Goal: Task Accomplishment & Management: Manage account settings

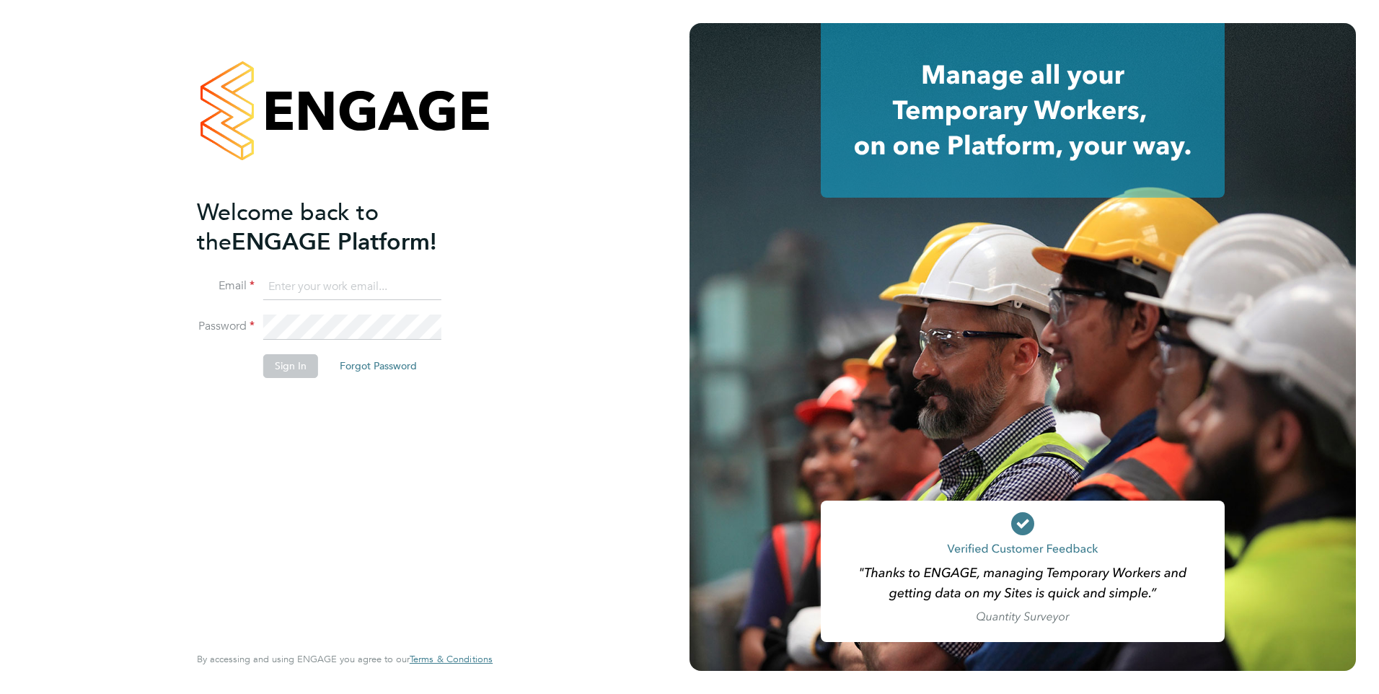
click at [364, 306] on li "Email" at bounding box center [337, 294] width 281 height 40
click at [365, 300] on li "Email" at bounding box center [337, 294] width 281 height 40
click at [366, 294] on input at bounding box center [352, 287] width 178 height 26
type input "francesca.oriordan@ncclondon.ac.uk"
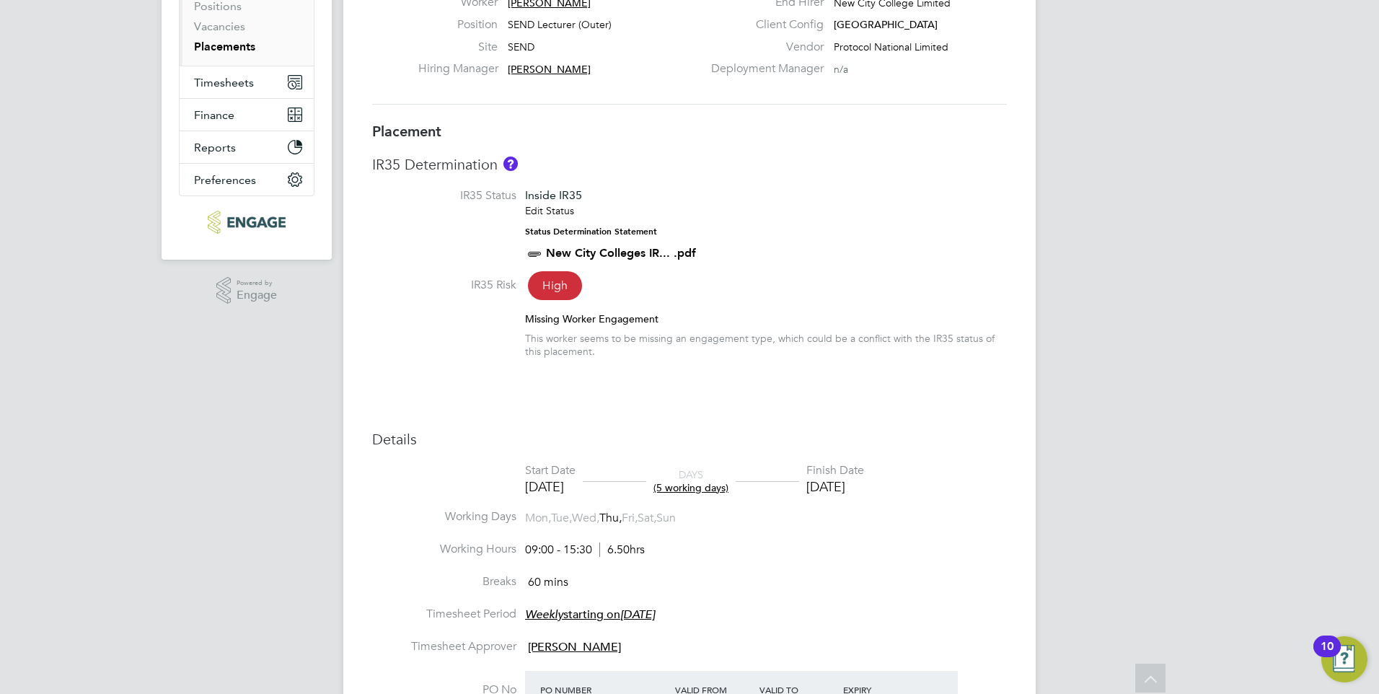
scroll to position [115, 0]
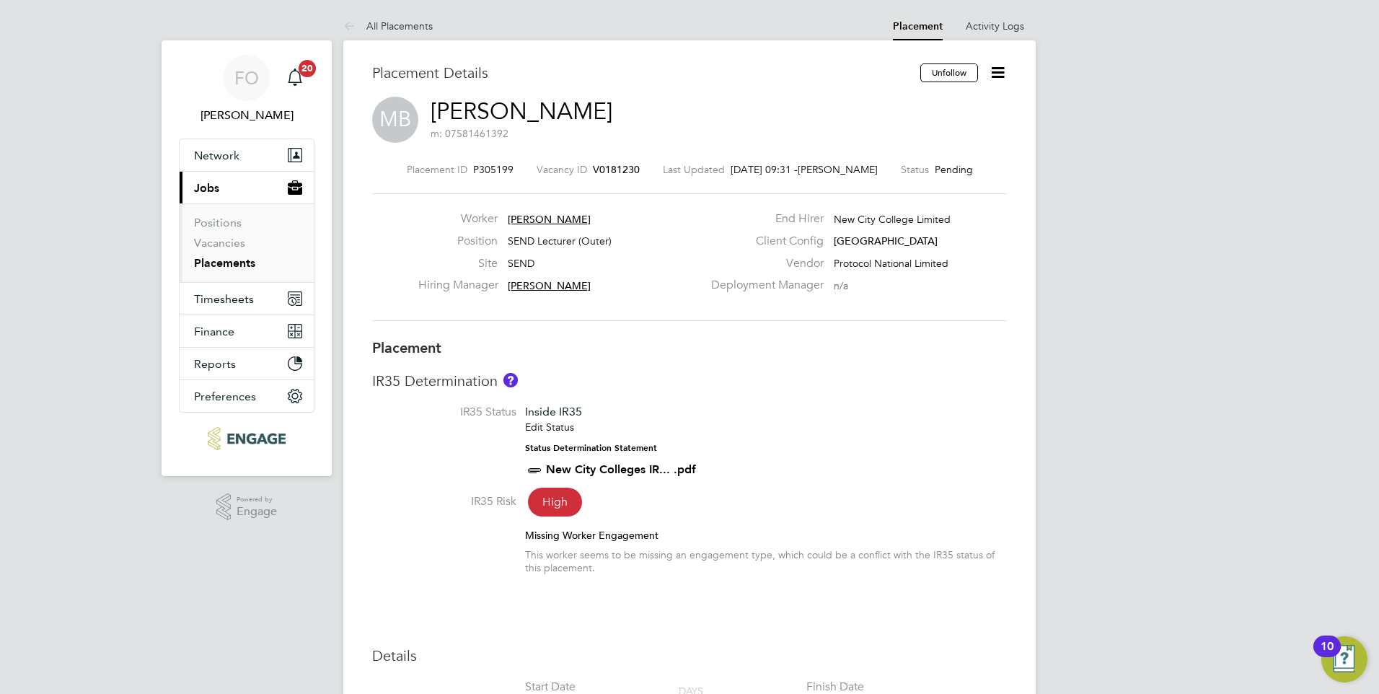
click at [620, 164] on span "V0181230" at bounding box center [616, 169] width 47 height 13
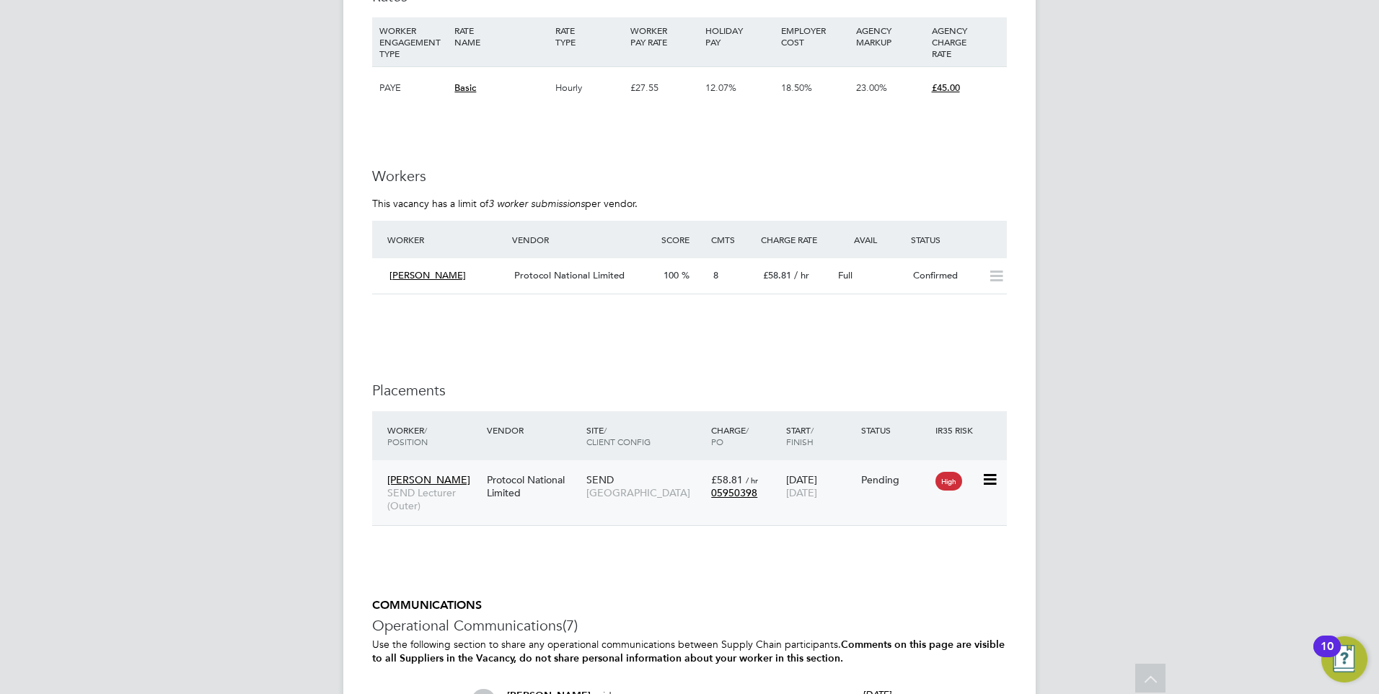
scroll to position [2518, 0]
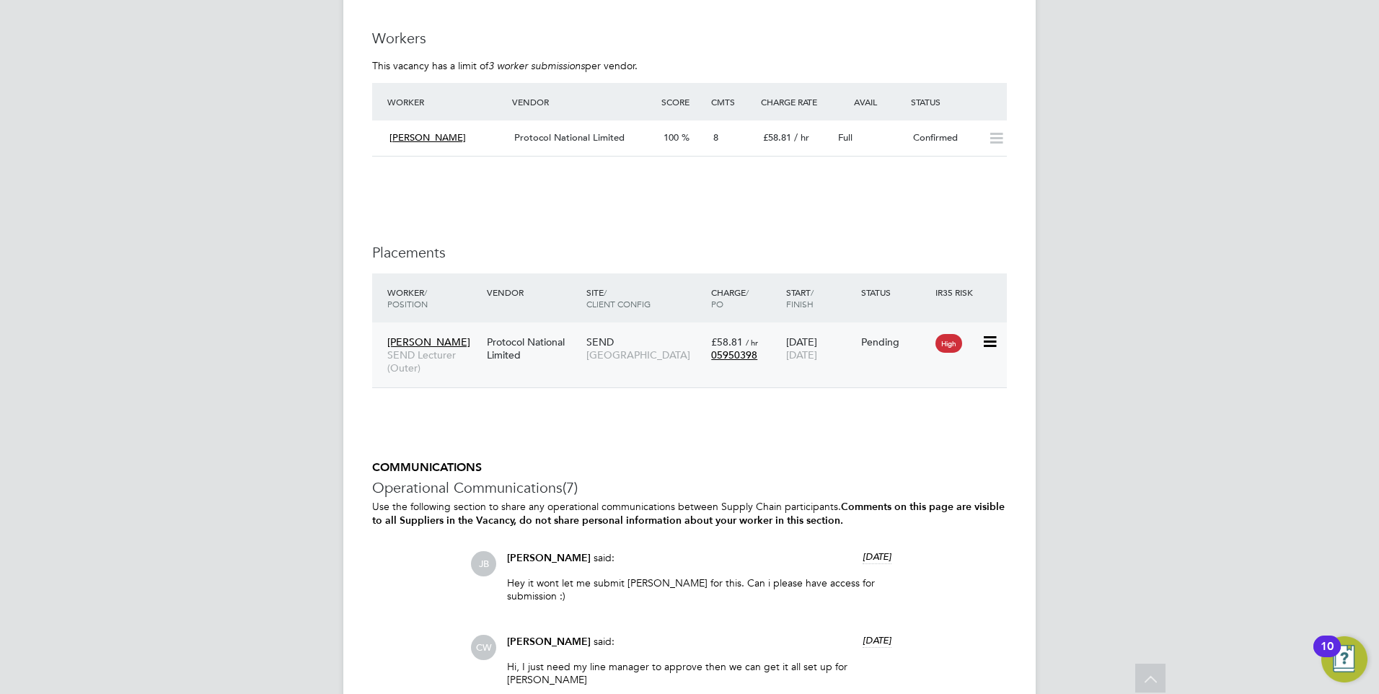
click at [895, 347] on div "Pending" at bounding box center [895, 341] width 68 height 13
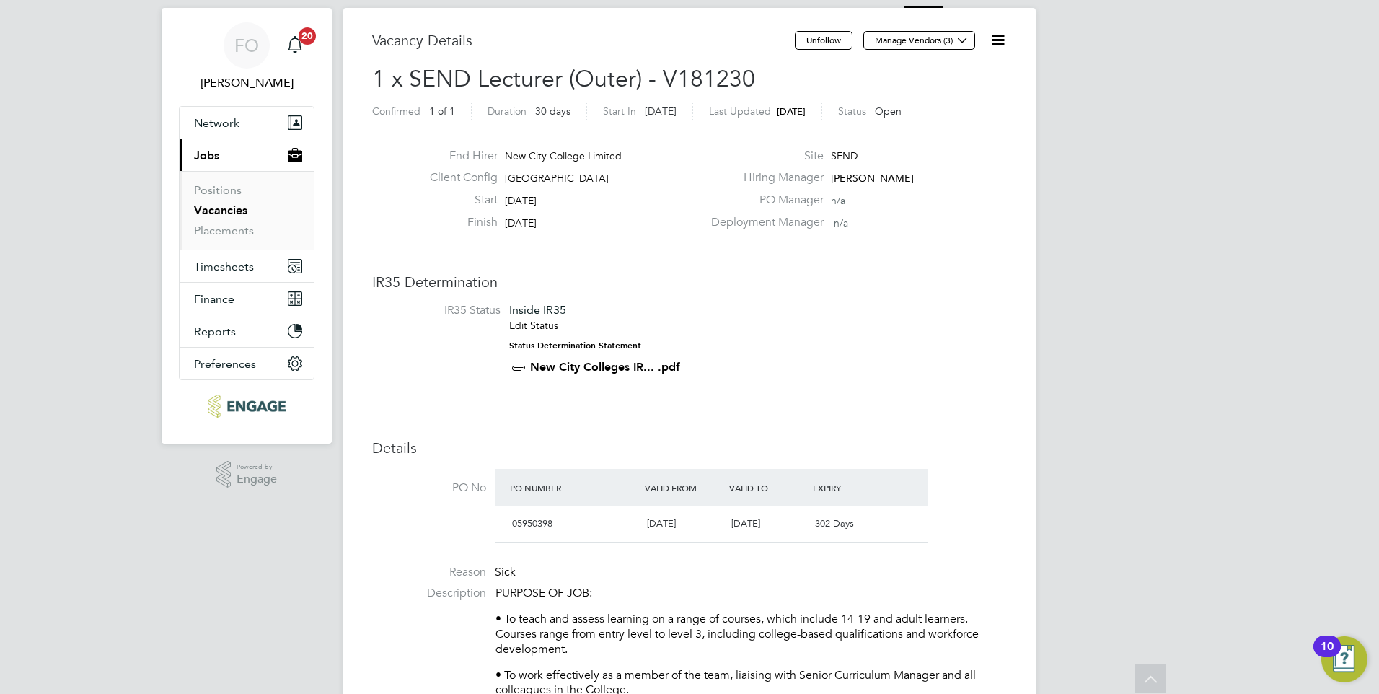
scroll to position [0, 0]
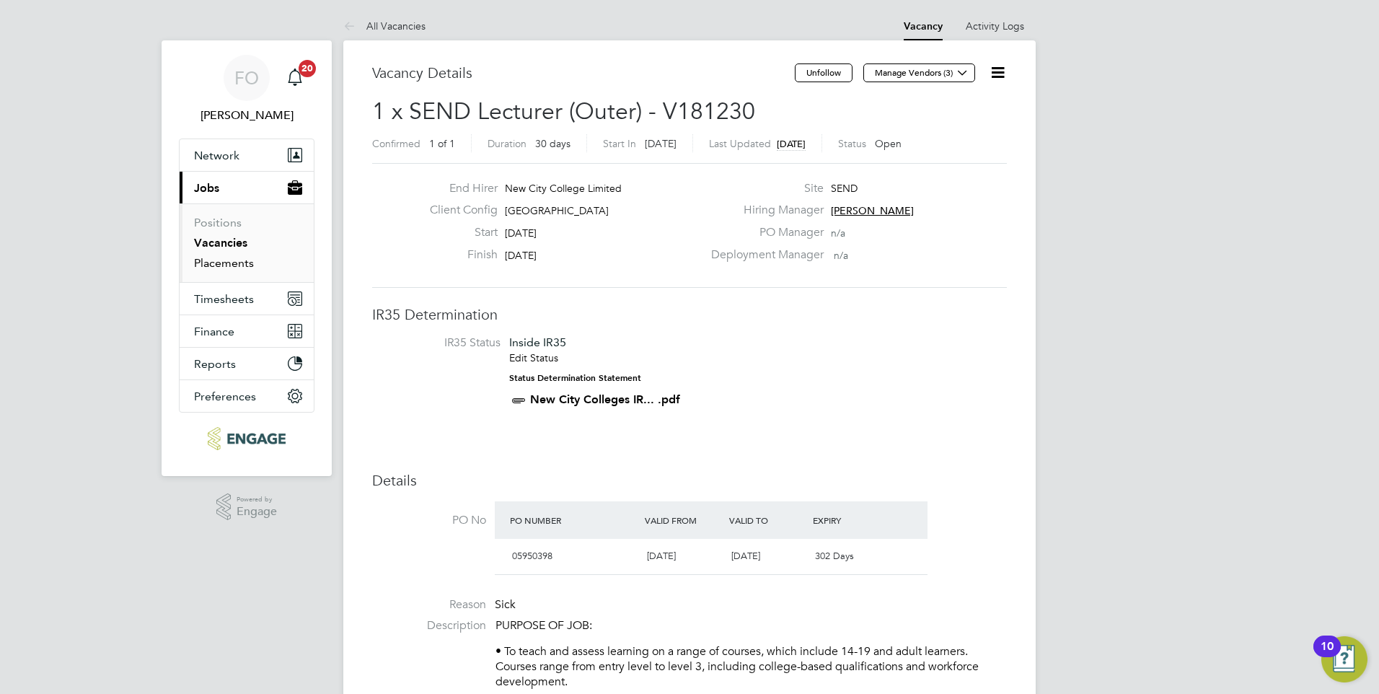
click at [228, 259] on link "Placements" at bounding box center [224, 263] width 60 height 14
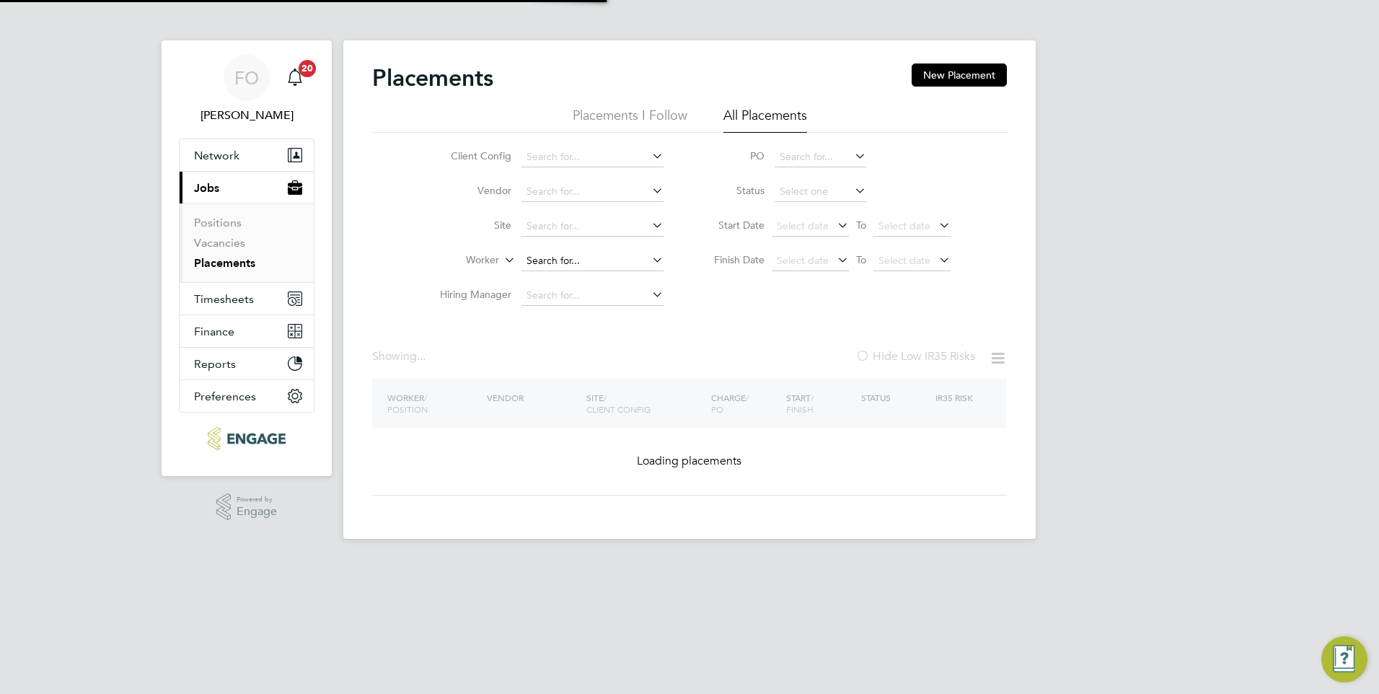
click at [572, 254] on input at bounding box center [592, 261] width 142 height 20
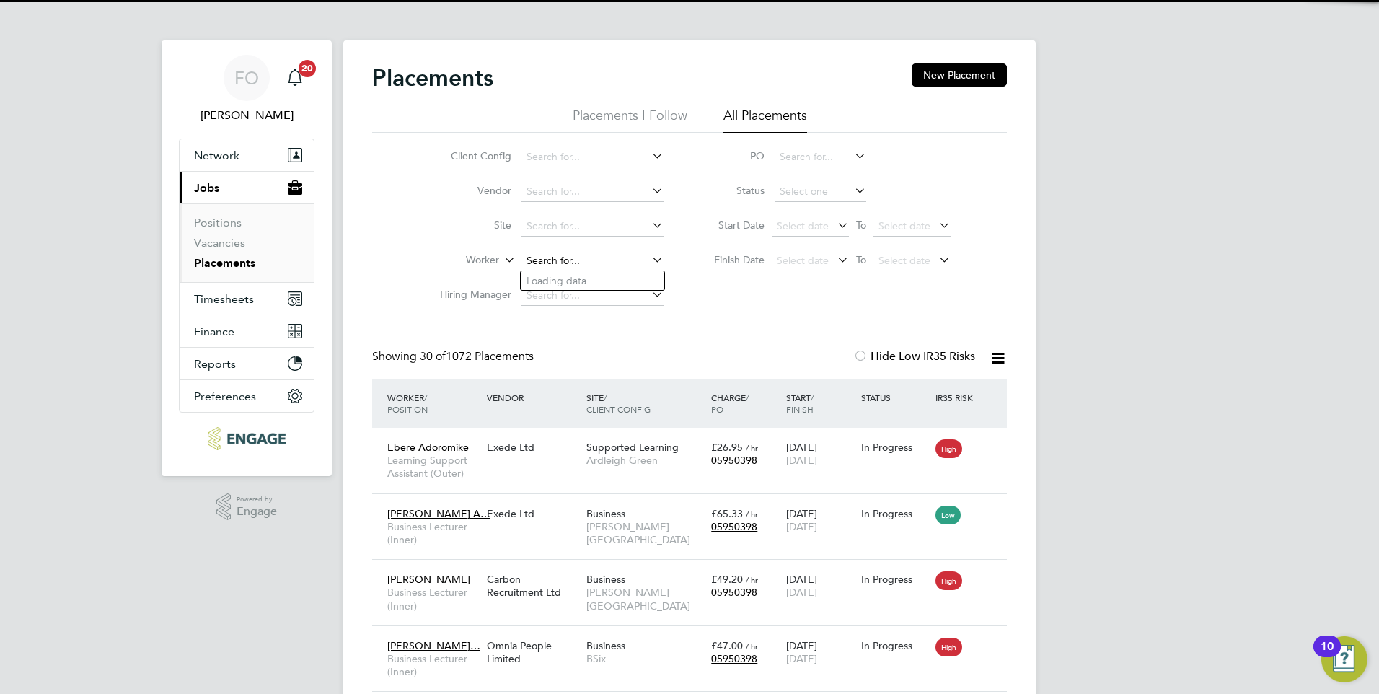
scroll to position [42, 126]
click at [584, 280] on li "Shazi a Rahim" at bounding box center [593, 280] width 144 height 19
type input "Shazia Rahim"
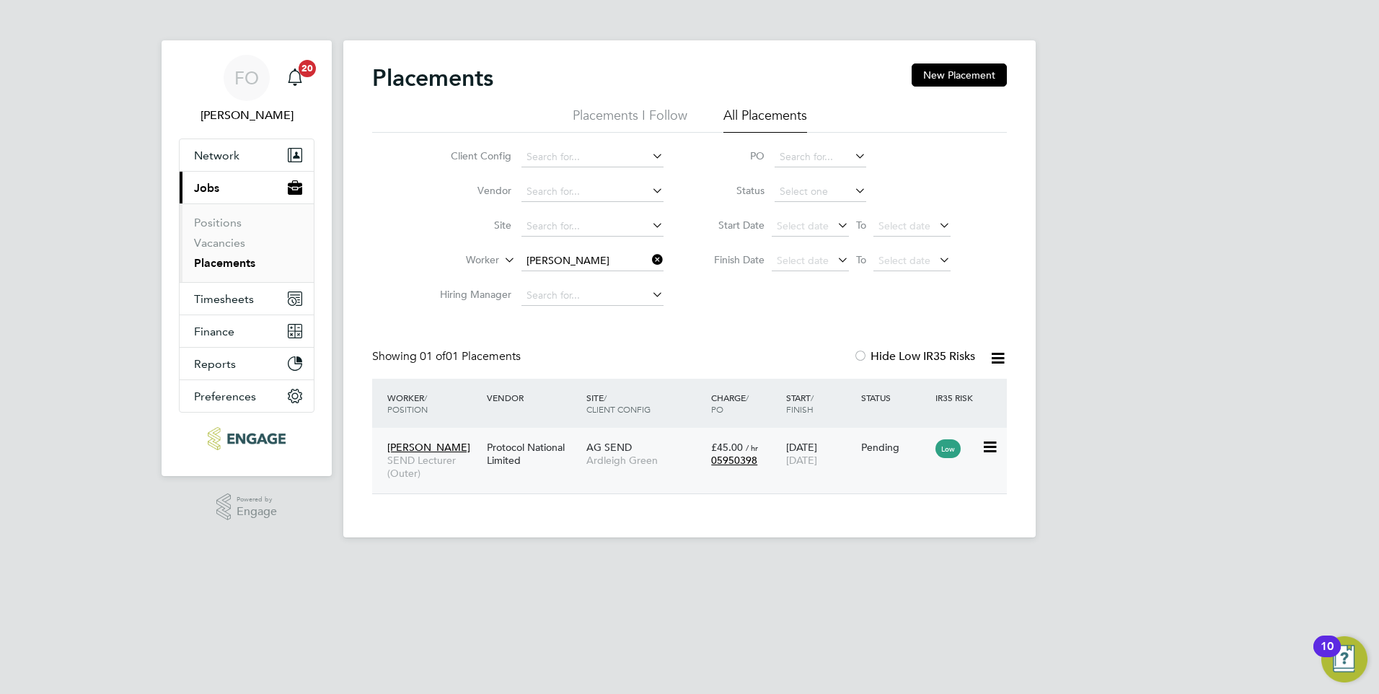
click at [855, 451] on div "03 Sep 2025 23 Oct 2025" at bounding box center [820, 453] width 75 height 40
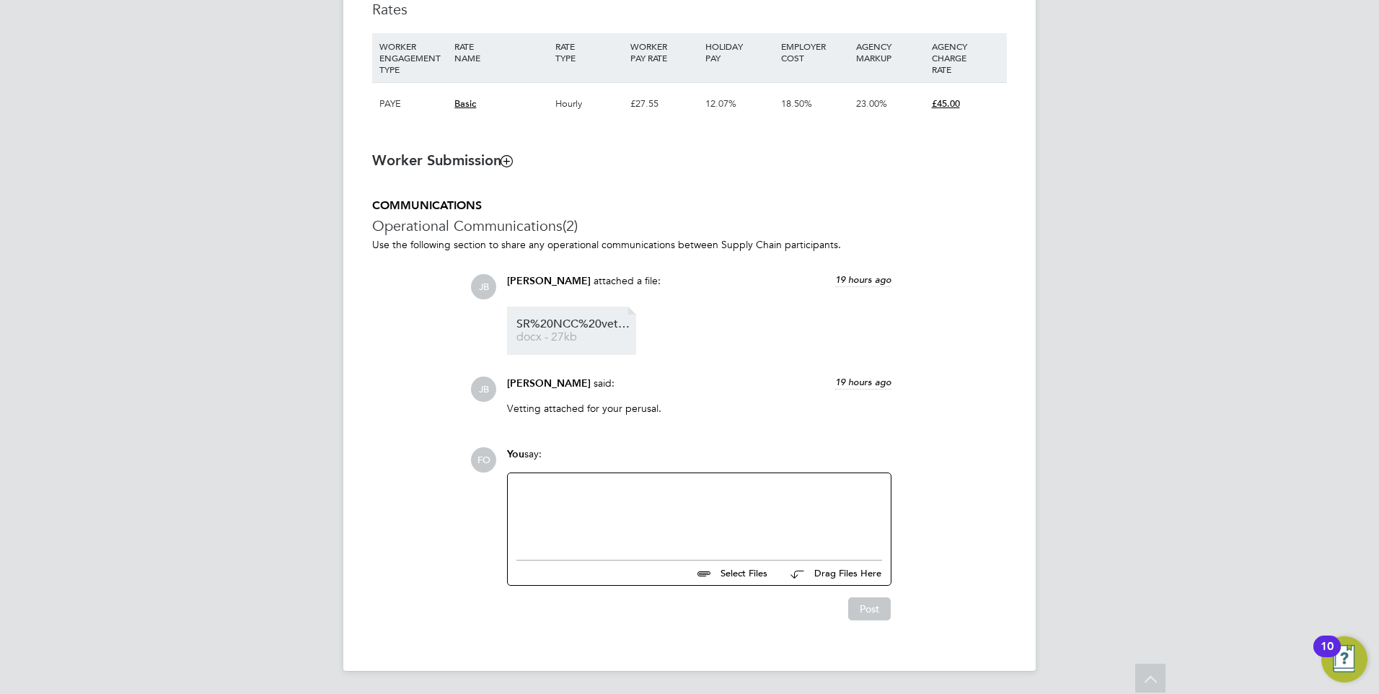
click at [573, 330] on link "SR%20NCC%20vetting%20form%20 docx - 27kb" at bounding box center [573, 331] width 115 height 24
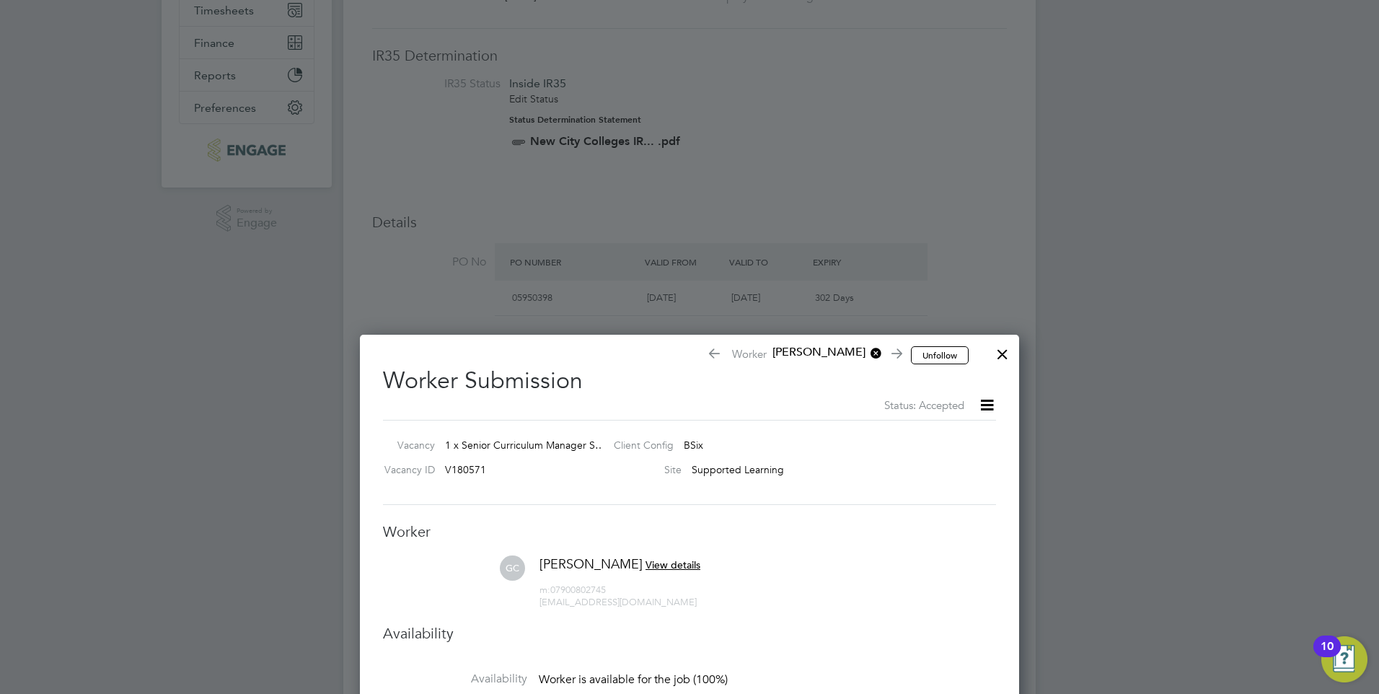
click at [1003, 347] on div at bounding box center [1003, 351] width 26 height 26
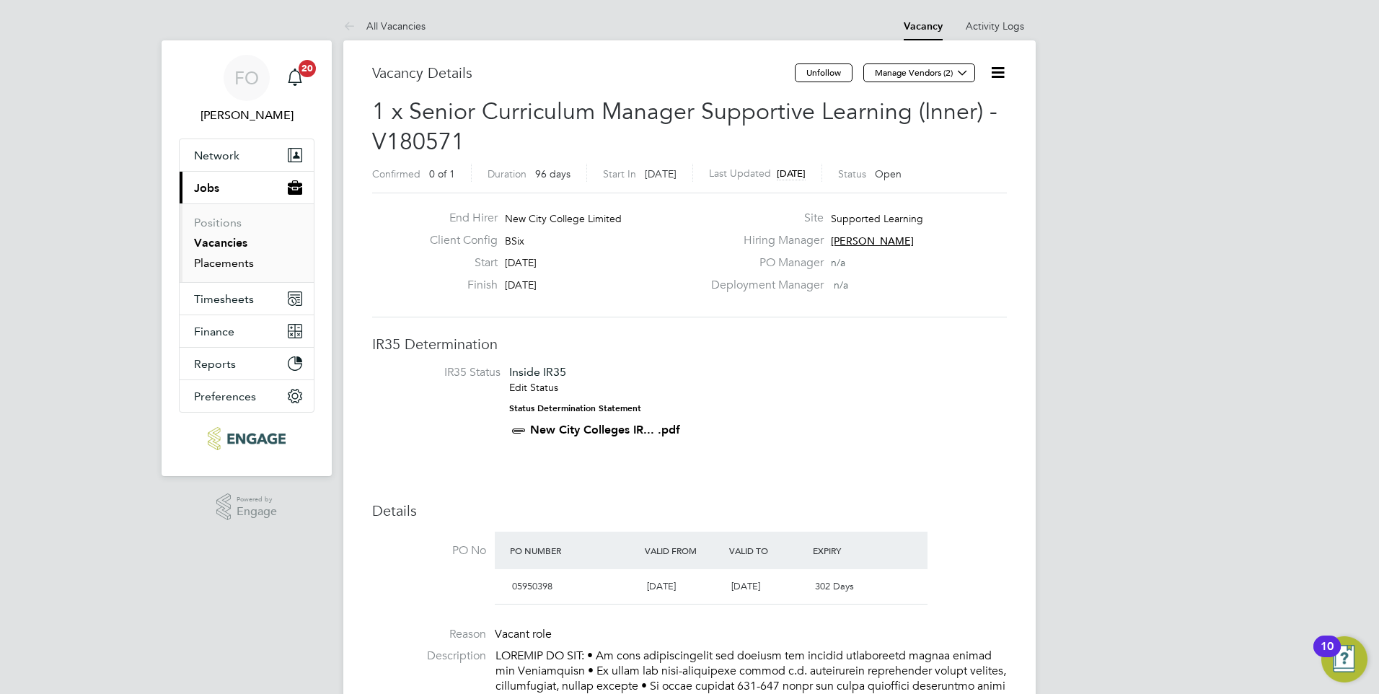
click at [241, 268] on link "Placements" at bounding box center [224, 263] width 60 height 14
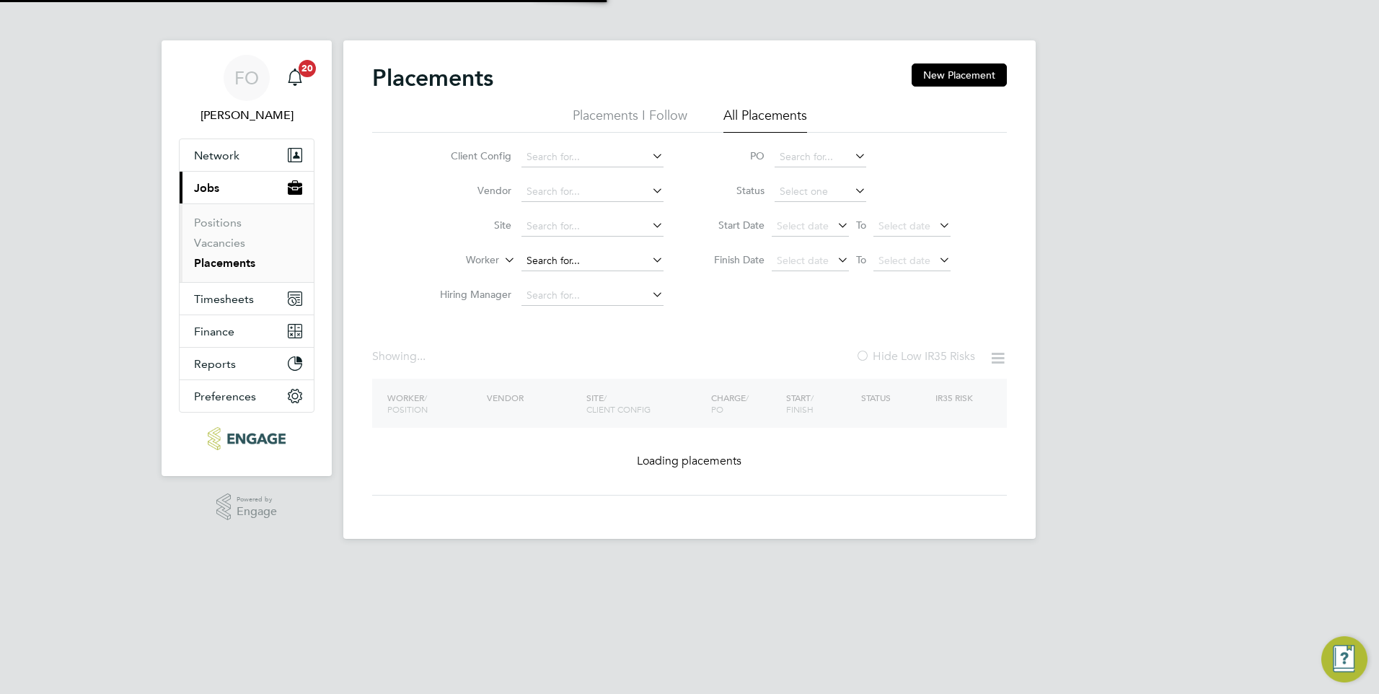
click at [564, 257] on input at bounding box center [592, 261] width 142 height 20
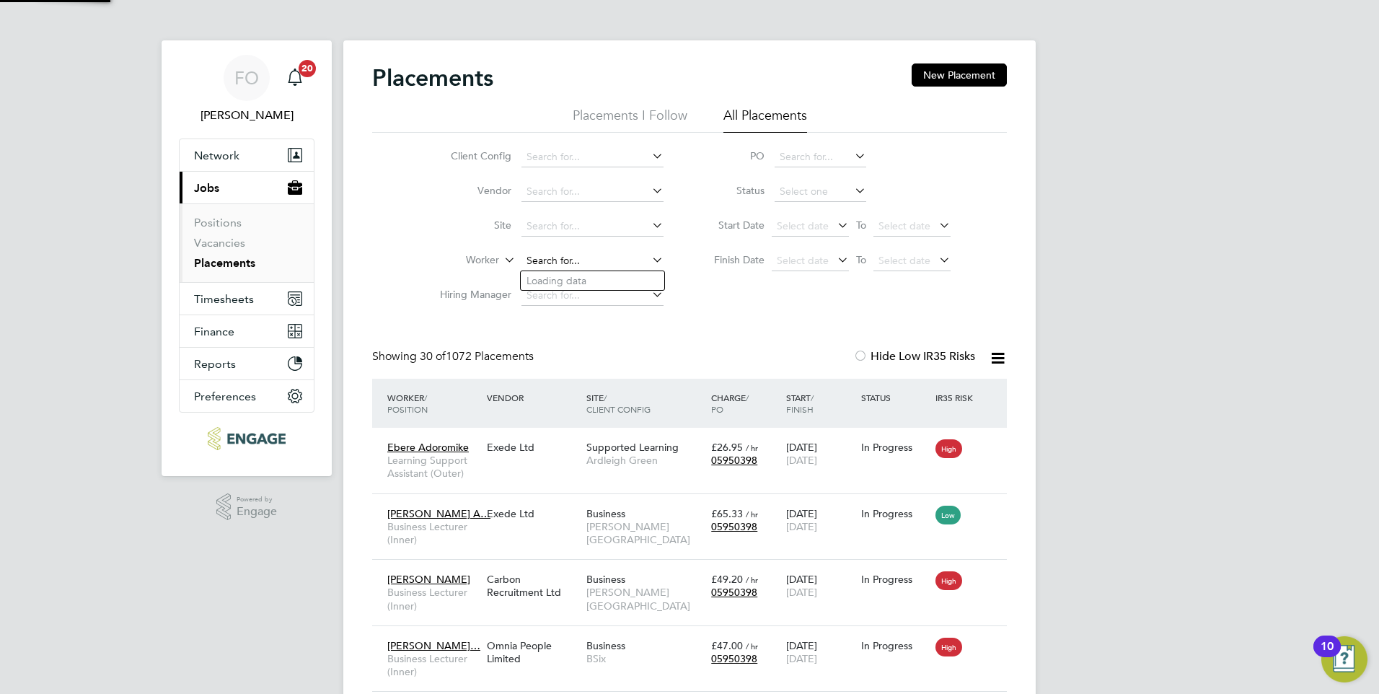
click at [550, 257] on input at bounding box center [592, 261] width 142 height 20
click at [216, 305] on span "Timesheets" at bounding box center [224, 299] width 60 height 14
click at [231, 299] on span "Timesheets" at bounding box center [224, 299] width 60 height 14
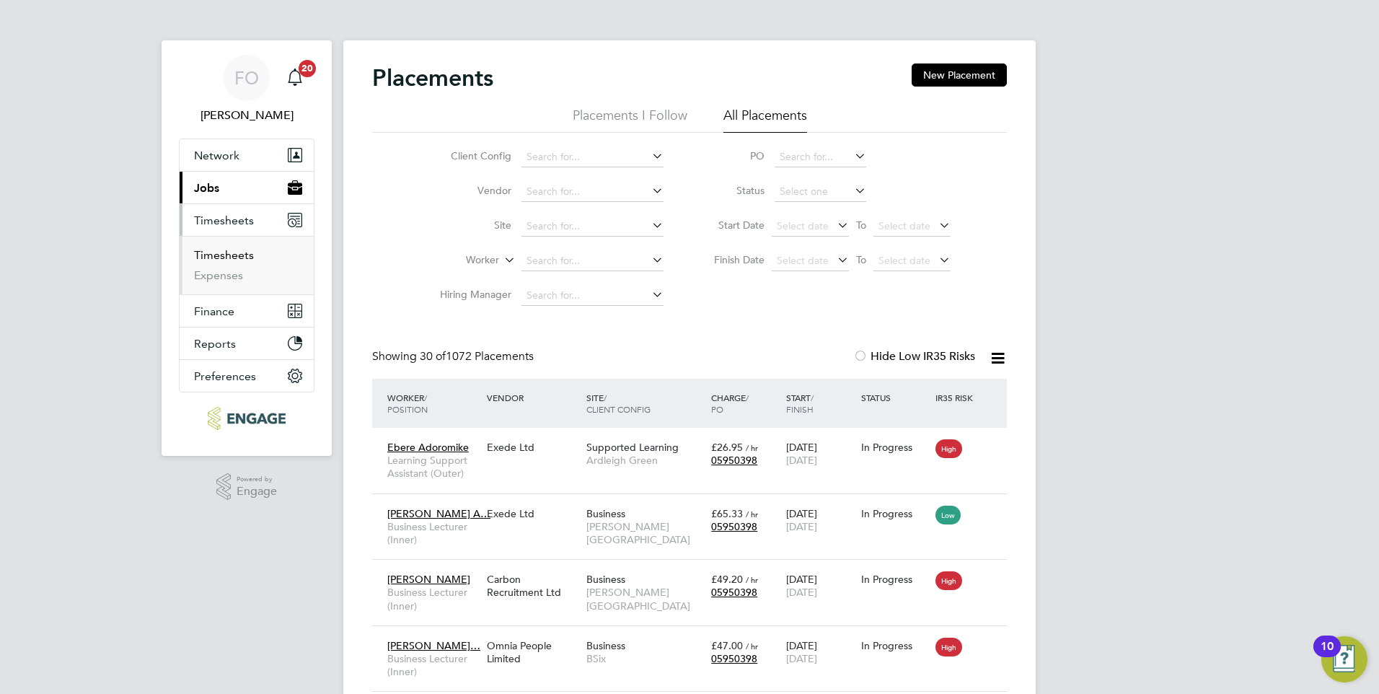
click at [245, 251] on link "Timesheets" at bounding box center [224, 255] width 60 height 14
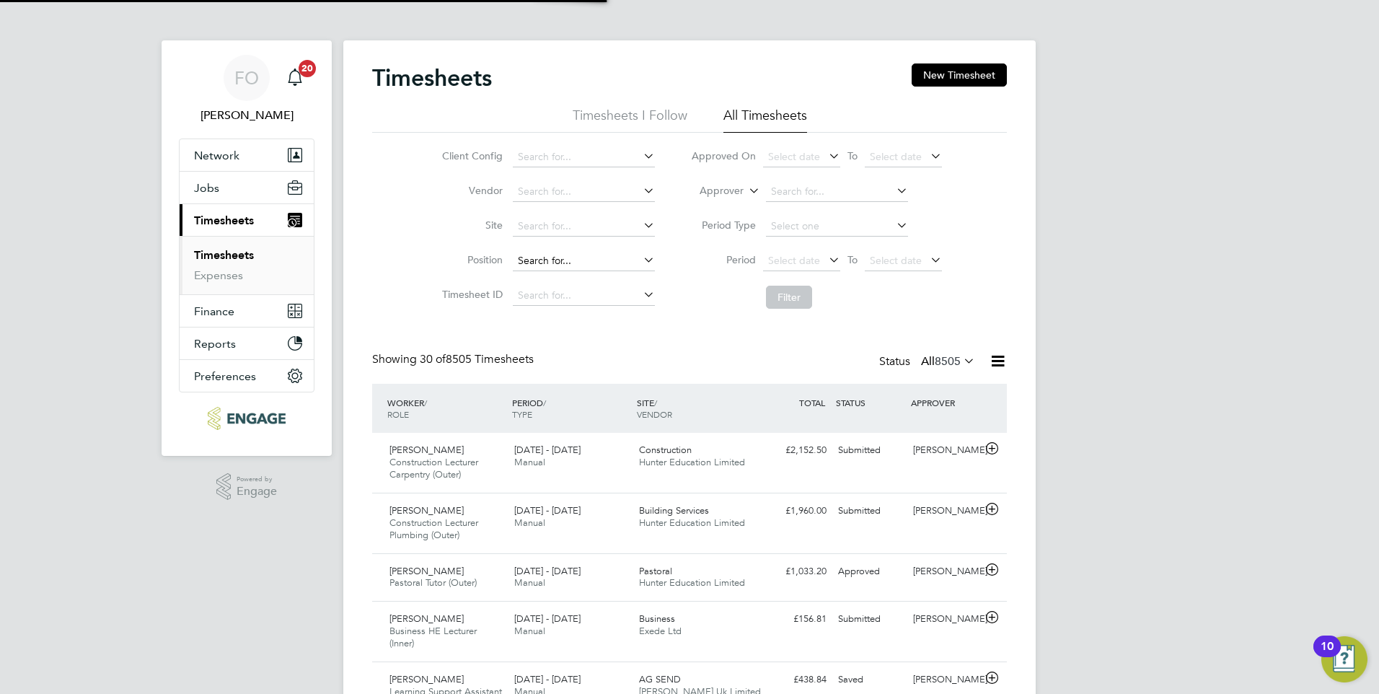
scroll to position [37, 126]
click at [830, 192] on input at bounding box center [837, 192] width 142 height 20
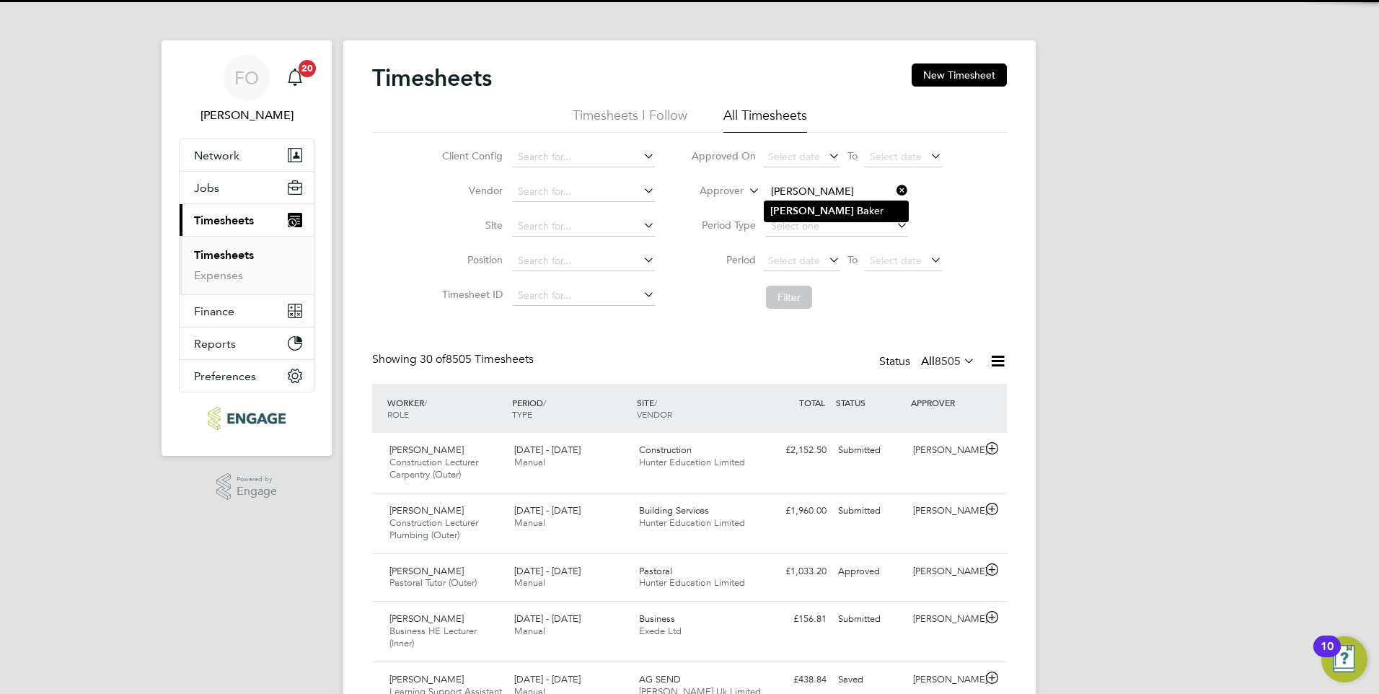
click at [829, 204] on li "Kerry Ba ker" at bounding box center [837, 210] width 144 height 19
type input "Kerry Baker"
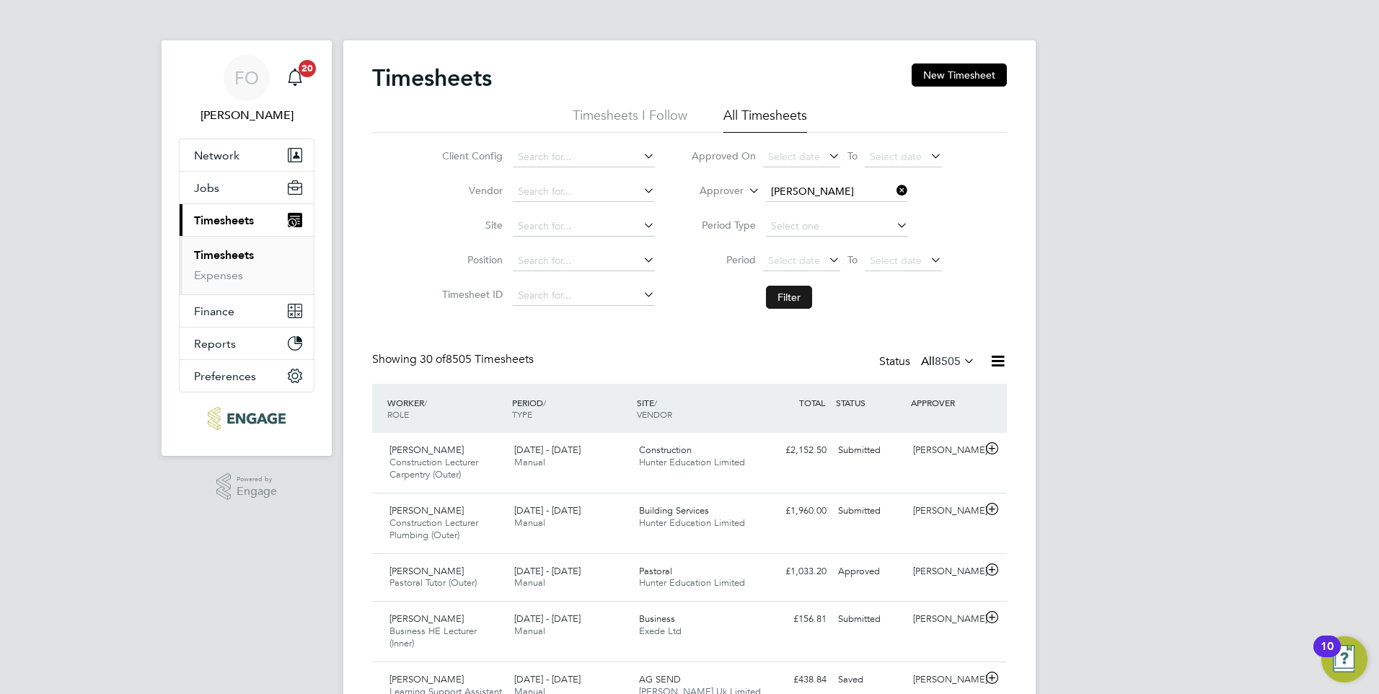
click at [795, 292] on button "Filter" at bounding box center [789, 297] width 46 height 23
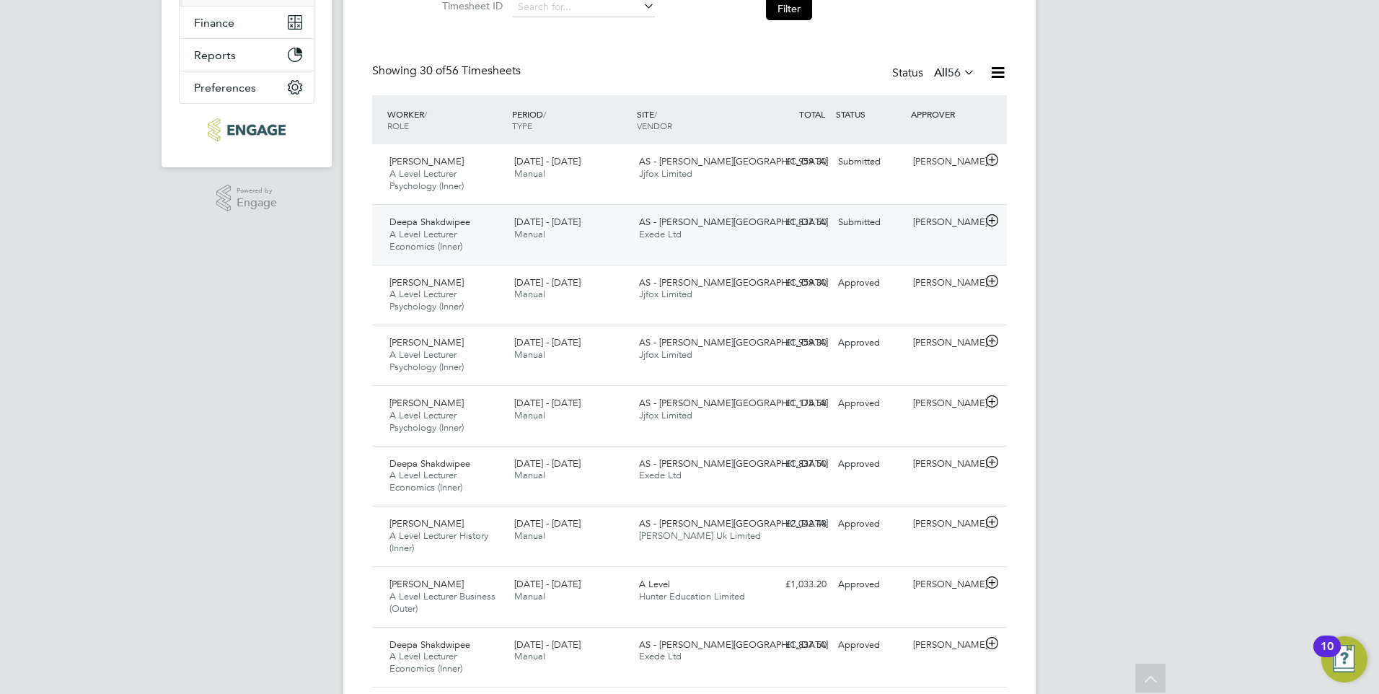
click at [907, 240] on div "Deepa Shakdwipee A Level Lecturer Economics (Inner) 22 - 28 Sep 2025 22 - 28 Se…" at bounding box center [689, 234] width 635 height 61
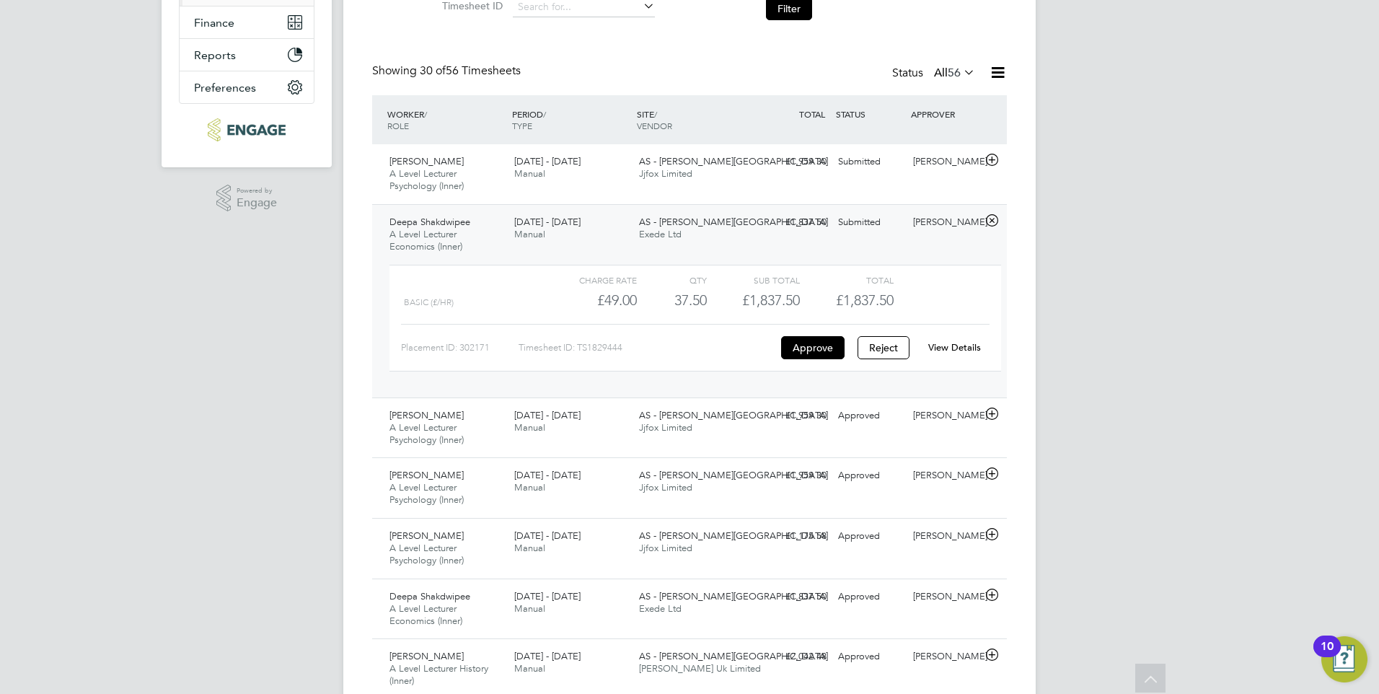
click at [972, 343] on link "View Details" at bounding box center [954, 347] width 53 height 12
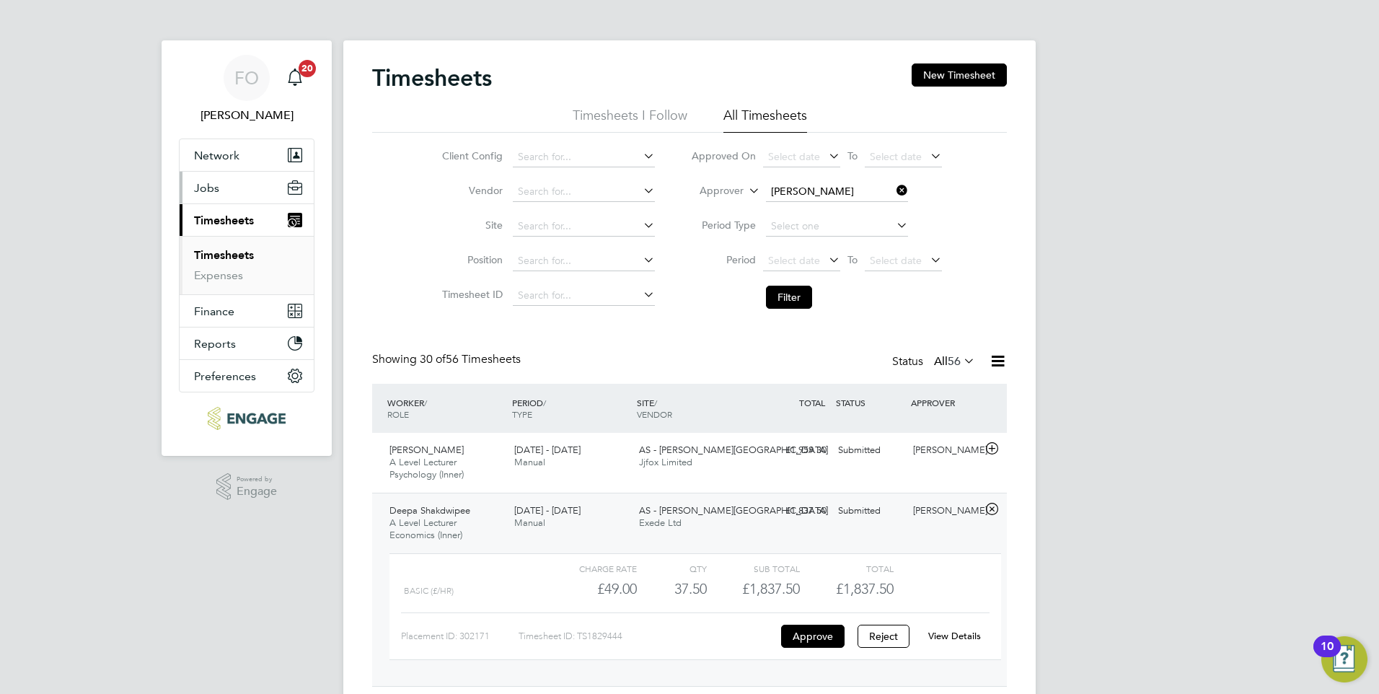
click at [237, 182] on button "Jobs" at bounding box center [247, 188] width 134 height 32
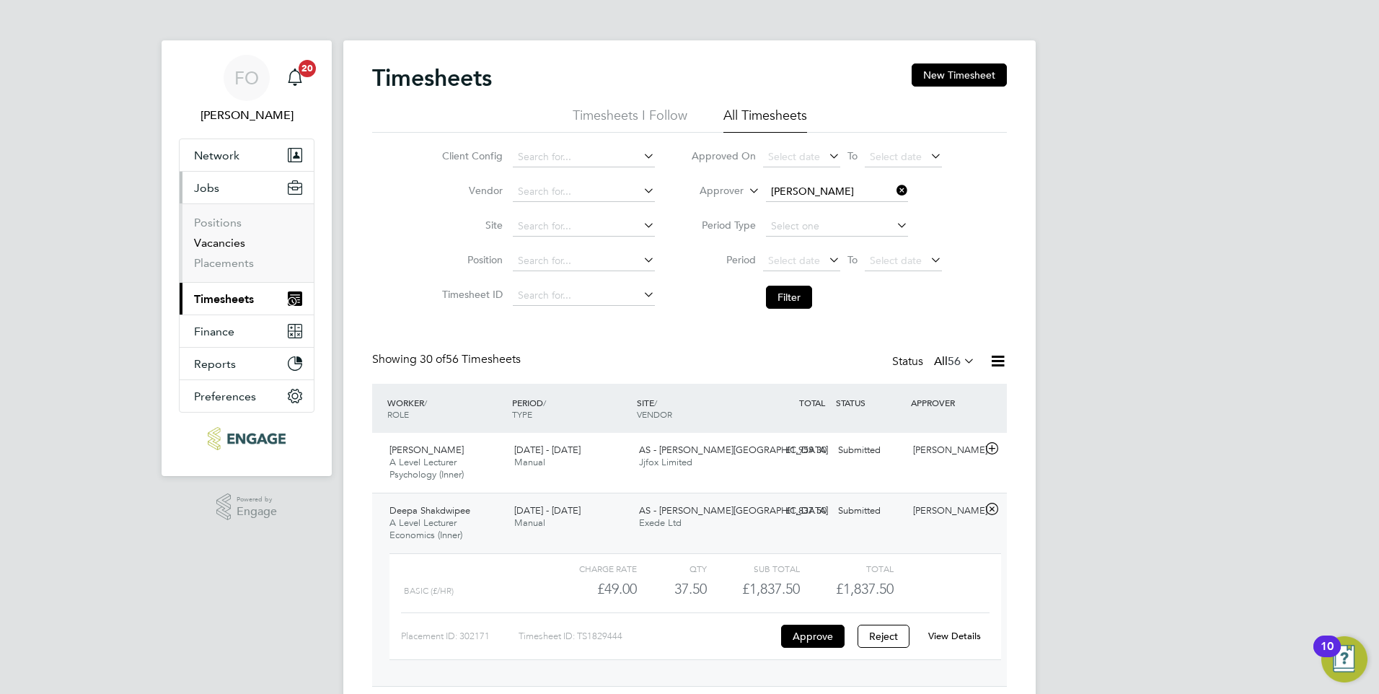
click at [232, 244] on link "Vacancies" at bounding box center [219, 243] width 51 height 14
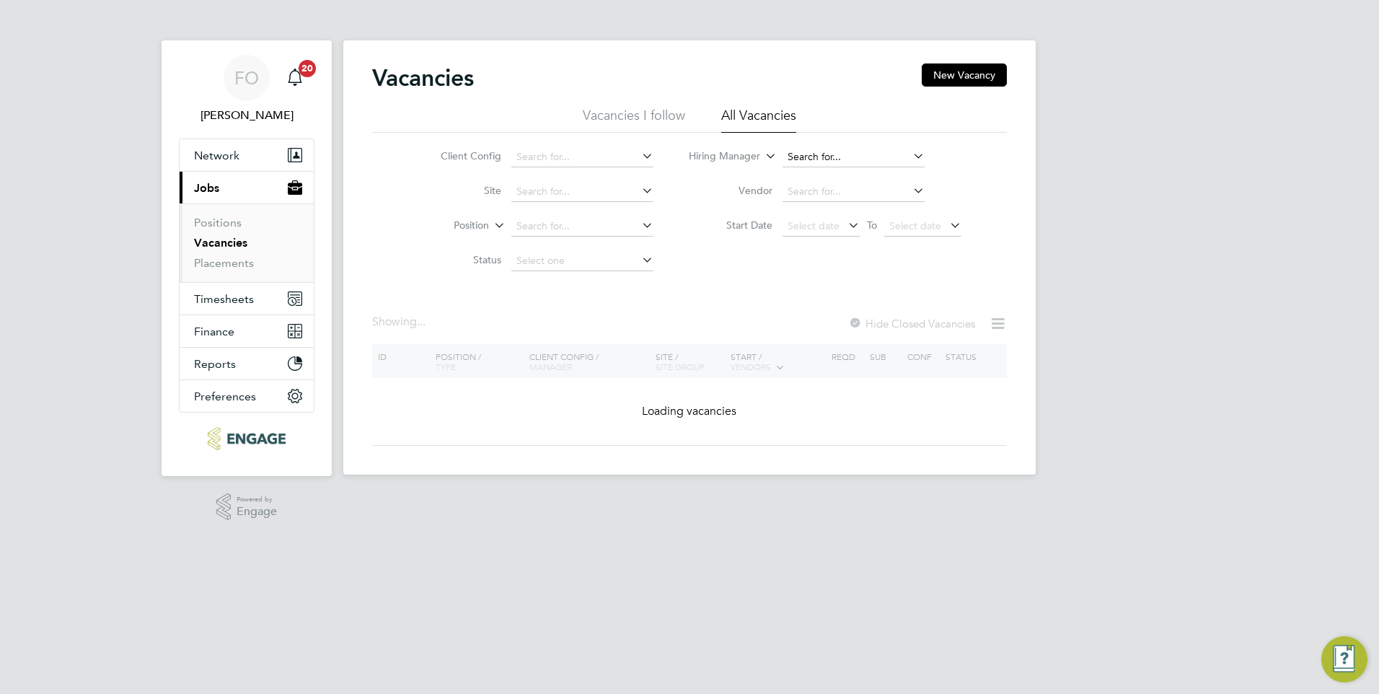
click at [844, 157] on input at bounding box center [854, 157] width 142 height 20
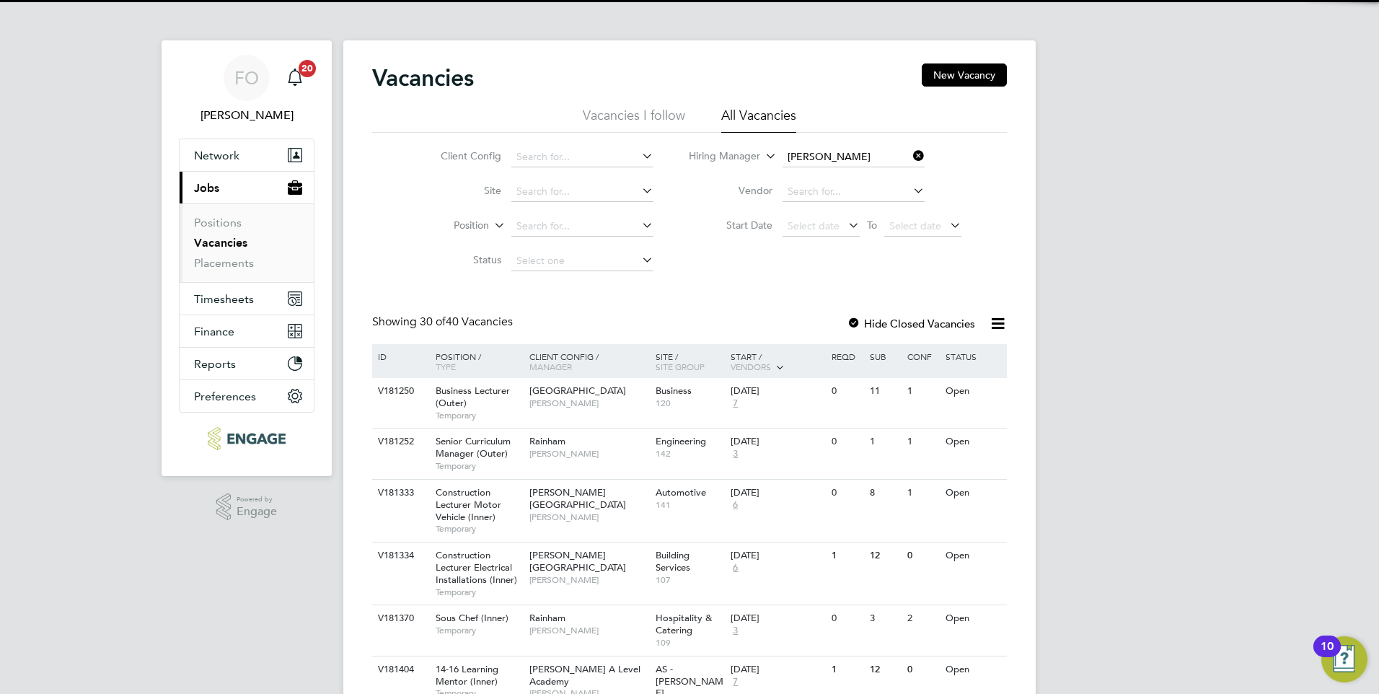
click at [863, 172] on li "James Sanger" at bounding box center [880, 176] width 199 height 19
type input "James Sanger"
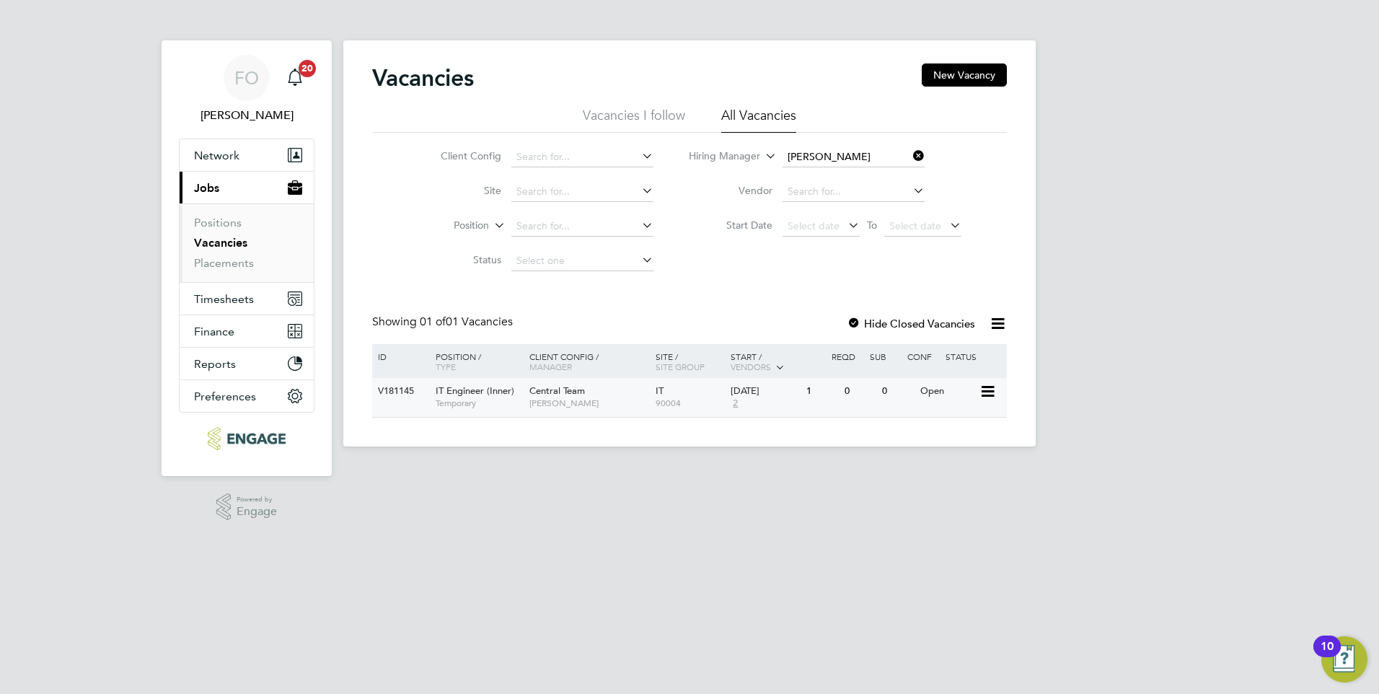
click at [847, 405] on div "V181145 IT Engineer (Inner) Temporary Central Team James Sanger IT 90004 22 Sep…" at bounding box center [689, 397] width 635 height 39
click at [242, 261] on link "Placements" at bounding box center [224, 263] width 60 height 14
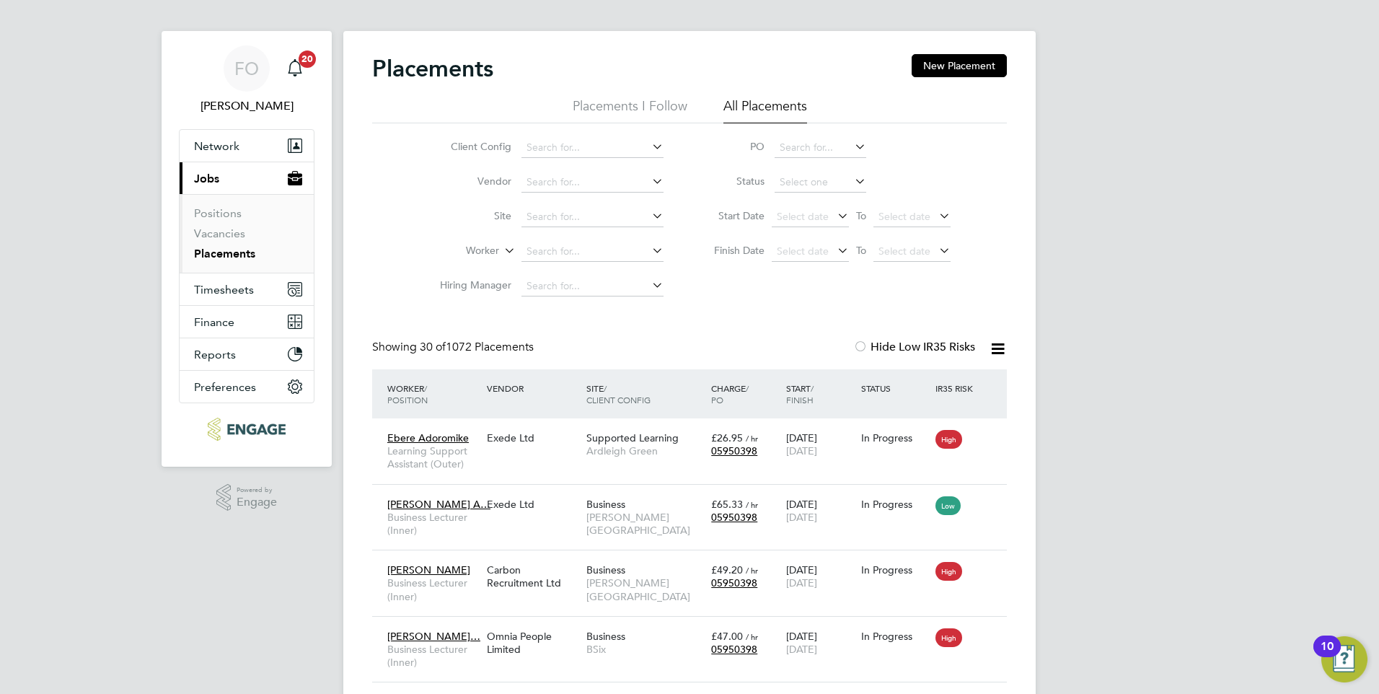
scroll to position [7, 7]
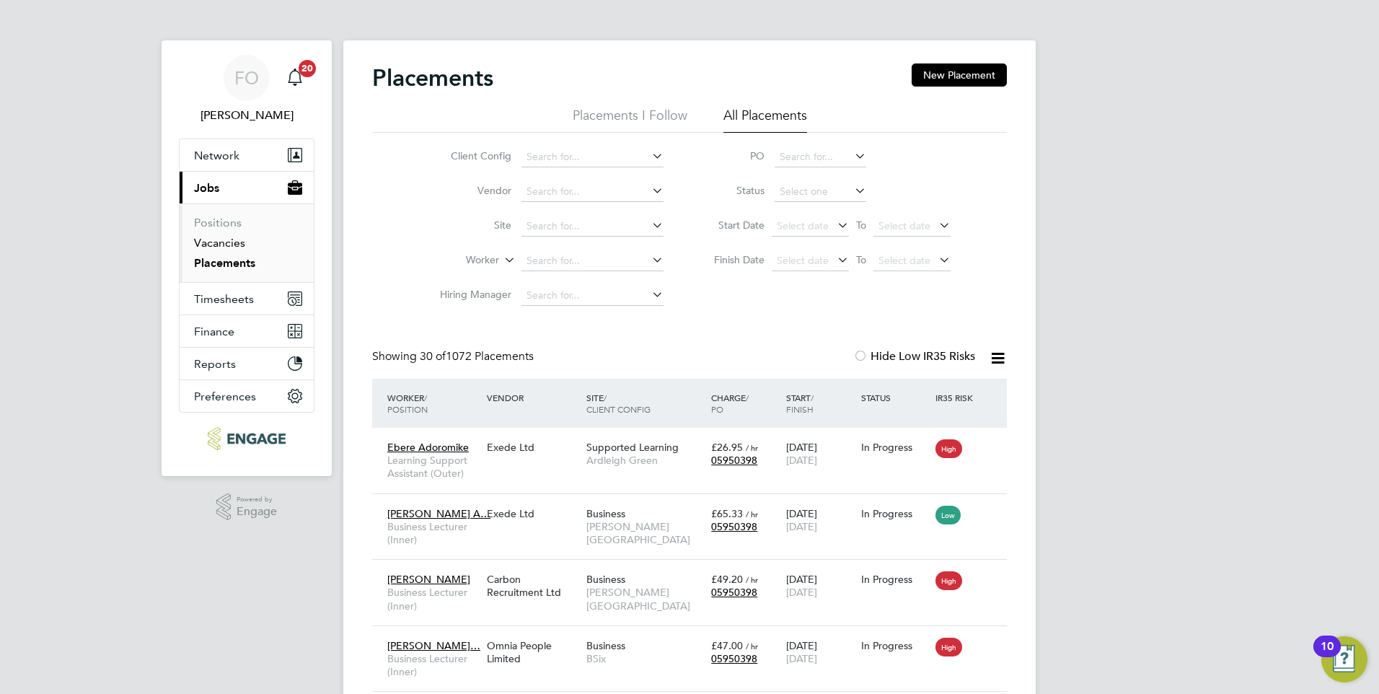
click at [232, 240] on link "Vacancies" at bounding box center [219, 243] width 51 height 14
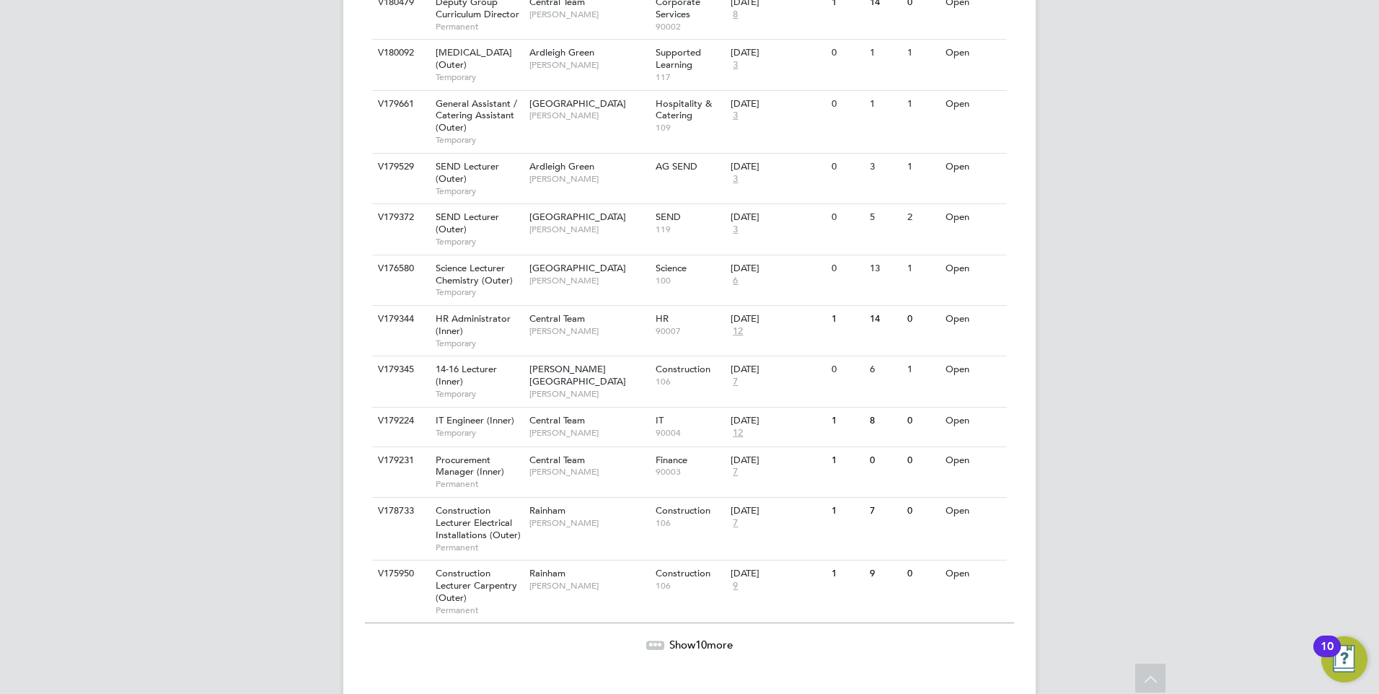
click at [713, 638] on span "Show 10 more" at bounding box center [700, 645] width 63 height 14
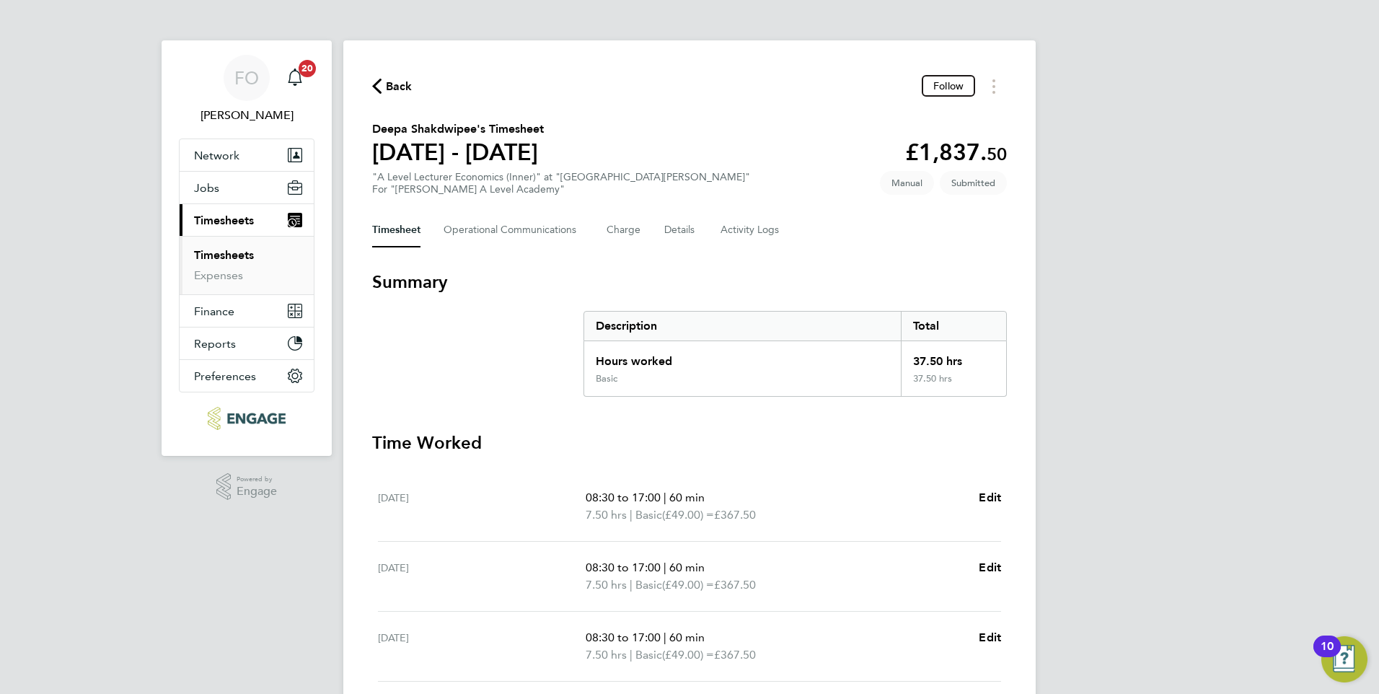
drag, startPoint x: 1127, startPoint y: 287, endPoint x: 1165, endPoint y: 254, distance: 50.1
click at [1168, 253] on div "FO [PERSON_NAME] Notifications 20 Applications: Network Team Members Businesses…" at bounding box center [689, 527] width 1379 height 1054
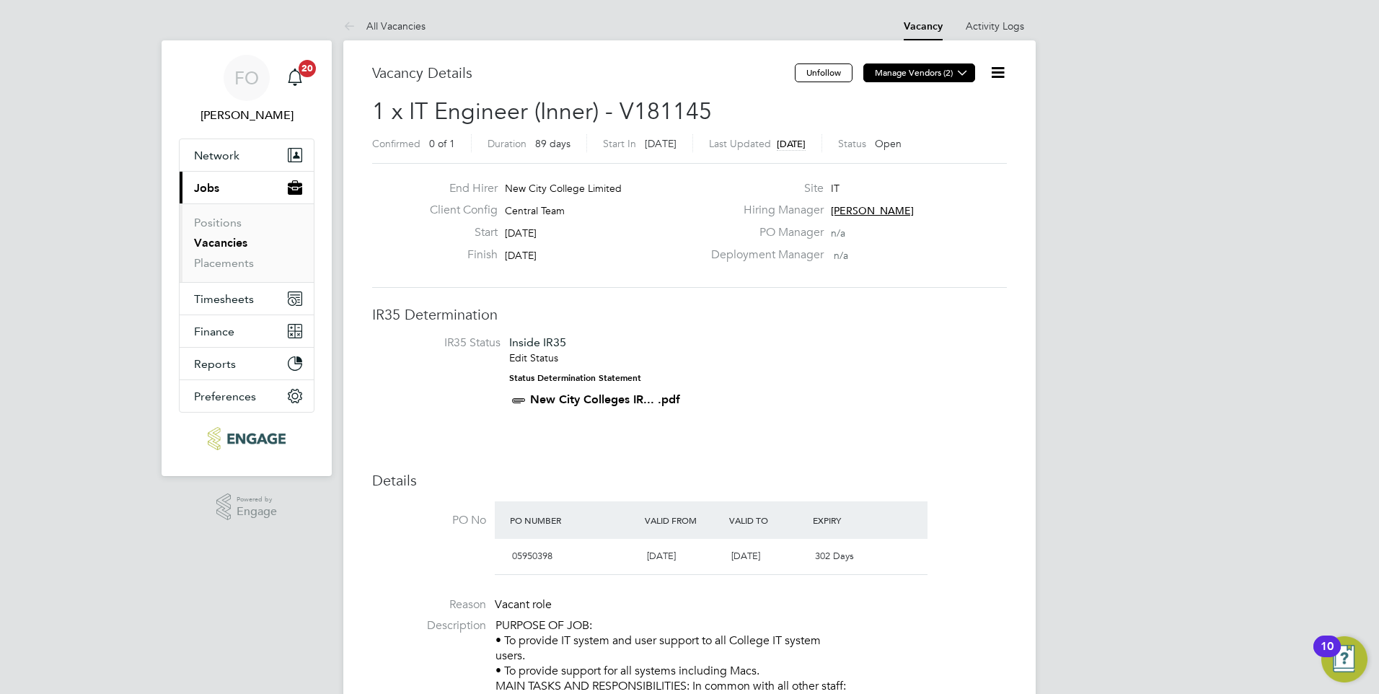
click at [948, 79] on button "Manage Vendors (2)" at bounding box center [919, 72] width 112 height 19
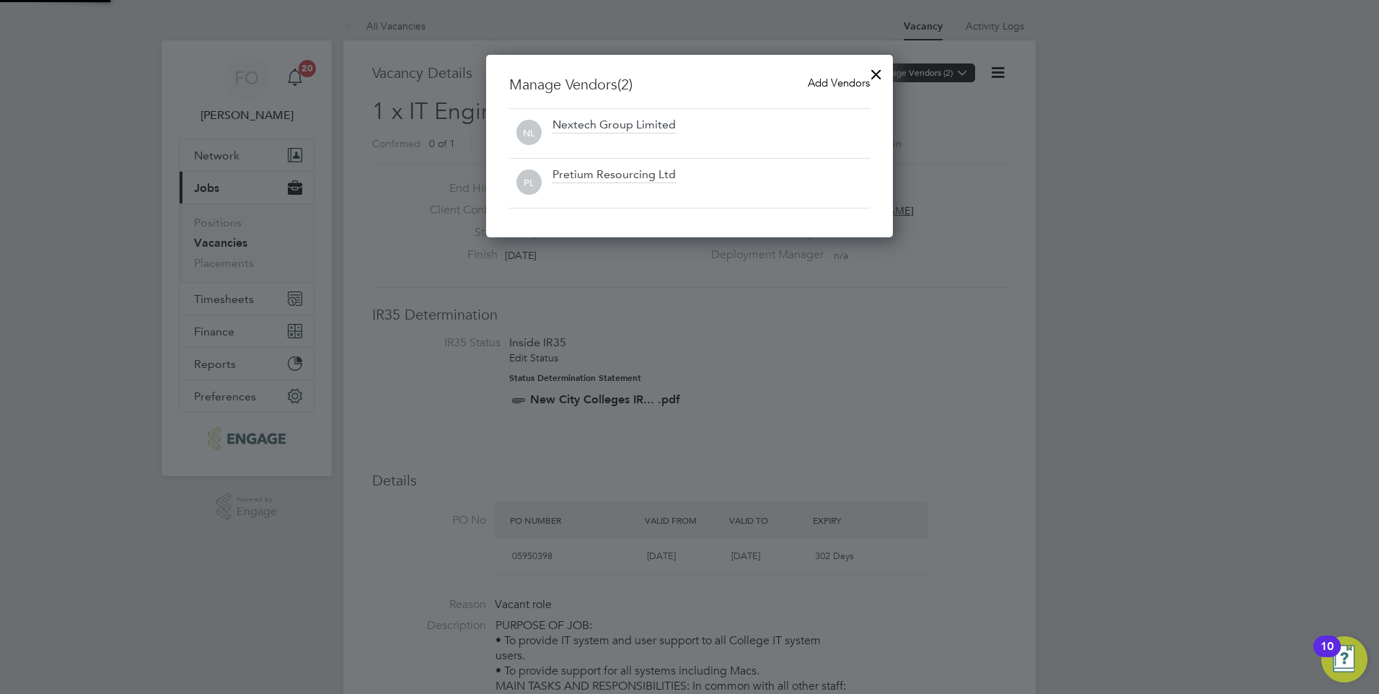
scroll to position [183, 408]
click at [874, 77] on div at bounding box center [876, 71] width 26 height 26
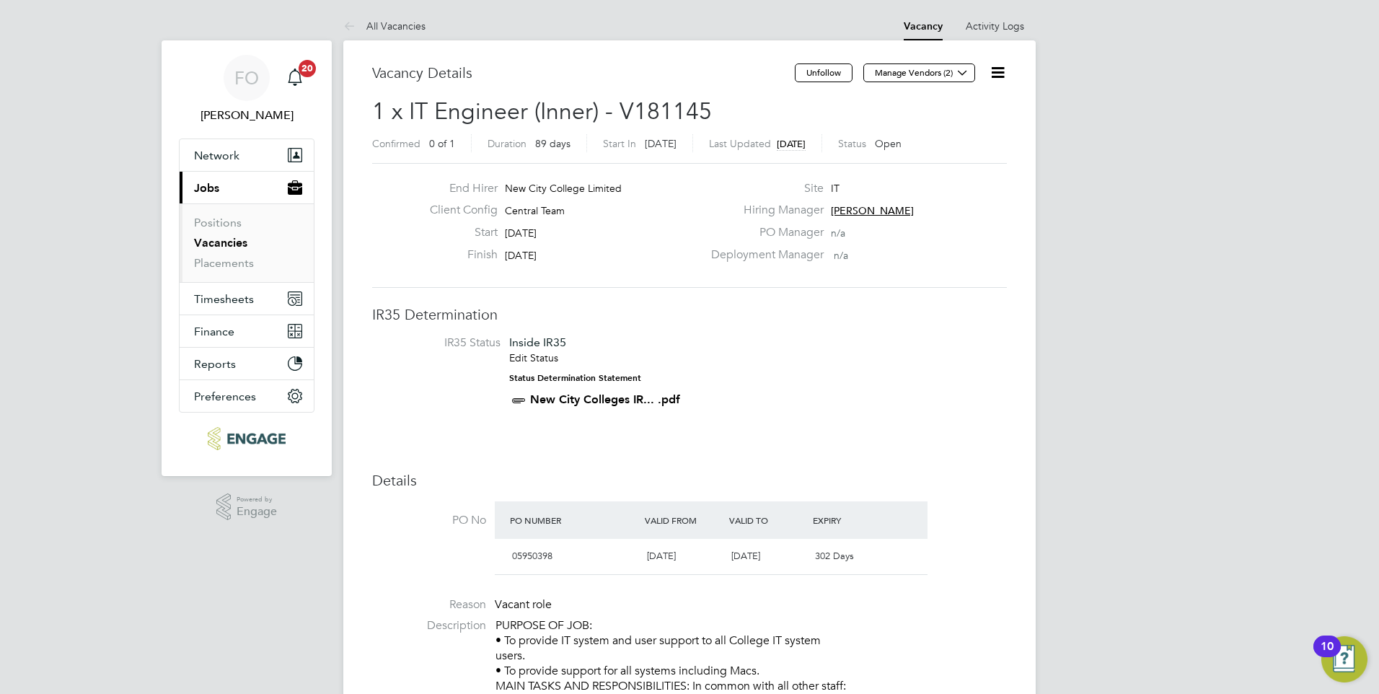
click at [230, 239] on link "Vacancies" at bounding box center [220, 243] width 53 height 14
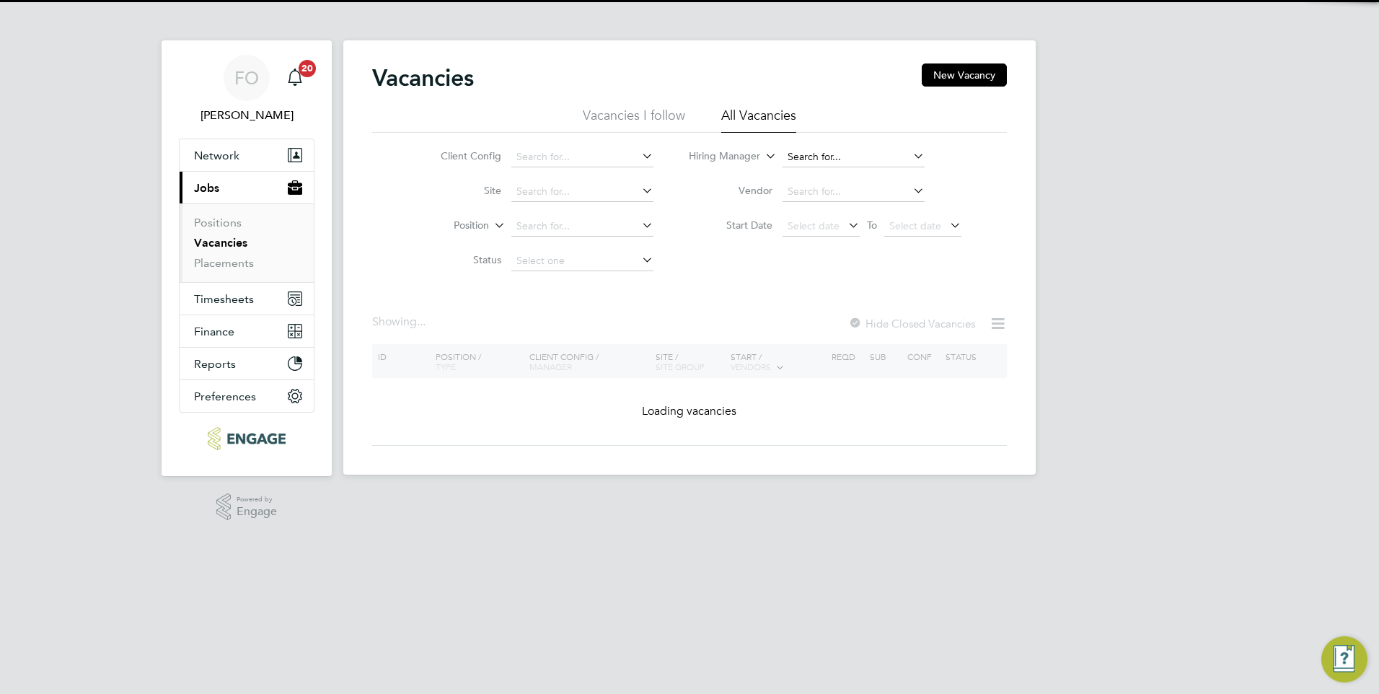
click at [800, 159] on input at bounding box center [854, 157] width 142 height 20
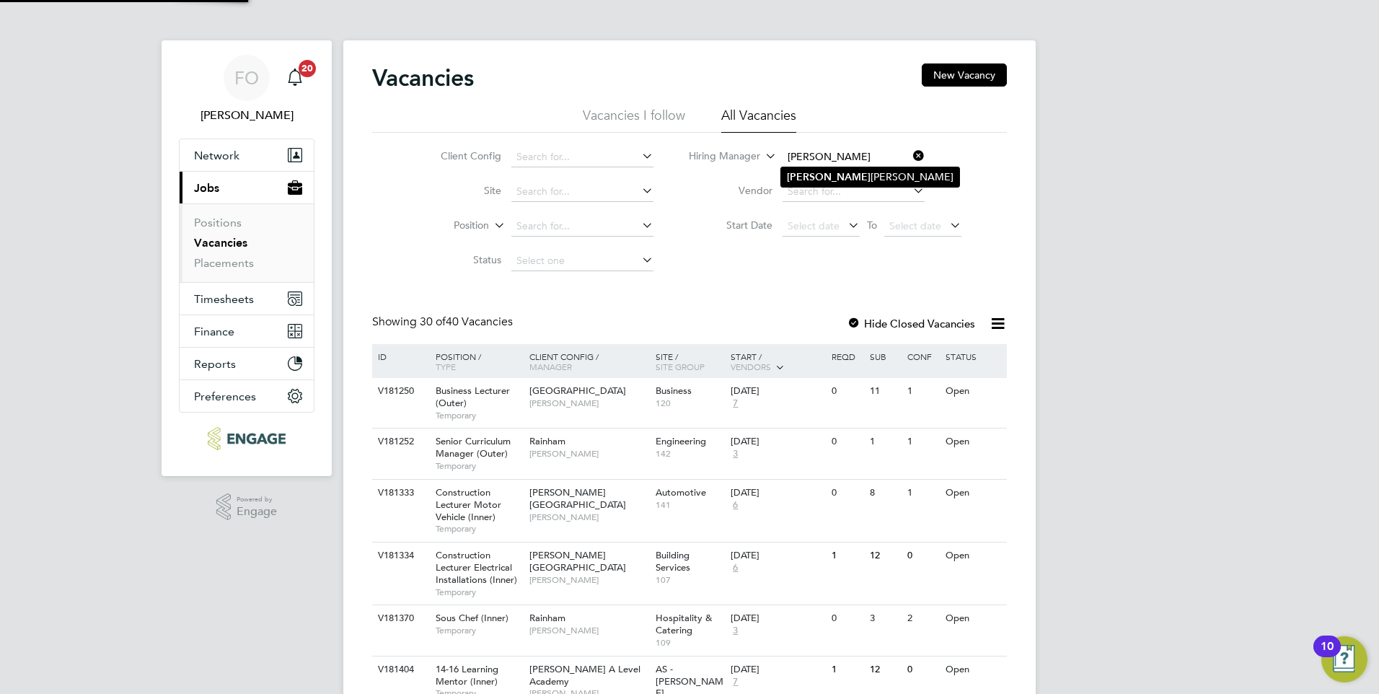
click at [858, 175] on li "Georgina Creighton" at bounding box center [870, 176] width 178 height 19
type input "[PERSON_NAME]"
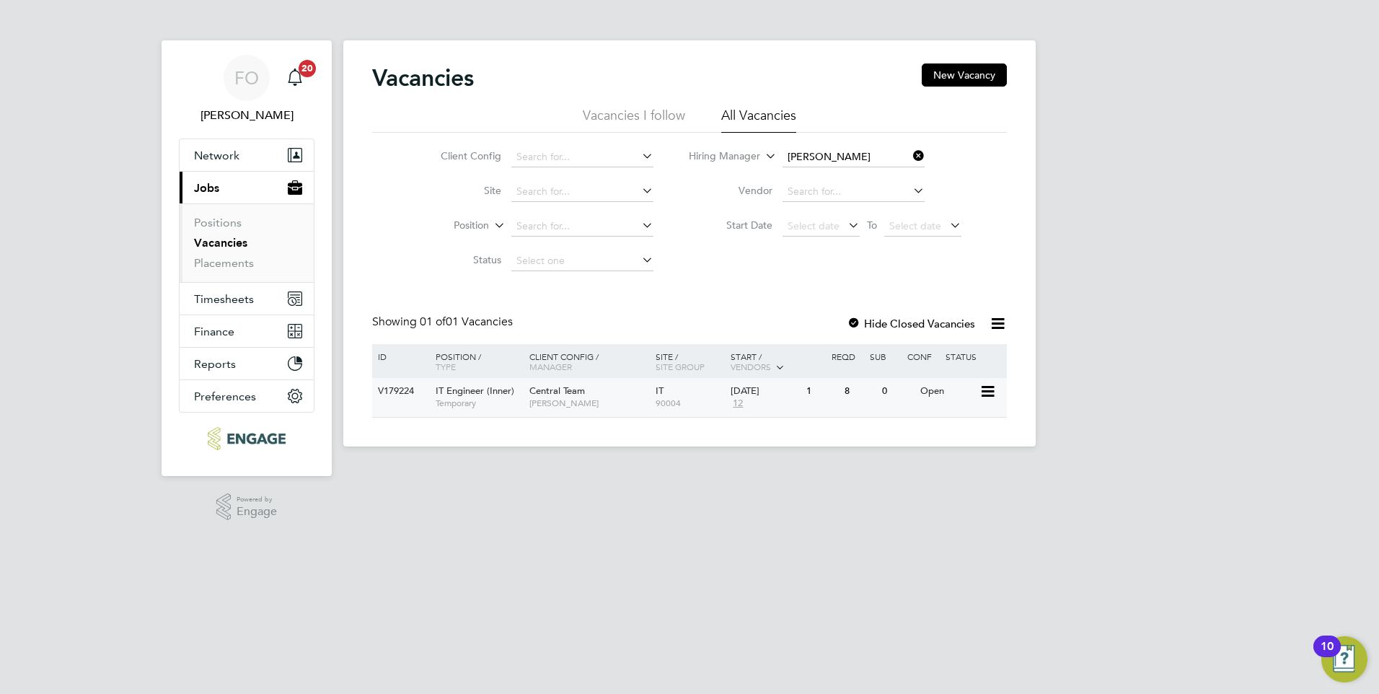
click at [814, 408] on div "V179224 IT Engineer (Inner) Temporary Central Team Georgina Creighton IT 90004 …" at bounding box center [689, 397] width 635 height 39
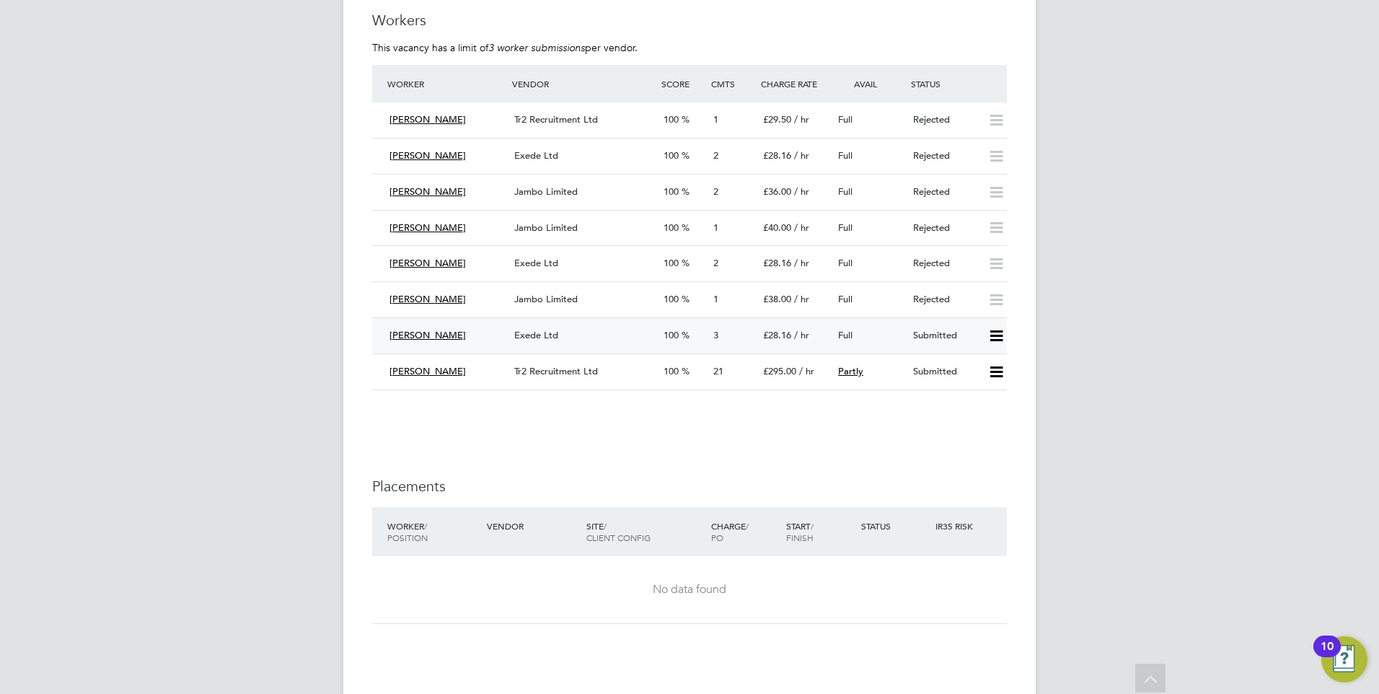
click at [928, 327] on div "Submitted" at bounding box center [944, 336] width 75 height 24
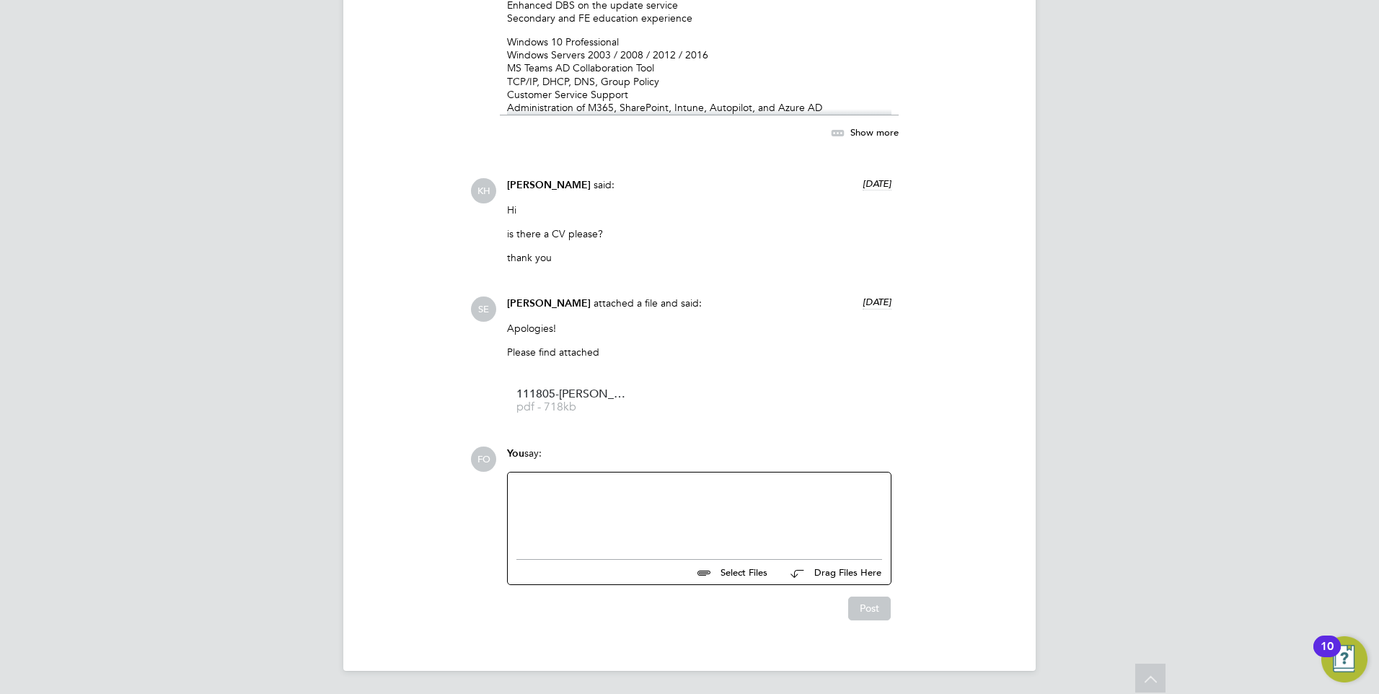
click at [619, 486] on div at bounding box center [699, 512] width 366 height 62
click at [574, 527] on div "Is Solomon still looking for a role please? If so, would he be available for a …" at bounding box center [699, 521] width 366 height 26
click at [581, 528] on div "Is Solomon still looking for a role please? If so, would he be available for a …" at bounding box center [699, 521] width 366 height 26
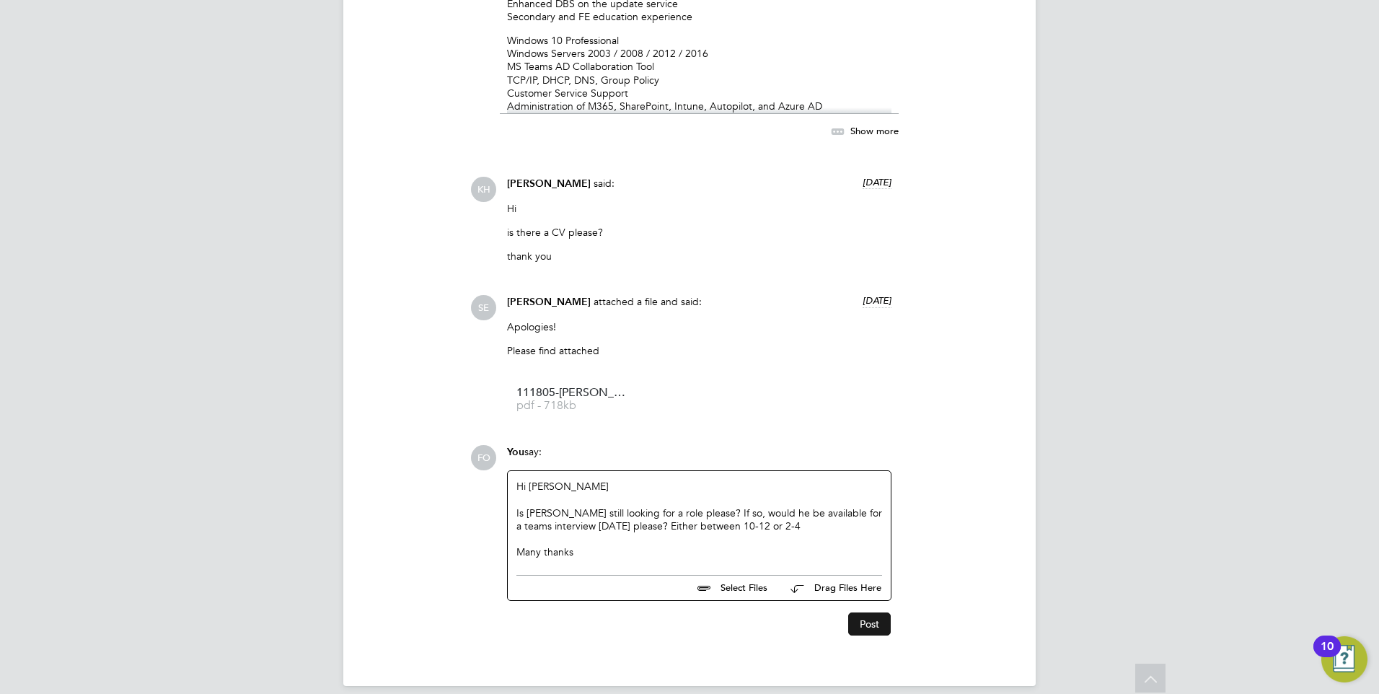
click at [858, 622] on button "Post" at bounding box center [869, 623] width 43 height 23
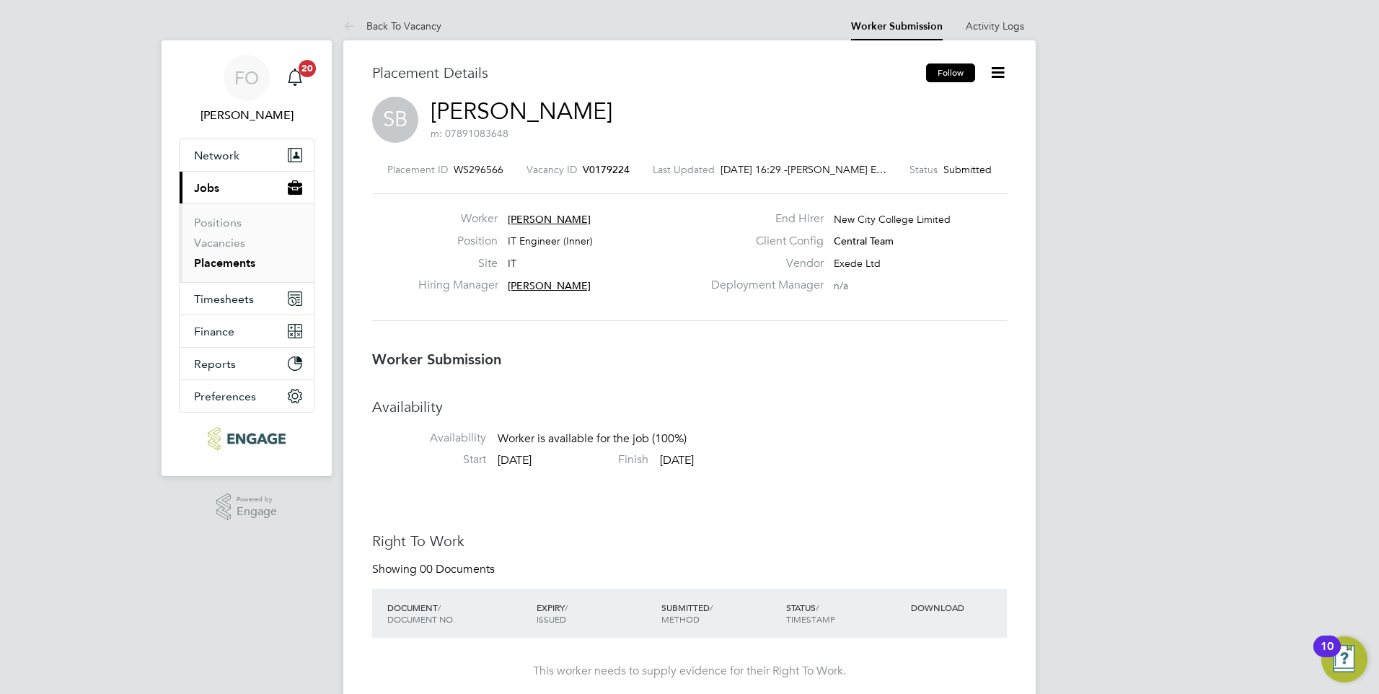
click at [951, 67] on button "Follow" at bounding box center [950, 72] width 49 height 19
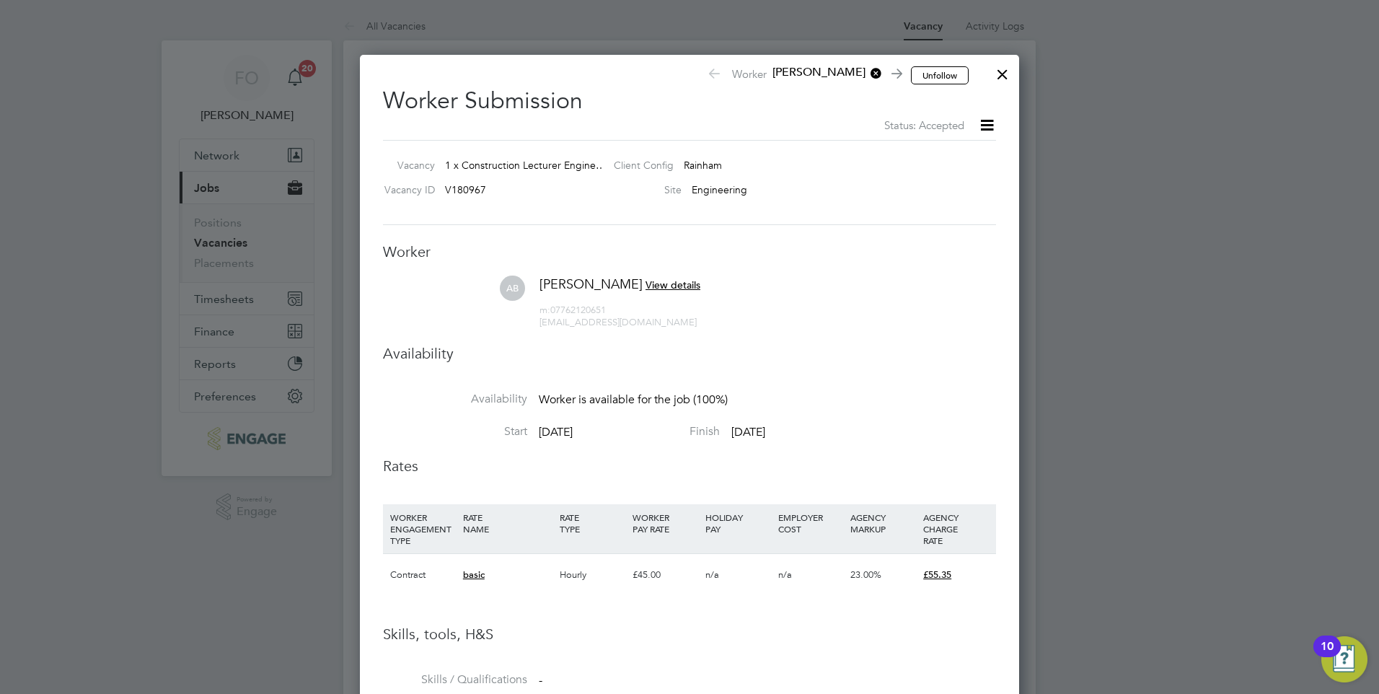
click at [1000, 74] on div at bounding box center [1003, 71] width 26 height 26
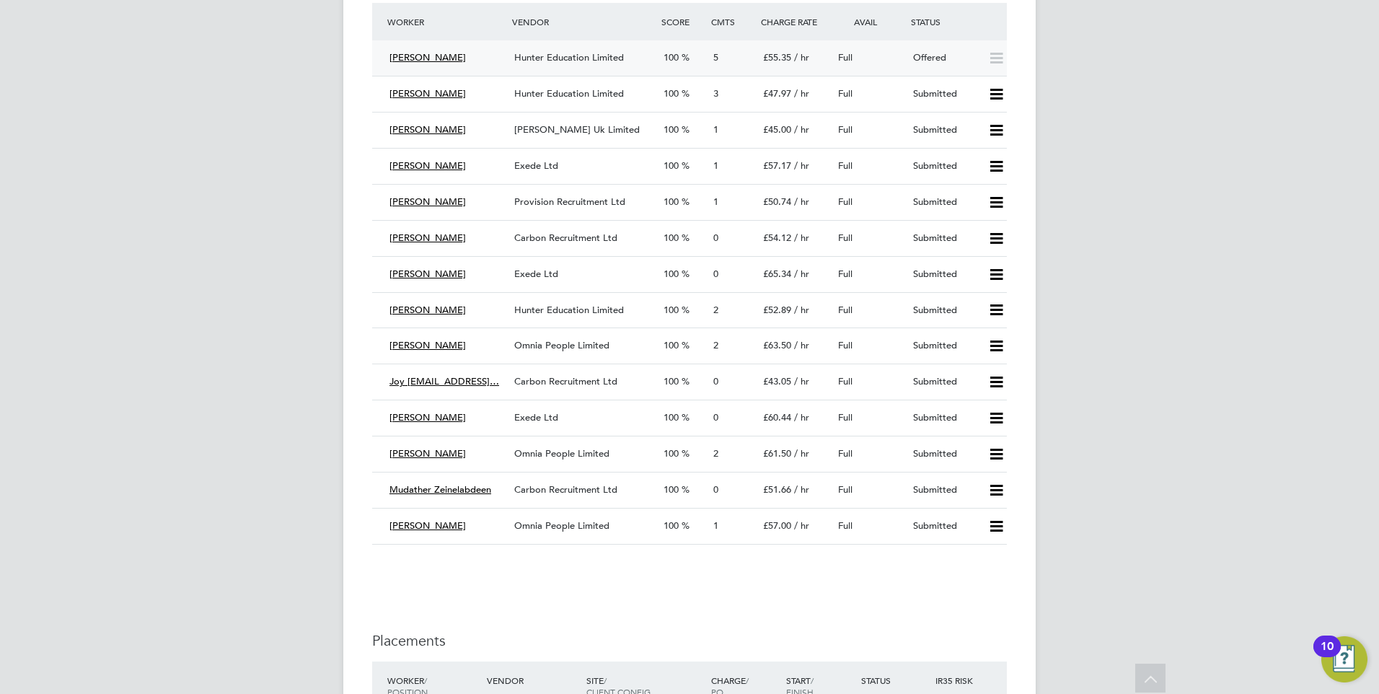
click at [969, 66] on div "Offered" at bounding box center [944, 58] width 75 height 24
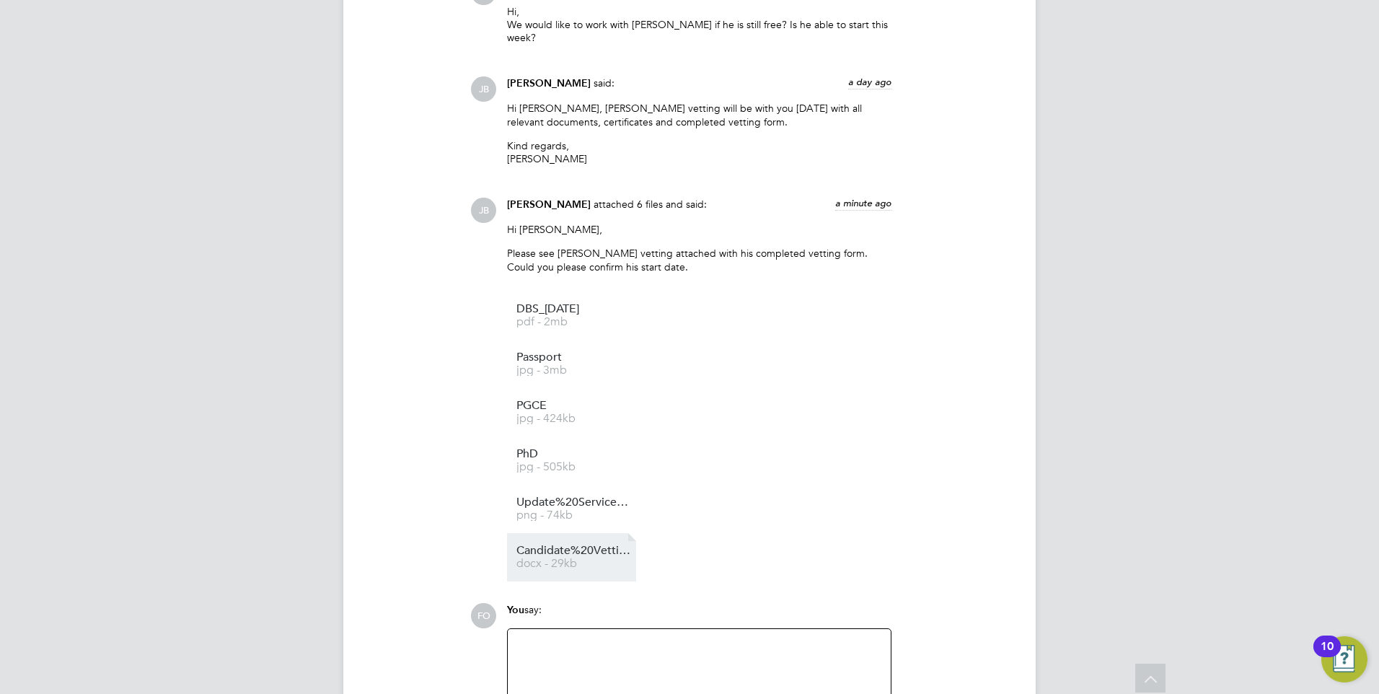
click at [584, 545] on span "Candidate%20Vetting%20Form%20-%20Abdul%20Badran" at bounding box center [573, 550] width 115 height 11
click at [576, 304] on span "DBS_2020-06-26" at bounding box center [573, 309] width 115 height 11
click at [569, 365] on span "jpg - 3mb" at bounding box center [573, 370] width 115 height 11
click at [581, 400] on span "PGCE" at bounding box center [573, 405] width 115 height 11
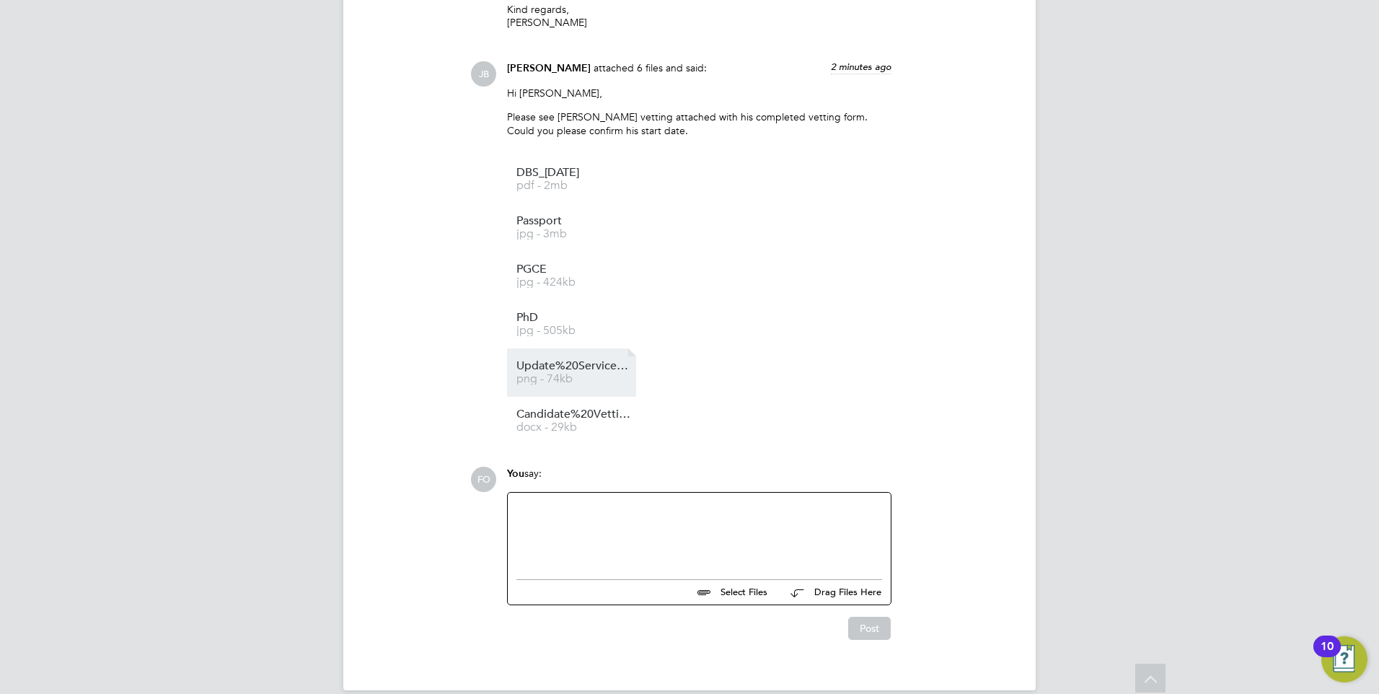
scroll to position [1937, 0]
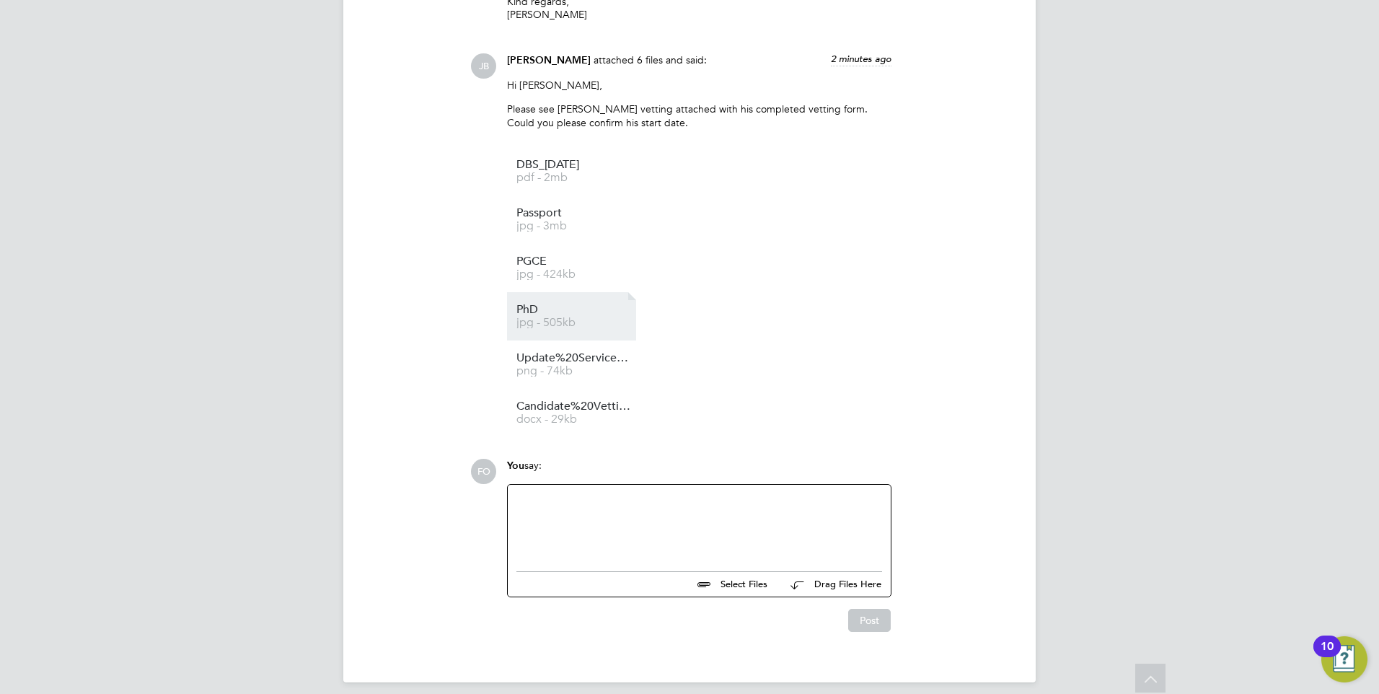
click at [582, 304] on span "PhD" at bounding box center [573, 309] width 115 height 11
click at [561, 366] on span "png - 74kb" at bounding box center [573, 371] width 115 height 11
click at [565, 401] on span "Candidate%20Vetting%20Form%20-%20Abdul%20Badran" at bounding box center [573, 406] width 115 height 11
click at [617, 503] on div at bounding box center [699, 524] width 366 height 62
click at [582, 519] on div at bounding box center [699, 524] width 366 height 62
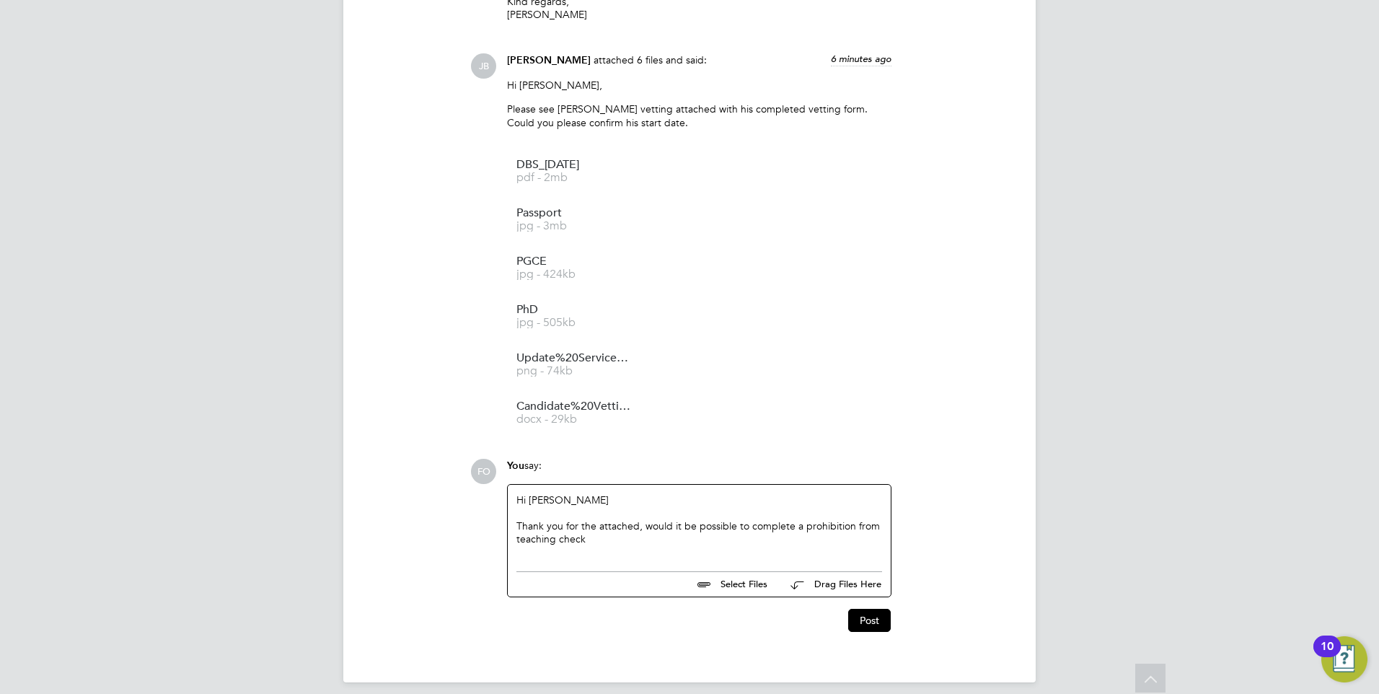
click at [621, 531] on div "Thank you for the attached, would it be possible to complete a prohibition from…" at bounding box center [699, 532] width 366 height 26
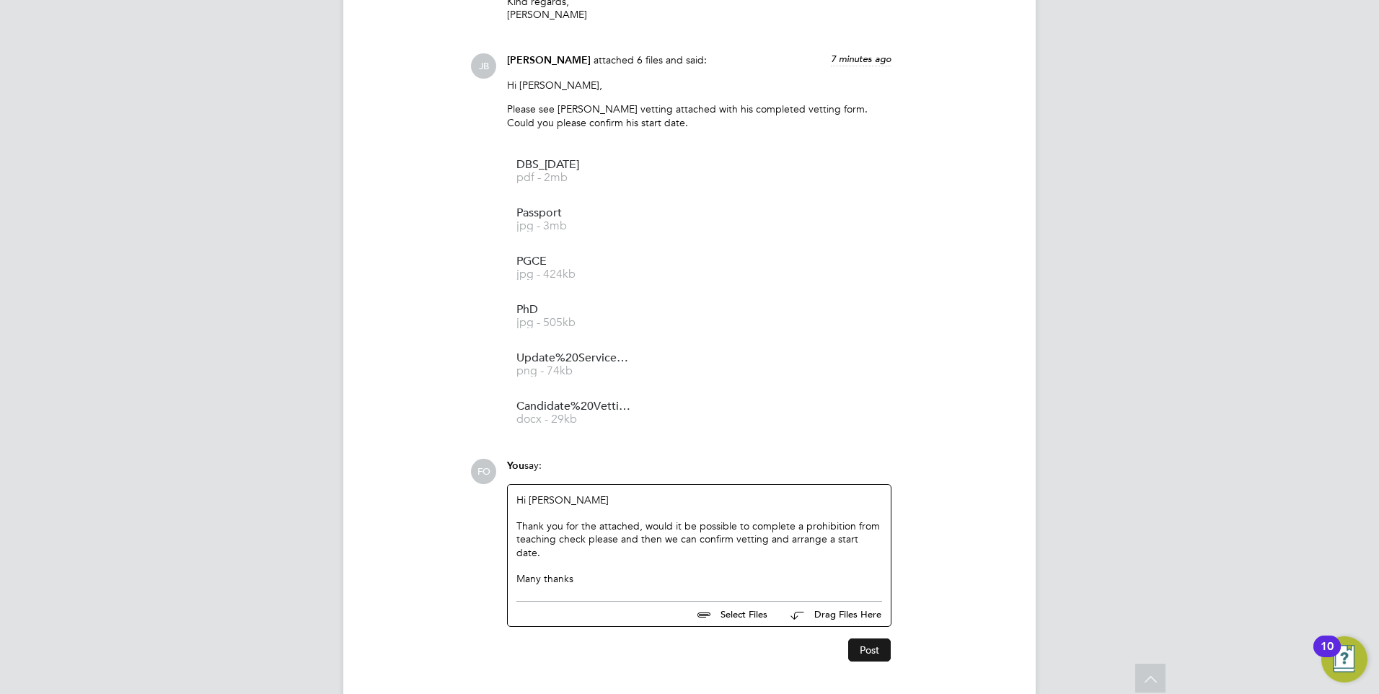
drag, startPoint x: 886, startPoint y: 638, endPoint x: 874, endPoint y: 622, distance: 19.6
click at [874, 638] on button "Post" at bounding box center [869, 649] width 43 height 23
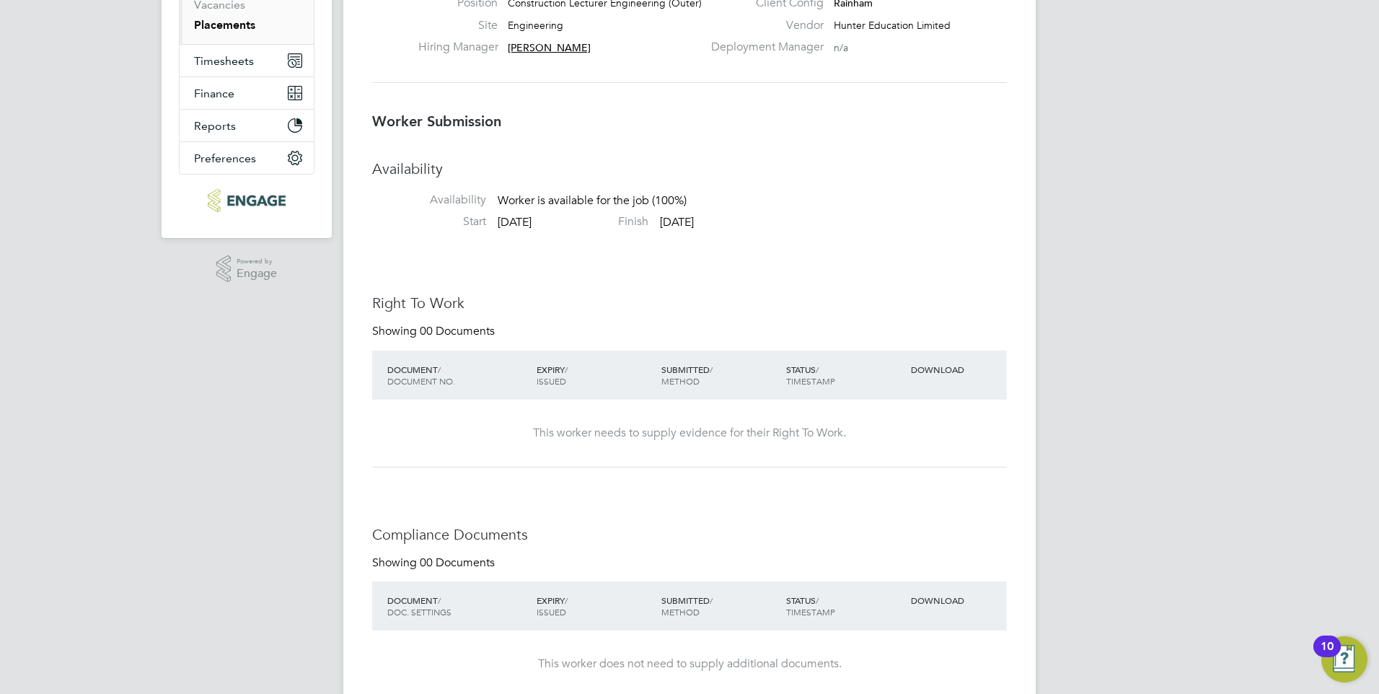
scroll to position [289, 0]
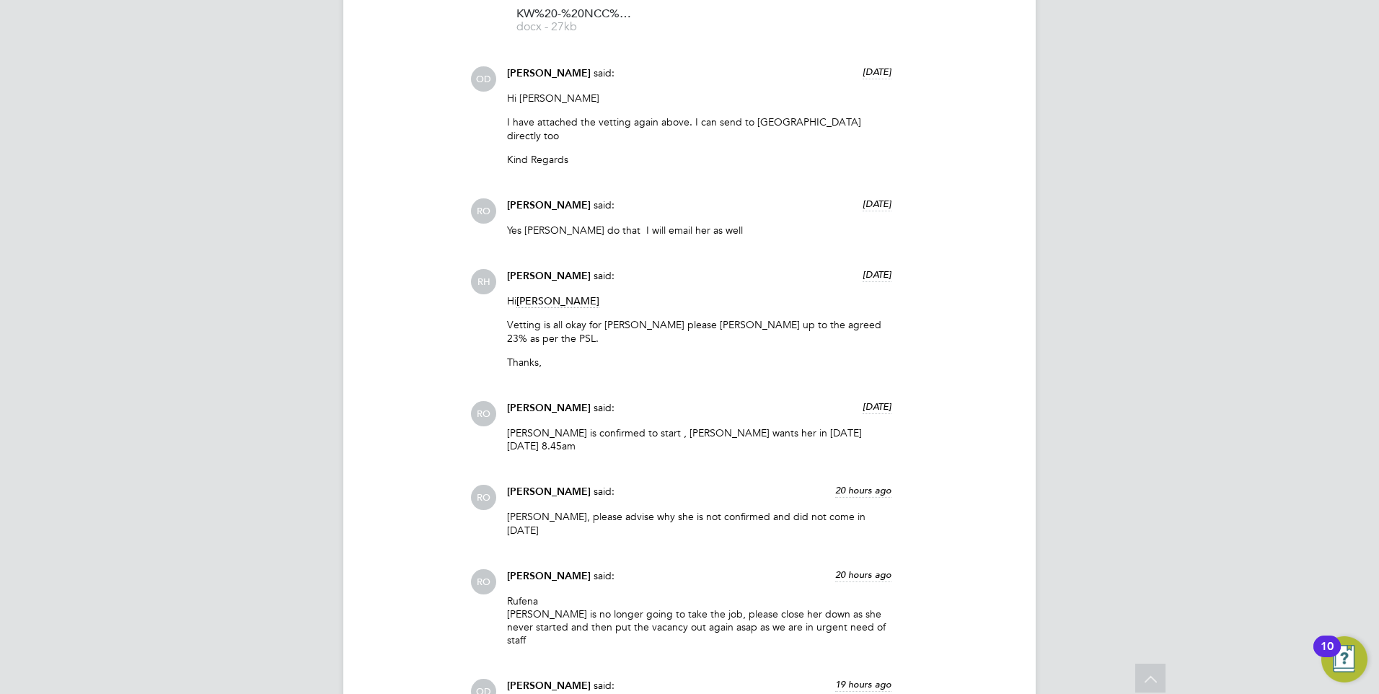
scroll to position [2192, 0]
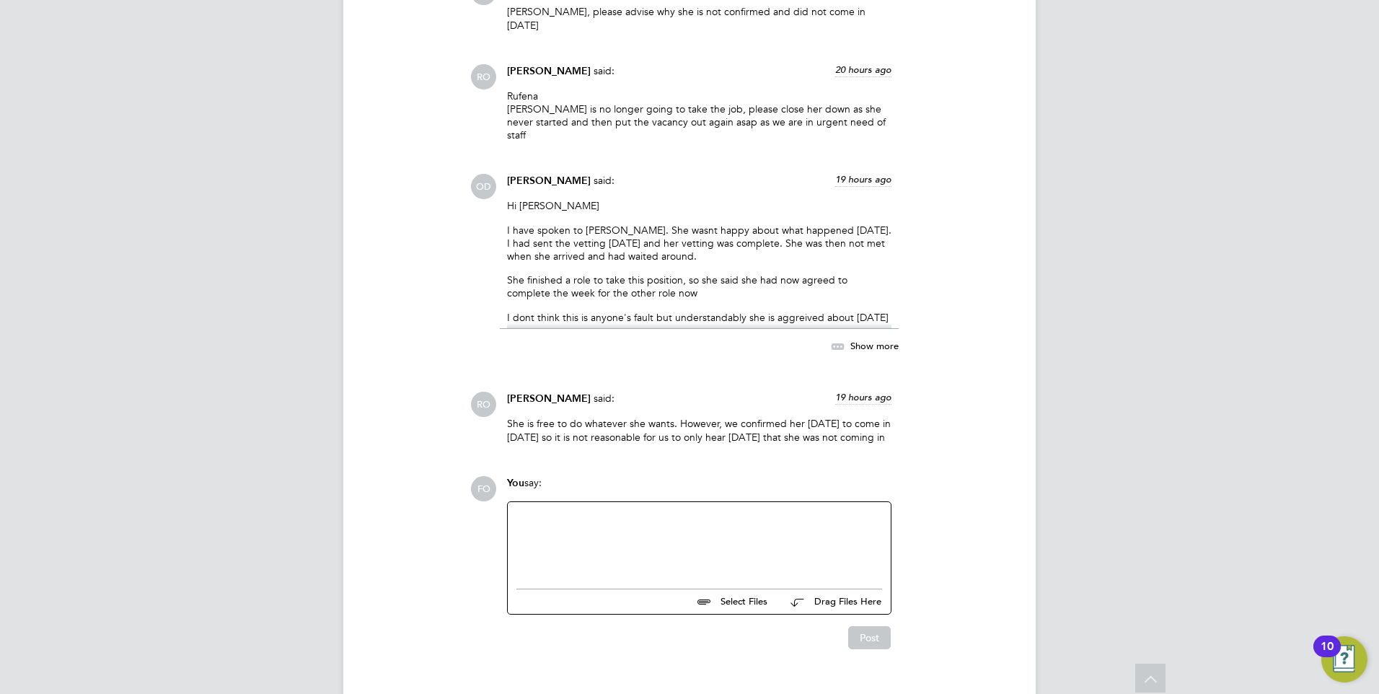
click at [883, 340] on span "Show more" at bounding box center [874, 346] width 48 height 12
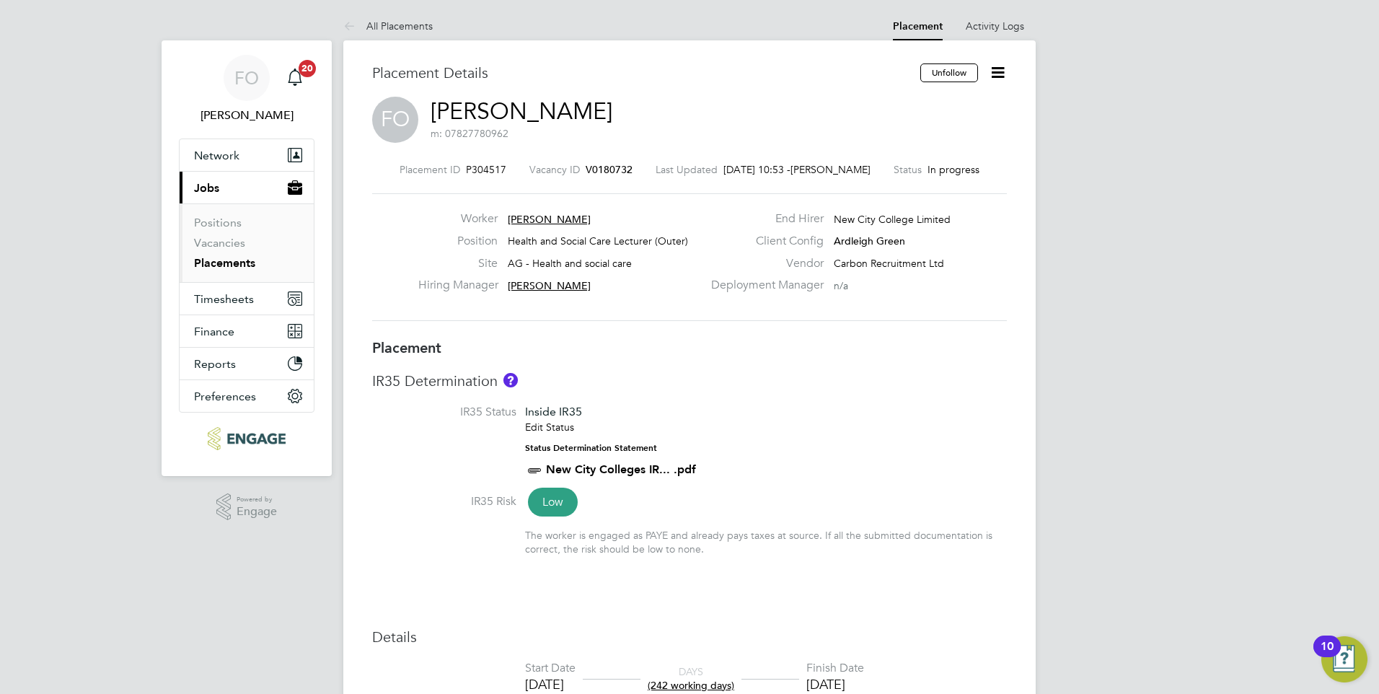
click at [602, 164] on span "V0180732" at bounding box center [609, 169] width 47 height 13
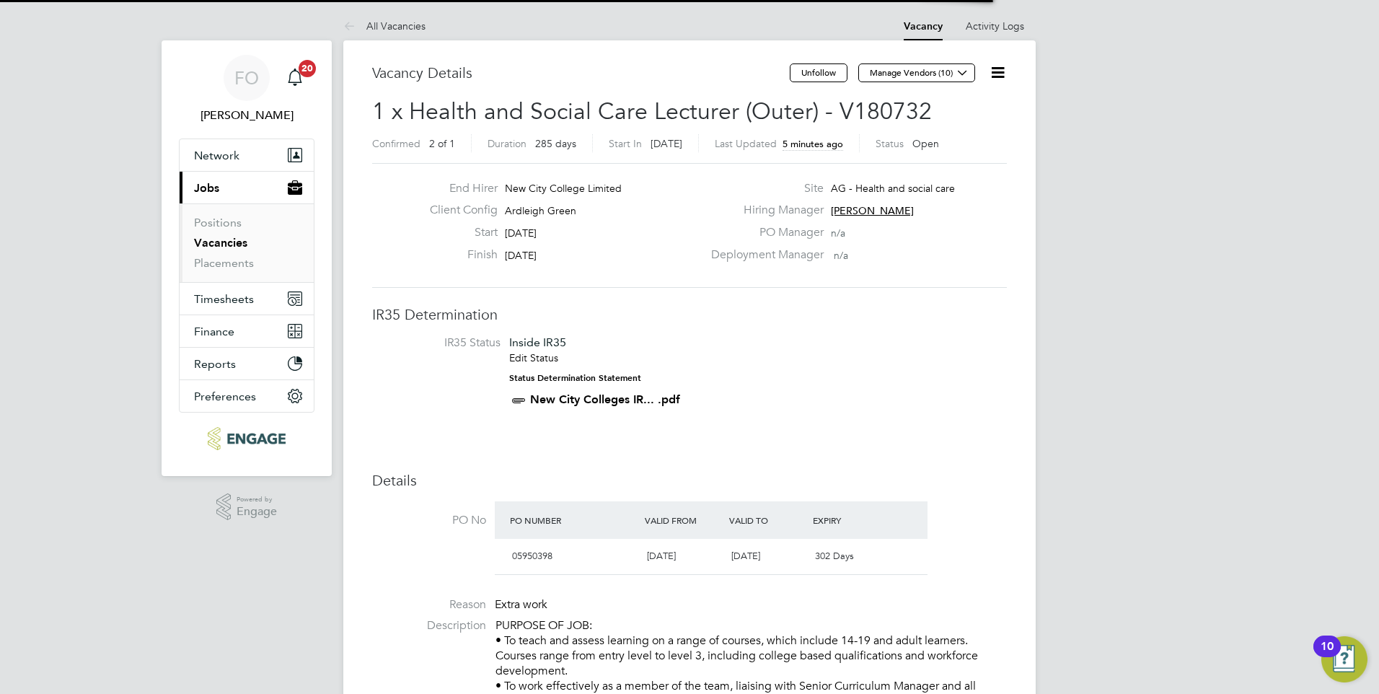
scroll to position [7, 7]
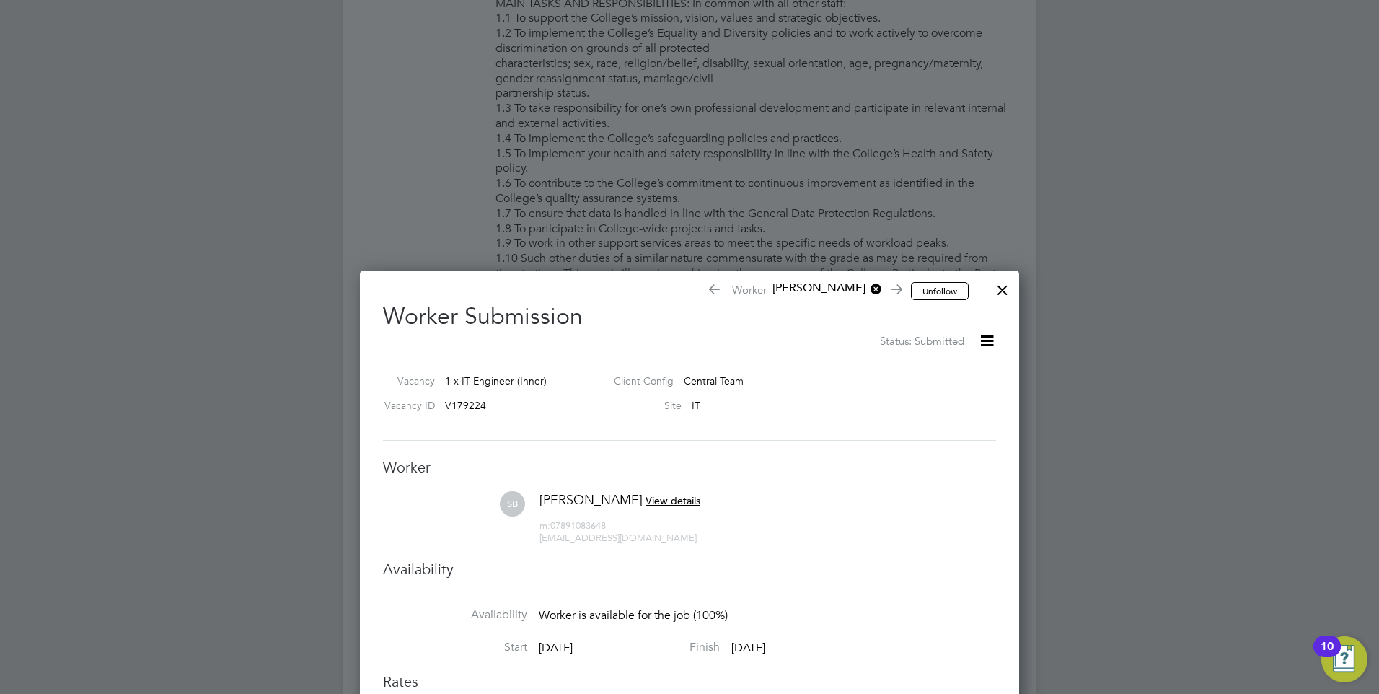
click at [996, 291] on div at bounding box center [1003, 286] width 26 height 26
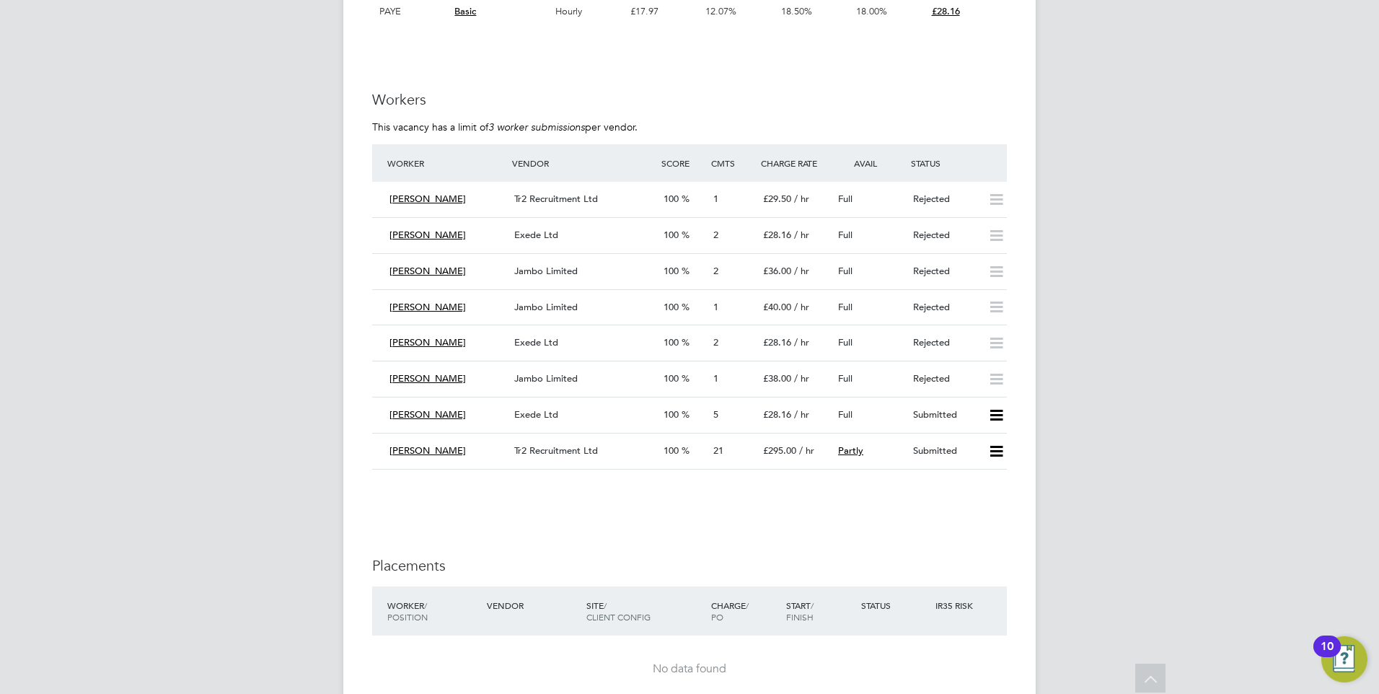
scroll to position [2308, 0]
click at [954, 404] on div "Submitted" at bounding box center [944, 414] width 75 height 24
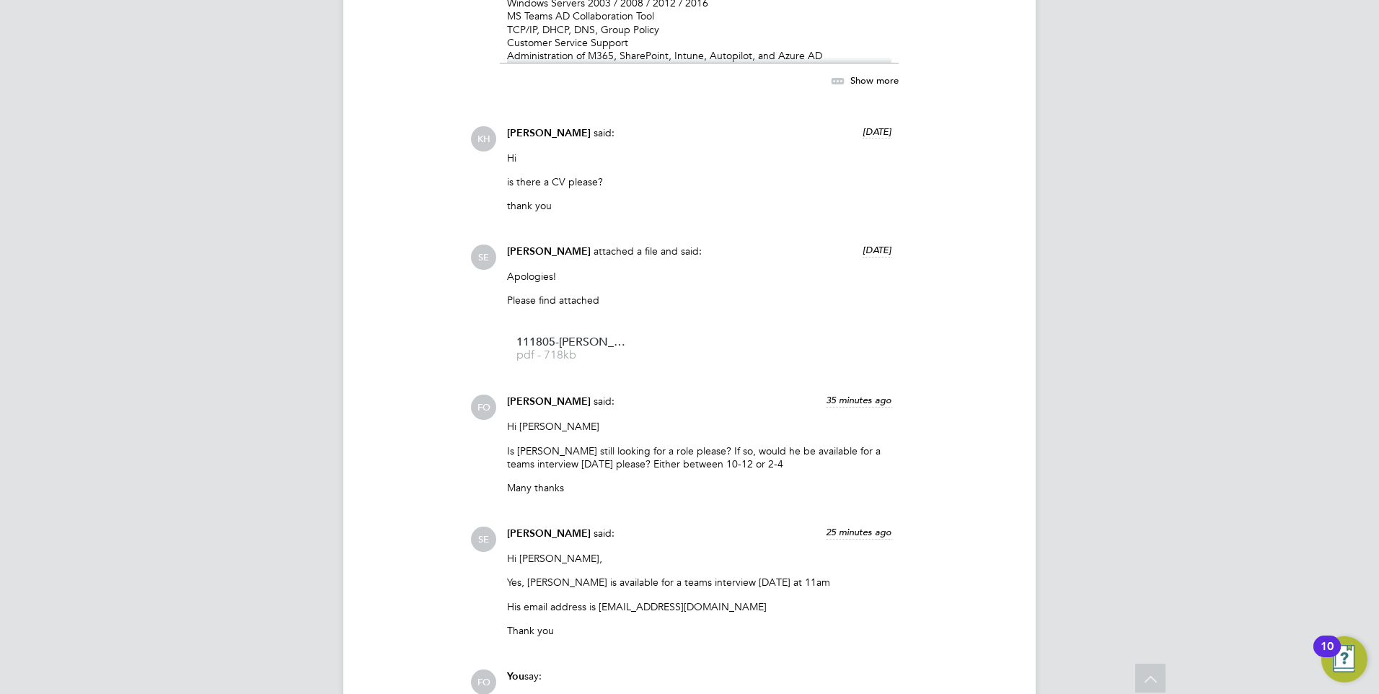
scroll to position [1738, 0]
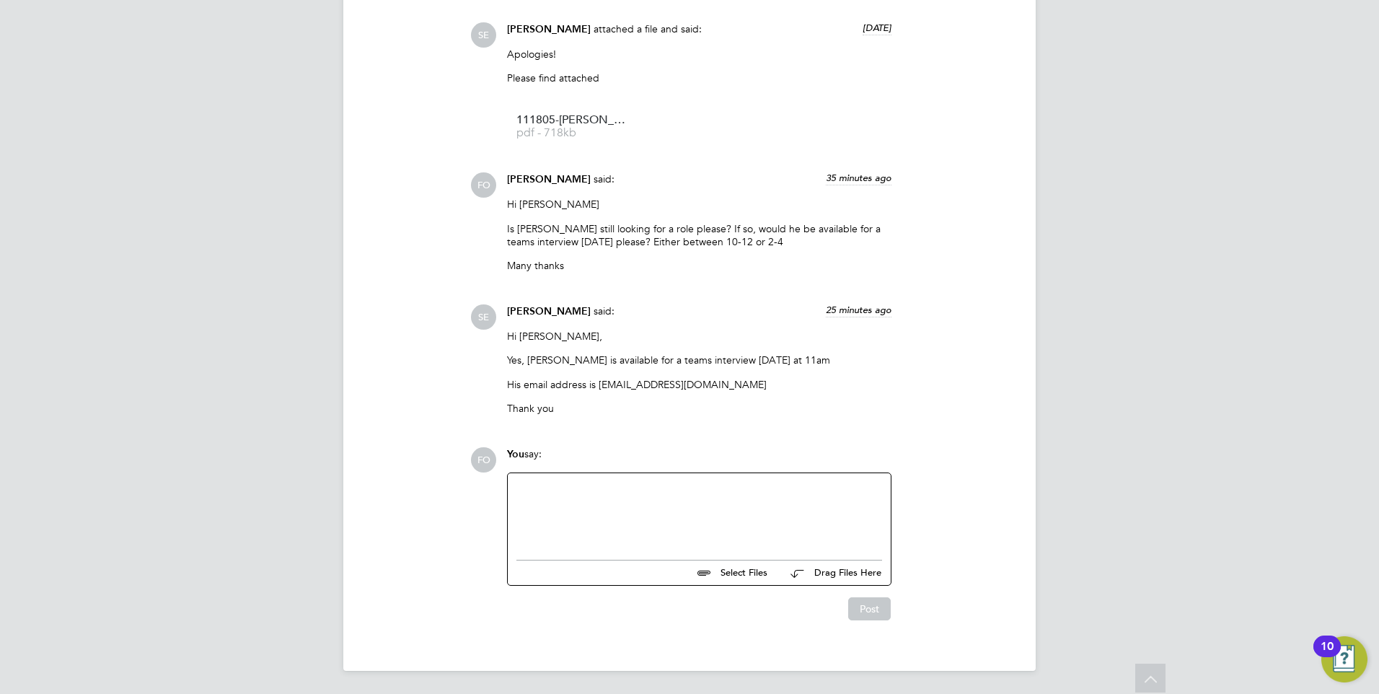
click at [661, 524] on div at bounding box center [699, 513] width 366 height 62
click at [874, 610] on button "Post" at bounding box center [869, 608] width 43 height 23
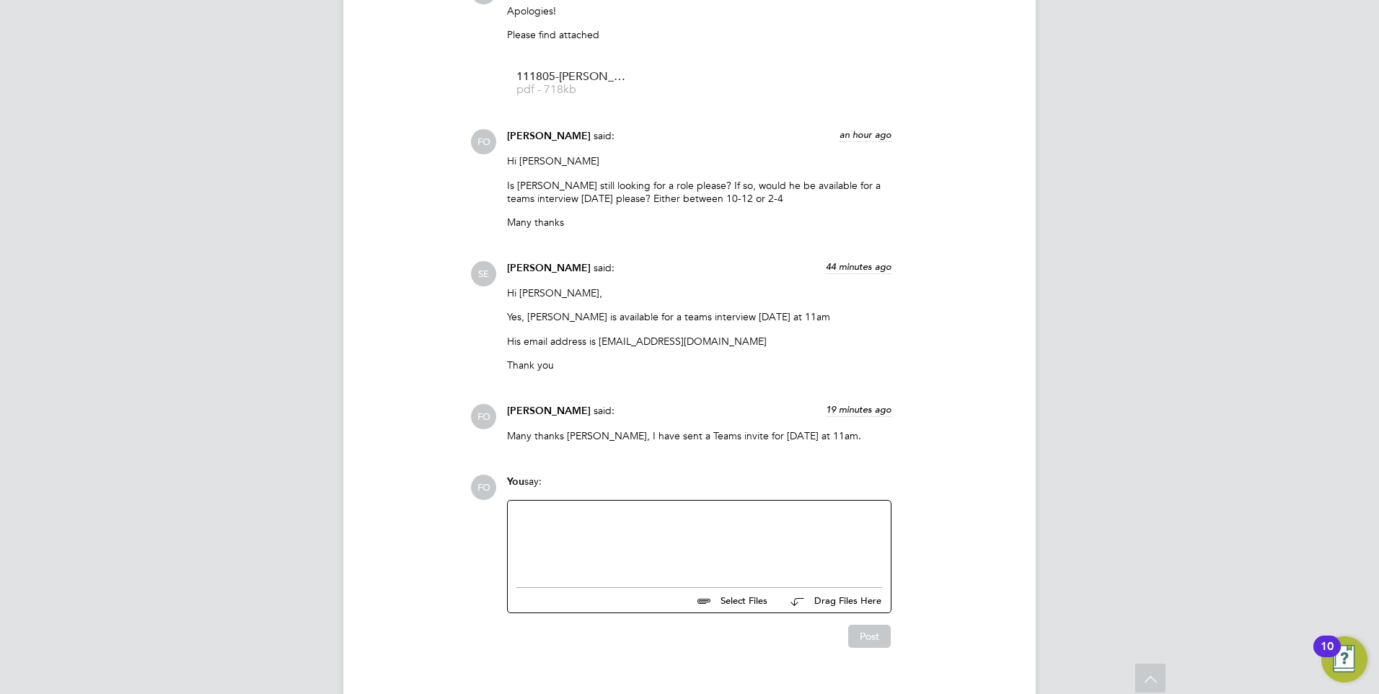
scroll to position [1809, 0]
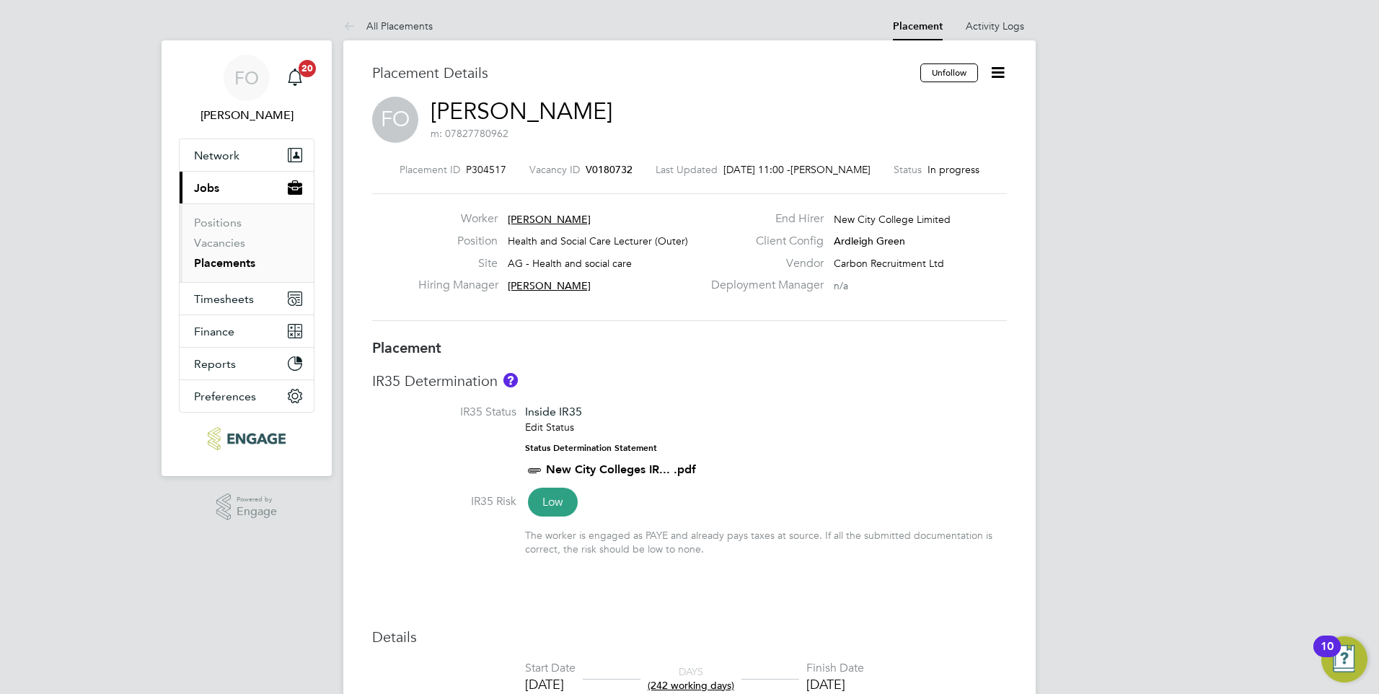
click at [586, 170] on span "V0180732" at bounding box center [609, 169] width 47 height 13
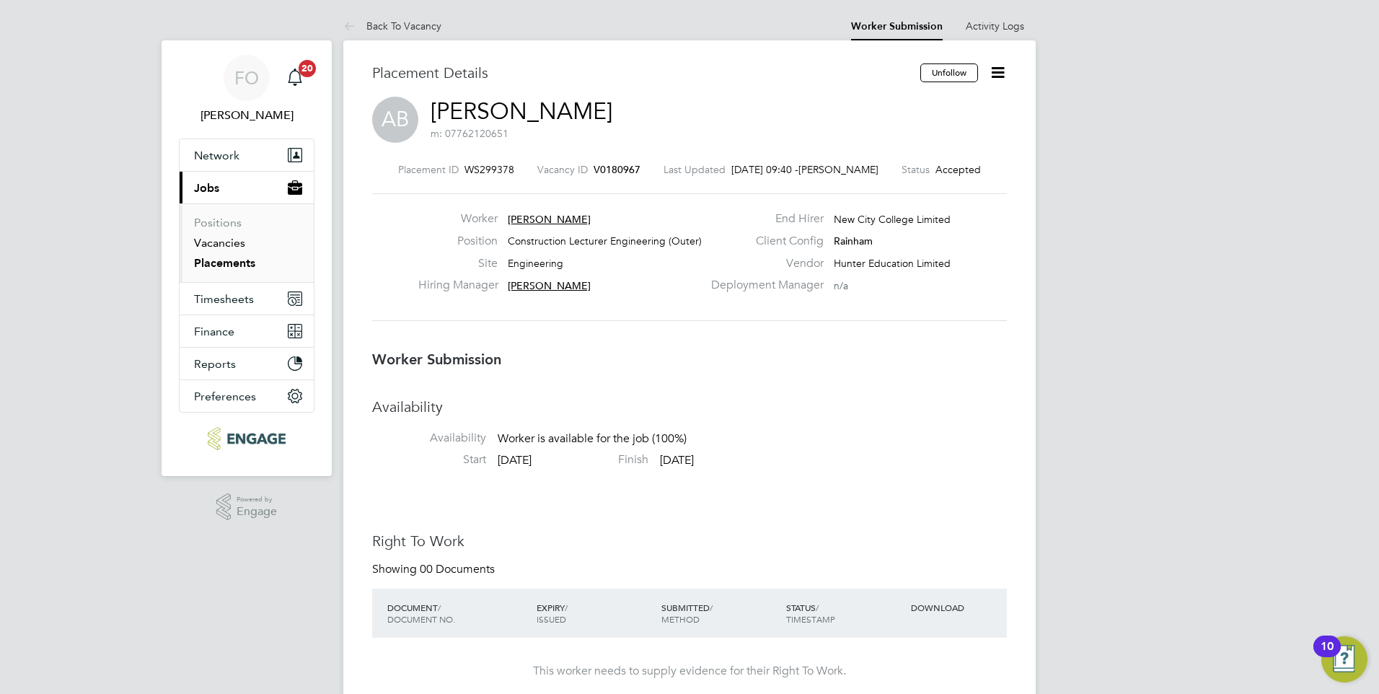
click at [229, 246] on link "Vacancies" at bounding box center [219, 243] width 51 height 14
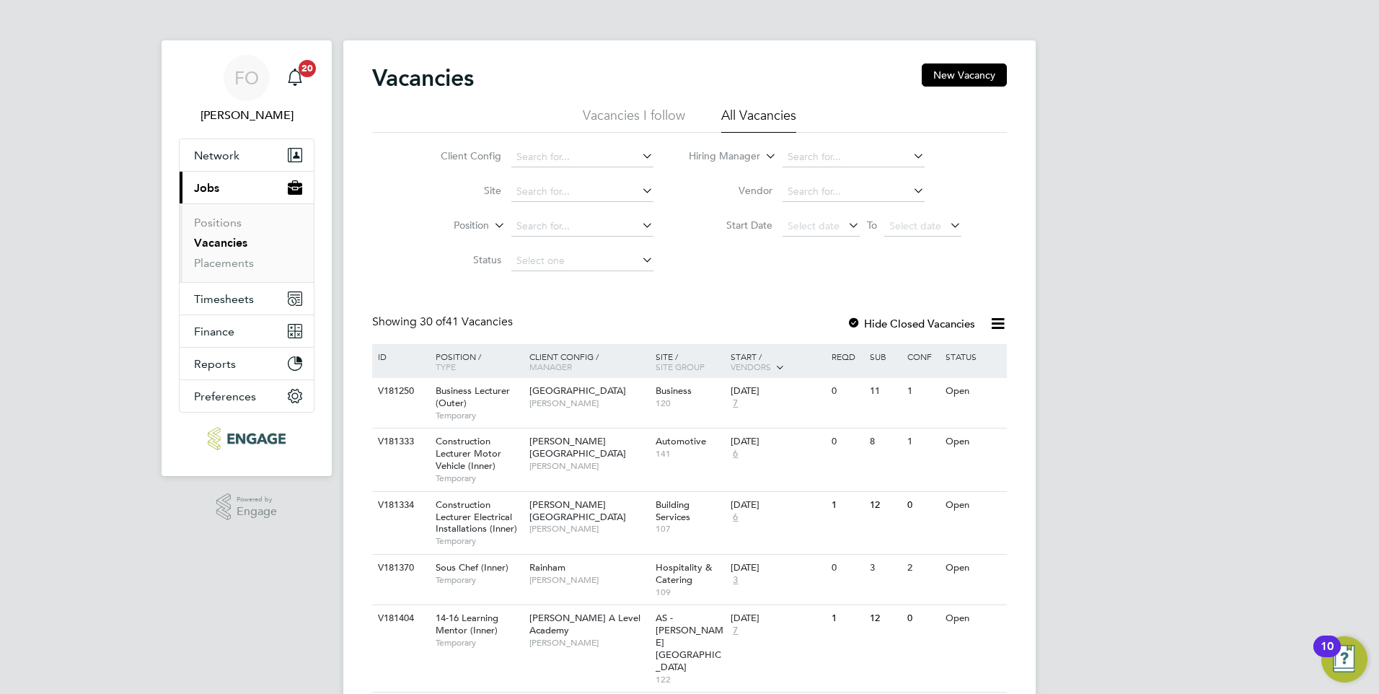
click at [229, 253] on li "Vacancies" at bounding box center [248, 246] width 108 height 20
click at [229, 261] on link "Placements" at bounding box center [224, 263] width 60 height 14
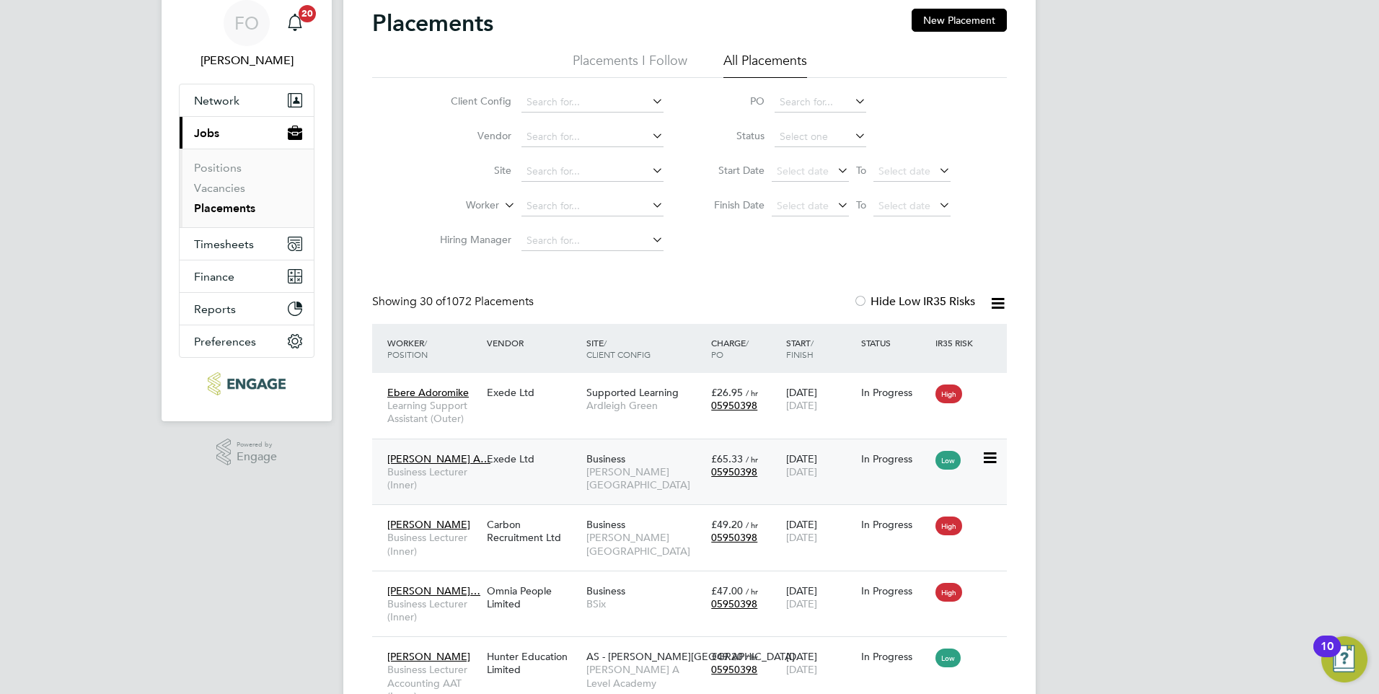
scroll to position [7, 7]
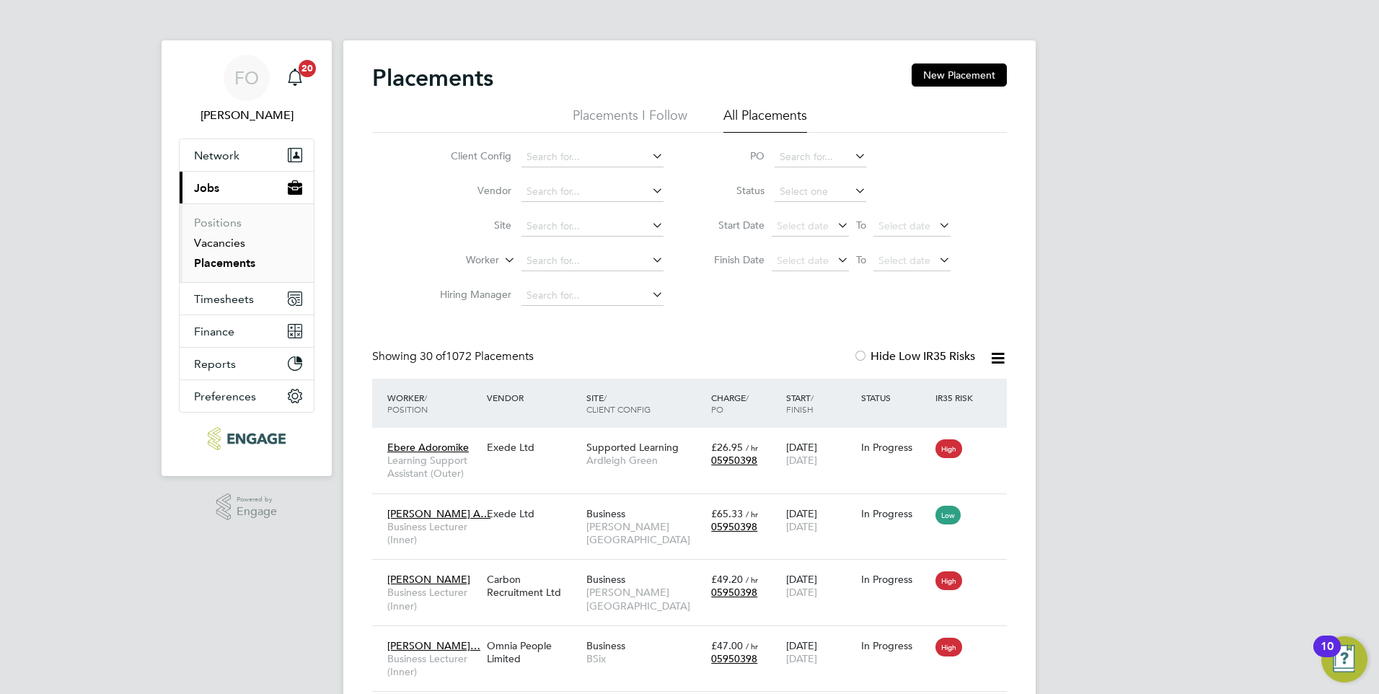
click at [229, 239] on link "Vacancies" at bounding box center [219, 243] width 51 height 14
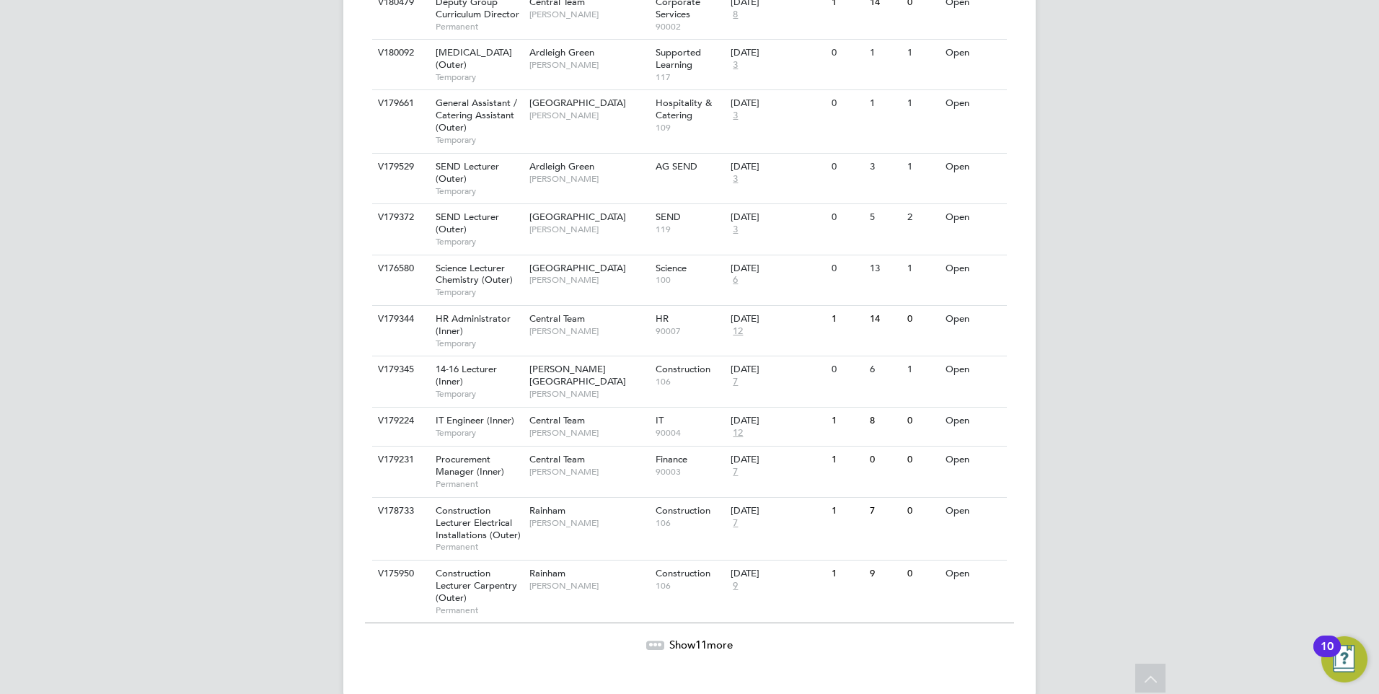
click at [726, 638] on span "Show 11 more" at bounding box center [700, 645] width 63 height 14
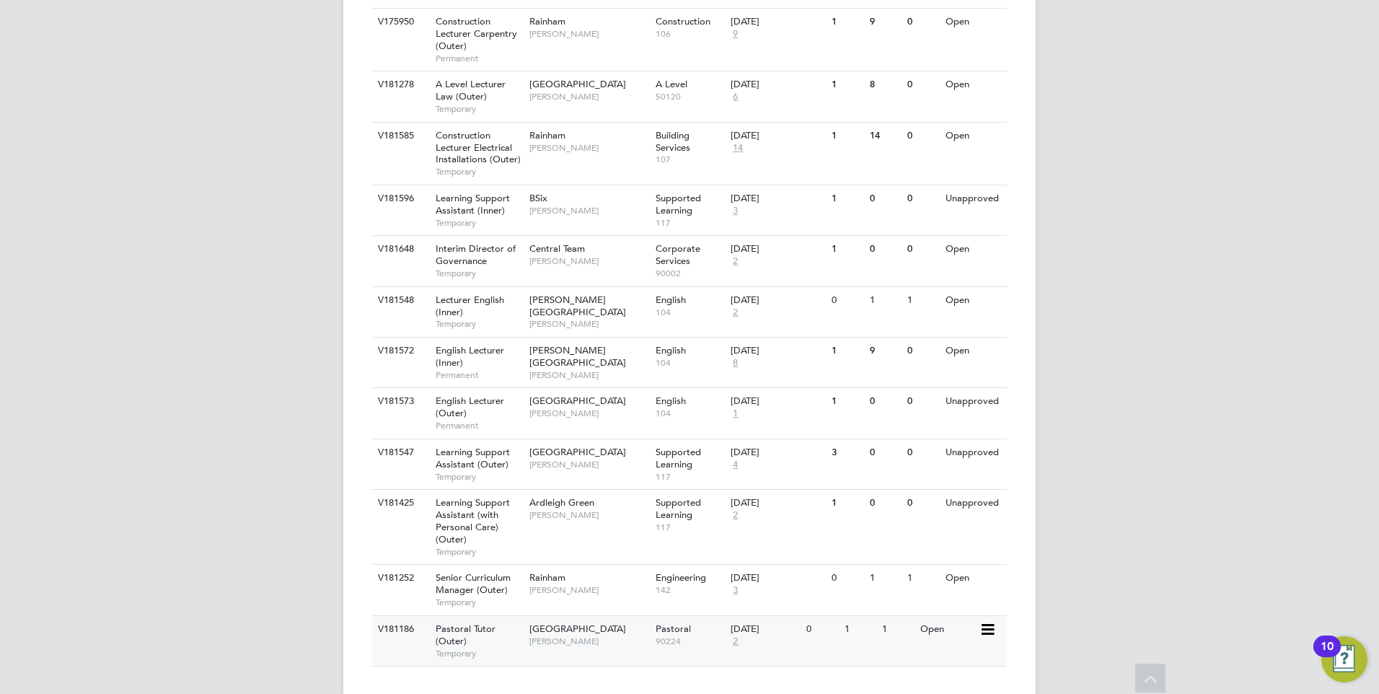
click at [934, 620] on div "V181186 Pastoral Tutor (Outer) Temporary Redbridge Campus Emma Wood Pastoral 90…" at bounding box center [689, 640] width 635 height 50
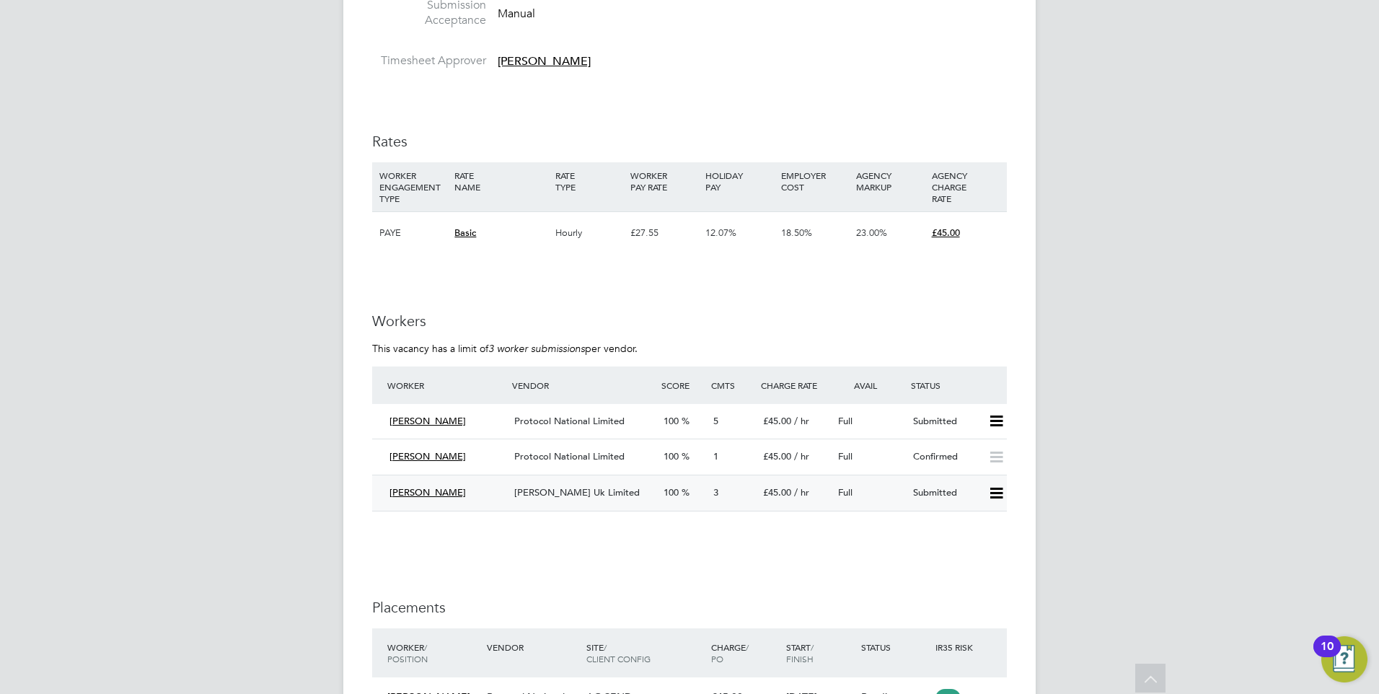
scroll to position [2452, 0]
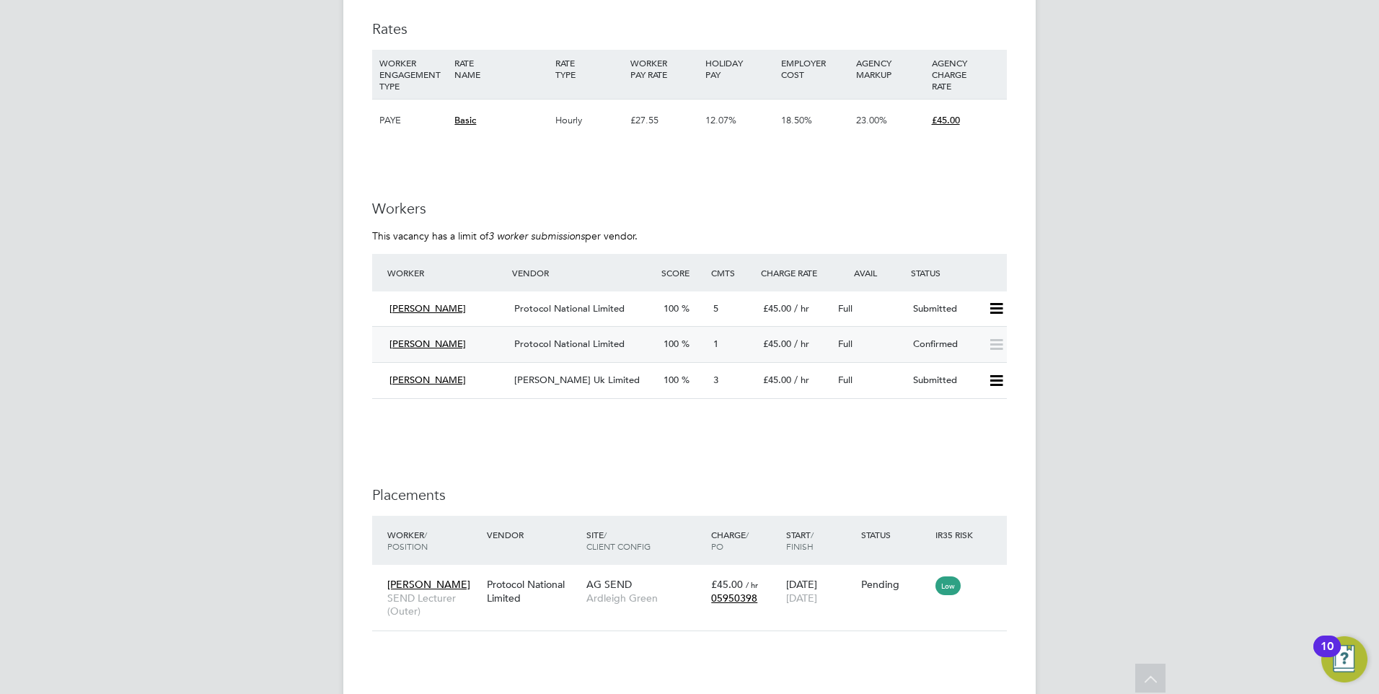
click at [950, 331] on div "Shazia Rahim Protocol National Limited 100 1 £45.00 / hr Full Confirmed" at bounding box center [689, 344] width 635 height 36
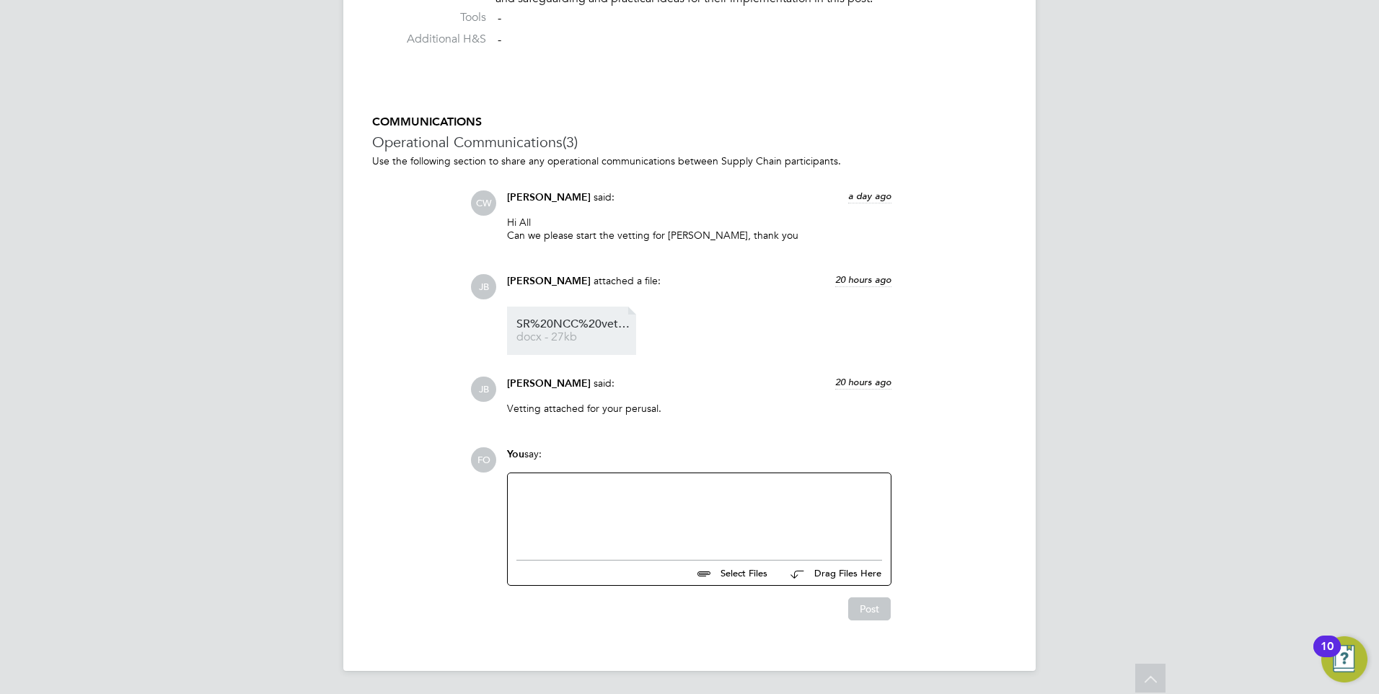
click at [573, 330] on link "SR%20NCC%20vetting%20form%20 docx - 27kb" at bounding box center [573, 331] width 115 height 24
click at [716, 509] on div at bounding box center [699, 513] width 366 height 62
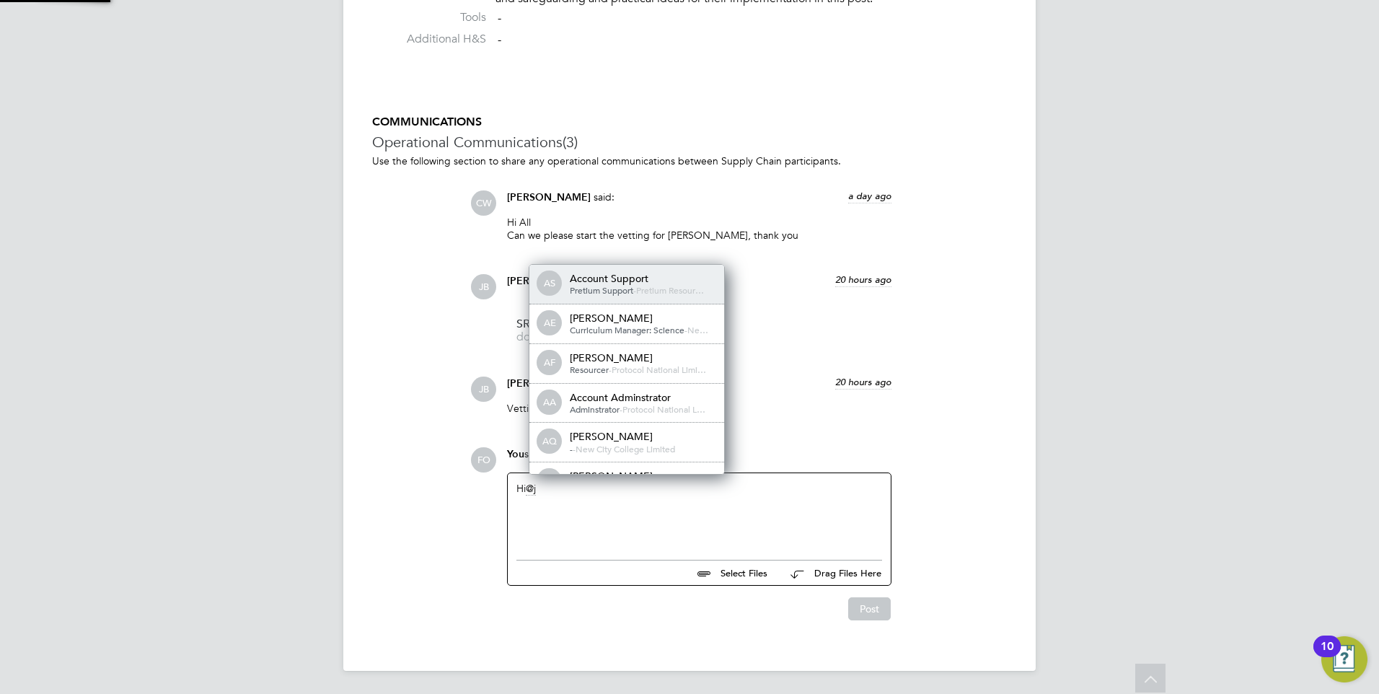
scroll to position [12, 145]
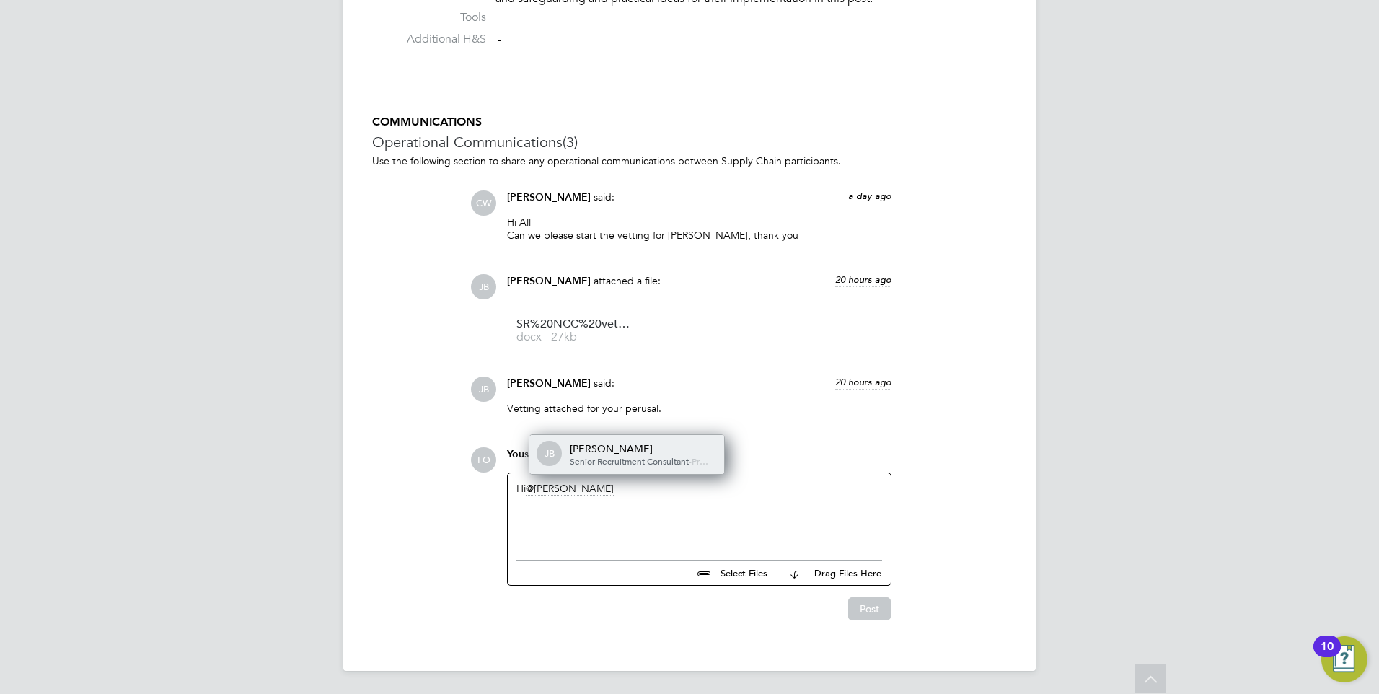
click at [631, 455] on span "Senior Recruitment Consultant" at bounding box center [629, 461] width 119 height 12
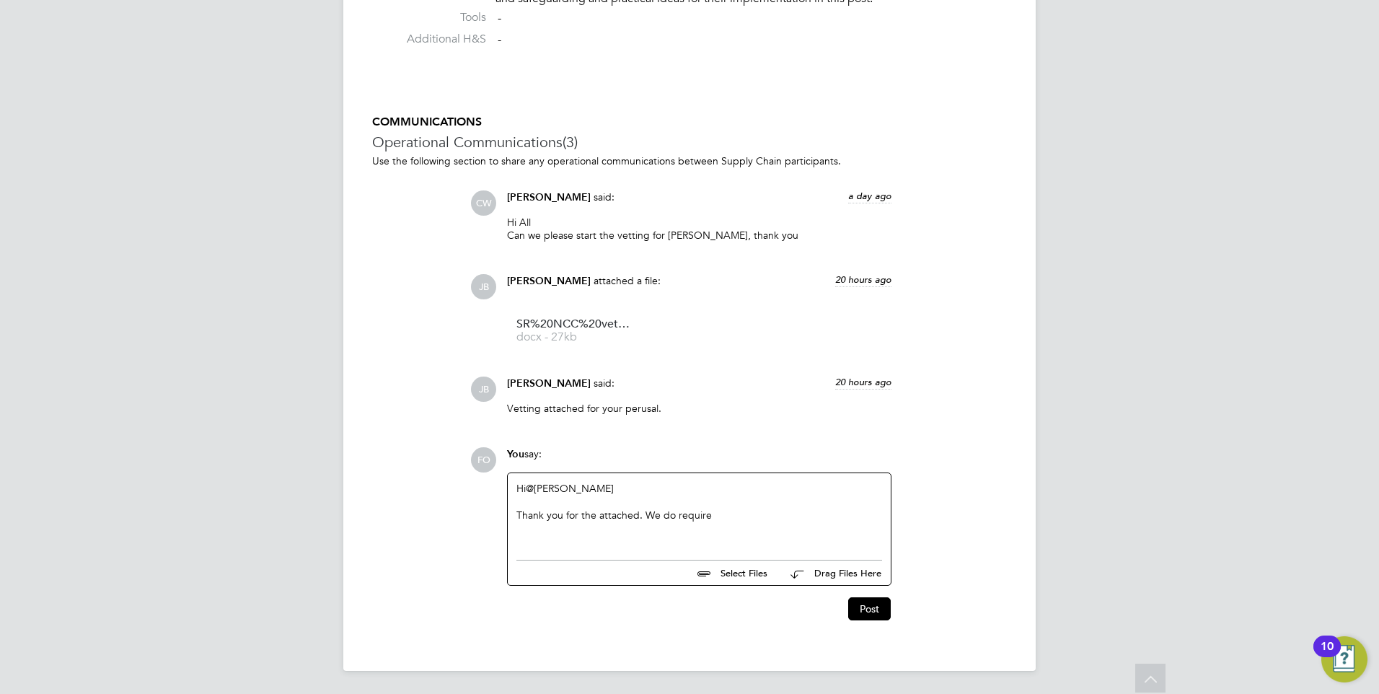
drag, startPoint x: 711, startPoint y: 526, endPoint x: 718, endPoint y: 520, distance: 8.7
click at [711, 526] on div "Hi @Josh Boulding ​ Thank you for the attached. We do require" at bounding box center [699, 513] width 366 height 62
click at [721, 514] on div "Thank you for the attached. We do require" at bounding box center [699, 515] width 366 height 13
click at [727, 515] on div "Thank you for the attached." at bounding box center [699, 515] width 366 height 13
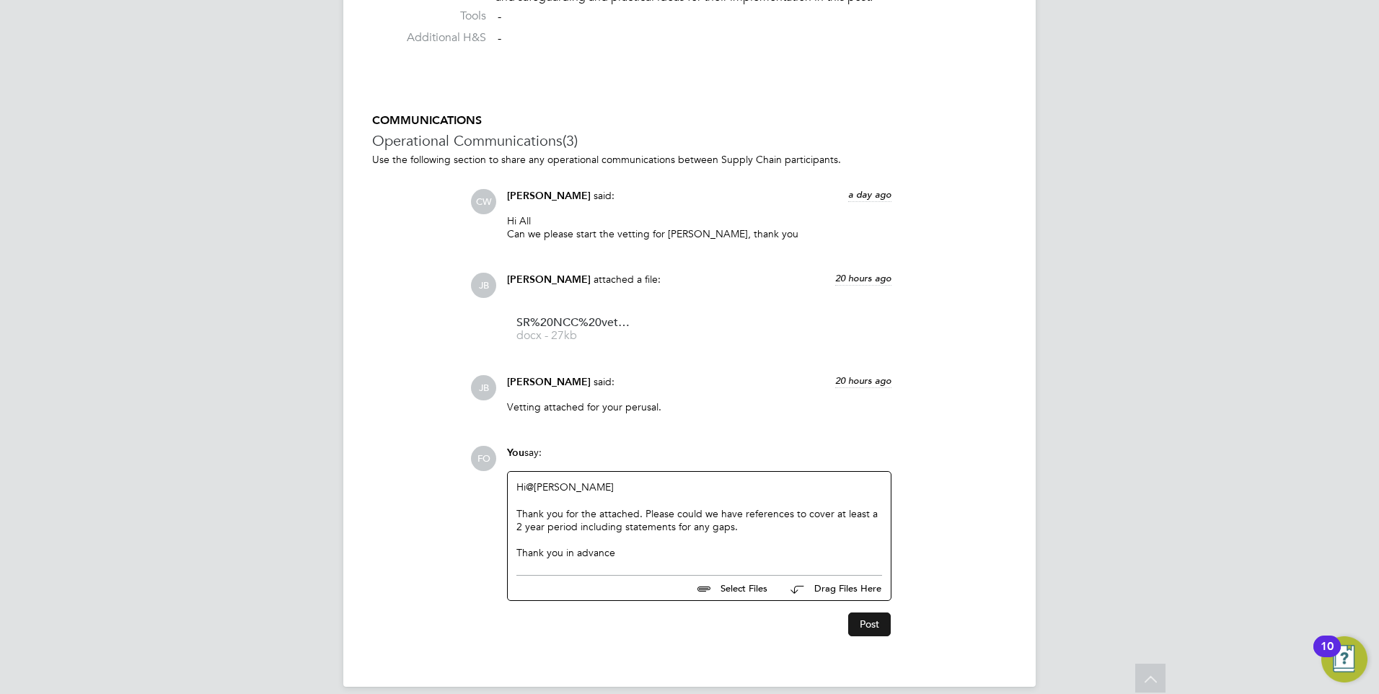
click at [875, 618] on button "Post" at bounding box center [869, 623] width 43 height 23
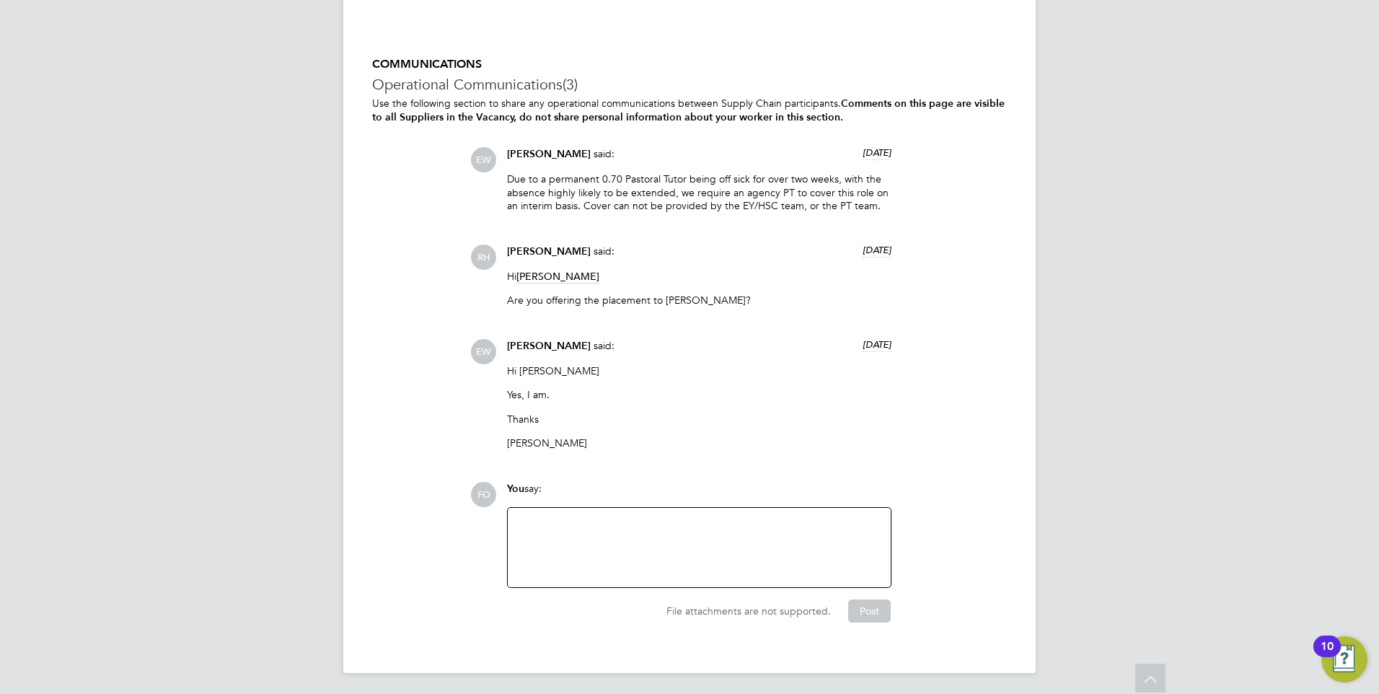
scroll to position [2636, 0]
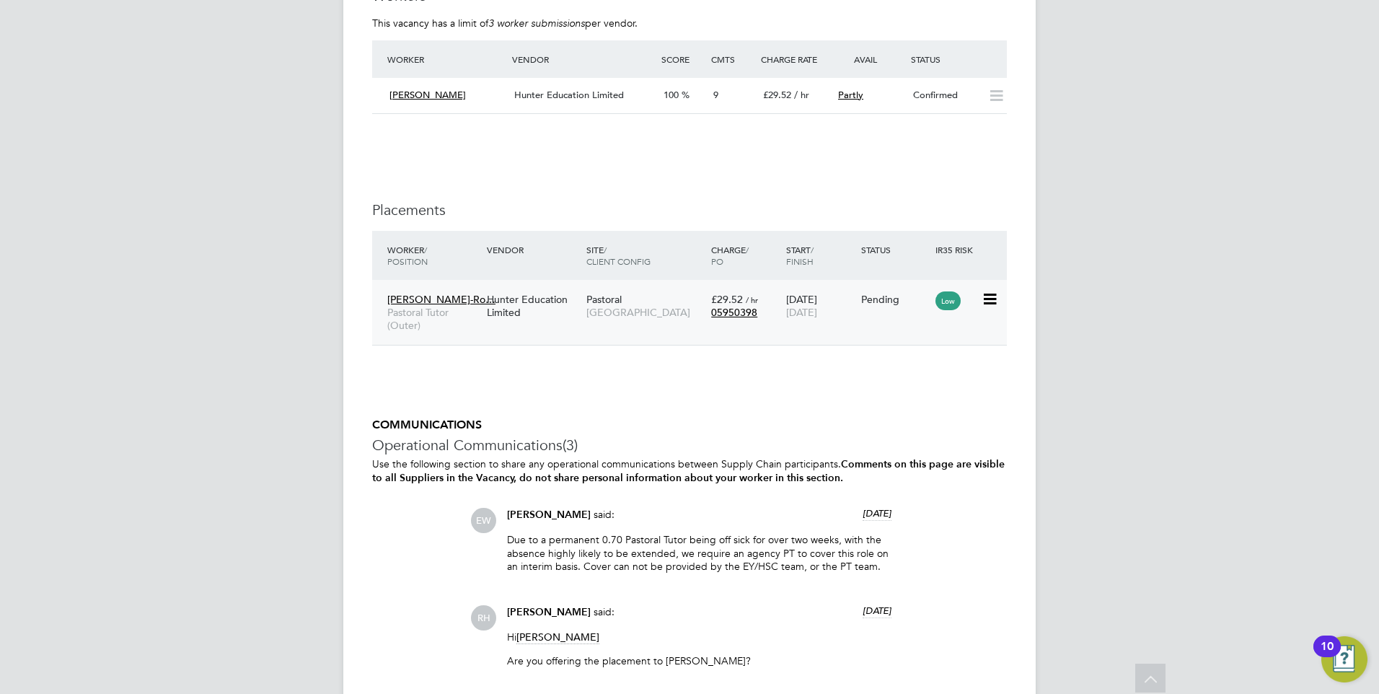
click at [908, 325] on div "[PERSON_NAME]-Ro… Pastoral Tutor (Outer) Hunter Education Limited Pastoral [GEO…" at bounding box center [689, 313] width 635 height 66
click at [887, 302] on div "Pending" at bounding box center [895, 299] width 68 height 13
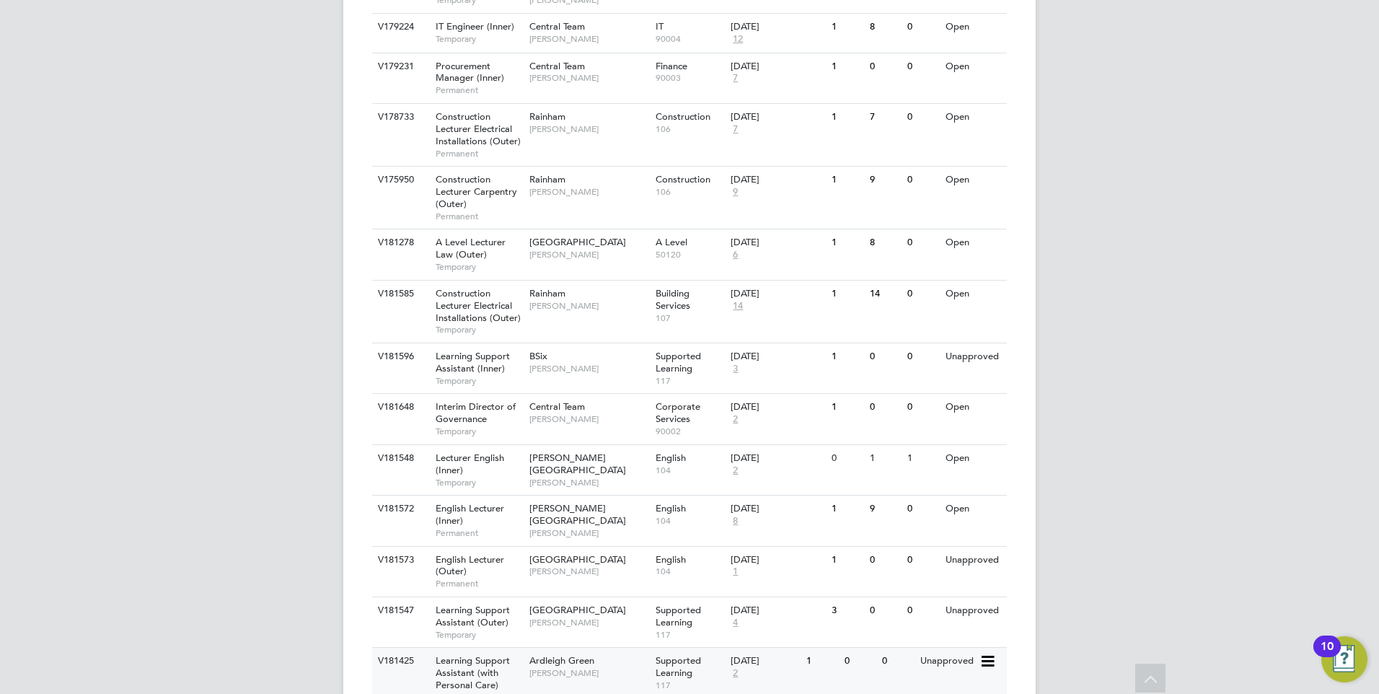
scroll to position [1939, 0]
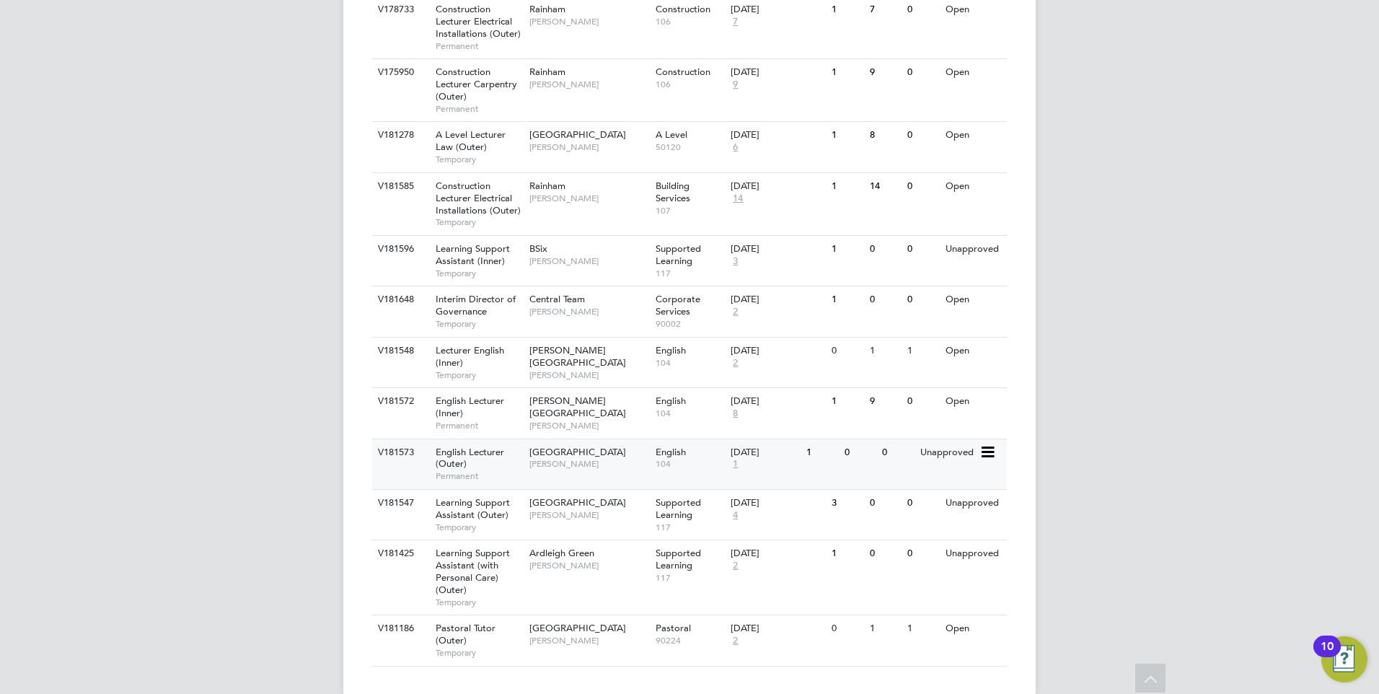
click at [951, 444] on div "V181573 English Lecturer (Outer) Permanent Redbridge Campus [PERSON_NAME] Engli…" at bounding box center [689, 464] width 635 height 50
click at [936, 544] on div "V181425 Learning Support Assistant (with Personal Care) (Outer) Temporary Ardle…" at bounding box center [689, 577] width 635 height 75
click at [953, 540] on div "Unapproved" at bounding box center [948, 553] width 63 height 27
click at [894, 490] on div "0" at bounding box center [898, 503] width 38 height 27
click at [943, 388] on div "Open" at bounding box center [948, 401] width 63 height 27
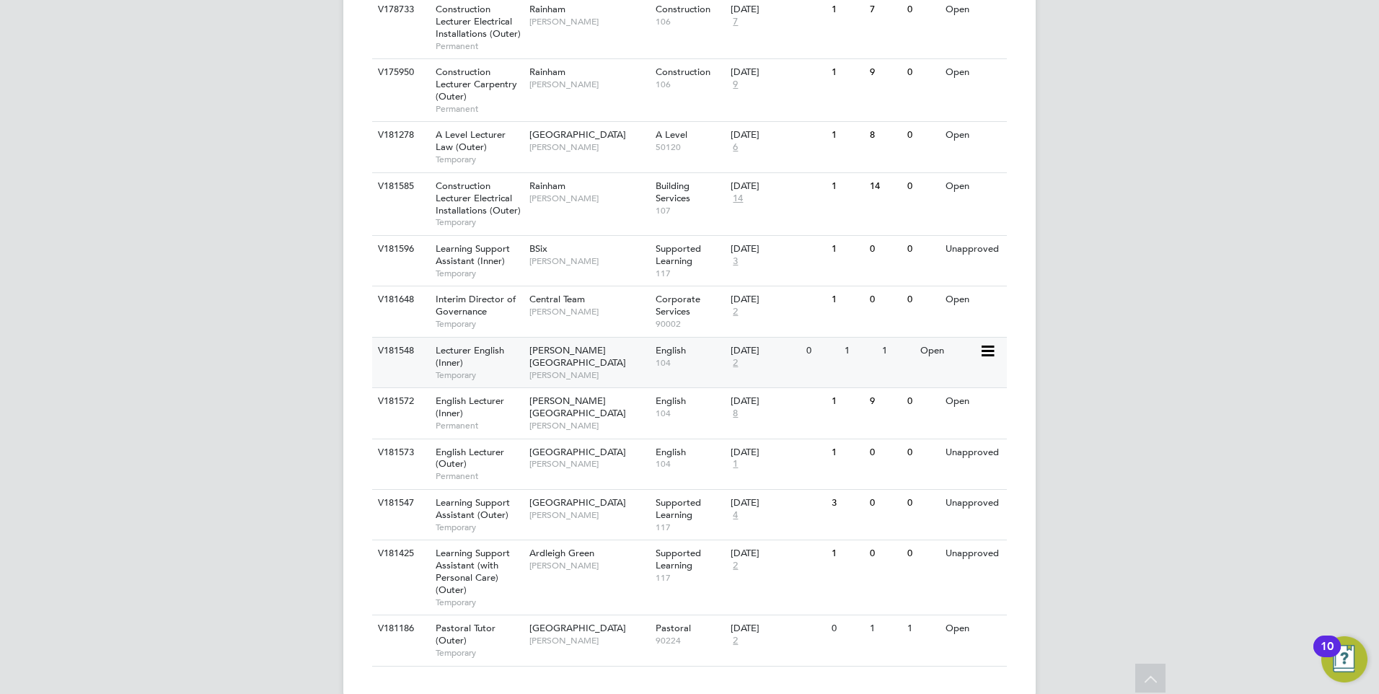
click at [876, 341] on div "V181548 Lecturer English (Inner) Temporary [PERSON_NAME] Campus [PERSON_NAME] E…" at bounding box center [689, 362] width 635 height 50
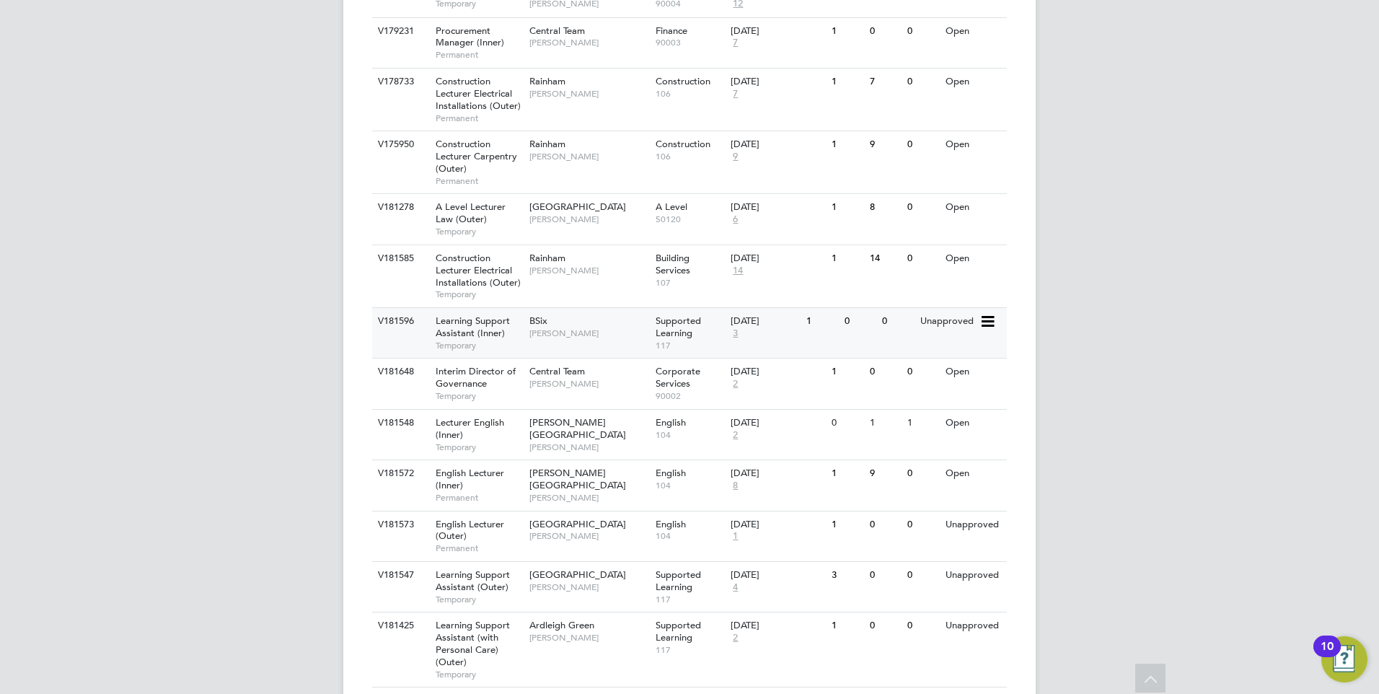
click at [916, 312] on div "V181596 Learning Support Assistant (Inner) Temporary BSix [PERSON_NAME] Support…" at bounding box center [689, 332] width 635 height 50
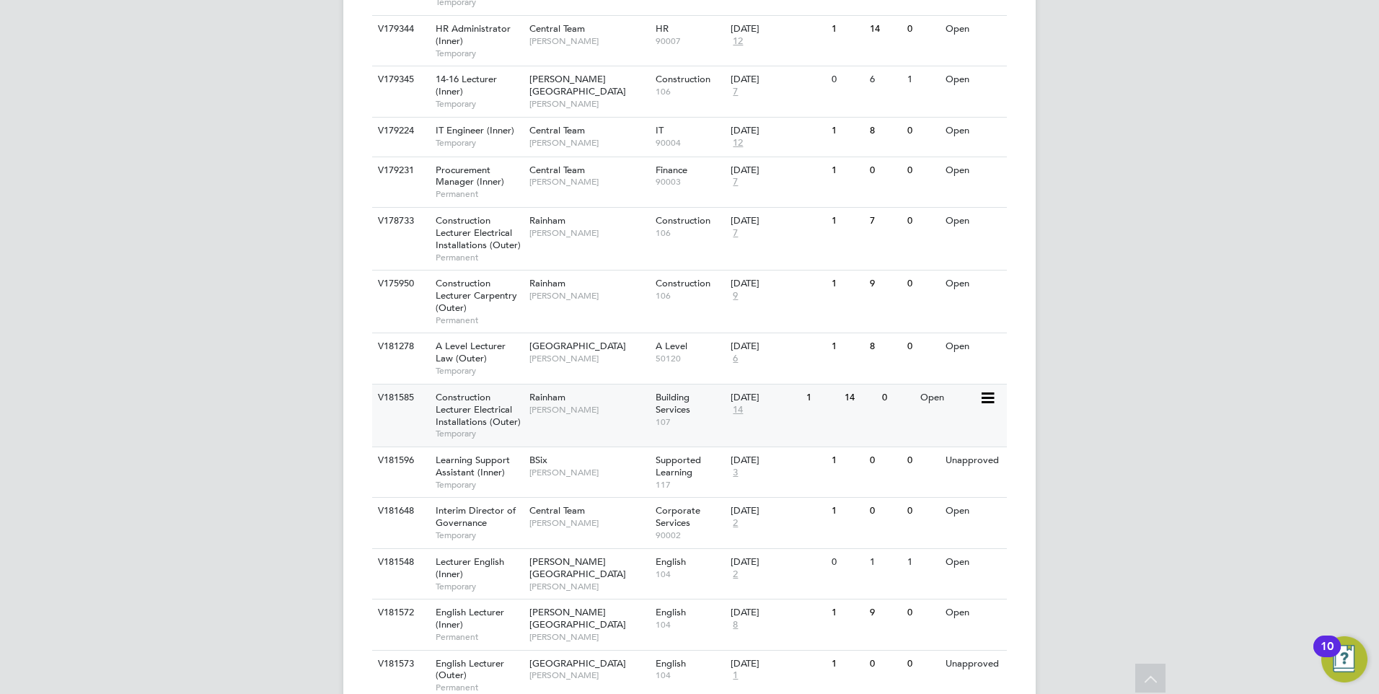
scroll to position [1722, 0]
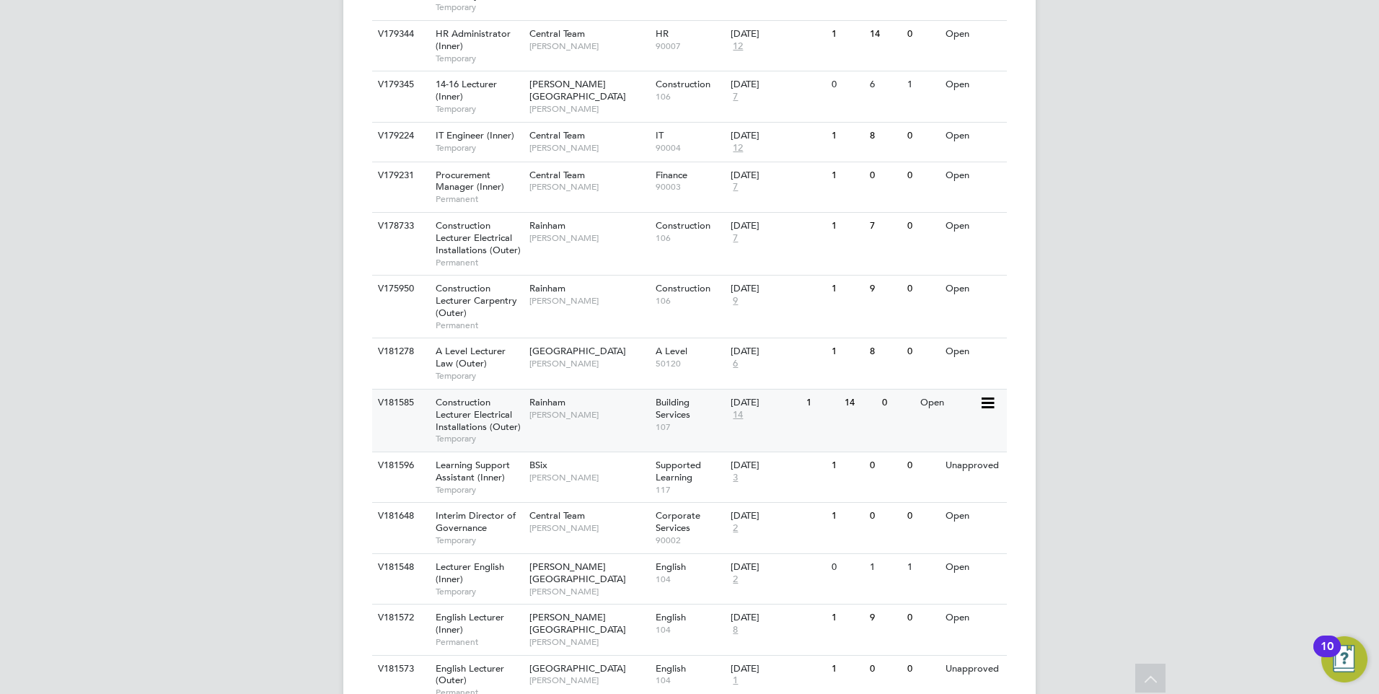
click at [601, 389] on div "Rainham [PERSON_NAME]" at bounding box center [589, 408] width 126 height 38
click at [961, 338] on div "Open" at bounding box center [948, 351] width 63 height 27
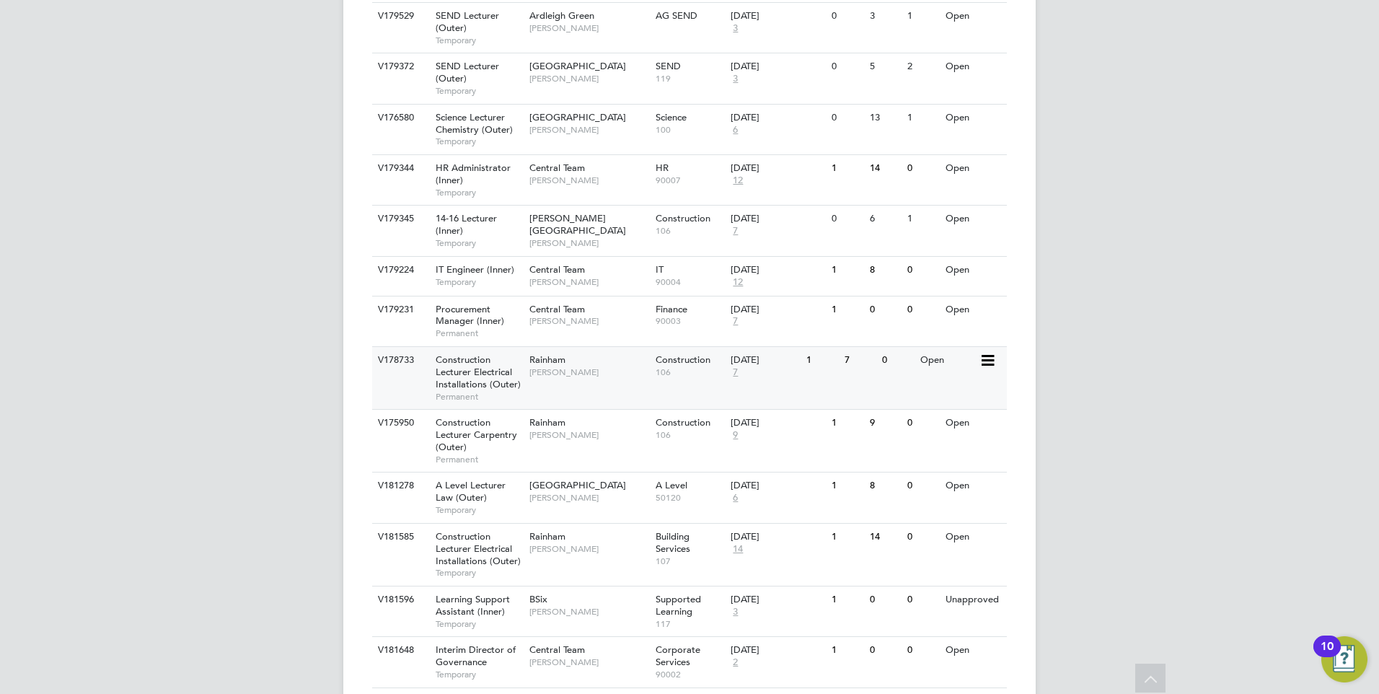
scroll to position [1506, 0]
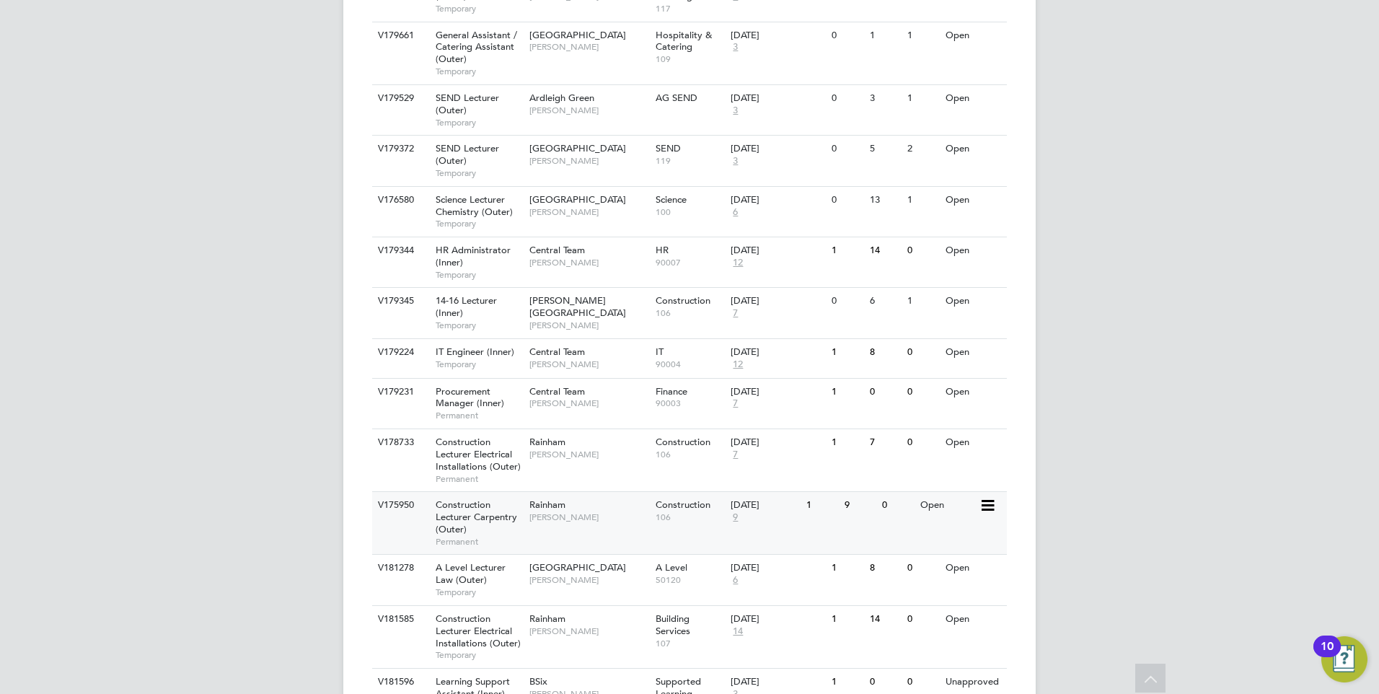
click at [962, 495] on div "V175950 Construction Lecturer Carpentry (Outer) Permanent Rainham [PERSON_NAME]…" at bounding box center [689, 522] width 635 height 63
click at [941, 297] on div "V179345 14-16 Lecturer (Inner) Temporary [PERSON_NAME][GEOGRAPHIC_DATA] [PERSON…" at bounding box center [689, 312] width 635 height 50
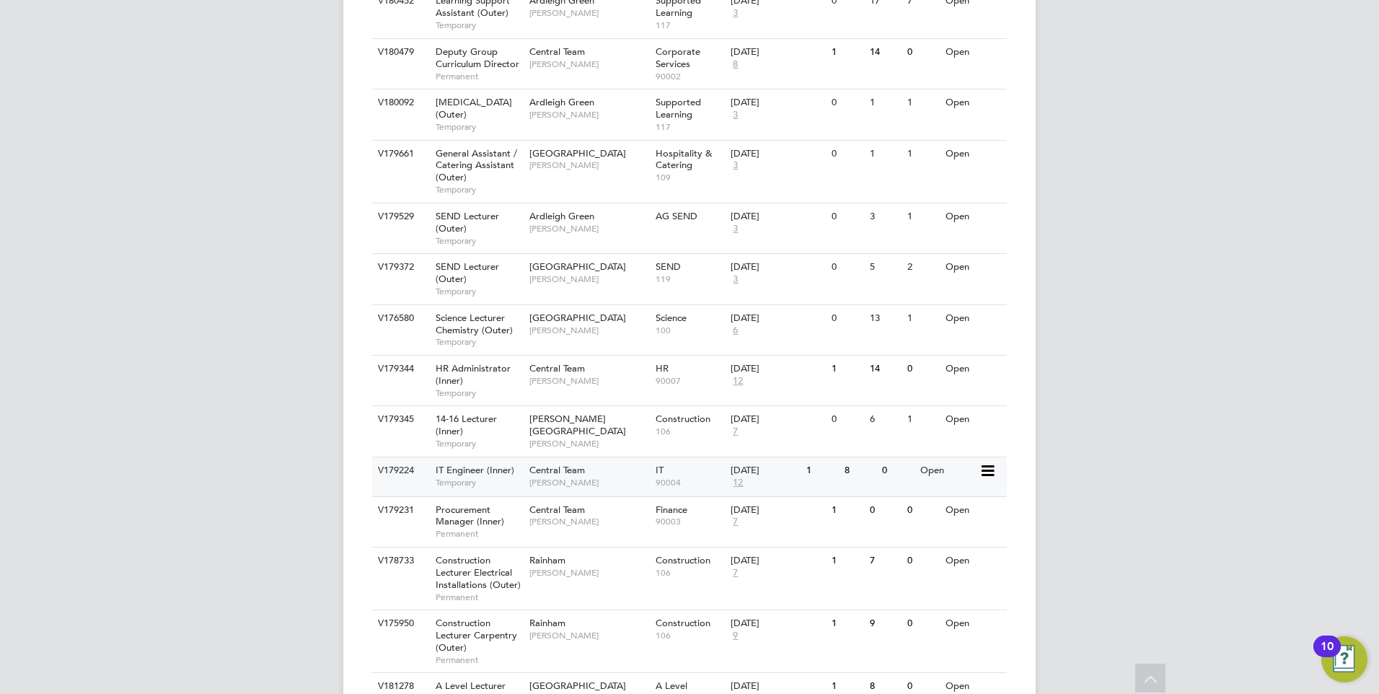
scroll to position [1362, 0]
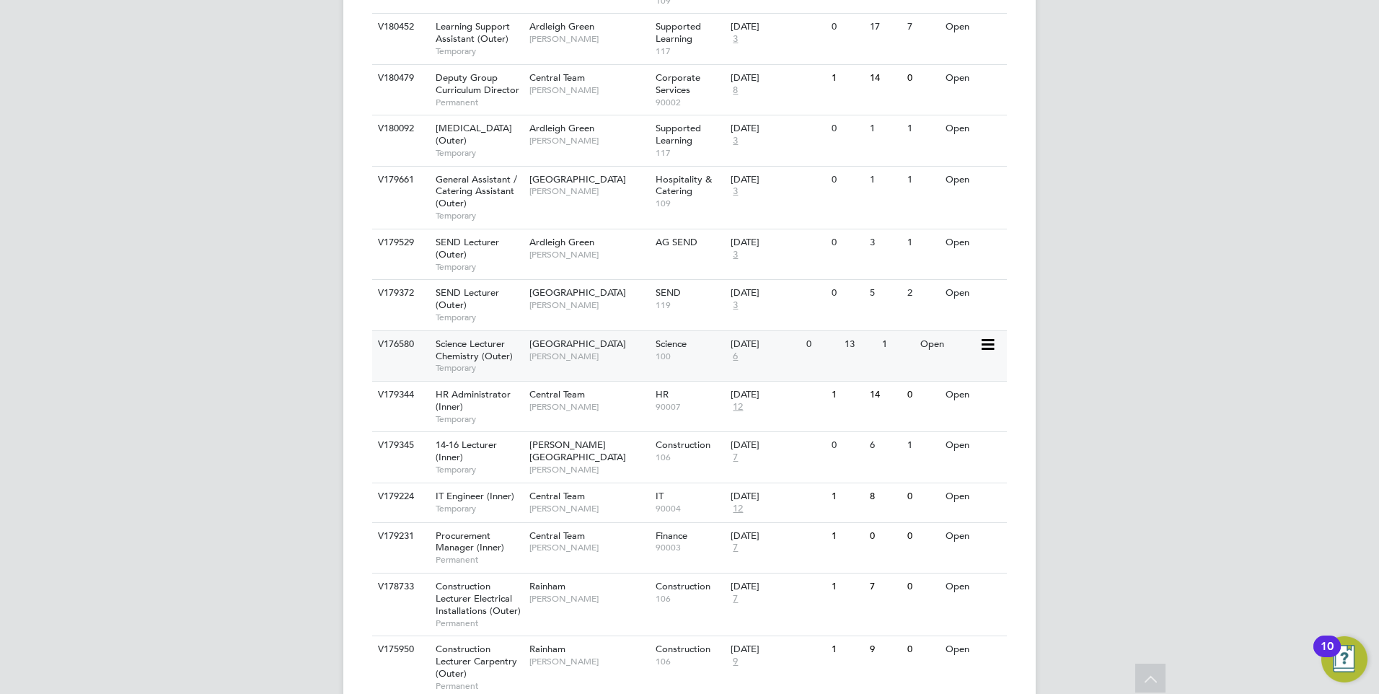
click at [902, 331] on div "1" at bounding box center [898, 344] width 38 height 27
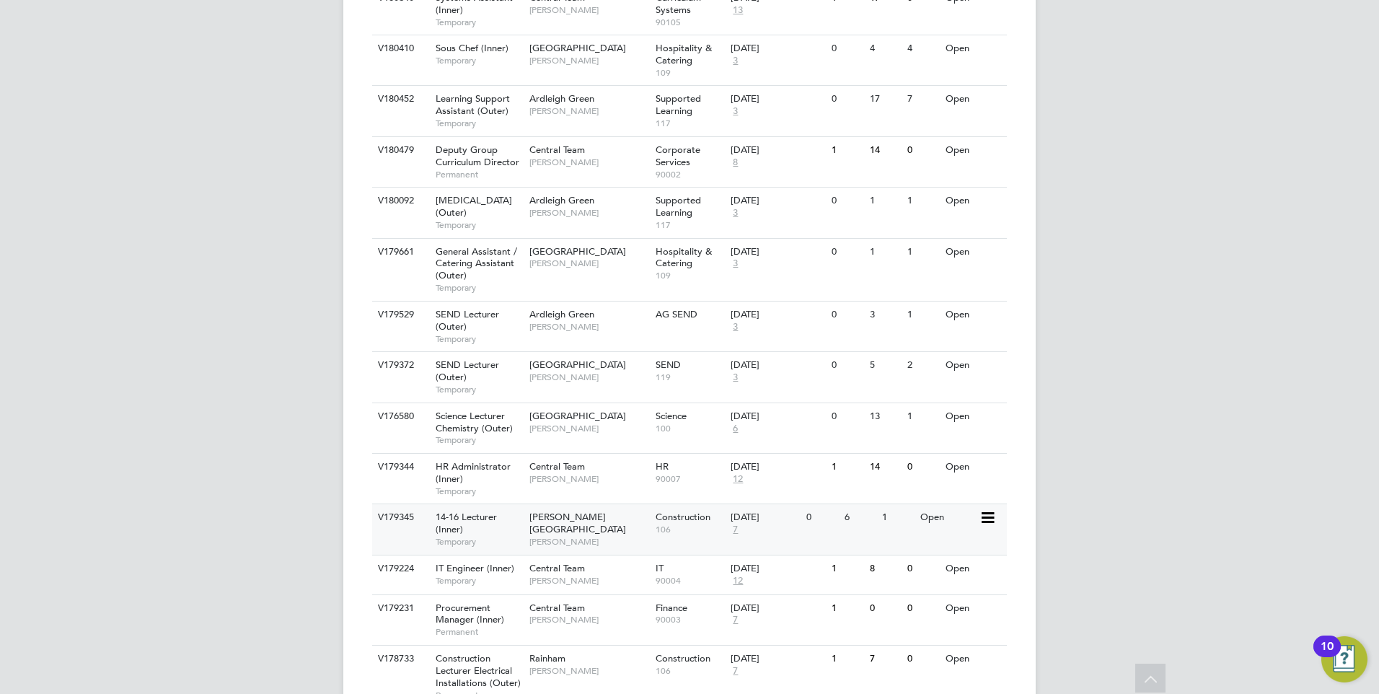
scroll to position [1218, 0]
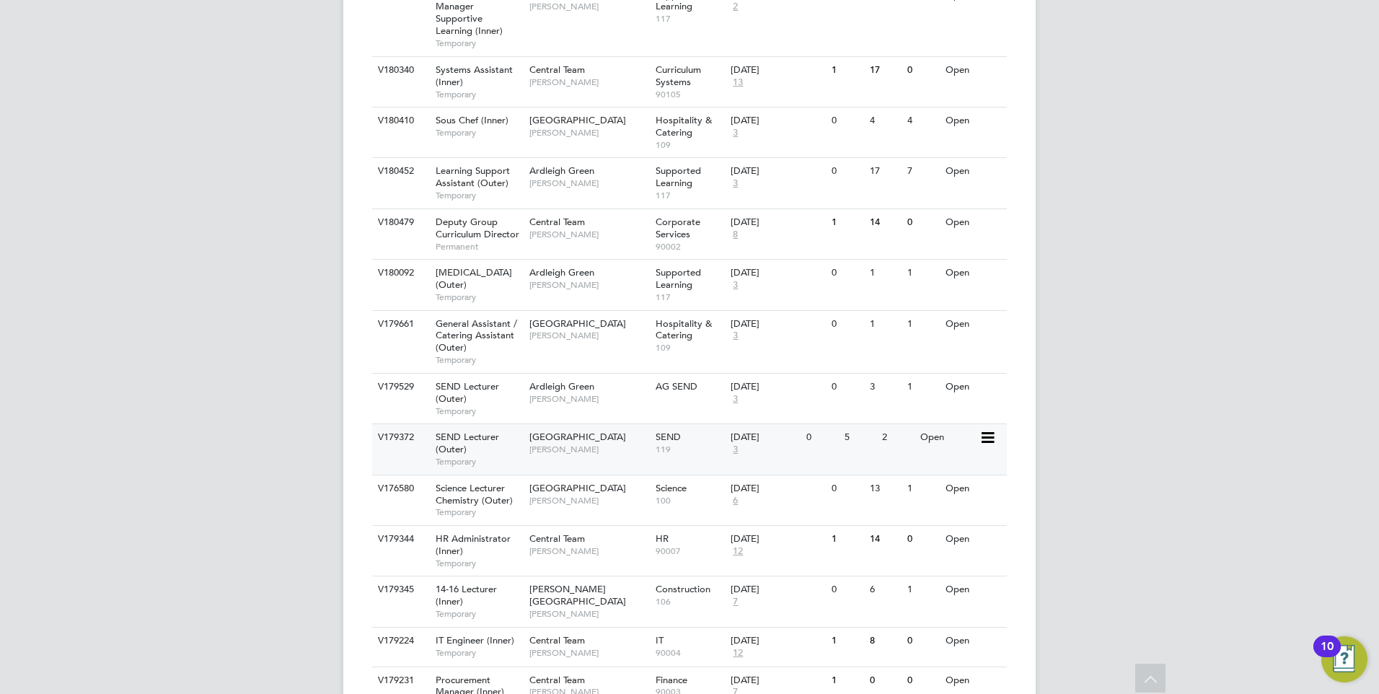
click at [943, 424] on div "Open" at bounding box center [948, 437] width 63 height 27
click at [954, 374] on div "Open" at bounding box center [948, 387] width 63 height 27
click at [921, 330] on div "V179661 General Assistant / Catering Assistant (Outer) Temporary [GEOGRAPHIC_DA…" at bounding box center [689, 341] width 635 height 63
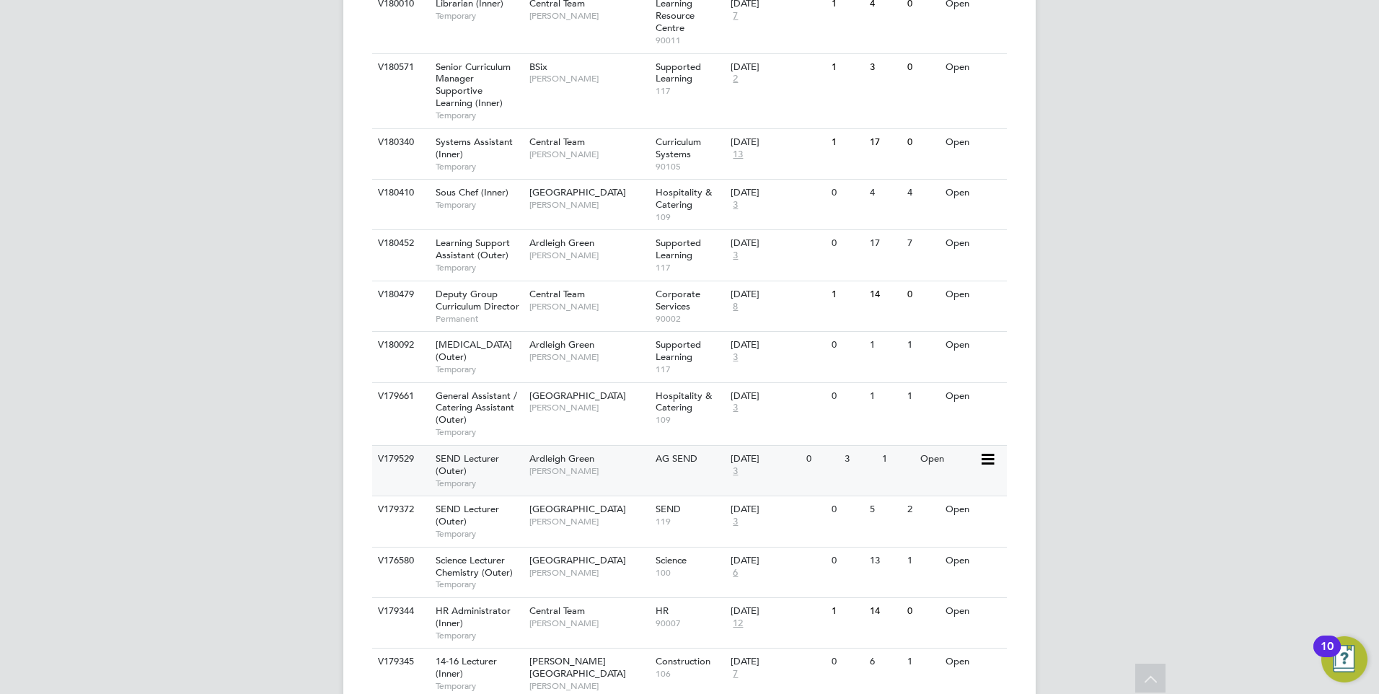
scroll to position [1073, 0]
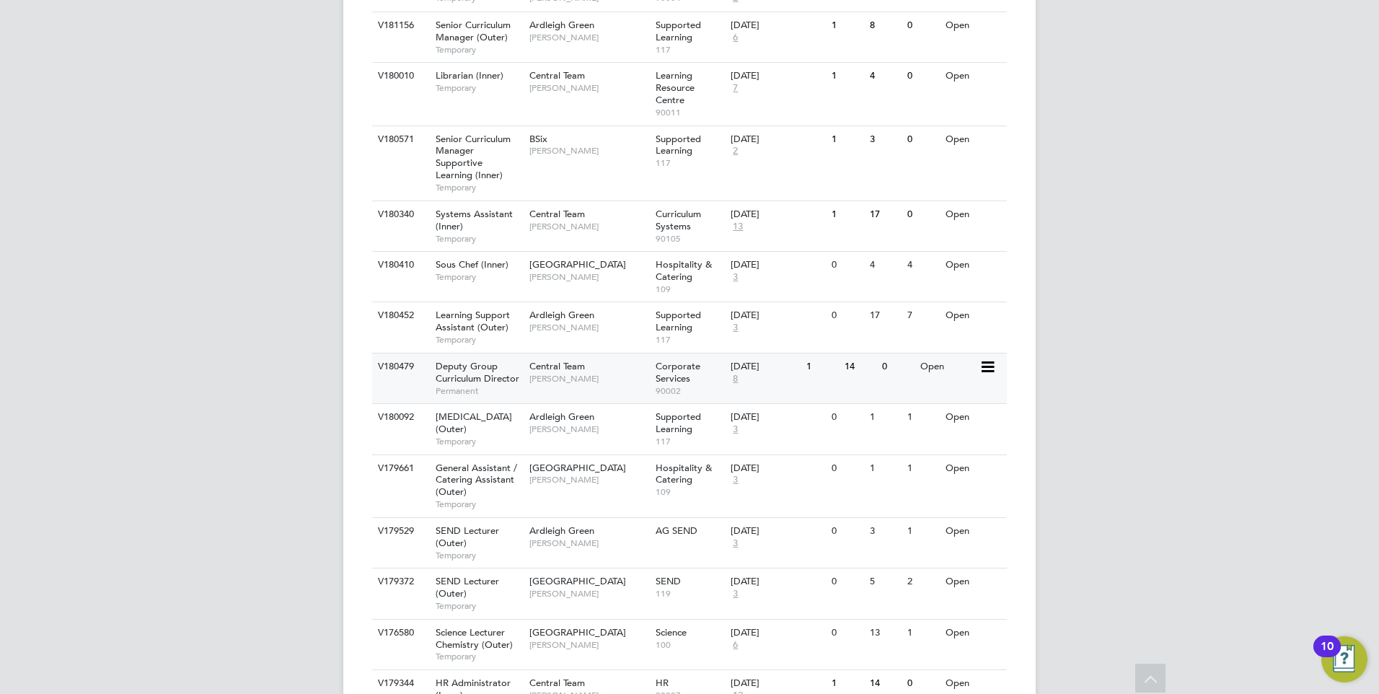
click at [919, 356] on div "V180479 Deputy Group Curriculum Director Permanent Central Team [PERSON_NAME] C…" at bounding box center [689, 378] width 635 height 50
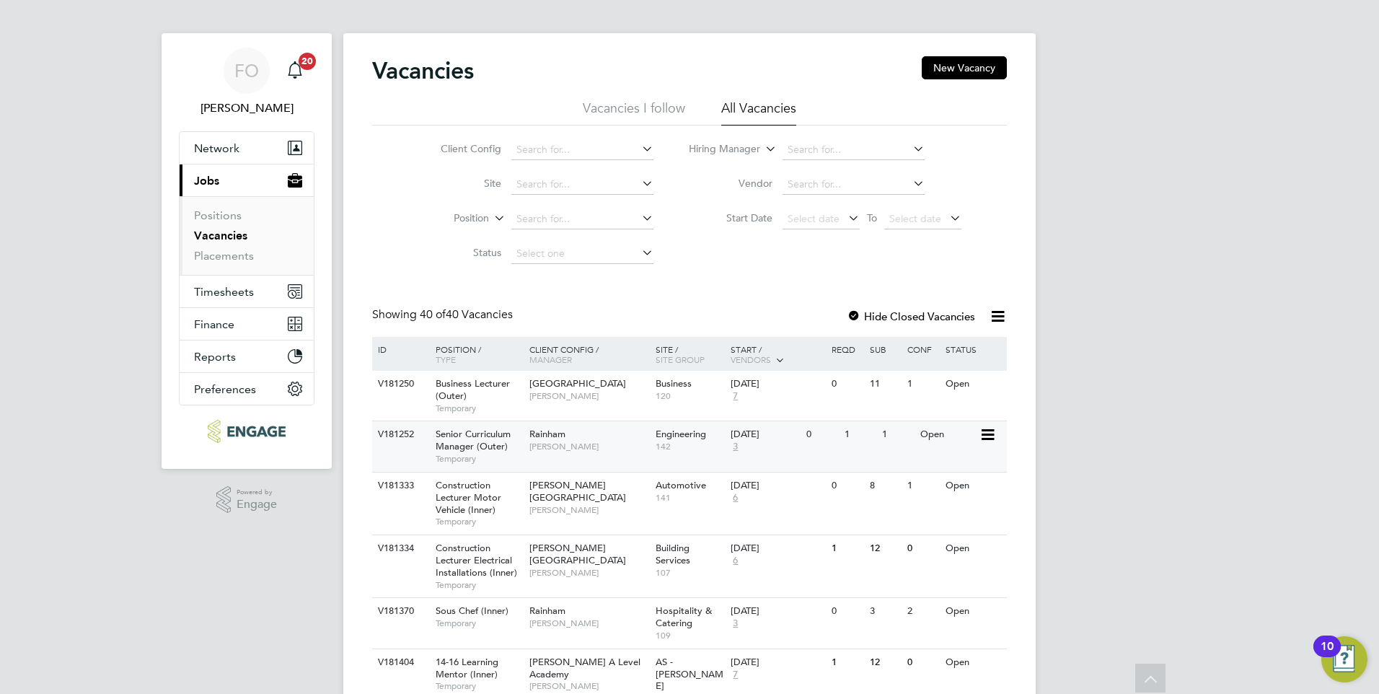
scroll to position [0, 0]
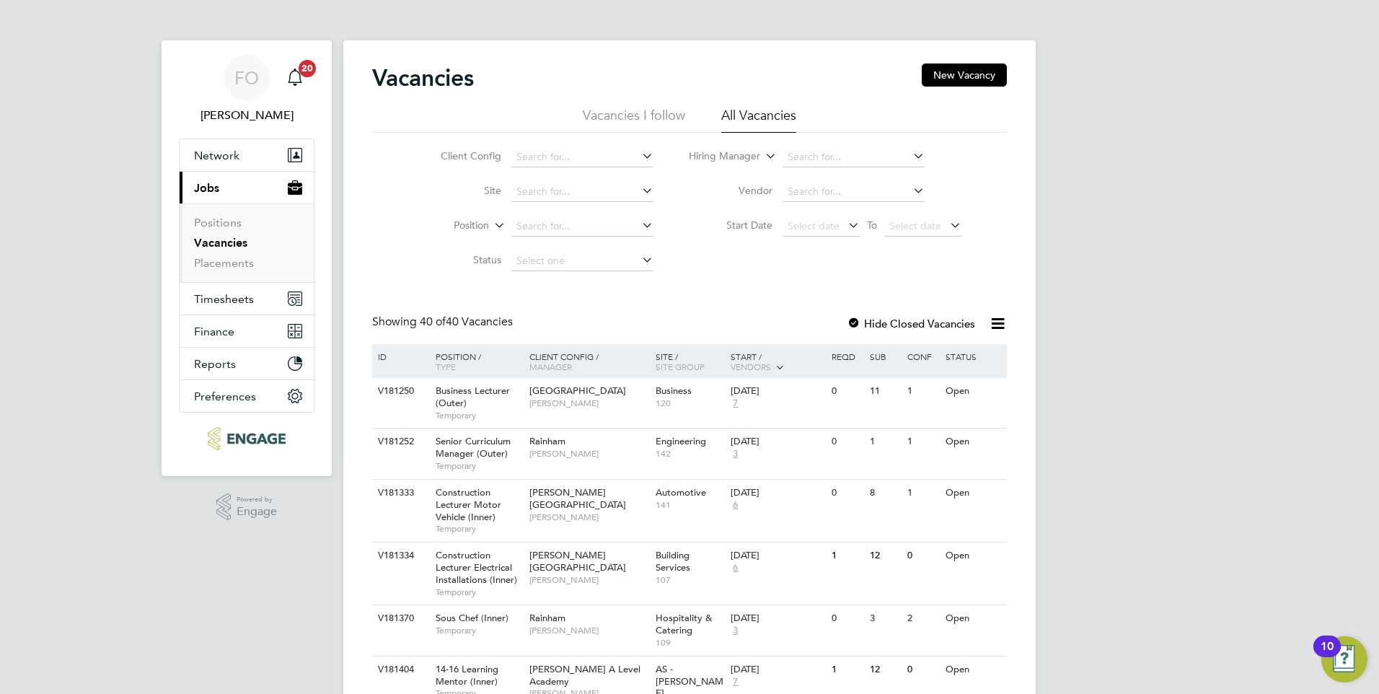
click at [216, 242] on link "Vacancies" at bounding box center [220, 243] width 53 height 14
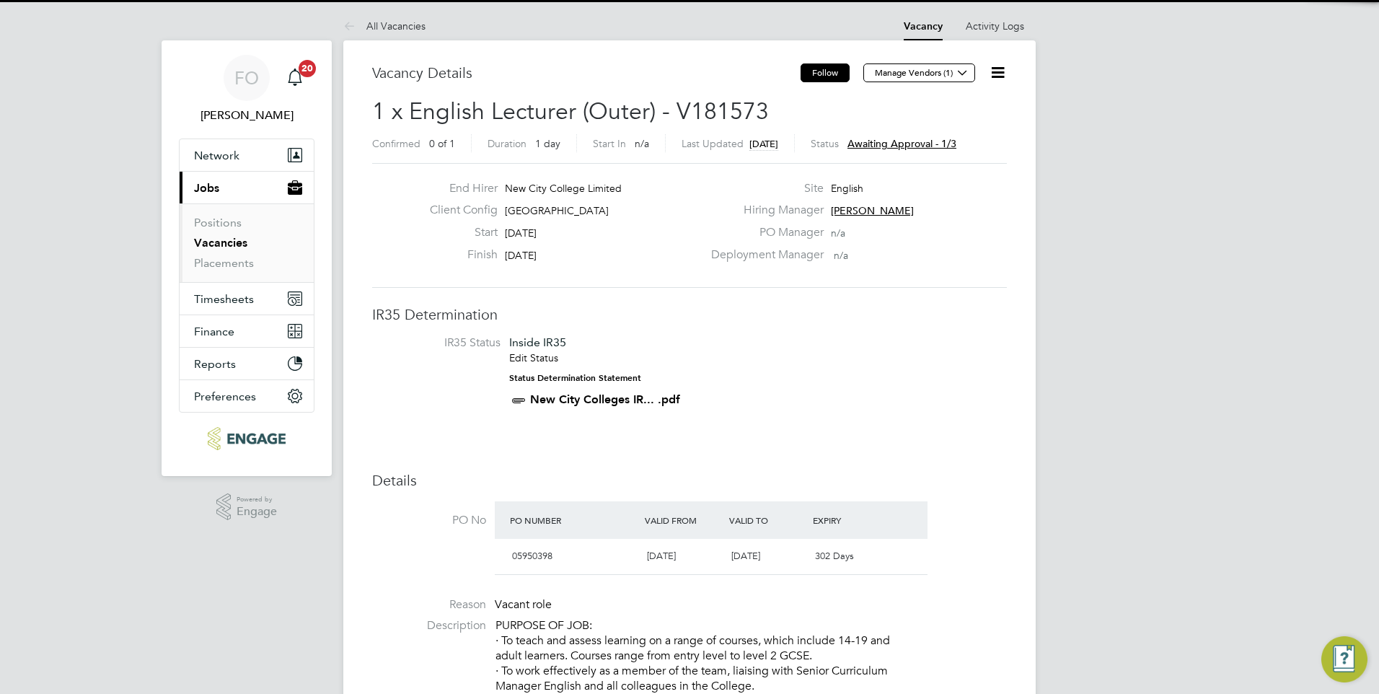
click at [829, 74] on button "Follow" at bounding box center [825, 72] width 49 height 19
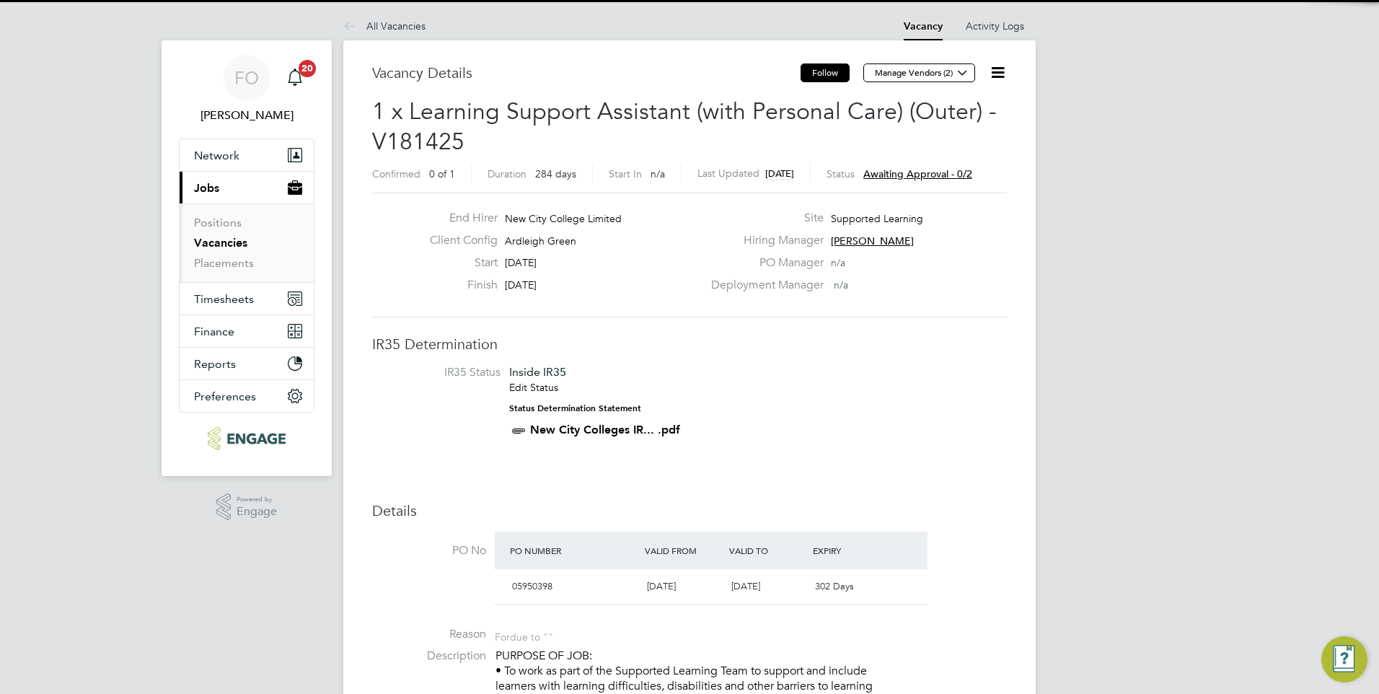
click at [817, 76] on button "Follow" at bounding box center [825, 72] width 49 height 19
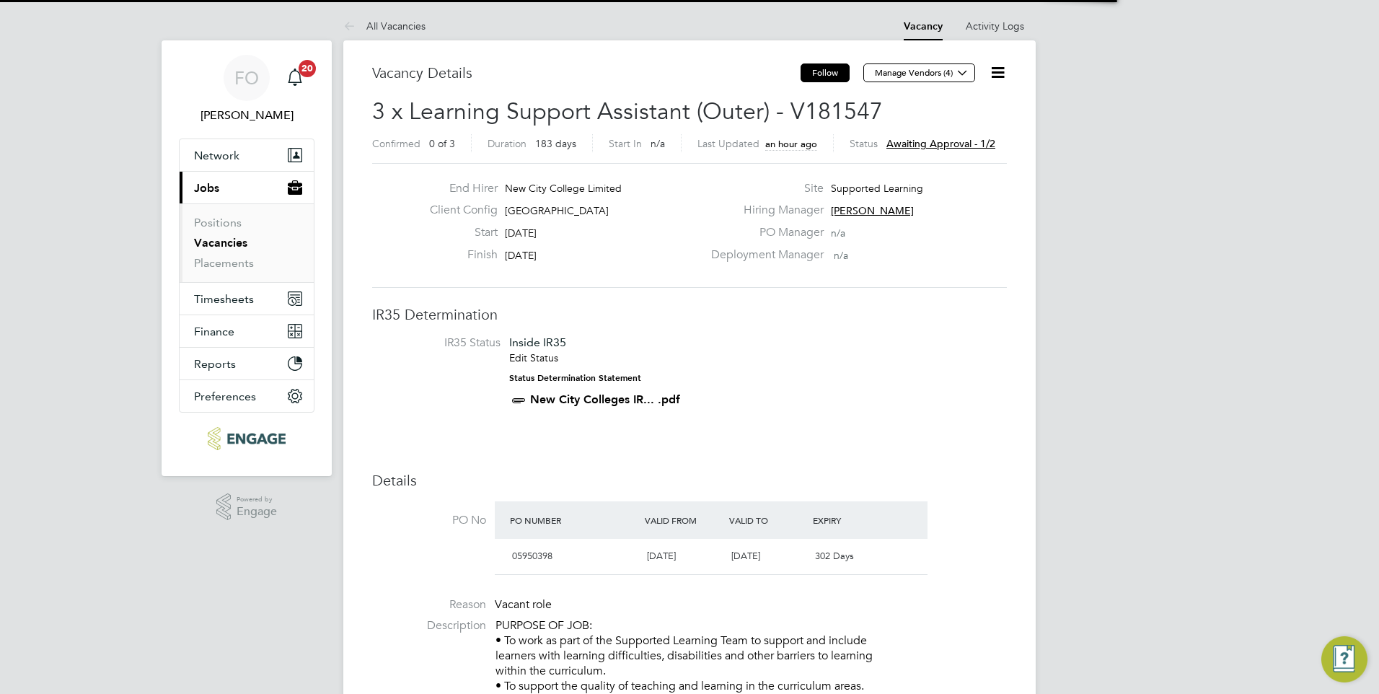
click at [820, 79] on button "Follow" at bounding box center [825, 72] width 49 height 19
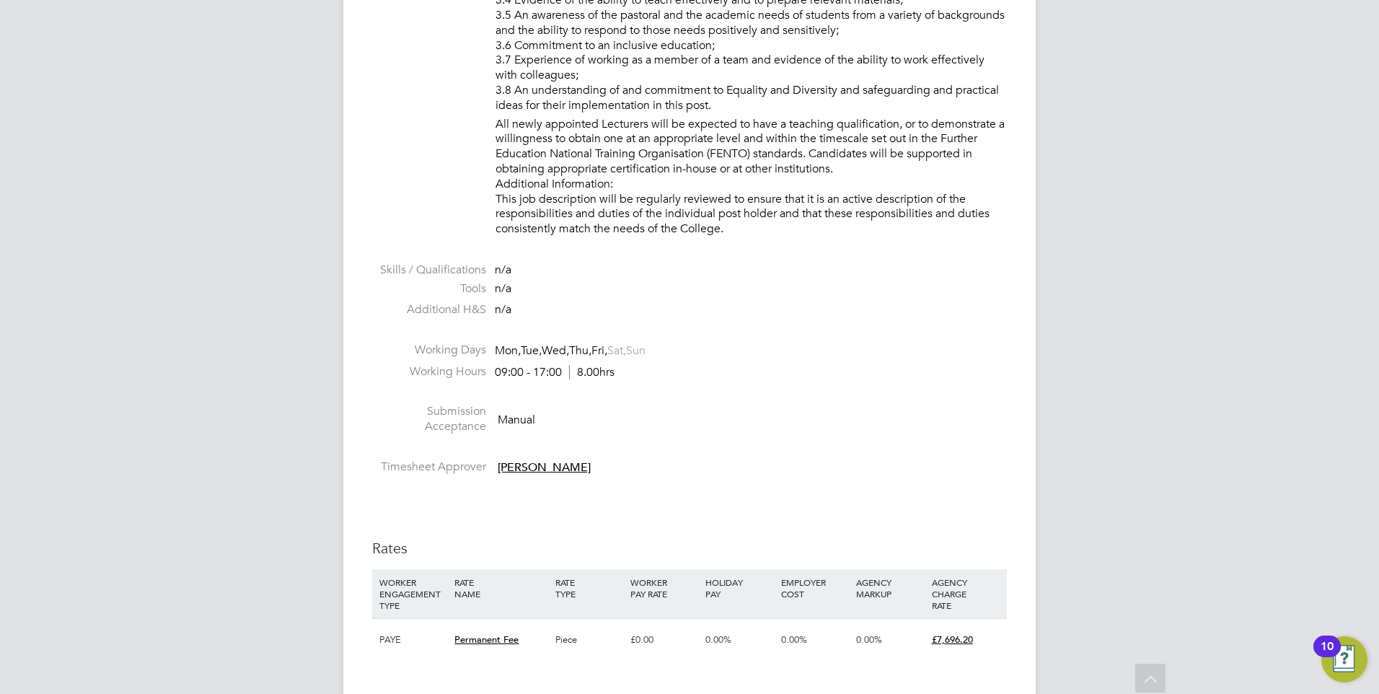
scroll to position [1265, 0]
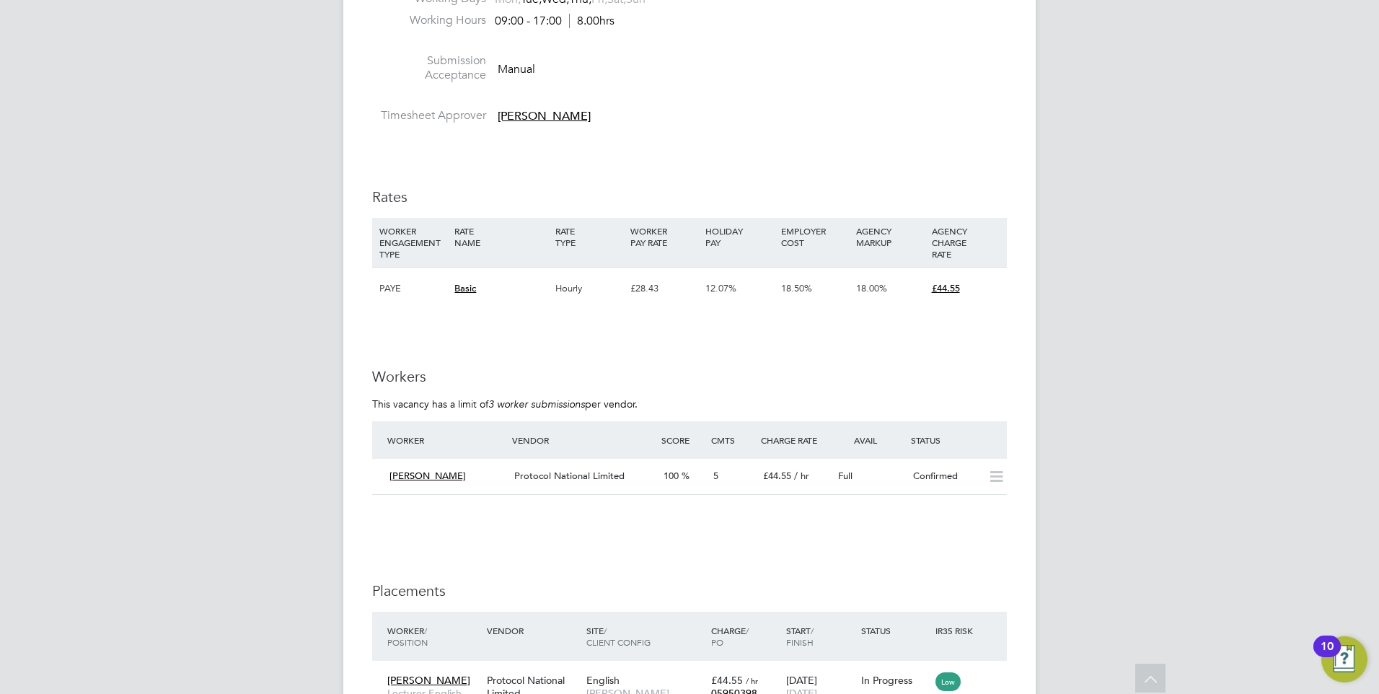
scroll to position [2325, 0]
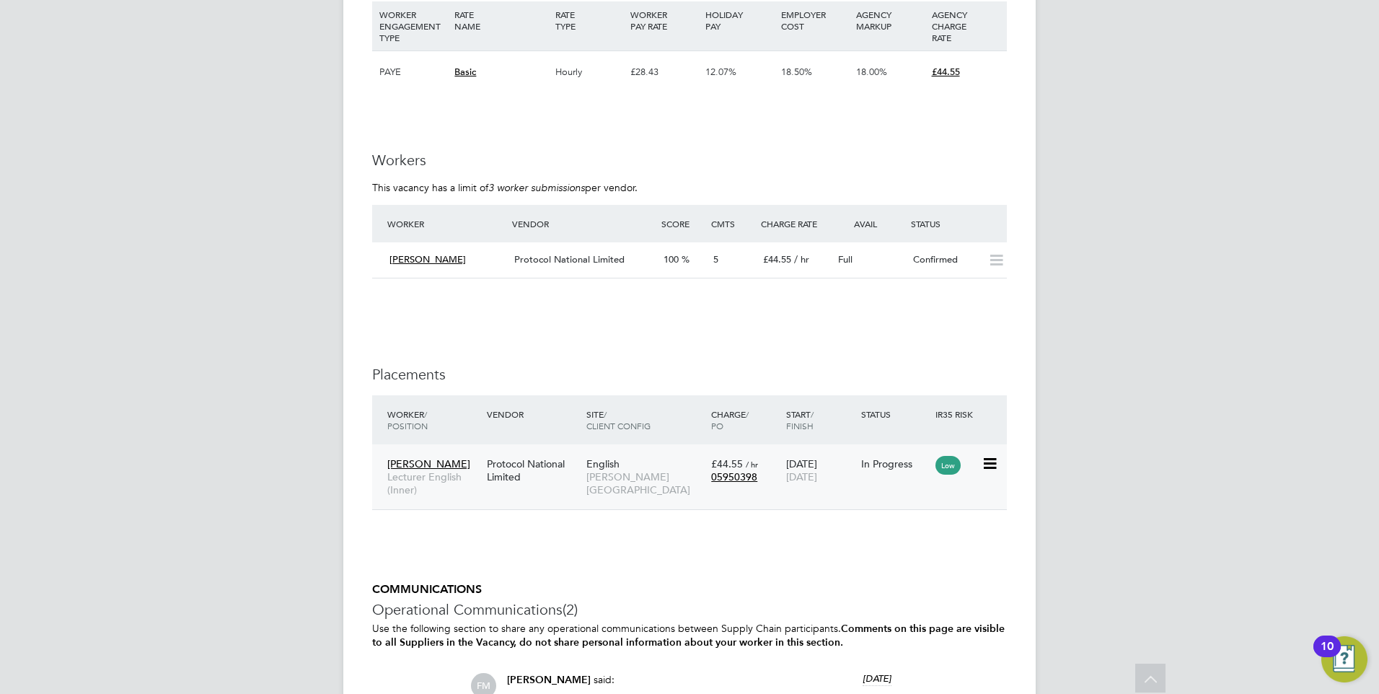
click at [901, 470] on div "In Progress" at bounding box center [895, 463] width 68 height 13
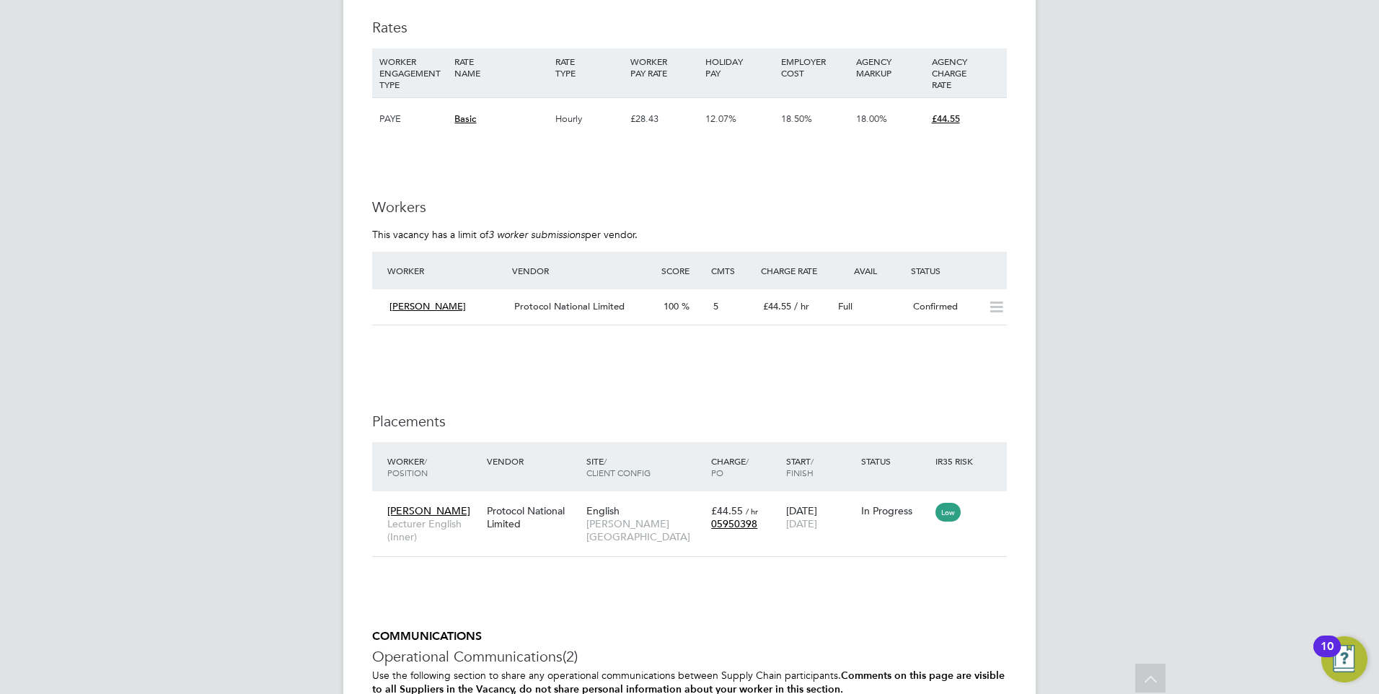
scroll to position [2253, 0]
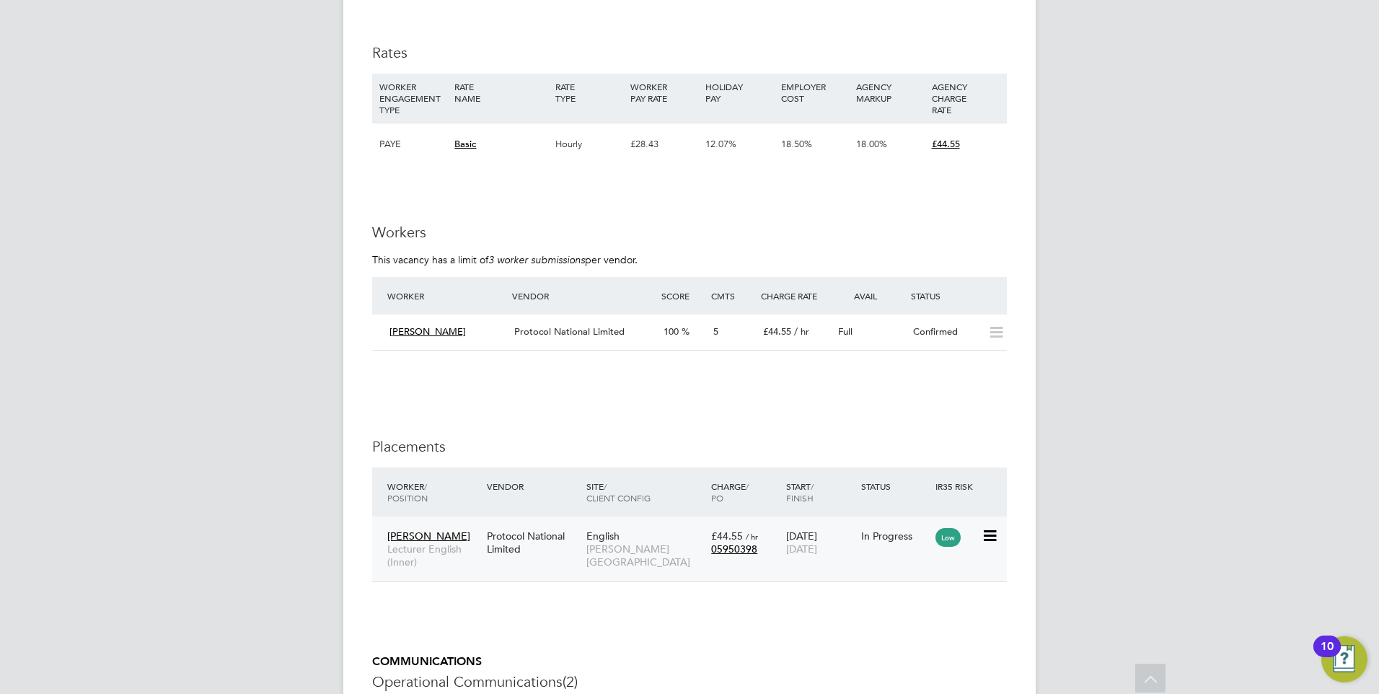
click at [879, 550] on div "In Progress" at bounding box center [895, 535] width 75 height 27
click at [920, 342] on div "Confirmed" at bounding box center [944, 332] width 75 height 24
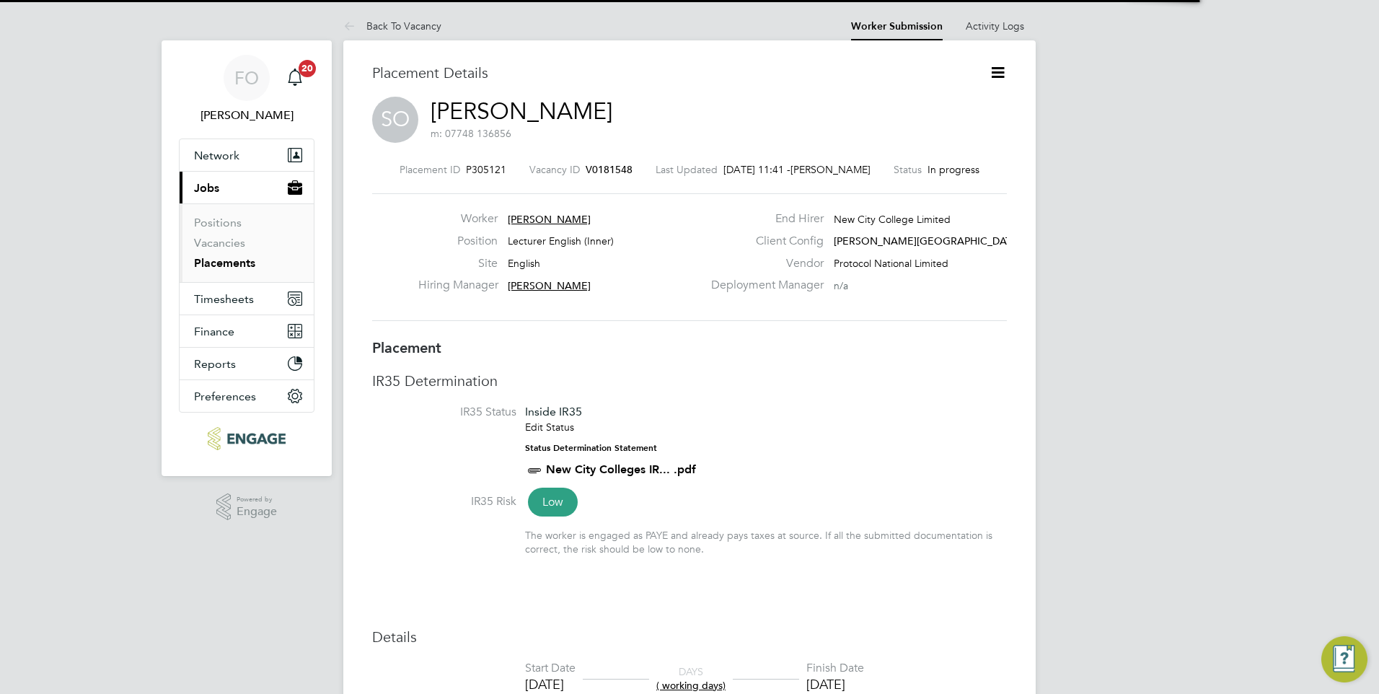
scroll to position [7, 7]
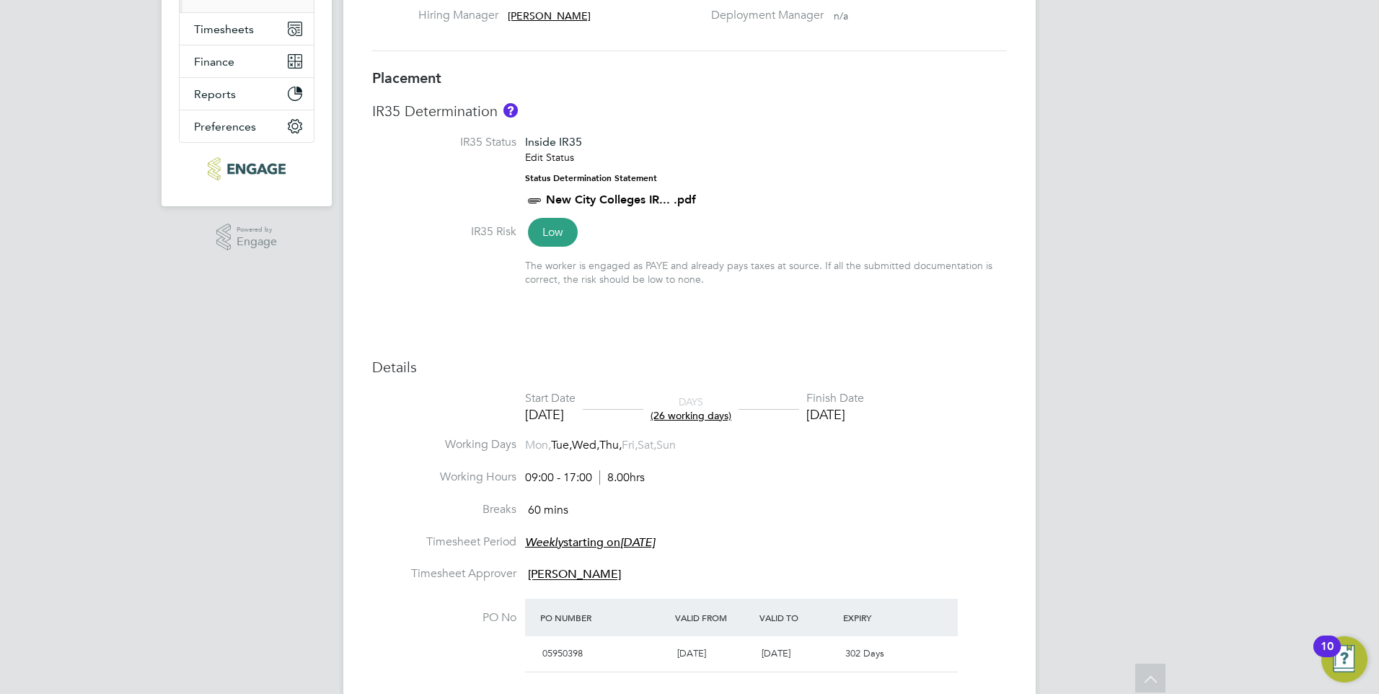
scroll to position [260, 0]
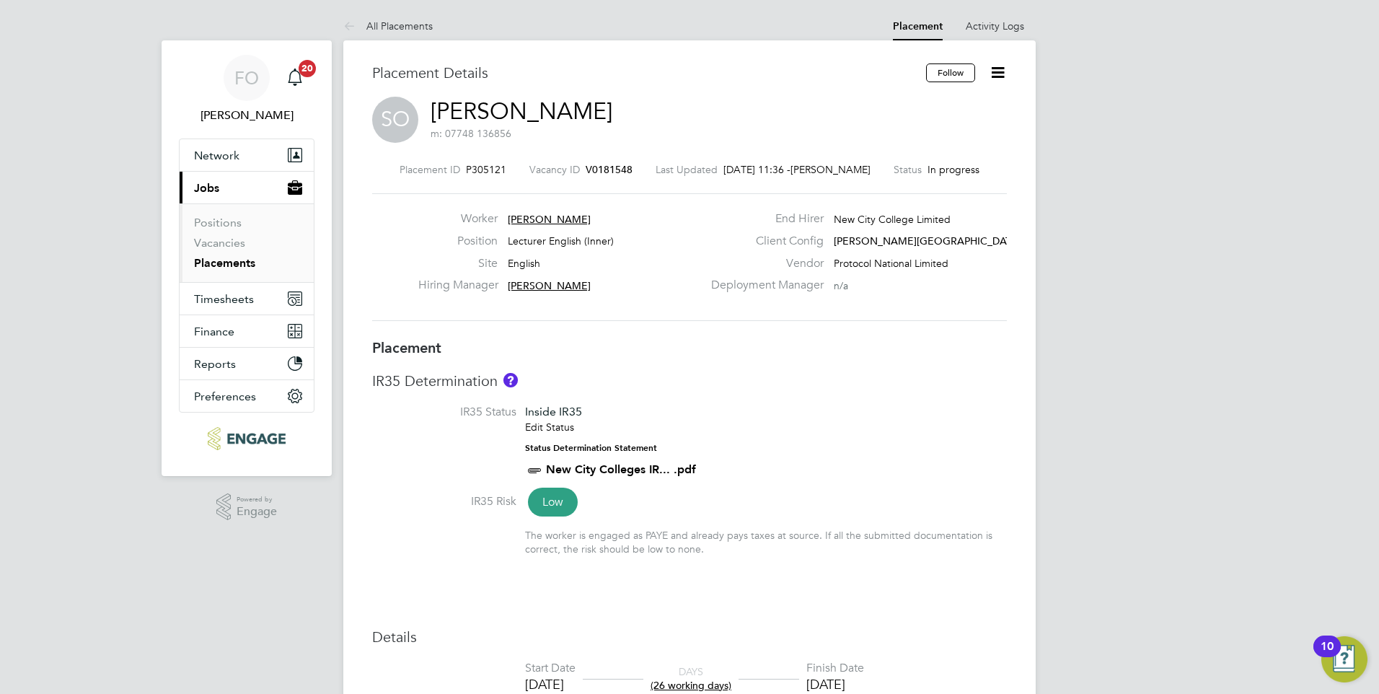
click at [592, 164] on span "V0181548" at bounding box center [609, 169] width 47 height 13
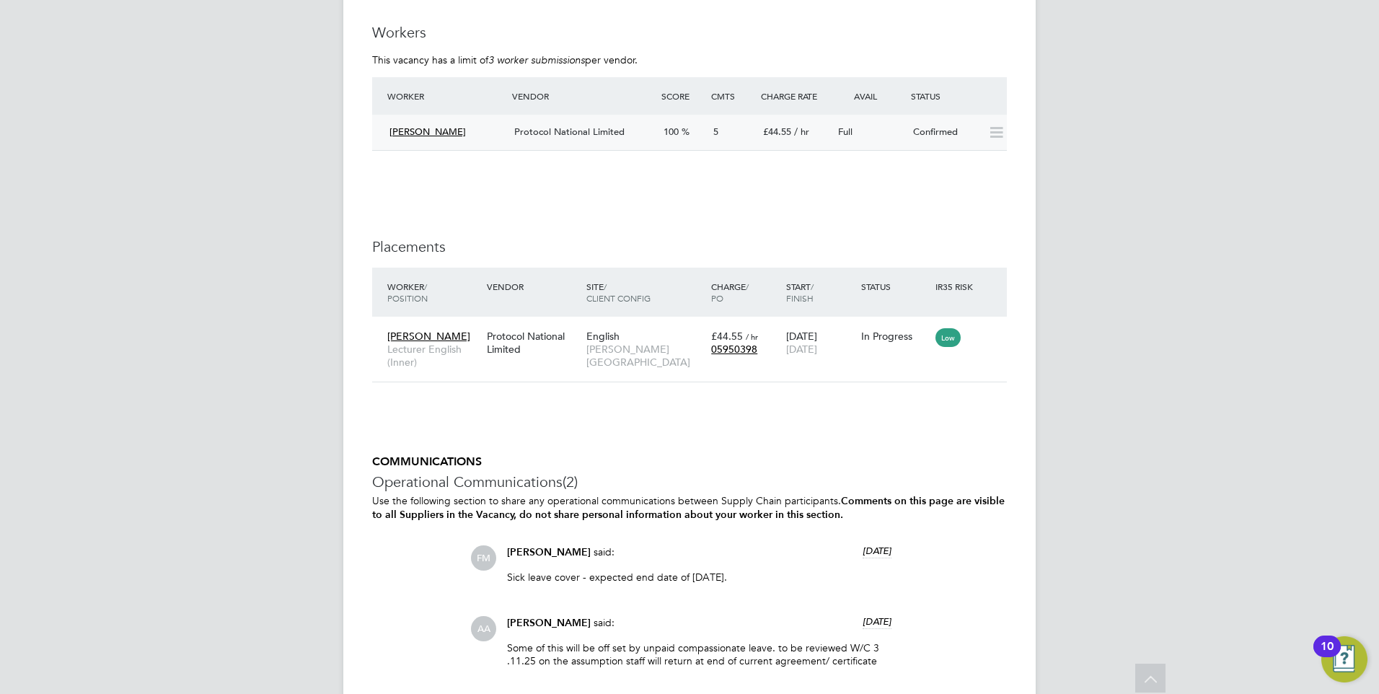
click at [908, 144] on div "Confirmed" at bounding box center [944, 132] width 75 height 24
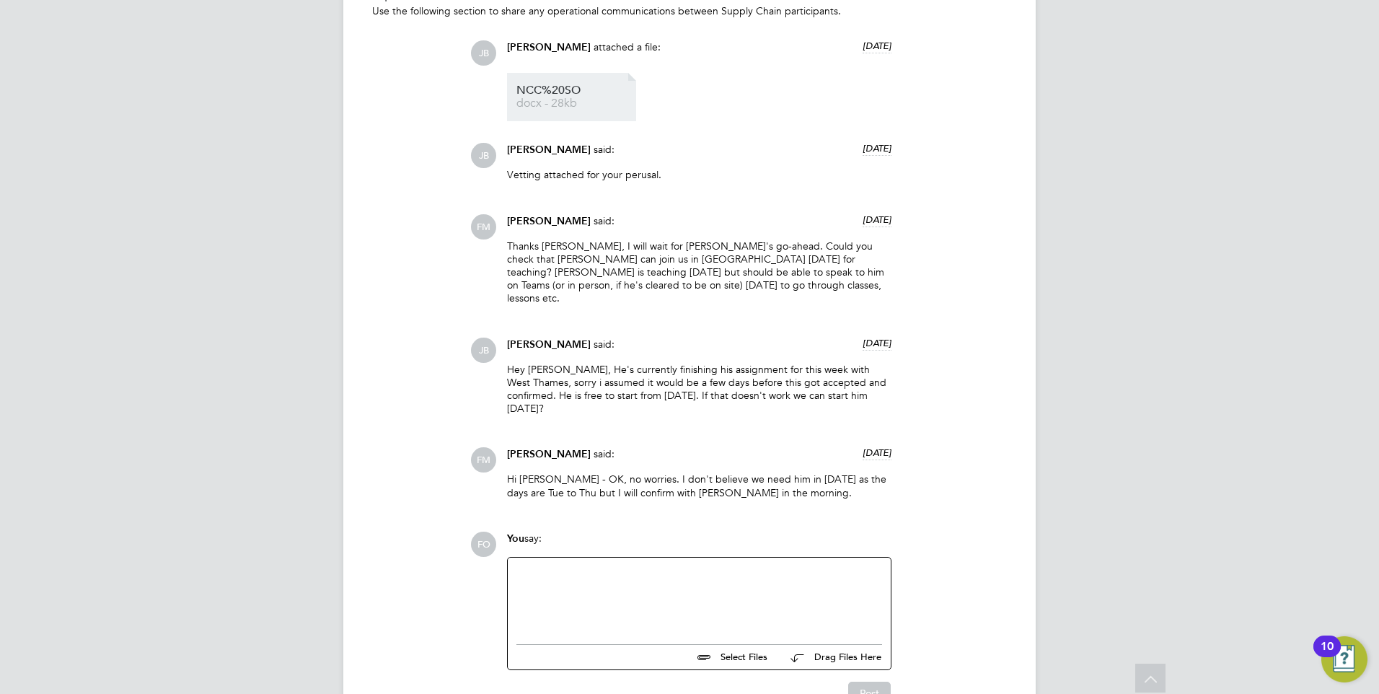
click at [550, 93] on span "NCC%20SO" at bounding box center [573, 90] width 115 height 11
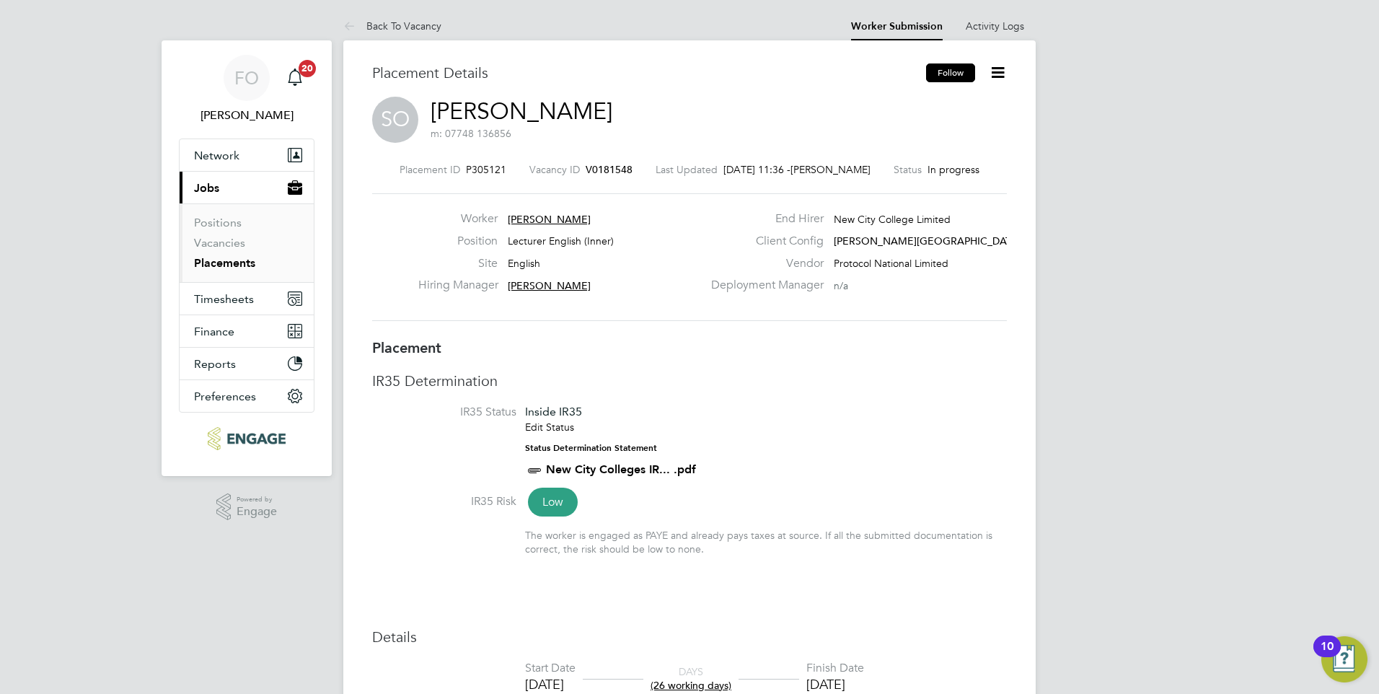
click at [949, 71] on button "Follow" at bounding box center [950, 72] width 49 height 19
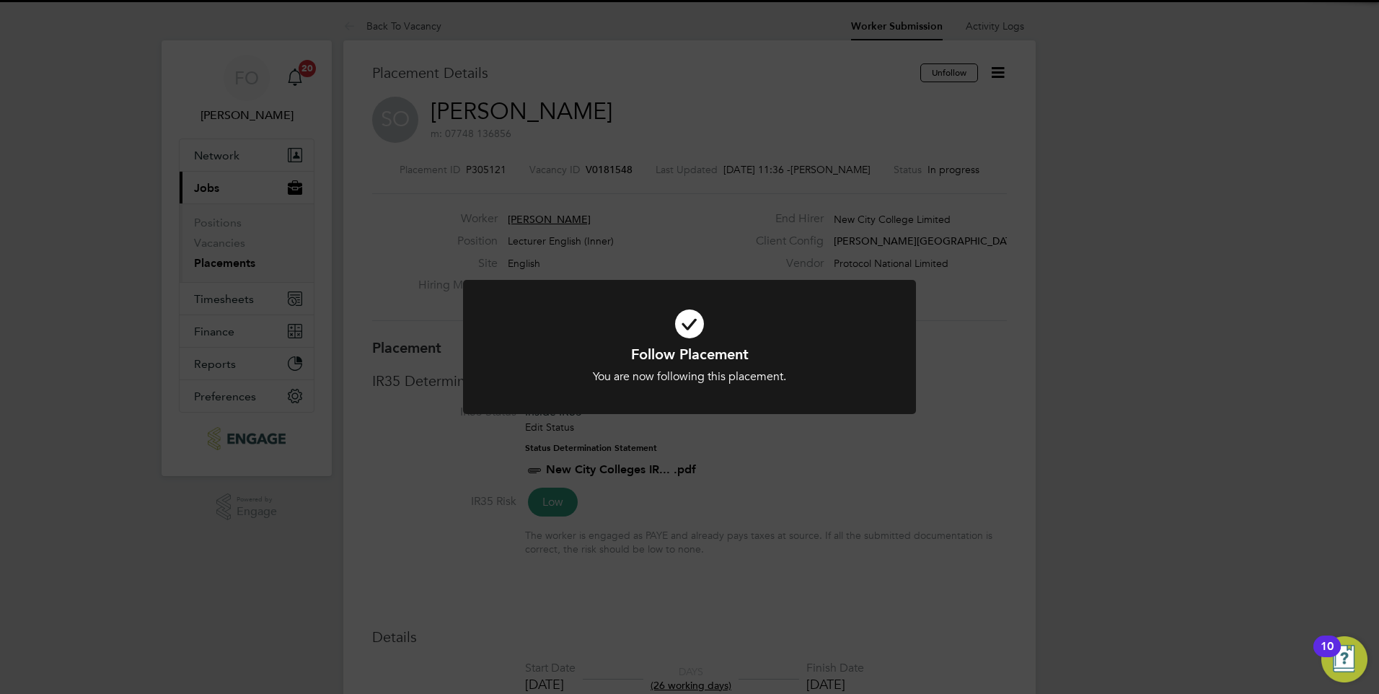
click at [1003, 27] on div "Follow Placement You are now following this placement. Cancel Okay" at bounding box center [689, 347] width 1379 height 694
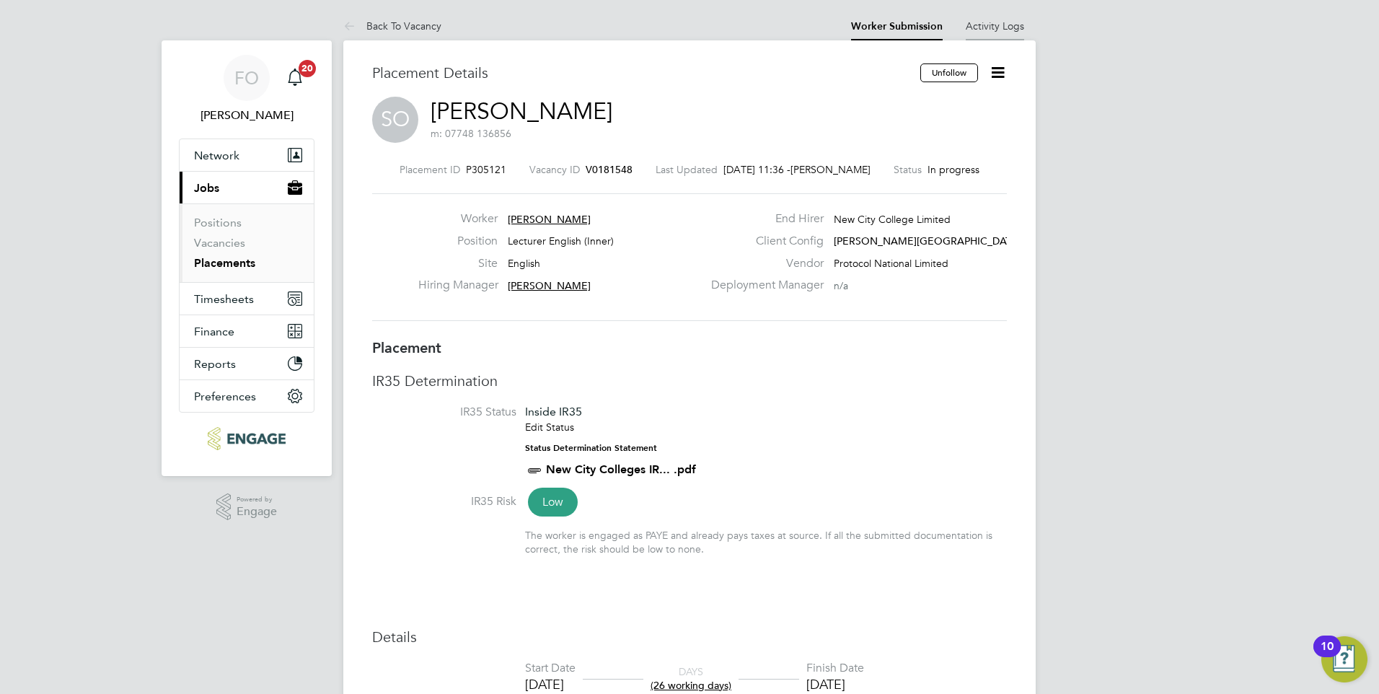
click at [1013, 23] on link "Activity Logs" at bounding box center [995, 25] width 58 height 13
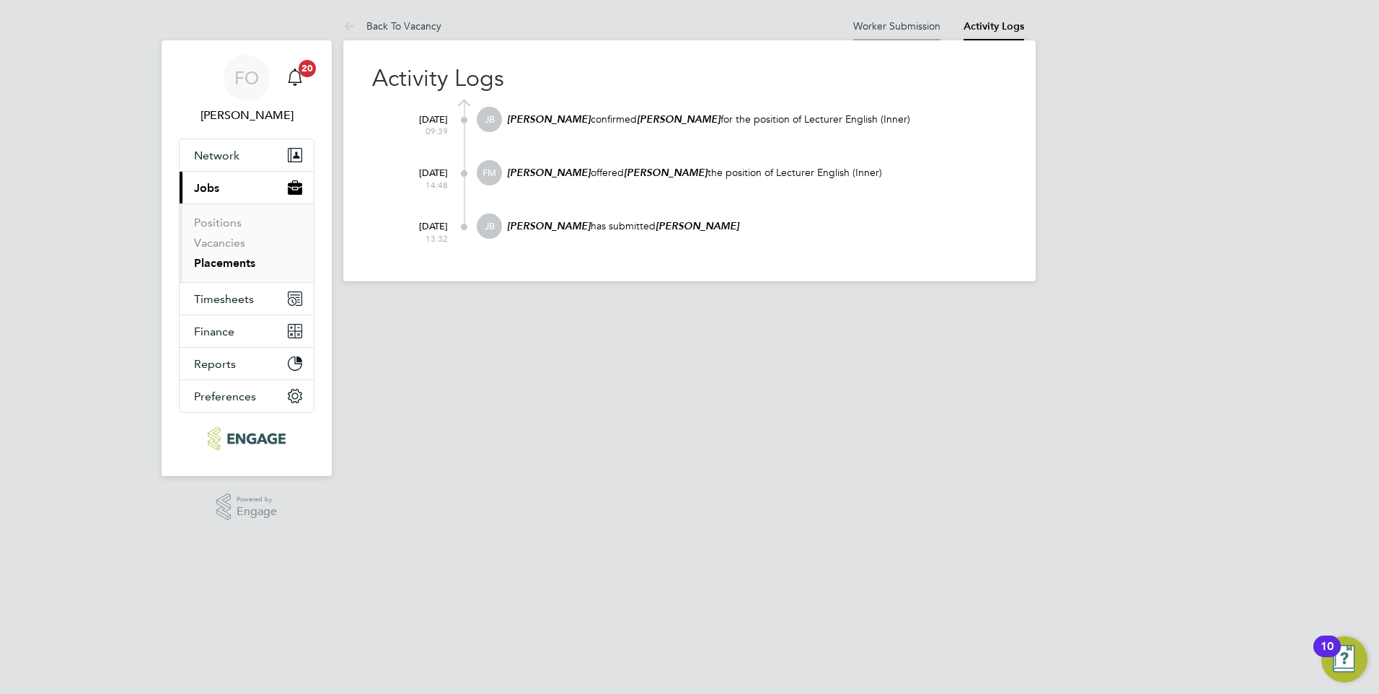
click at [910, 24] on link "Worker Submission" at bounding box center [896, 25] width 87 height 13
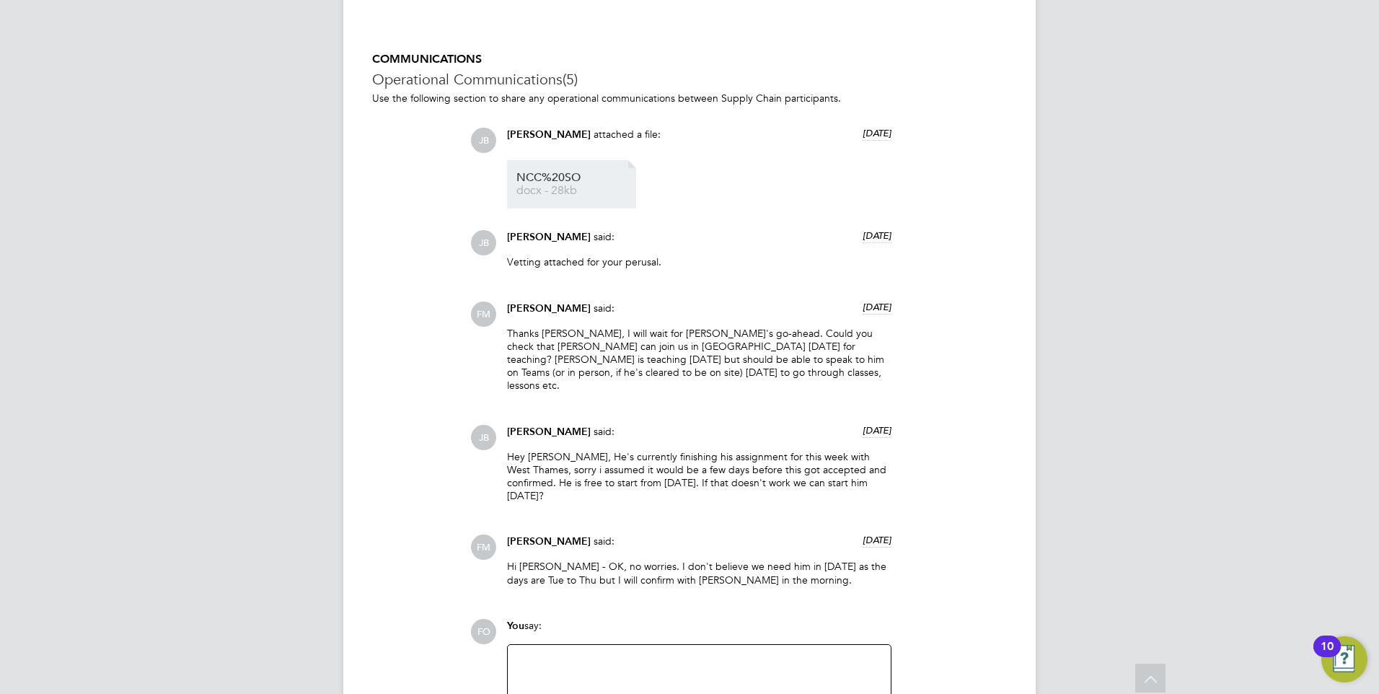
click at [548, 192] on span "docx - 28kb" at bounding box center [573, 190] width 115 height 11
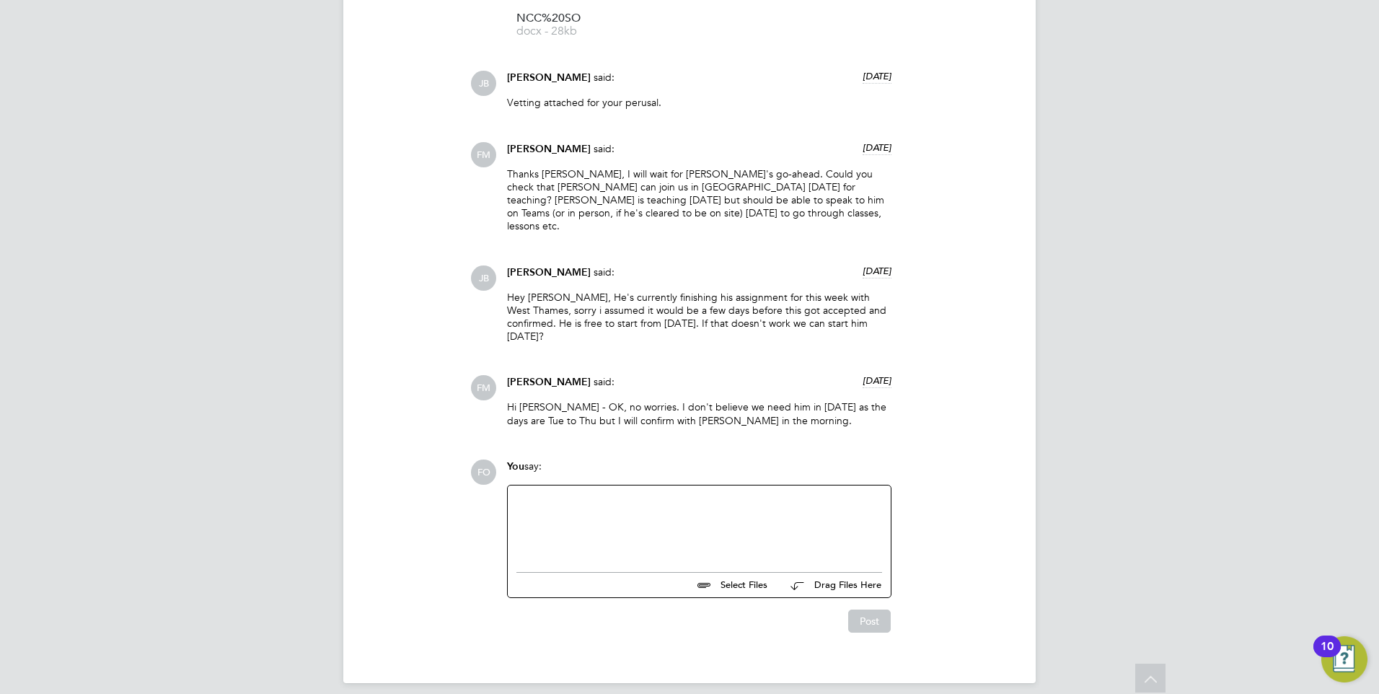
click at [580, 513] on div at bounding box center [699, 525] width 366 height 62
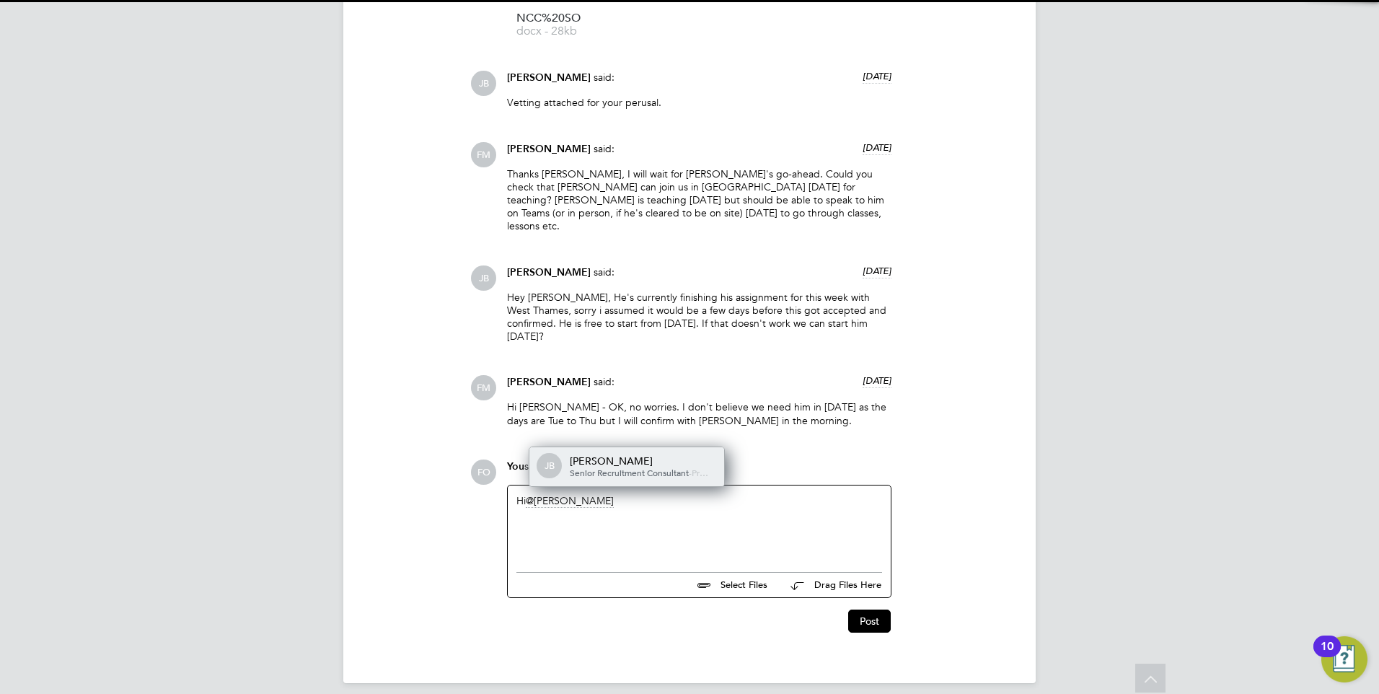
click at [615, 467] on span "Senior Recruitment Consultant" at bounding box center [629, 473] width 119 height 12
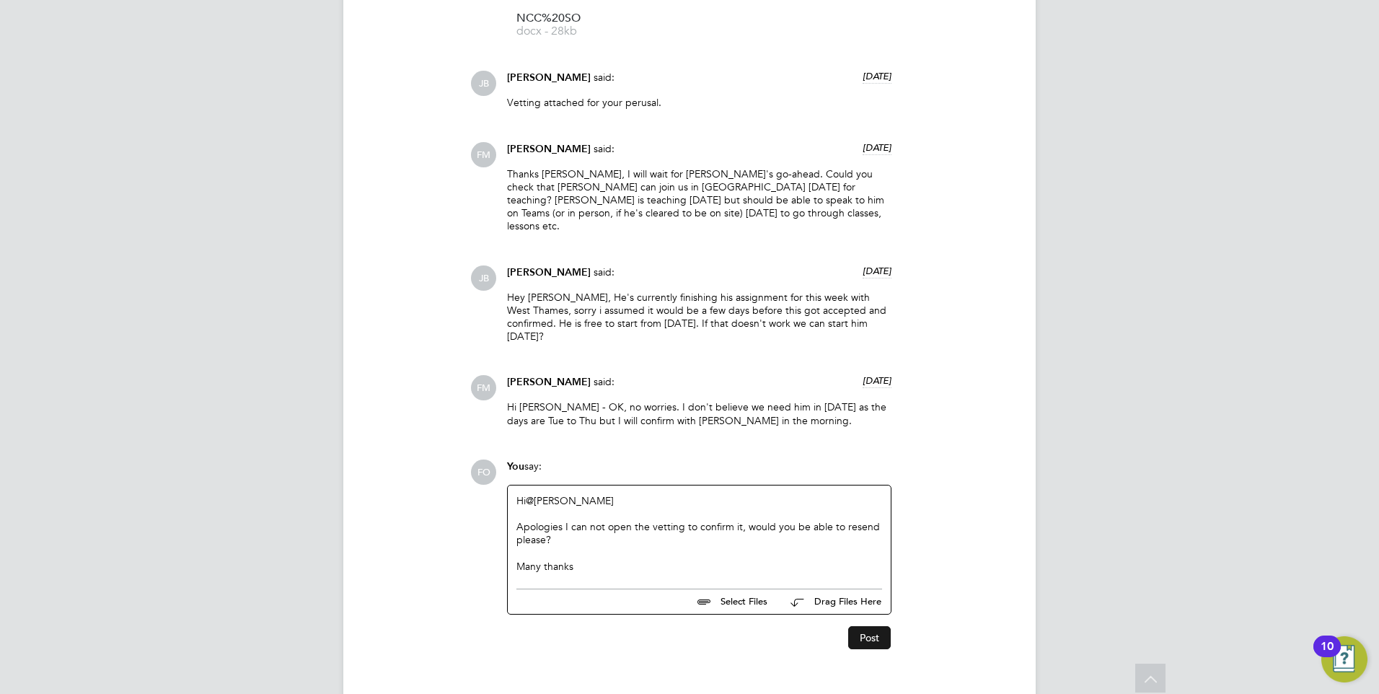
click at [875, 626] on button "Post" at bounding box center [869, 637] width 43 height 23
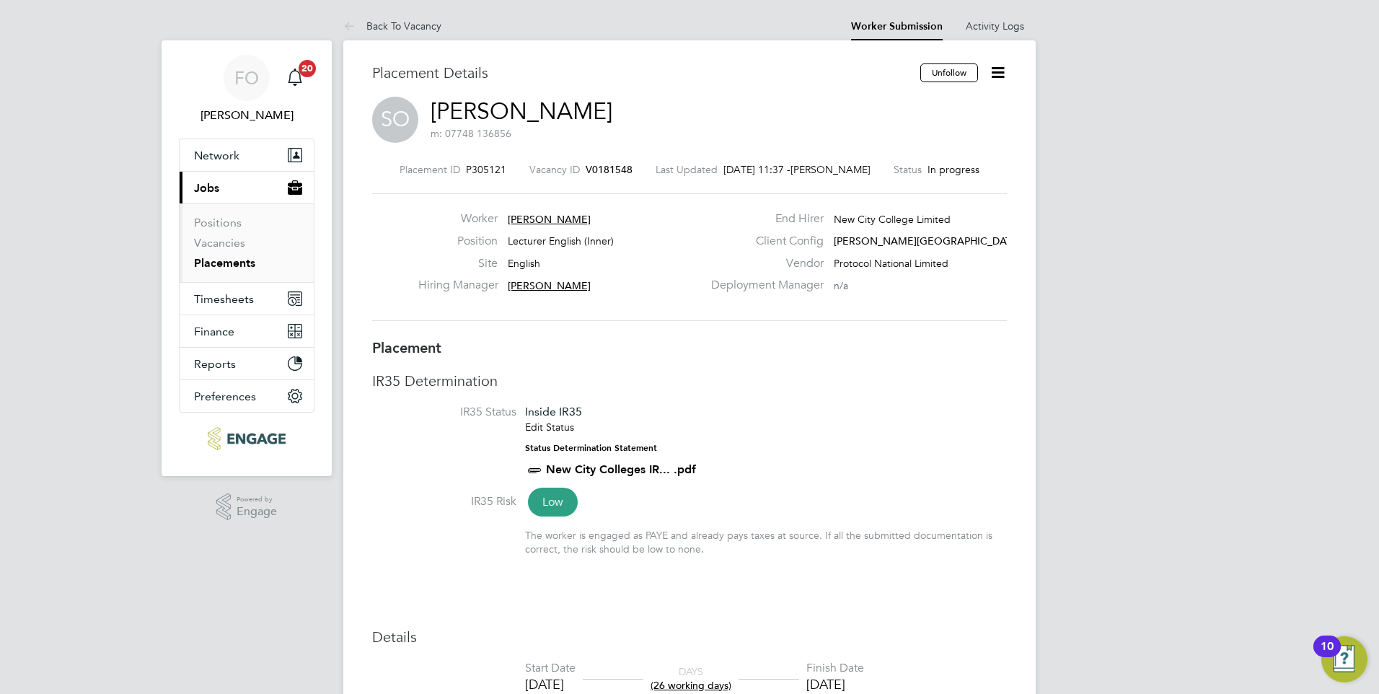
click at [589, 167] on span "V0181548" at bounding box center [609, 169] width 47 height 13
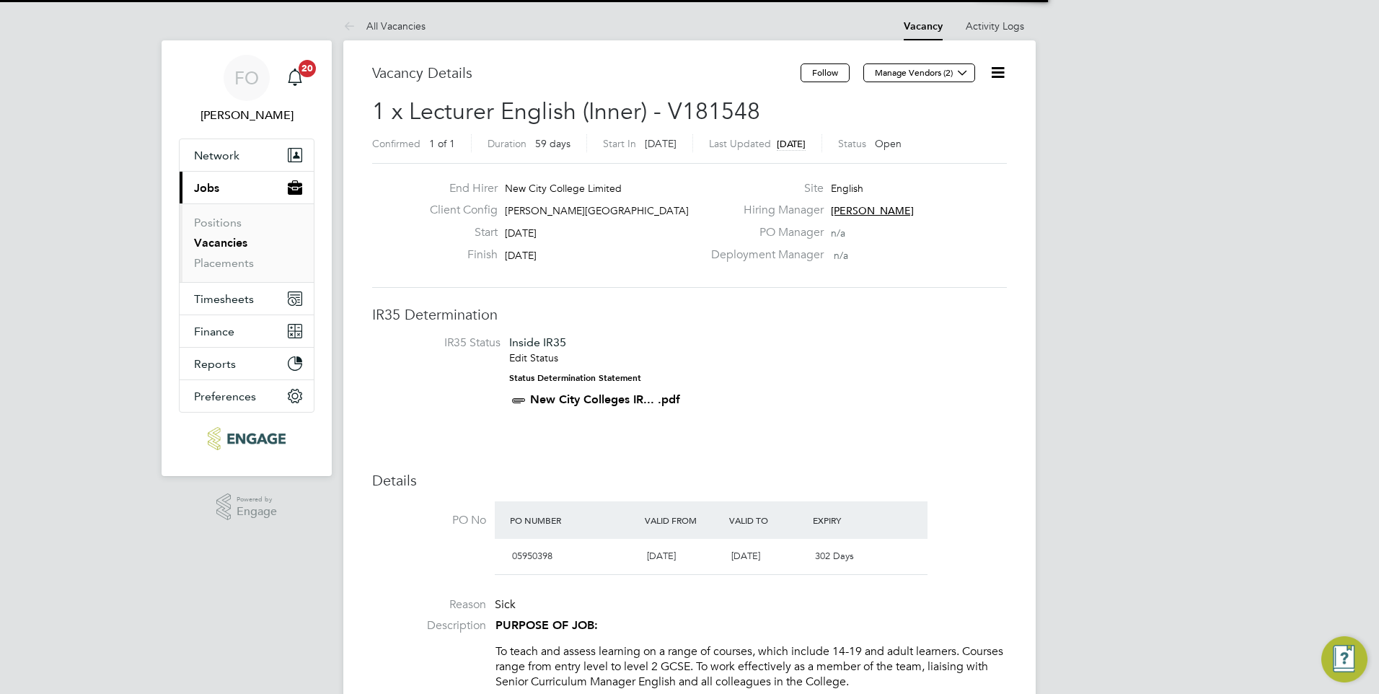
scroll to position [25, 136]
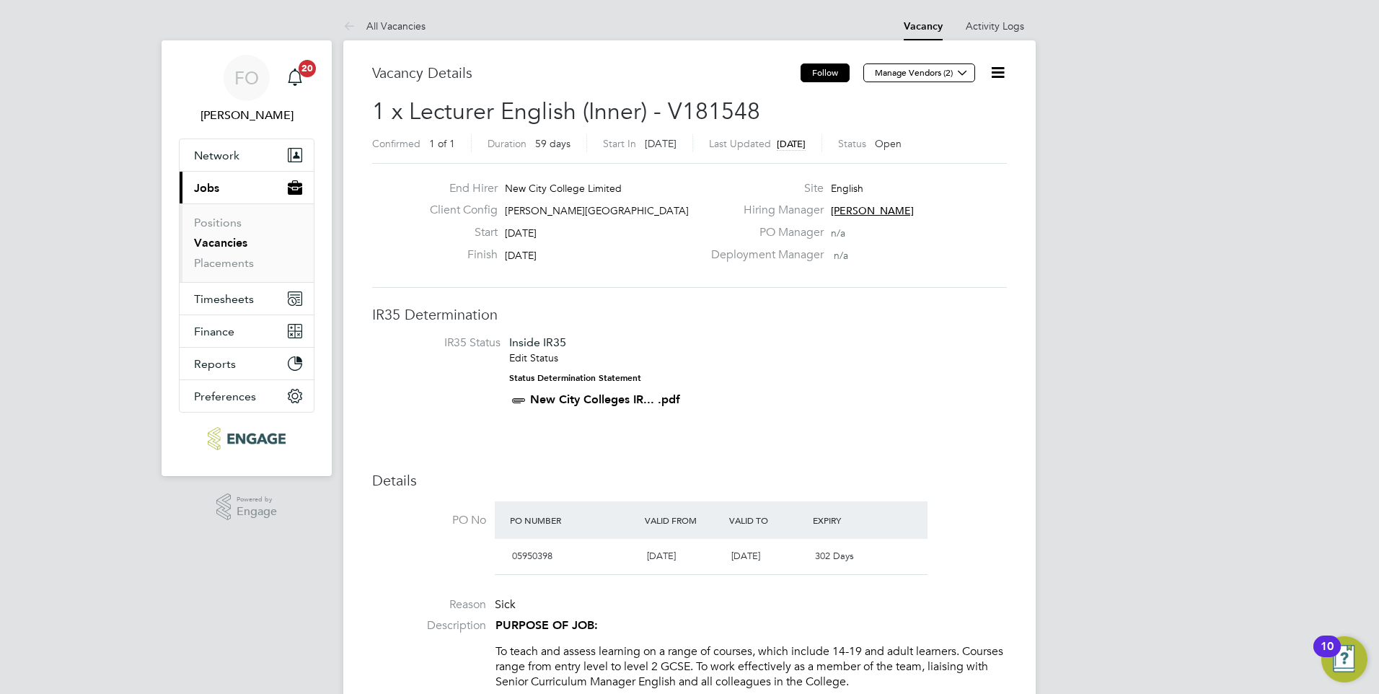
click at [818, 77] on button "Follow" at bounding box center [825, 72] width 49 height 19
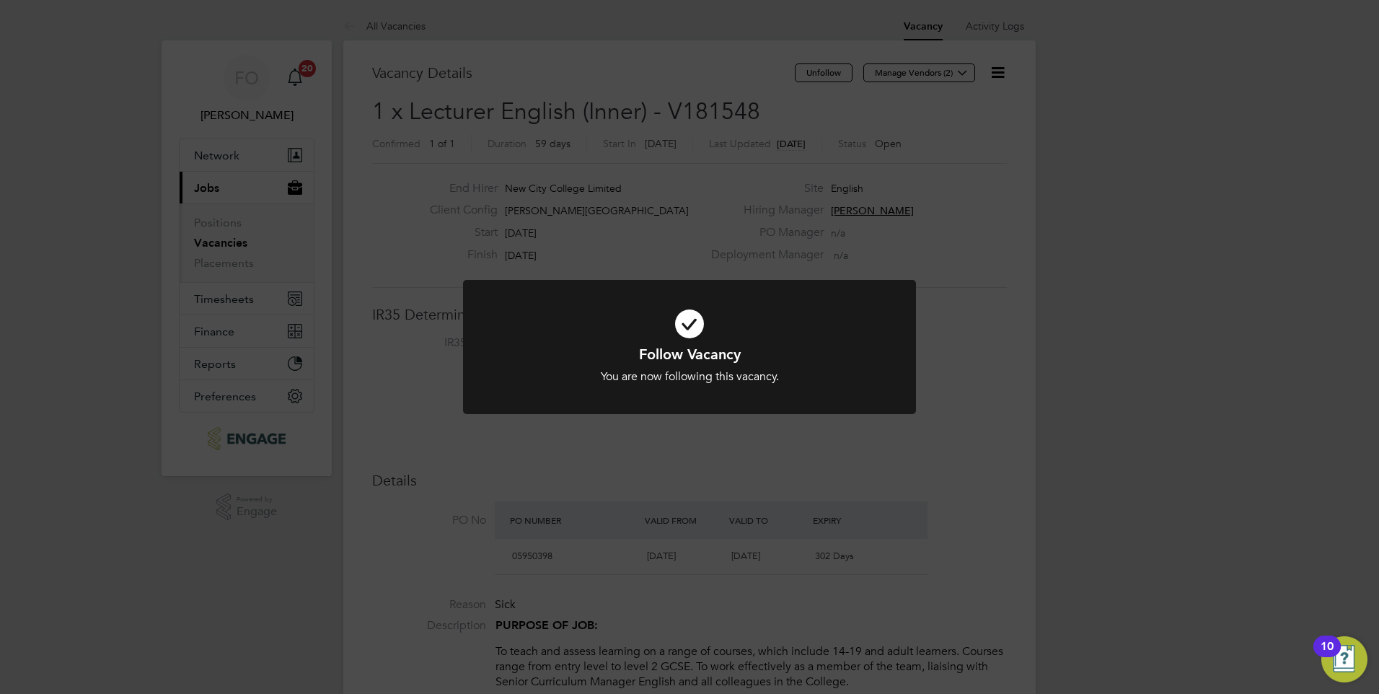
click at [876, 514] on div "Follow Vacancy You are now following this vacancy. Cancel Okay" at bounding box center [689, 347] width 1379 height 694
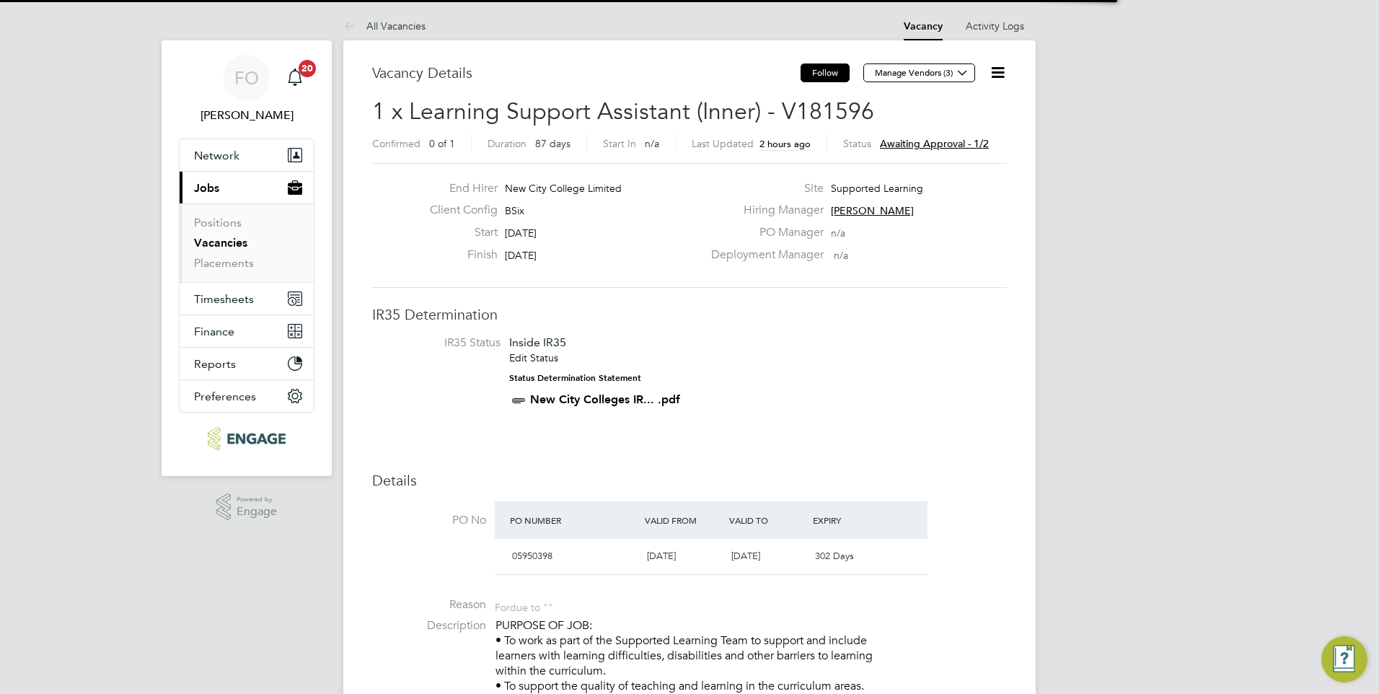
click at [829, 70] on button "Follow" at bounding box center [825, 72] width 49 height 19
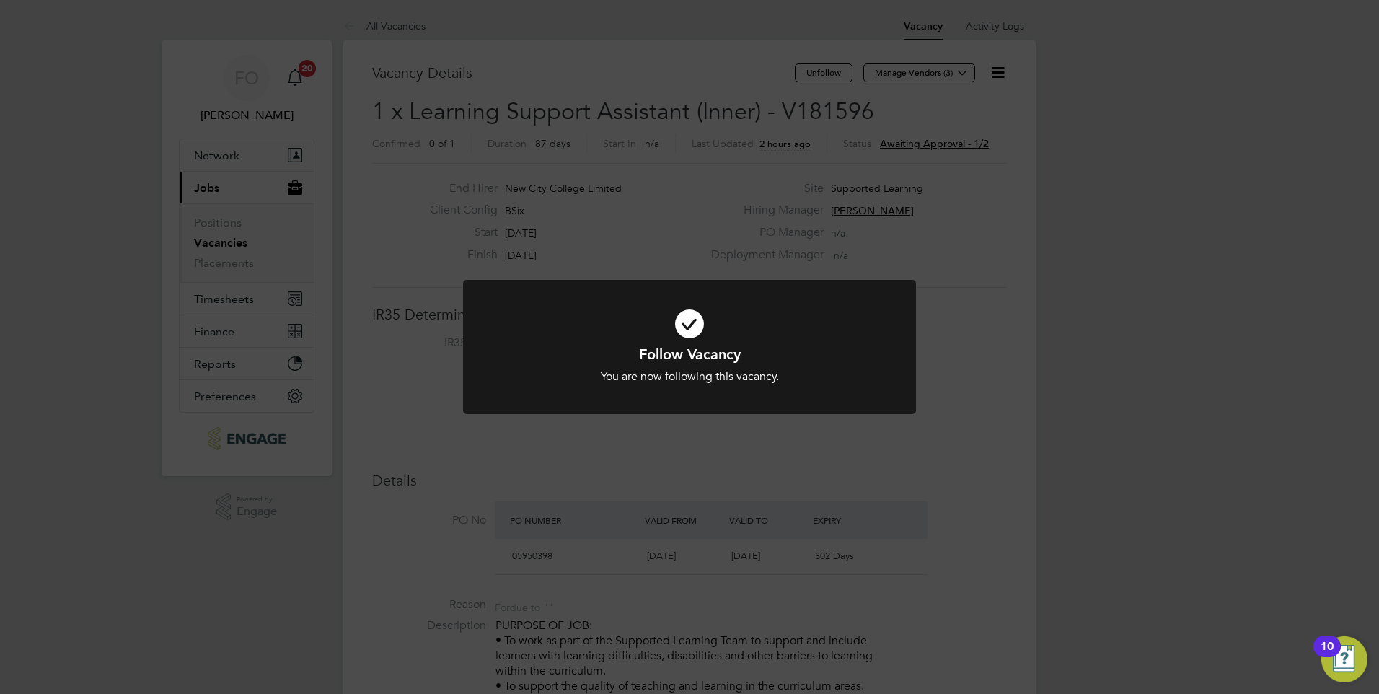
click at [949, 223] on div "Follow Vacancy You are now following this vacancy. Cancel Okay" at bounding box center [689, 347] width 1379 height 694
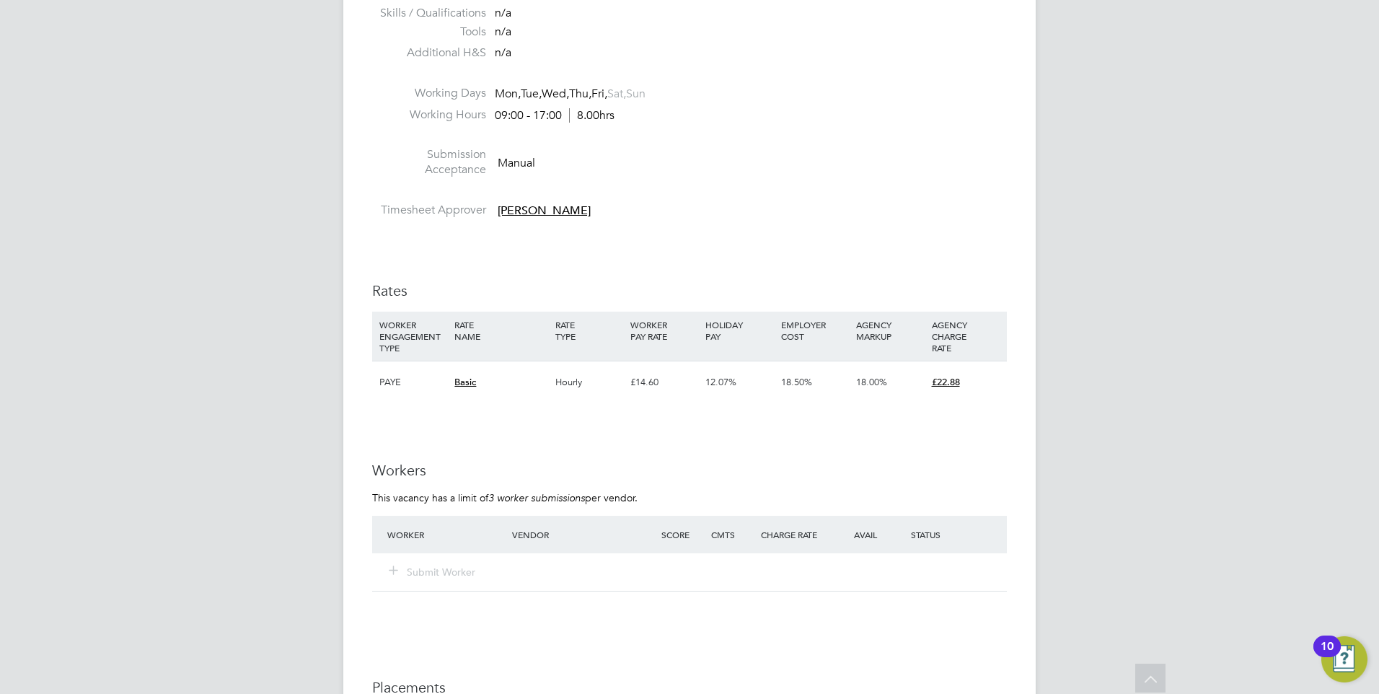
scroll to position [2308, 0]
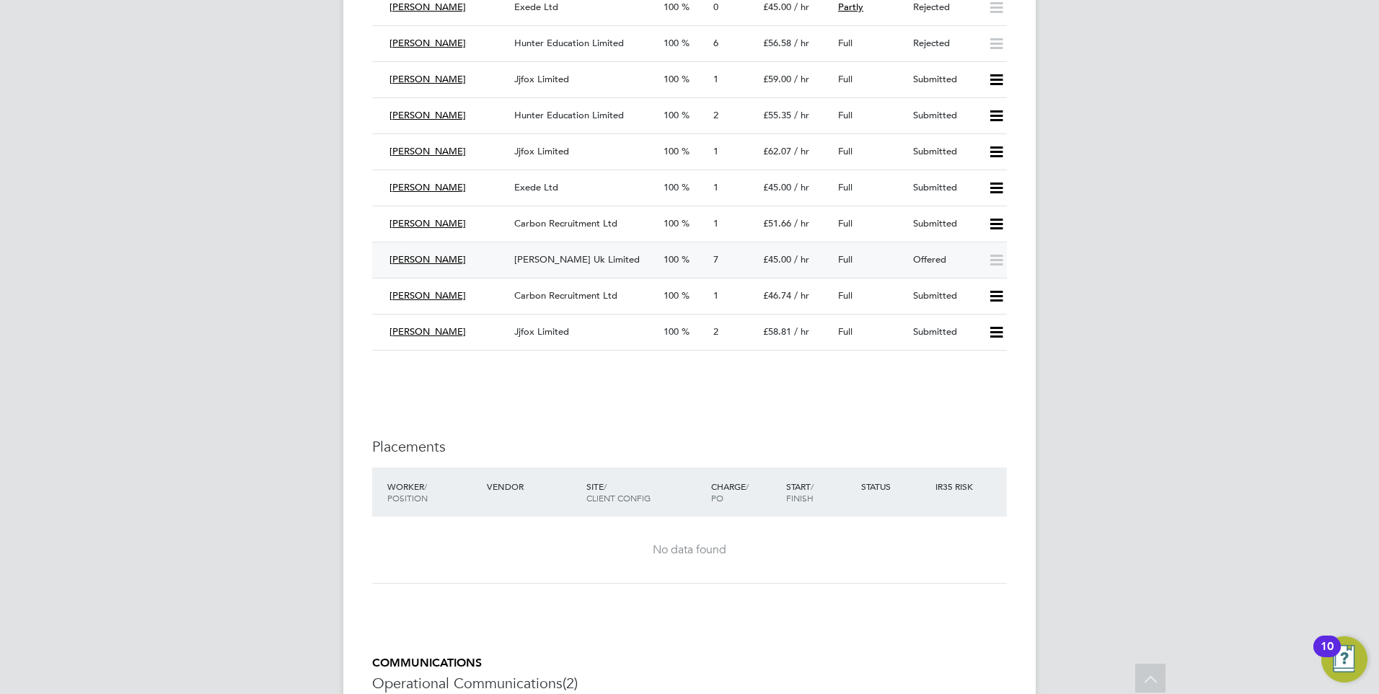
click at [917, 263] on div "Offered" at bounding box center [944, 260] width 75 height 24
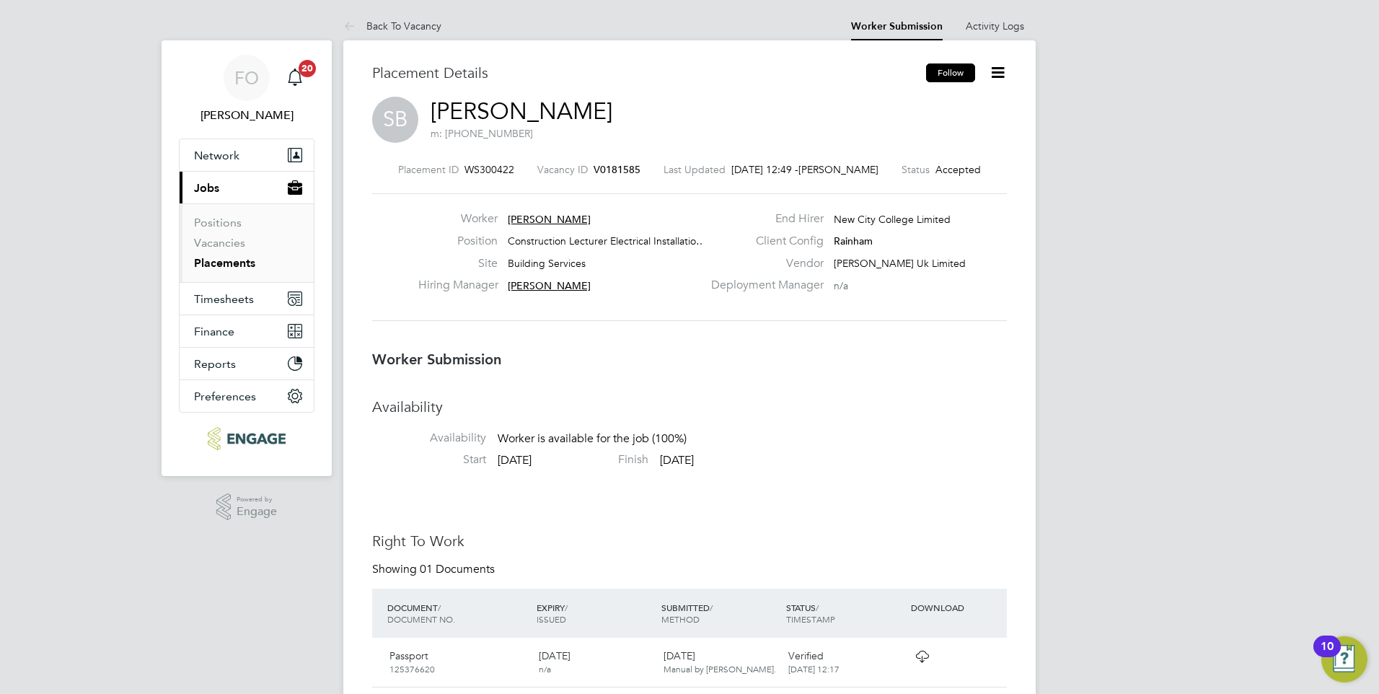
click at [942, 71] on button "Follow" at bounding box center [950, 72] width 49 height 19
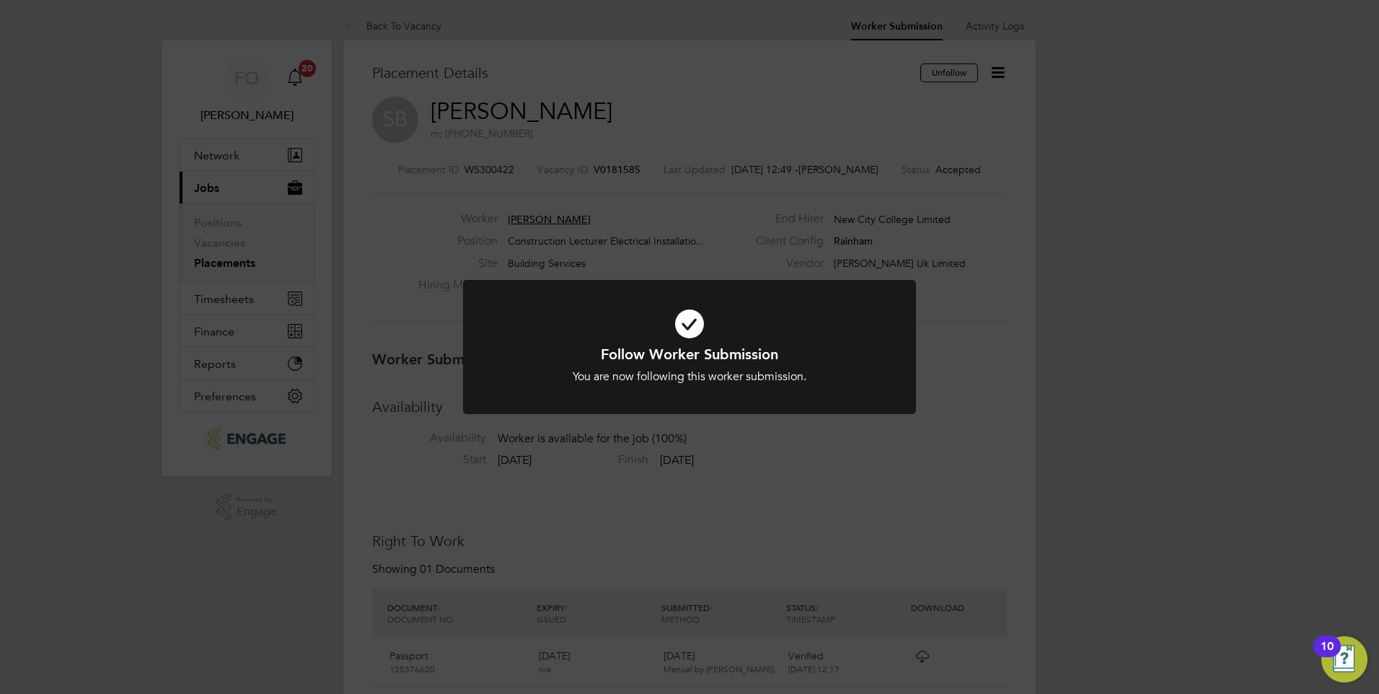
click at [970, 214] on div "Follow Worker Submission You are now following this worker submission. Cancel O…" at bounding box center [689, 347] width 1379 height 694
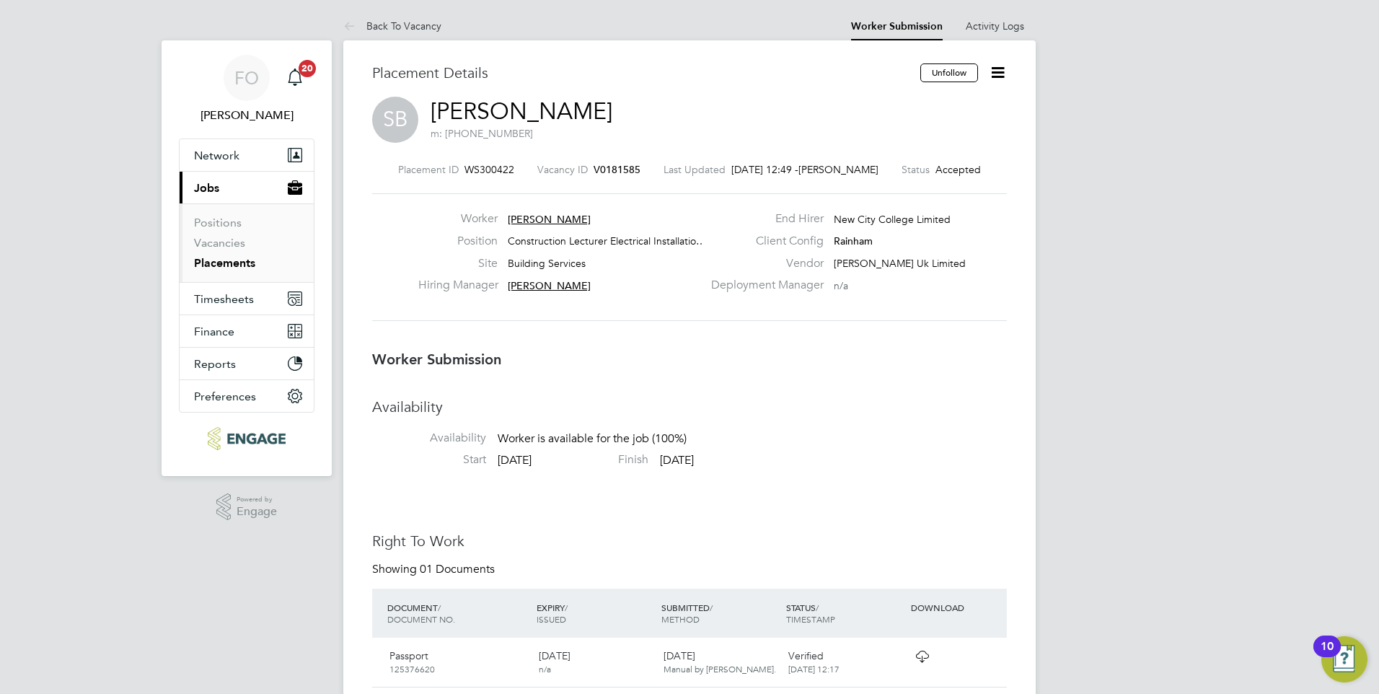
drag, startPoint x: 910, startPoint y: 403, endPoint x: 715, endPoint y: 168, distance: 305.3
click at [892, 401] on h3 "Availability" at bounding box center [689, 406] width 635 height 19
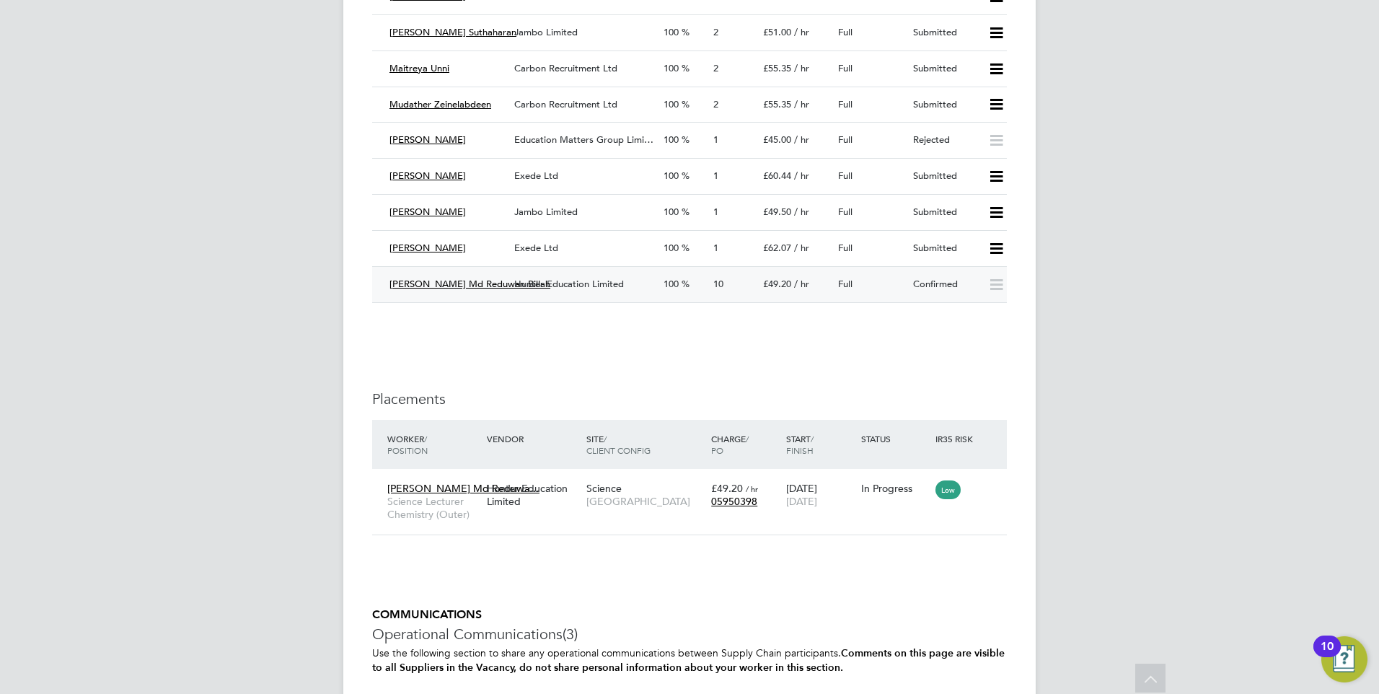
click at [930, 296] on div "Confirmed" at bounding box center [944, 285] width 75 height 24
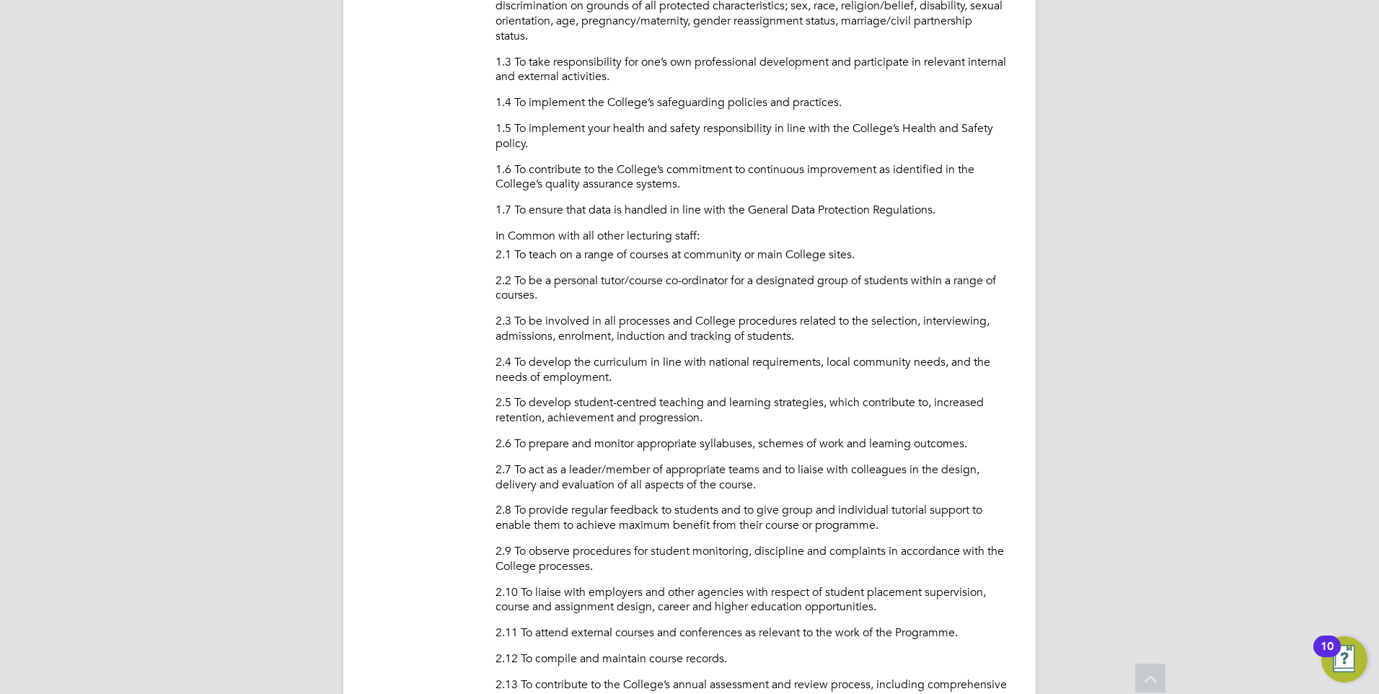
scroll to position [1082, 0]
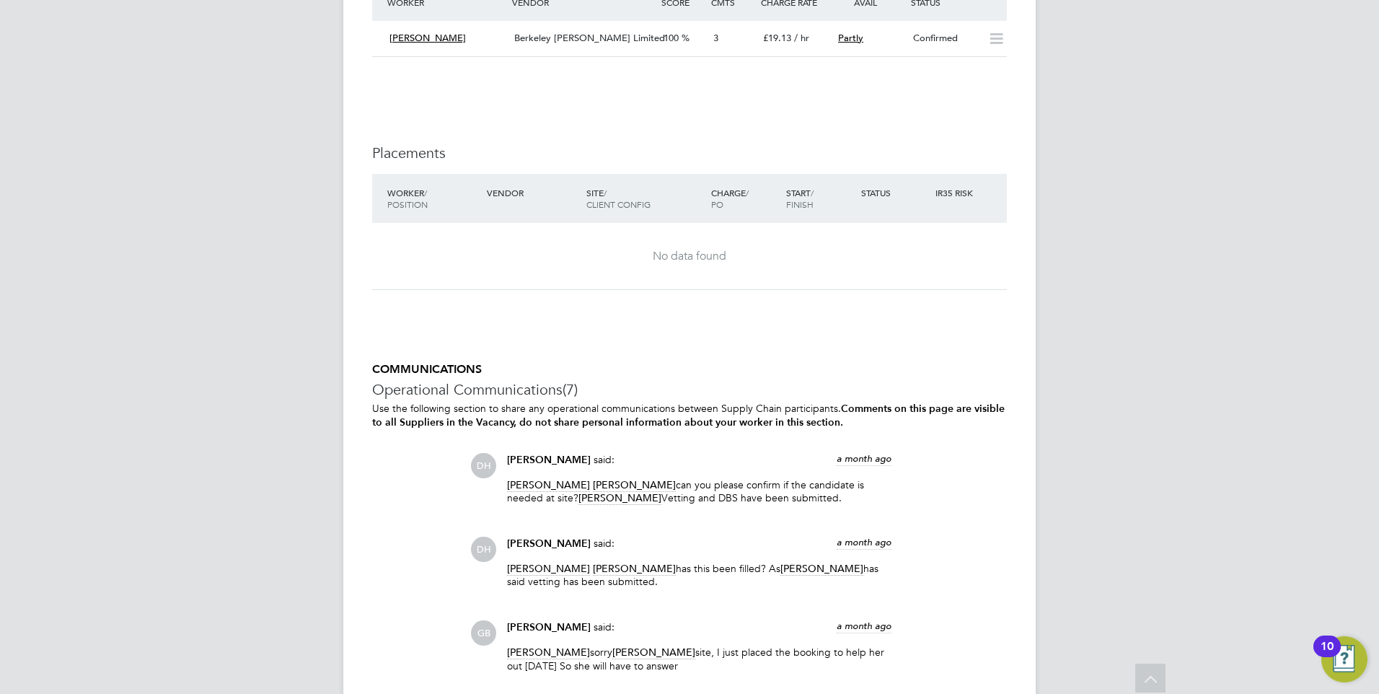
scroll to position [2813, 0]
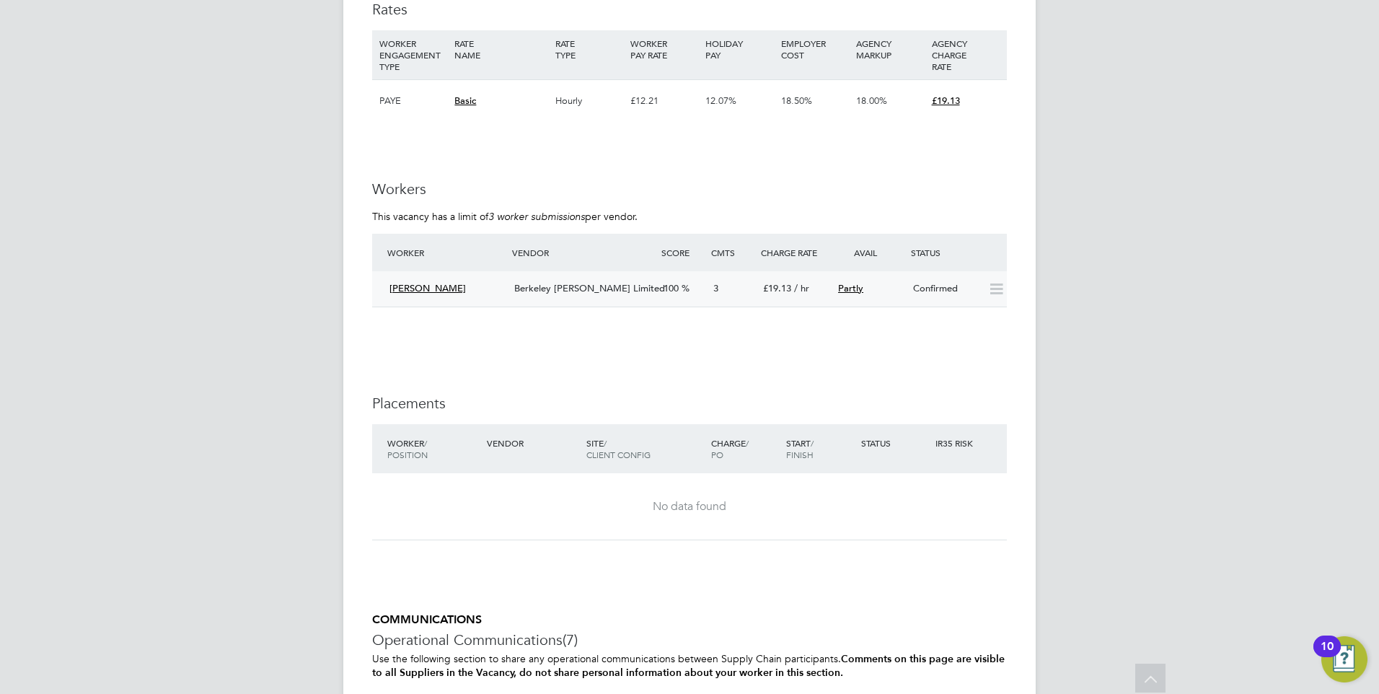
click at [926, 292] on div "Confirmed" at bounding box center [944, 289] width 75 height 24
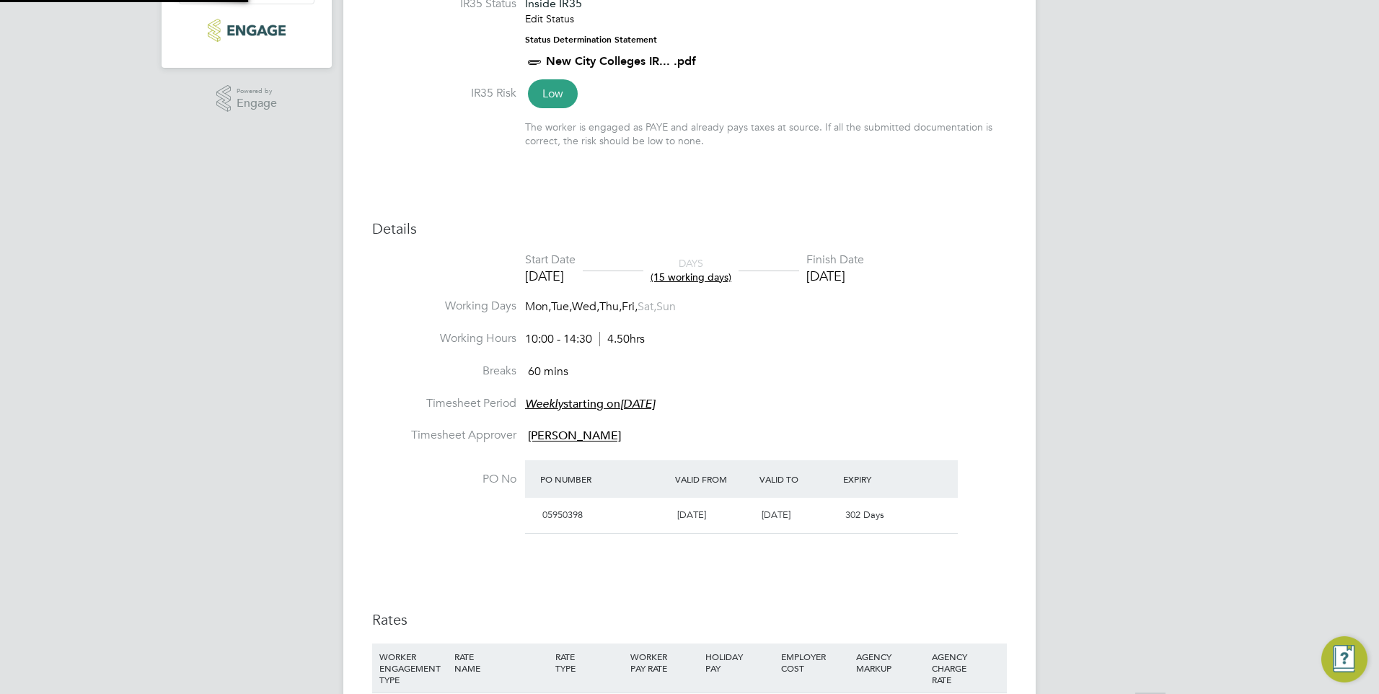
scroll to position [43, 101]
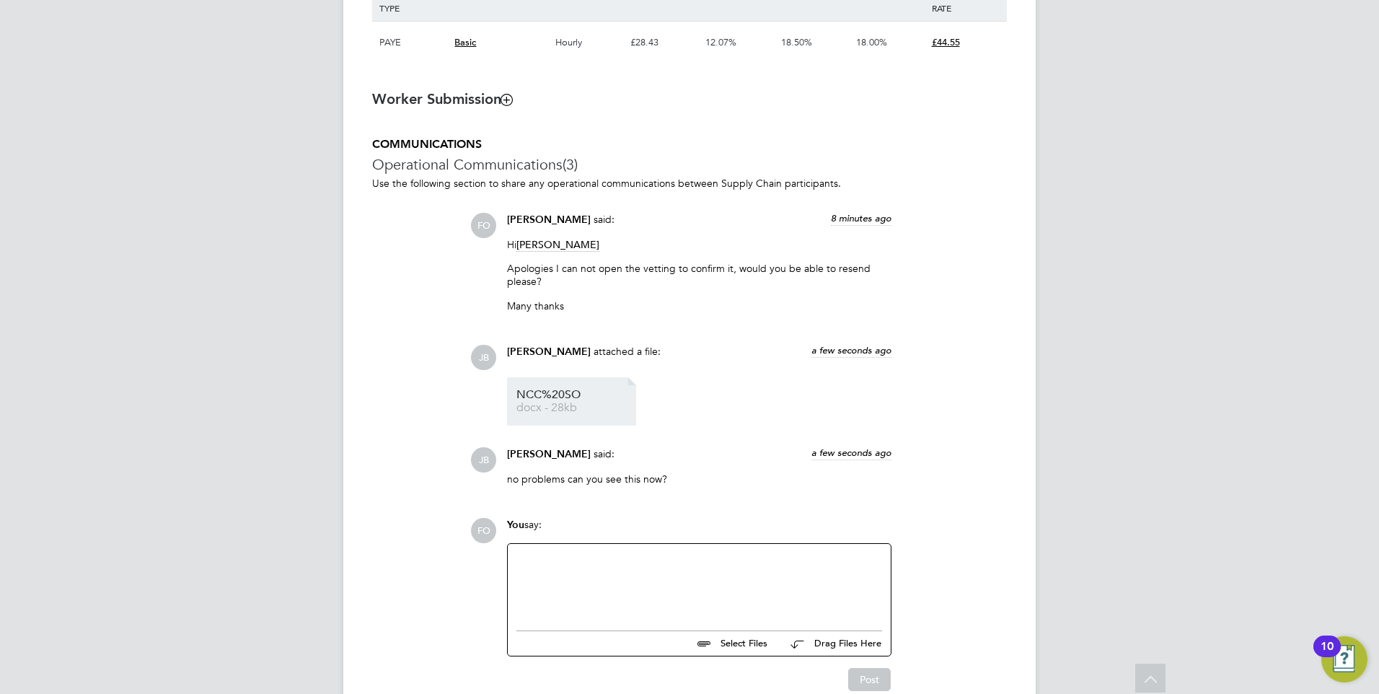
click at [543, 404] on span "docx - 28kb" at bounding box center [573, 407] width 115 height 11
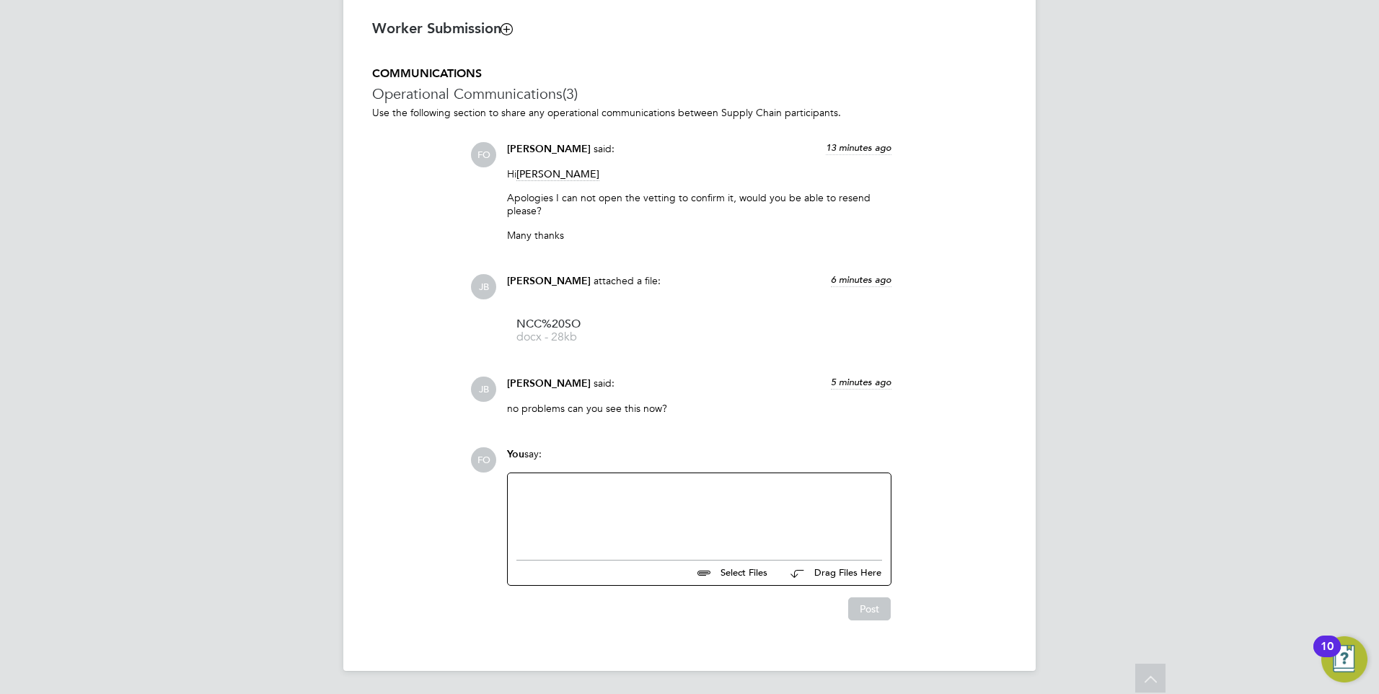
click at [651, 493] on div at bounding box center [699, 513] width 366 height 62
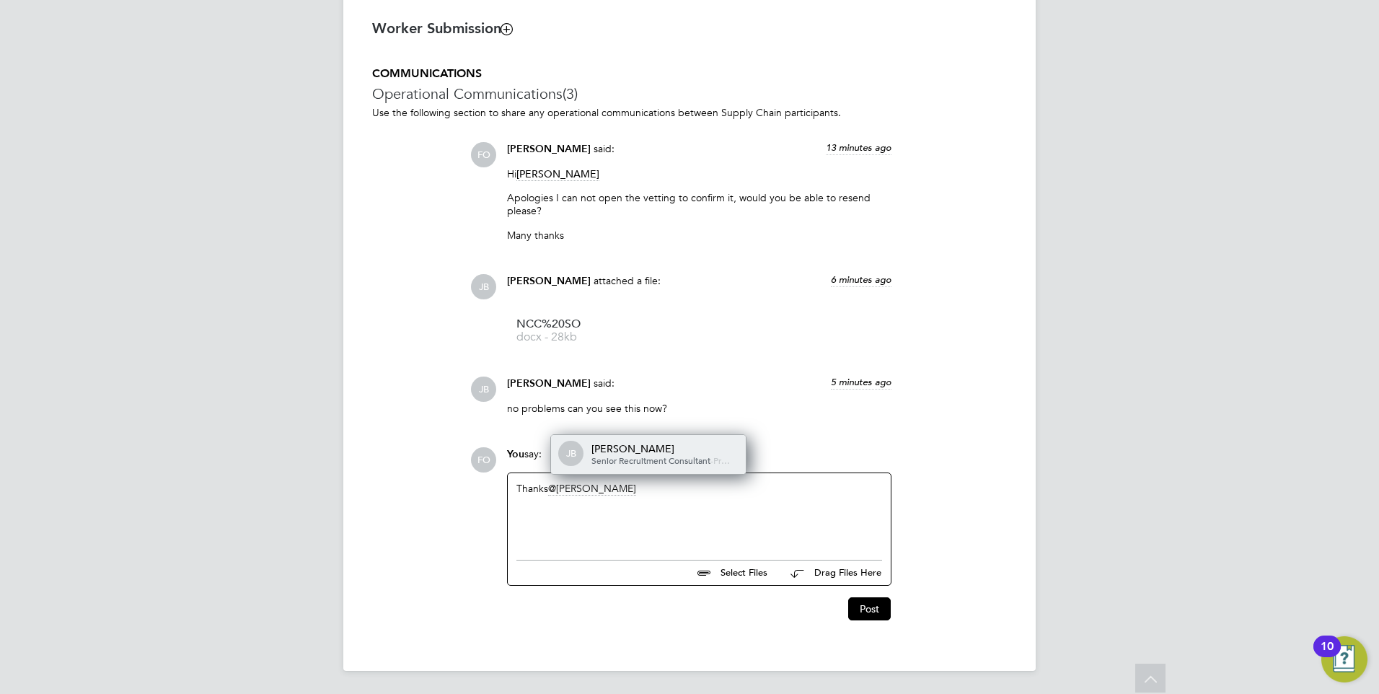
click at [621, 454] on span "Senior Recruitment Consultant" at bounding box center [650, 460] width 119 height 12
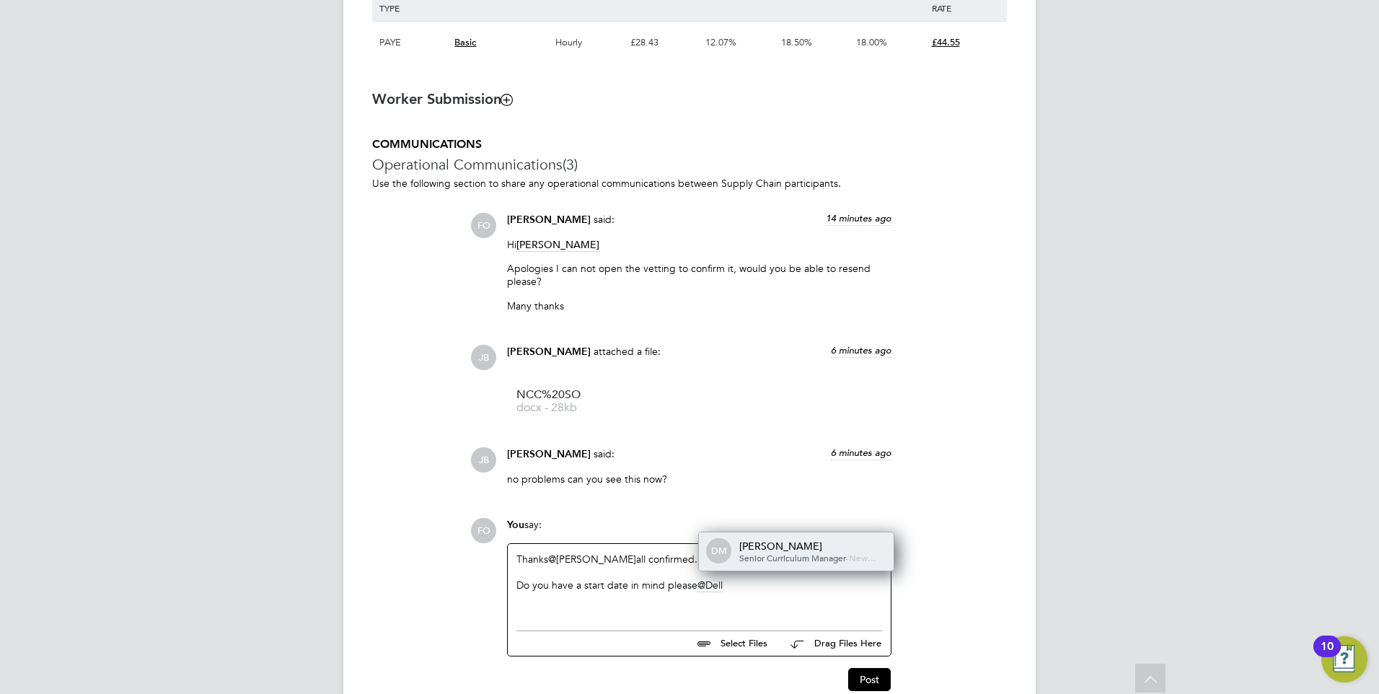
click at [807, 537] on div "DM Della-Marie McCartney Senior Curriculum Manager - New…" at bounding box center [796, 551] width 195 height 39
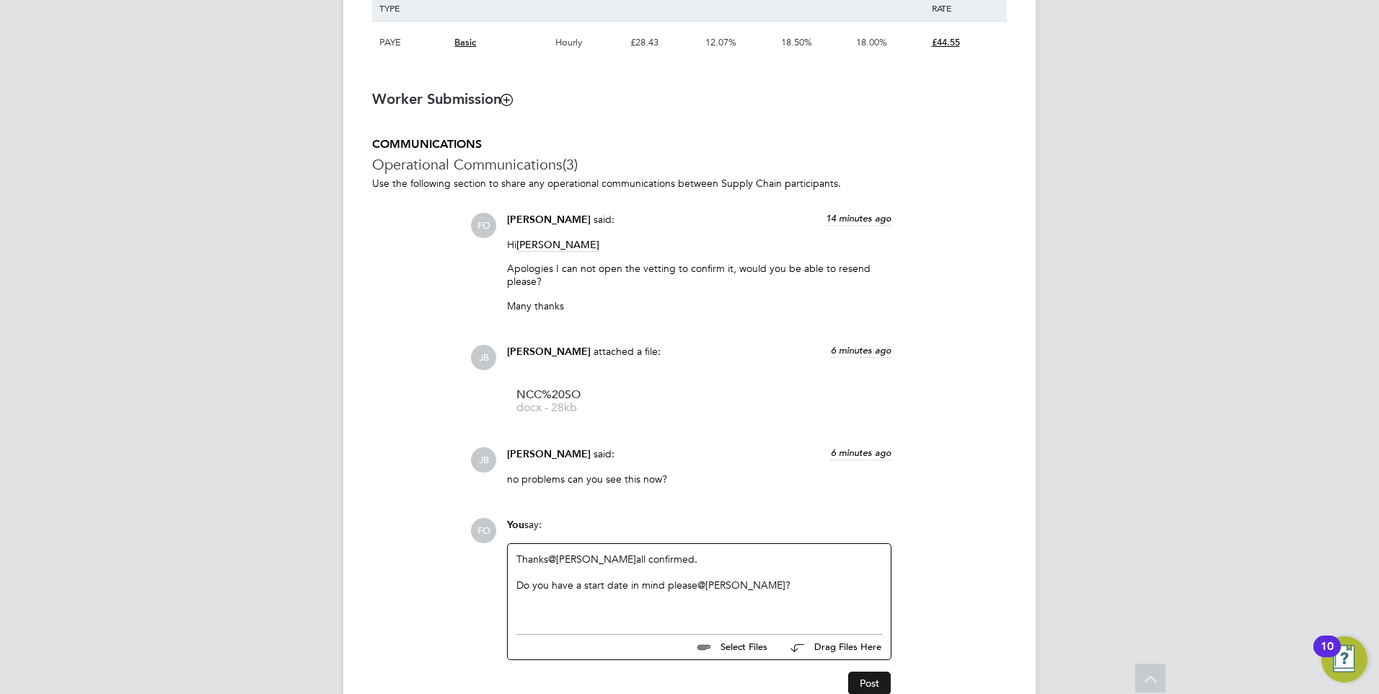
click at [861, 684] on button "Post" at bounding box center [869, 683] width 43 height 23
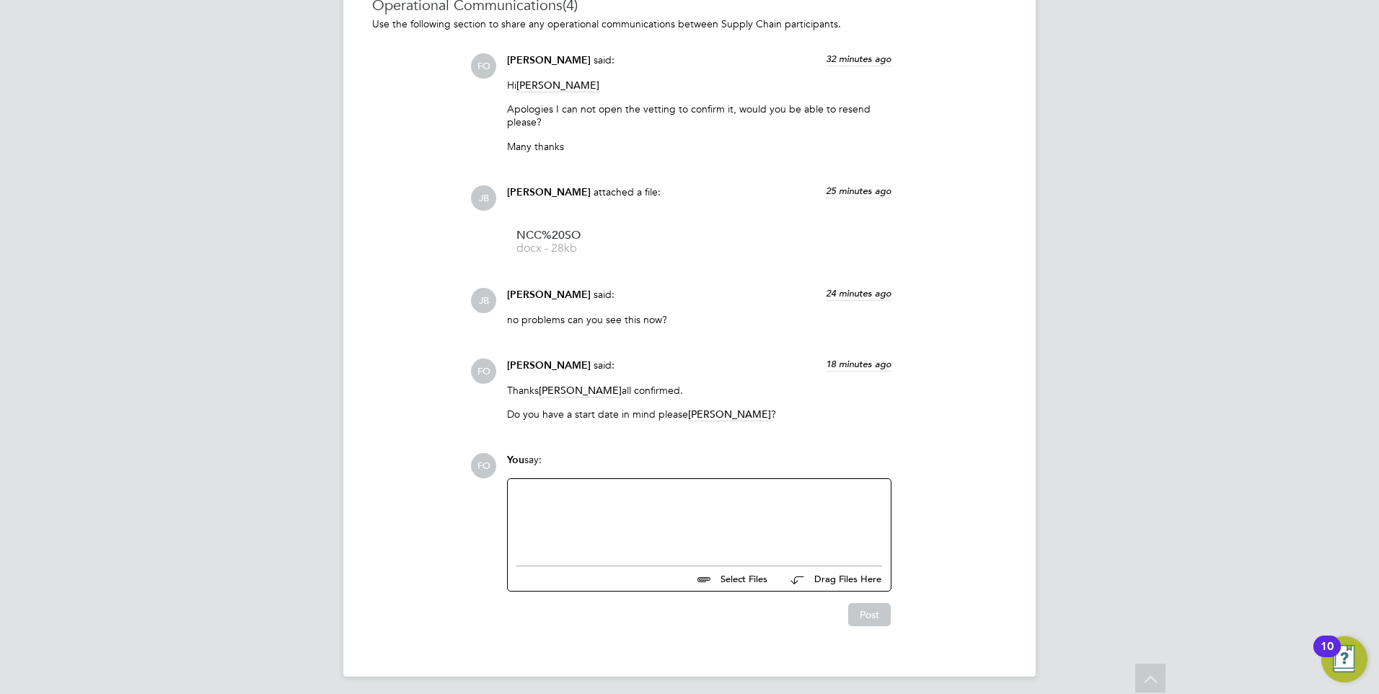
scroll to position [1246, 0]
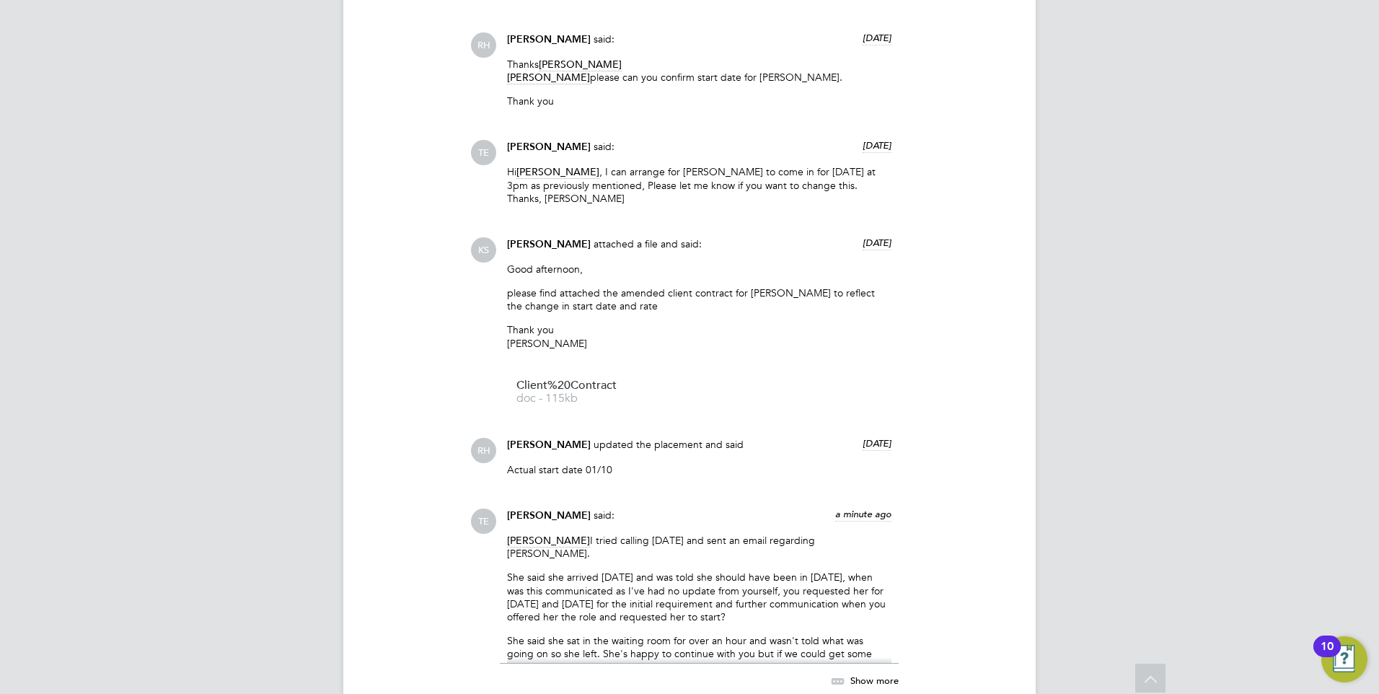
scroll to position [1515, 0]
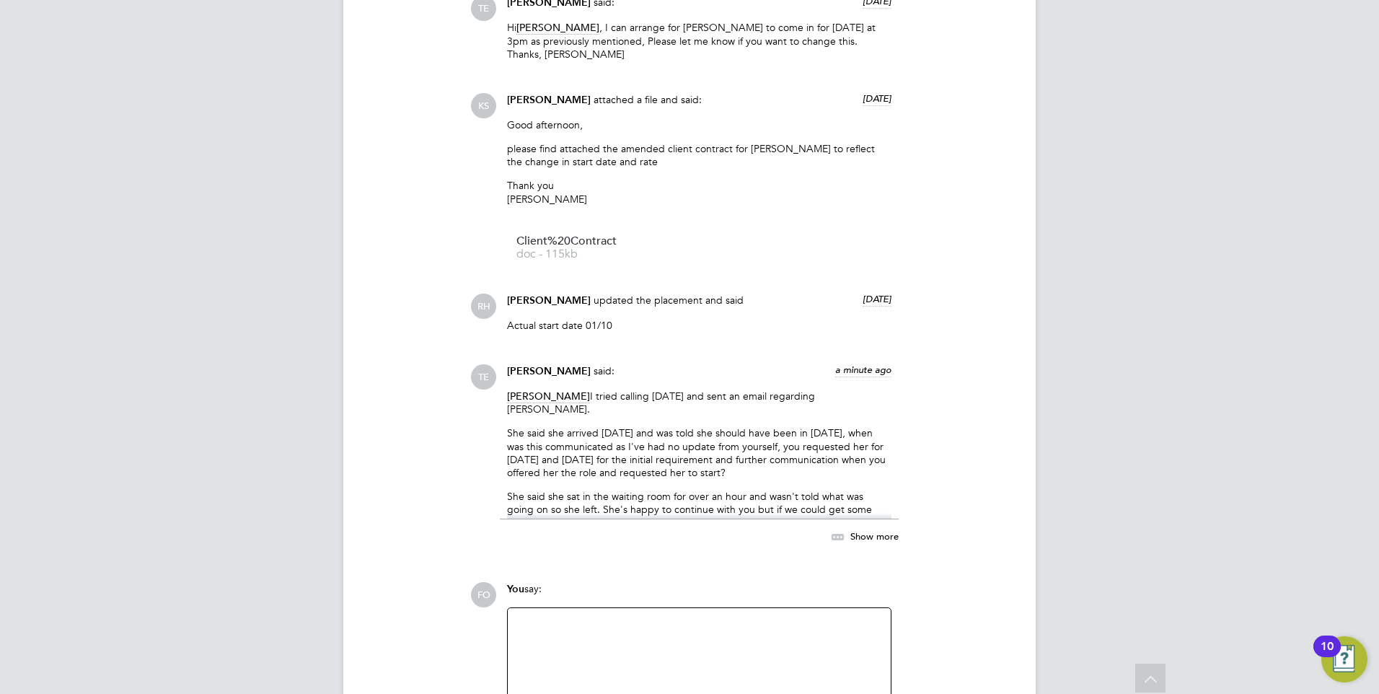
click at [875, 530] on span "Show more" at bounding box center [874, 536] width 48 height 12
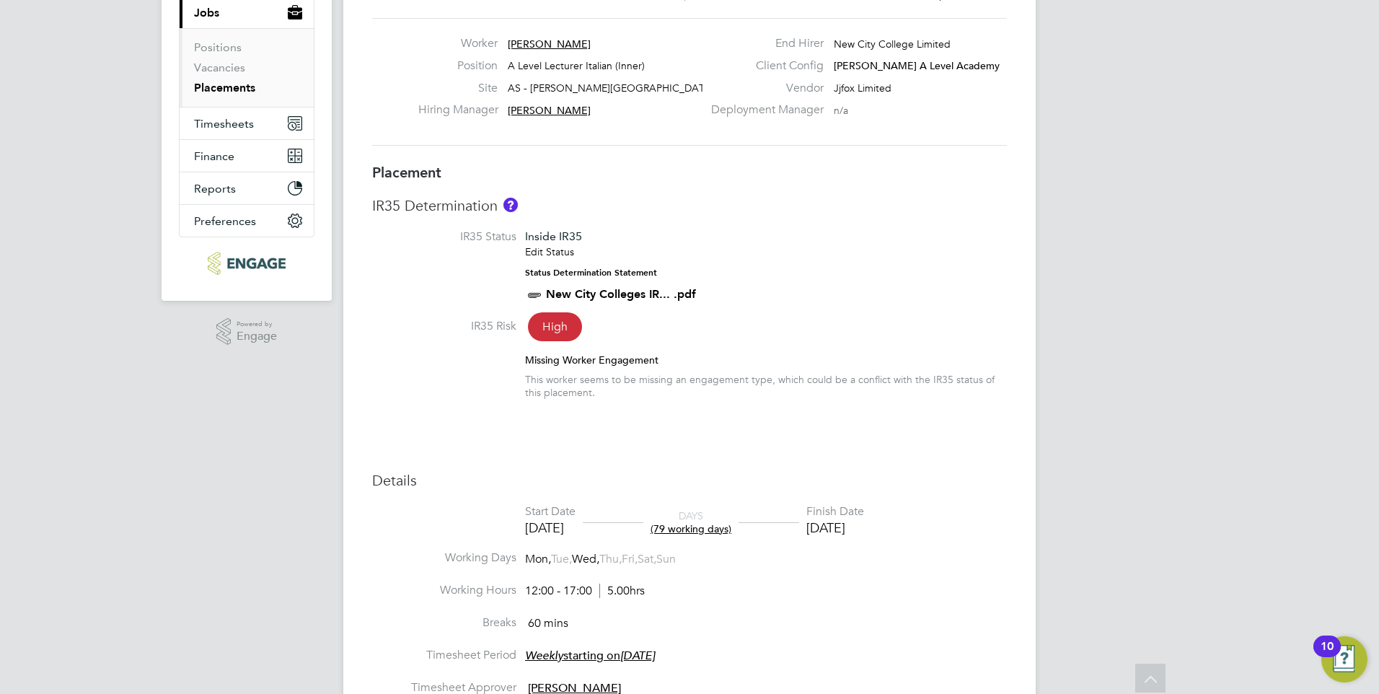
scroll to position [0, 0]
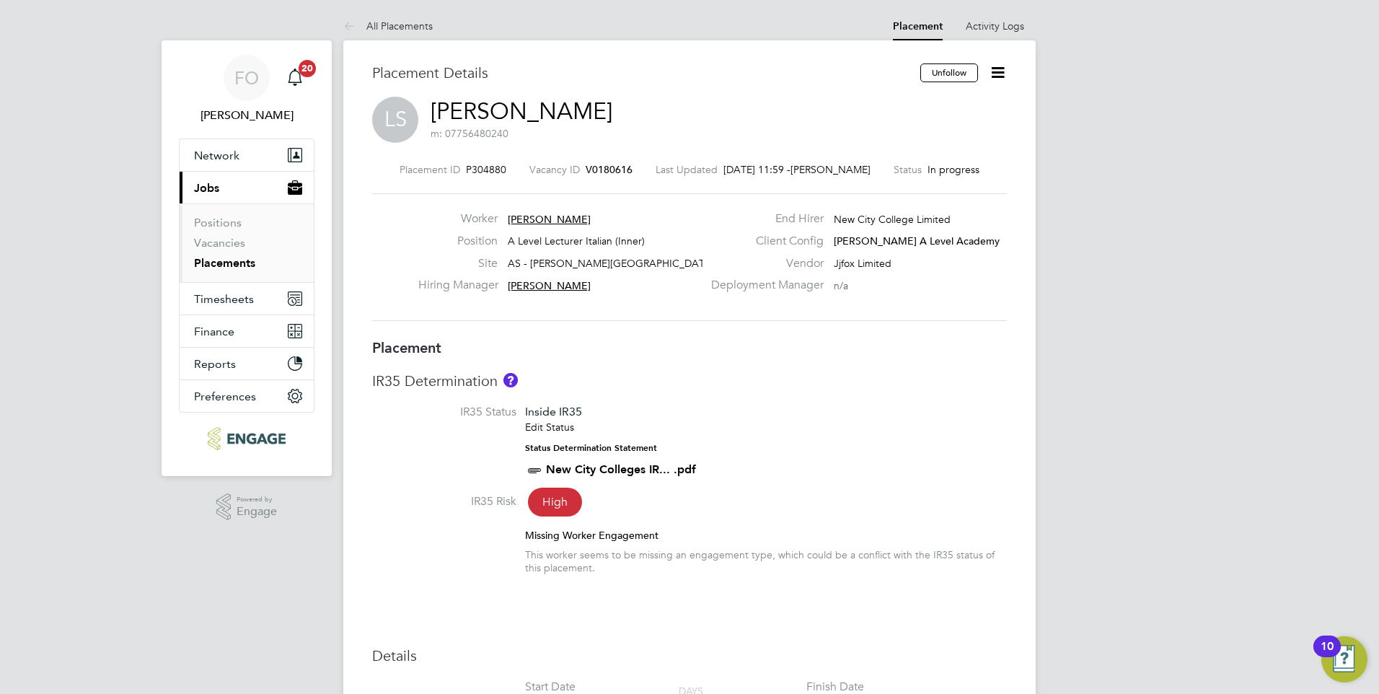
click at [225, 257] on link "Placements" at bounding box center [224, 263] width 61 height 14
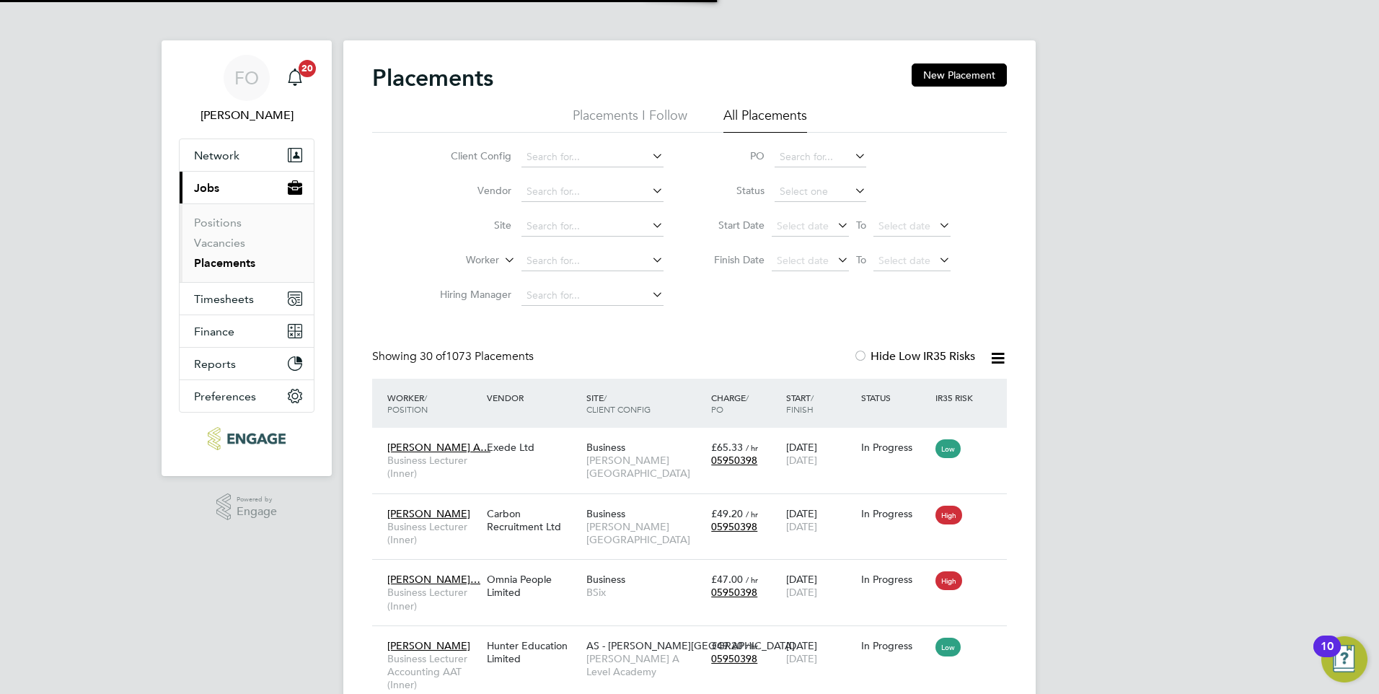
scroll to position [42, 126]
click at [250, 302] on span "Timesheets" at bounding box center [224, 299] width 60 height 14
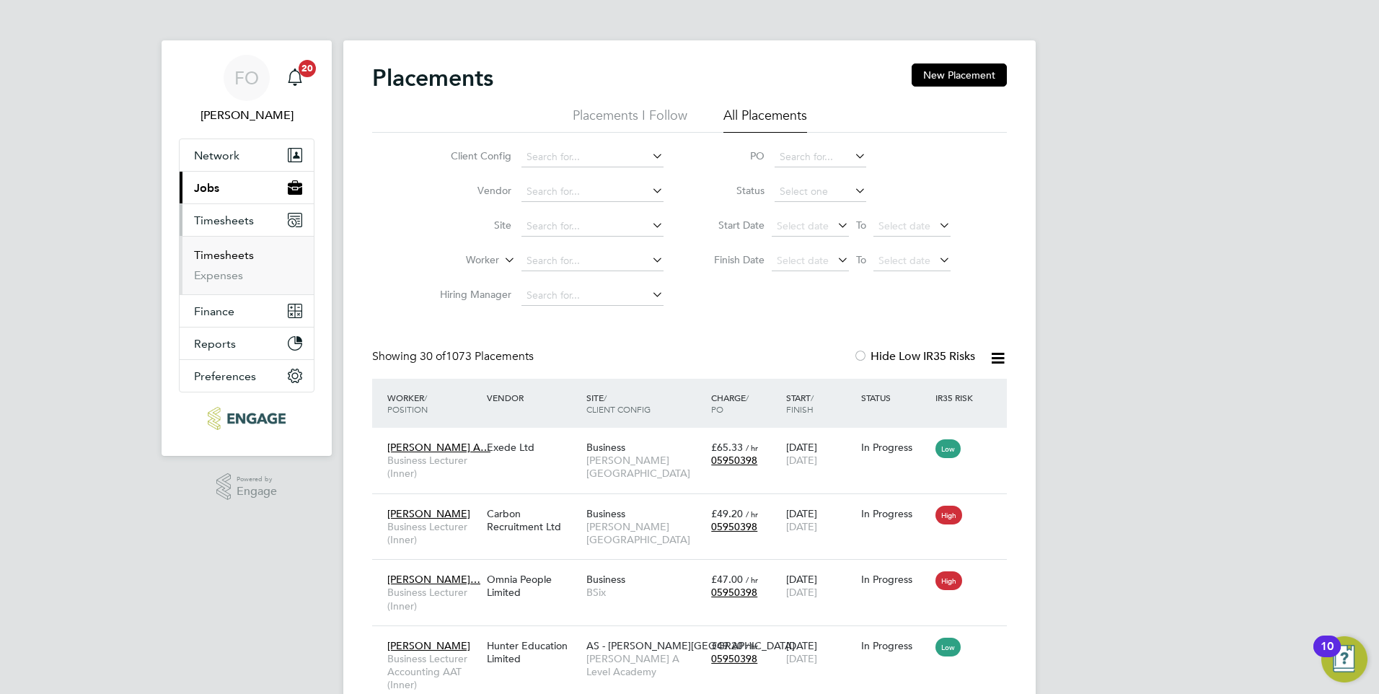
click at [237, 258] on link "Timesheets" at bounding box center [224, 255] width 60 height 14
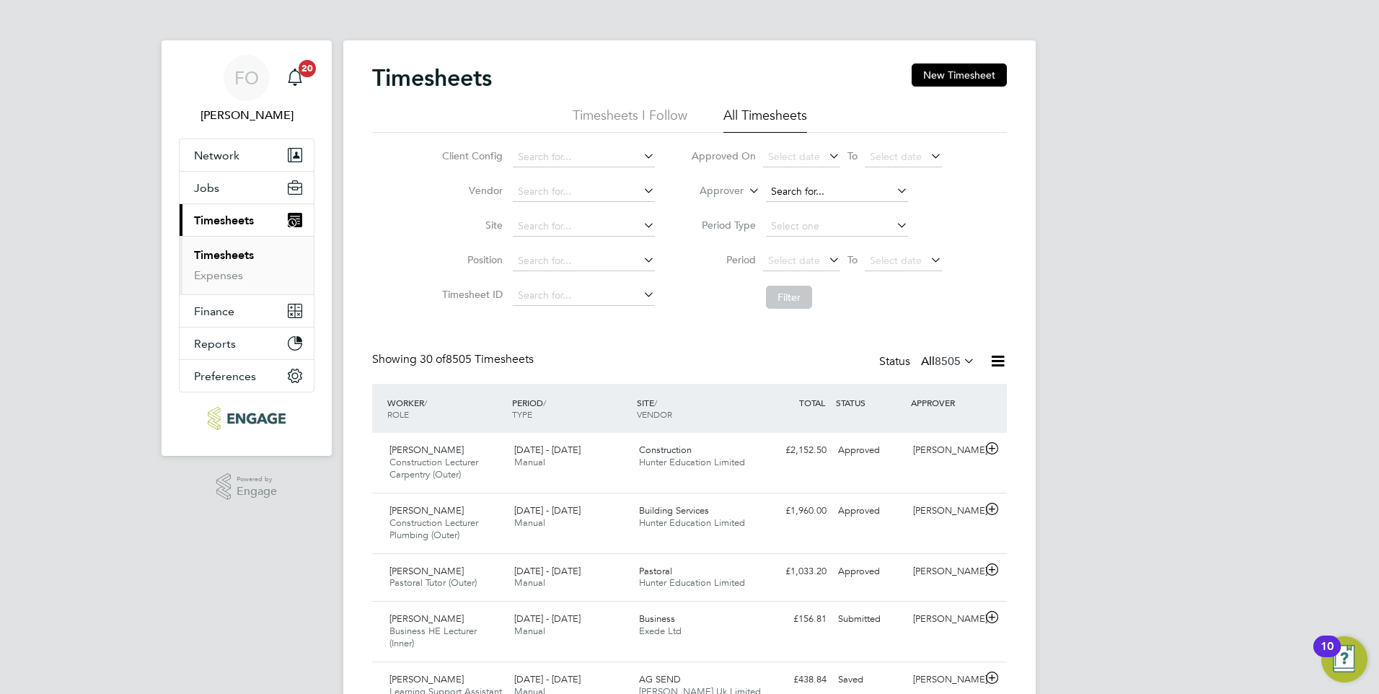
click at [800, 191] on input at bounding box center [837, 192] width 142 height 20
type input "kerr"
click at [809, 189] on input at bounding box center [837, 192] width 142 height 20
click at [806, 211] on li "Kerry Baker" at bounding box center [854, 211] width 178 height 19
type input "Kerry Baker"
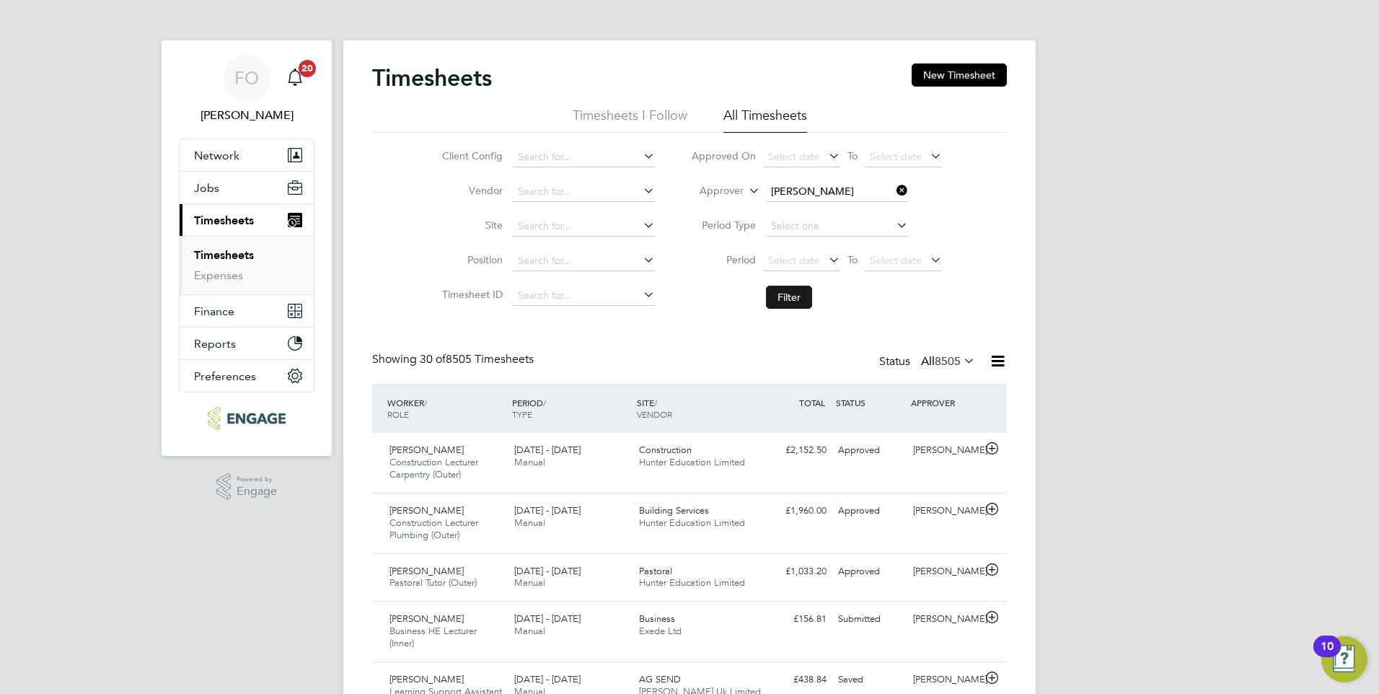
click at [796, 291] on button "Filter" at bounding box center [789, 297] width 46 height 23
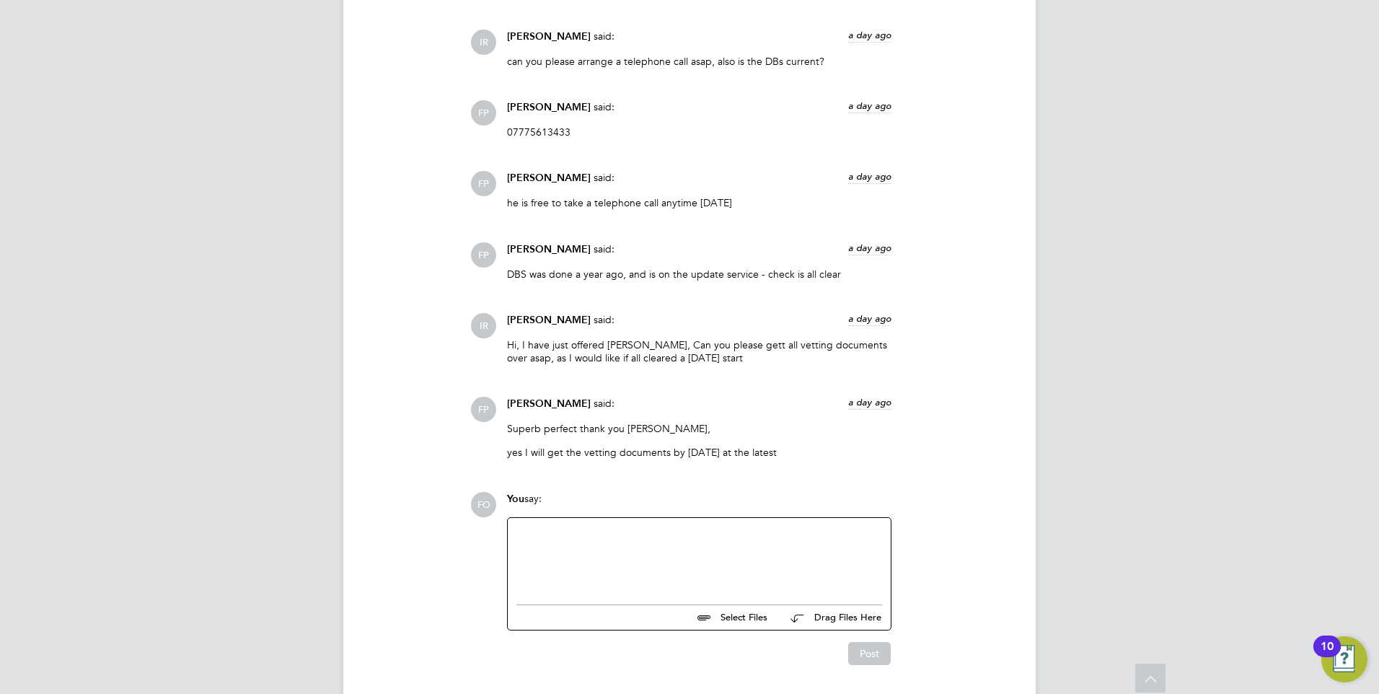
scroll to position [1524, 0]
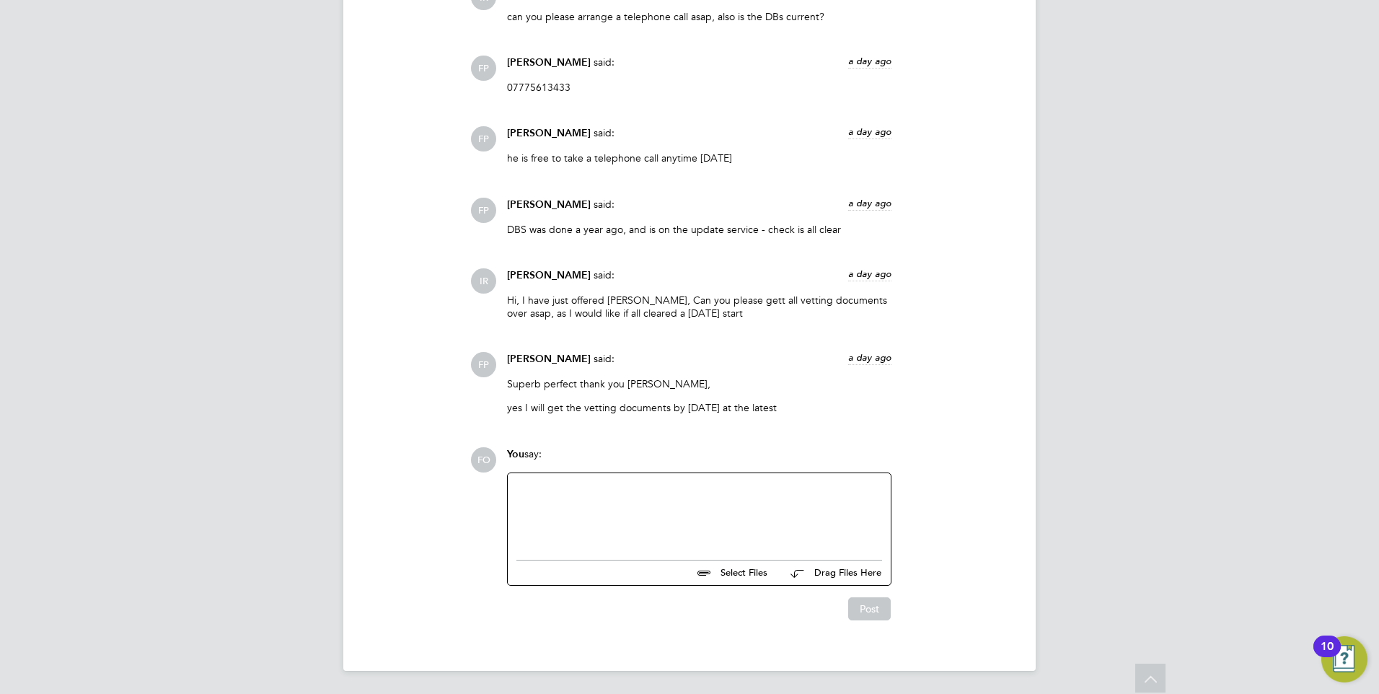
click at [615, 491] on div at bounding box center [699, 513] width 366 height 62
click at [860, 616] on button "Post" at bounding box center [869, 610] width 43 height 23
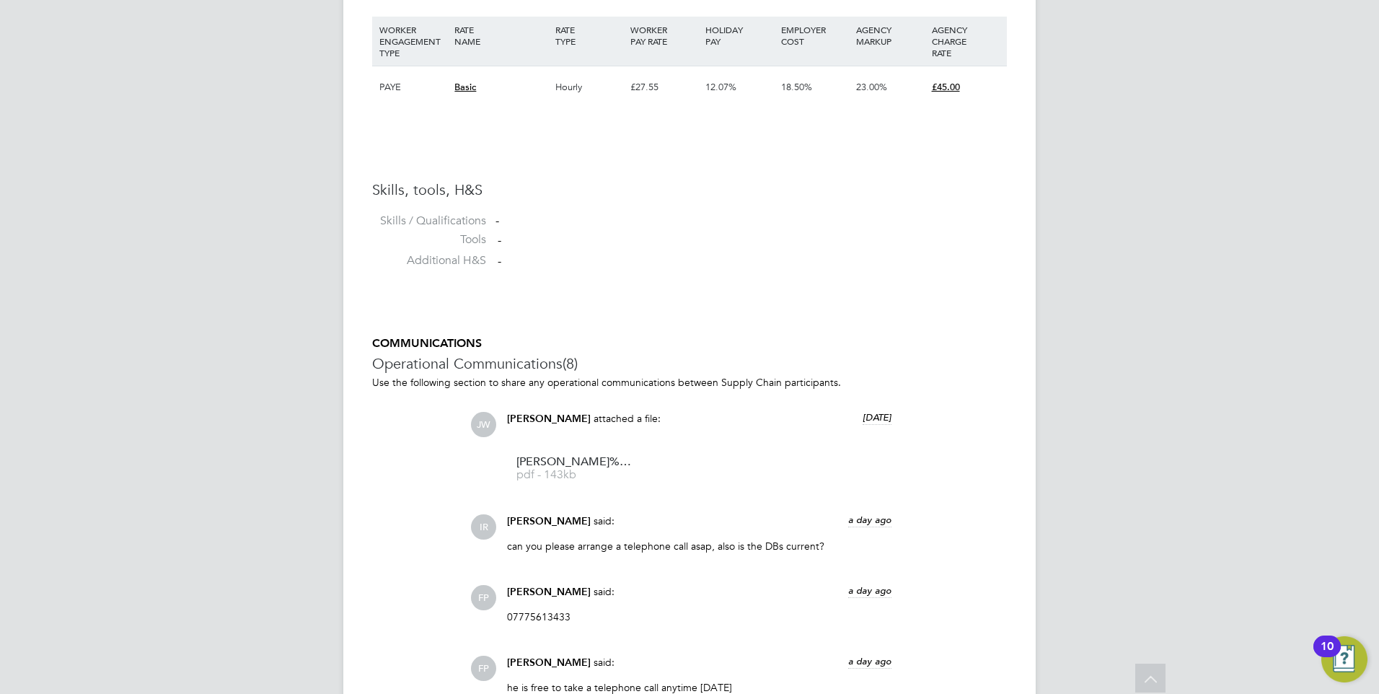
scroll to position [849, 0]
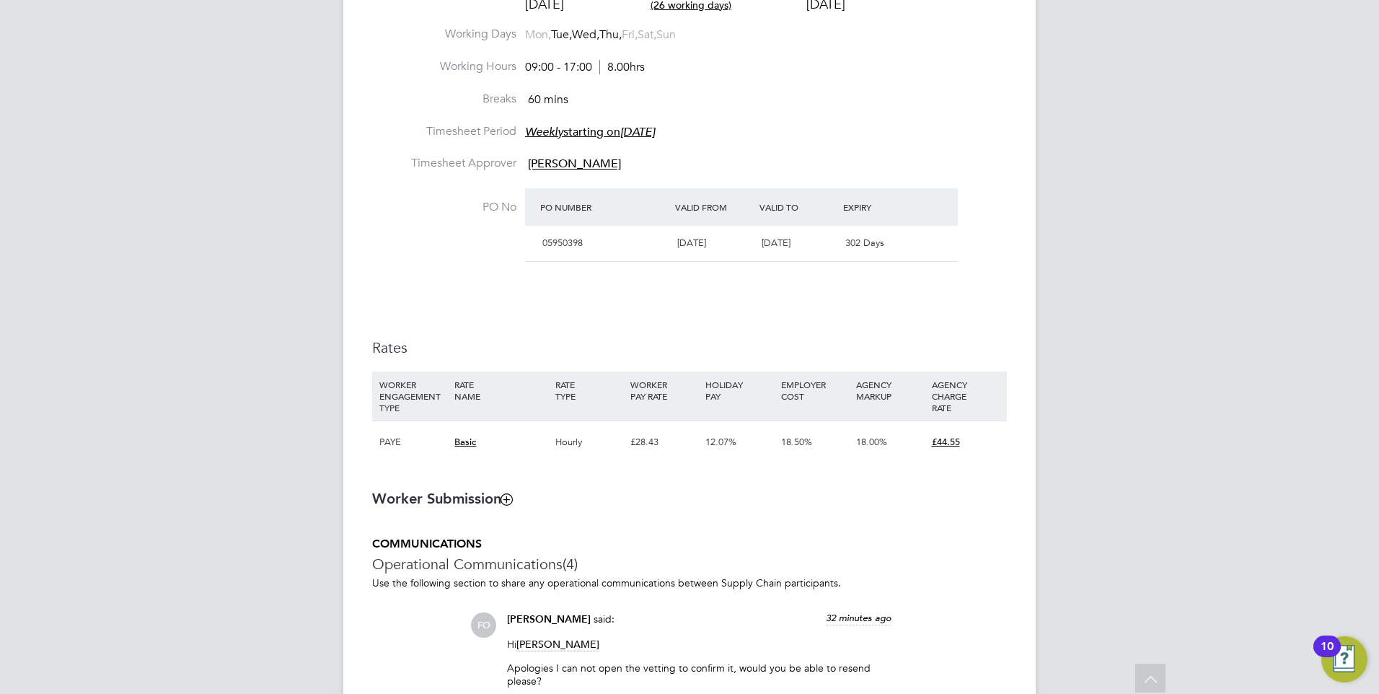
scroll to position [793, 0]
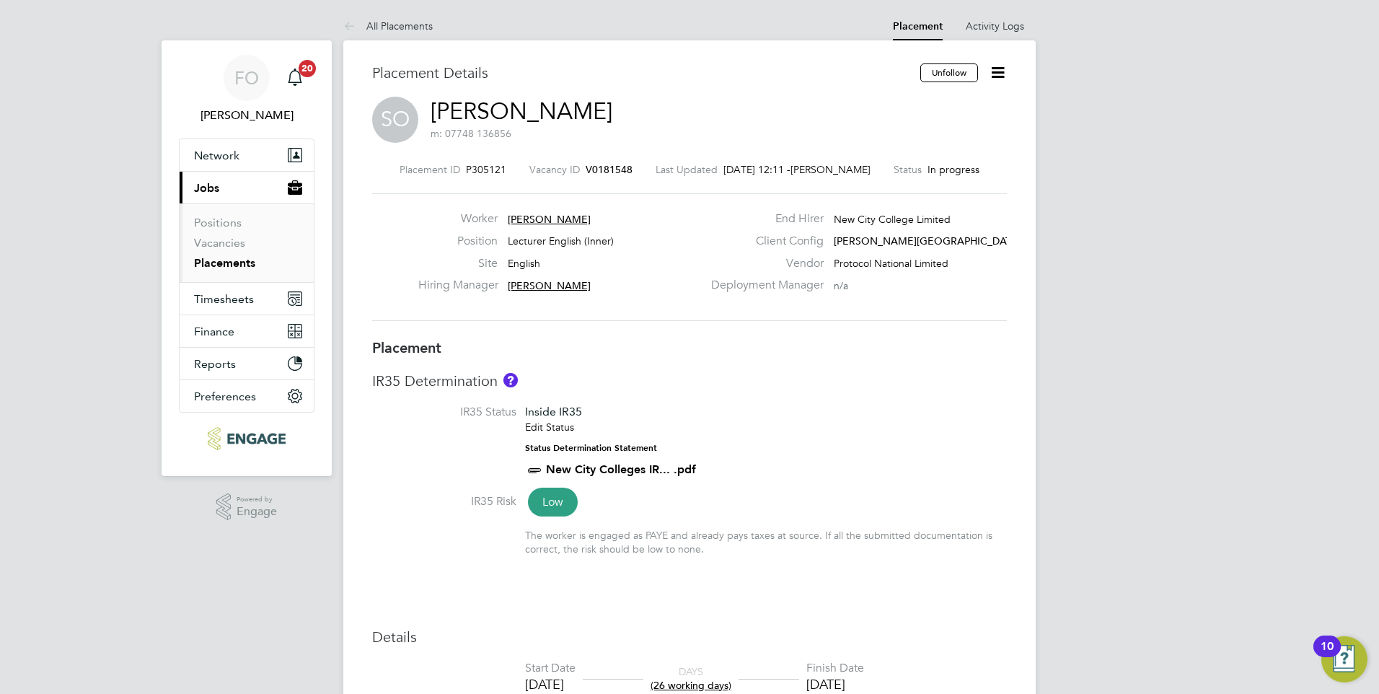
click at [609, 167] on span "V0181548" at bounding box center [609, 169] width 47 height 13
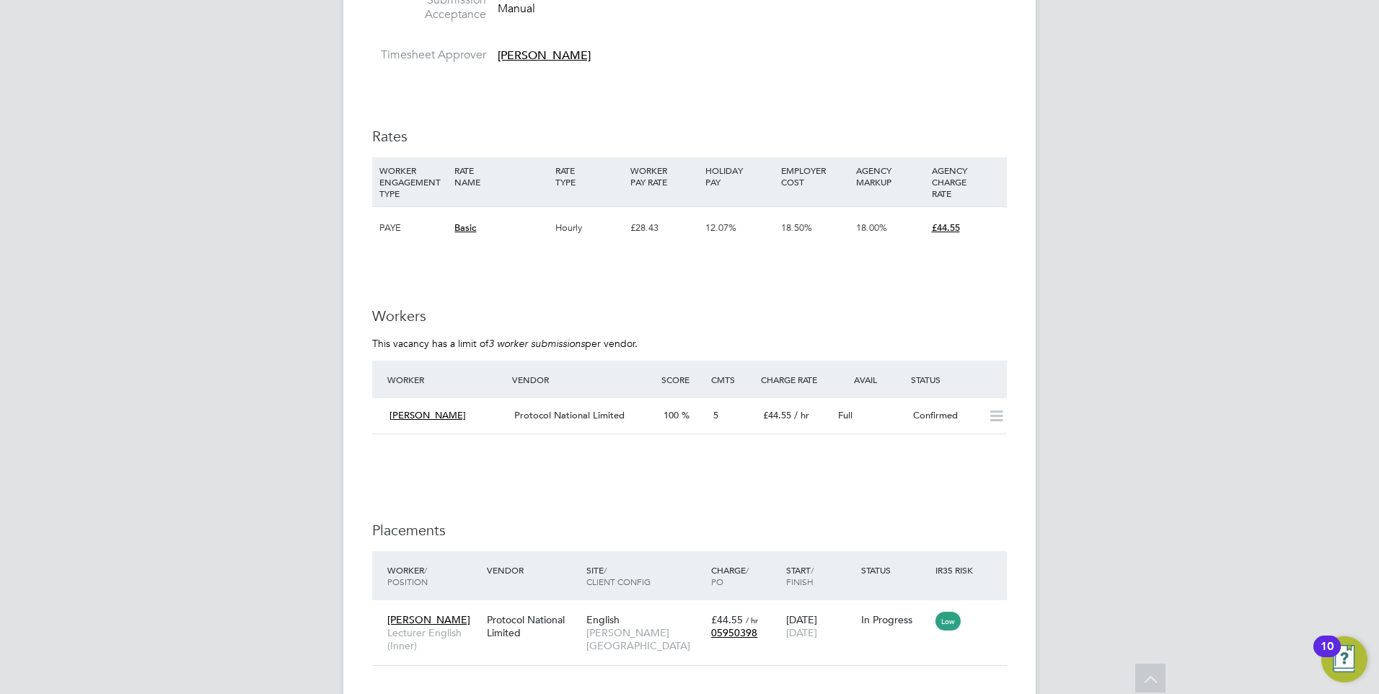
scroll to position [2253, 0]
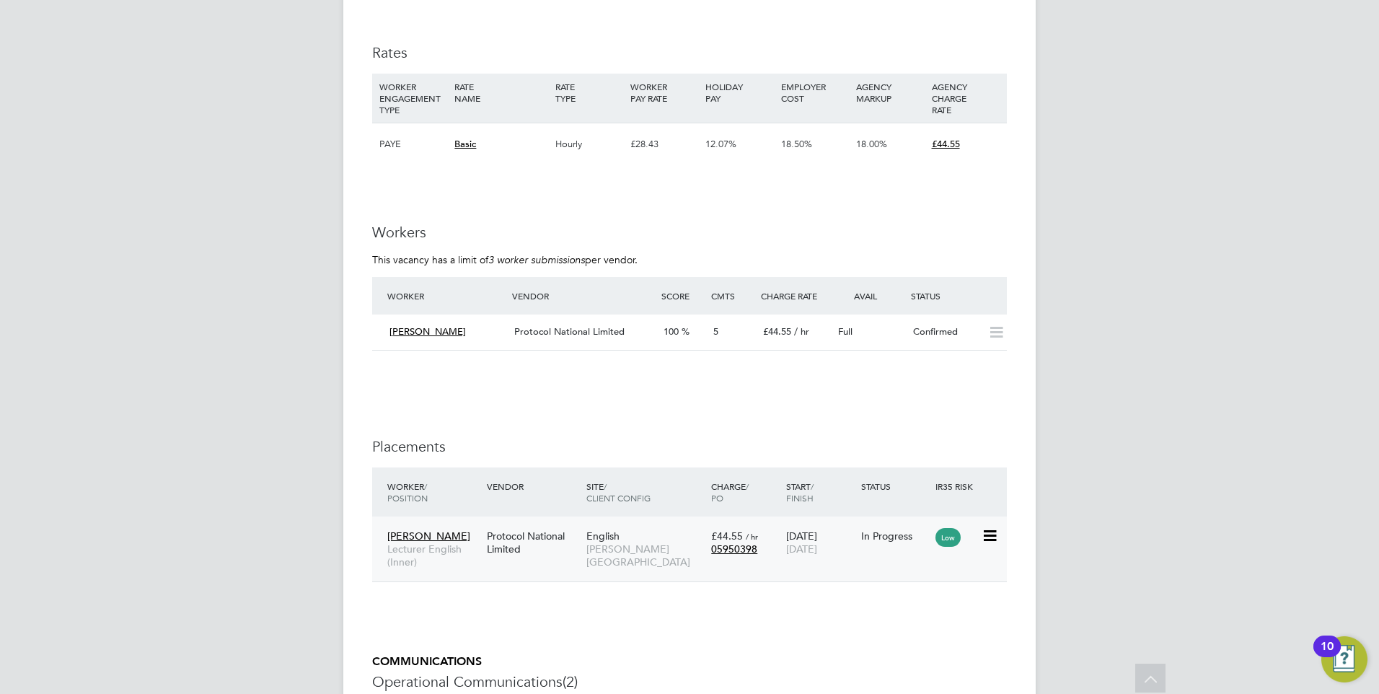
click at [907, 542] on div "In Progress" at bounding box center [895, 535] width 68 height 13
click at [922, 344] on div "Confirmed" at bounding box center [944, 332] width 75 height 24
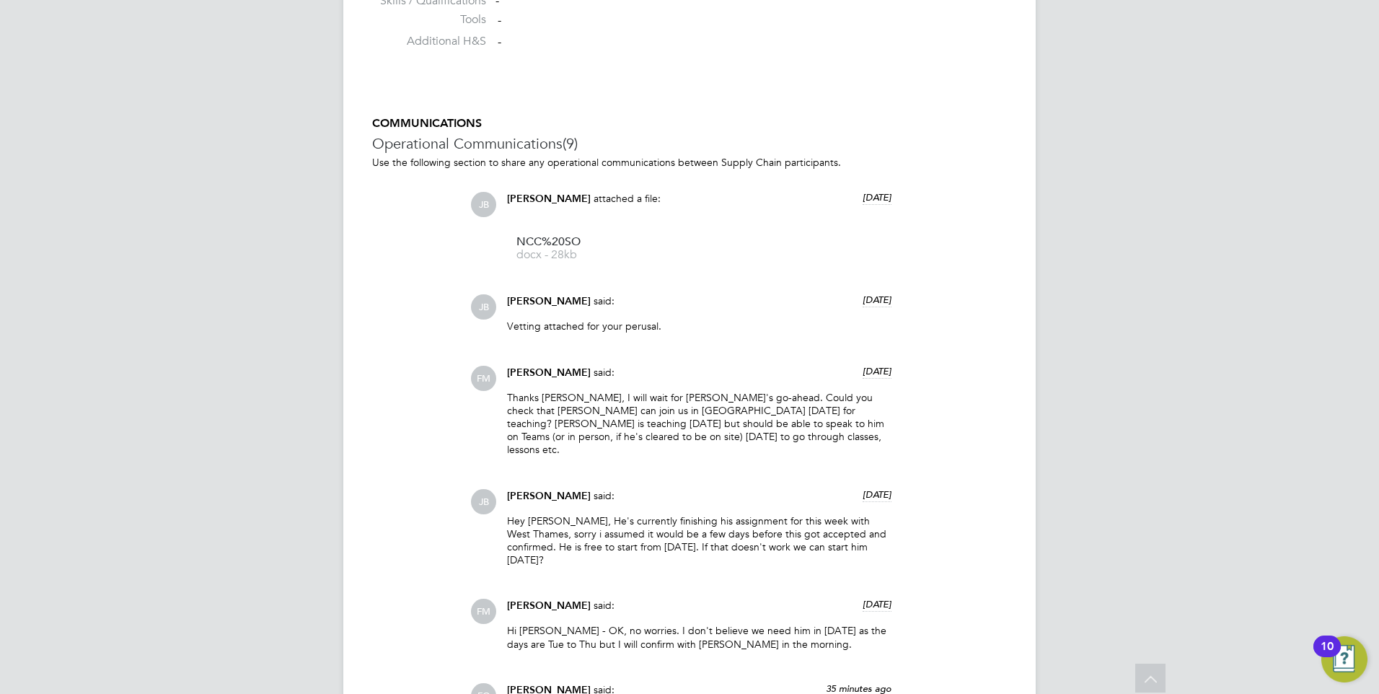
scroll to position [2002, 0]
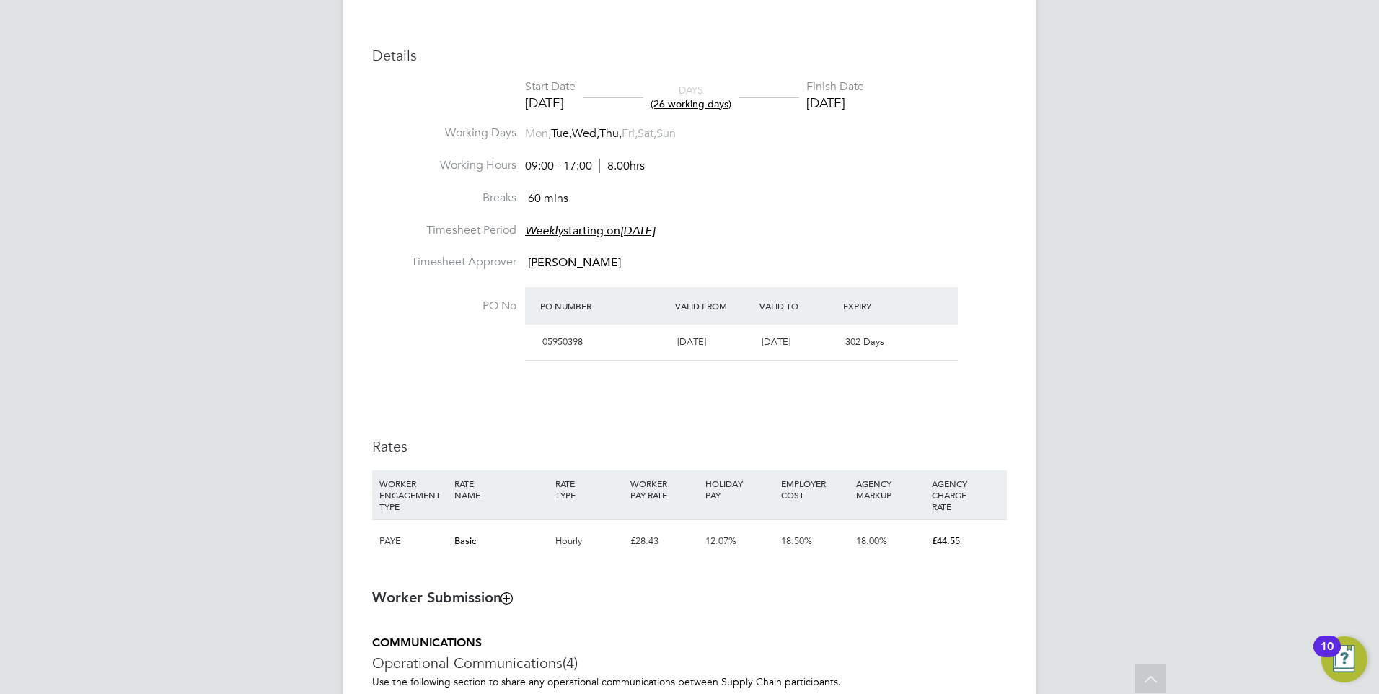
scroll to position [389, 0]
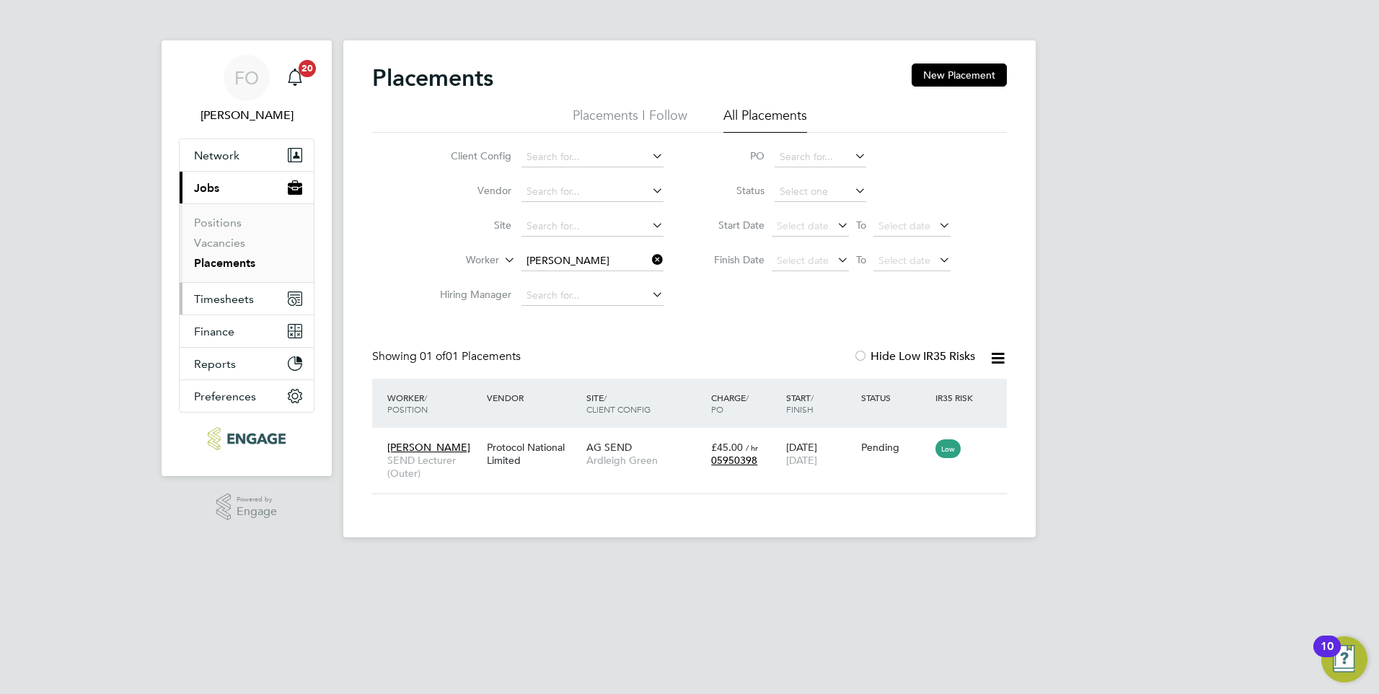
scroll to position [14, 68]
click at [211, 244] on link "Vacancies" at bounding box center [219, 243] width 51 height 14
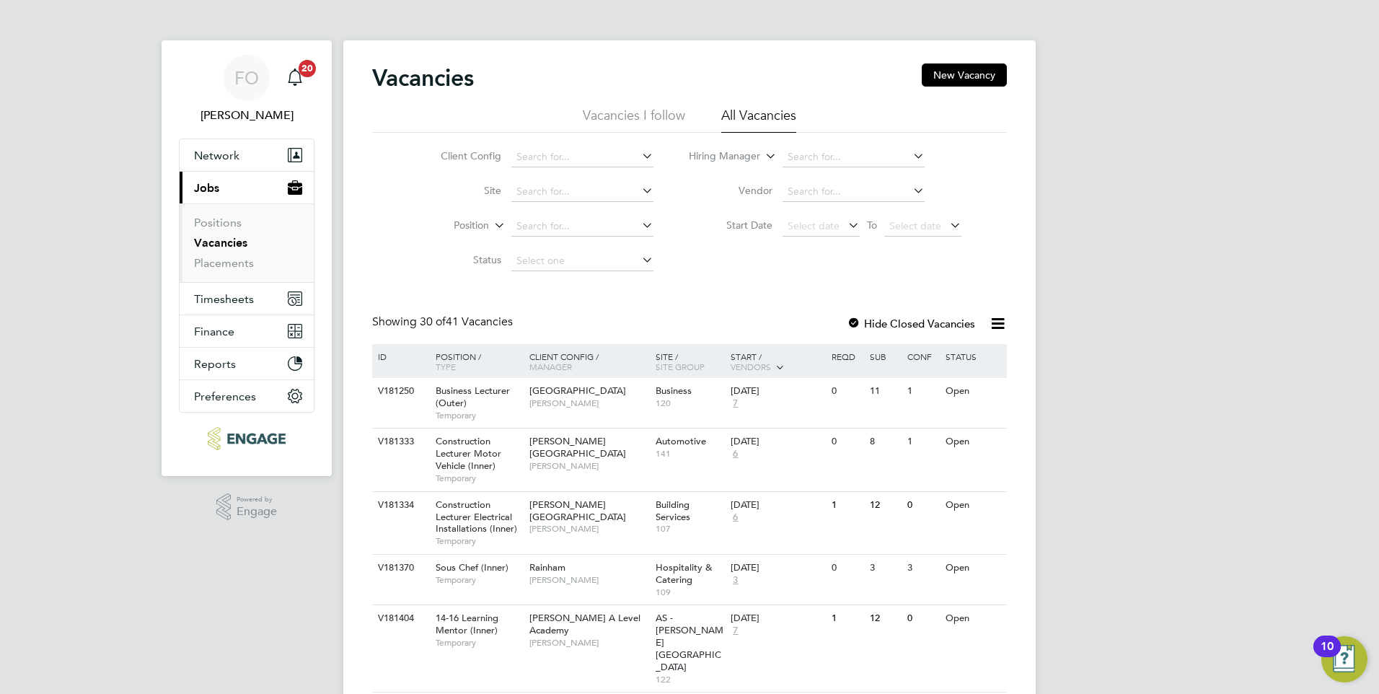
click at [229, 241] on link "Vacancies" at bounding box center [220, 243] width 53 height 14
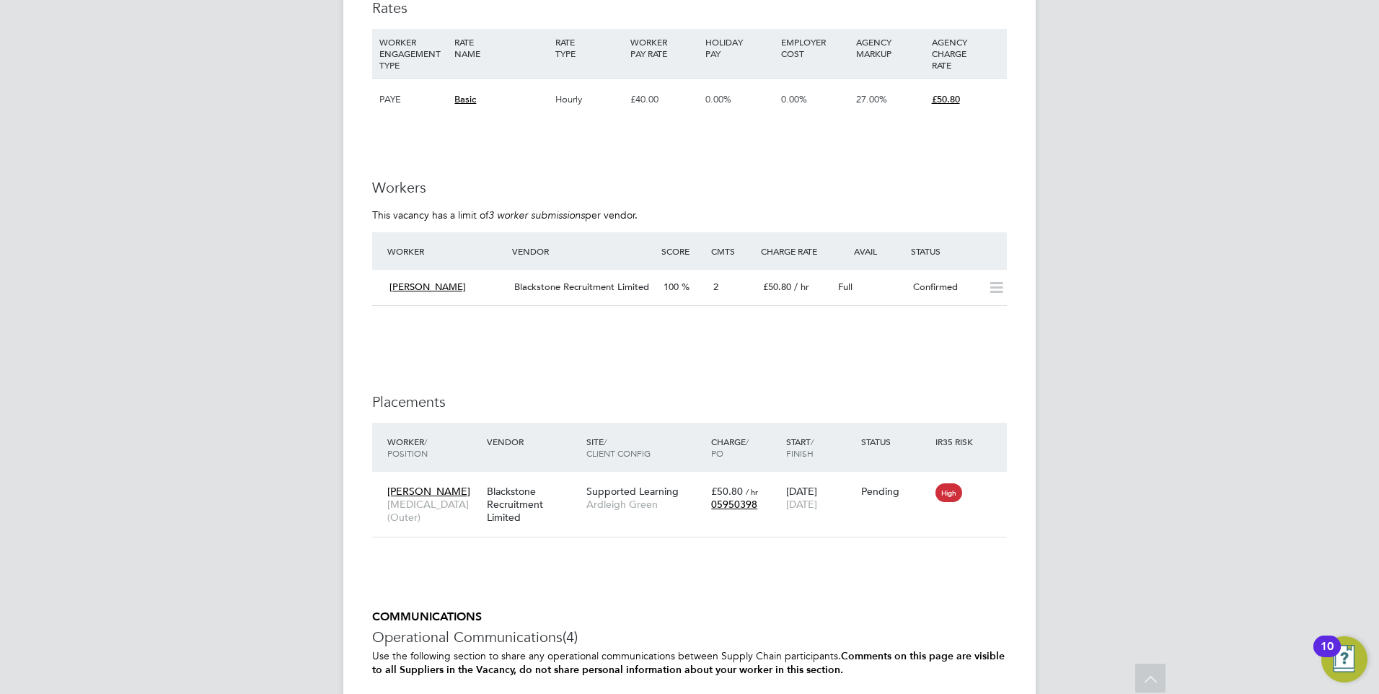
scroll to position [1530, 0]
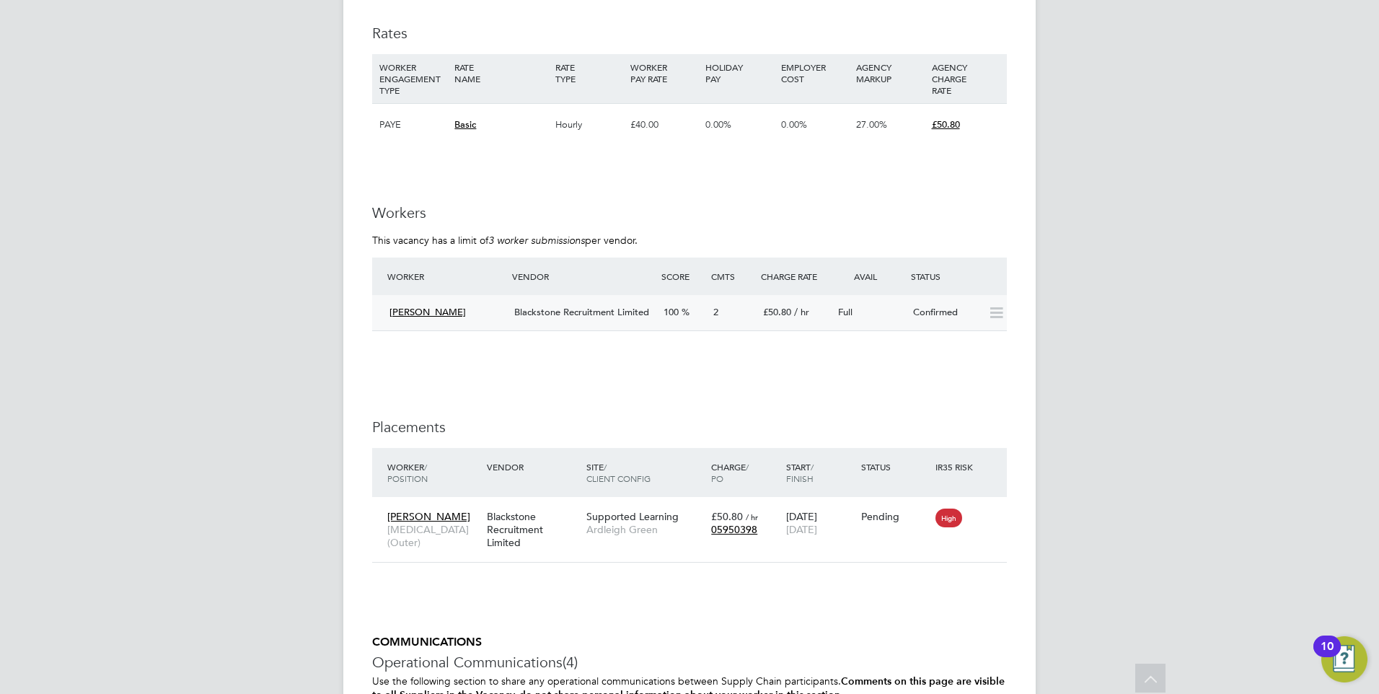
click at [884, 322] on div "Full" at bounding box center [869, 313] width 75 height 24
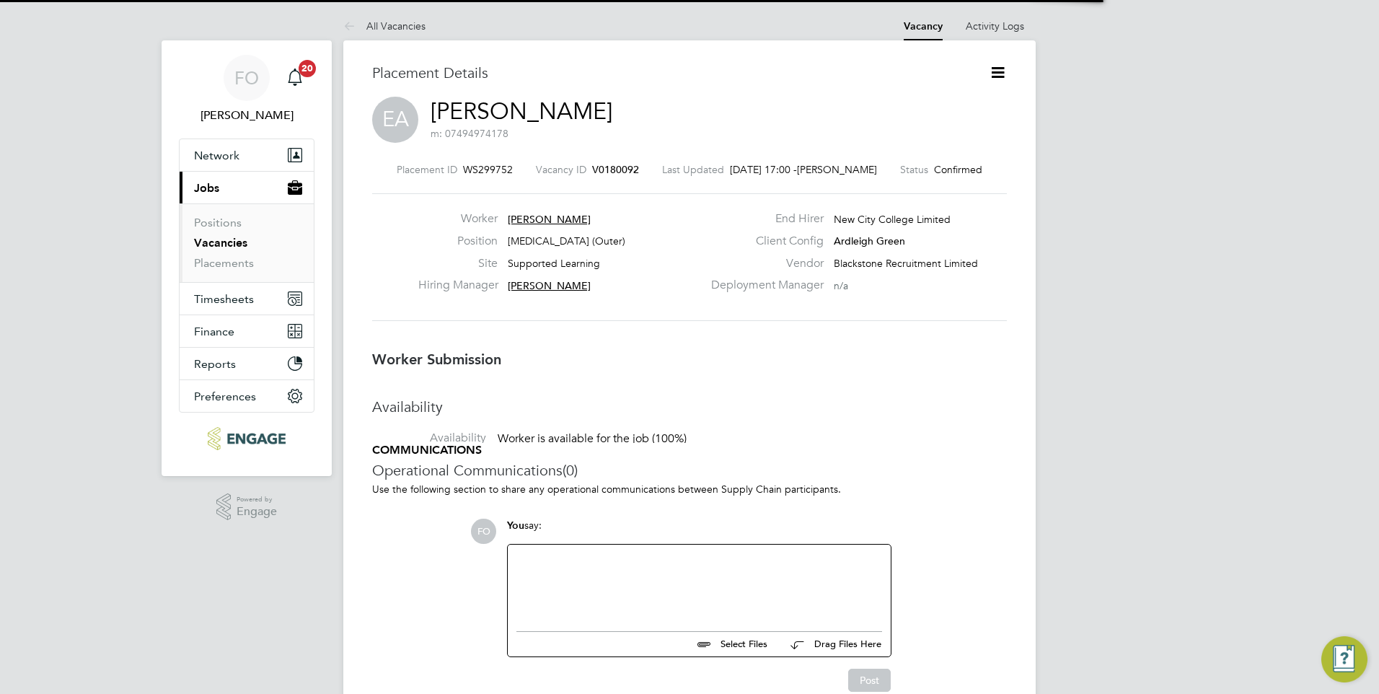
scroll to position [14, 82]
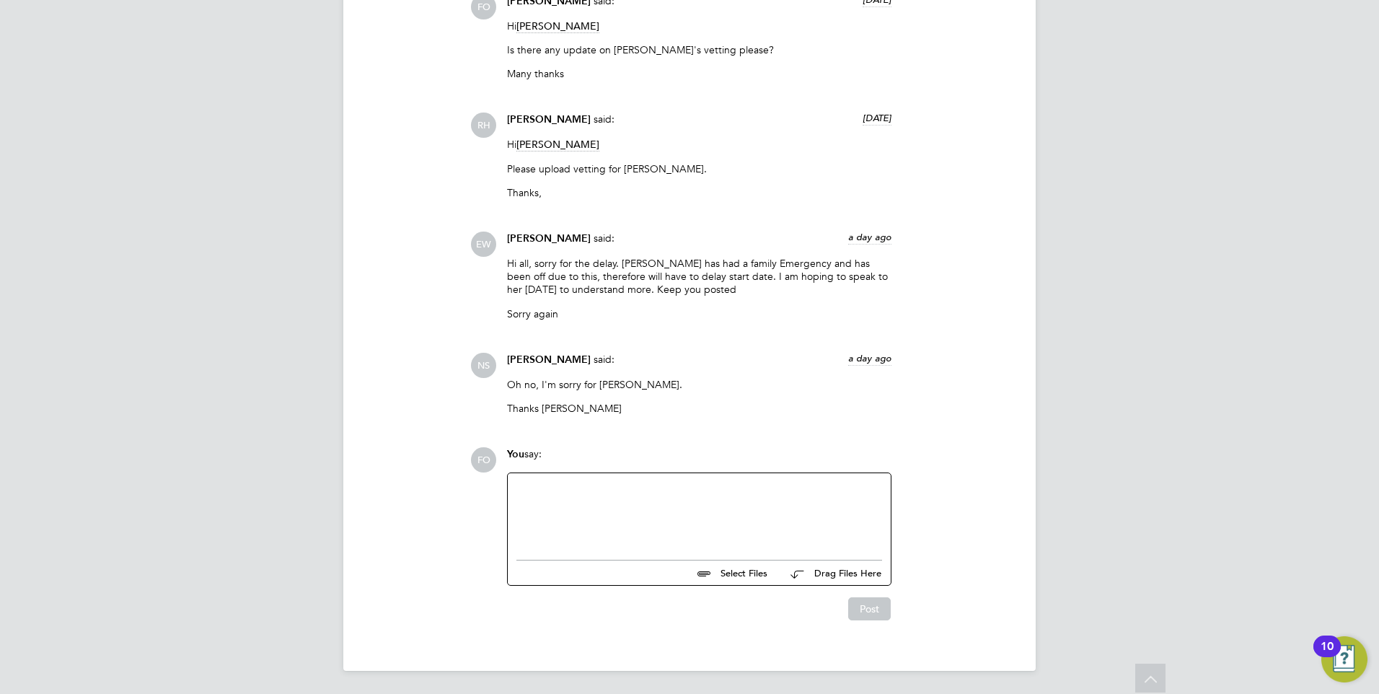
click at [669, 517] on div at bounding box center [699, 513] width 366 height 62
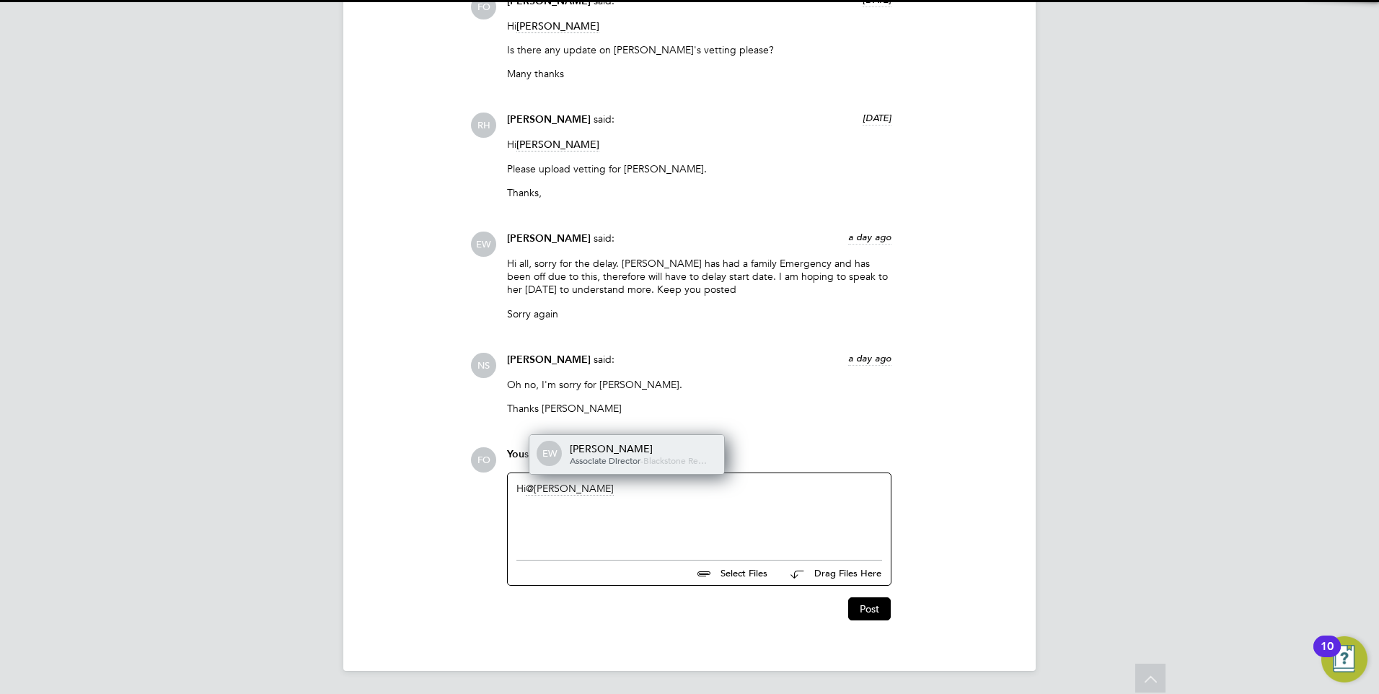
click at [617, 448] on div "Ella Wratten" at bounding box center [642, 448] width 144 height 13
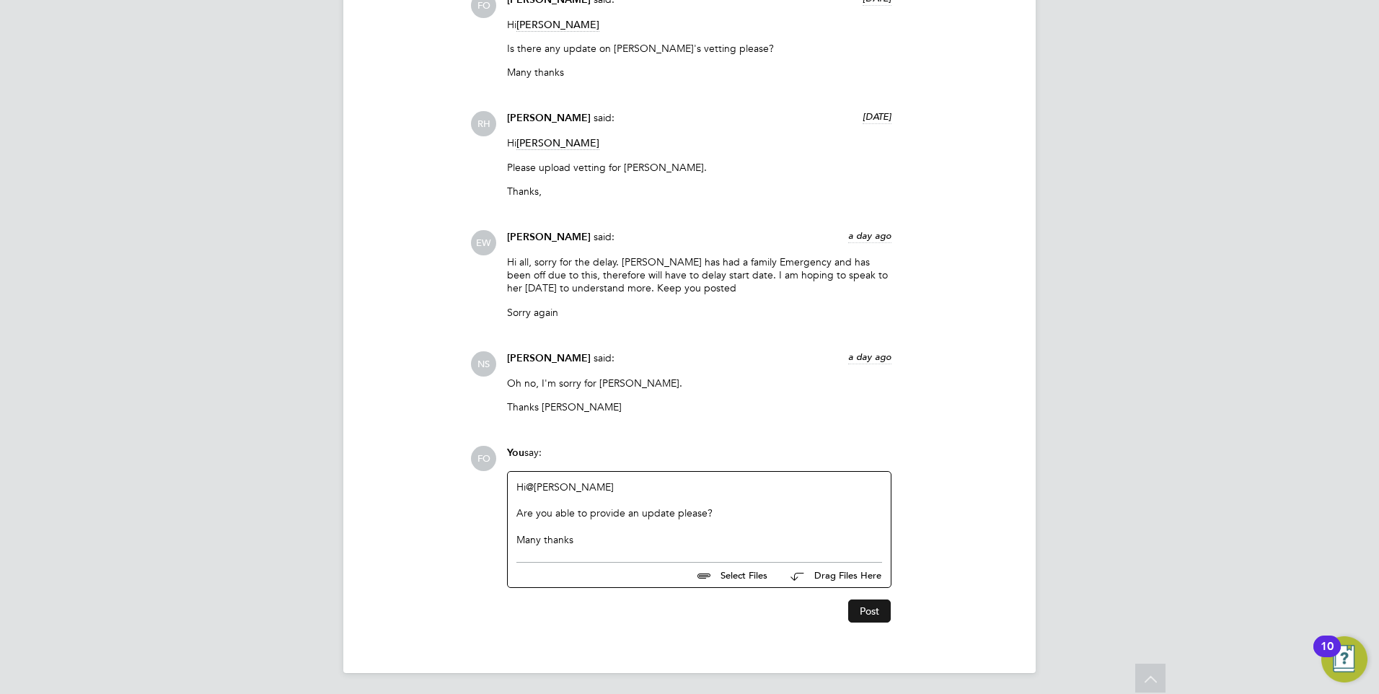
click at [868, 615] on button "Post" at bounding box center [869, 610] width 43 height 23
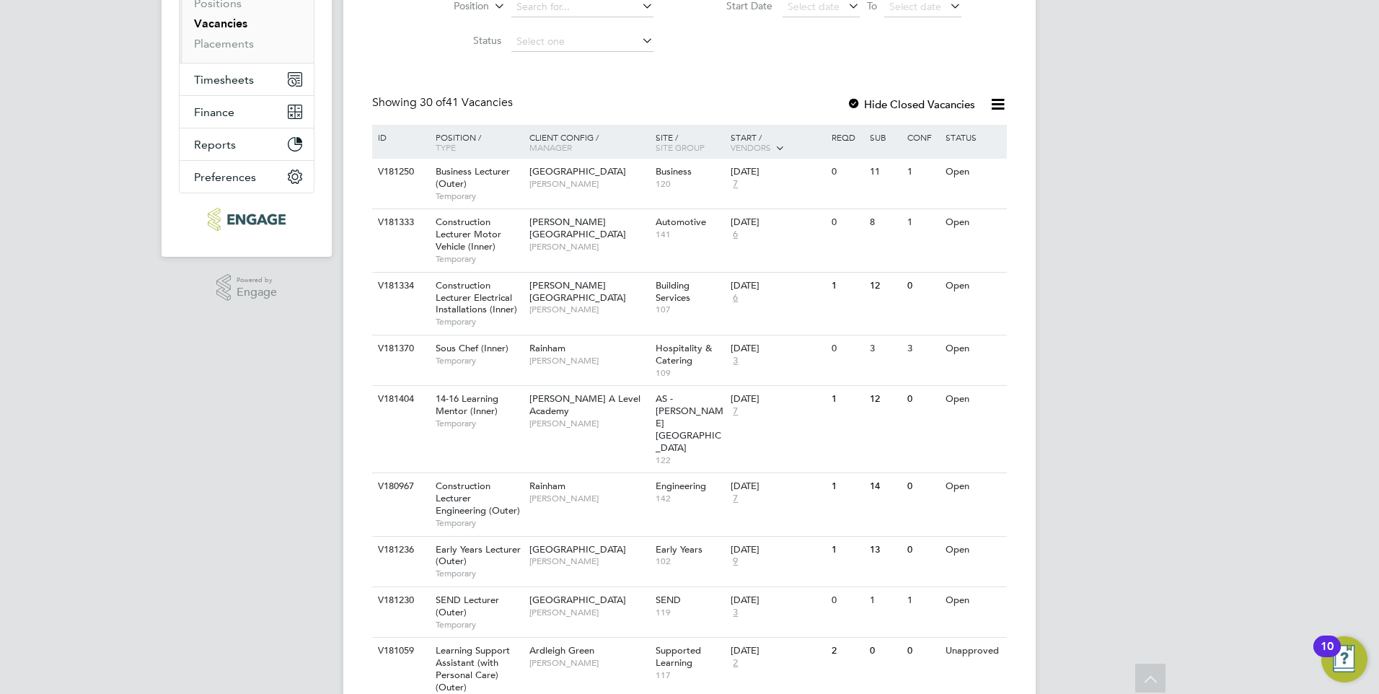
scroll to position [216, 0]
click at [840, 201] on div "V181250 Business Lecturer (Outer) Temporary [GEOGRAPHIC_DATA] [GEOGRAPHIC_DATA]…" at bounding box center [689, 187] width 635 height 50
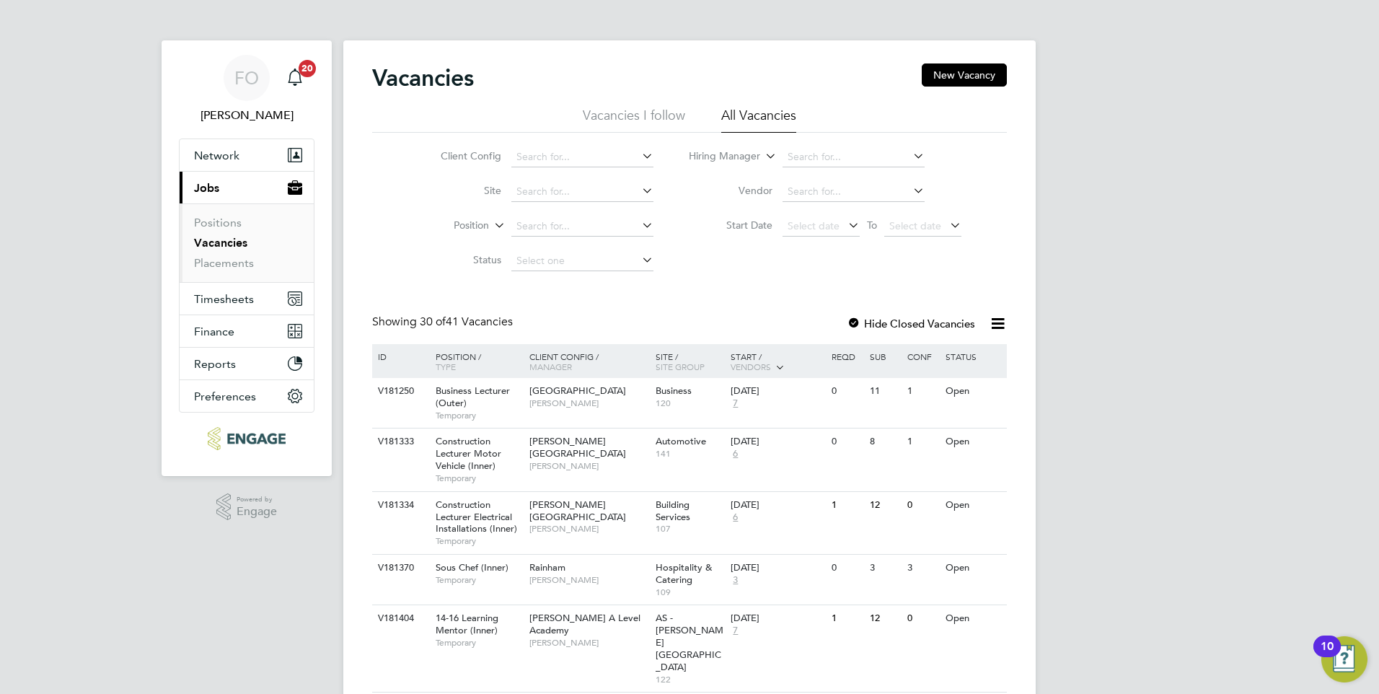
drag, startPoint x: 215, startPoint y: 242, endPoint x: 379, endPoint y: 226, distance: 165.2
click at [215, 242] on link "Vacancies" at bounding box center [220, 243] width 53 height 14
click at [575, 224] on input at bounding box center [582, 226] width 142 height 20
click at [819, 154] on input at bounding box center [854, 157] width 142 height 20
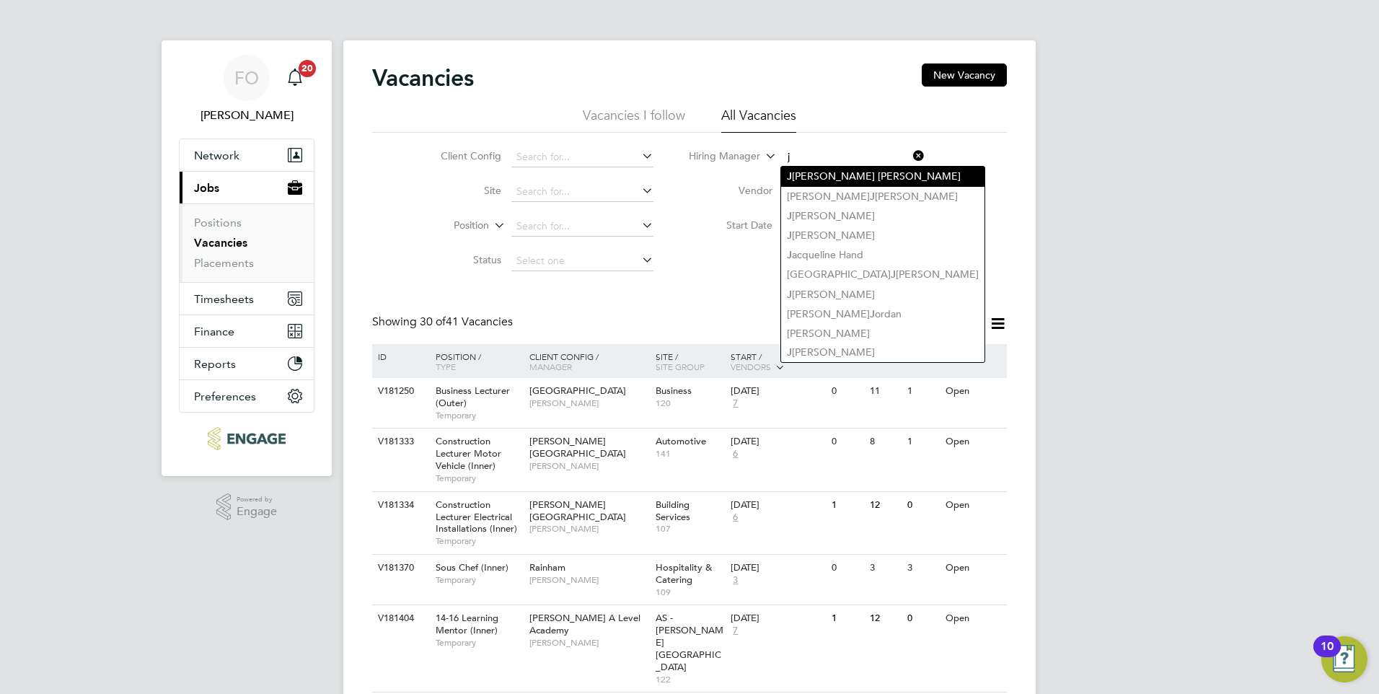
click at [844, 176] on li "J ames Sanger" at bounding box center [882, 176] width 203 height 19
type input "[PERSON_NAME]"
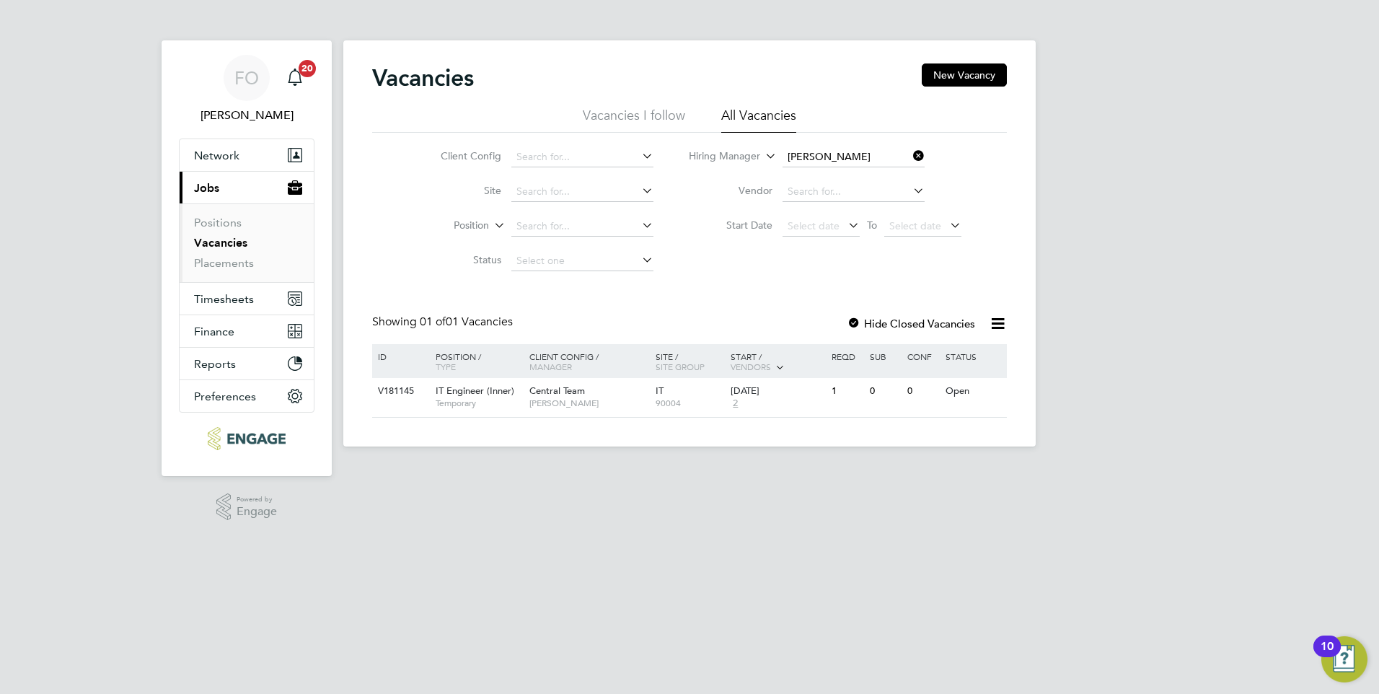
click at [910, 154] on icon at bounding box center [910, 156] width 0 height 20
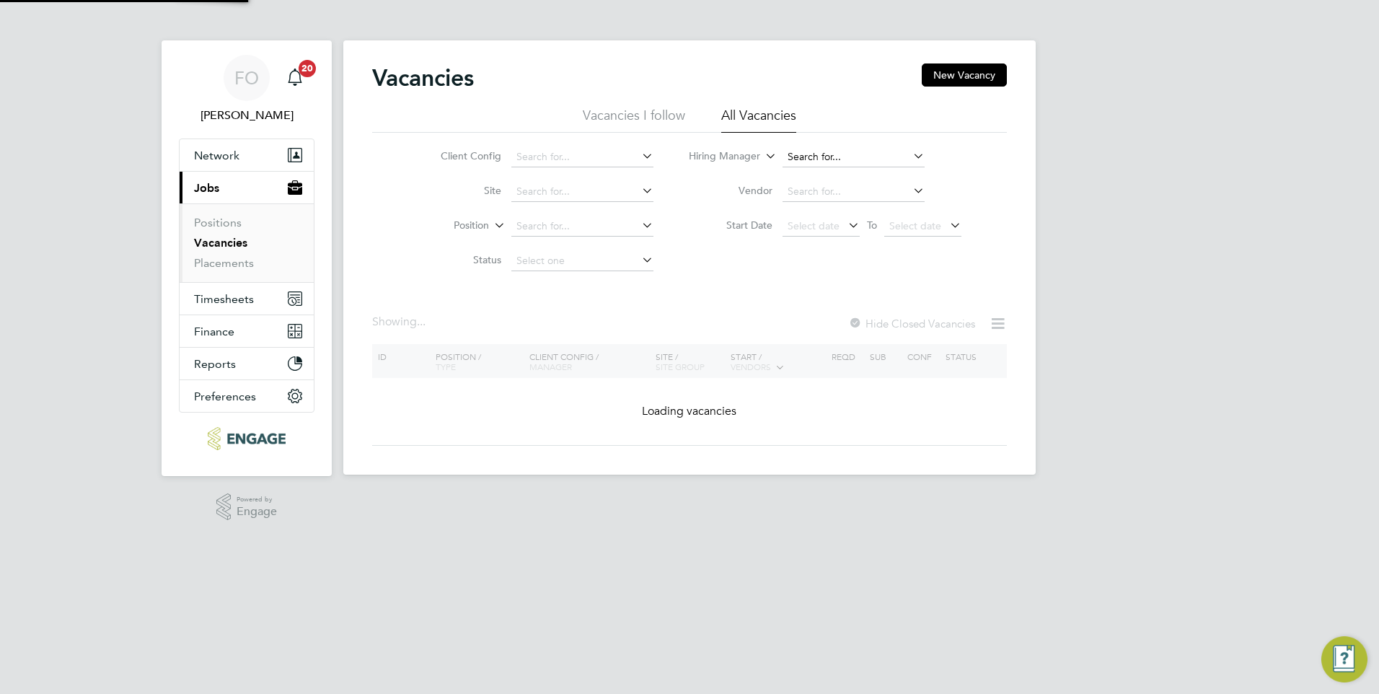
click at [860, 154] on input at bounding box center [854, 157] width 142 height 20
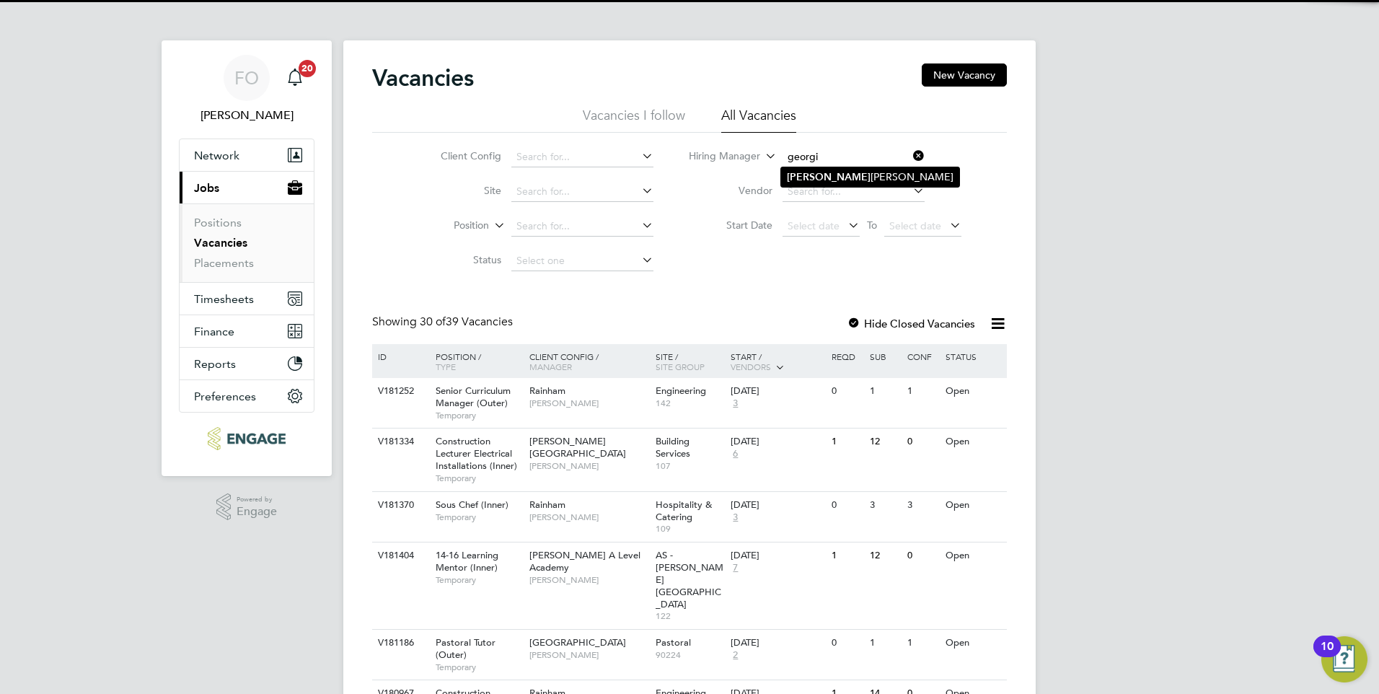
click at [894, 175] on li "Georgi na Creighton" at bounding box center [870, 176] width 178 height 19
type input "Georgina Creighton"
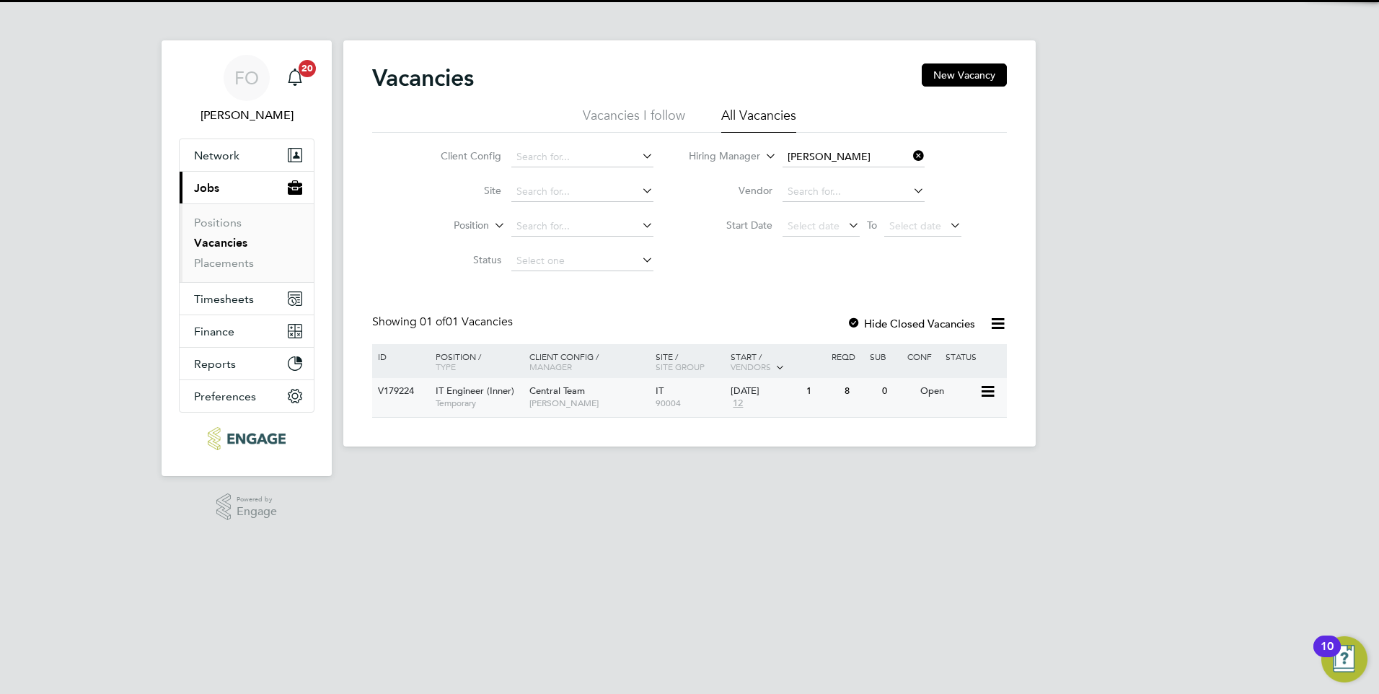
click at [900, 405] on div "V179224 IT Engineer (Inner) Temporary Central Team Georgina Creighton IT 90004 …" at bounding box center [689, 397] width 635 height 39
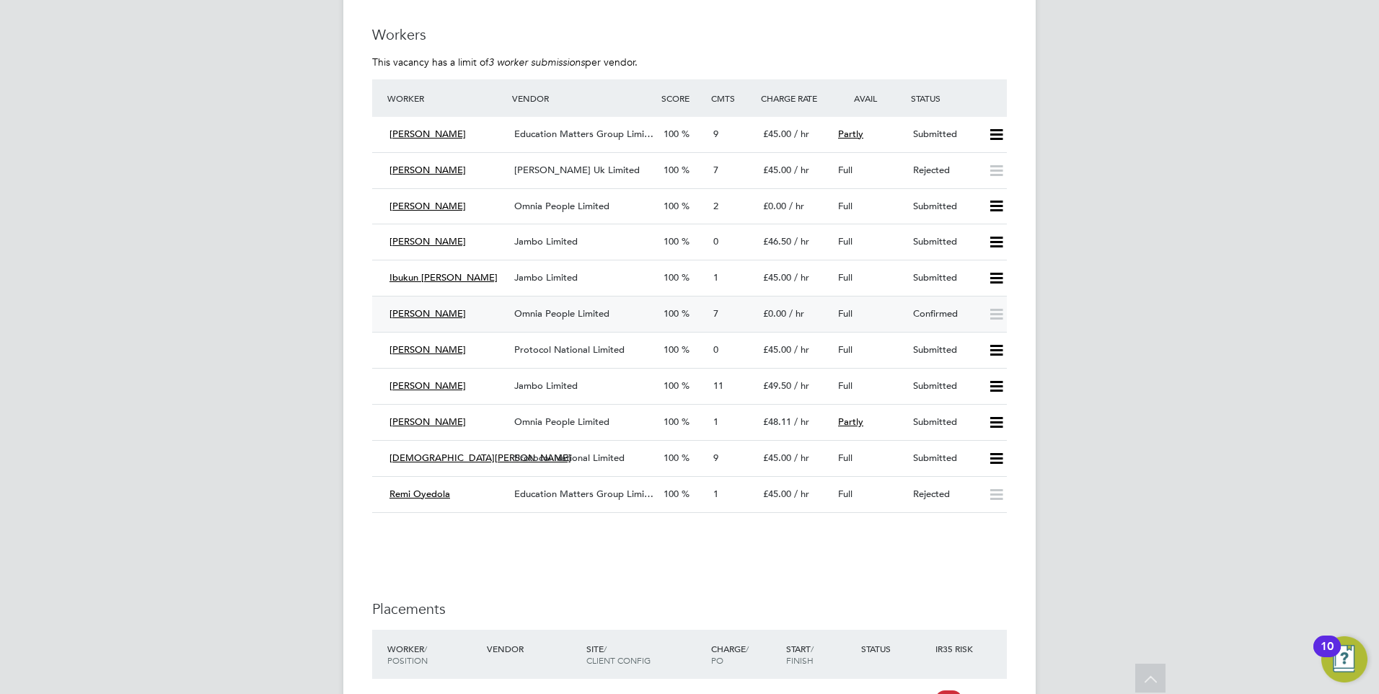
click at [923, 314] on div "Confirmed" at bounding box center [944, 314] width 75 height 24
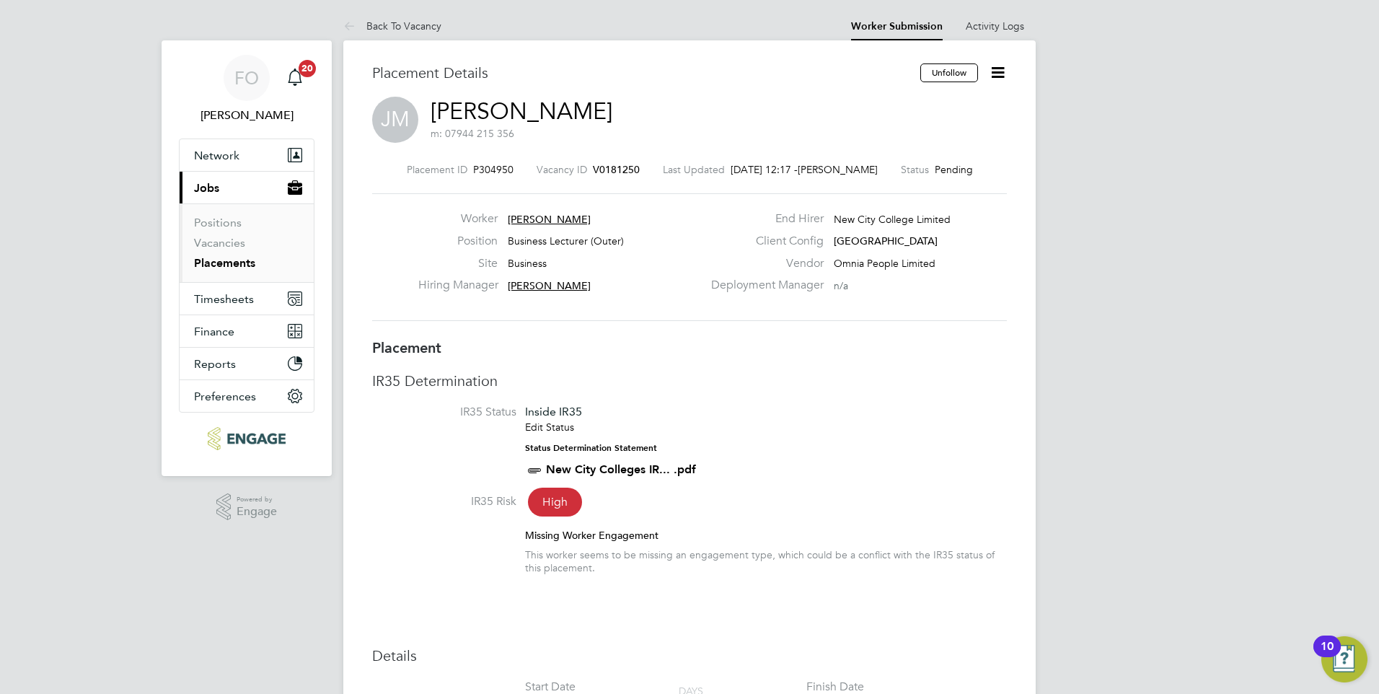
click at [998, 71] on icon at bounding box center [998, 72] width 18 height 18
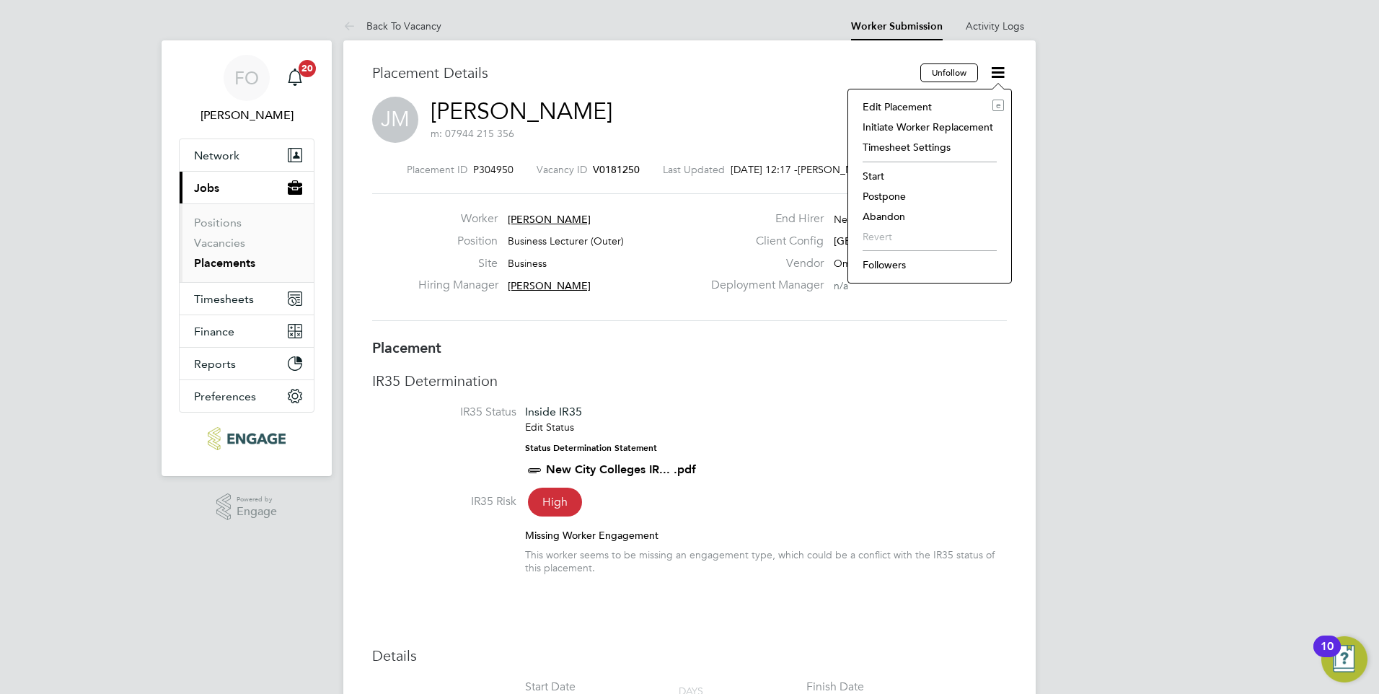
click at [890, 175] on li "Start" at bounding box center [929, 176] width 149 height 20
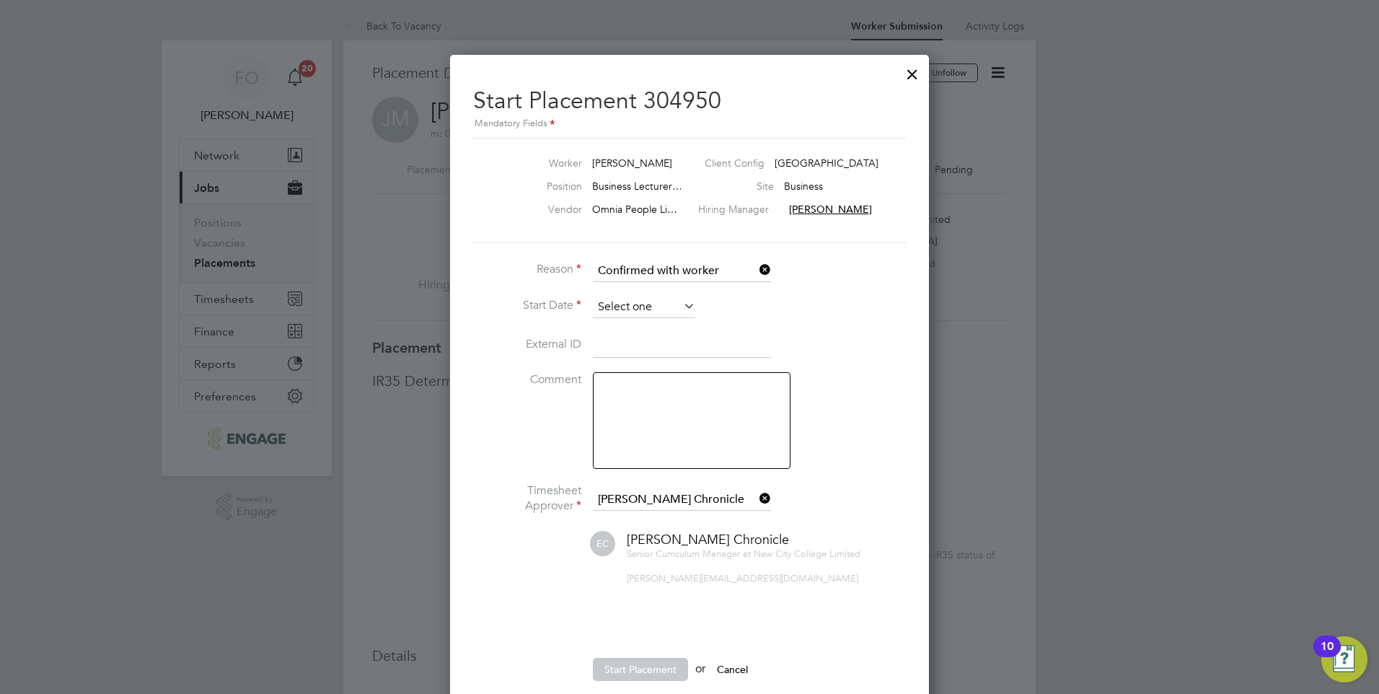
click at [659, 311] on input at bounding box center [644, 307] width 102 height 22
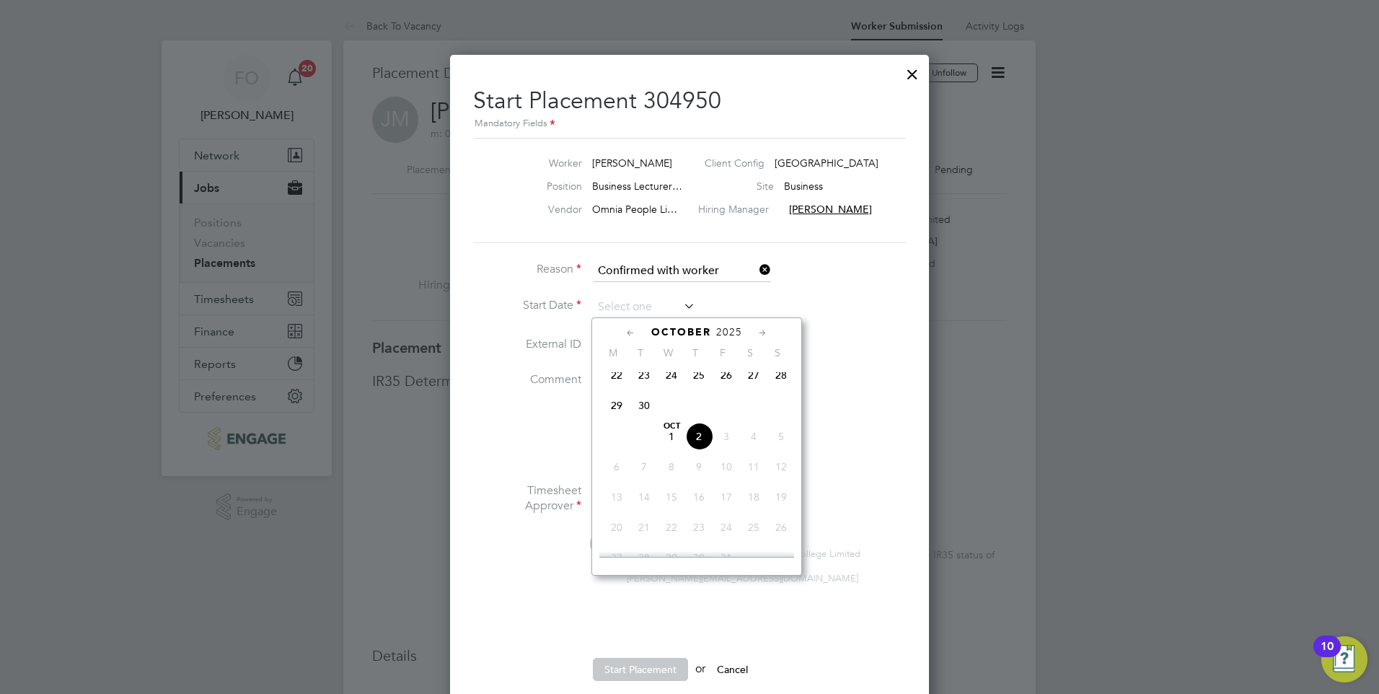
click at [703, 444] on span "2" at bounding box center [698, 436] width 27 height 27
type input "[DATE]"
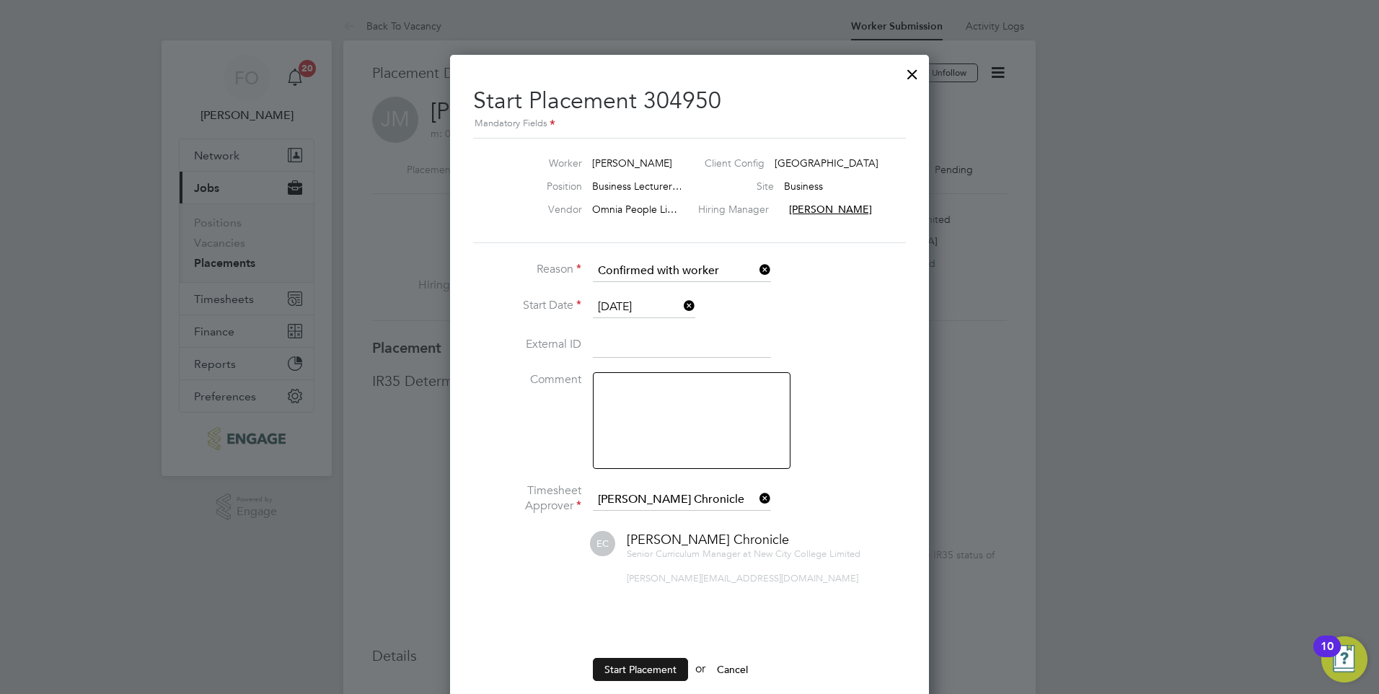
click at [632, 669] on button "Start Placement" at bounding box center [640, 669] width 95 height 23
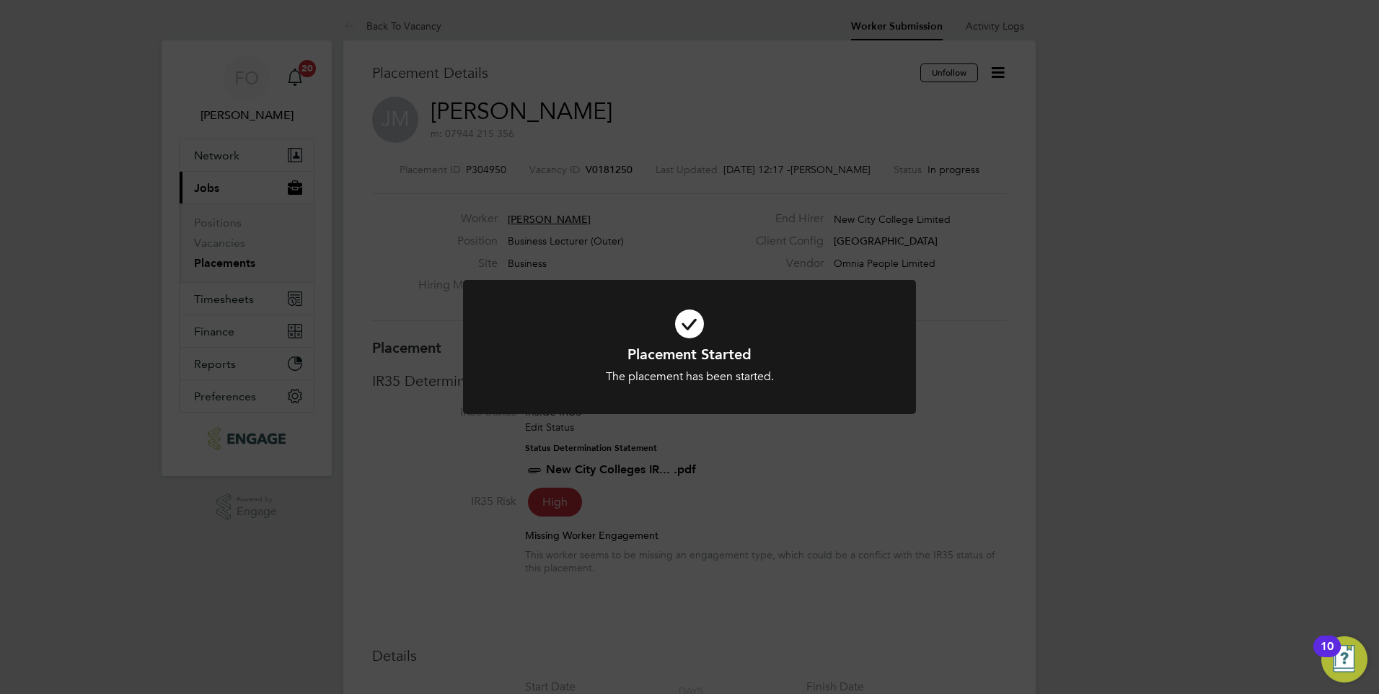
click at [1009, 69] on div "Placement Started The placement has been started. Cancel Okay" at bounding box center [689, 347] width 1379 height 694
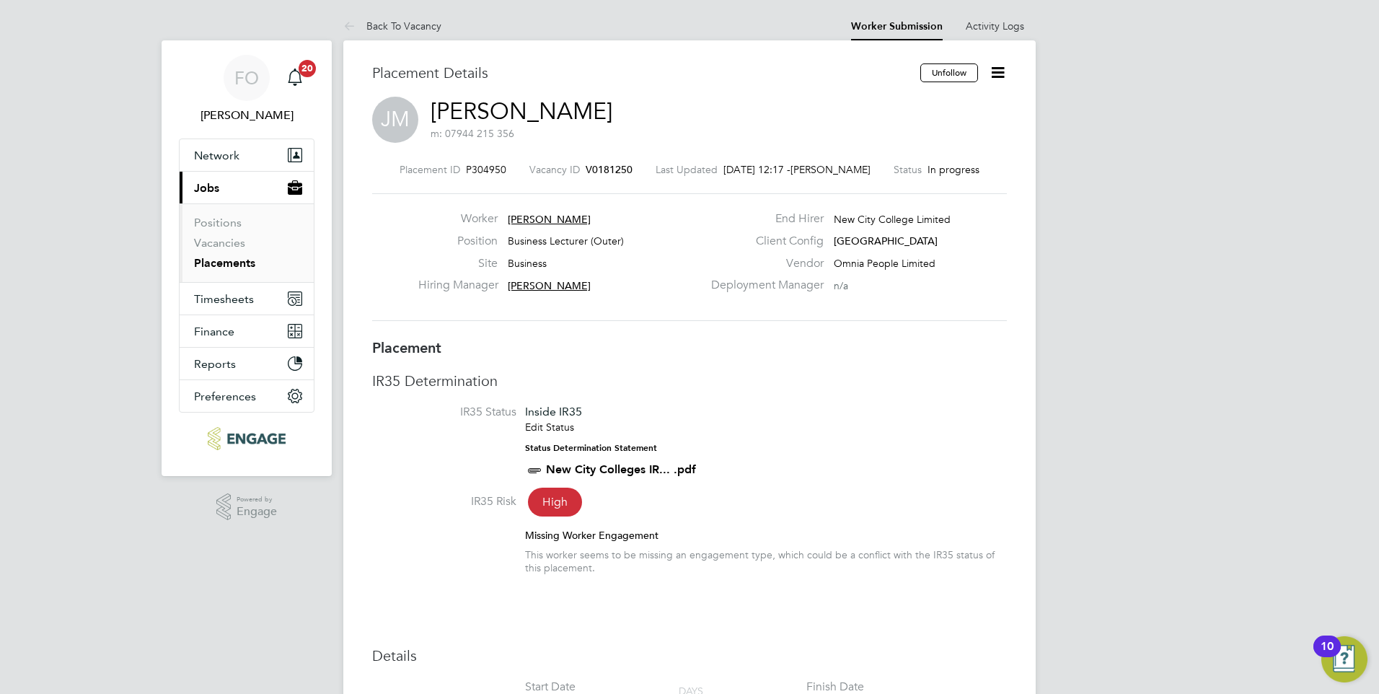
click at [1002, 70] on icon at bounding box center [998, 72] width 18 height 18
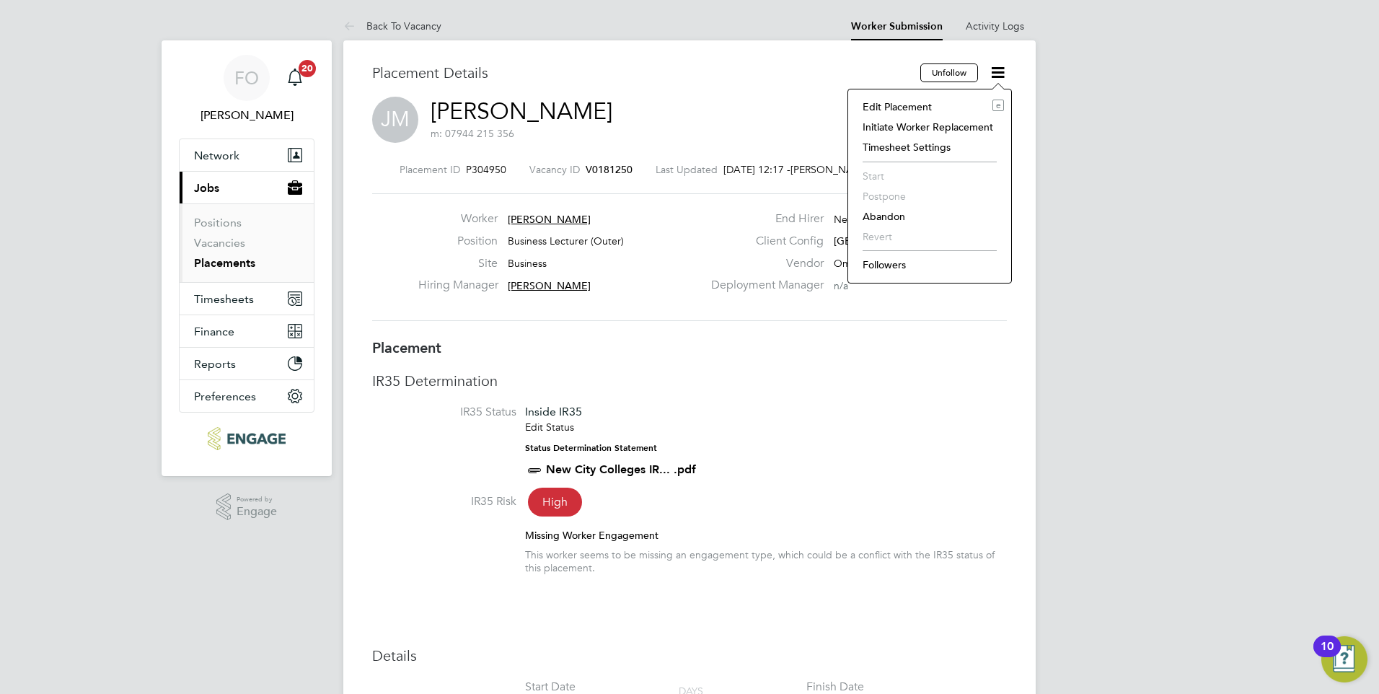
drag, startPoint x: 824, startPoint y: 78, endPoint x: 639, endPoint y: 170, distance: 206.8
click at [823, 76] on h3 "Placement Details" at bounding box center [640, 72] width 537 height 19
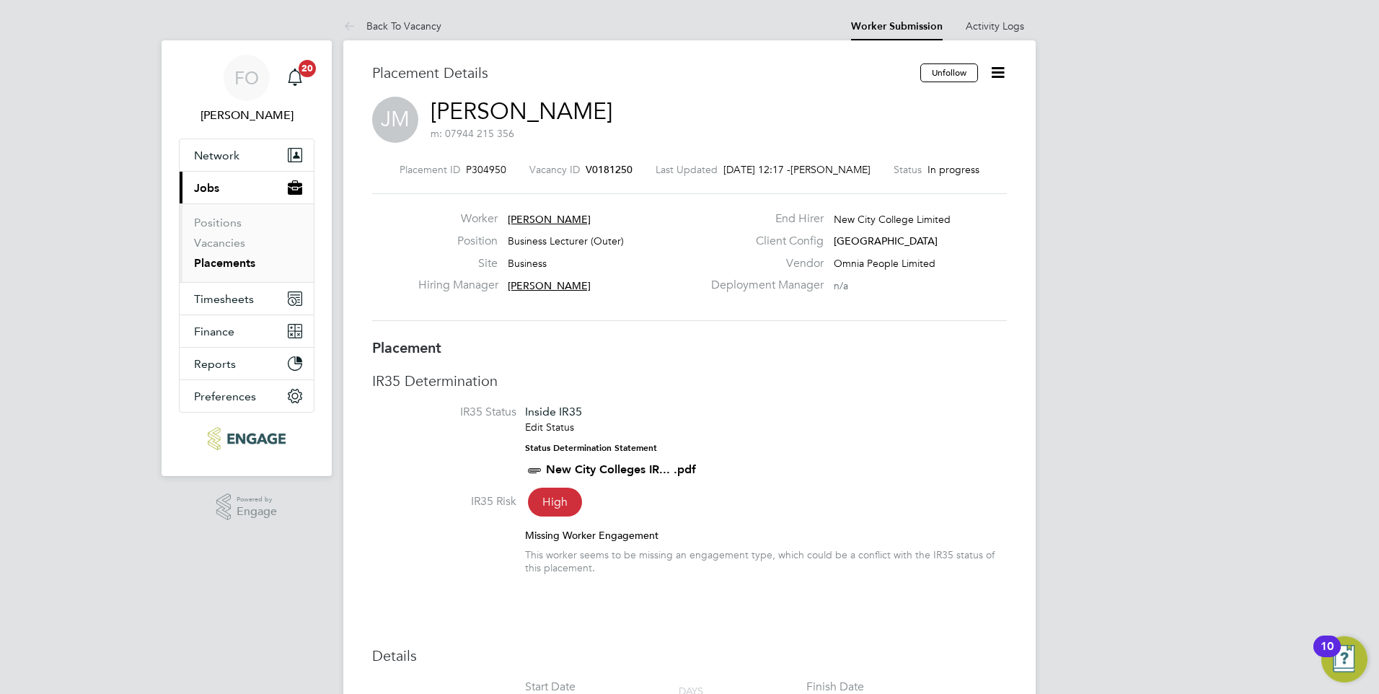
click at [580, 163] on div "Vacancy ID V0181250" at bounding box center [580, 169] width 103 height 13
click at [586, 167] on span "V0181250" at bounding box center [609, 169] width 47 height 13
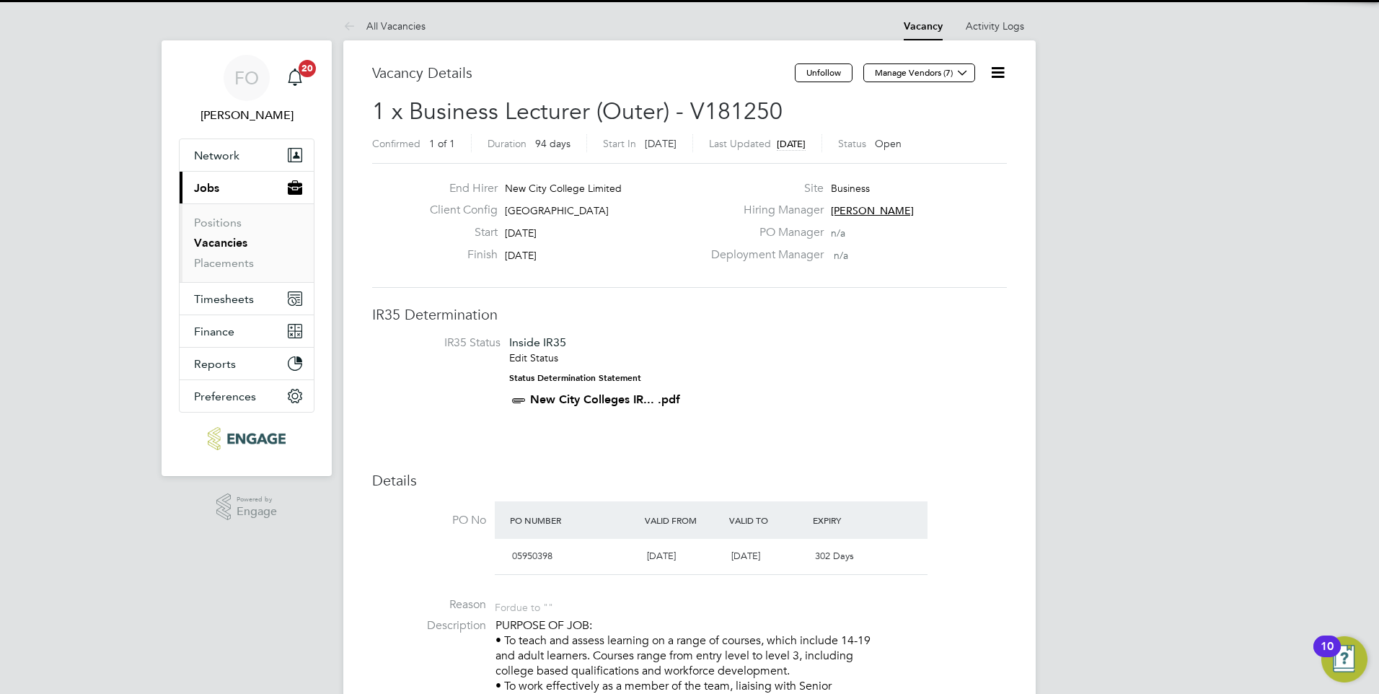
click at [993, 71] on icon at bounding box center [998, 72] width 18 height 18
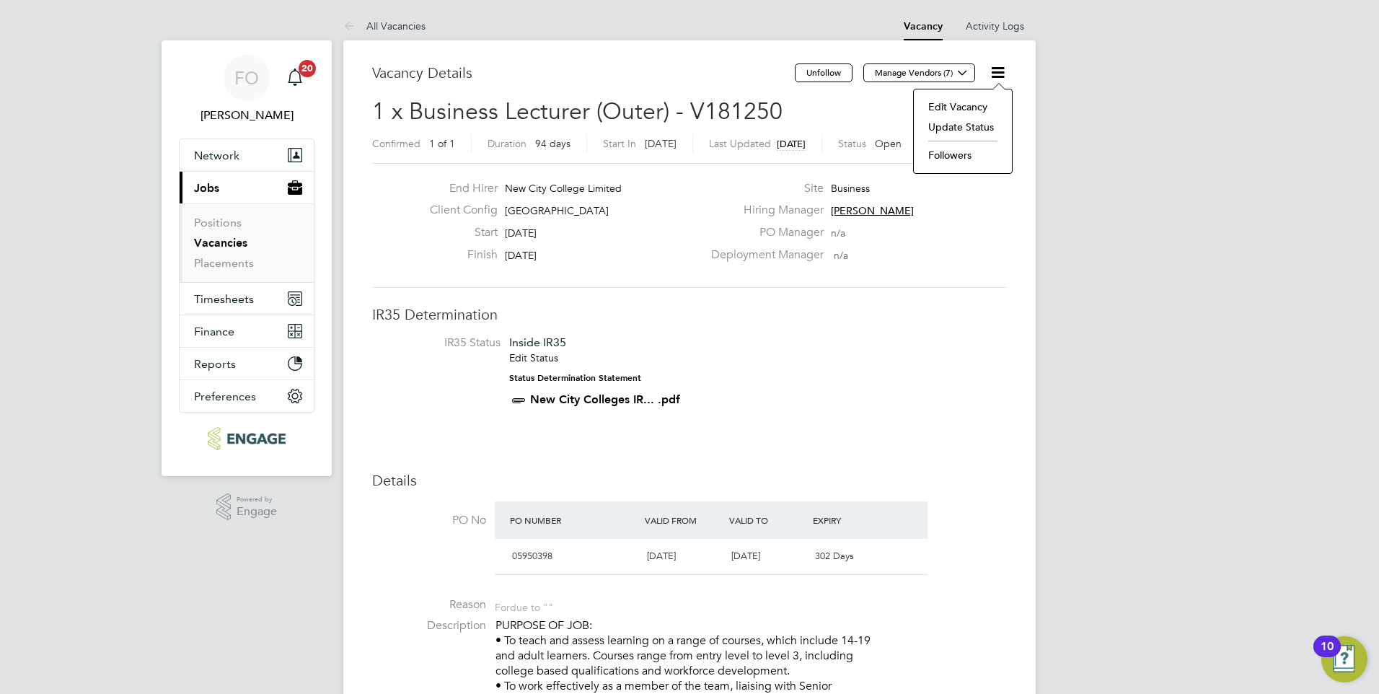
click at [977, 120] on li "Update Status" at bounding box center [963, 127] width 84 height 20
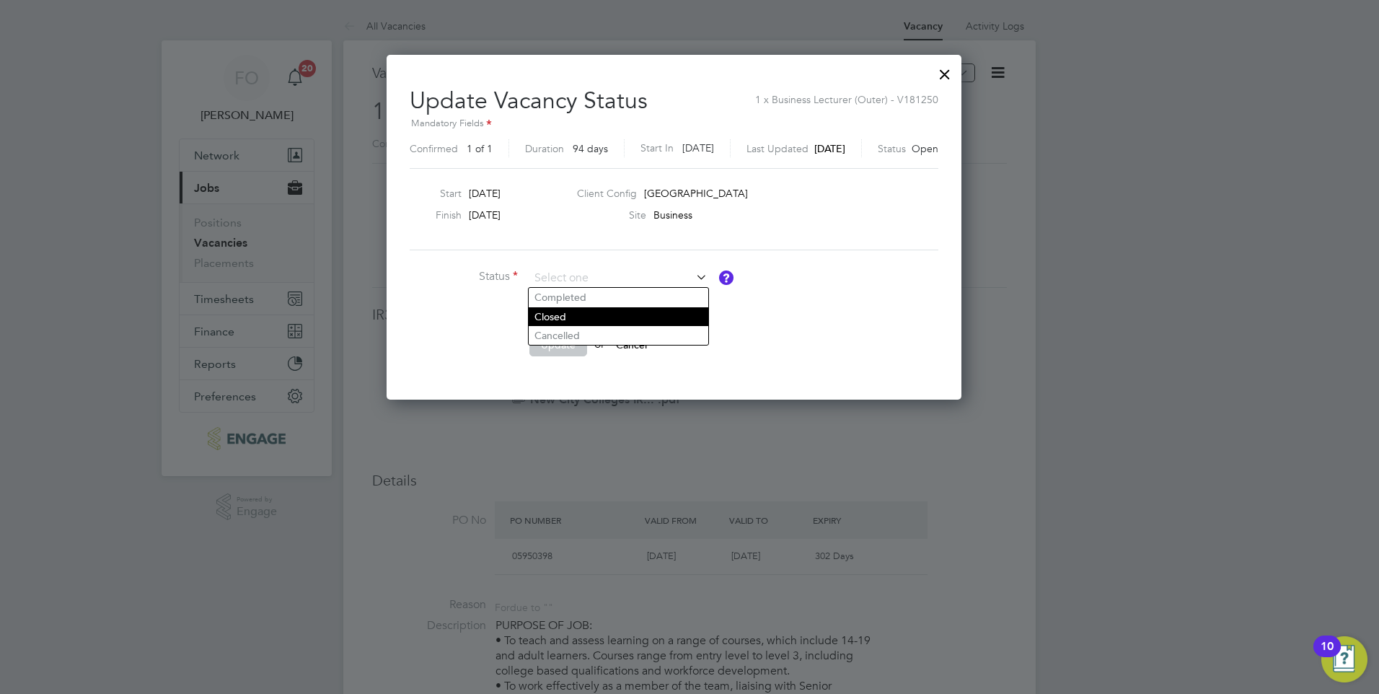
click at [555, 309] on li "Closed" at bounding box center [619, 316] width 180 height 19
type input "Closed"
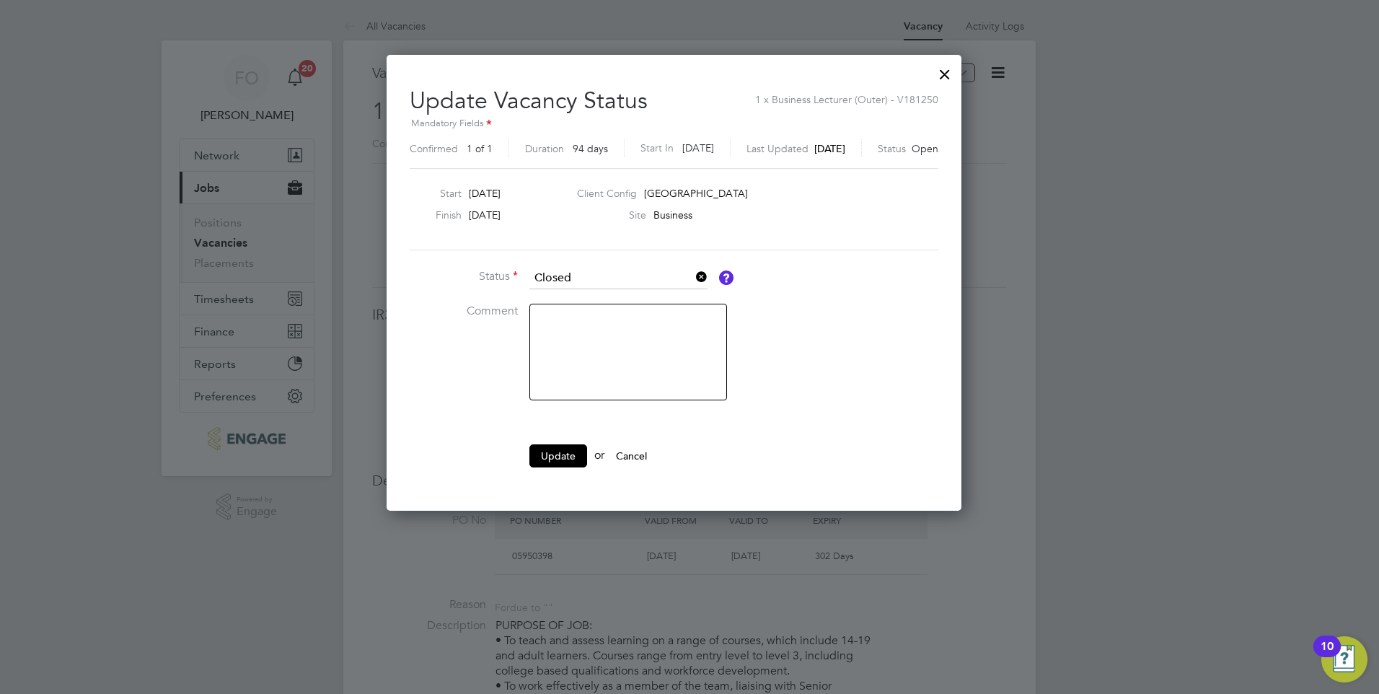
click at [565, 312] on textarea at bounding box center [628, 352] width 198 height 97
type textarea "Filled"
click at [554, 459] on button "Update" at bounding box center [558, 455] width 58 height 23
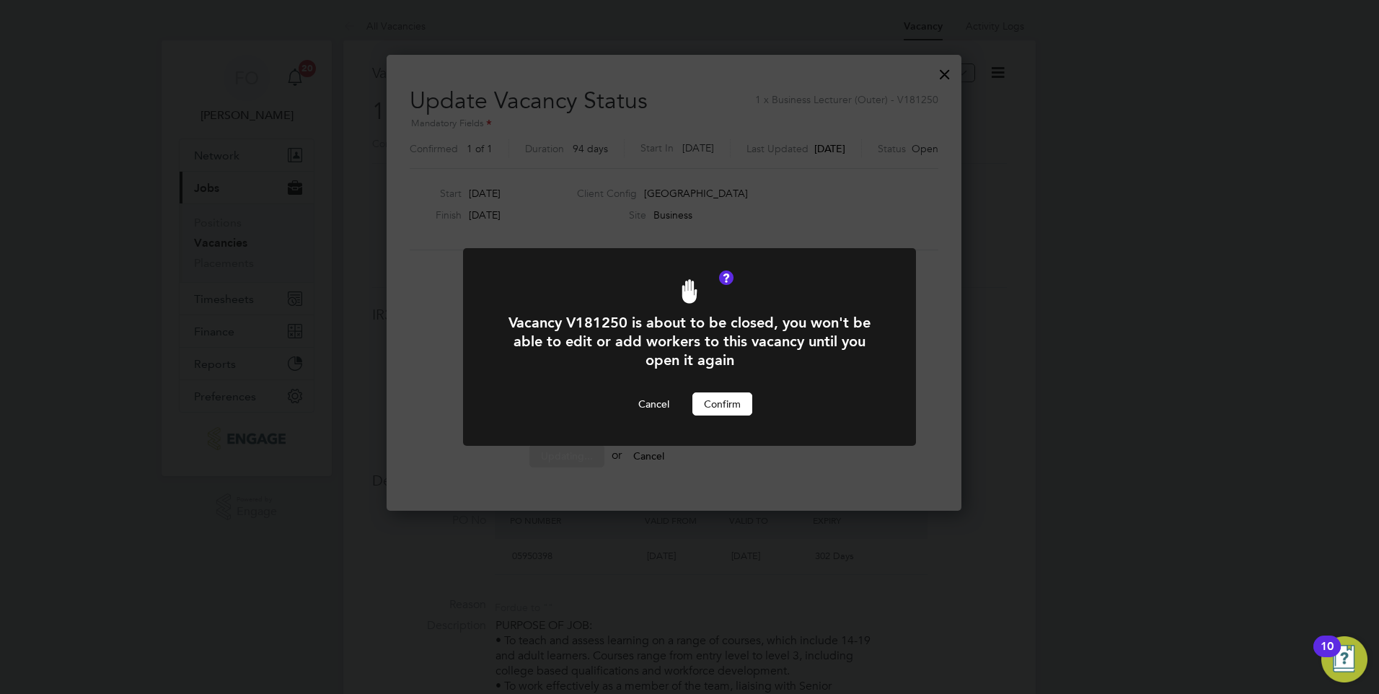
click at [723, 409] on button "Confirm" at bounding box center [722, 403] width 60 height 23
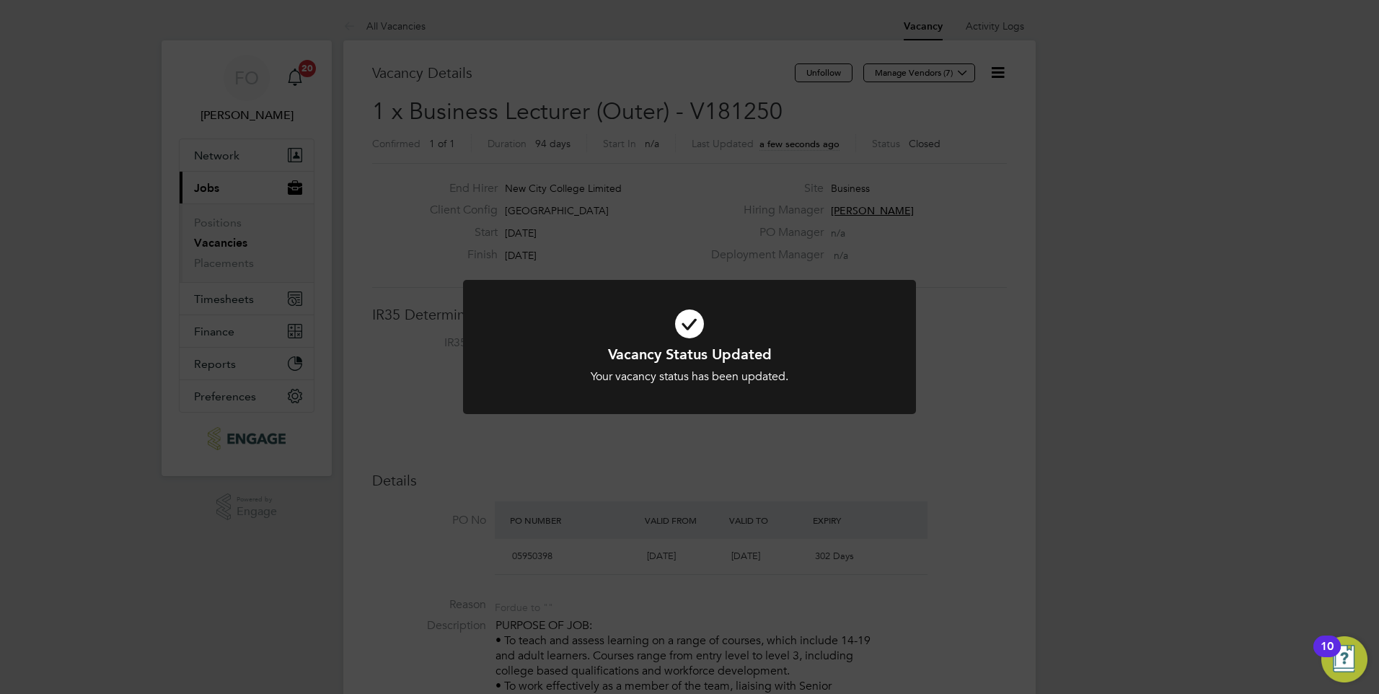
click at [234, 217] on div "Vacancy Status Updated Your vacancy status has been updated. Cancel Okay" at bounding box center [689, 347] width 1379 height 694
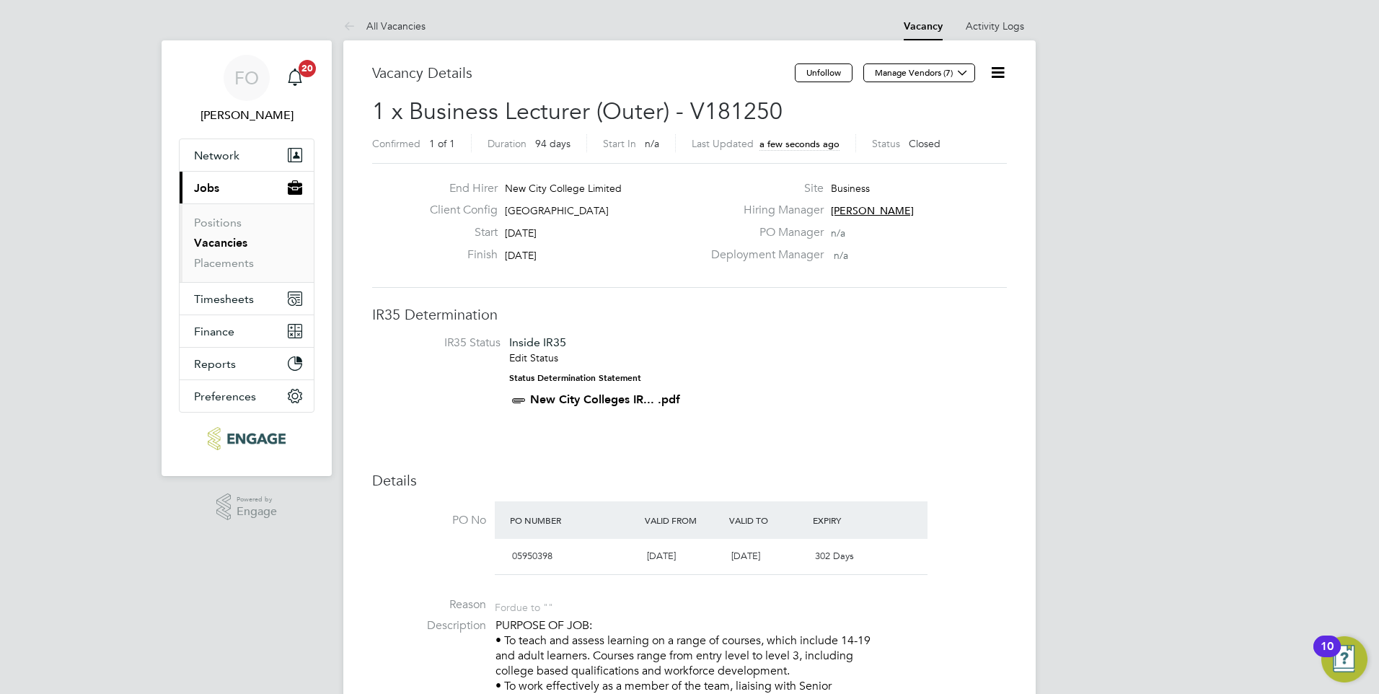
click at [226, 239] on link "Vacancies" at bounding box center [220, 243] width 53 height 14
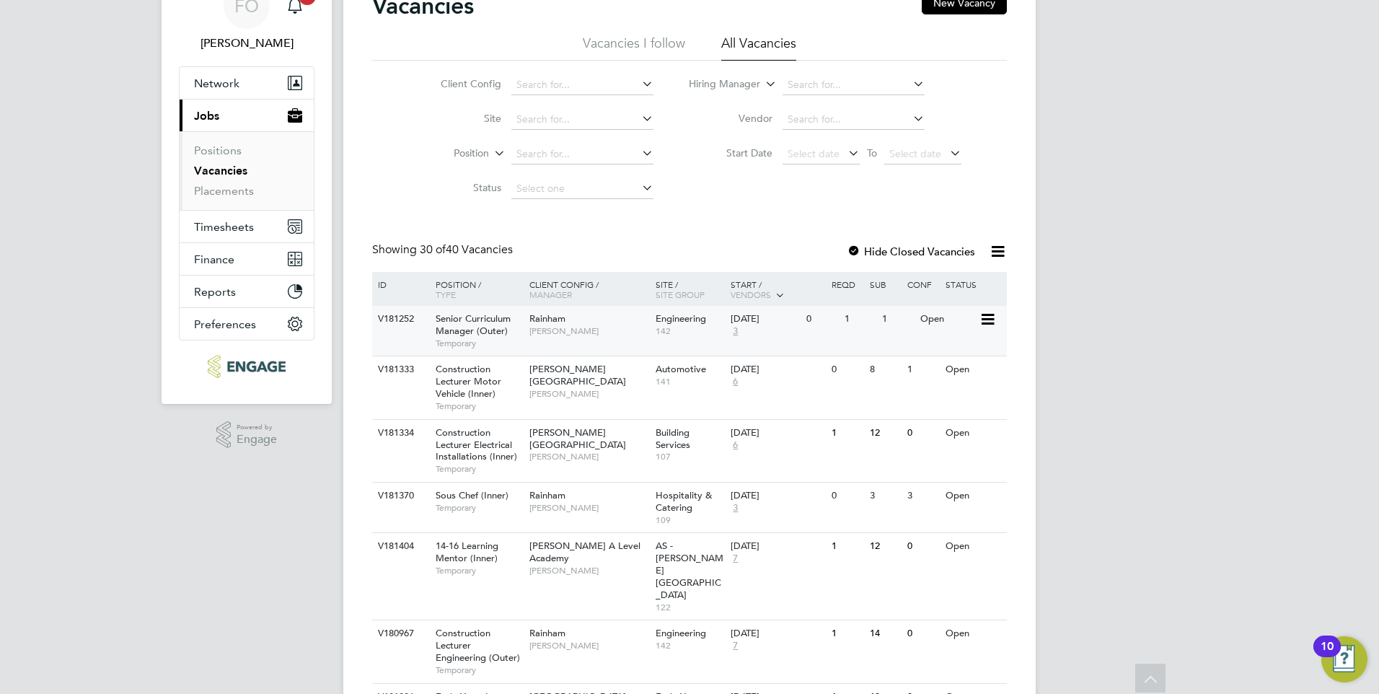
click at [884, 346] on div "V181252 Senior Curriculum Manager (Outer) Temporary Rainham Nathan Morris Engin…" at bounding box center [689, 331] width 635 height 50
click at [914, 385] on div "V181333 Construction Lecturer Motor Vehicle (Inner) Temporary Hackney Campus Ra…" at bounding box center [689, 387] width 635 height 63
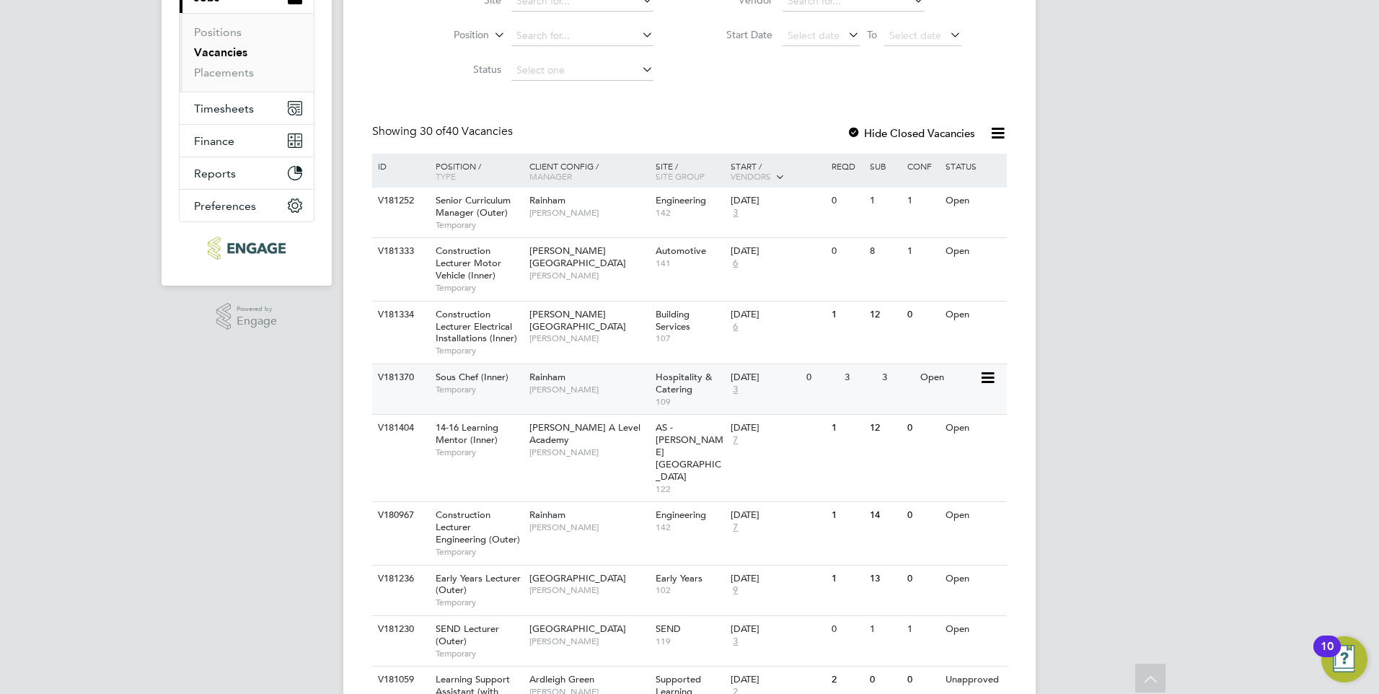
scroll to position [216, 0]
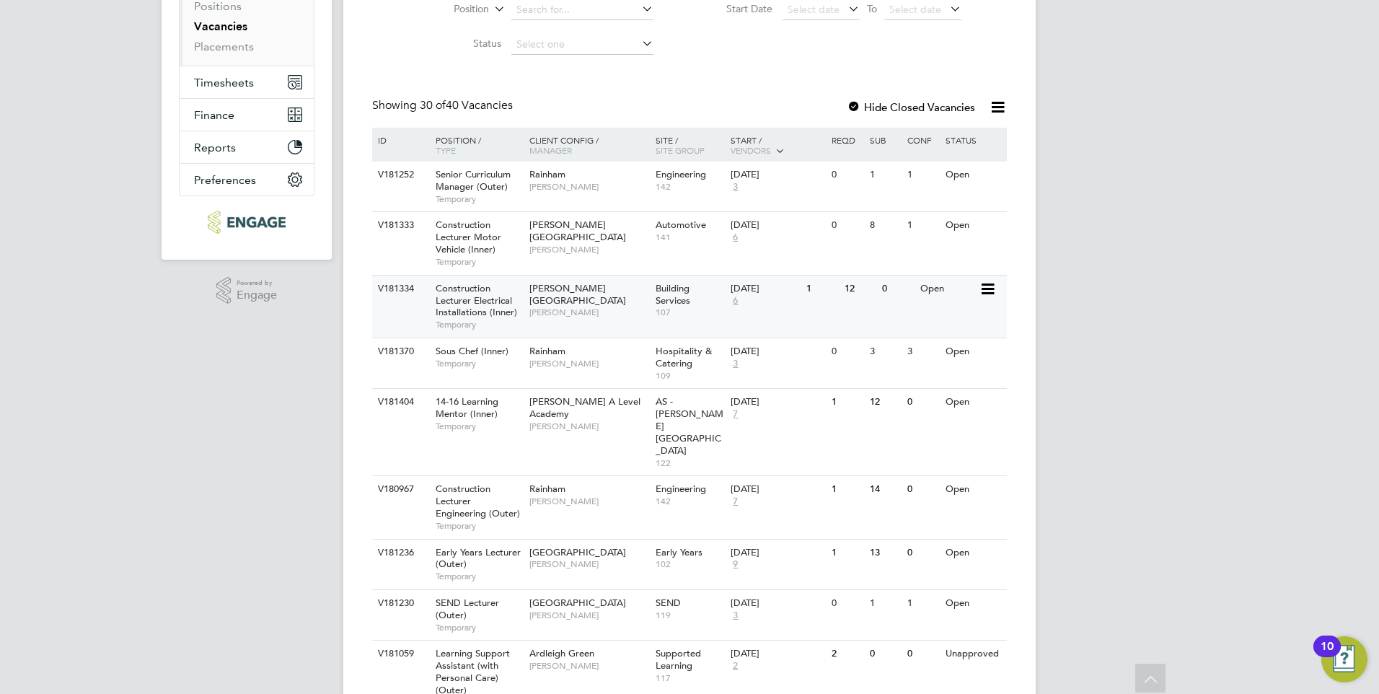
click at [922, 311] on div "V181334 Construction Lecturer Electrical Installations (Inner) Temporary Hackne…" at bounding box center [689, 306] width 635 height 63
click at [904, 365] on div "V181370 Sous Chef (Inner) Temporary Rainham Anna Kucharska Hospitality & Cateri…" at bounding box center [689, 363] width 635 height 50
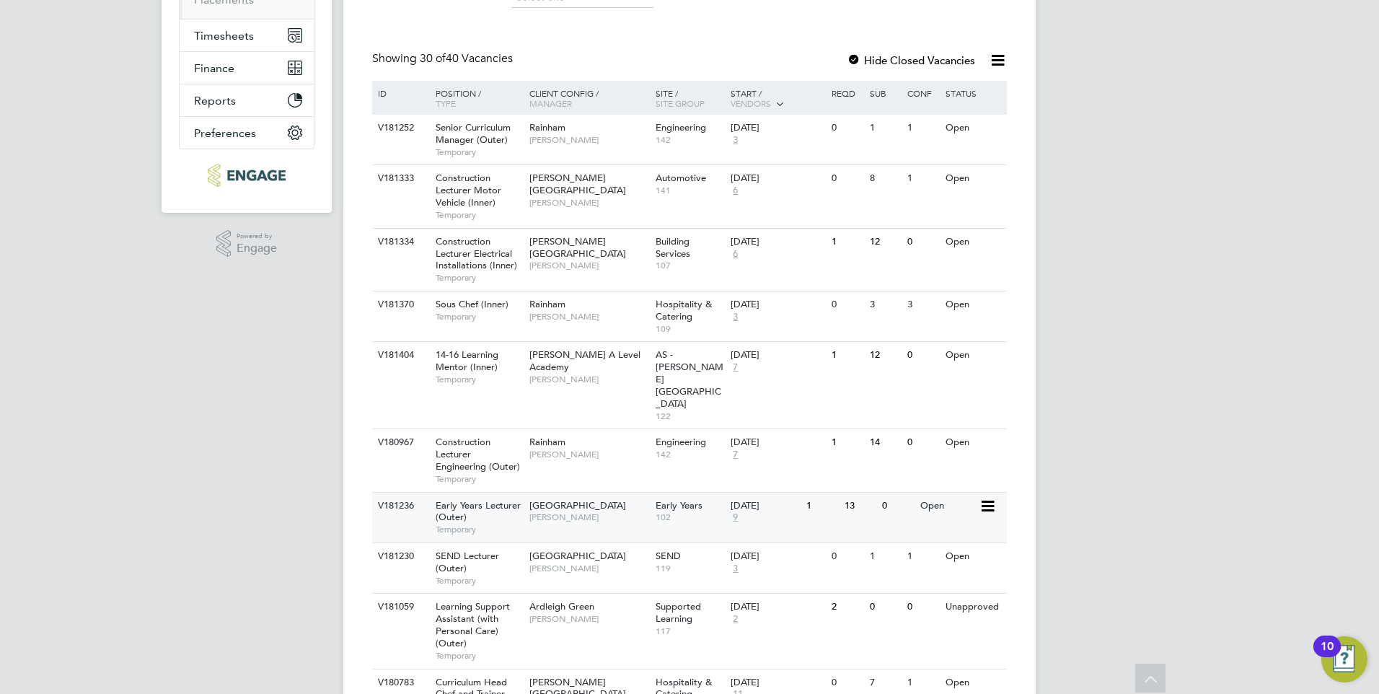
scroll to position [289, 0]
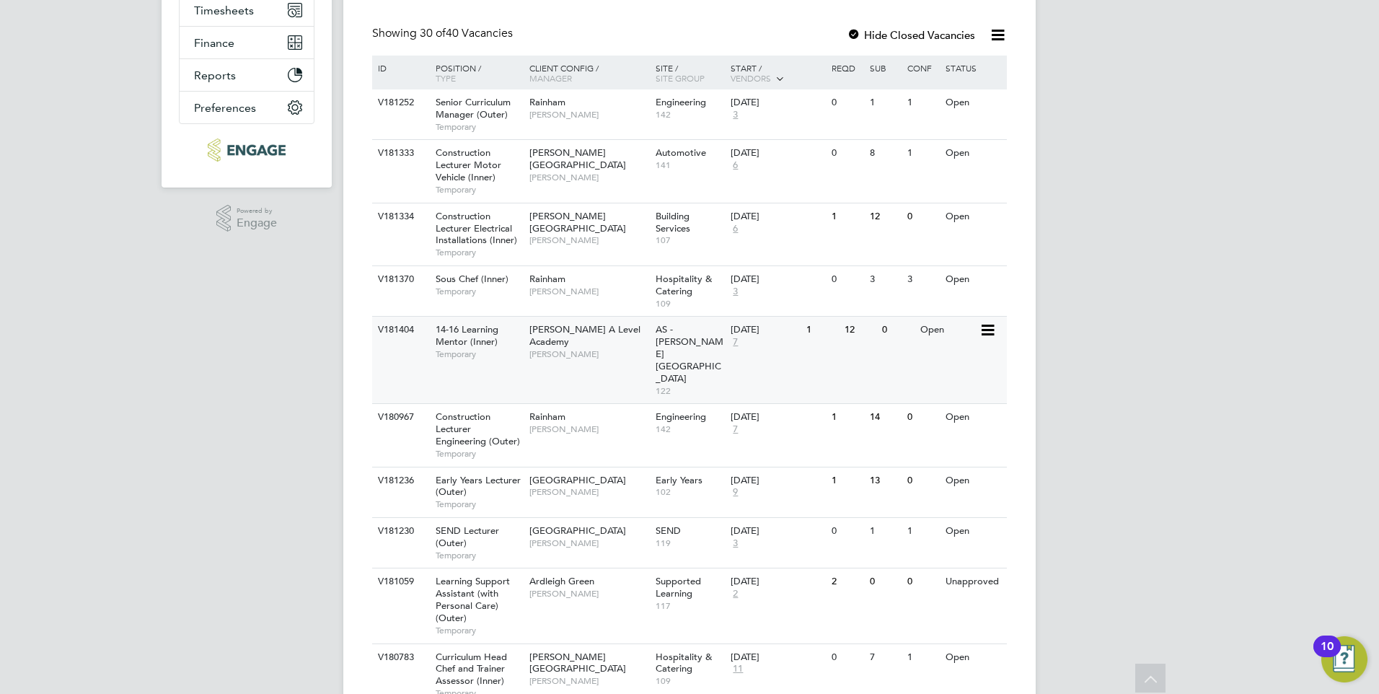
click at [936, 345] on div "V181404 14-16 Learning Mentor (Inner) Temporary Attlee A Level Academy Rabia Kh…" at bounding box center [689, 359] width 635 height 87
click at [956, 413] on div "V180967 Construction Lecturer Engineering (Outer) Temporary Rainham Nathan Morr…" at bounding box center [689, 434] width 635 height 63
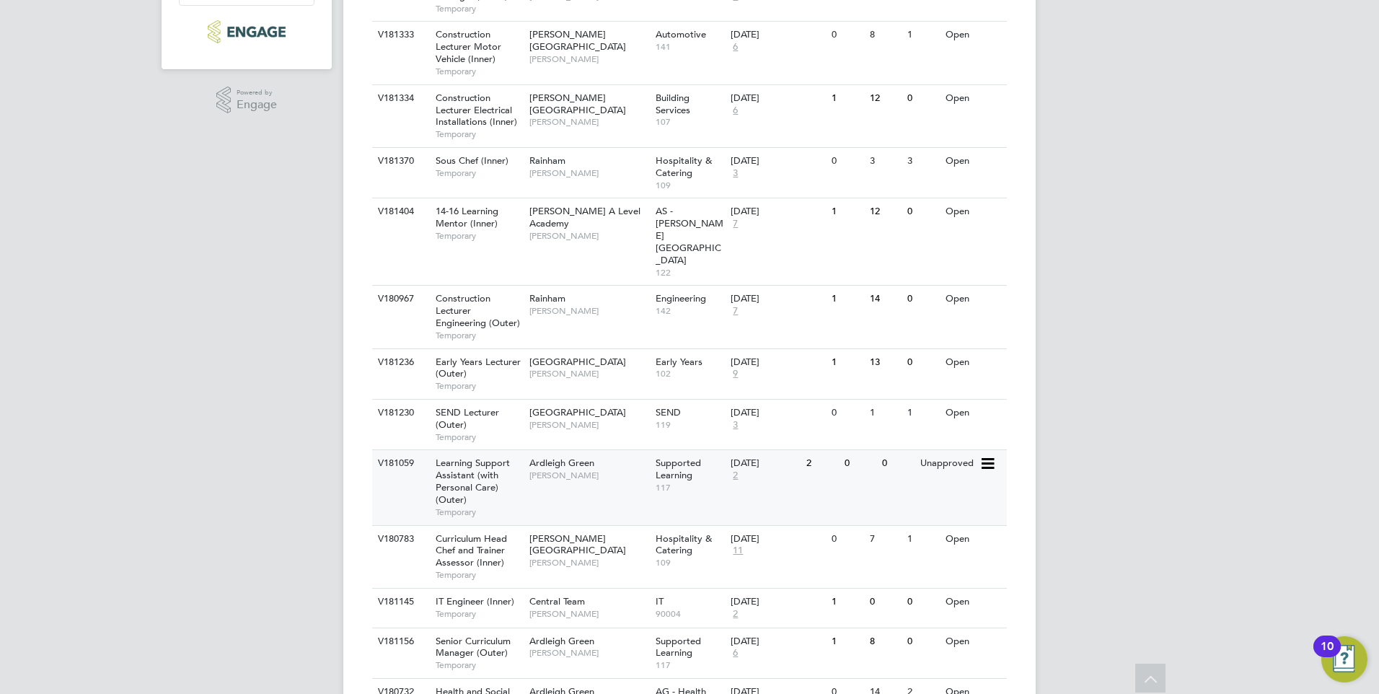
scroll to position [433, 0]
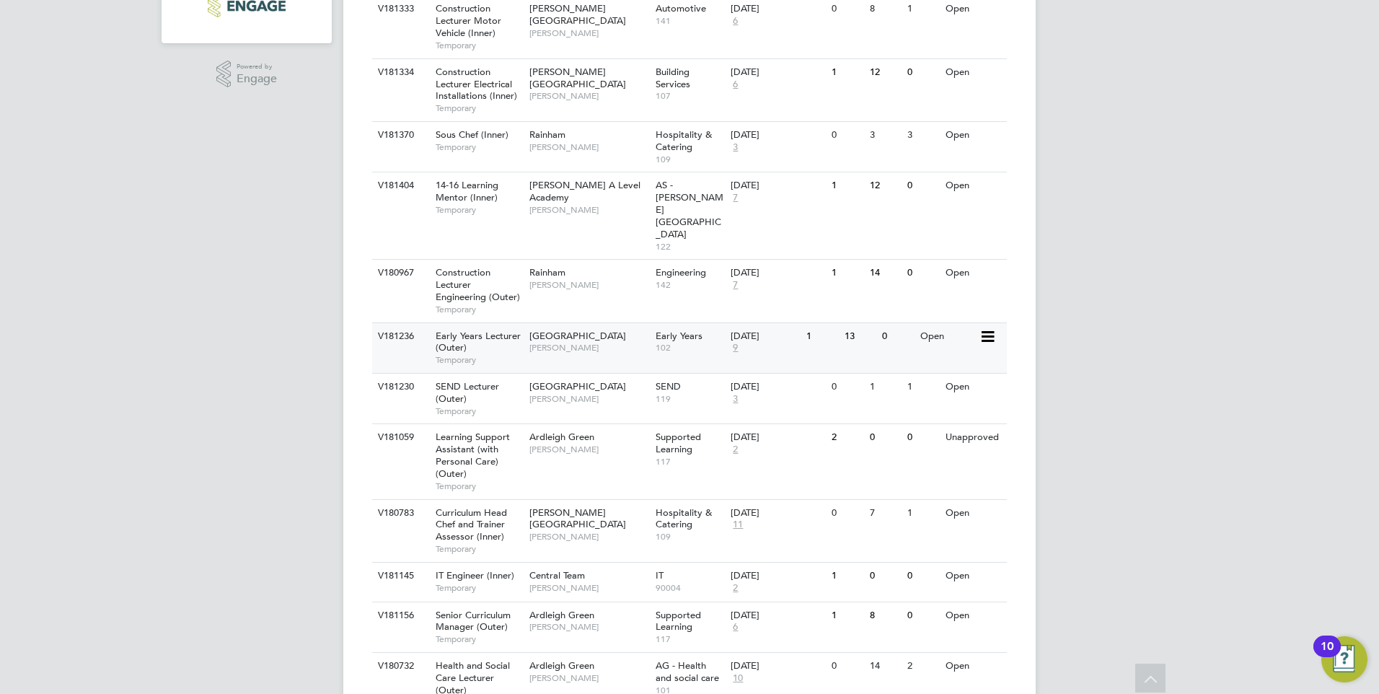
click at [935, 326] on div "V181236 Early Years Lecturer (Outer) Temporary Epping Forest Campus Carolina Ca…" at bounding box center [689, 347] width 635 height 50
click at [975, 373] on div "V181230 SEND Lecturer (Outer) Temporary Redbridge Campus Clair Windsor SEND 119…" at bounding box center [689, 398] width 635 height 50
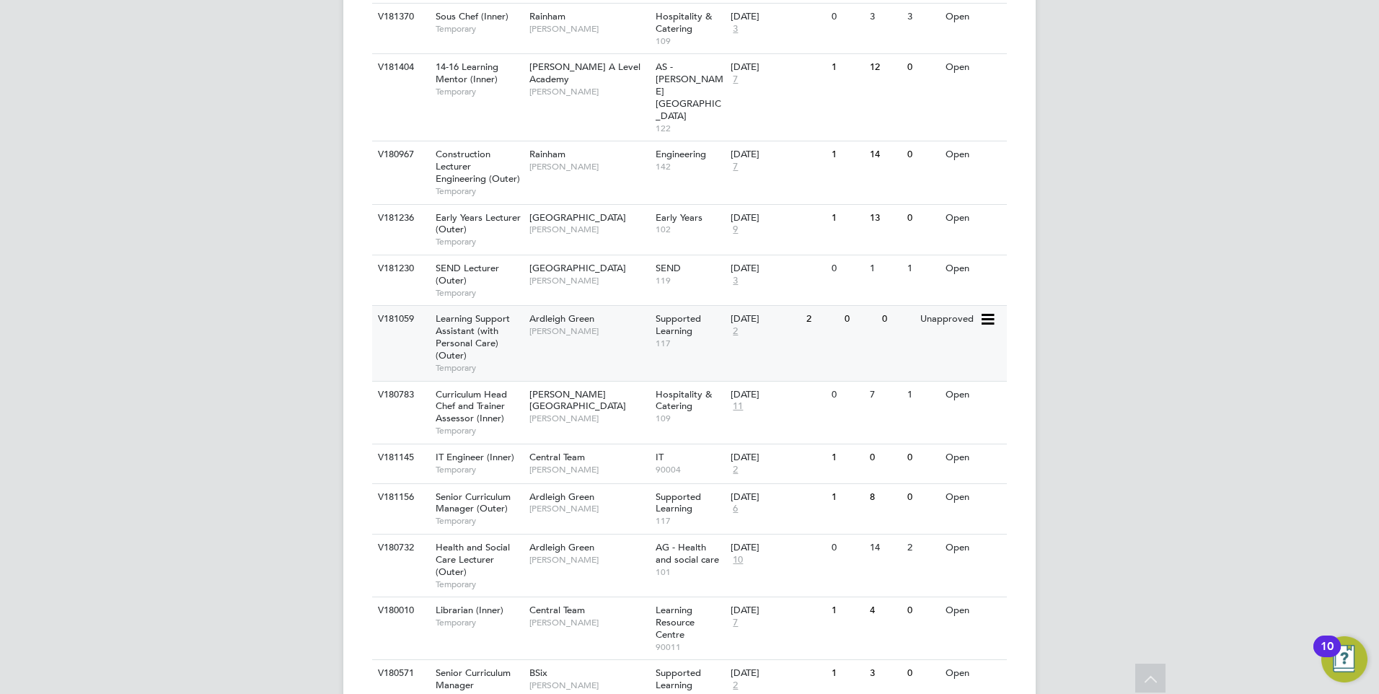
scroll to position [577, 0]
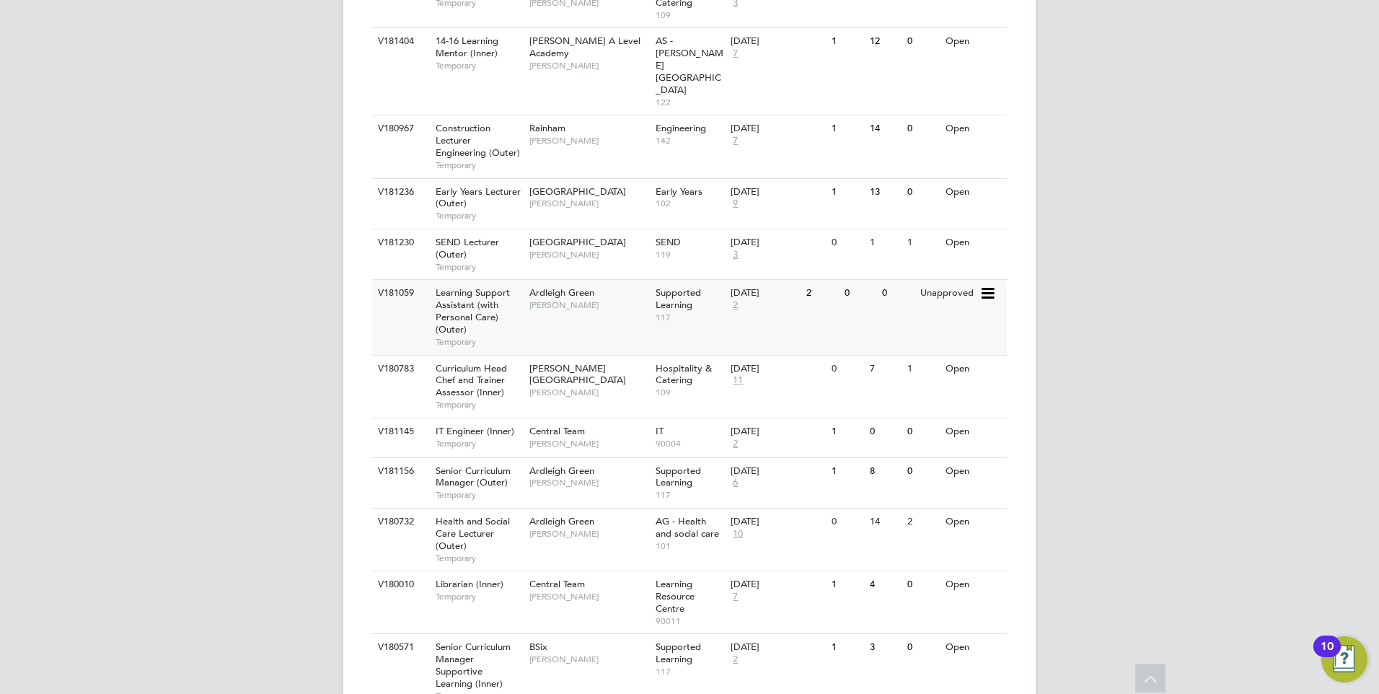
click at [900, 289] on div "V181059 Learning Support Assistant (with Personal Care) (Outer) Temporary Ardle…" at bounding box center [689, 316] width 635 height 75
click at [910, 511] on div "V180732 Health and Social Care Lecturer (Outer) Temporary Ardleigh Green Roslyn…" at bounding box center [689, 539] width 635 height 63
click at [908, 457] on div "V181156 Senior Curriculum Manager (Outer) Temporary Ardleigh Green Rachel Johns…" at bounding box center [689, 482] width 635 height 50
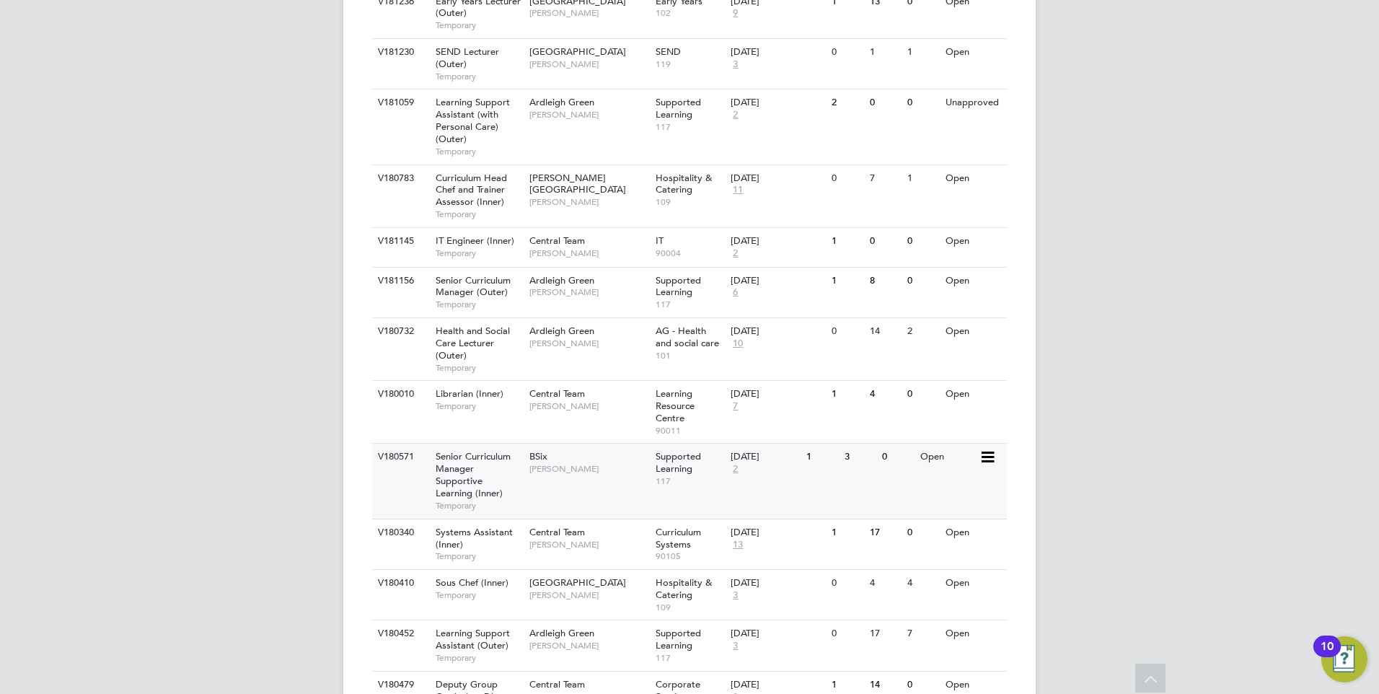
scroll to position [793, 0]
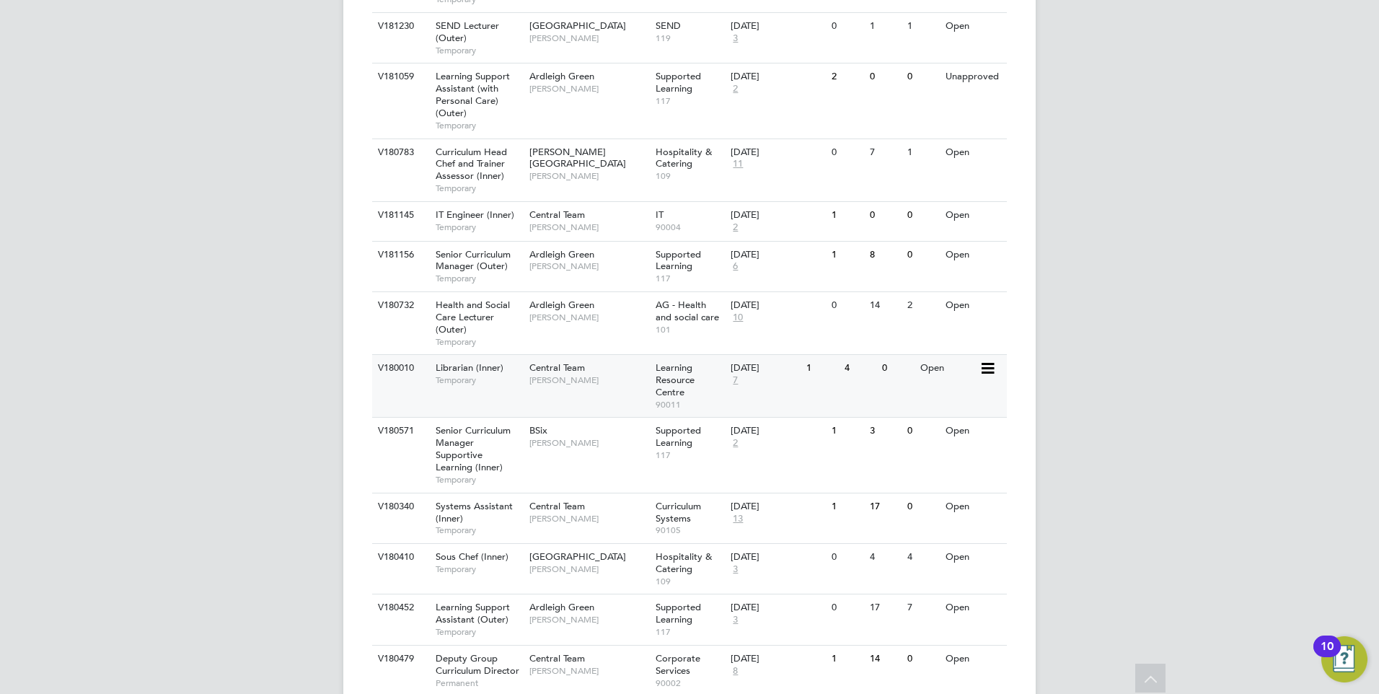
click at [961, 355] on div "Open" at bounding box center [948, 368] width 63 height 27
click at [943, 423] on div "V180571 Senior Curriculum Manager Supportive Learning (Inner) Temporary BSix Ra…" at bounding box center [689, 454] width 635 height 75
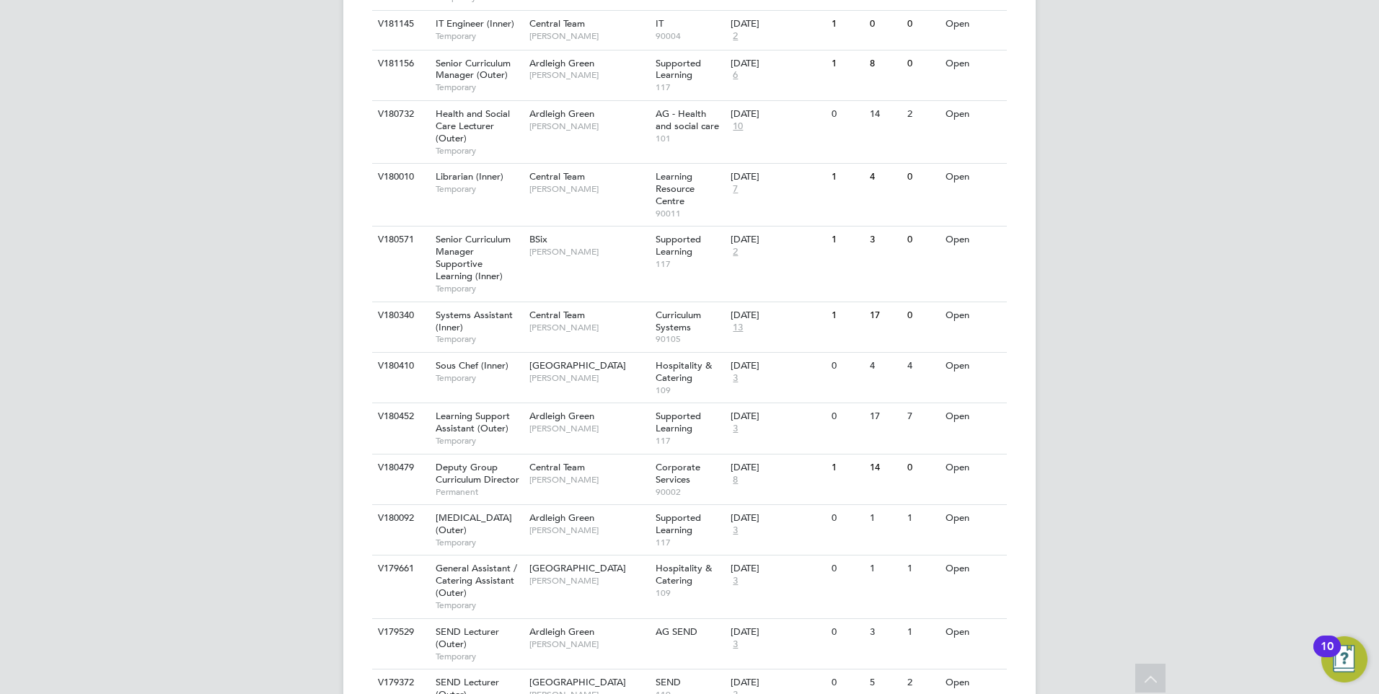
scroll to position [1010, 0]
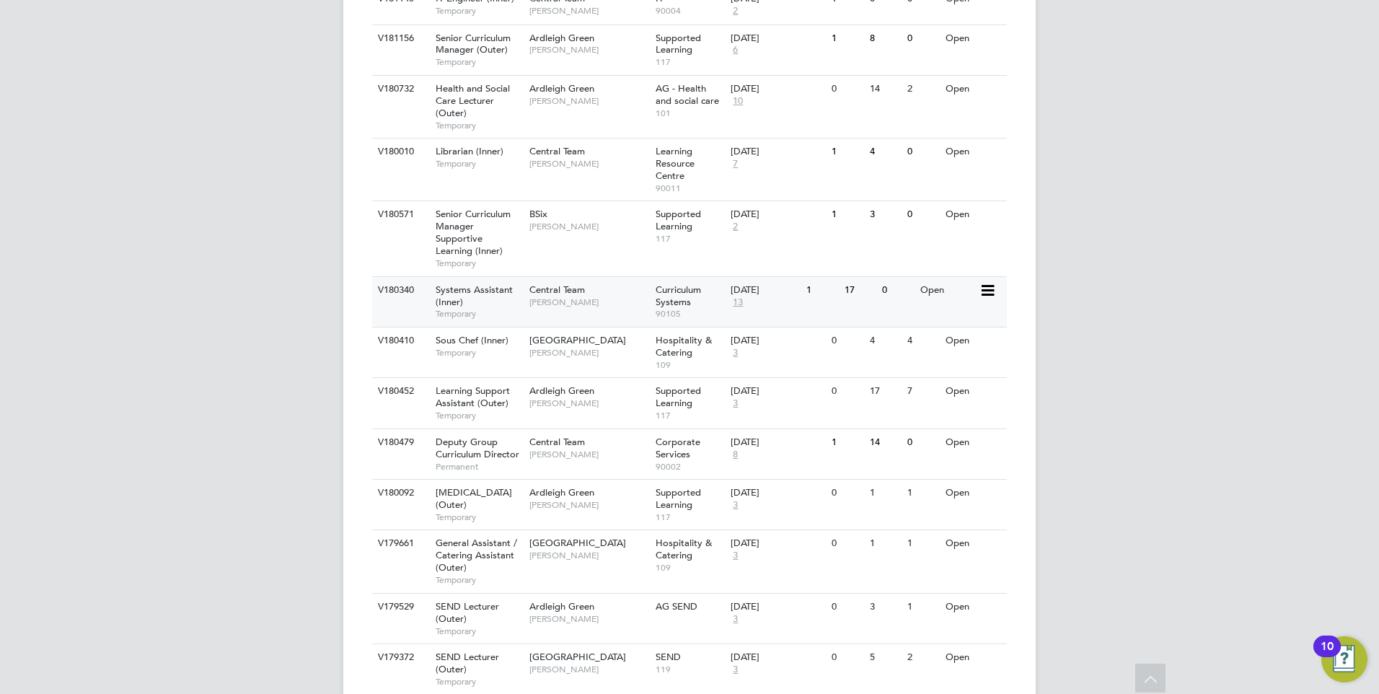
click at [905, 280] on div "V180340 Systems Assistant (Inner) Temporary Central Team Kirsty Hanmore Curricu…" at bounding box center [689, 301] width 635 height 50
click at [951, 327] on div "V180410 Sous Chef (Inner) Temporary Epping Forest Campus Anna Kucharska Hospita…" at bounding box center [689, 352] width 635 height 50
click at [917, 378] on div "V180452 Learning Support Assistant (Outer) Temporary Ardleigh Green Karen Marce…" at bounding box center [689, 402] width 635 height 50
click at [951, 429] on div "Open" at bounding box center [948, 442] width 63 height 27
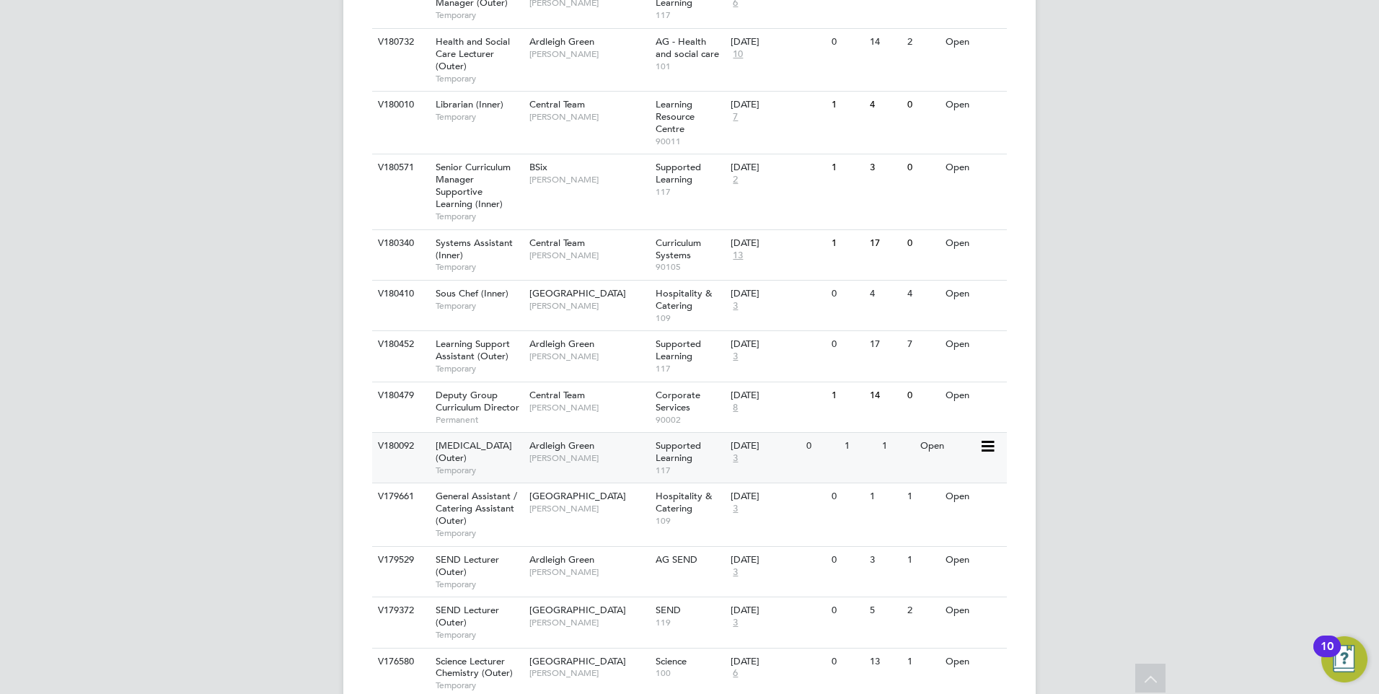
scroll to position [1082, 0]
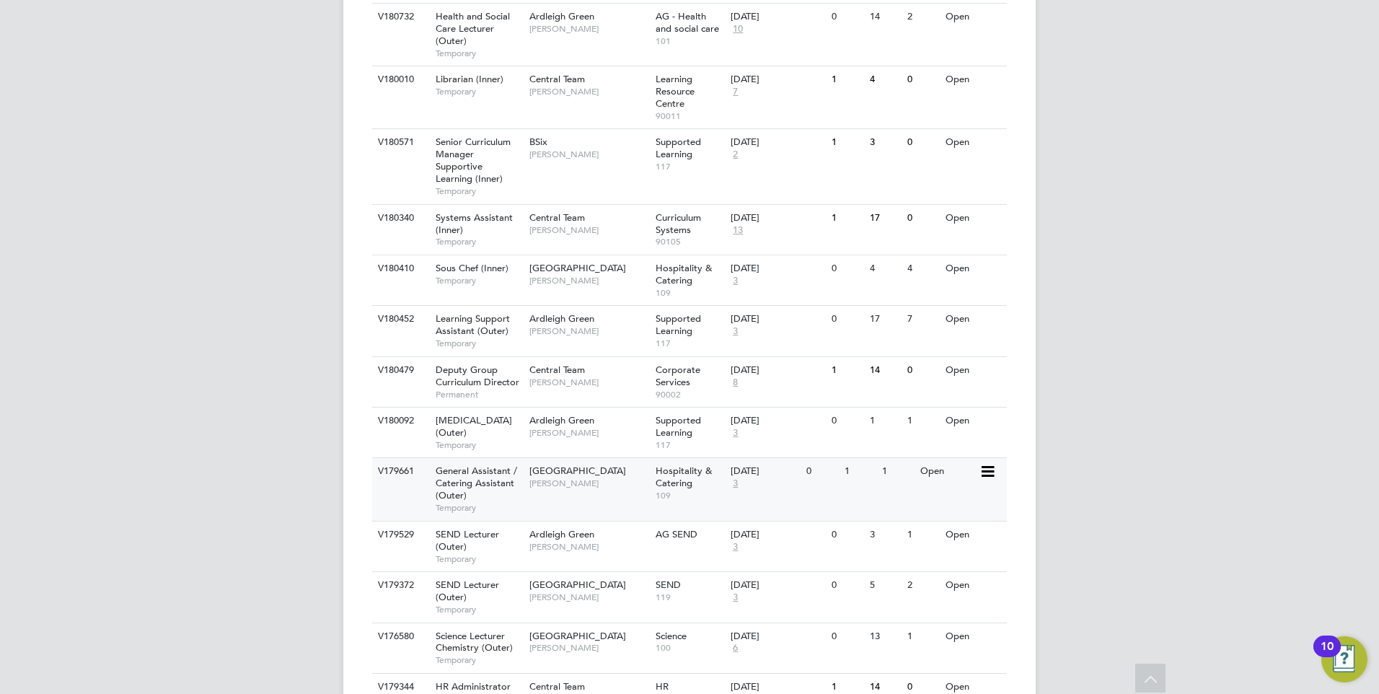
click at [892, 458] on div "1" at bounding box center [898, 471] width 38 height 27
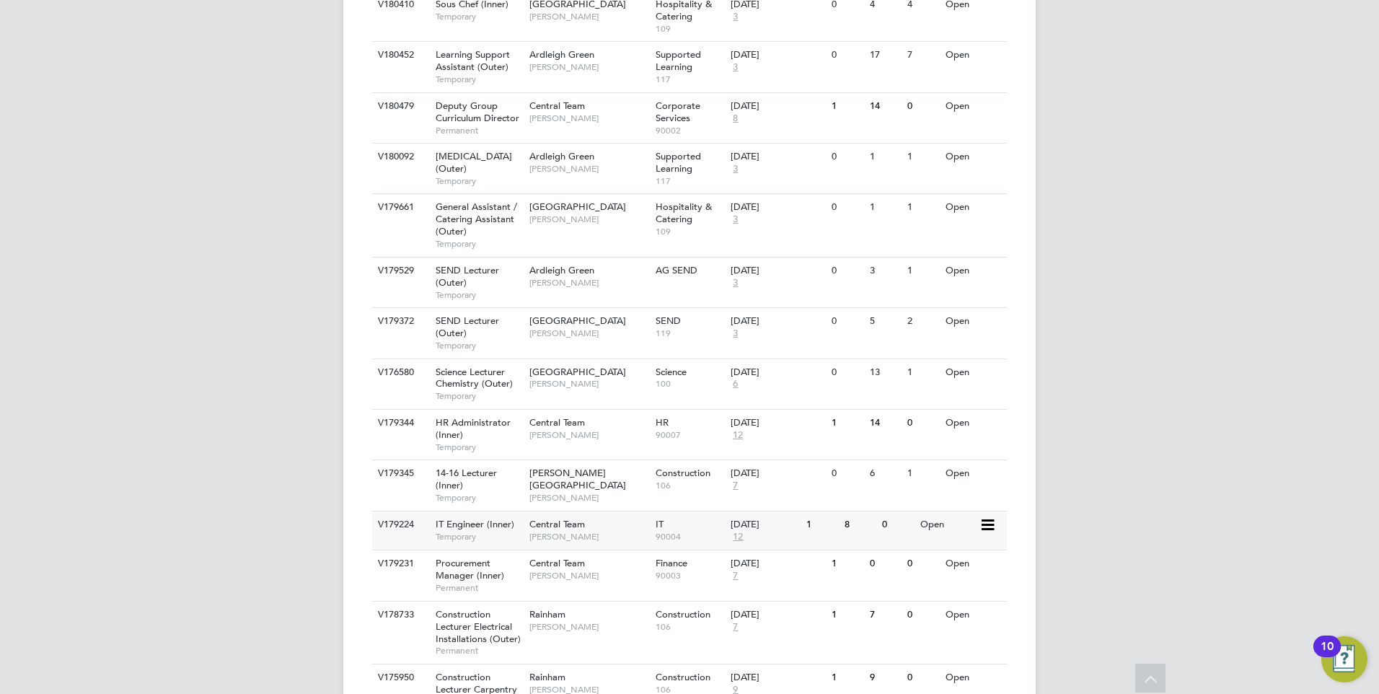
scroll to position [1370, 0]
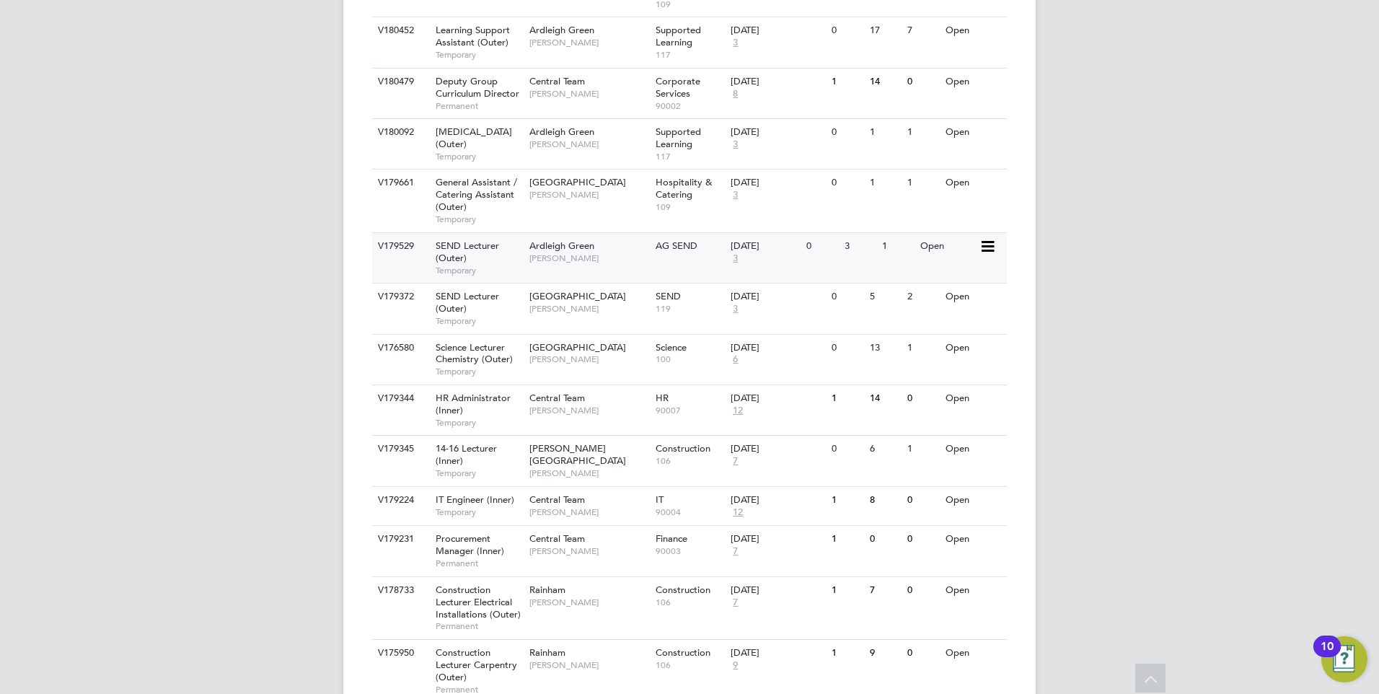
click at [936, 252] on div "V179529 SEND Lecturer (Outer) Temporary Ardleigh Green Clair Windsor AG SEND 03…" at bounding box center [689, 257] width 635 height 50
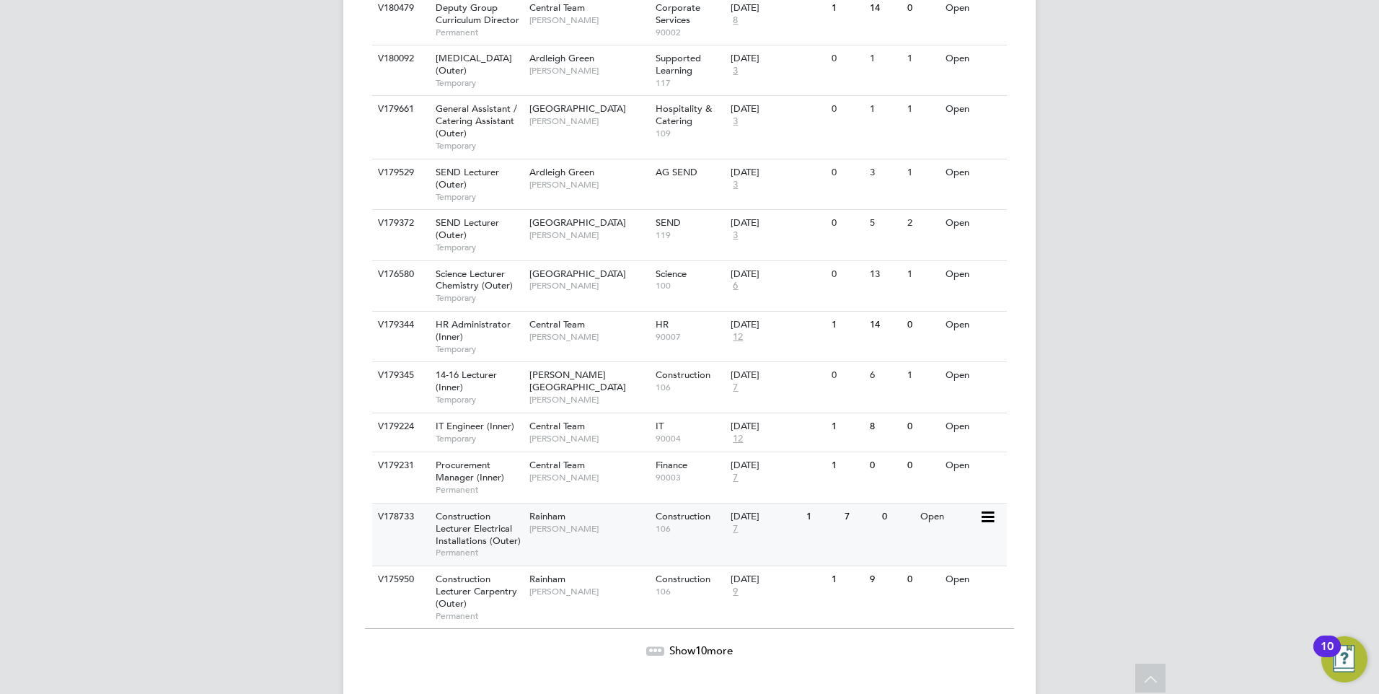
scroll to position [1450, 0]
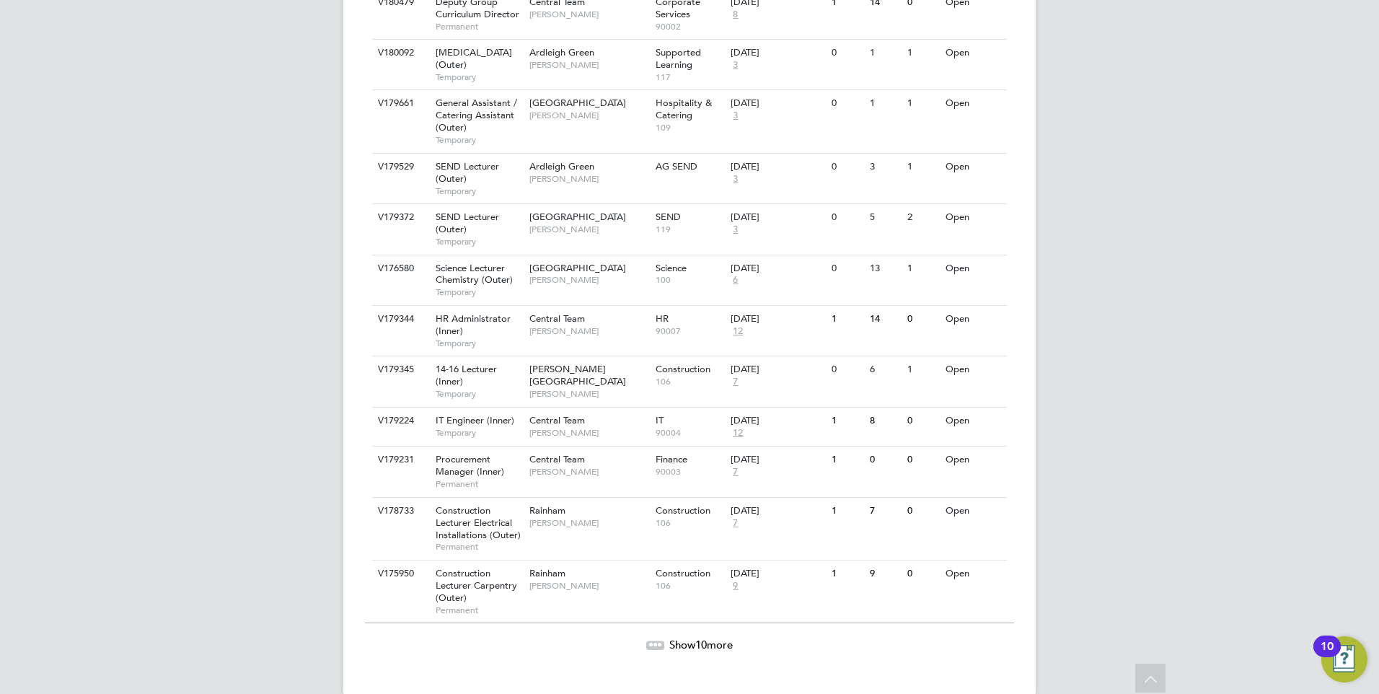
click at [720, 638] on span "Show 10 more" at bounding box center [700, 645] width 63 height 14
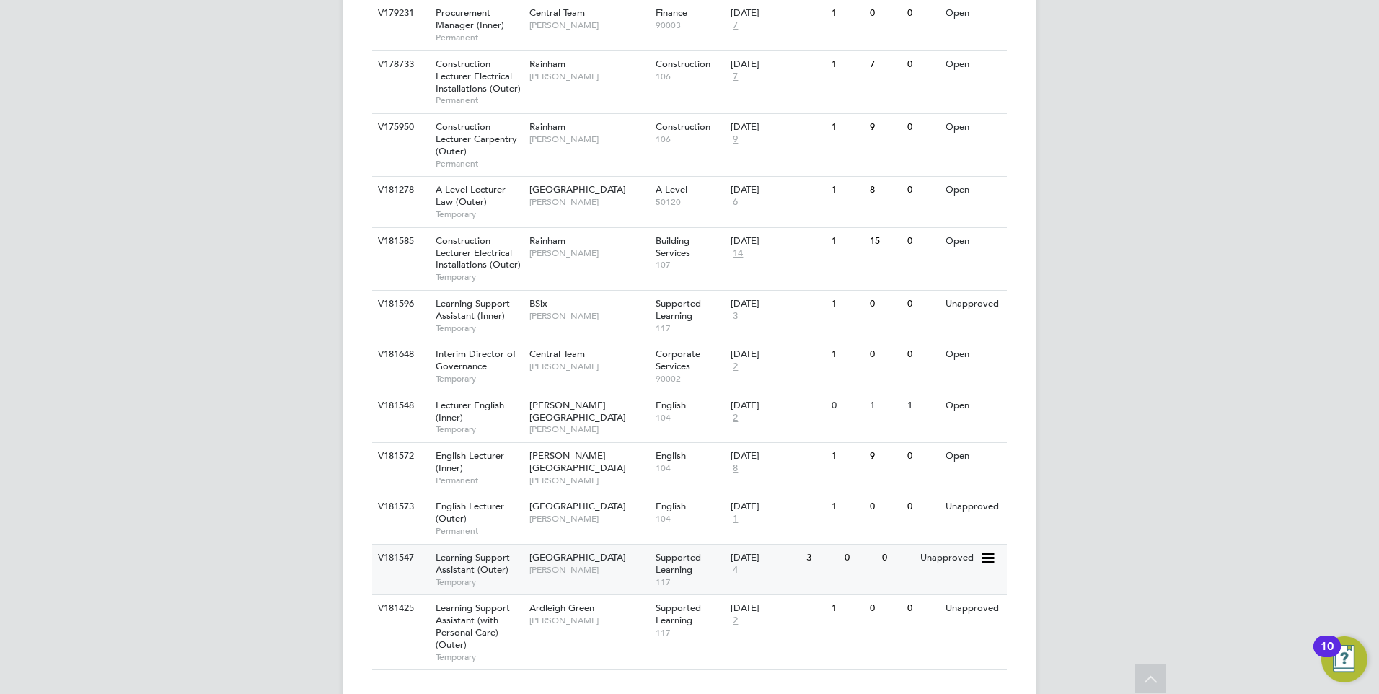
scroll to position [1901, 0]
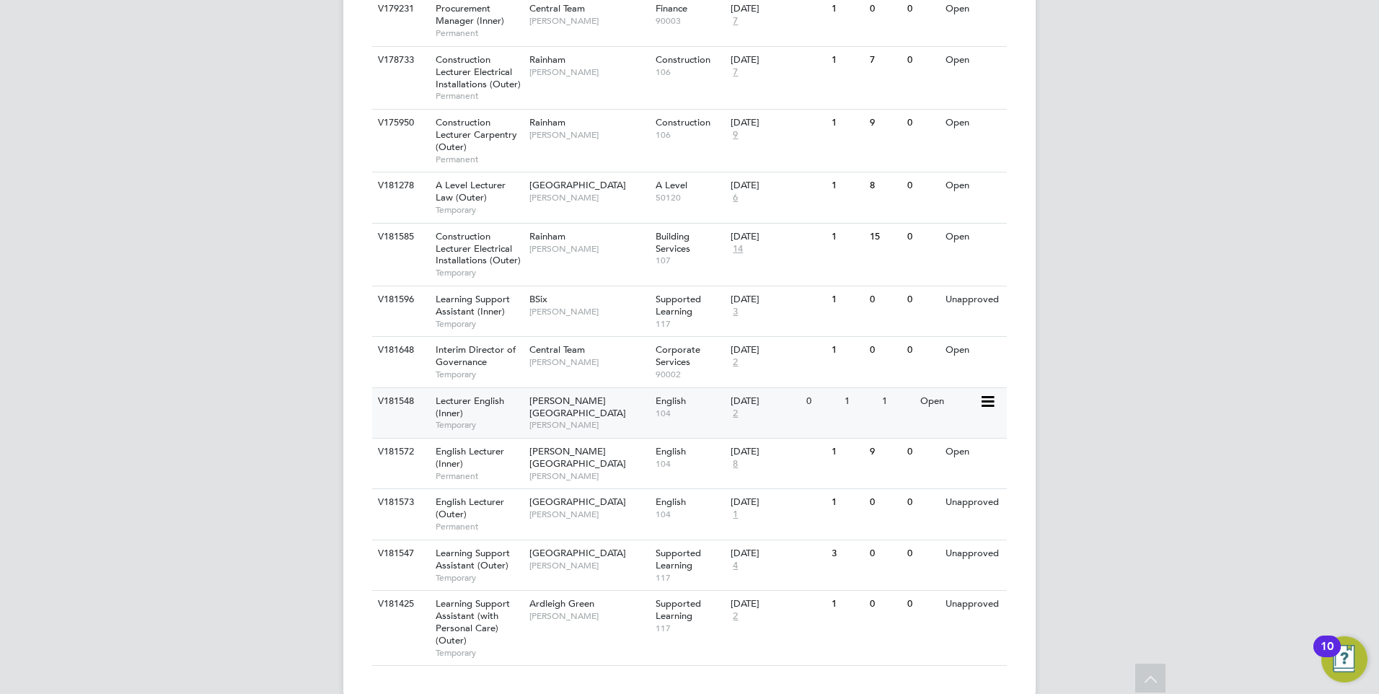
click at [936, 399] on div "V181548 Lecturer English (Inner) Temporary Hackney Campus Della-Marie McCartney…" at bounding box center [689, 412] width 635 height 50
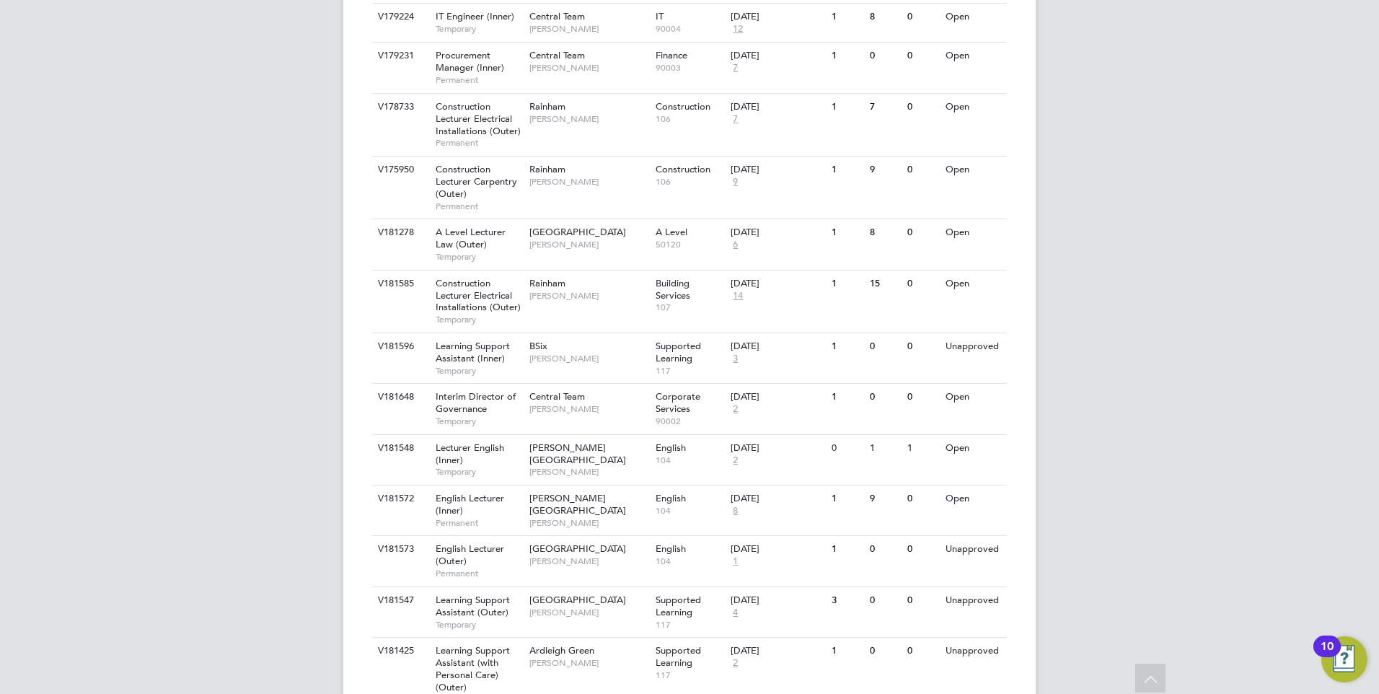
scroll to position [1828, 0]
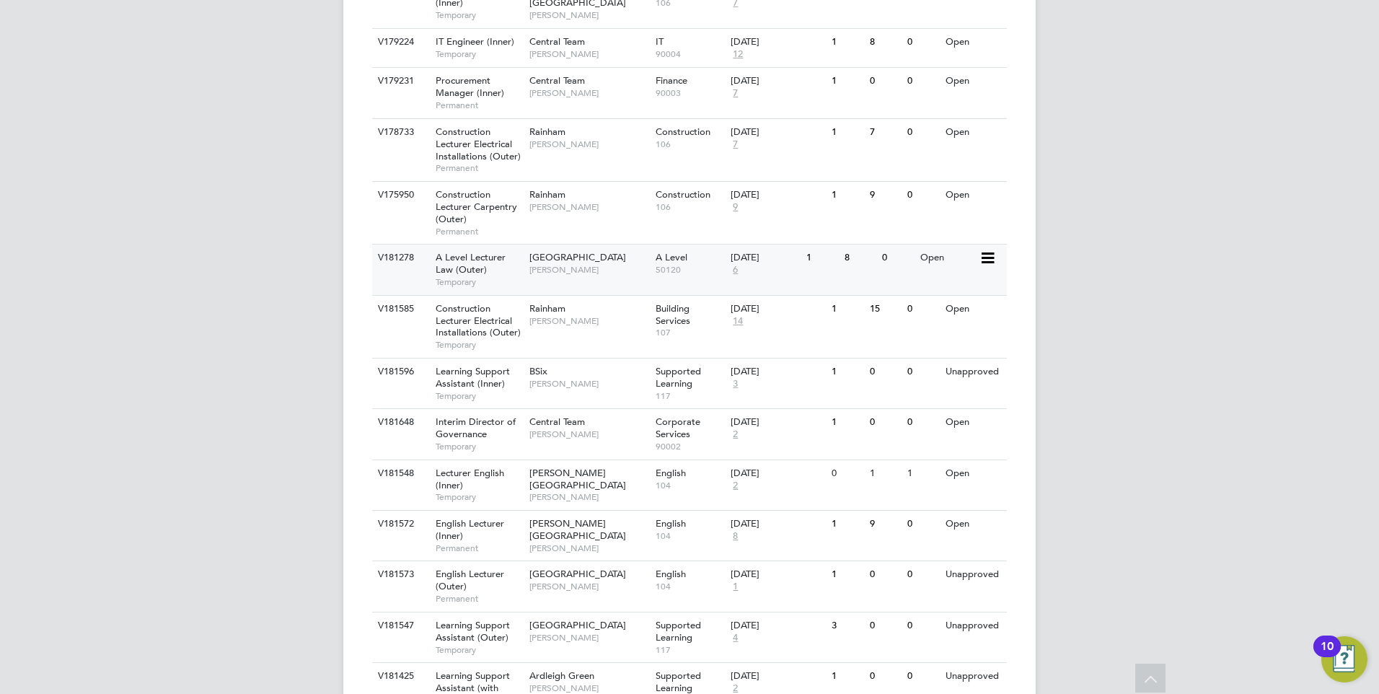
click at [954, 248] on div "V181278 A Level Lecturer Law (Outer) Temporary Havering Sixth Form Campus Kerry…" at bounding box center [689, 269] width 635 height 50
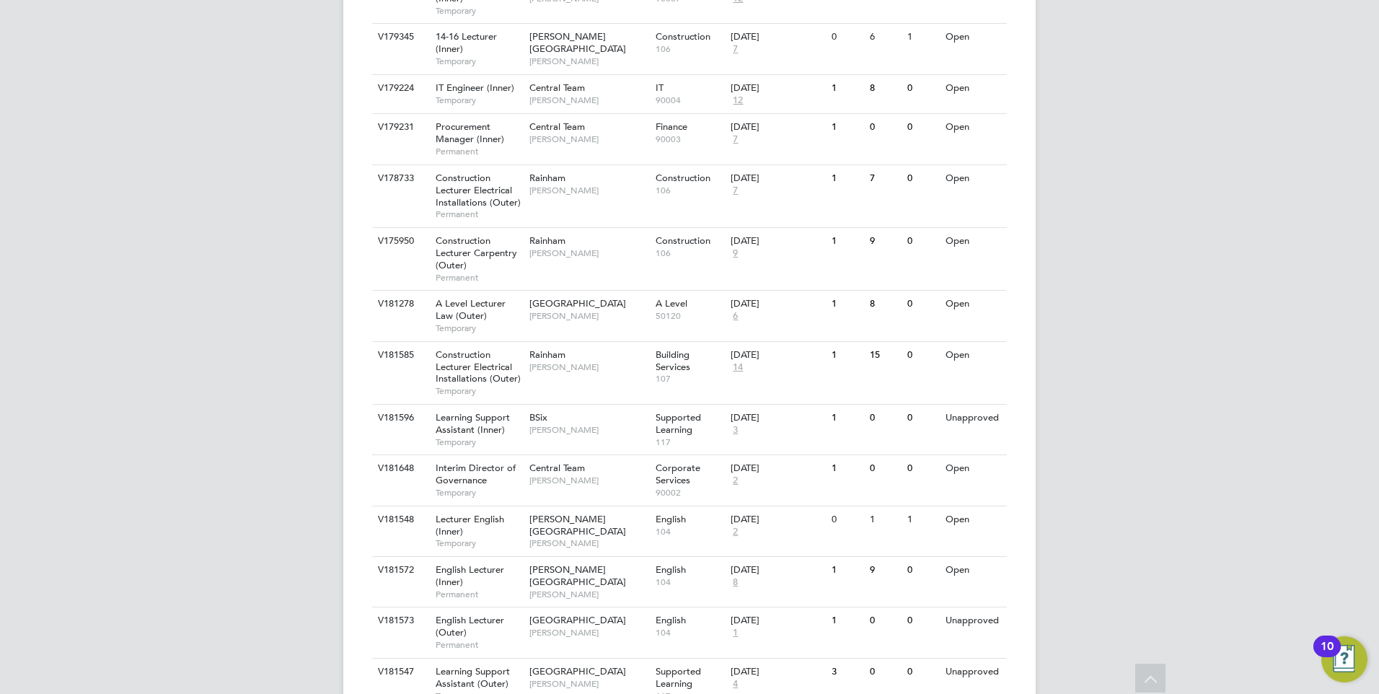
scroll to position [1756, 0]
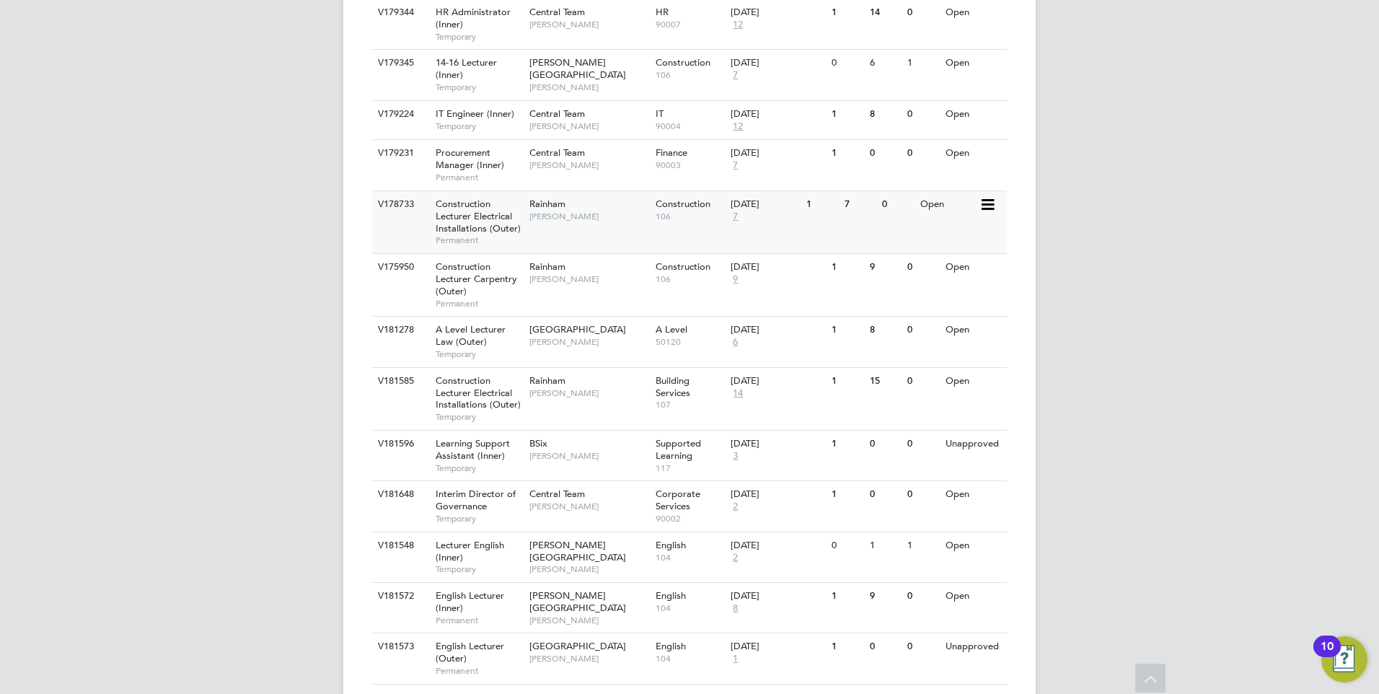
click at [971, 191] on div "Open" at bounding box center [948, 204] width 63 height 27
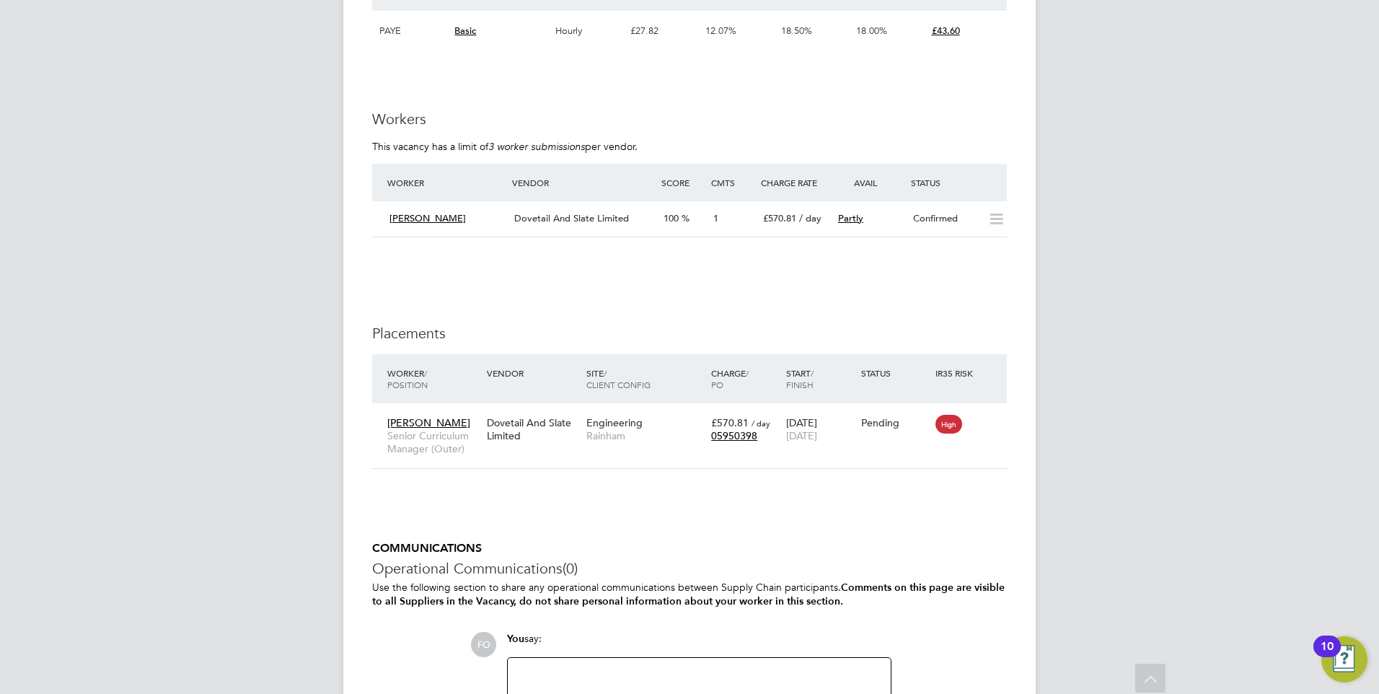
scroll to position [2170, 0]
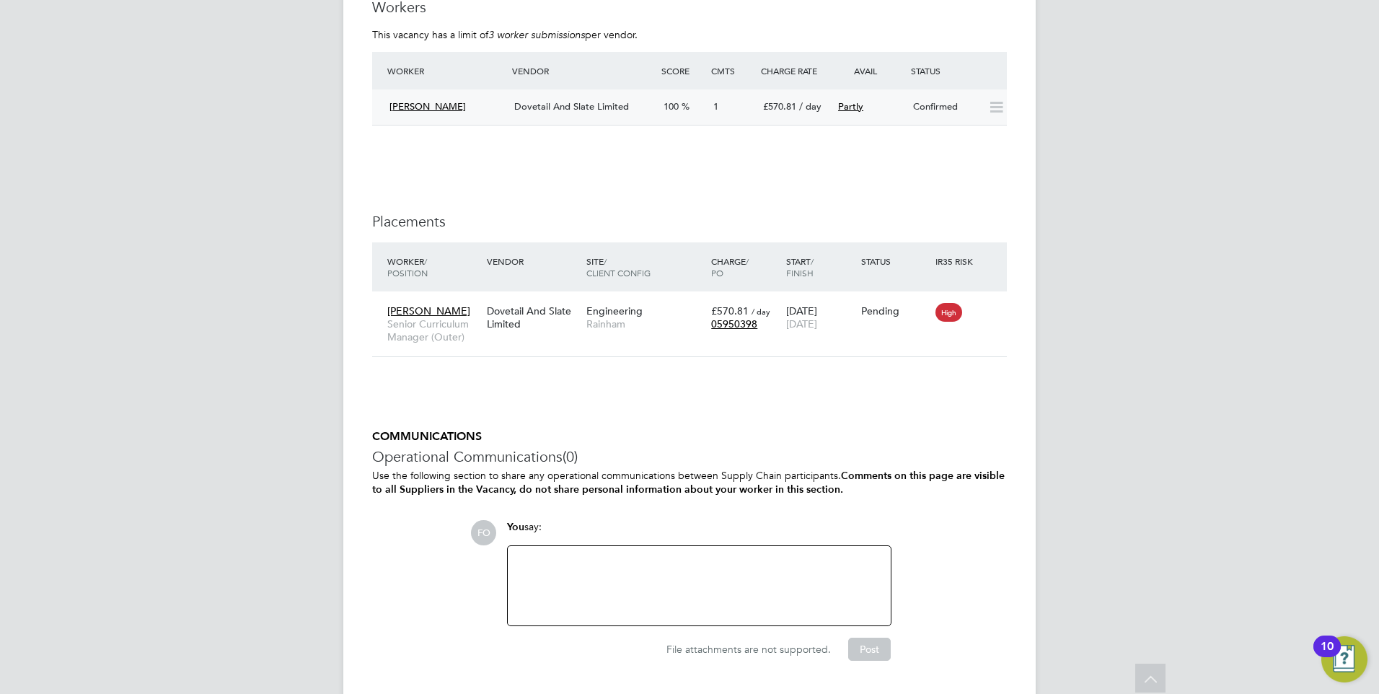
click at [894, 95] on div "Partly" at bounding box center [869, 107] width 75 height 24
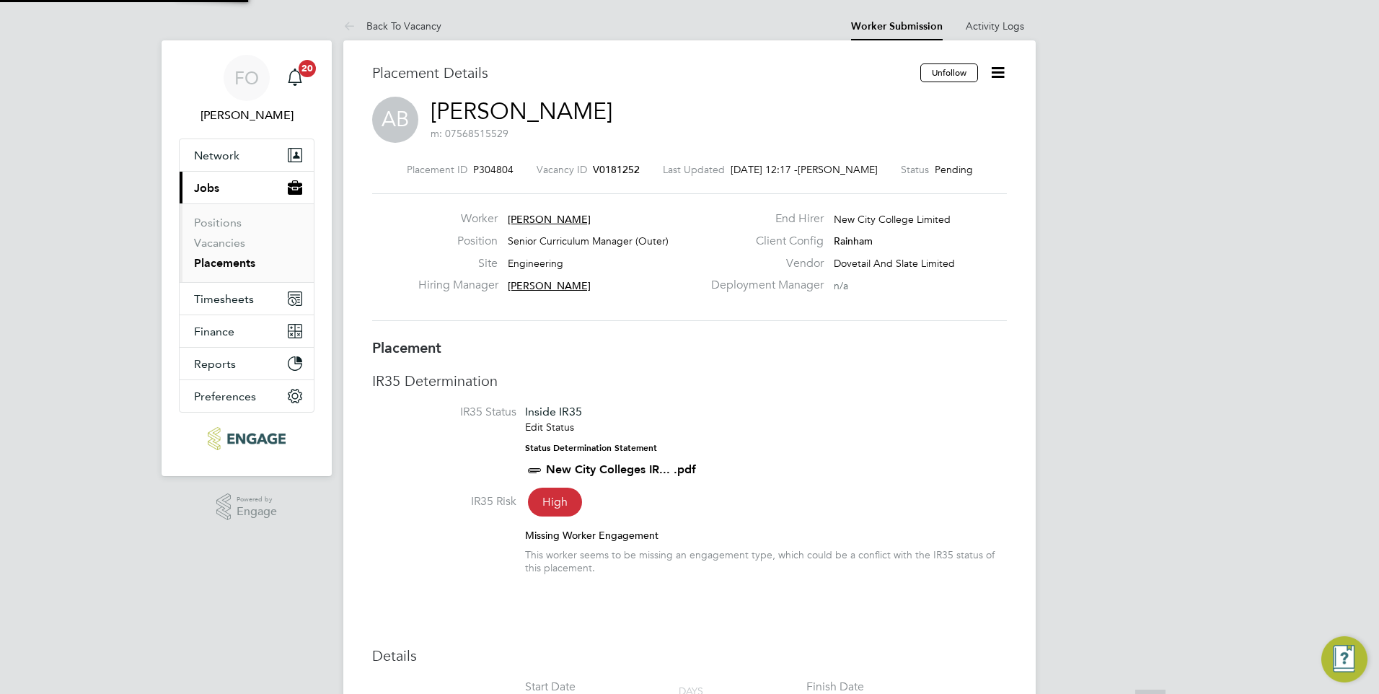
scroll to position [7, 7]
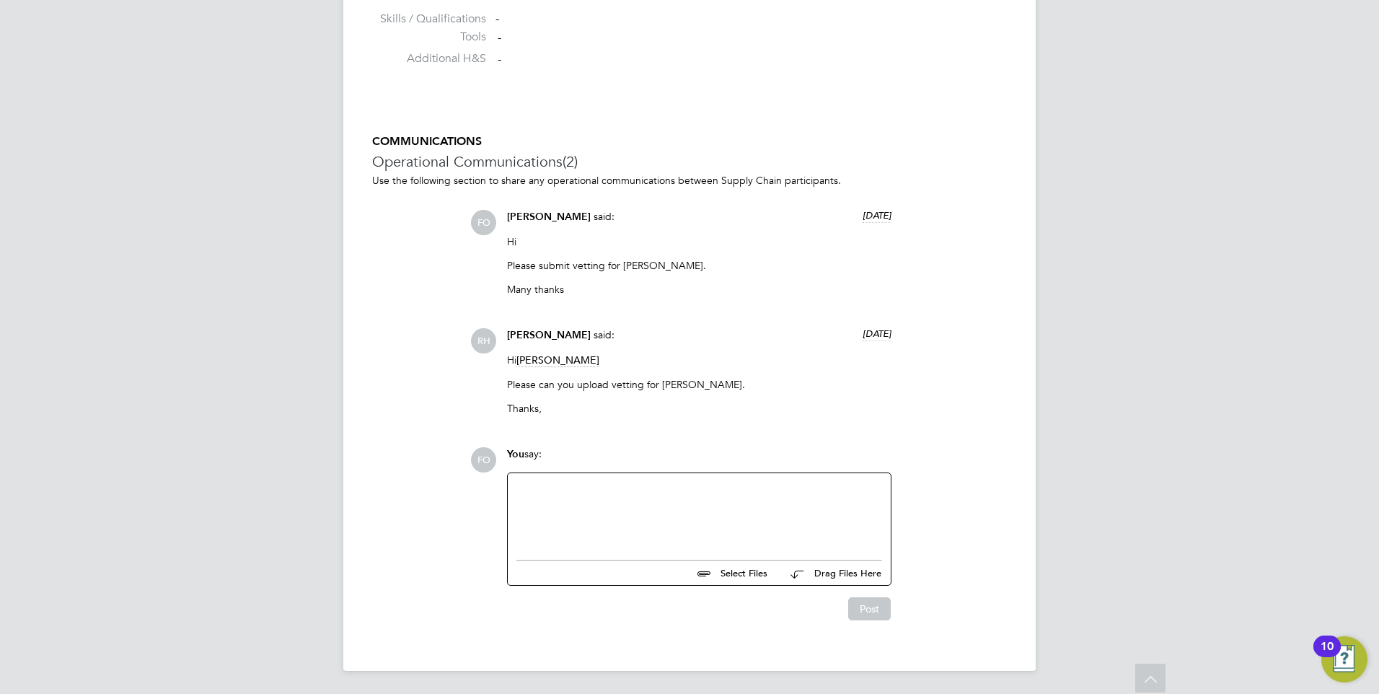
click at [656, 493] on div at bounding box center [699, 513] width 366 height 62
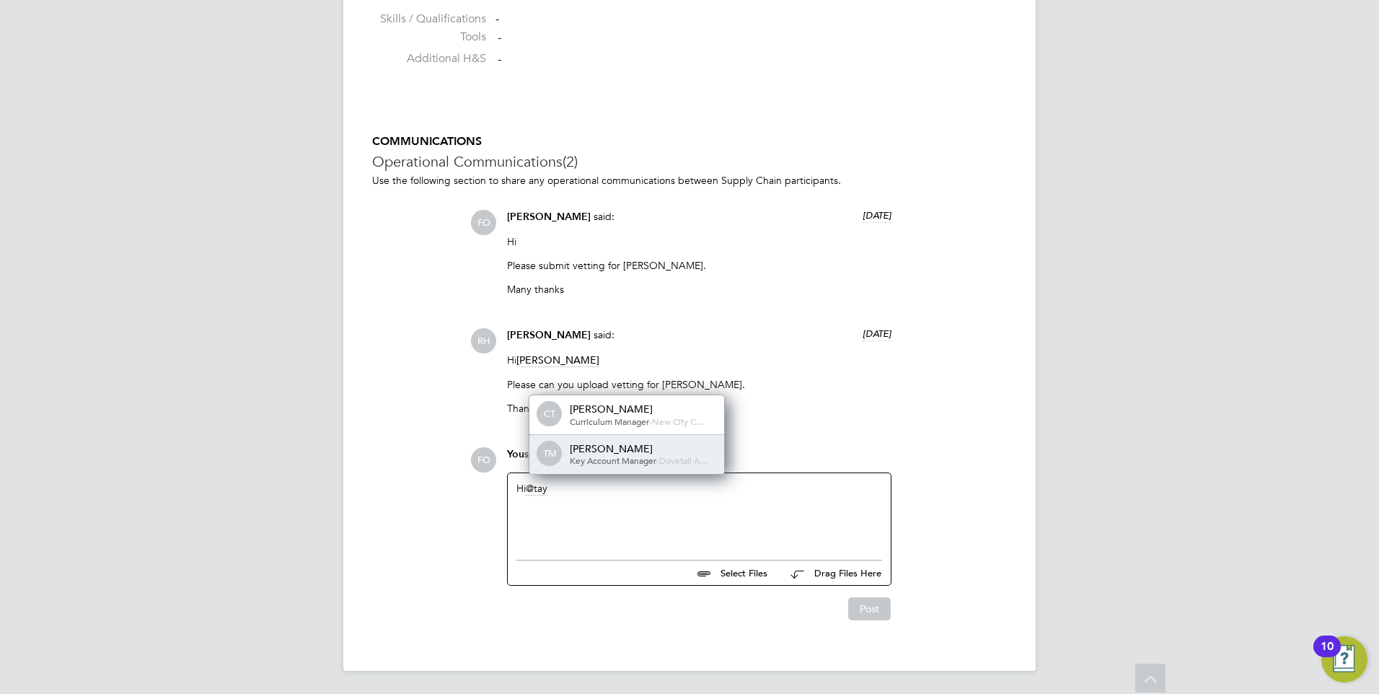
click at [658, 452] on div "Taylor Miller-Davies" at bounding box center [642, 448] width 144 height 13
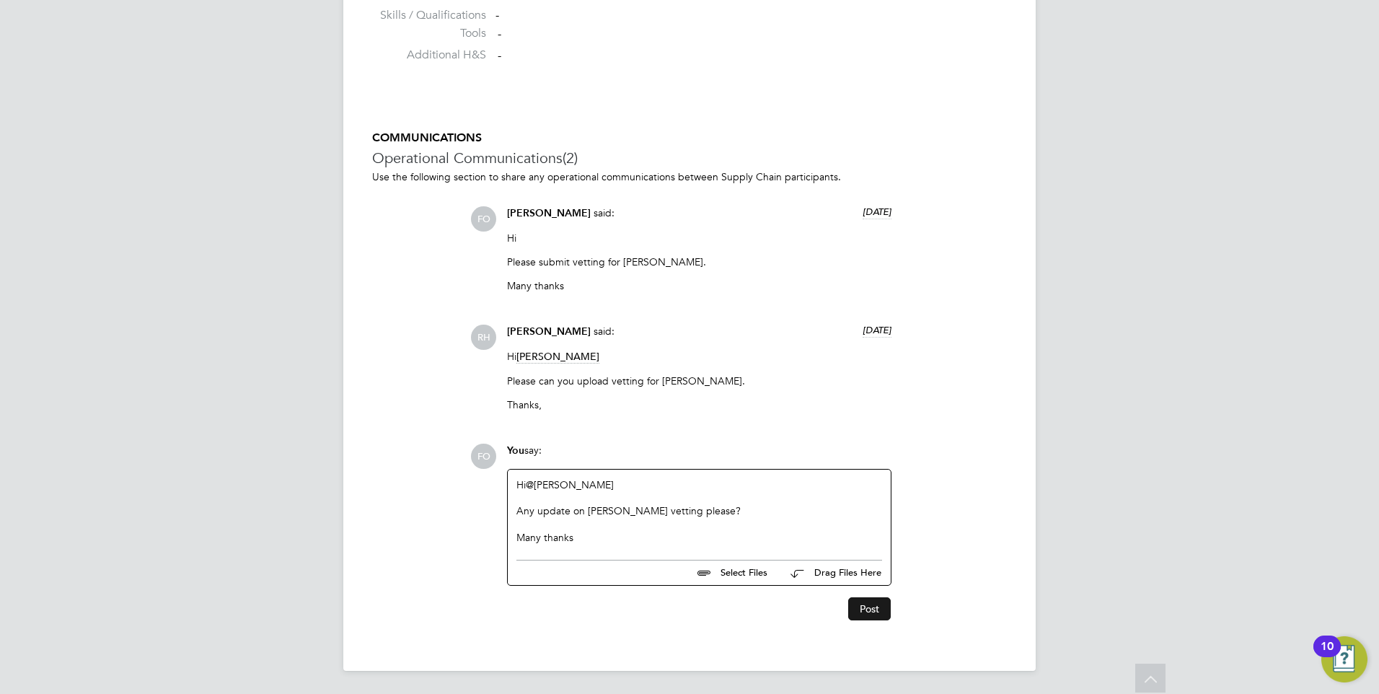
click at [866, 611] on button "Post" at bounding box center [869, 608] width 43 height 23
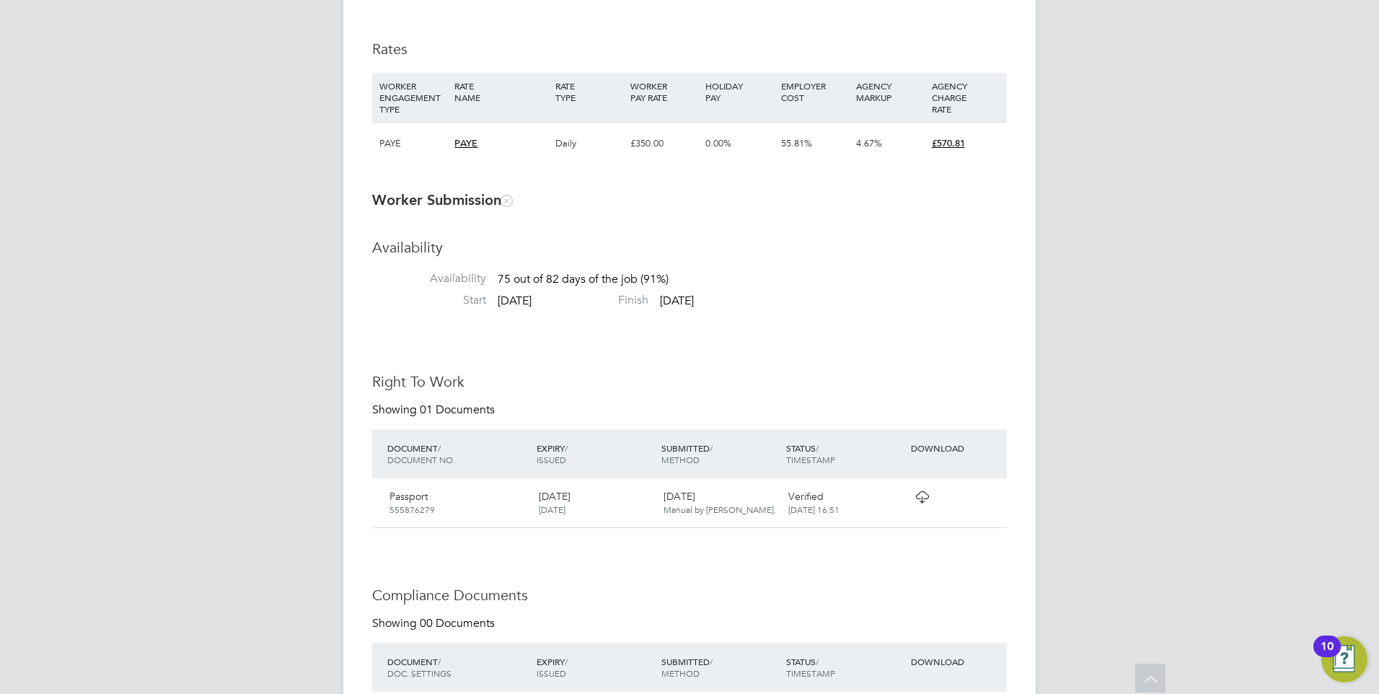
scroll to position [796, 0]
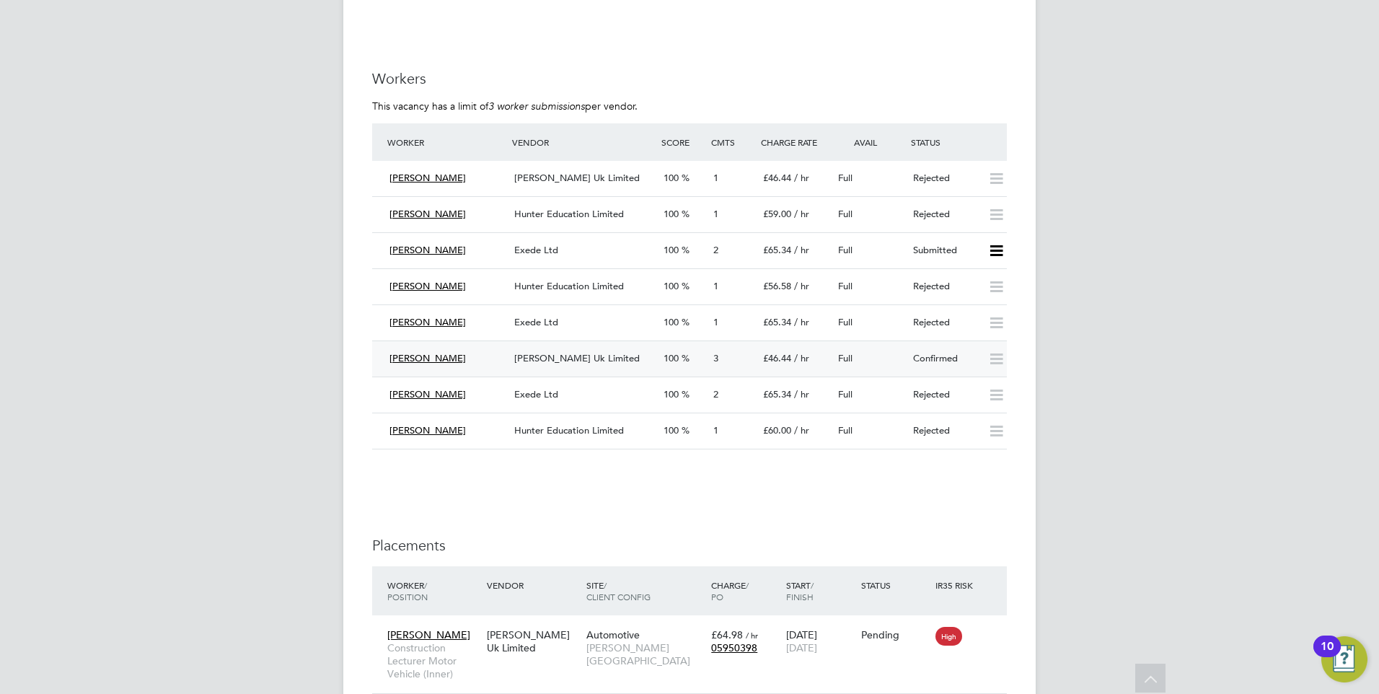
click at [943, 363] on div "Confirmed" at bounding box center [944, 359] width 75 height 24
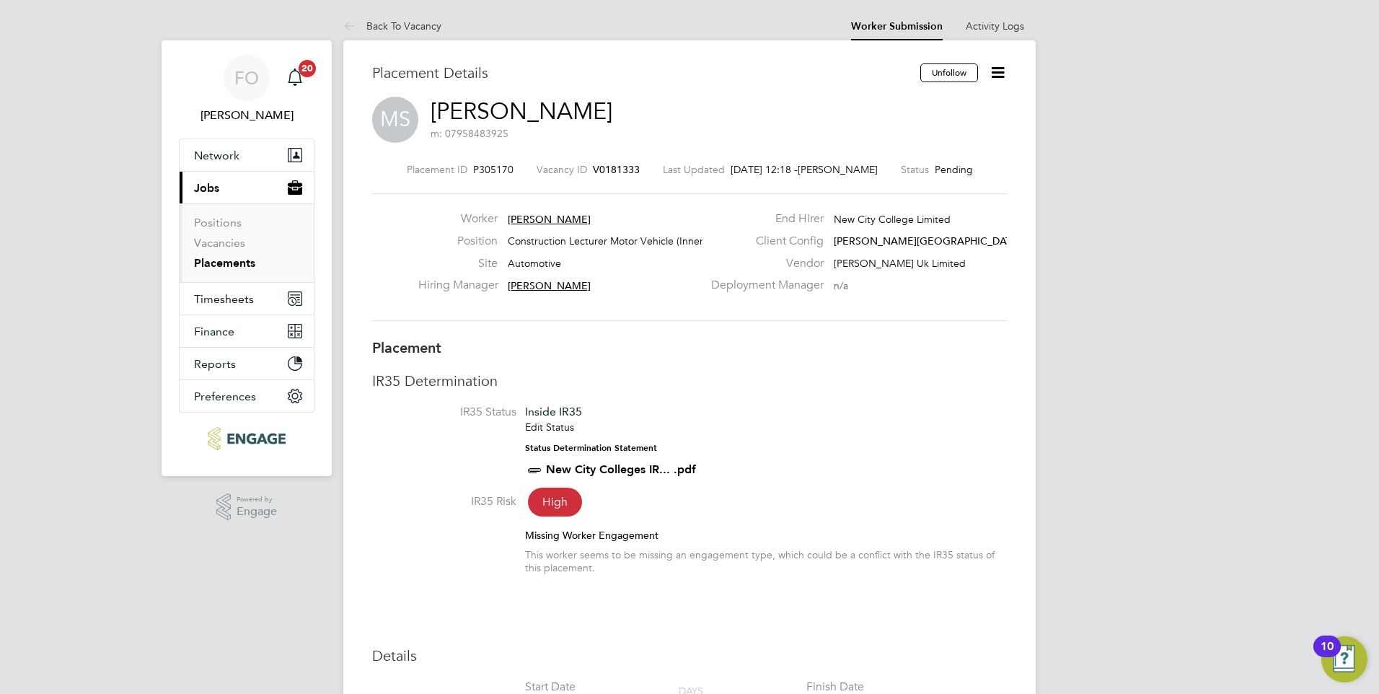
click at [994, 71] on icon at bounding box center [998, 72] width 18 height 18
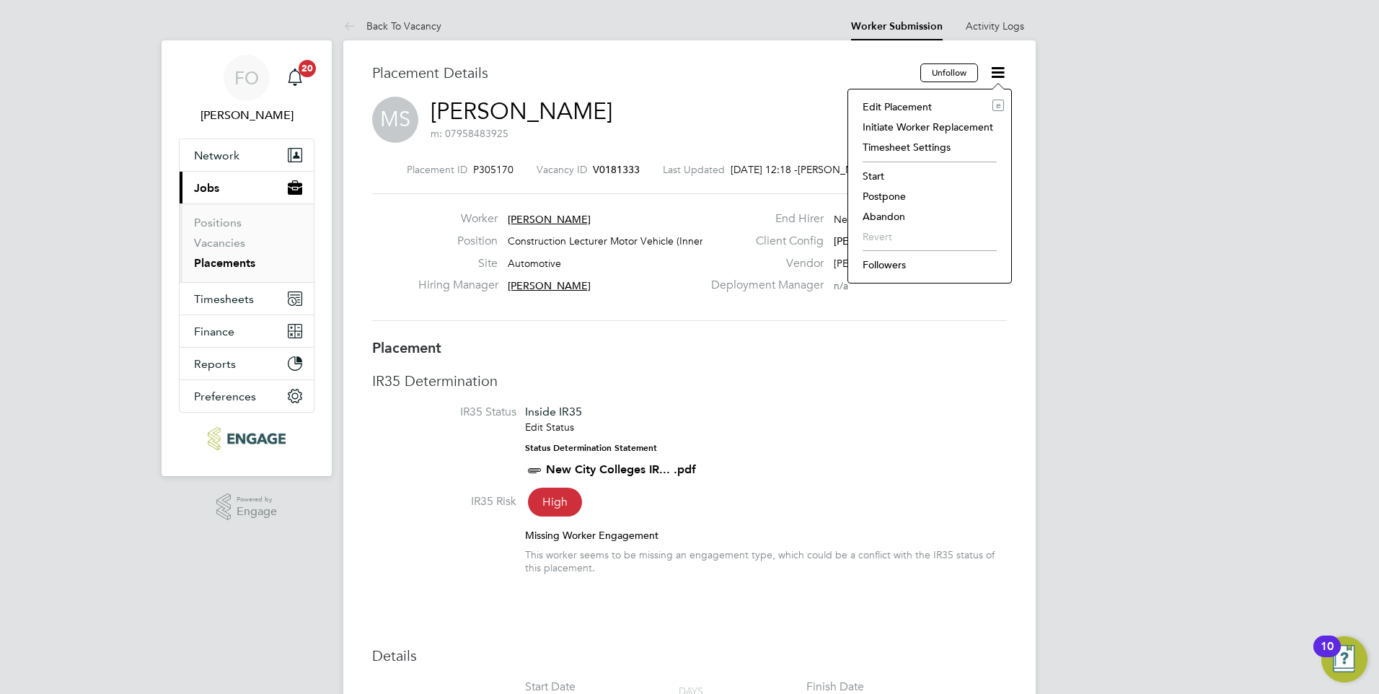
click at [897, 168] on li "Start" at bounding box center [929, 176] width 149 height 20
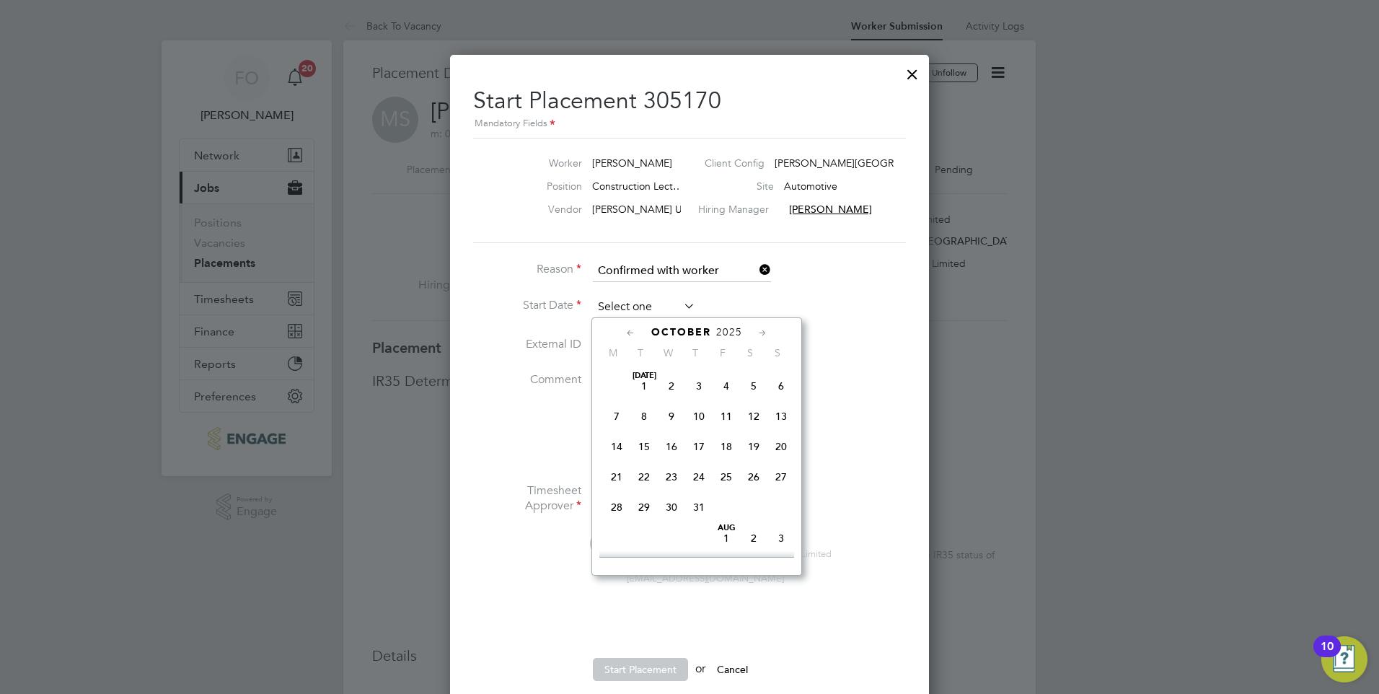
click at [630, 304] on input at bounding box center [644, 307] width 102 height 22
click at [693, 444] on span "2" at bounding box center [698, 436] width 27 height 27
type input "[DATE]"
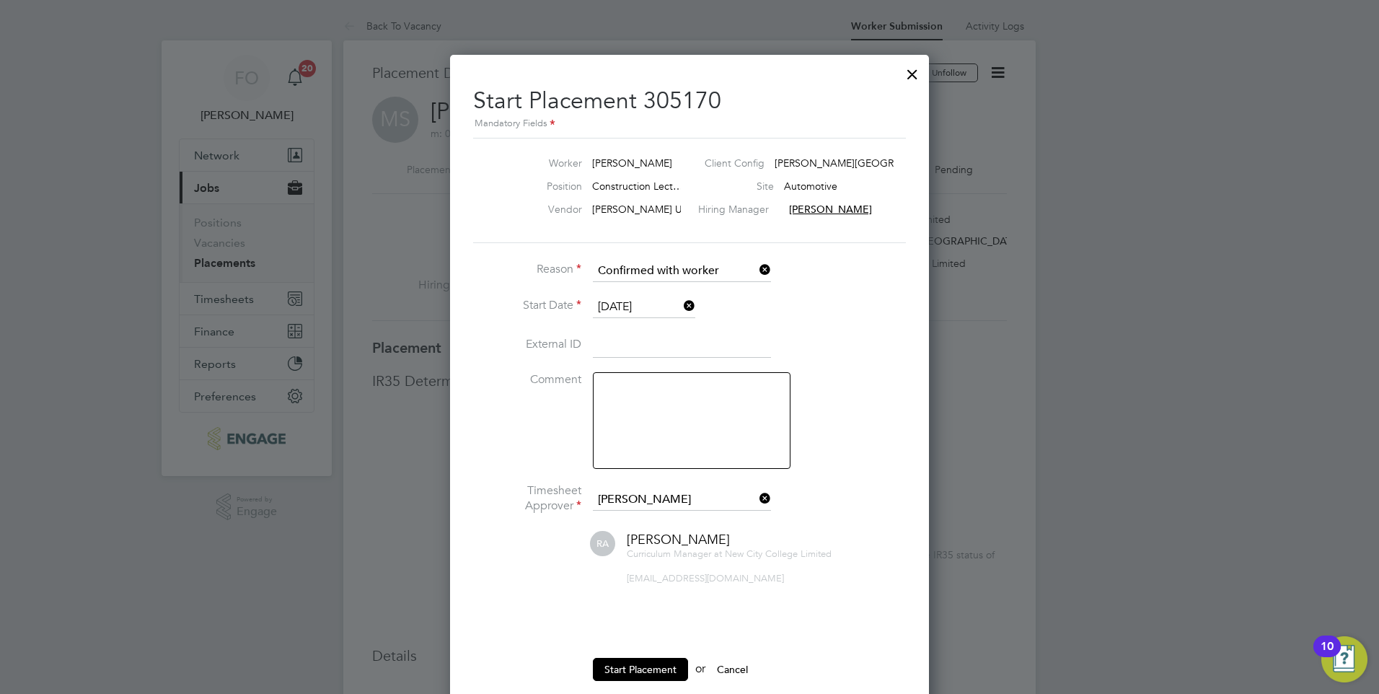
drag, startPoint x: 618, startPoint y: 669, endPoint x: 671, endPoint y: 600, distance: 86.4
click at [618, 669] on button "Start Placement" at bounding box center [640, 669] width 95 height 23
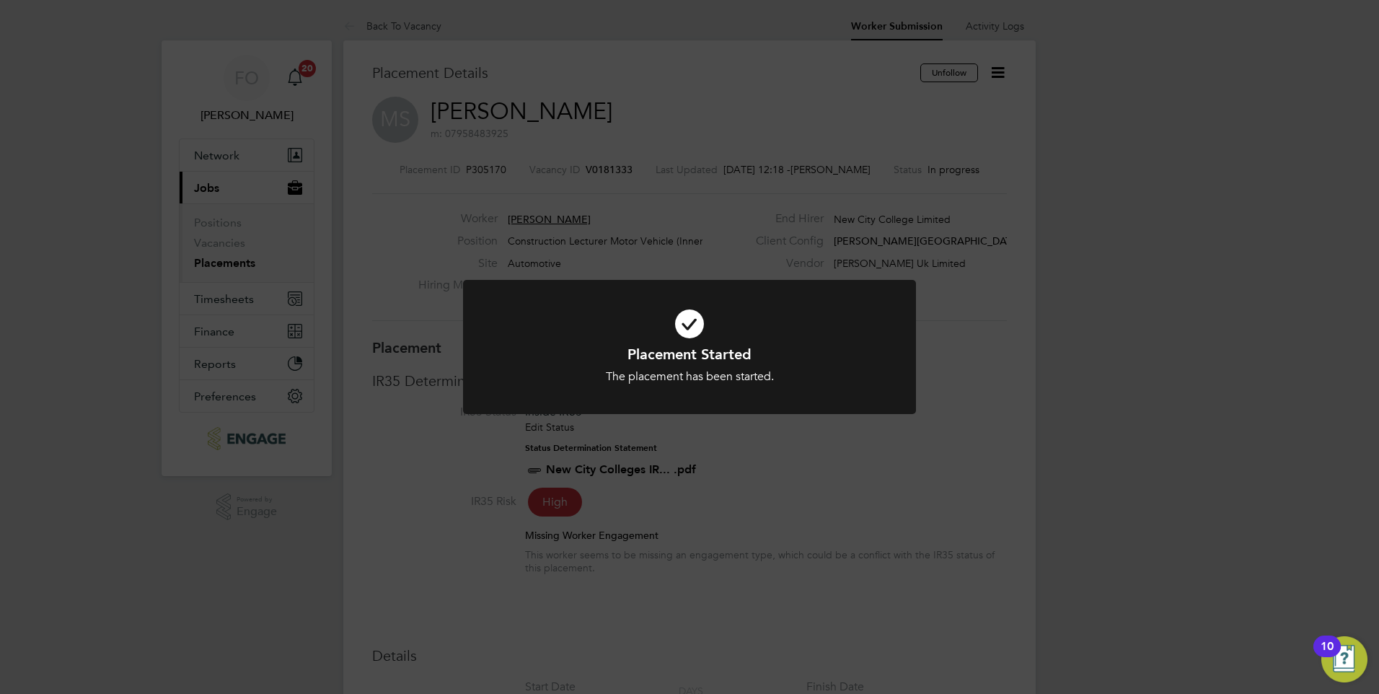
click at [610, 171] on div "Placement Started The placement has been started. Cancel Okay" at bounding box center [689, 347] width 1379 height 694
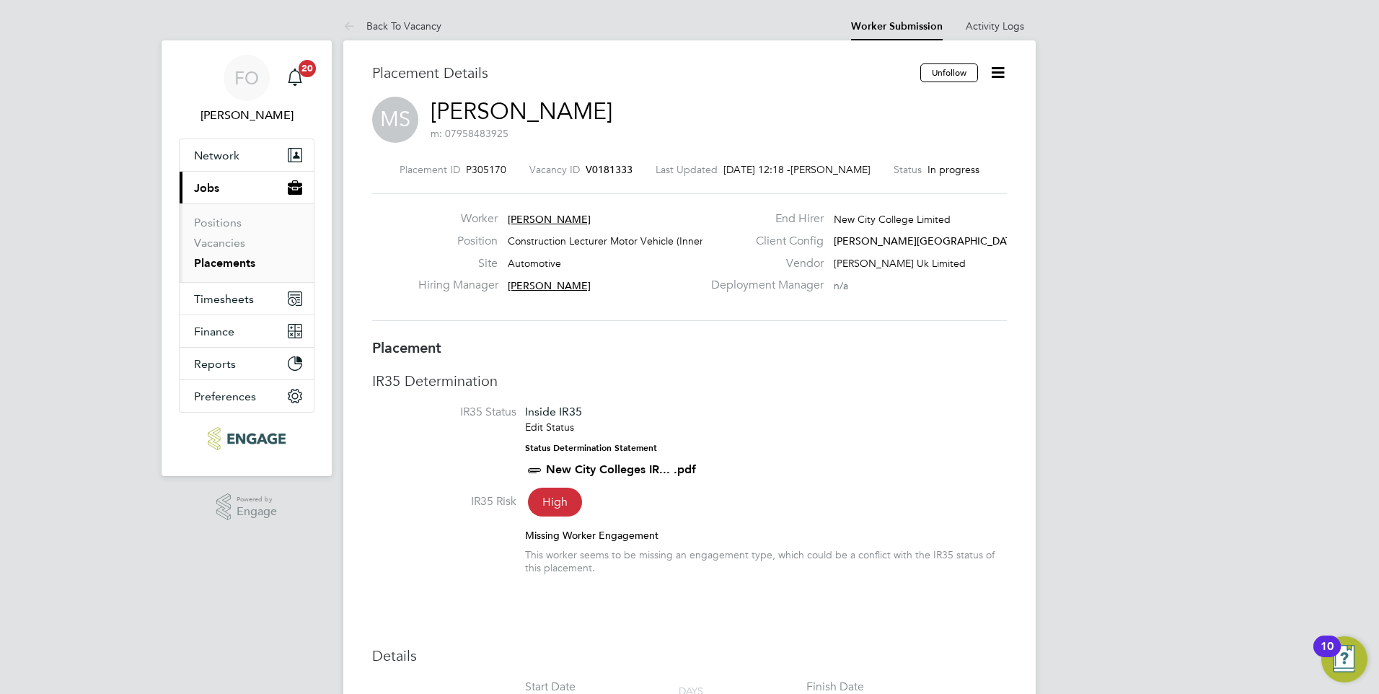
click at [607, 169] on span "V0181333" at bounding box center [609, 169] width 47 height 13
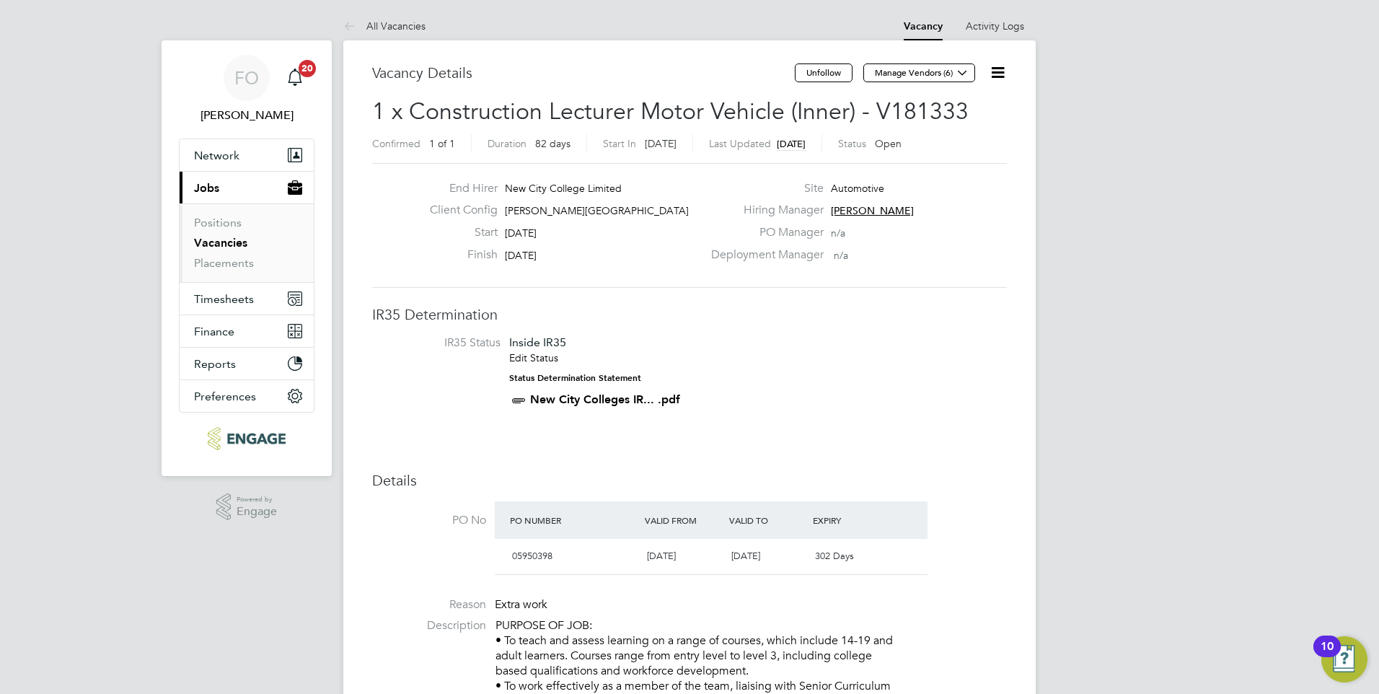
click at [1005, 74] on icon at bounding box center [998, 72] width 18 height 18
click at [961, 126] on li "Update Status" at bounding box center [963, 127] width 84 height 20
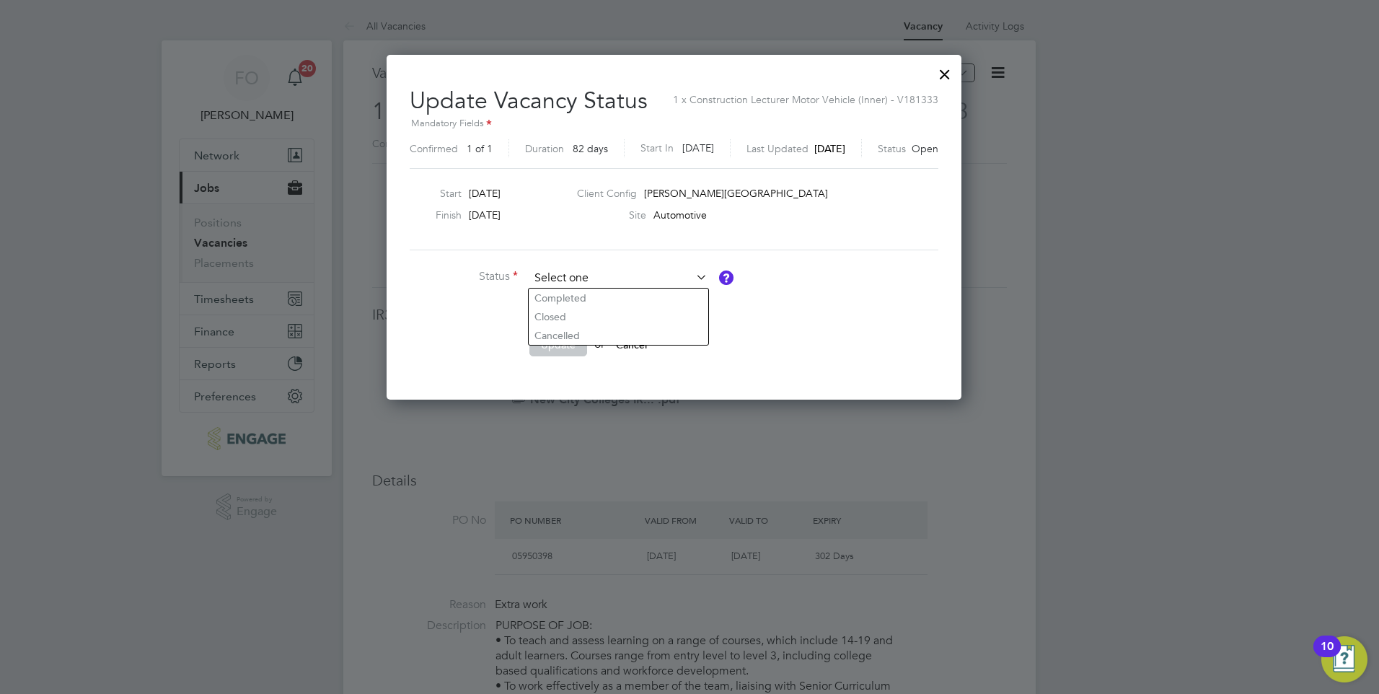
click at [598, 269] on input at bounding box center [618, 279] width 178 height 22
click at [571, 319] on li "Closed" at bounding box center [619, 316] width 180 height 19
type input "Closed"
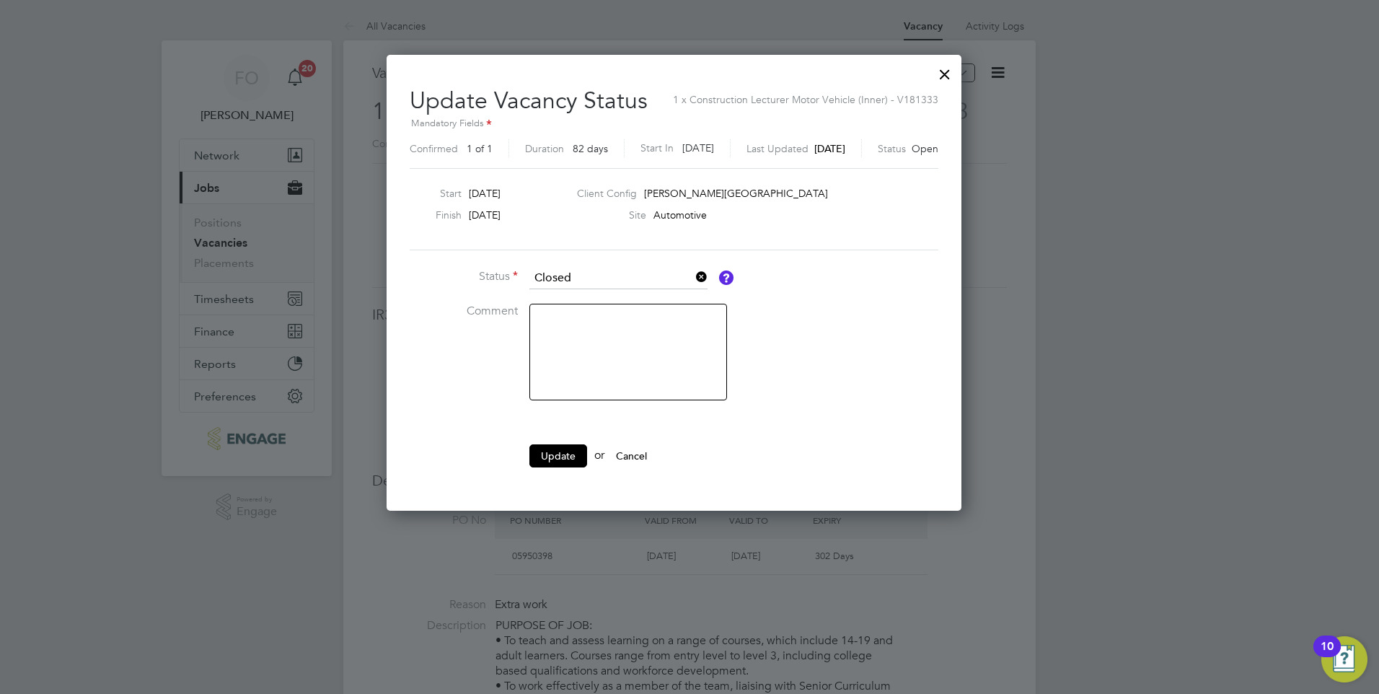
click at [578, 314] on textarea at bounding box center [628, 352] width 198 height 97
type textarea "Filled"
click at [567, 457] on button "Update" at bounding box center [558, 455] width 58 height 23
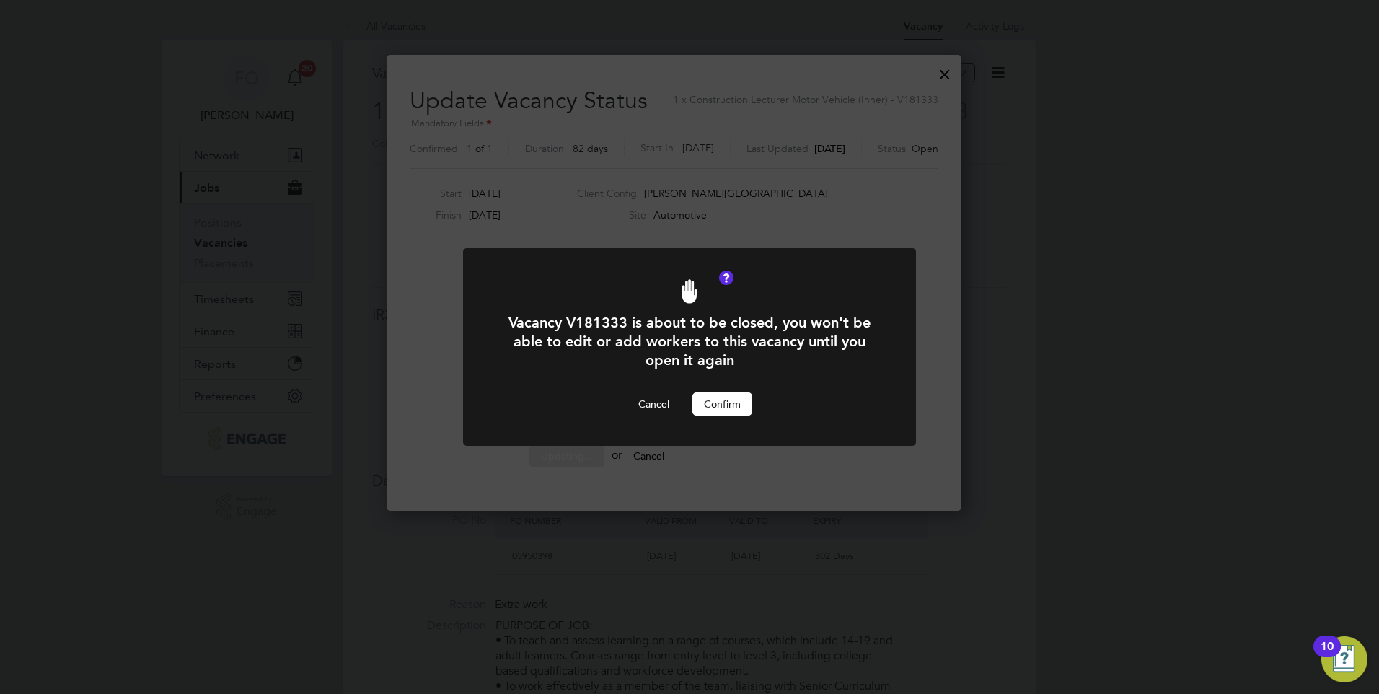
click at [751, 408] on button "Confirm" at bounding box center [722, 403] width 60 height 23
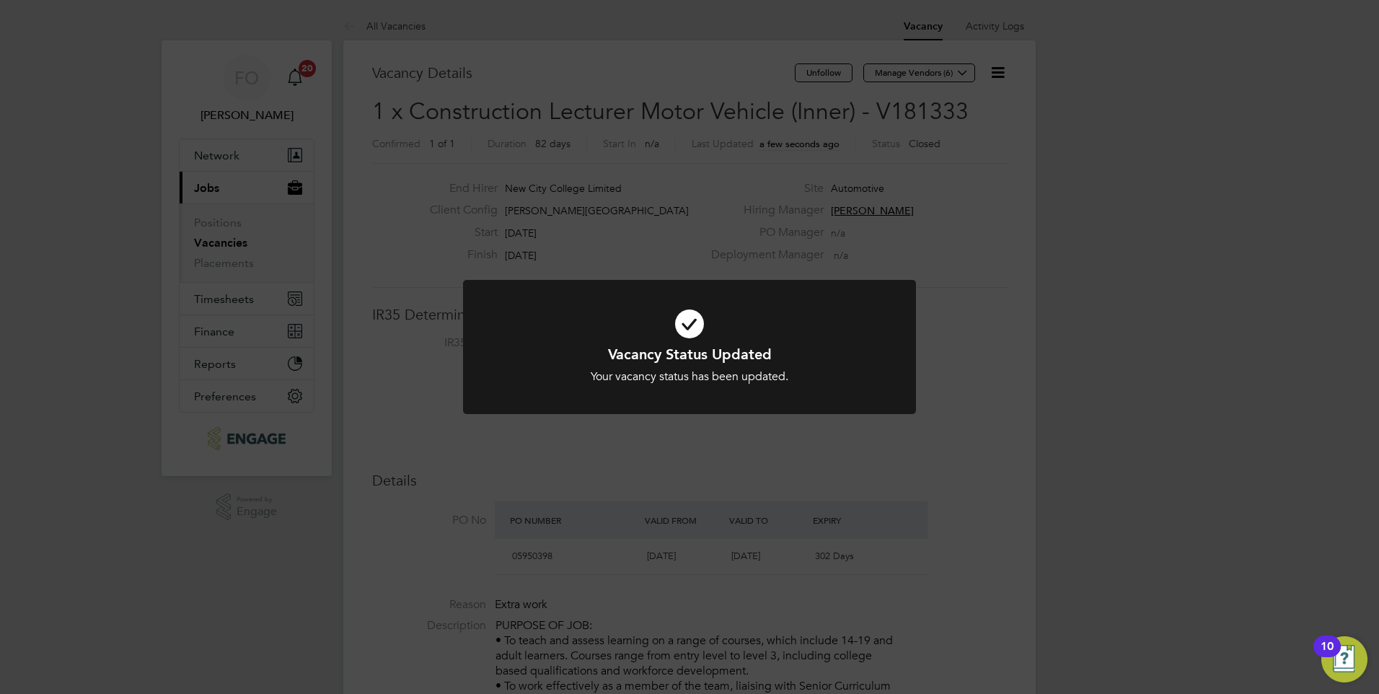
click at [902, 412] on div at bounding box center [689, 347] width 453 height 135
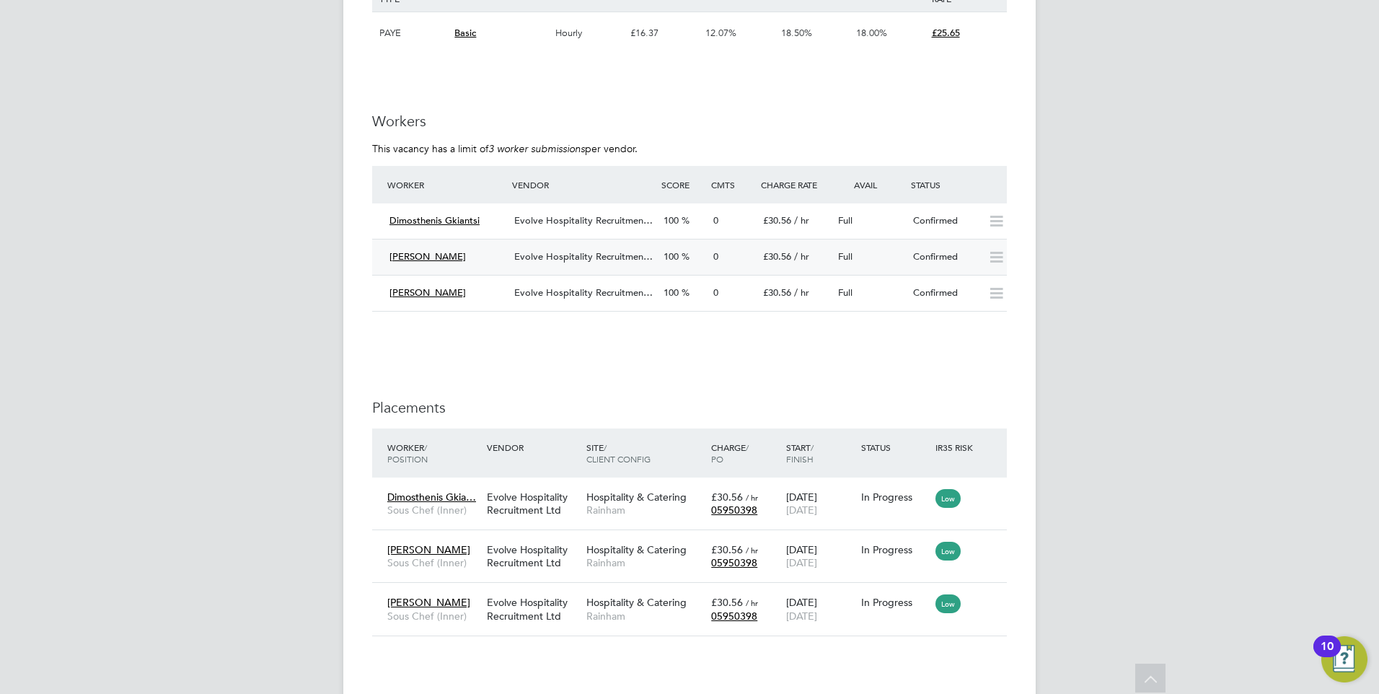
click at [899, 245] on div "Full" at bounding box center [869, 257] width 75 height 24
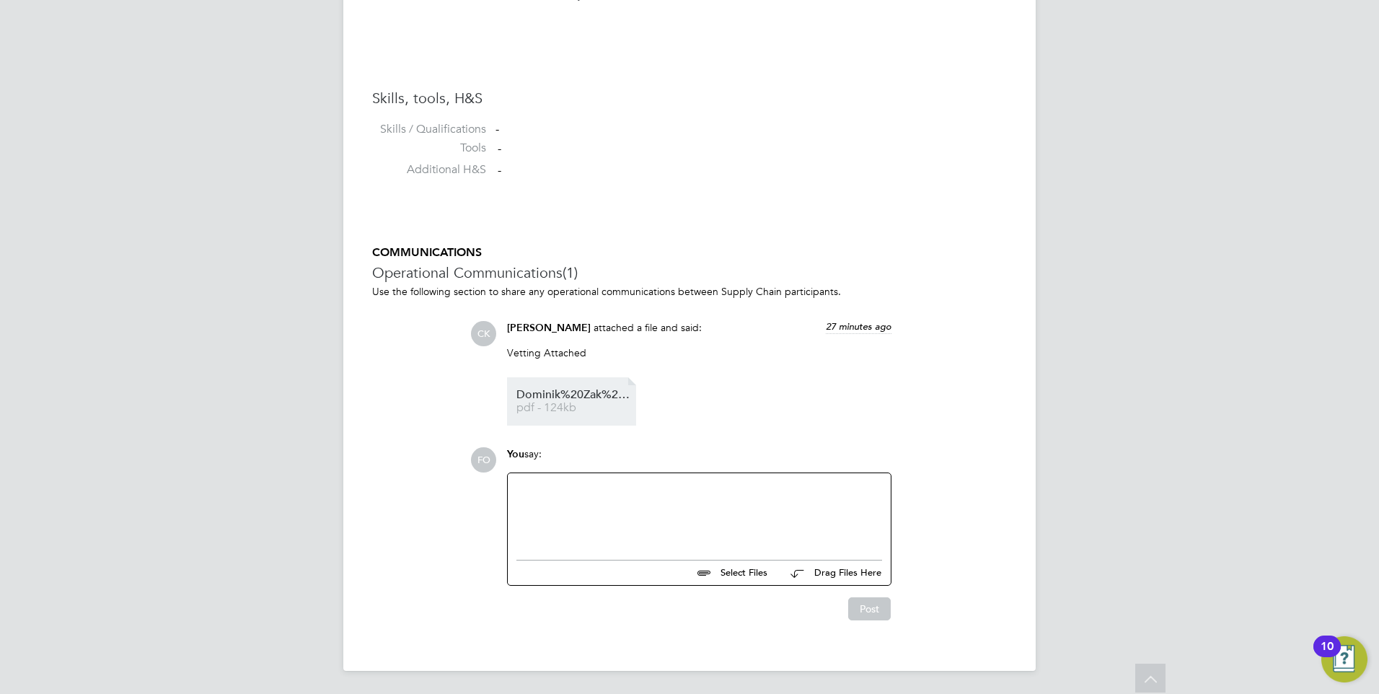
click at [573, 400] on span "Dominik%20Zak%20NCC%20Candidate%20Vetting%20Form%20-%20New" at bounding box center [573, 394] width 115 height 11
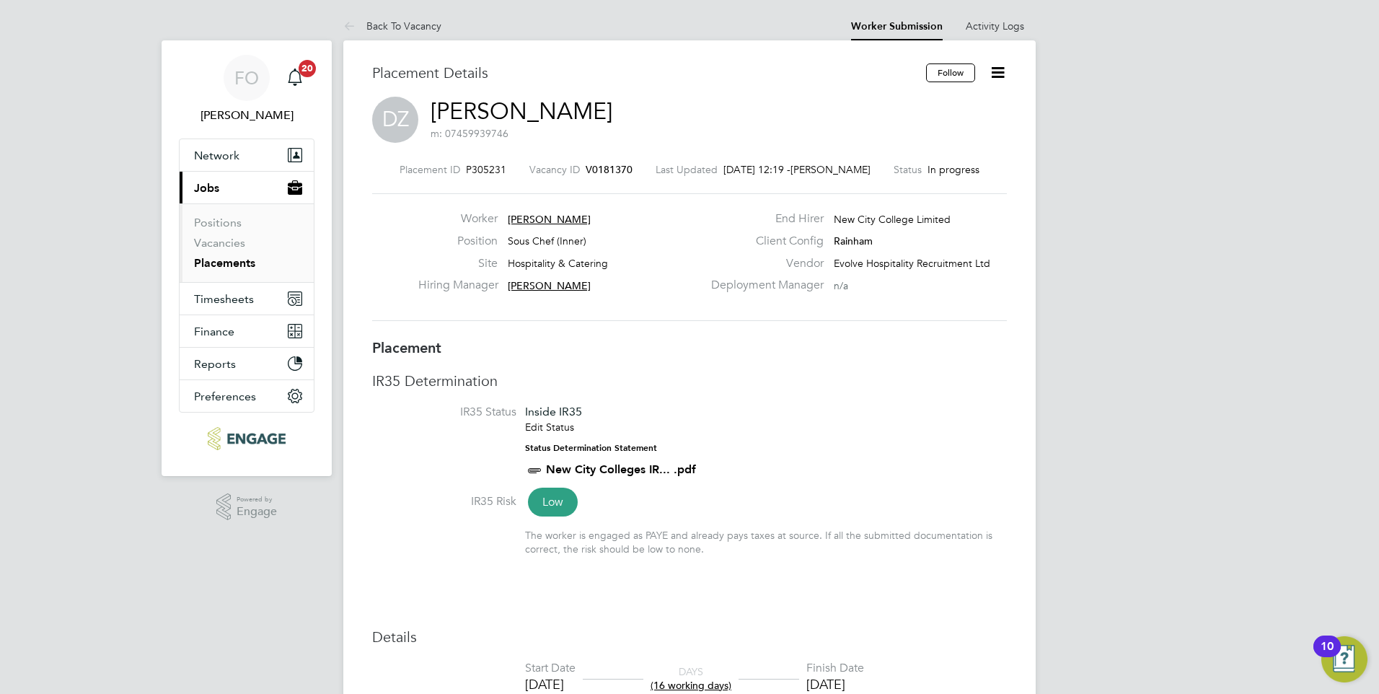
click at [607, 174] on span "V0181370" at bounding box center [609, 169] width 47 height 13
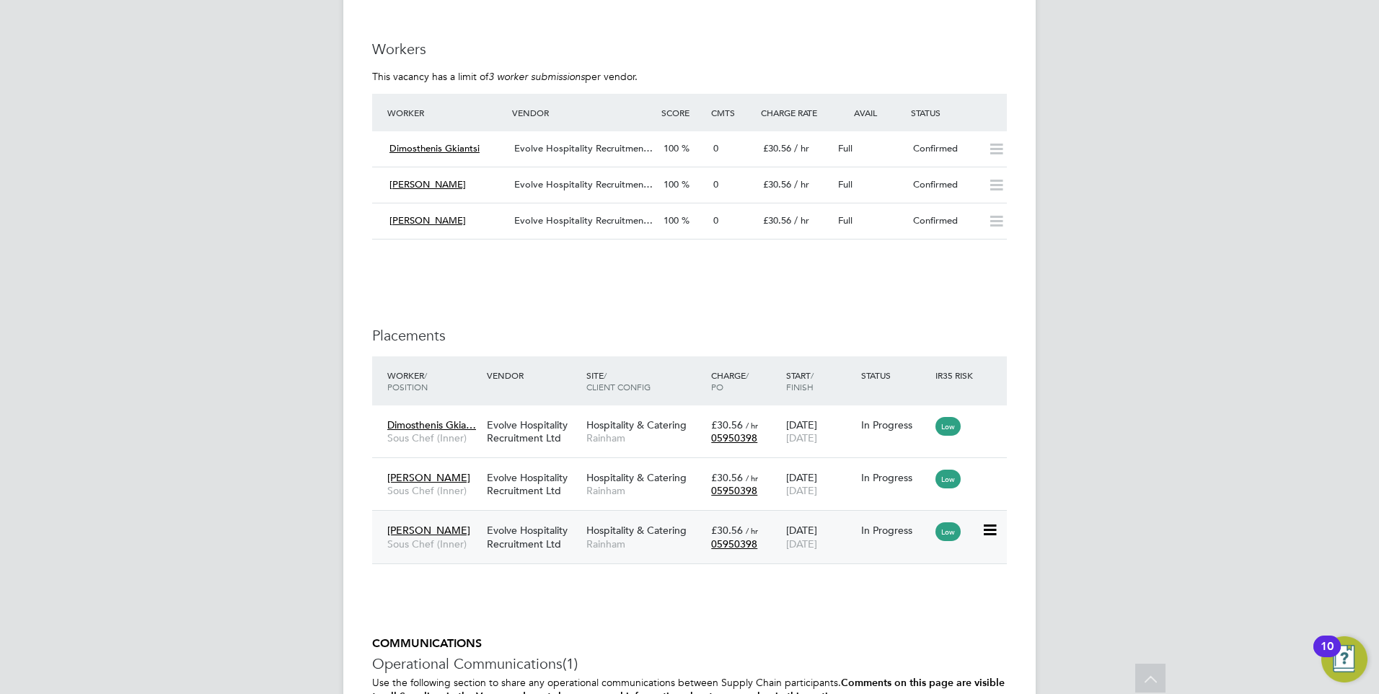
click at [817, 537] on span "23 Oct 2025" at bounding box center [801, 543] width 31 height 13
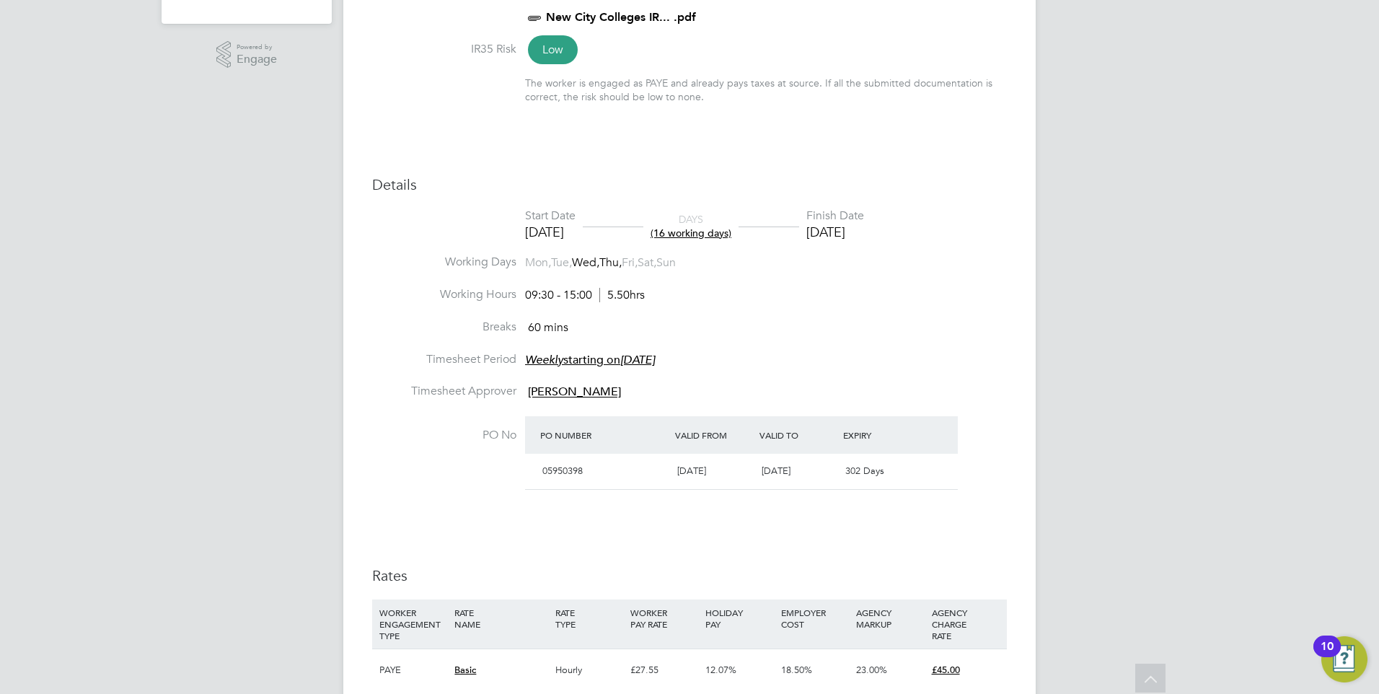
scroll to position [82, 0]
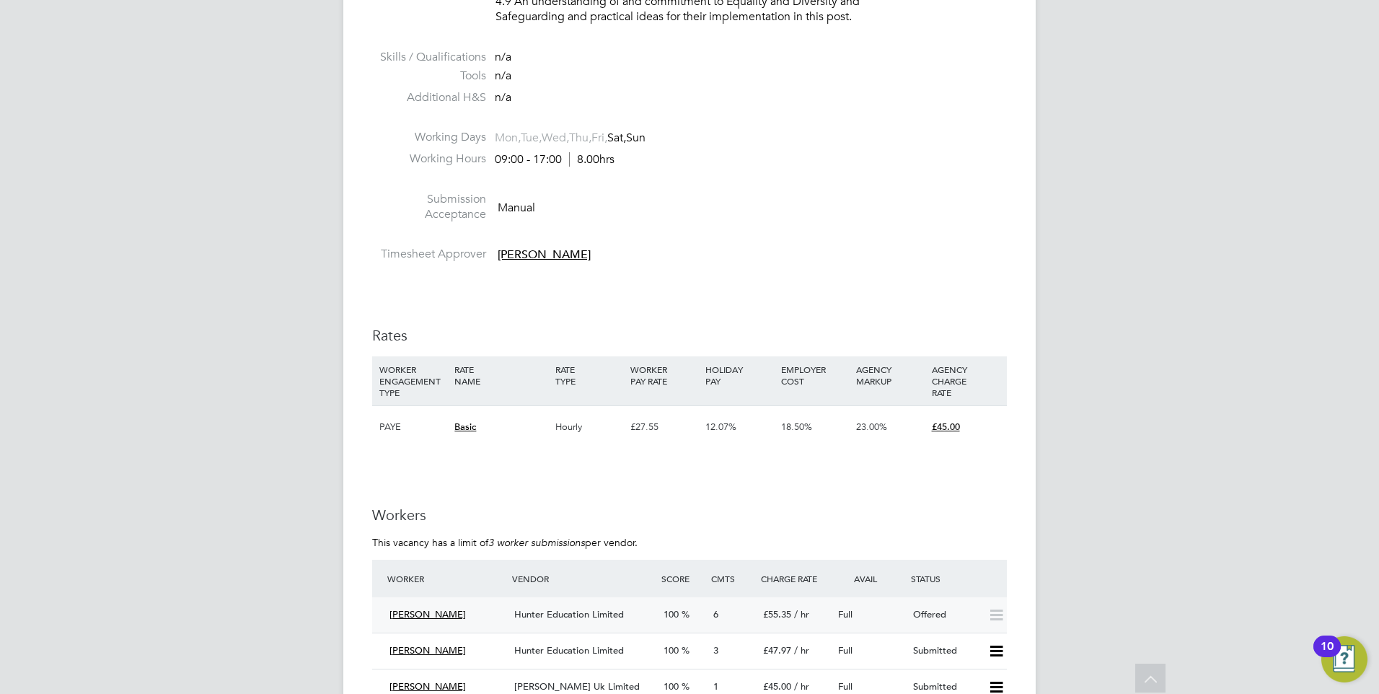
click at [933, 608] on div "Offered" at bounding box center [944, 615] width 75 height 24
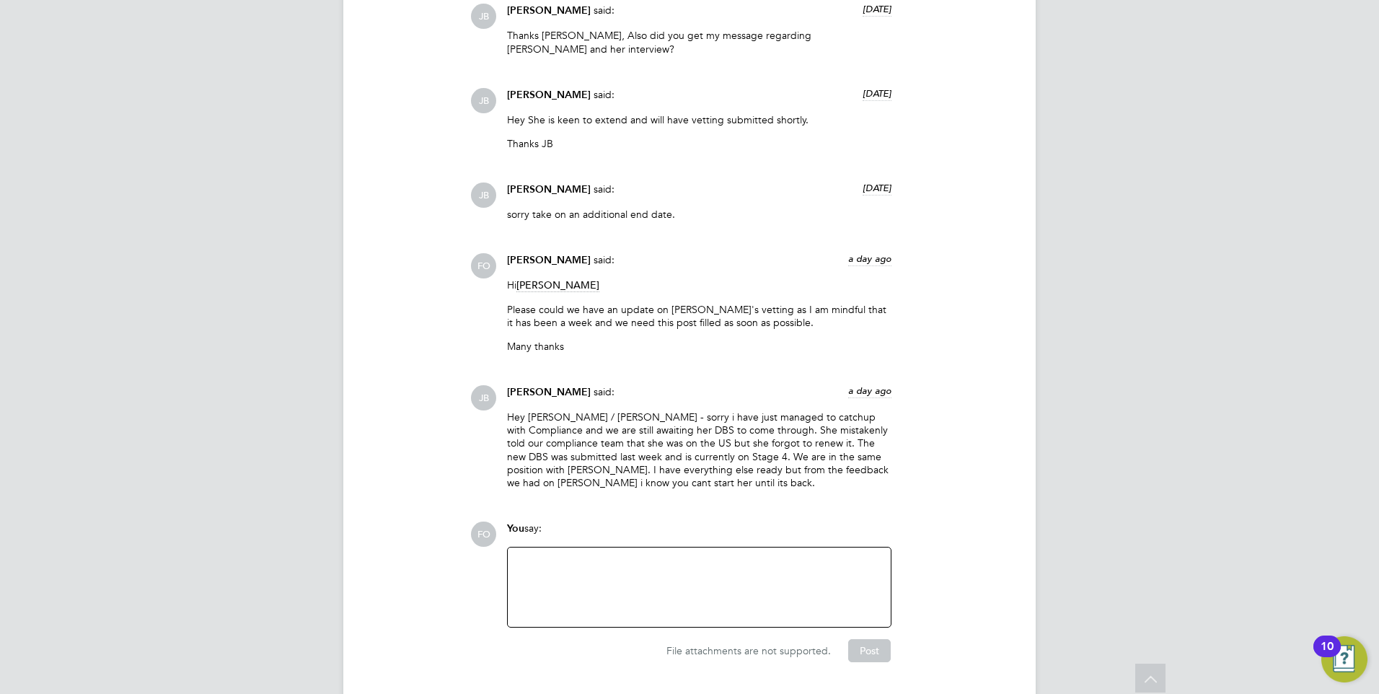
scroll to position [3234, 0]
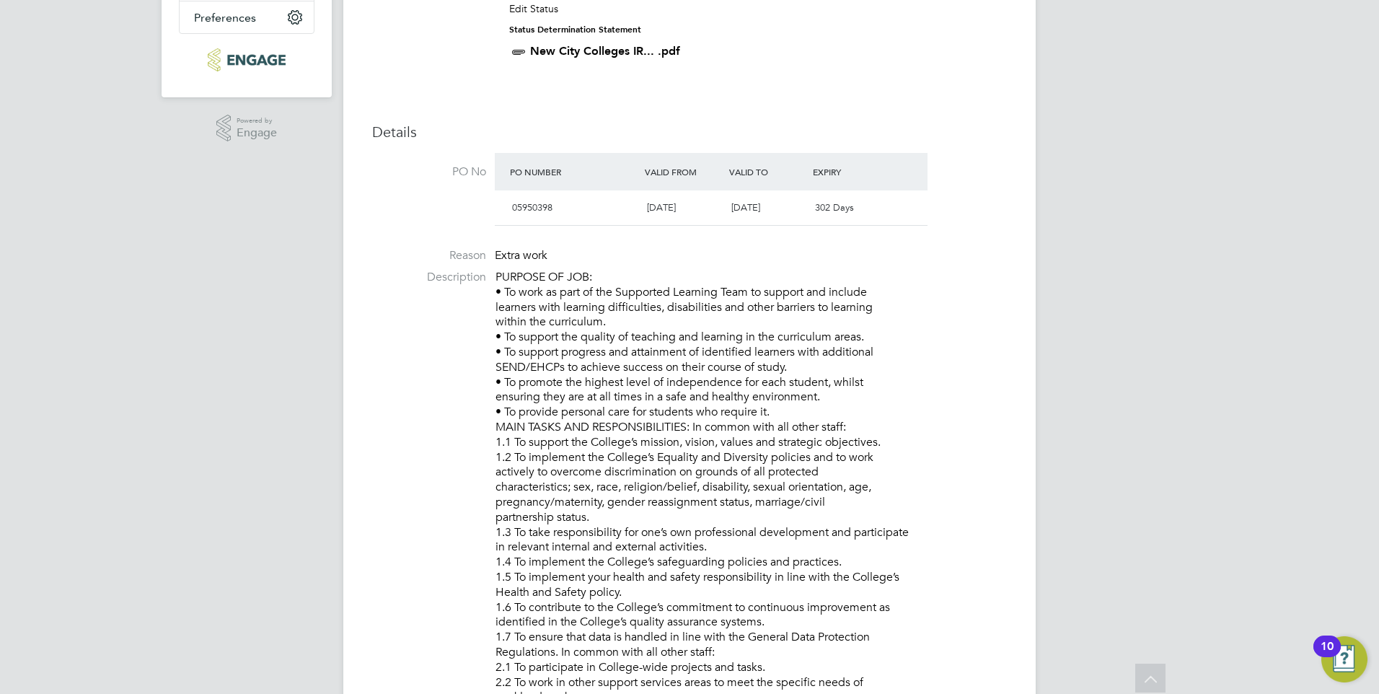
scroll to position [505, 0]
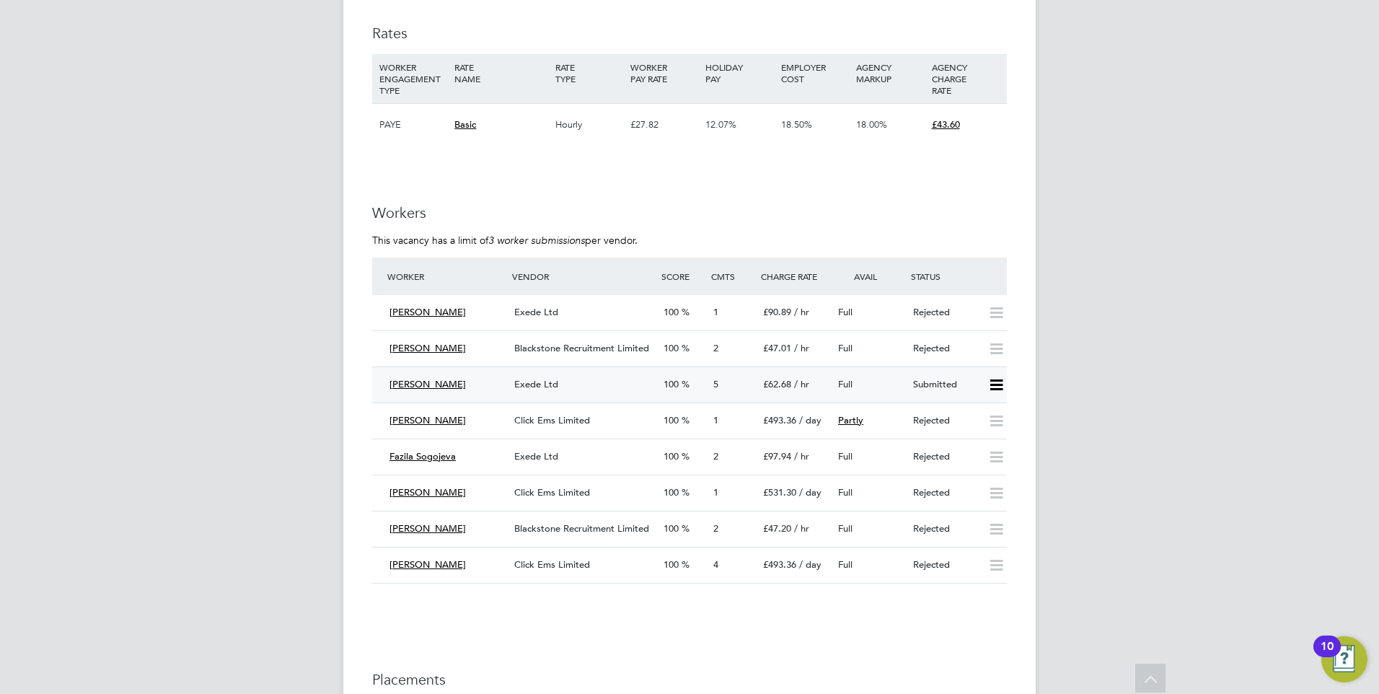
click at [967, 373] on div "Submitted" at bounding box center [944, 385] width 75 height 24
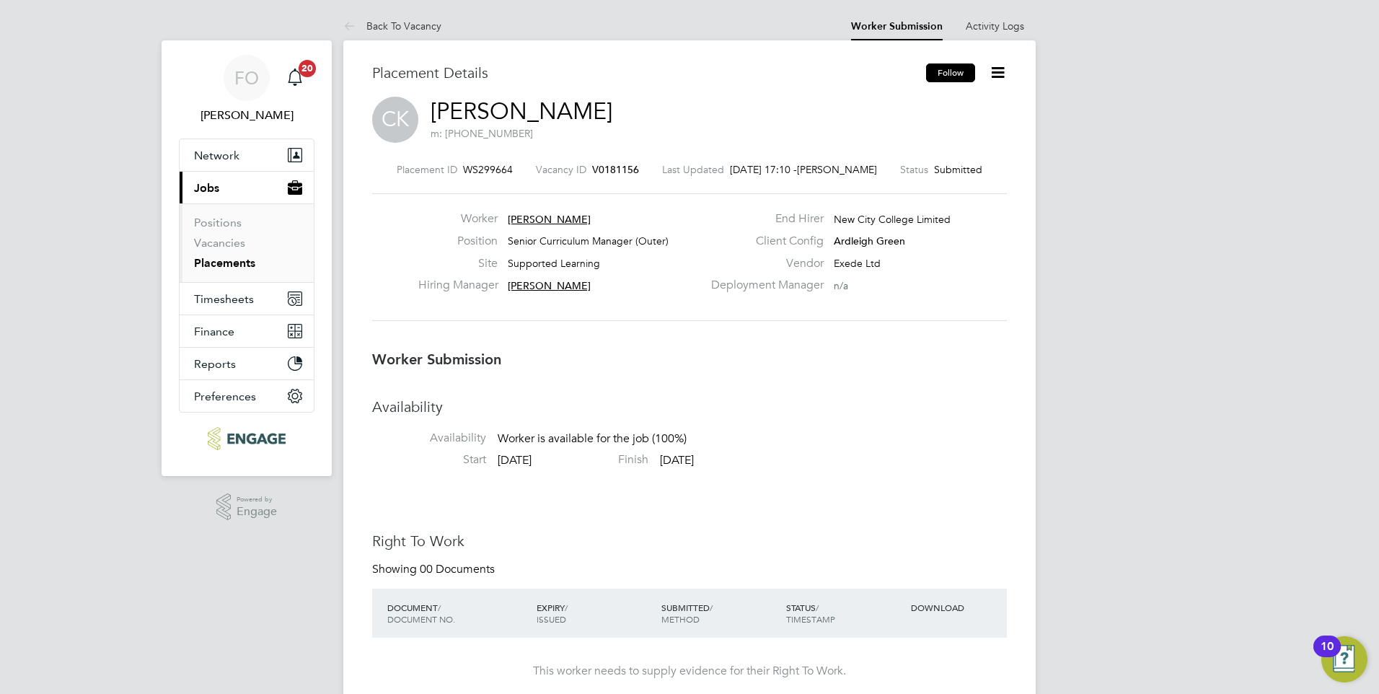
click at [972, 64] on button "Follow" at bounding box center [950, 72] width 49 height 19
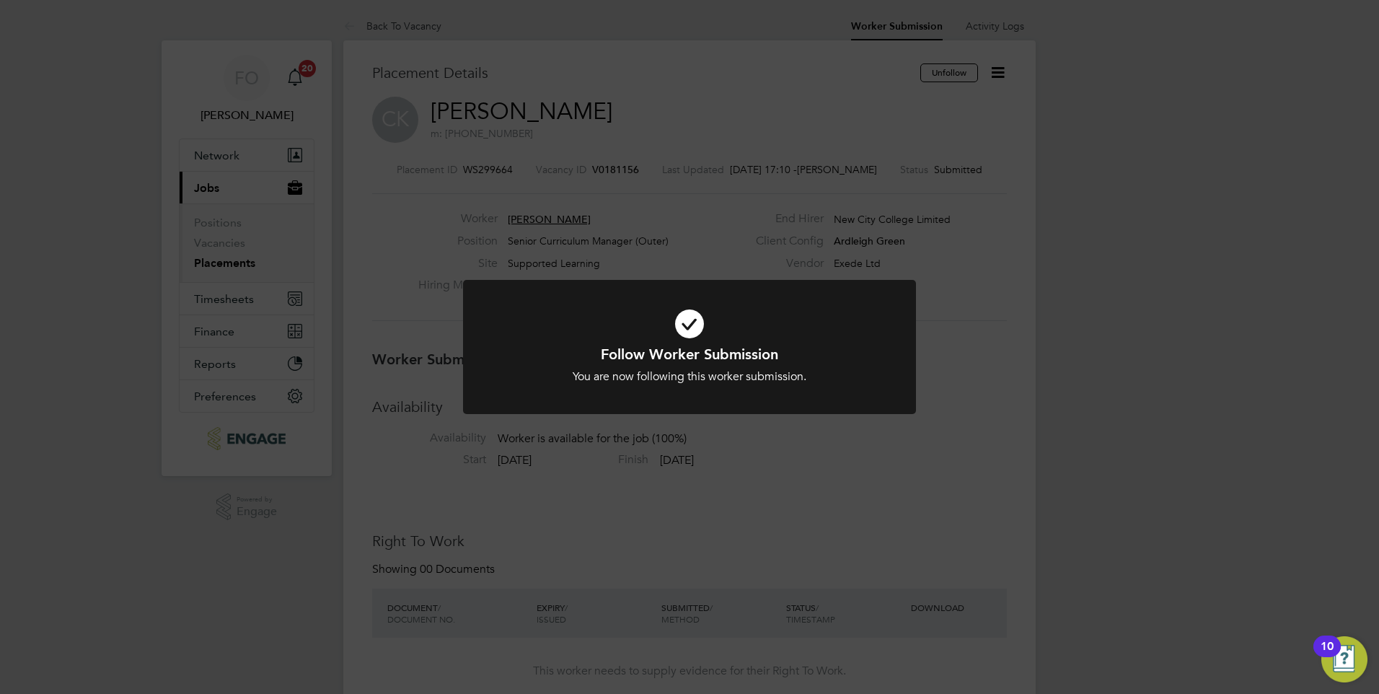
click at [998, 335] on div "Follow Worker Submission You are now following this worker submission. Cancel O…" at bounding box center [689, 347] width 1379 height 694
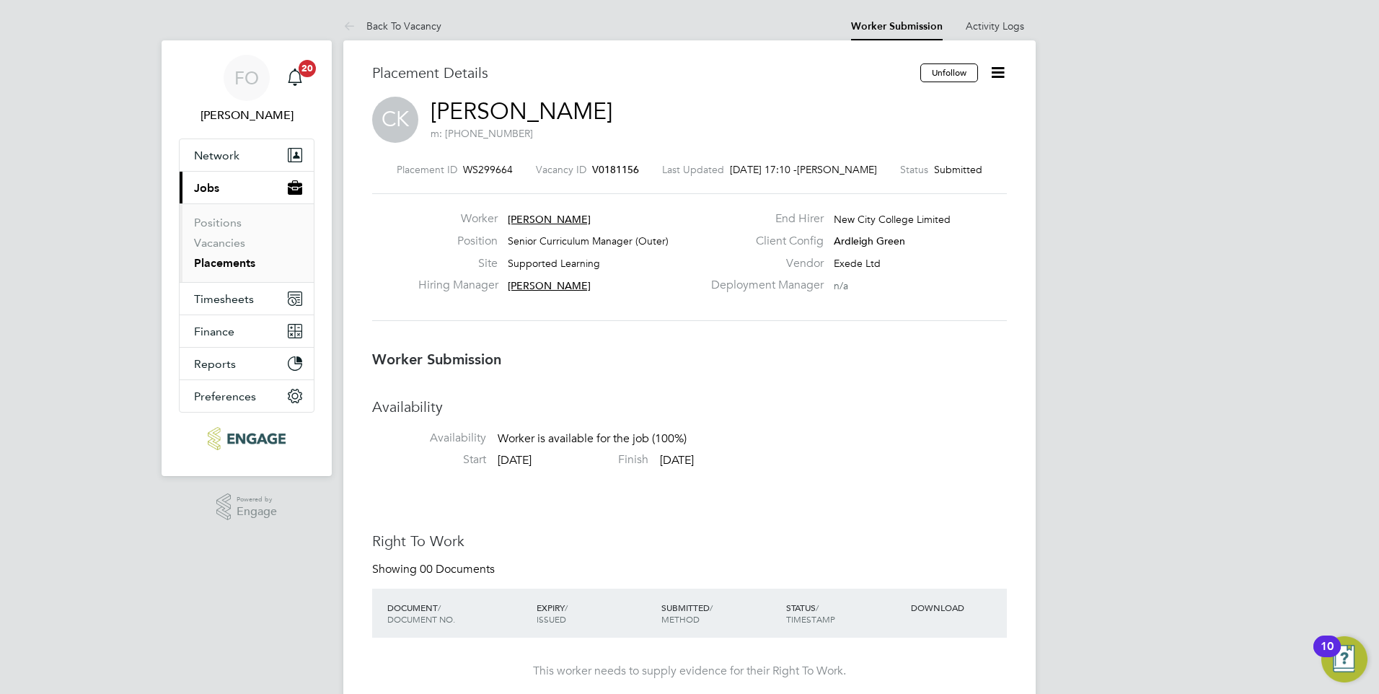
drag, startPoint x: 577, startPoint y: 101, endPoint x: 455, endPoint y: 110, distance: 122.3
click at [455, 110] on div "CK [PERSON_NAME] m: [PHONE_NUMBER]" at bounding box center [689, 121] width 635 height 49
drag, startPoint x: 455, startPoint y: 110, endPoint x: 635, endPoint y: 115, distance: 180.4
click at [640, 120] on div "CK [PERSON_NAME] m: [PHONE_NUMBER]" at bounding box center [689, 121] width 635 height 49
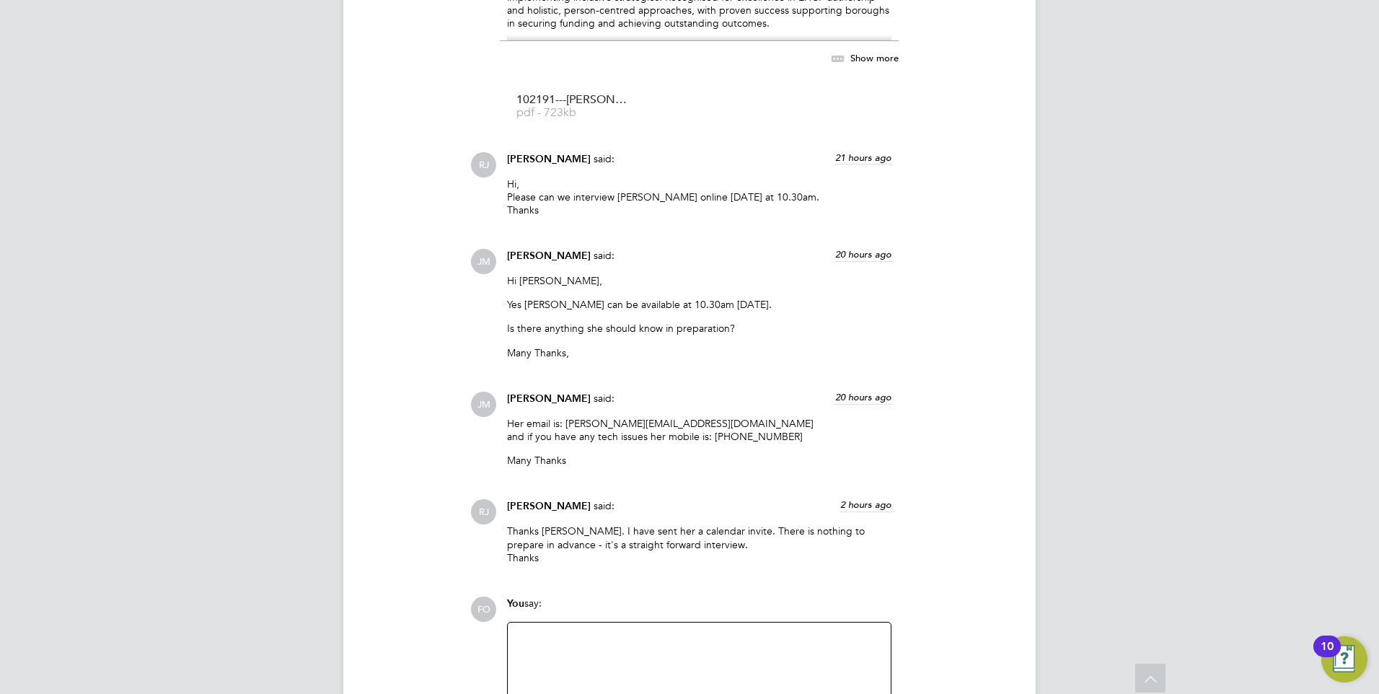
scroll to position [1659, 0]
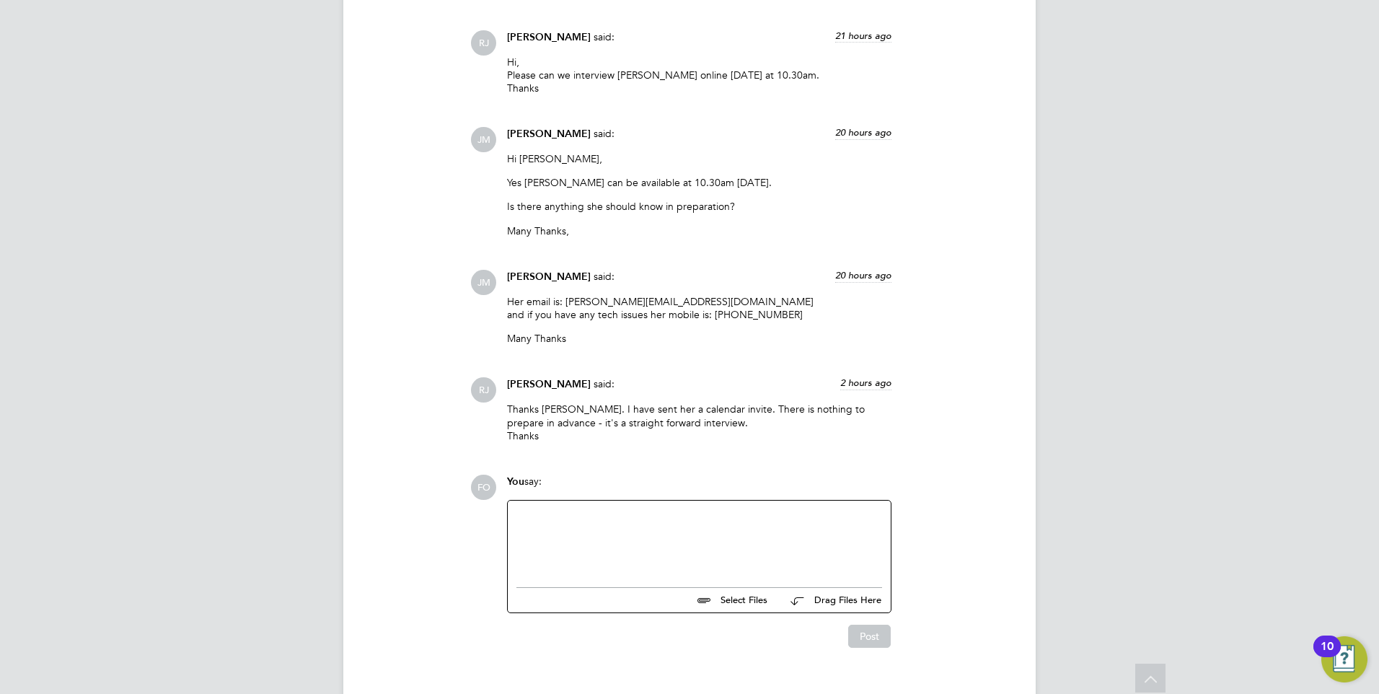
click at [833, 218] on div "Hi [PERSON_NAME], Yes [PERSON_NAME] can be available at 10.30am [DATE]. Is ther…" at bounding box center [699, 200] width 384 height 96
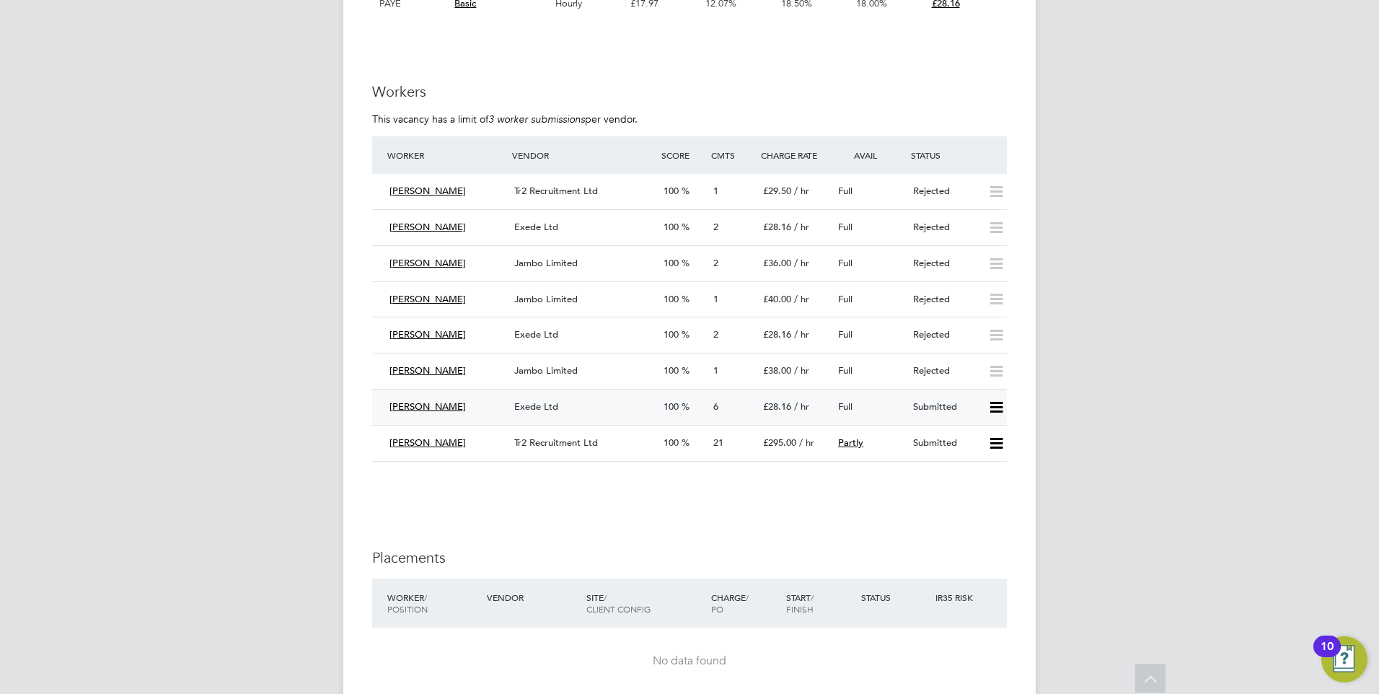
click at [950, 397] on div "Submitted" at bounding box center [944, 407] width 75 height 24
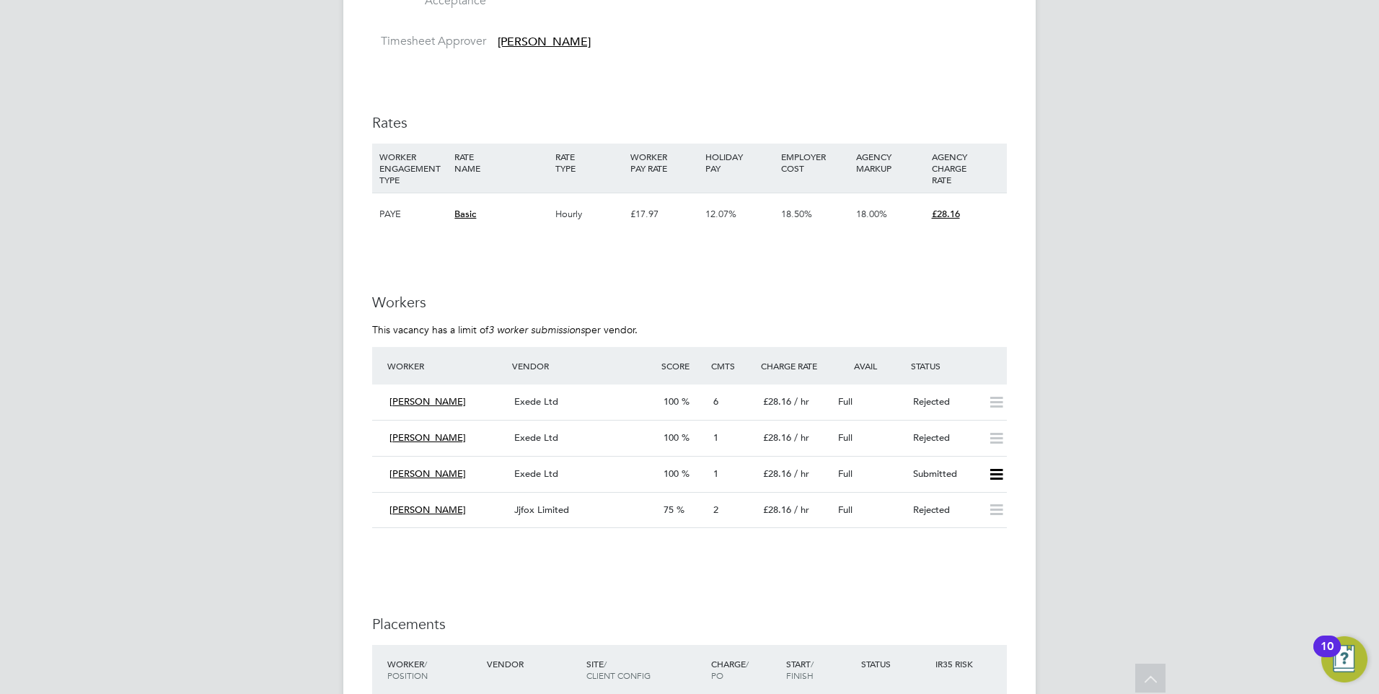
scroll to position [3390, 0]
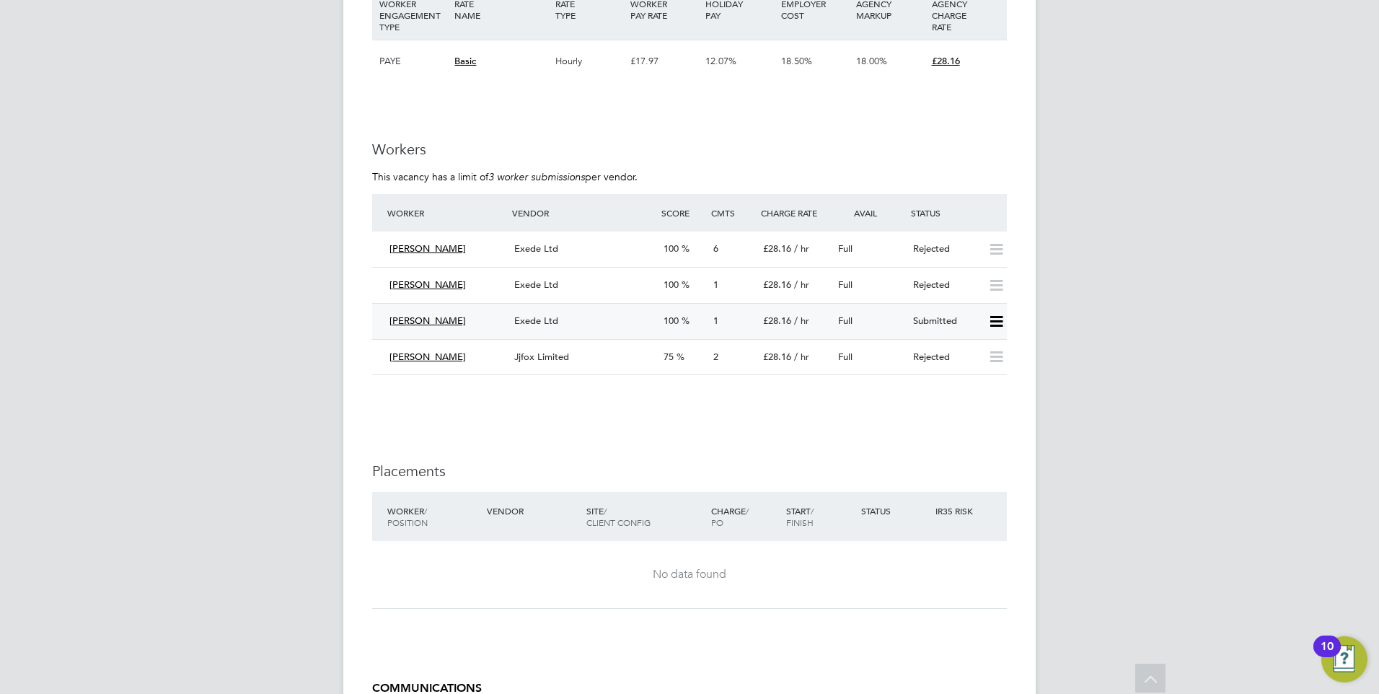
click at [925, 316] on div "Submitted" at bounding box center [944, 321] width 75 height 24
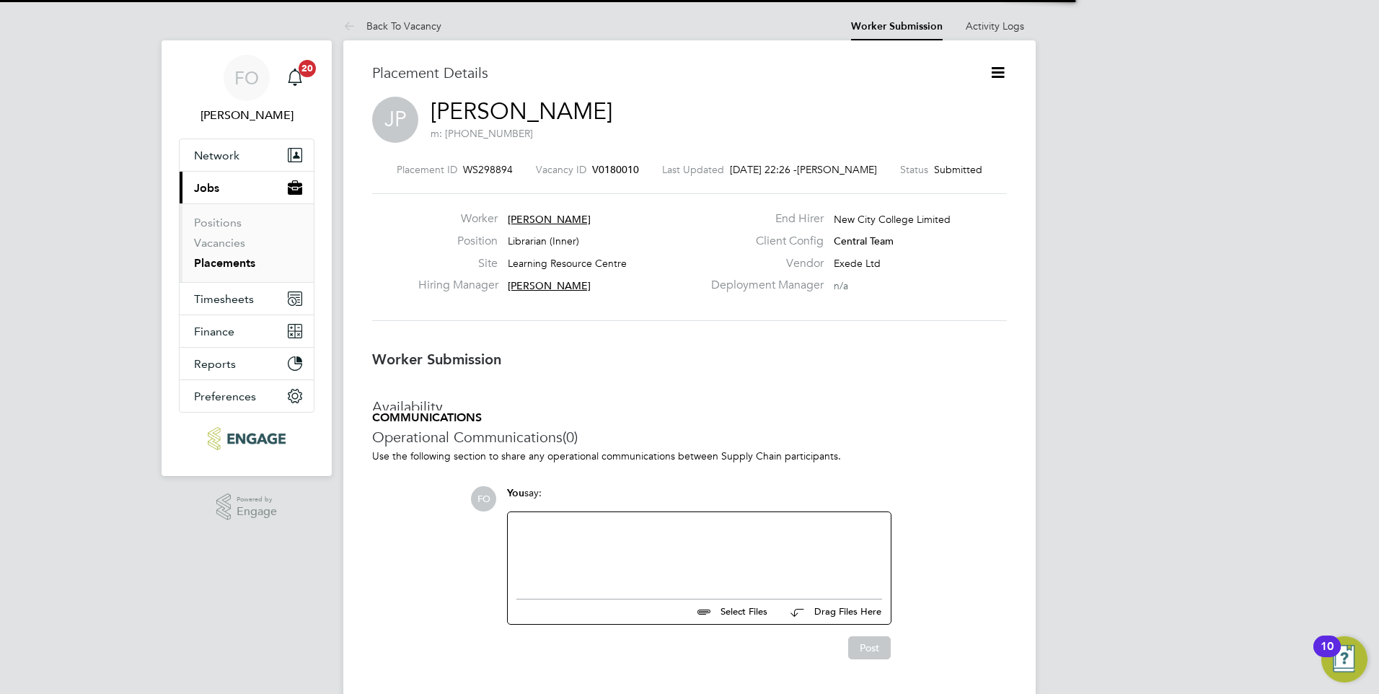
scroll to position [7, 7]
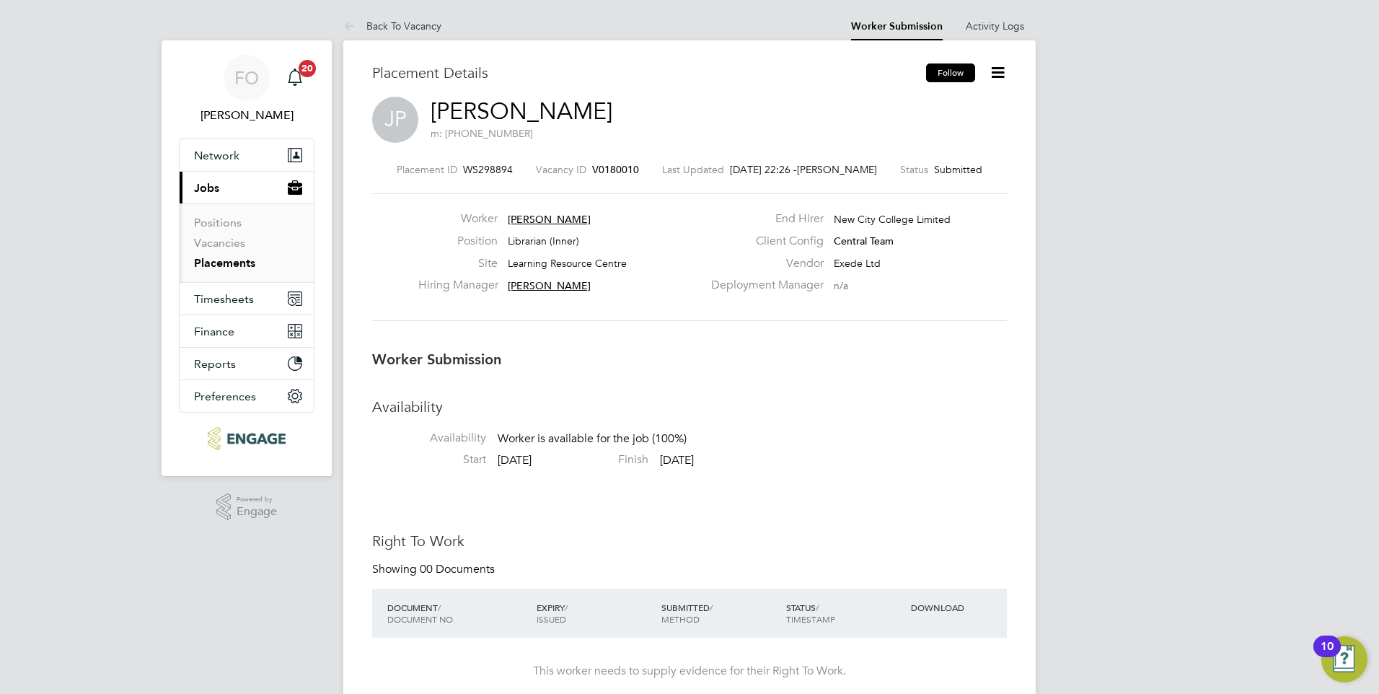
click at [957, 75] on button "Follow" at bounding box center [950, 72] width 49 height 19
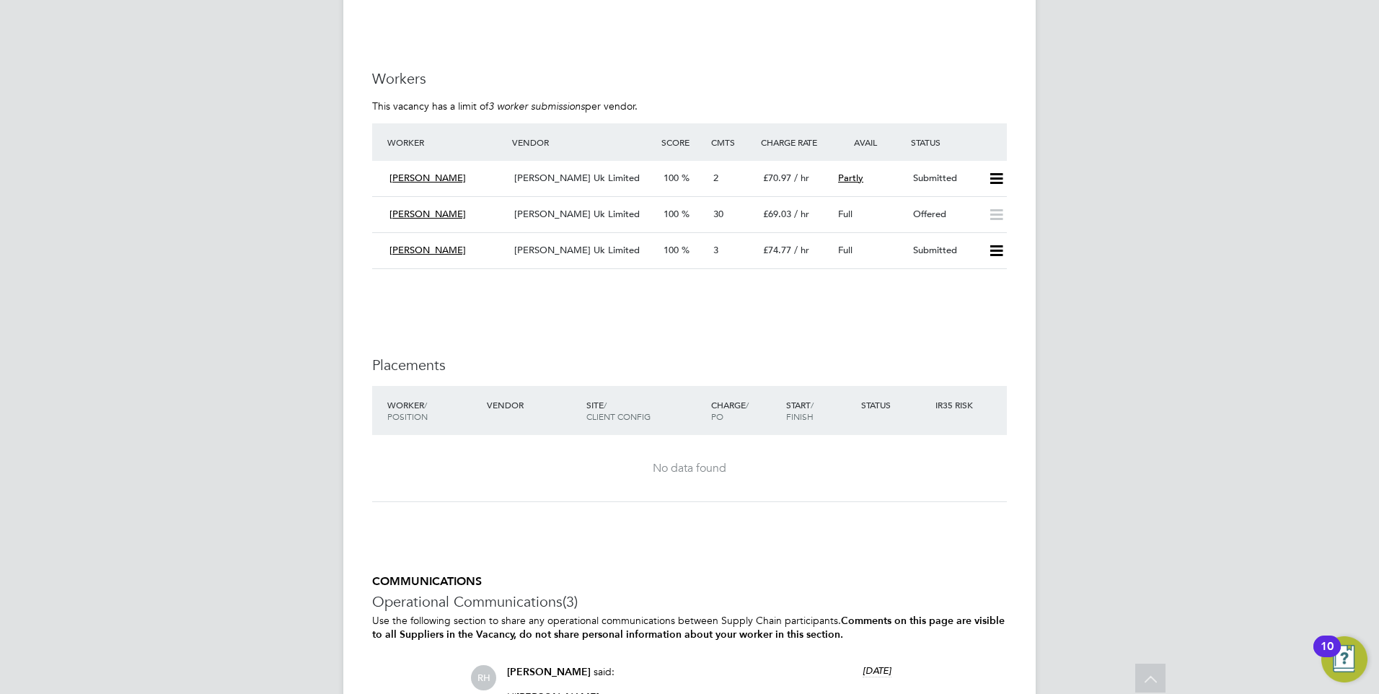
scroll to position [2020, 0]
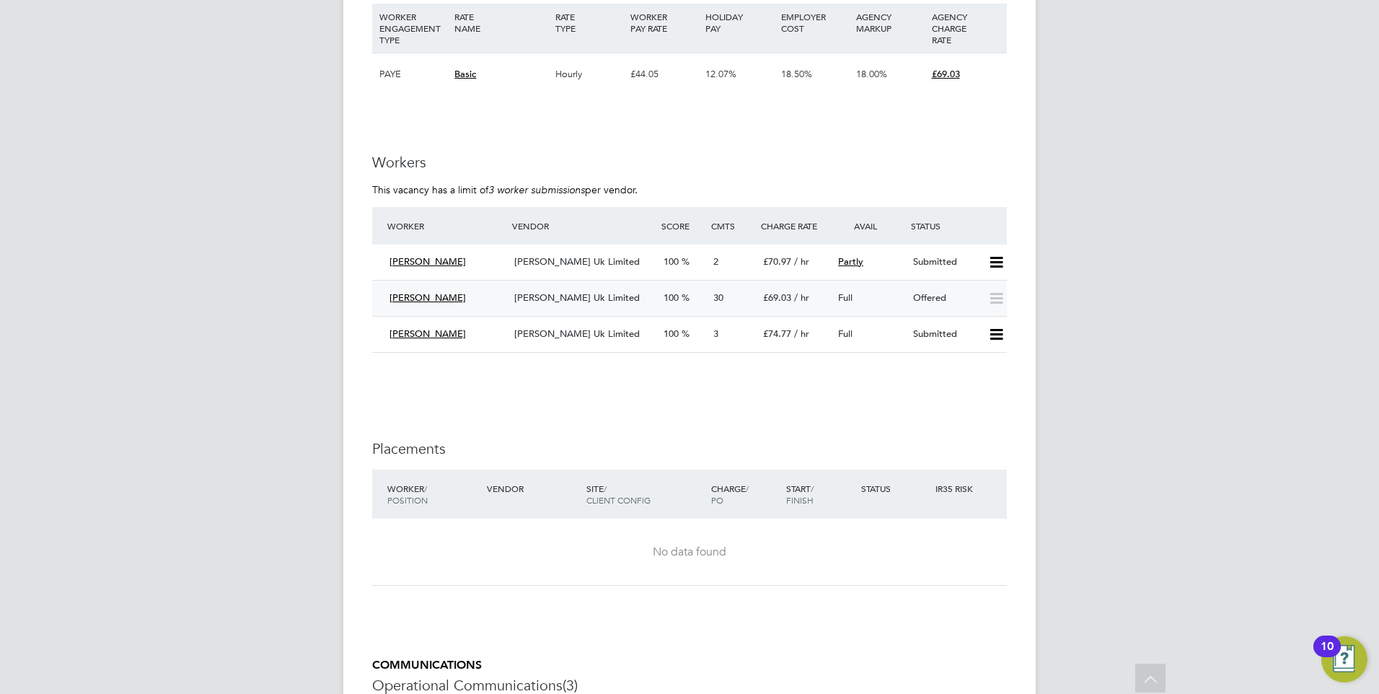
click at [902, 286] on div "Full" at bounding box center [869, 298] width 75 height 24
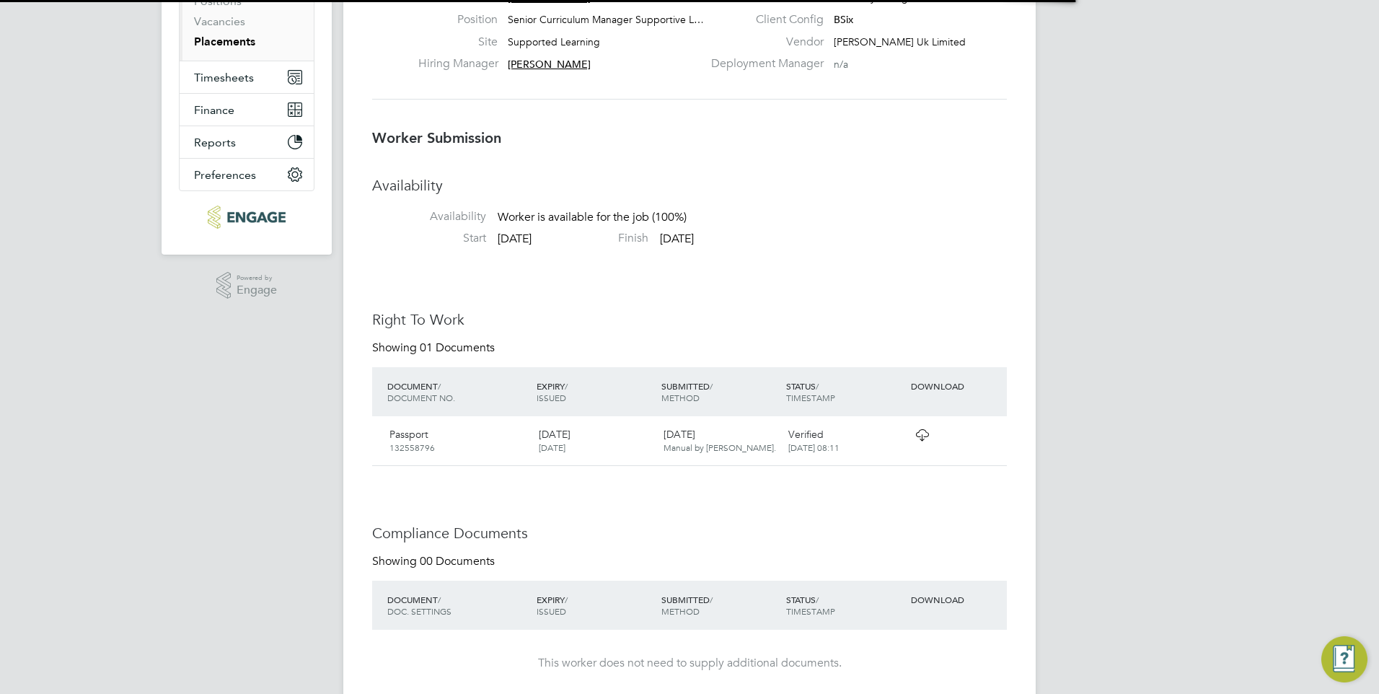
scroll to position [14, 115]
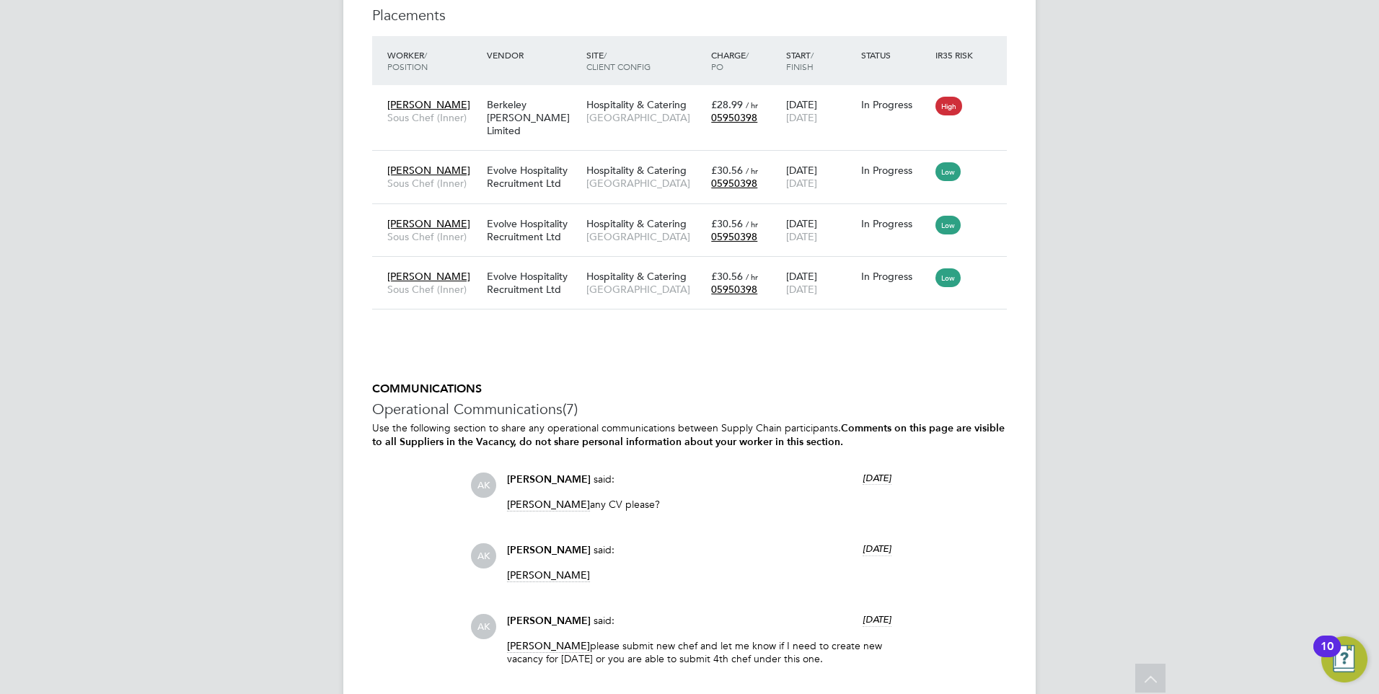
scroll to position [2860, 0]
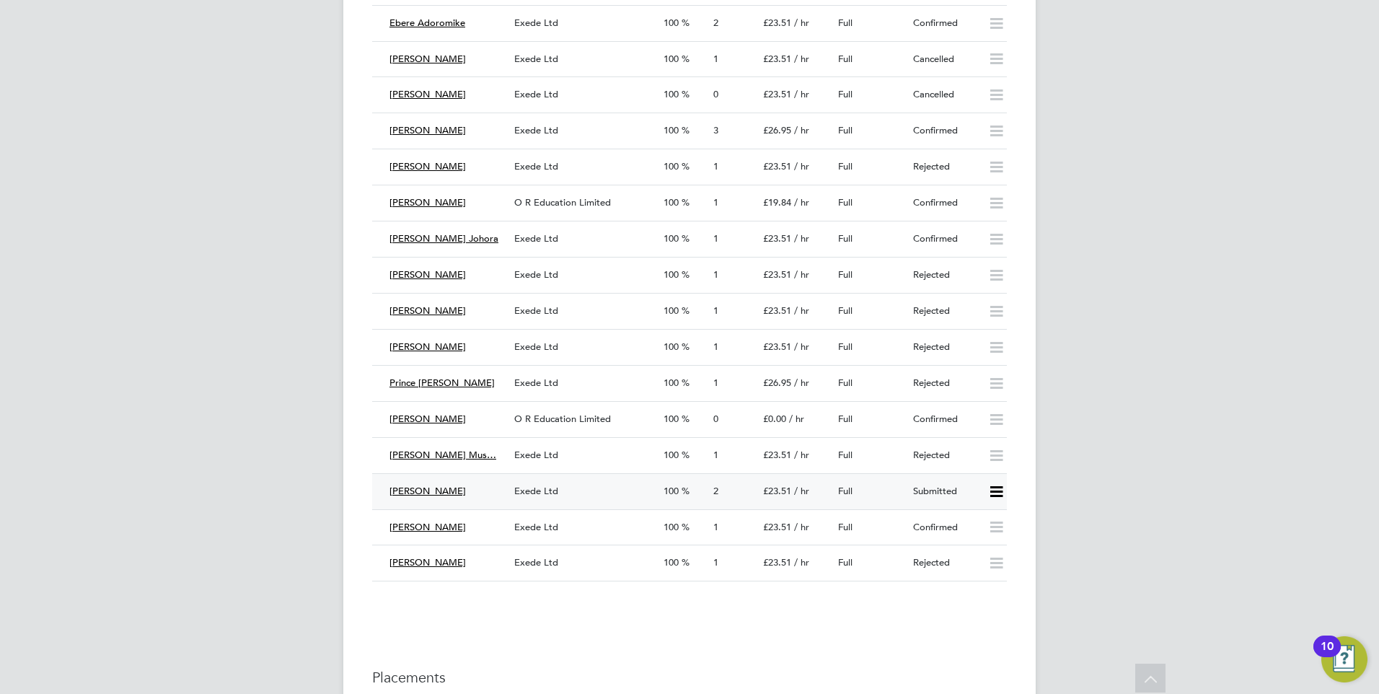
click at [917, 490] on div "Submitted" at bounding box center [944, 492] width 75 height 24
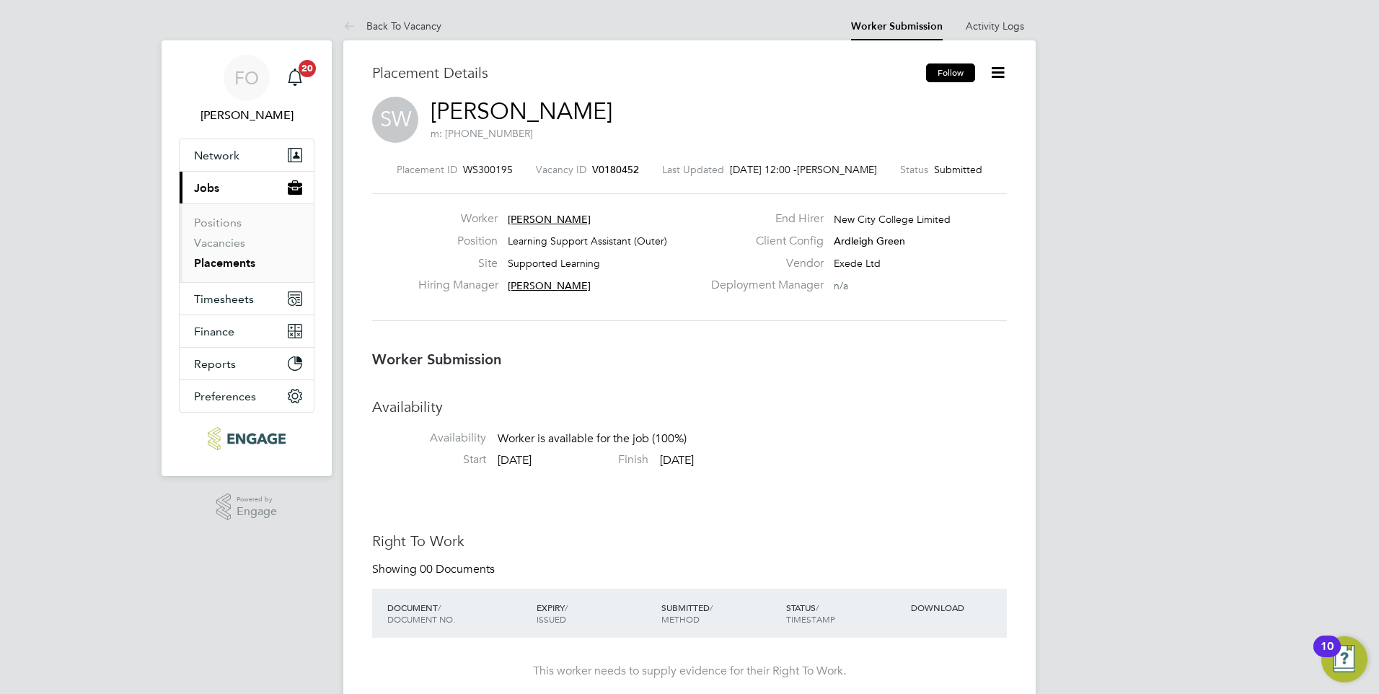
click at [939, 75] on button "Follow" at bounding box center [950, 72] width 49 height 19
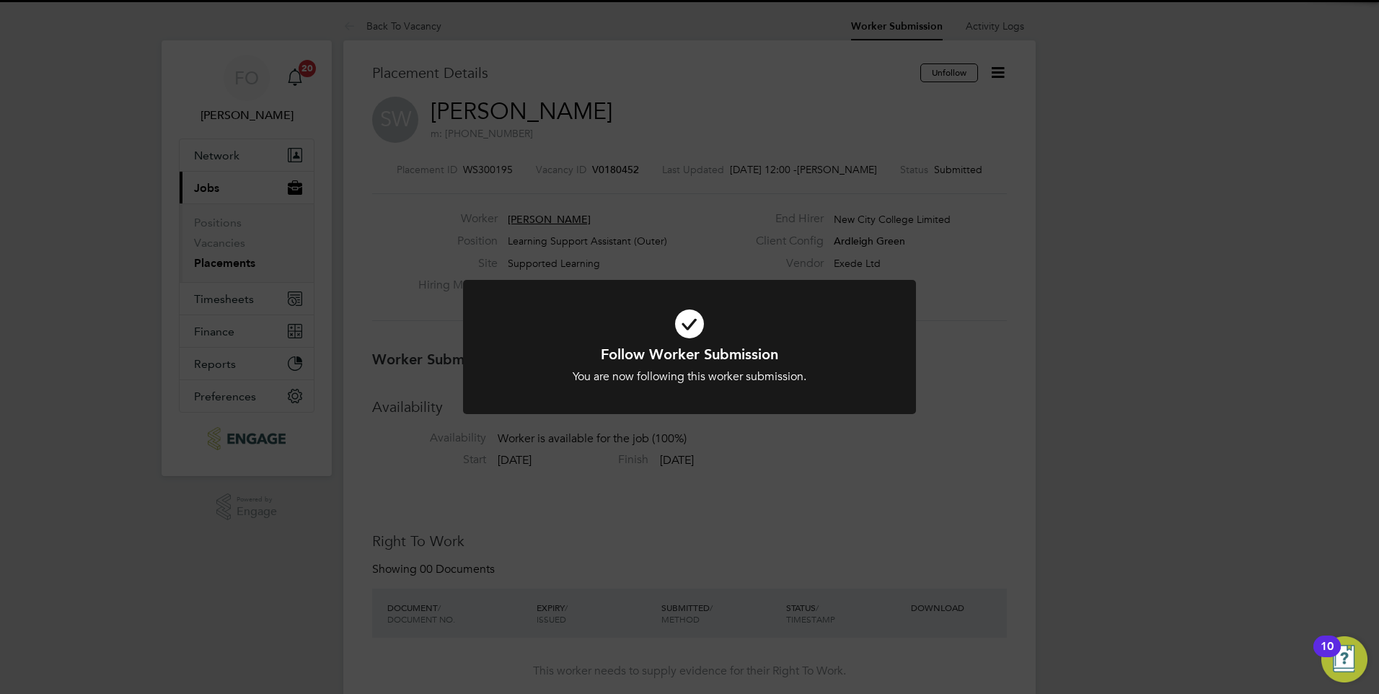
drag, startPoint x: 614, startPoint y: 128, endPoint x: 602, endPoint y: 122, distance: 13.6
click at [610, 126] on div "Follow Worker Submission You are now following this worker submission. Cancel O…" at bounding box center [689, 347] width 1379 height 694
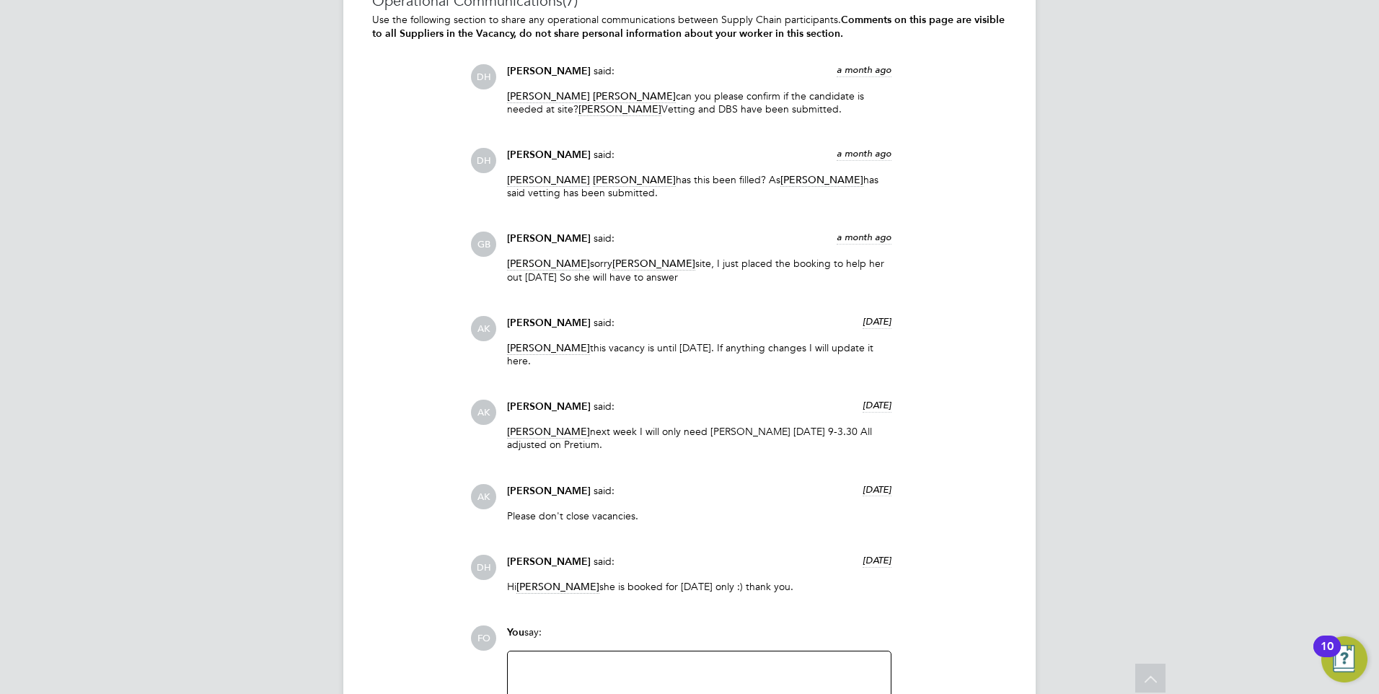
scroll to position [3462, 0]
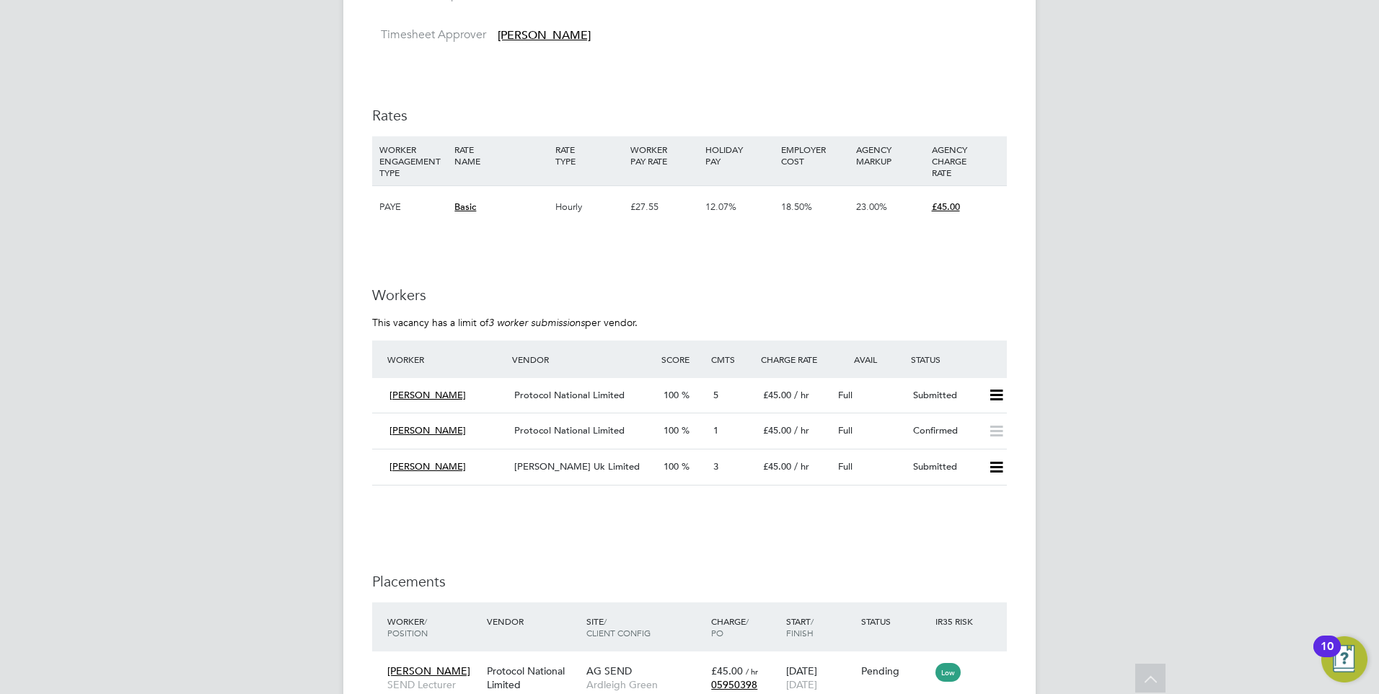
scroll to position [2391, 0]
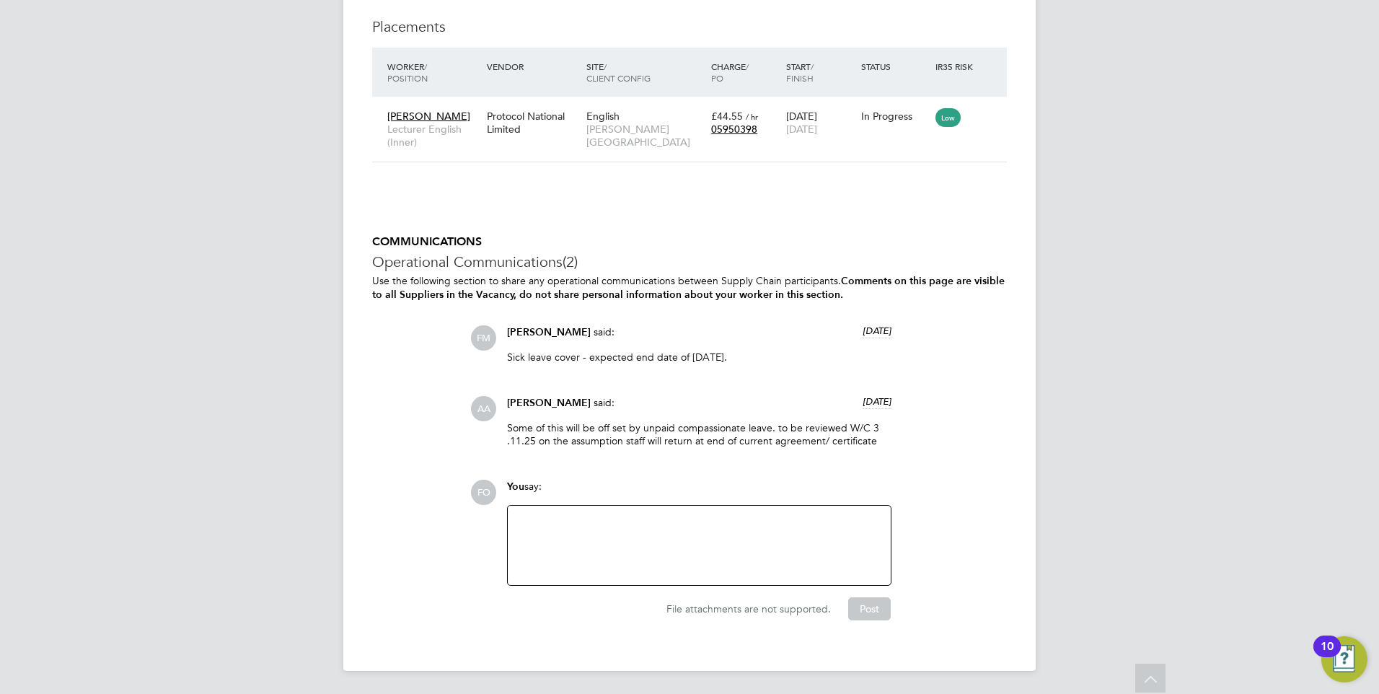
scroll to position [2253, 0]
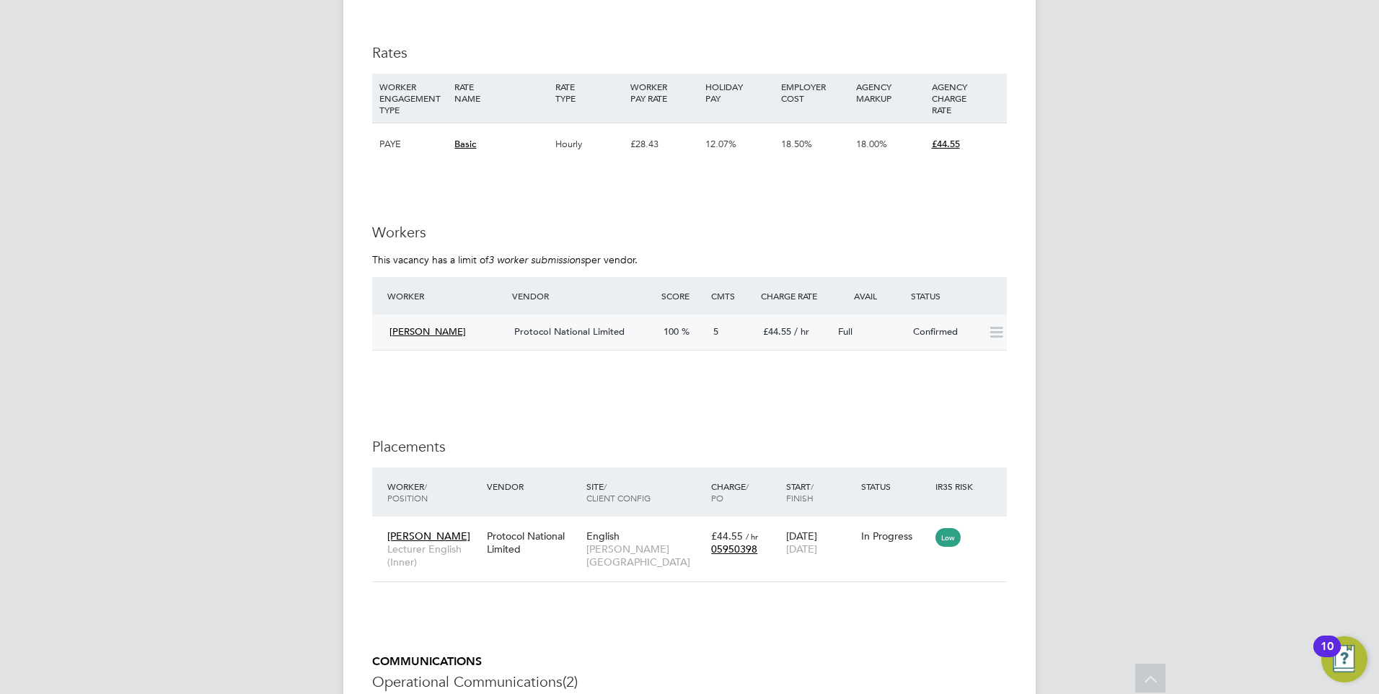
click at [920, 341] on div "Confirmed" at bounding box center [944, 332] width 75 height 24
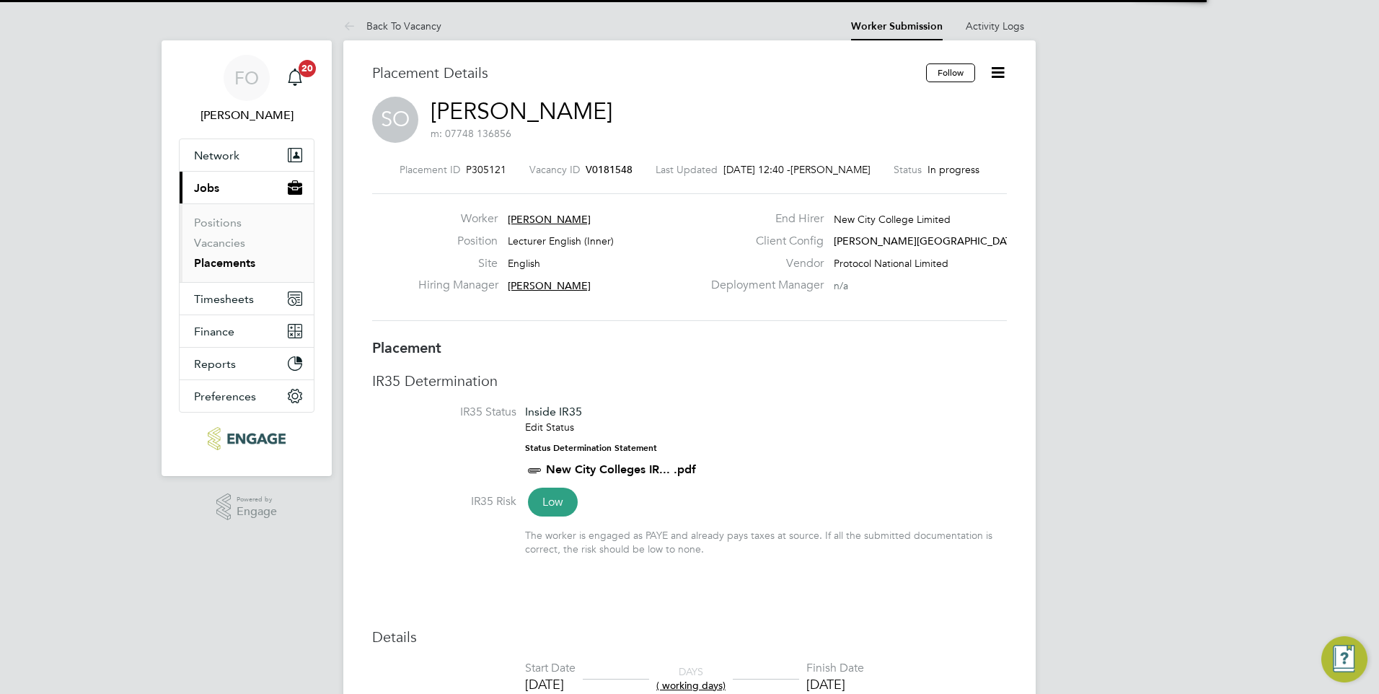
scroll to position [7, 7]
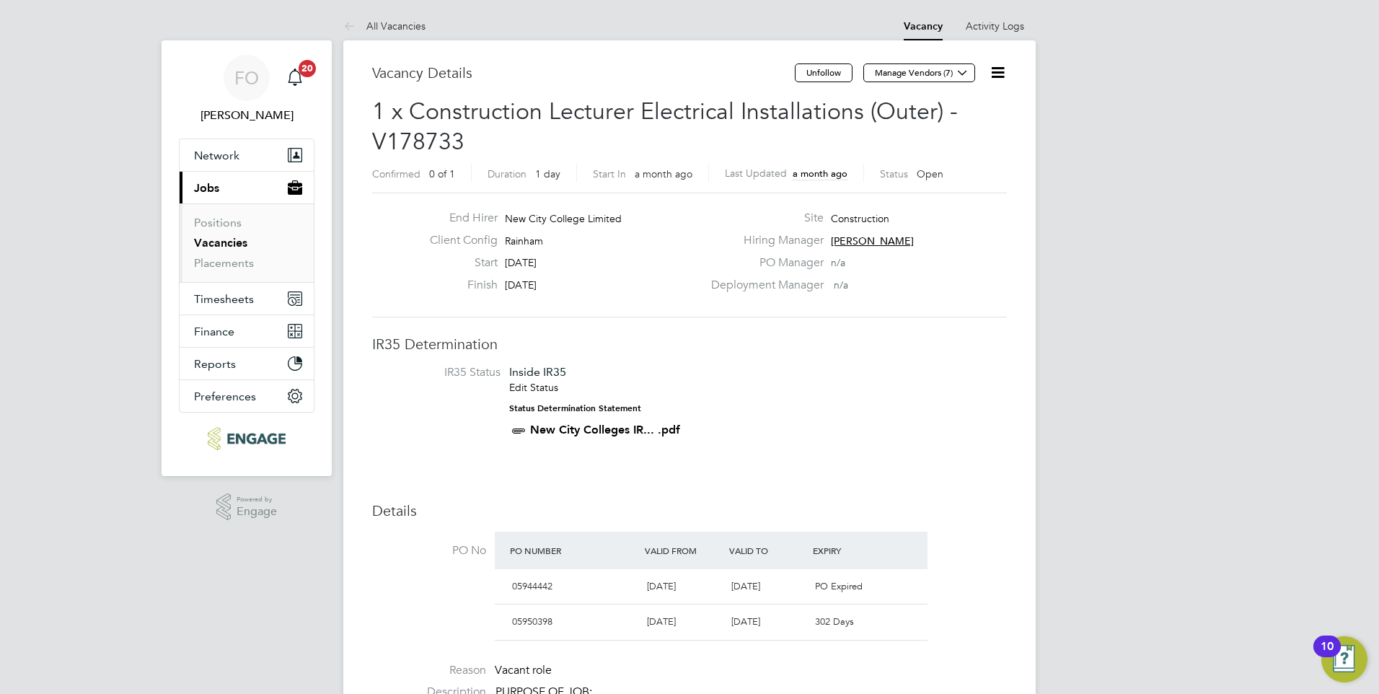
click at [232, 242] on link "Vacancies" at bounding box center [220, 243] width 53 height 14
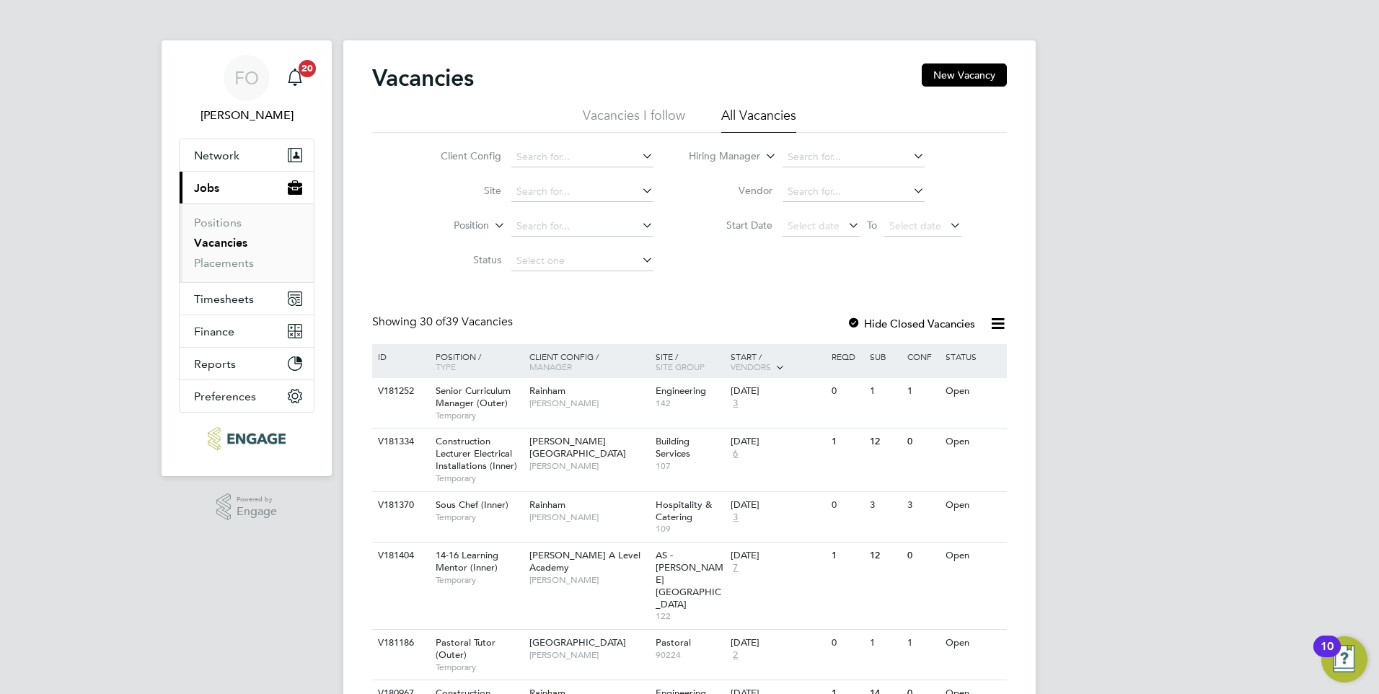
drag, startPoint x: 233, startPoint y: 236, endPoint x: 293, endPoint y: 231, distance: 60.1
click at [233, 236] on link "Vacancies" at bounding box center [220, 243] width 53 height 14
click at [545, 224] on input at bounding box center [582, 226] width 142 height 20
type input "mahfuza"
click at [227, 267] on link "Placements" at bounding box center [224, 263] width 60 height 14
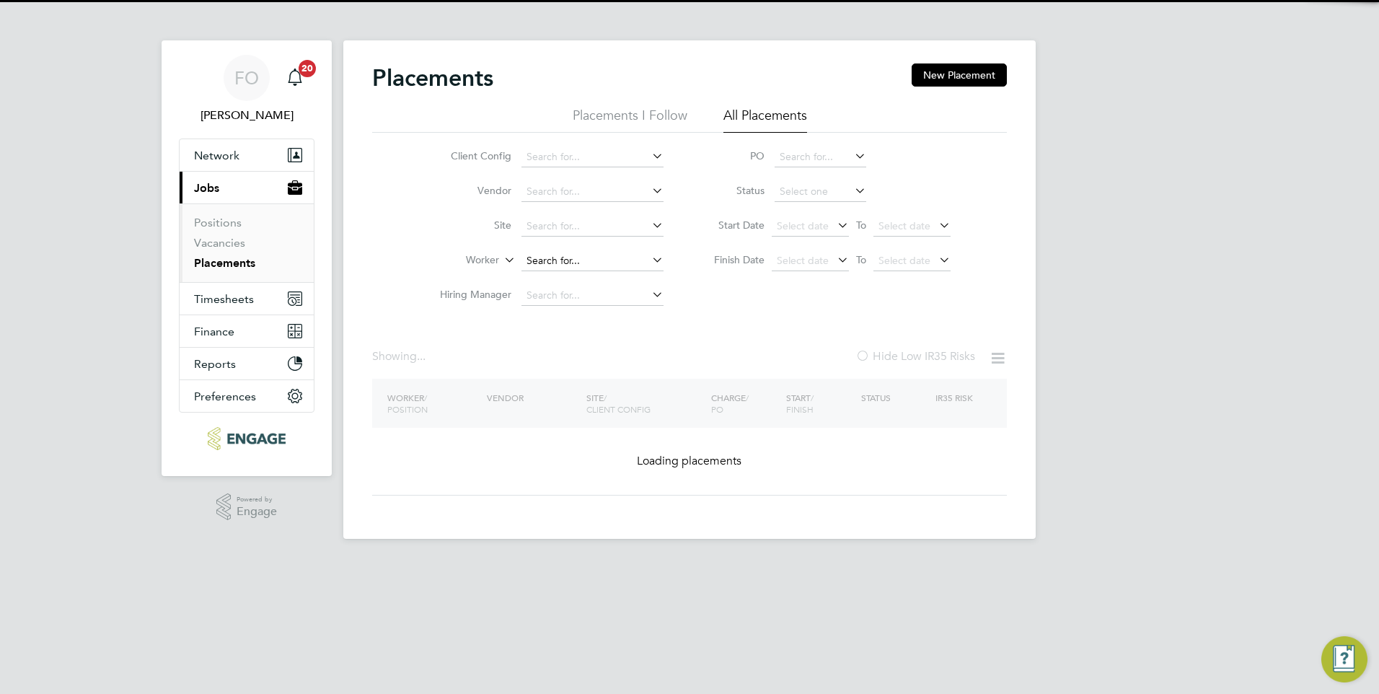
click at [555, 256] on input at bounding box center [592, 261] width 142 height 20
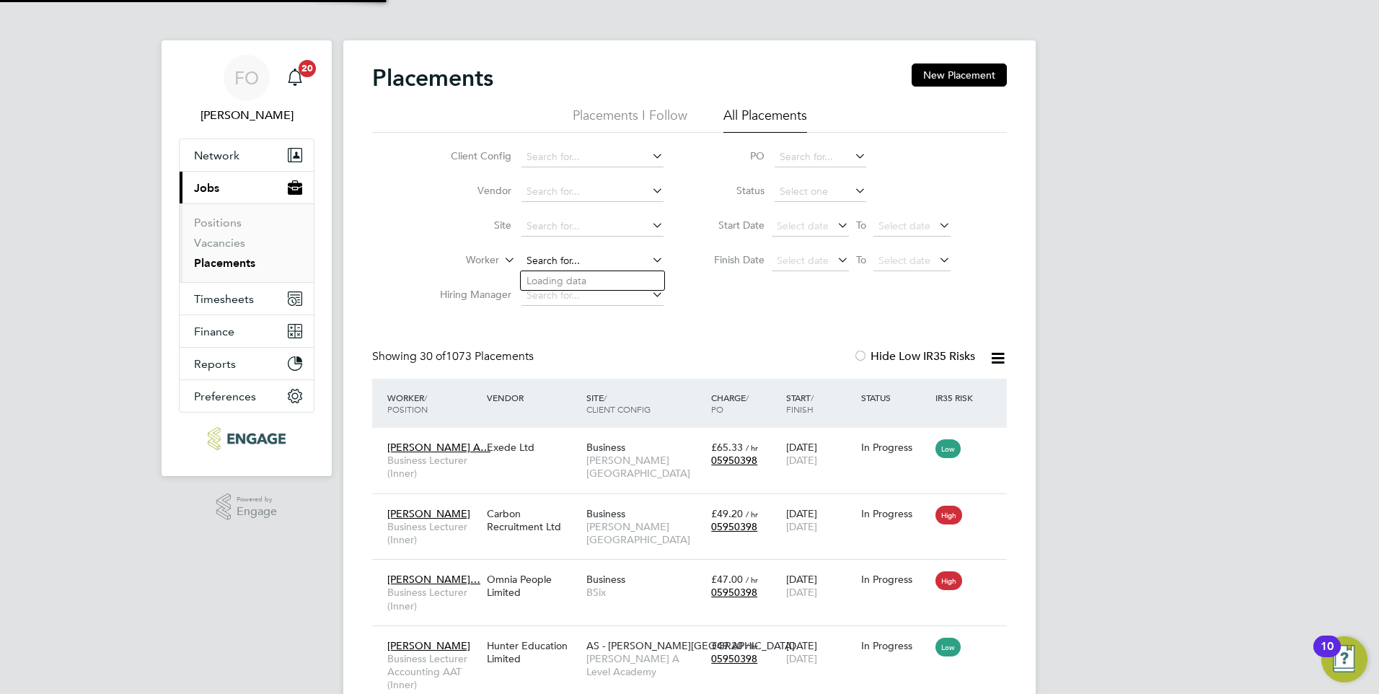
scroll to position [42, 126]
click at [603, 280] on li "Mahfuz a Bushra" at bounding box center [593, 280] width 144 height 19
type input "Mahfuza Bushra"
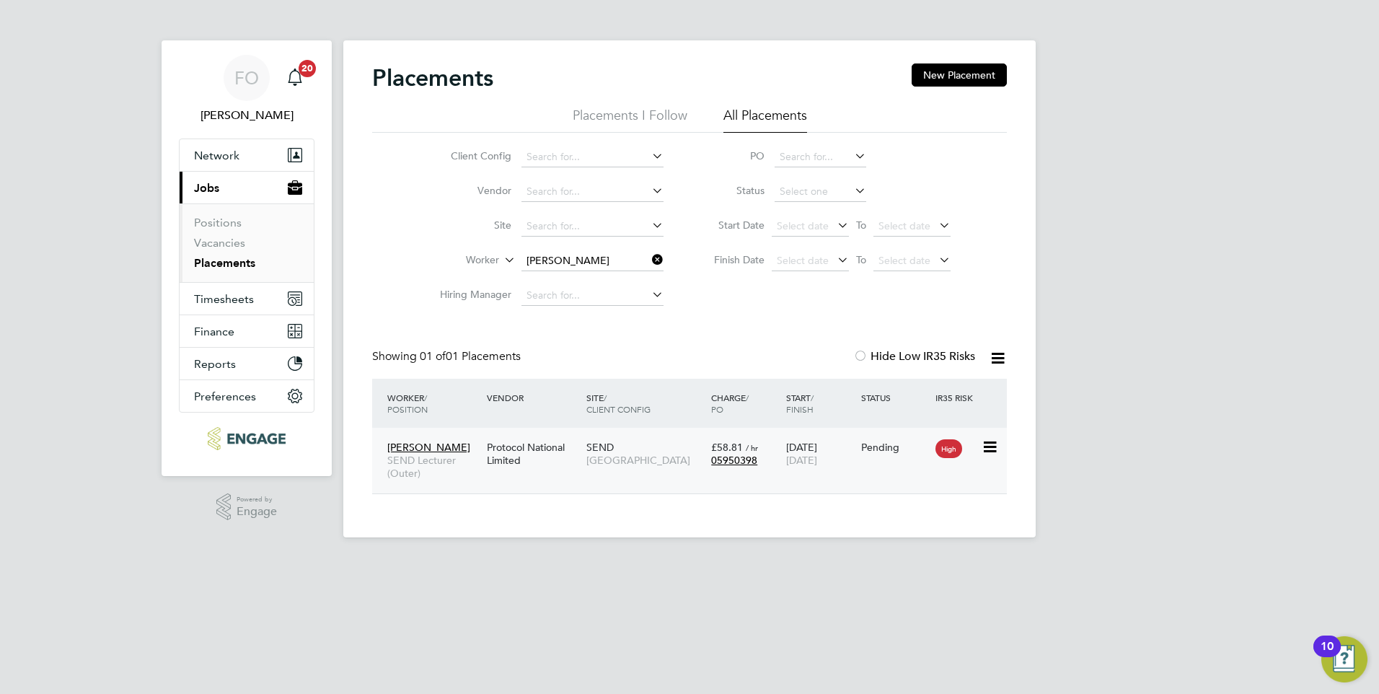
click at [826, 472] on div "25 Sep 2025 24 Oct 2025" at bounding box center [820, 453] width 75 height 40
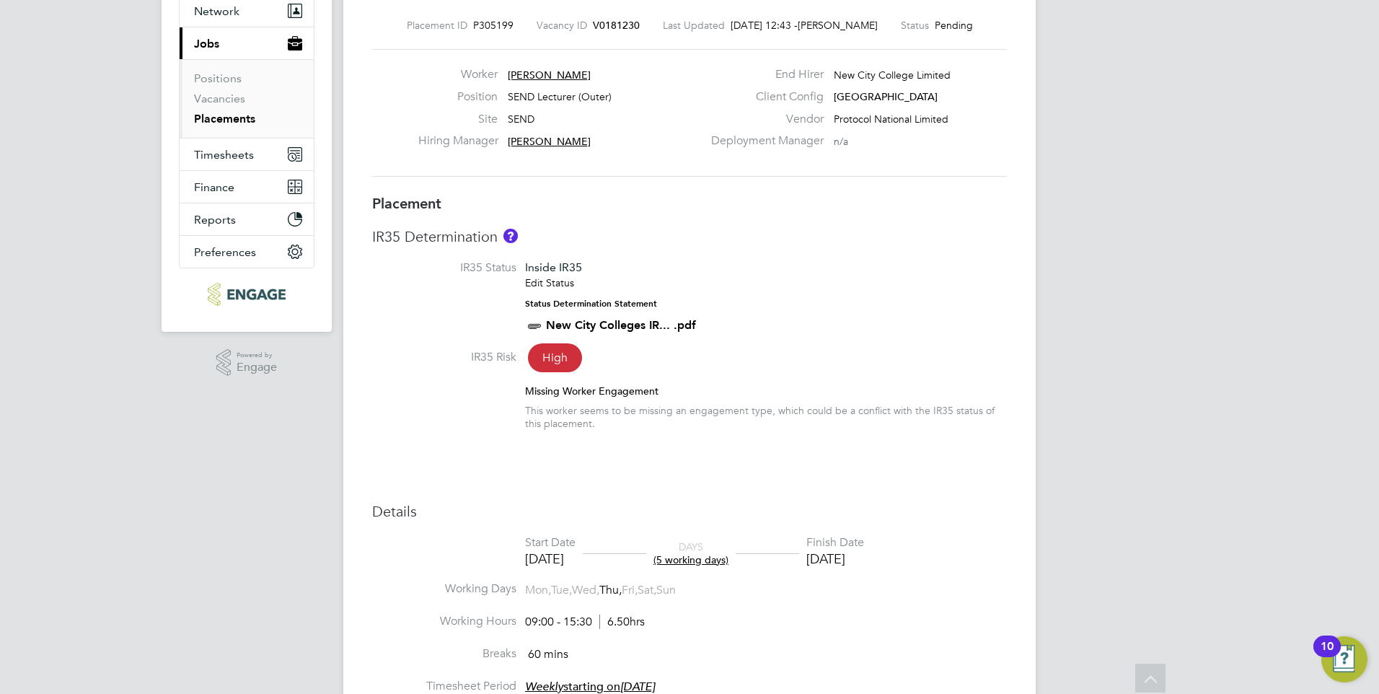
scroll to position [56, 0]
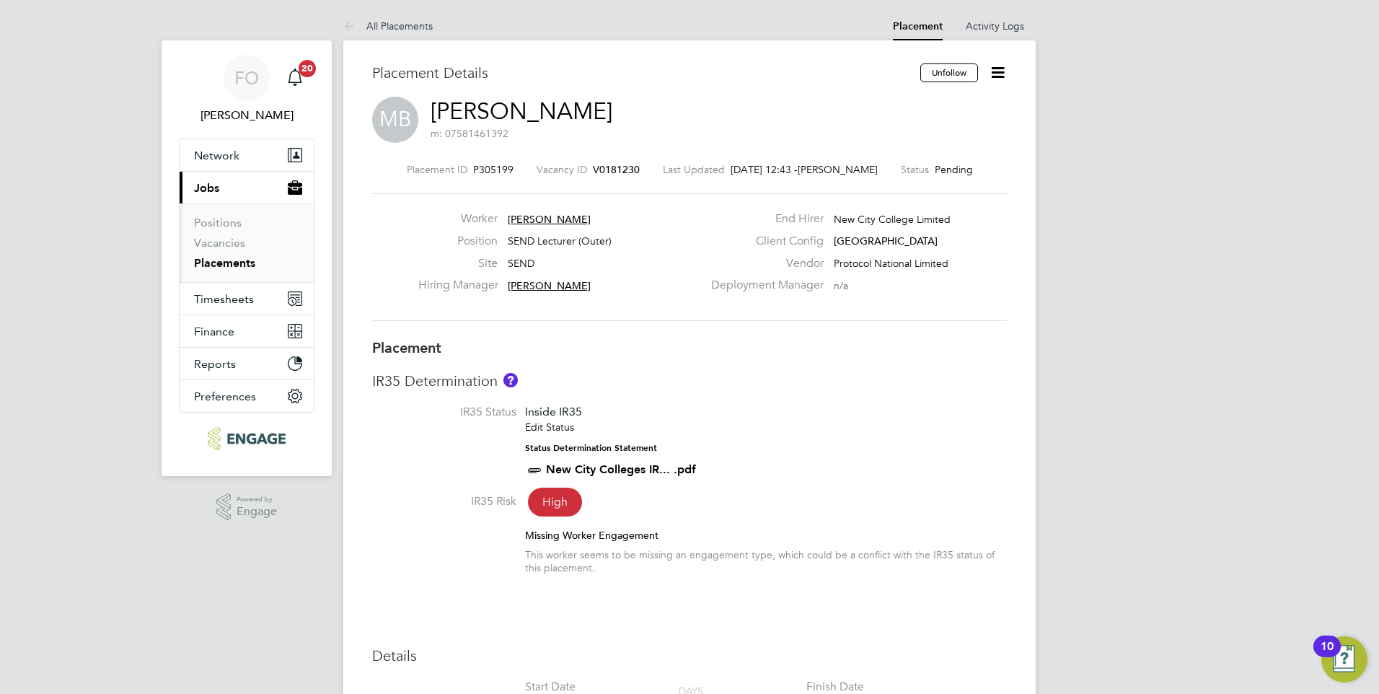
click at [615, 170] on span "V0181230" at bounding box center [616, 169] width 47 height 13
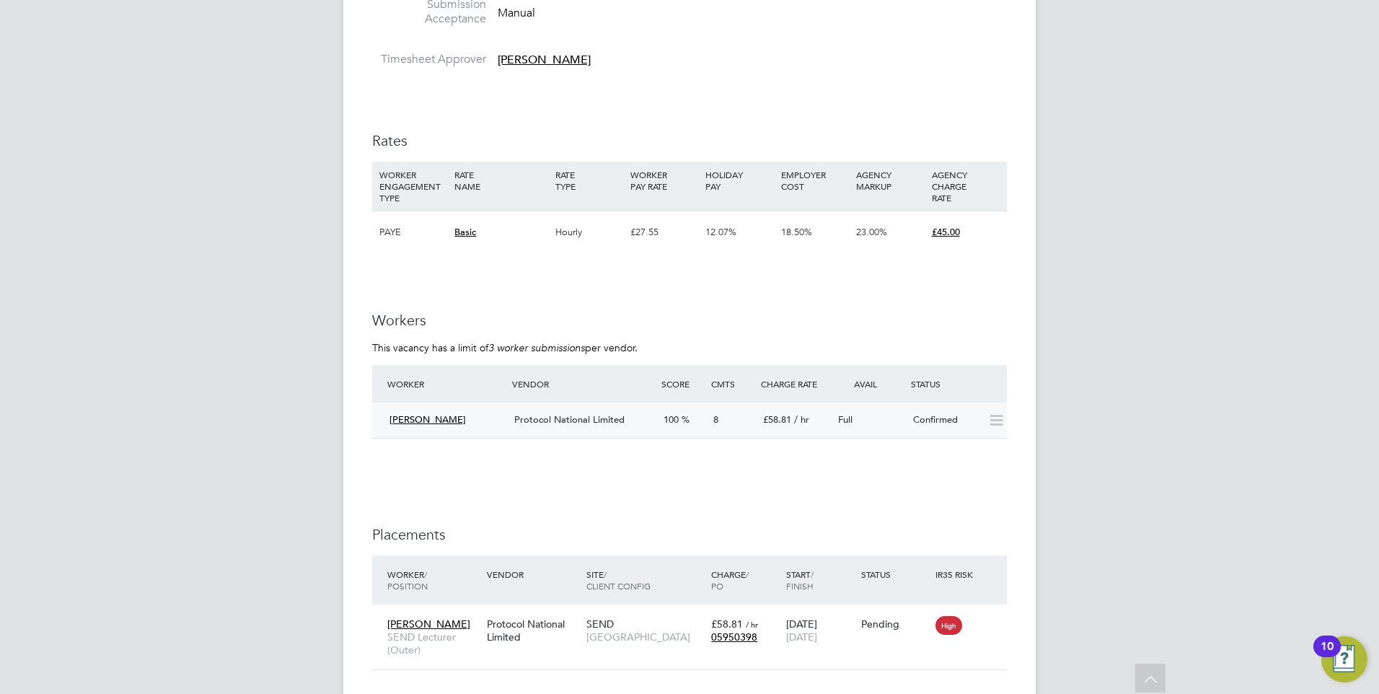
click at [934, 418] on div "Confirmed" at bounding box center [944, 420] width 75 height 24
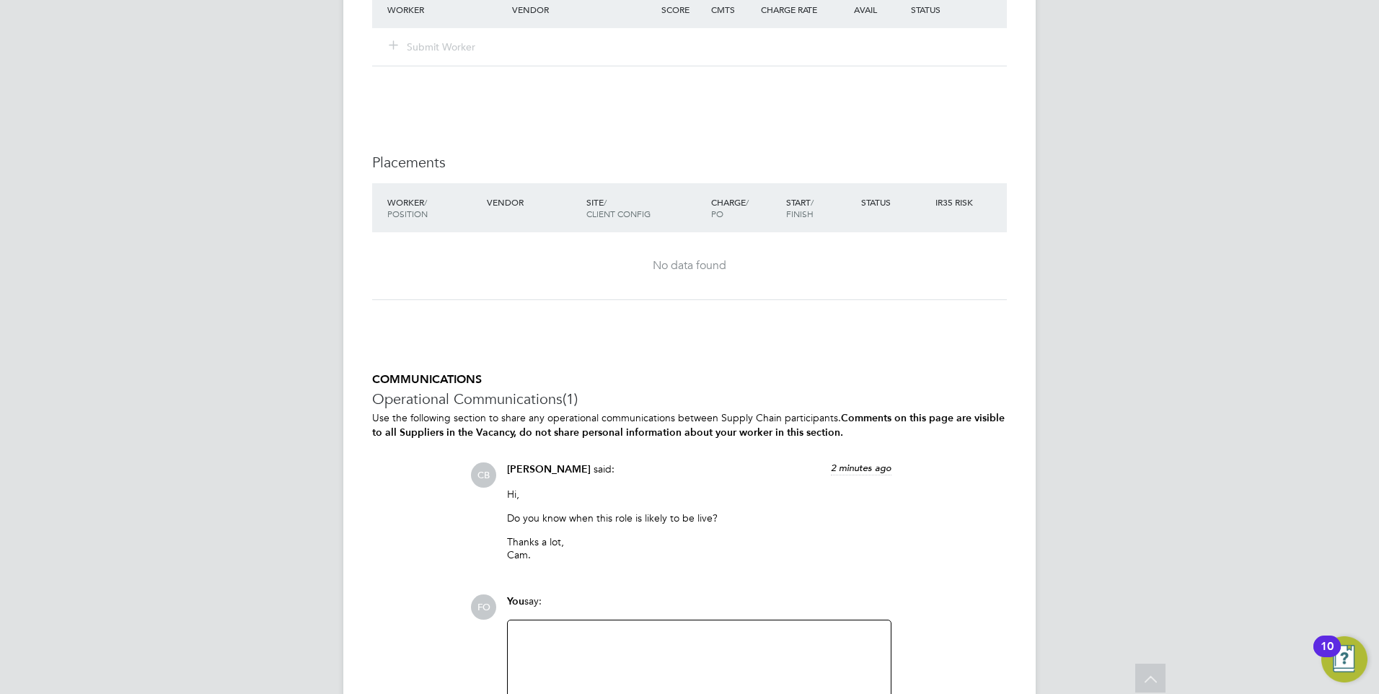
scroll to position [2874, 0]
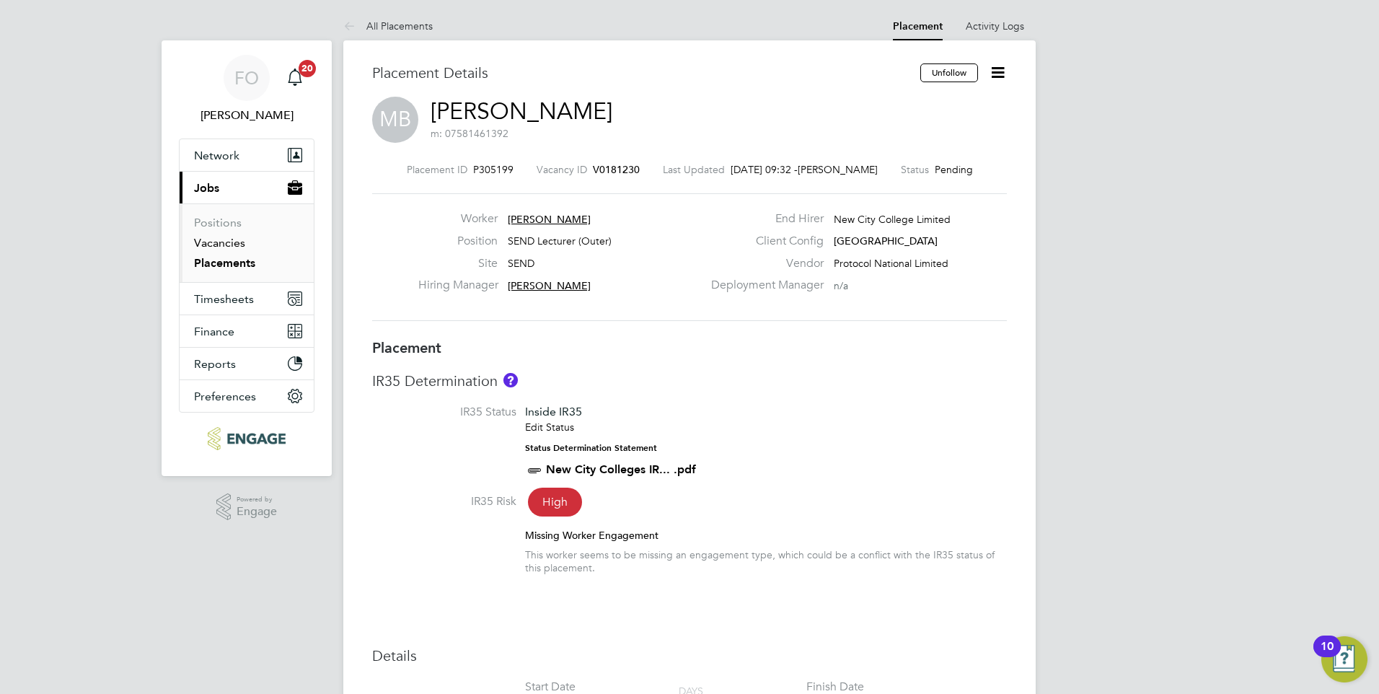
click at [237, 242] on link "Vacancies" at bounding box center [219, 243] width 51 height 14
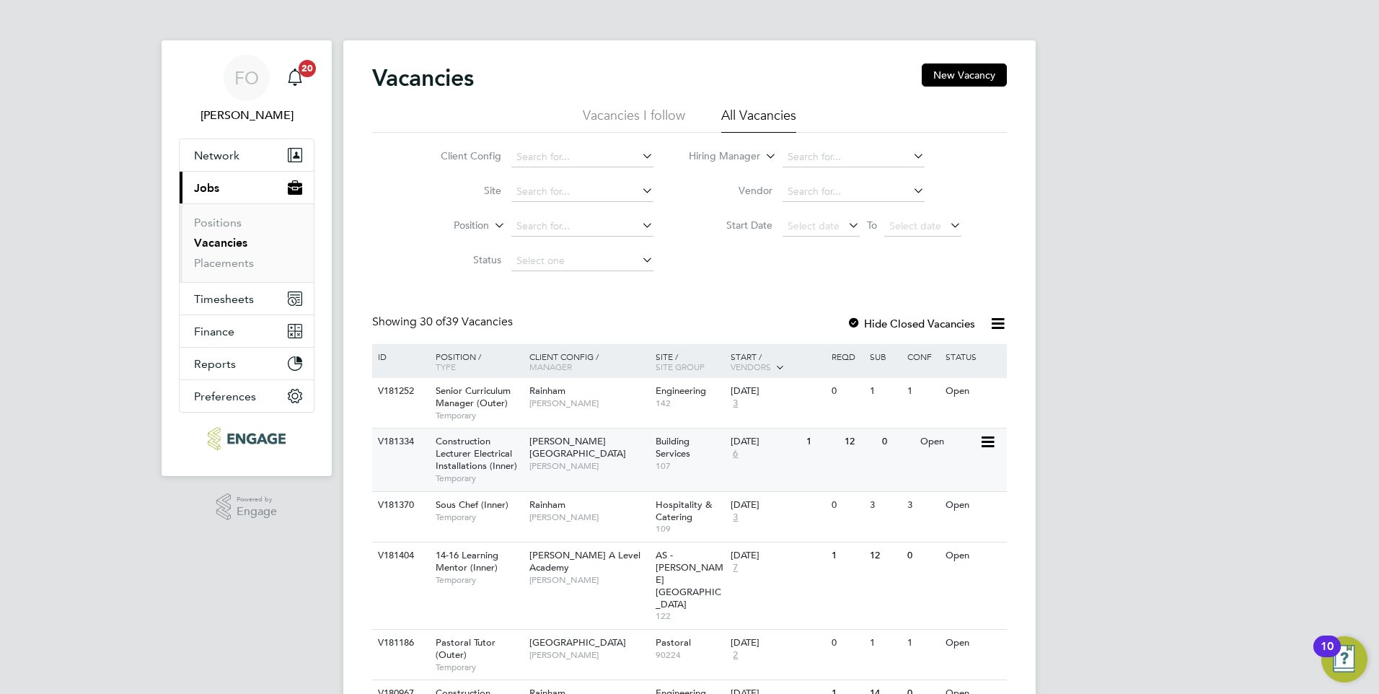
click at [837, 459] on div "V181334 Construction Lecturer Electrical Installations (Inner) Temporary Hackne…" at bounding box center [689, 459] width 635 height 63
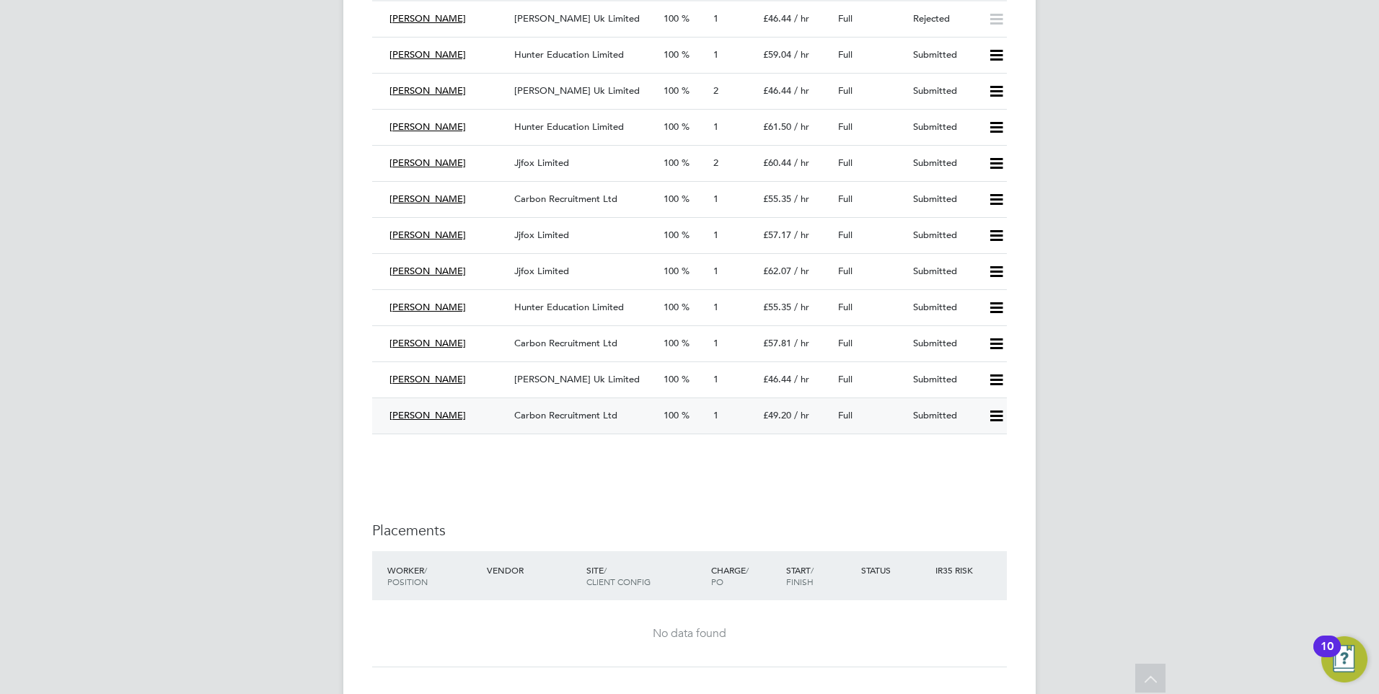
click at [996, 412] on icon at bounding box center [996, 416] width 18 height 12
drag, startPoint x: 1074, startPoint y: 374, endPoint x: 1055, endPoint y: 354, distance: 28.1
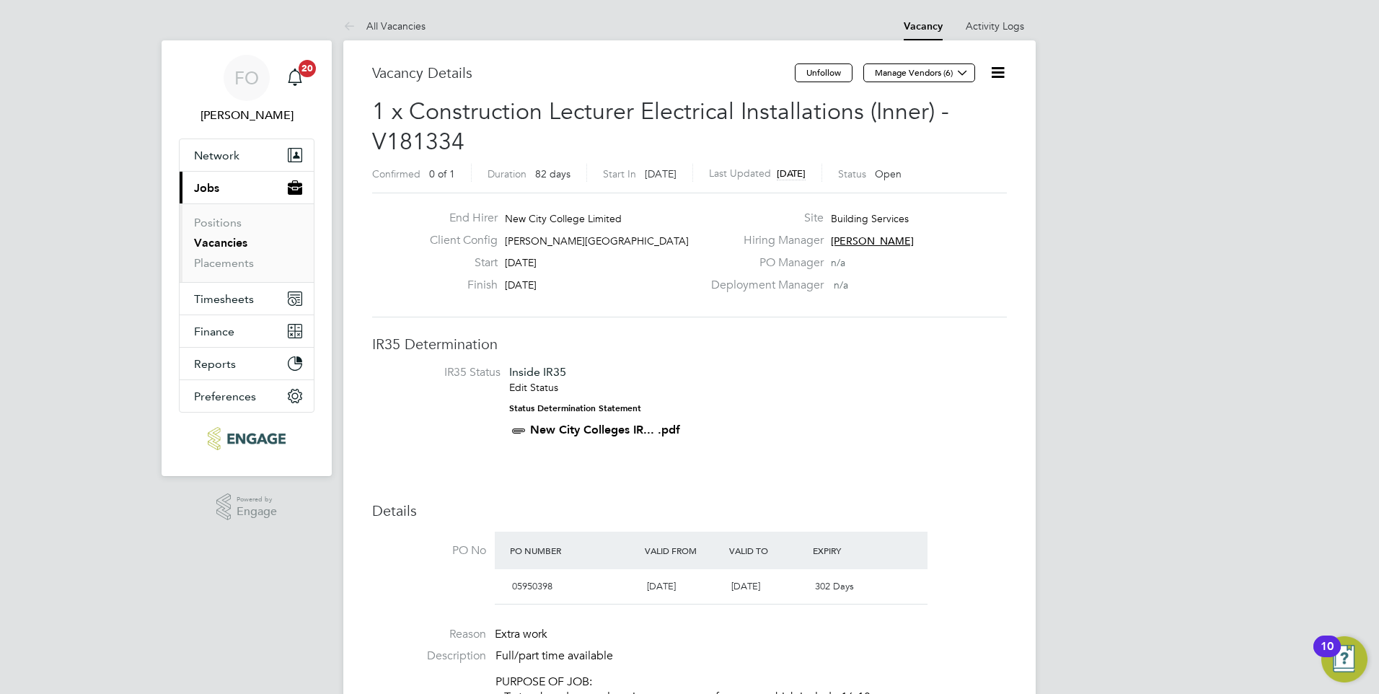
click at [199, 239] on link "Vacancies" at bounding box center [220, 243] width 53 height 14
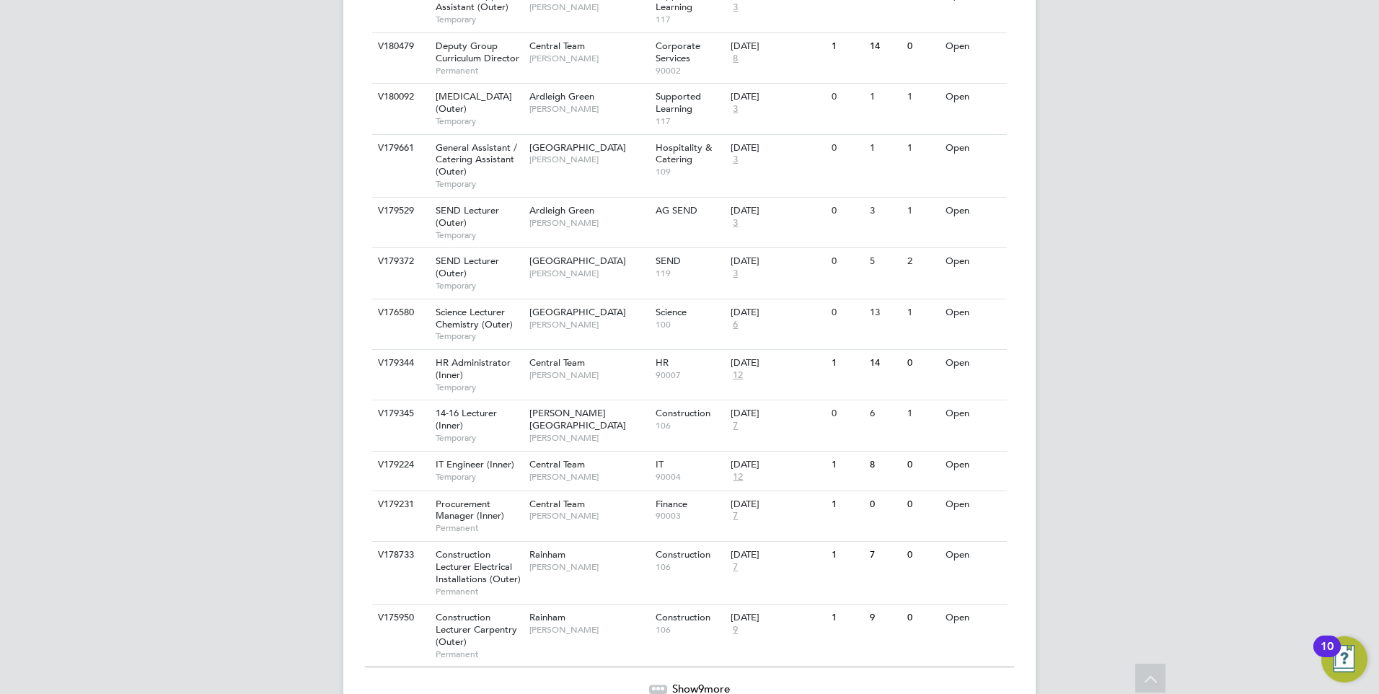
scroll to position [1438, 0]
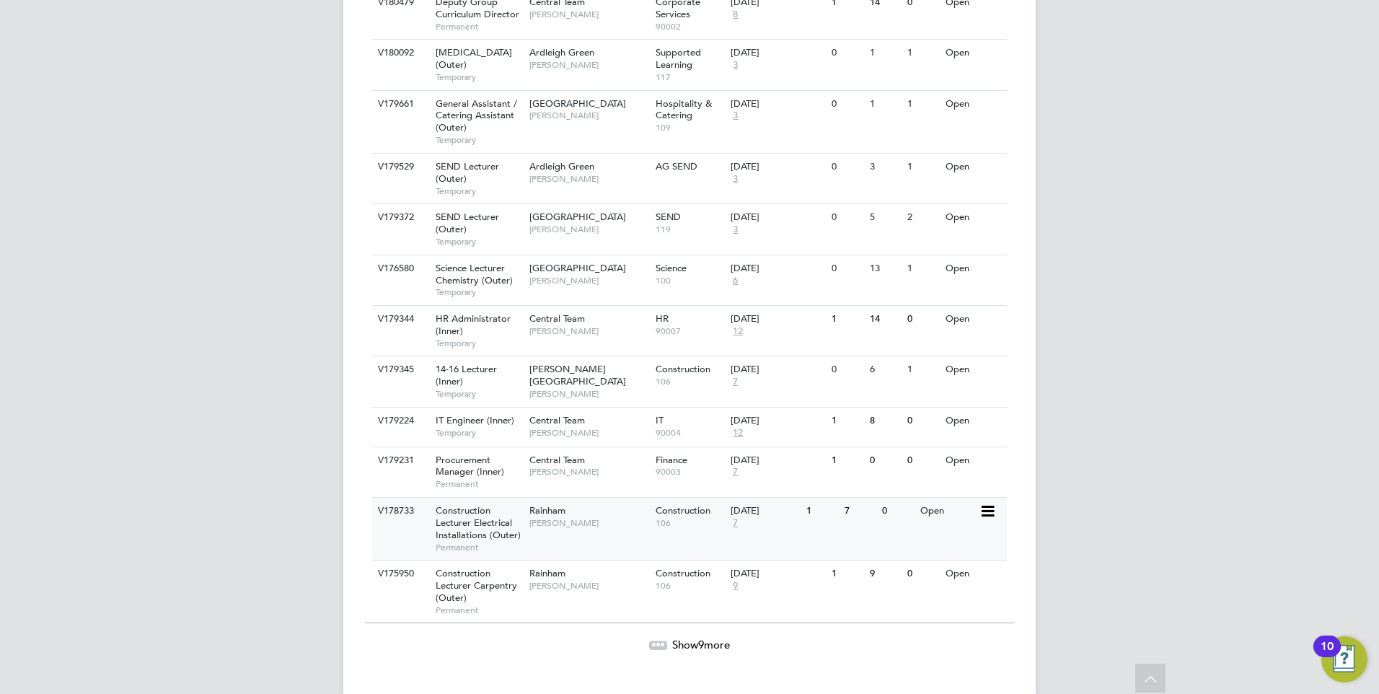
click at [598, 512] on div "V178733 Construction Lecturer Electrical Installations (Outer) Permanent Rainha…" at bounding box center [689, 528] width 635 height 63
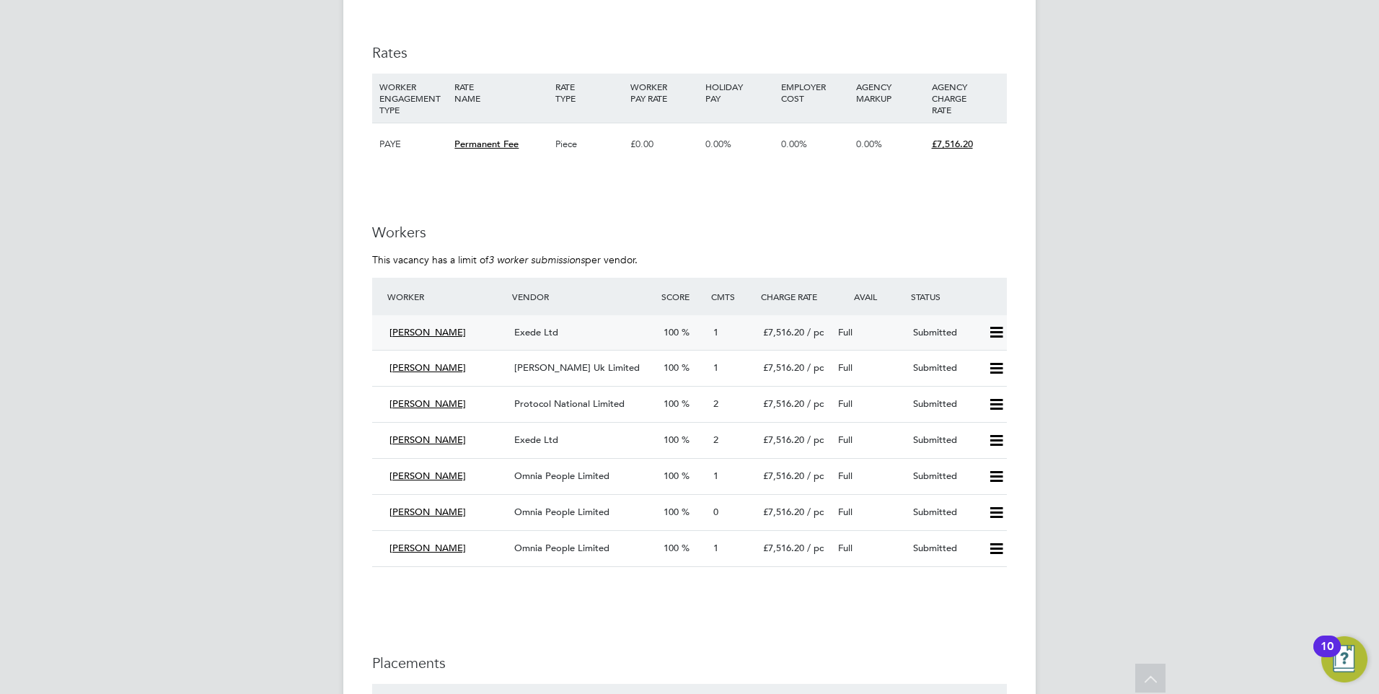
click at [1000, 329] on icon at bounding box center [996, 333] width 18 height 12
click at [980, 381] on li "Reject" at bounding box center [977, 384] width 50 height 20
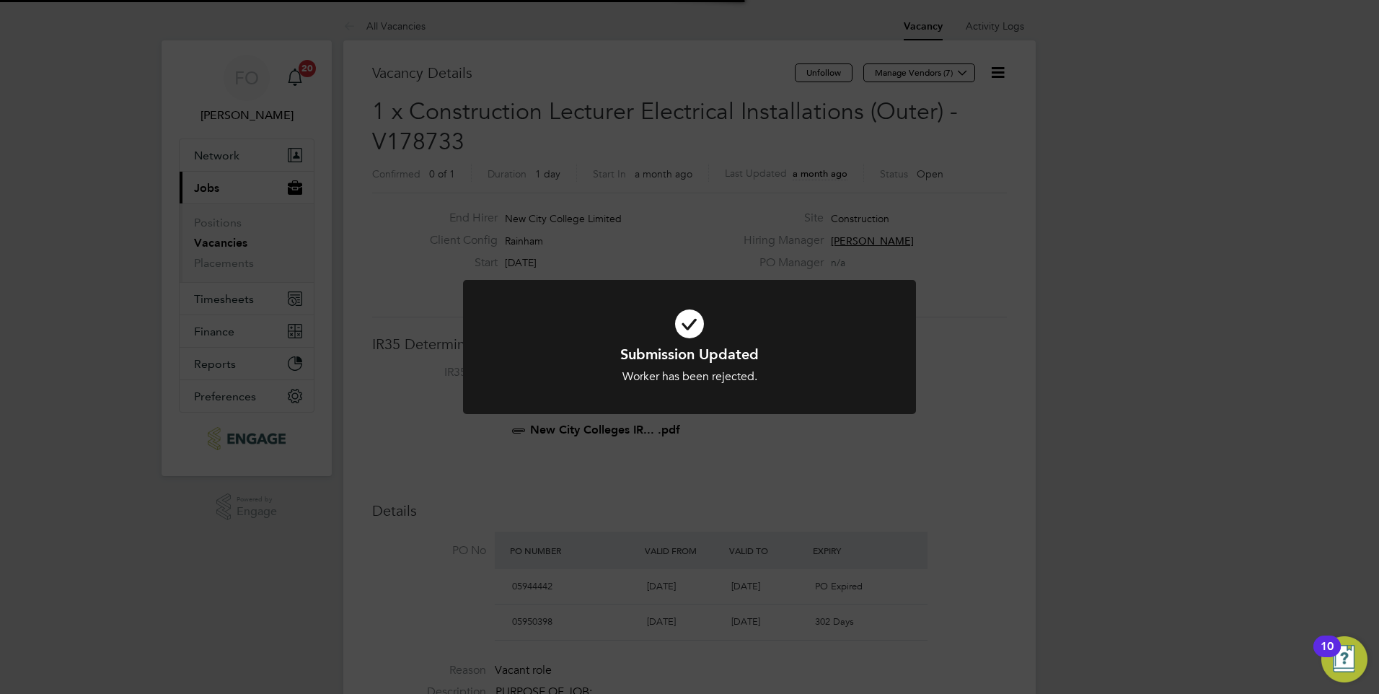
click at [978, 368] on div "Submission Updated Worker has been rejected. Cancel Okay" at bounding box center [689, 347] width 1379 height 694
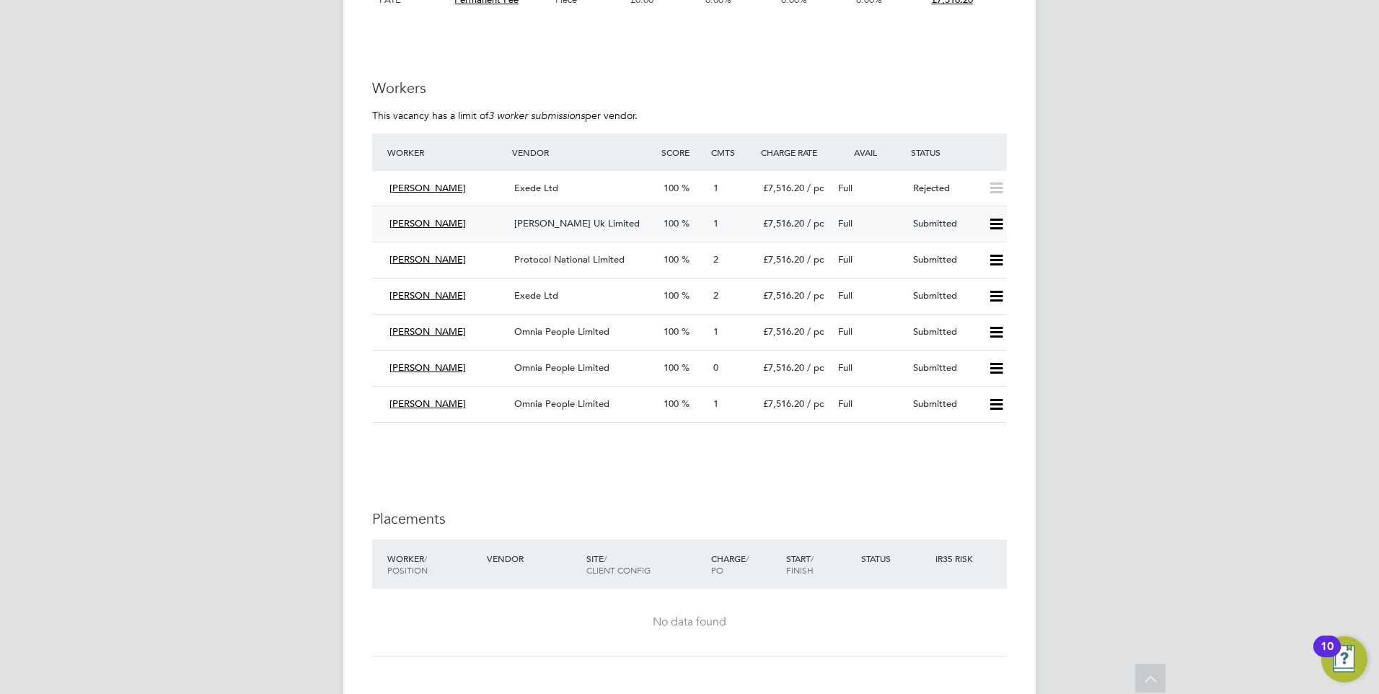
click at [995, 225] on icon at bounding box center [996, 225] width 18 height 12
click at [973, 270] on li "Reject" at bounding box center [977, 275] width 50 height 20
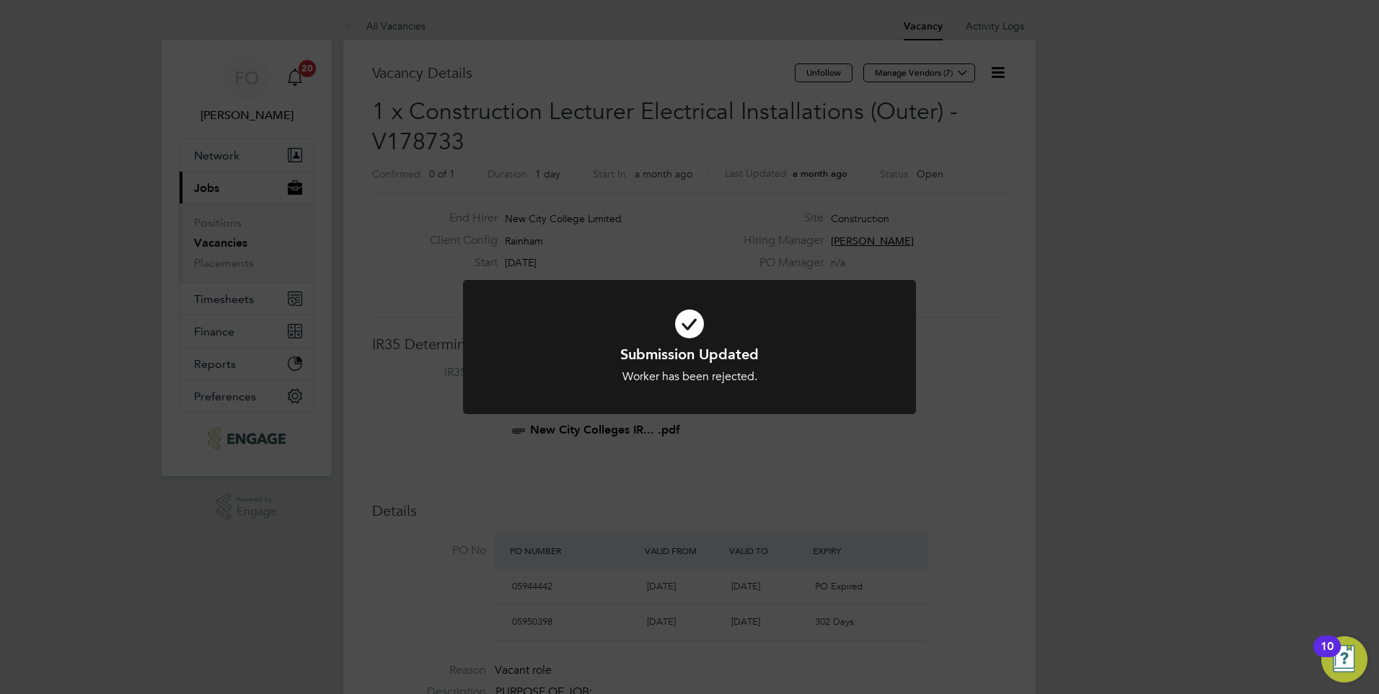
click at [980, 273] on div "Submission Updated Worker has been rejected. Cancel Okay" at bounding box center [689, 347] width 1379 height 694
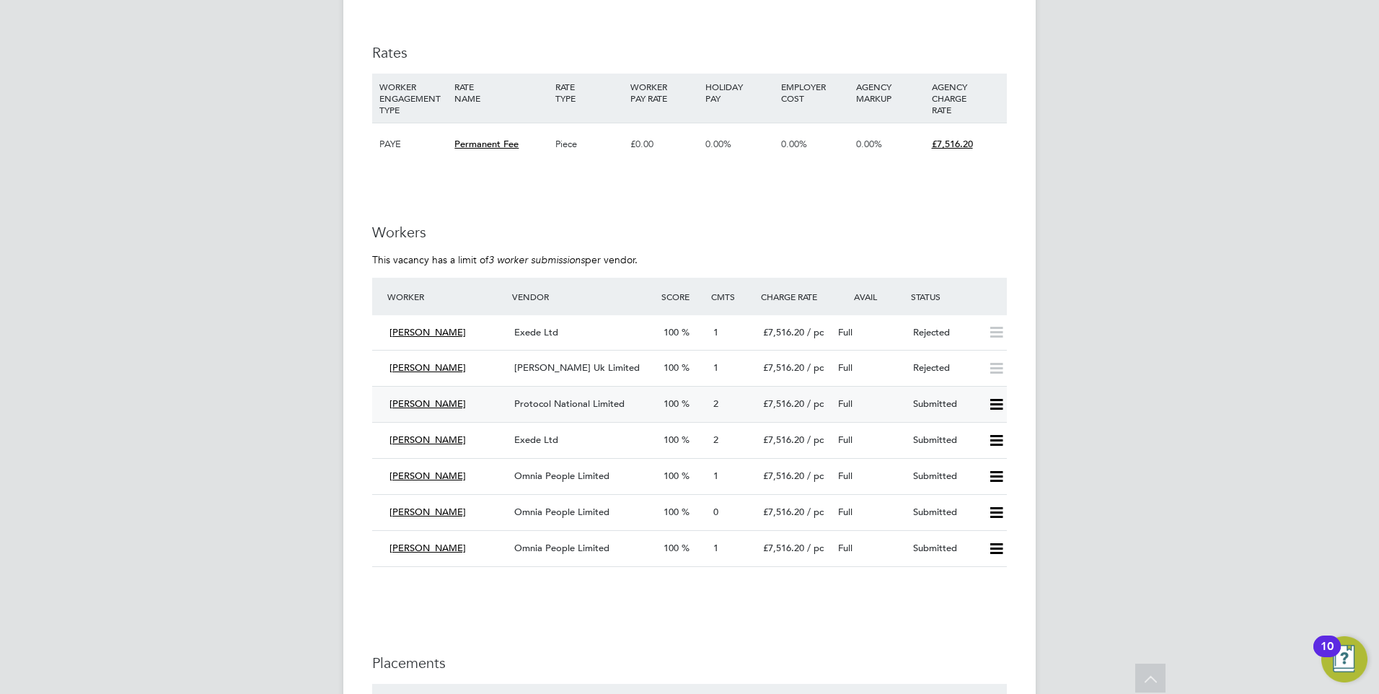
click at [999, 402] on icon at bounding box center [996, 405] width 18 height 12
click at [973, 450] on li "Reject" at bounding box center [977, 456] width 50 height 20
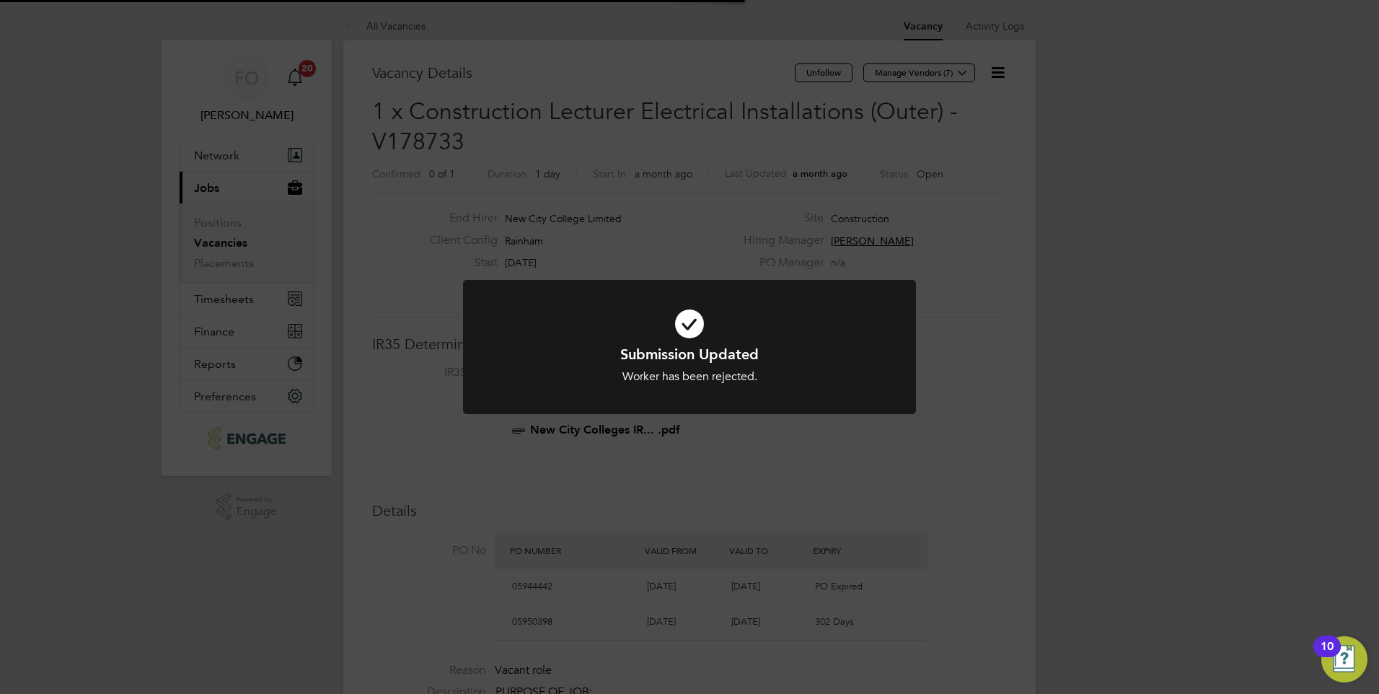
click at [1001, 356] on div "Submission Updated Worker has been rejected. Cancel Okay" at bounding box center [689, 347] width 1379 height 694
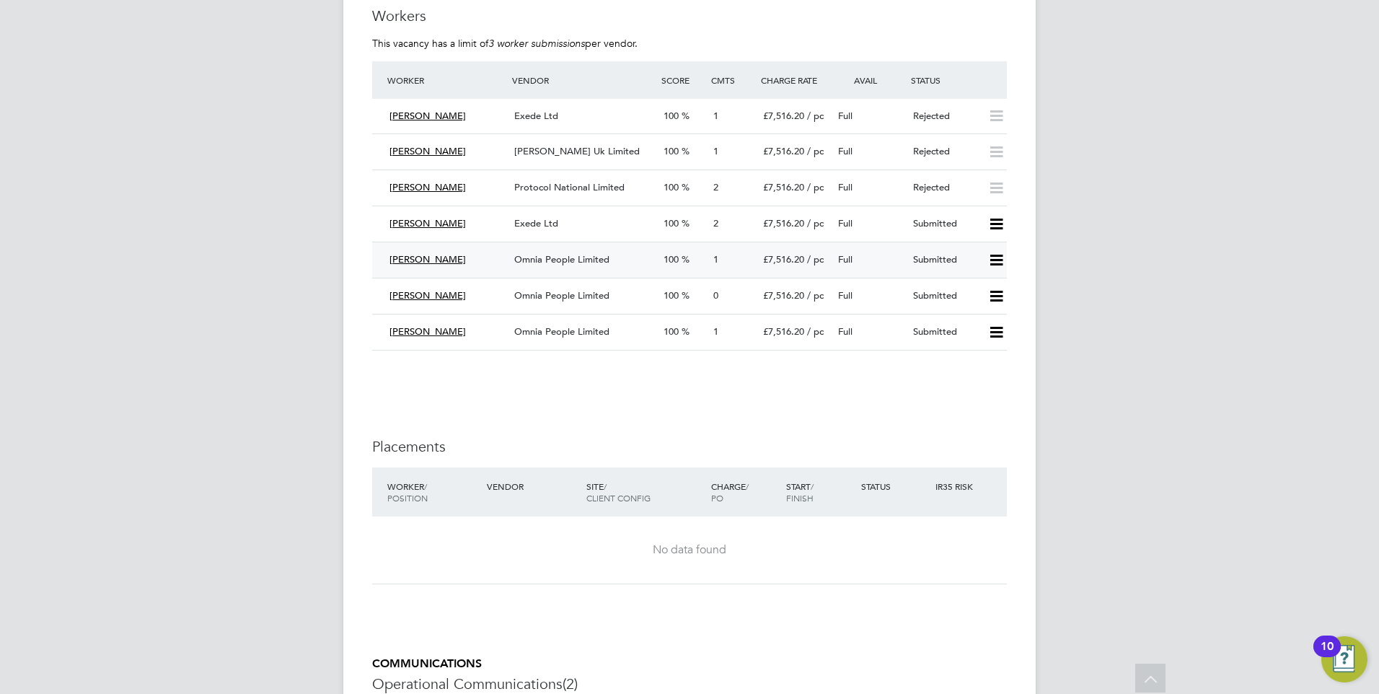
click at [993, 258] on icon at bounding box center [996, 261] width 18 height 12
click at [982, 307] on li "Reject" at bounding box center [977, 311] width 50 height 20
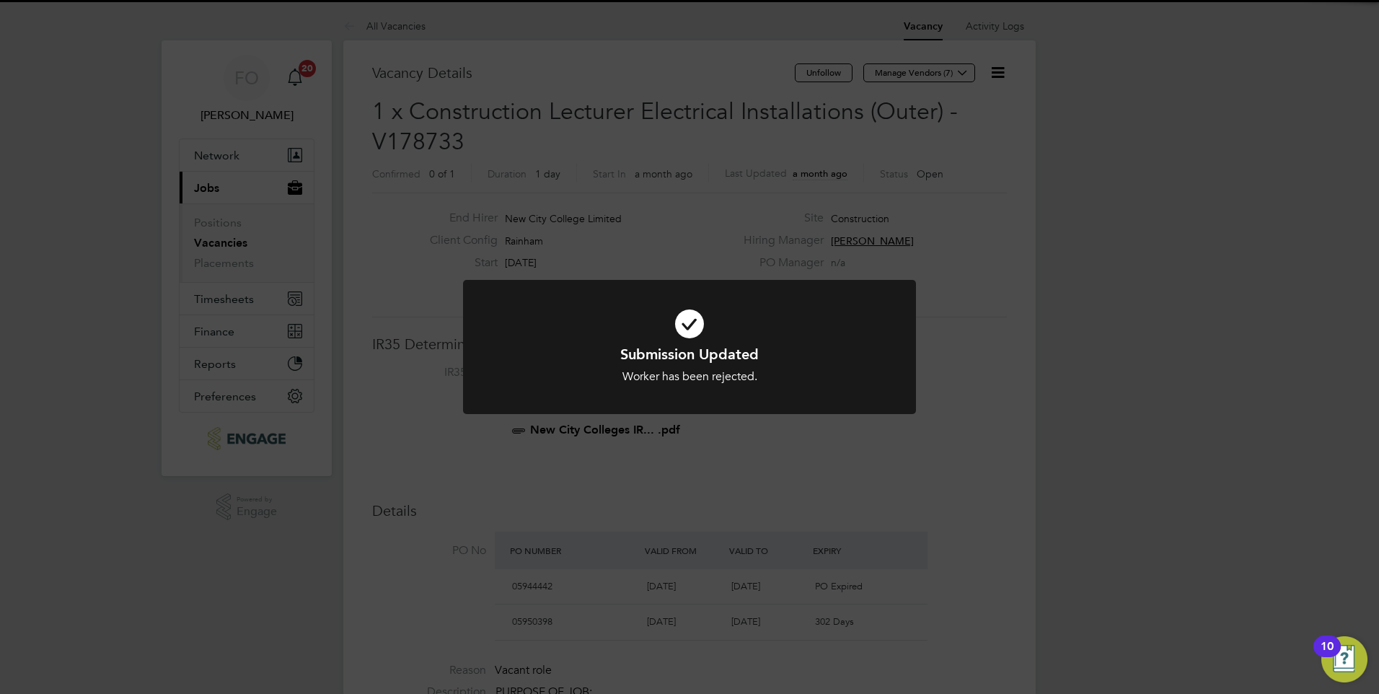
click at [967, 439] on div "Submission Updated Worker has been rejected. Cancel Okay" at bounding box center [689, 347] width 1379 height 694
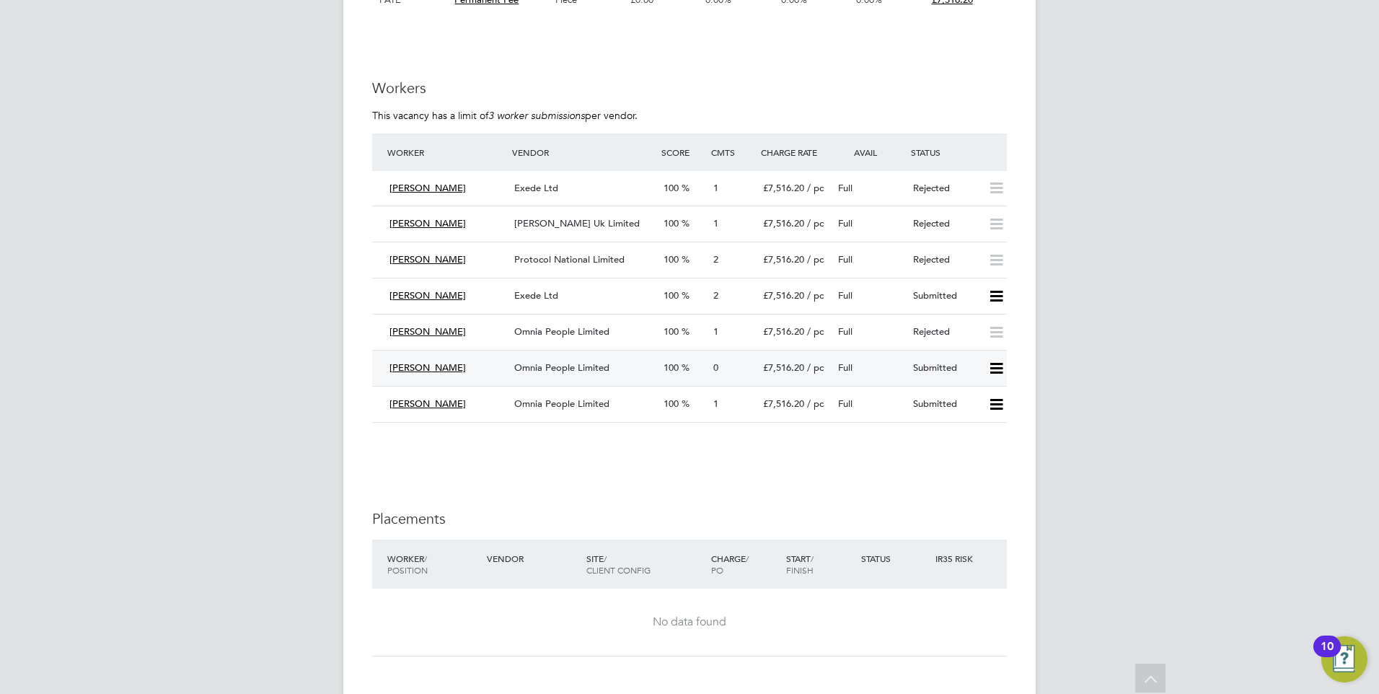
click at [990, 366] on icon at bounding box center [996, 369] width 18 height 12
click at [972, 418] on li "Reject" at bounding box center [977, 419] width 50 height 20
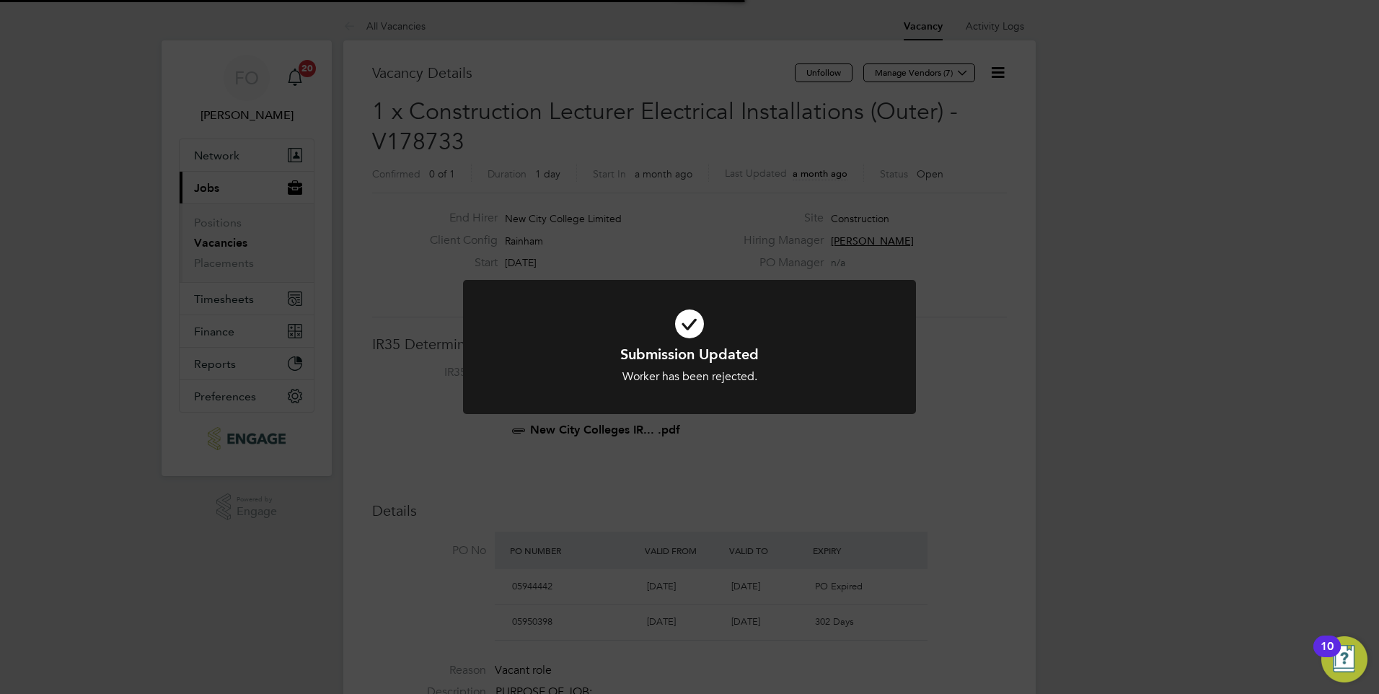
click at [950, 468] on div "Submission Updated Worker has been rejected. Cancel Okay" at bounding box center [689, 347] width 1379 height 694
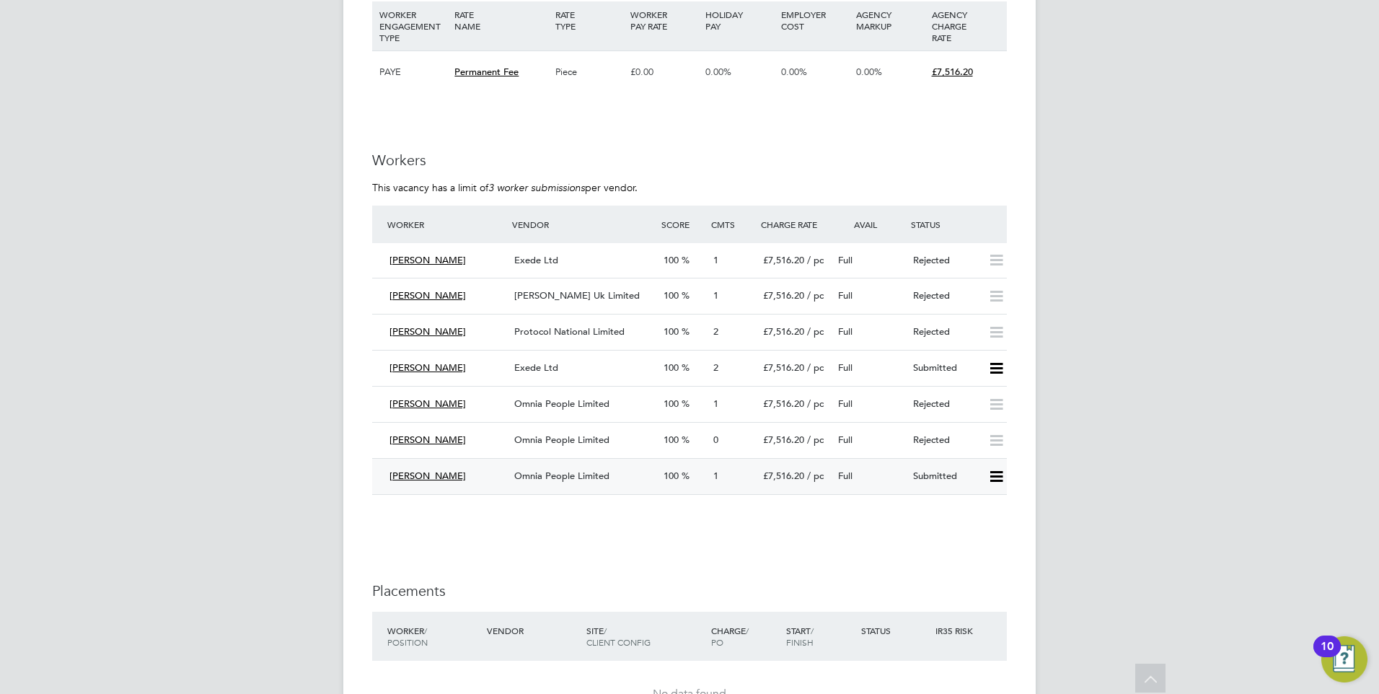
click at [989, 471] on icon at bounding box center [996, 477] width 18 height 12
click at [977, 522] on li "Reject" at bounding box center [977, 527] width 50 height 20
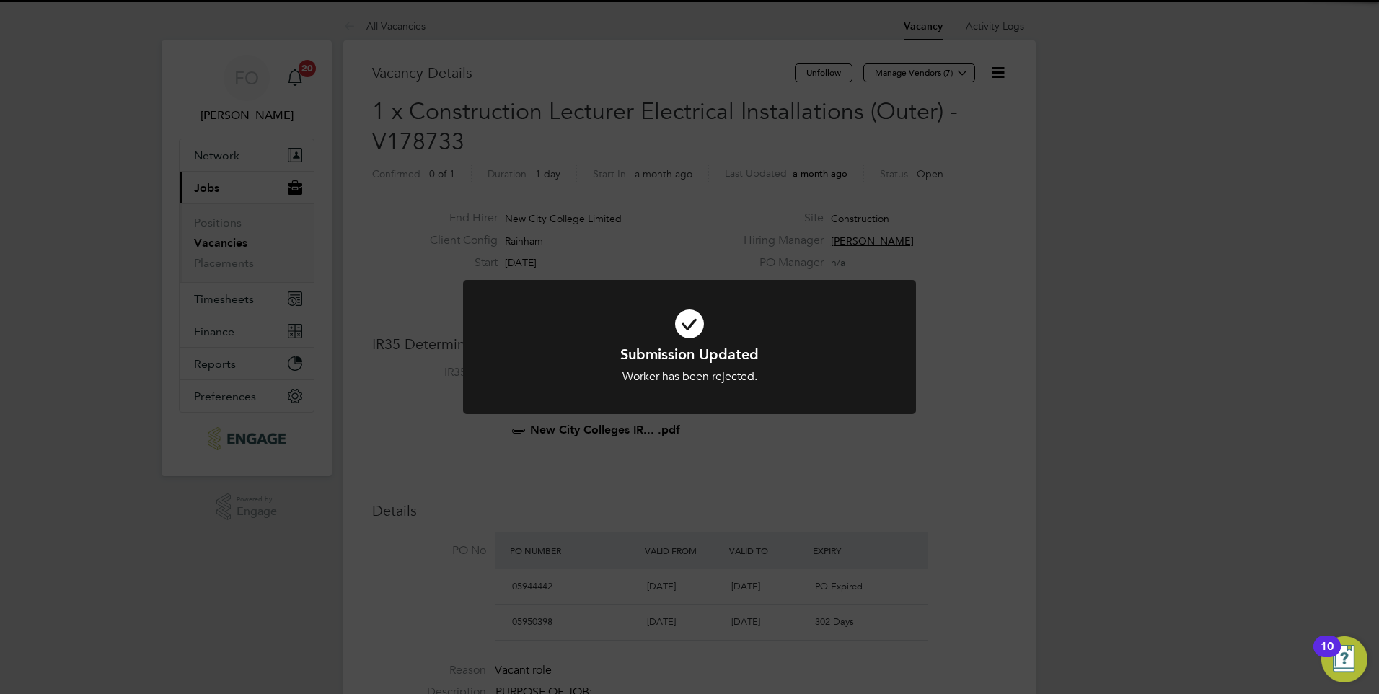
click at [879, 494] on div "Submission Updated Worker has been rejected. Cancel Okay" at bounding box center [689, 347] width 1379 height 694
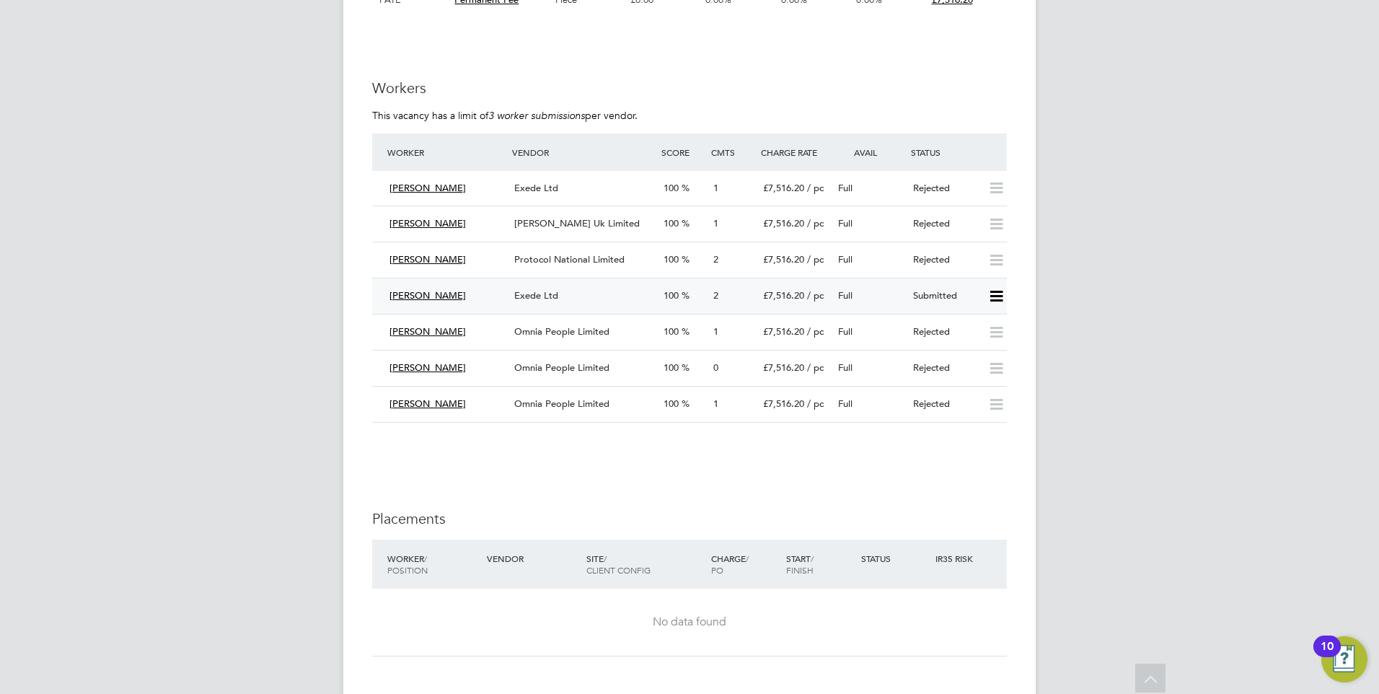
click at [902, 291] on div "Full" at bounding box center [869, 296] width 75 height 24
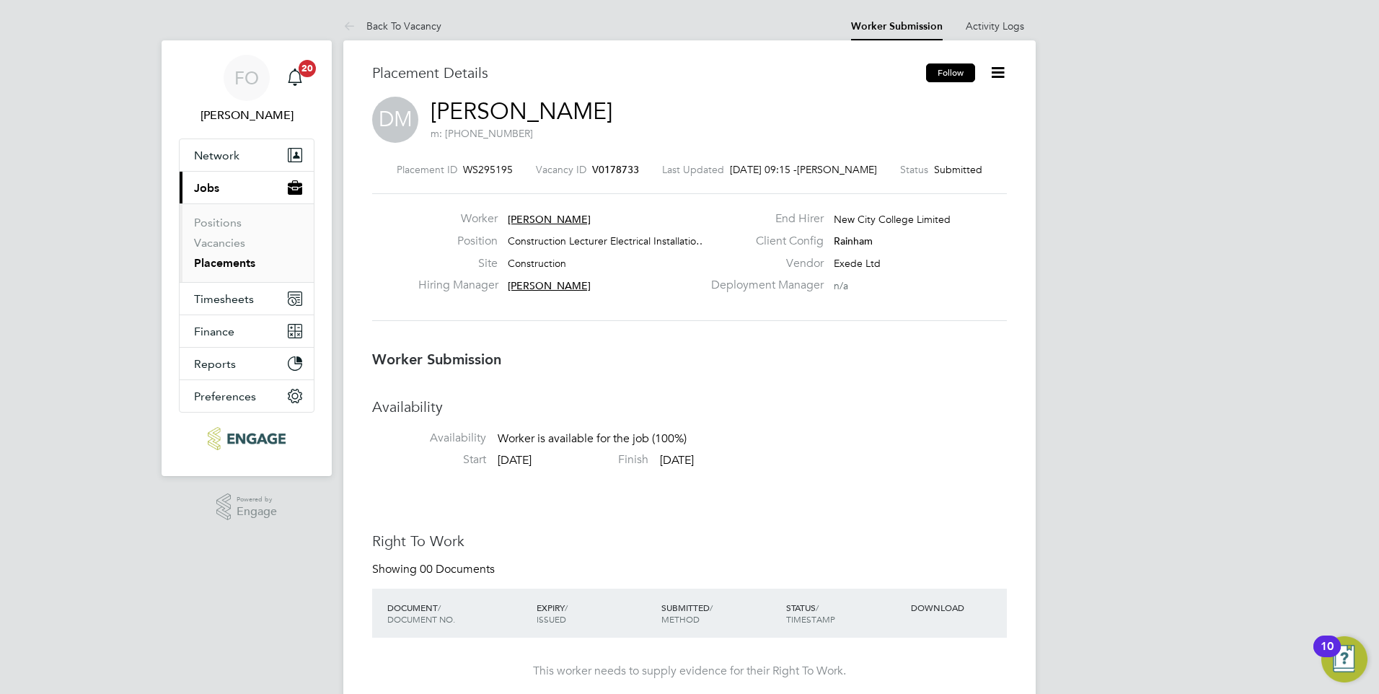
click at [942, 72] on button "Follow" at bounding box center [950, 72] width 49 height 19
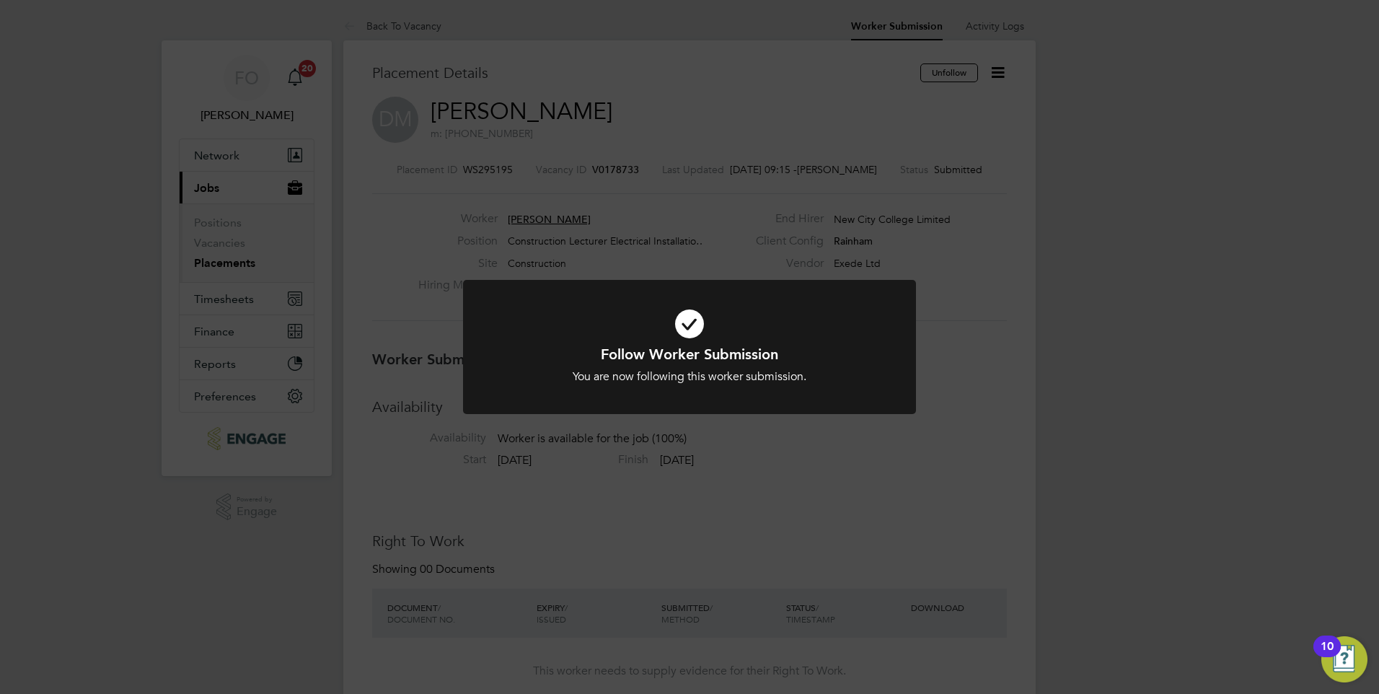
drag, startPoint x: 348, startPoint y: 234, endPoint x: 296, endPoint y: 255, distance: 55.3
click at [348, 234] on div "Follow Worker Submission You are now following this worker submission. Cancel O…" at bounding box center [689, 347] width 1379 height 694
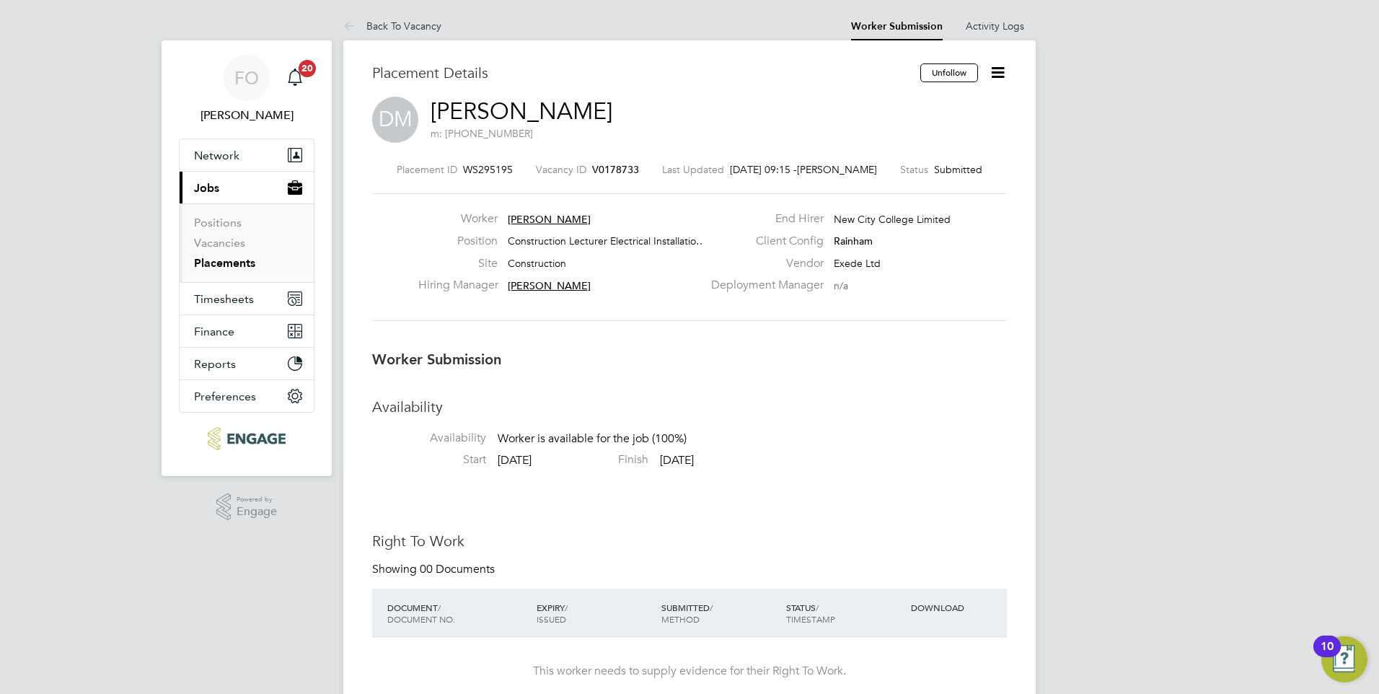
drag, startPoint x: 246, startPoint y: 260, endPoint x: 239, endPoint y: 241, distance: 20.5
click at [245, 260] on link "Placements" at bounding box center [224, 263] width 61 height 14
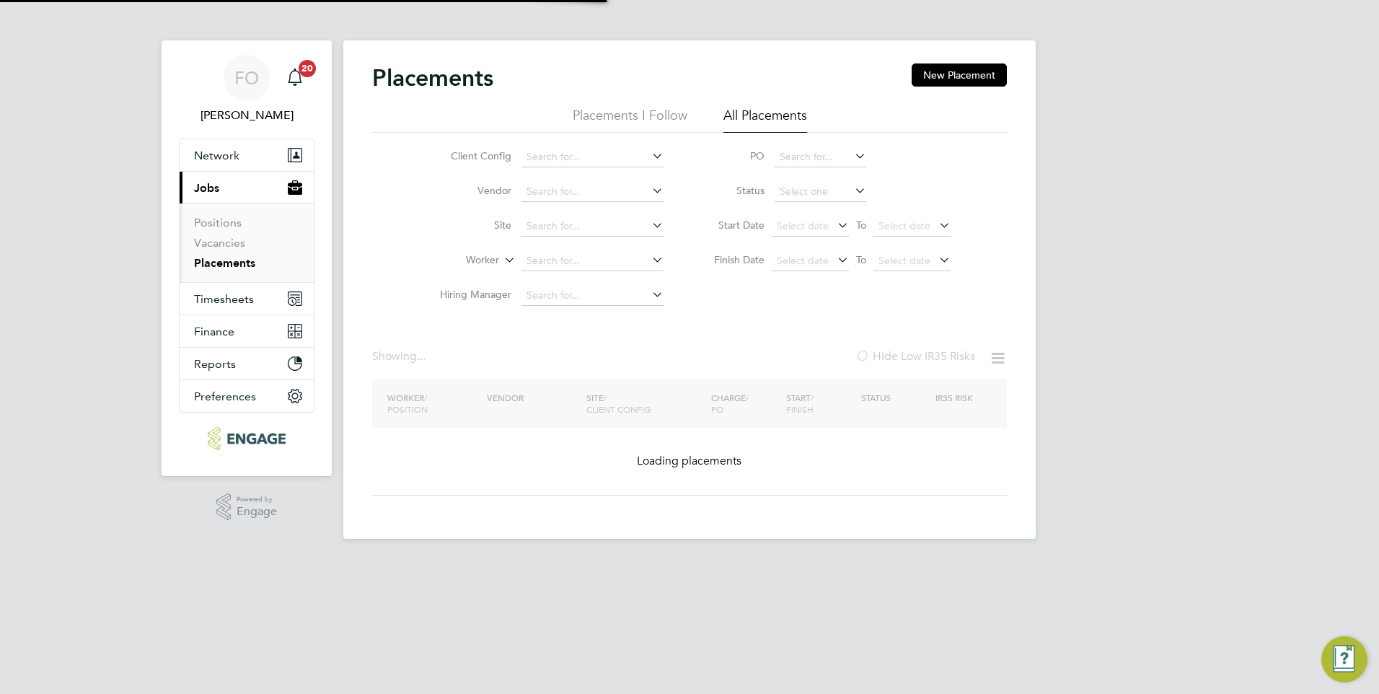
click at [234, 231] on li "Positions" at bounding box center [248, 226] width 108 height 20
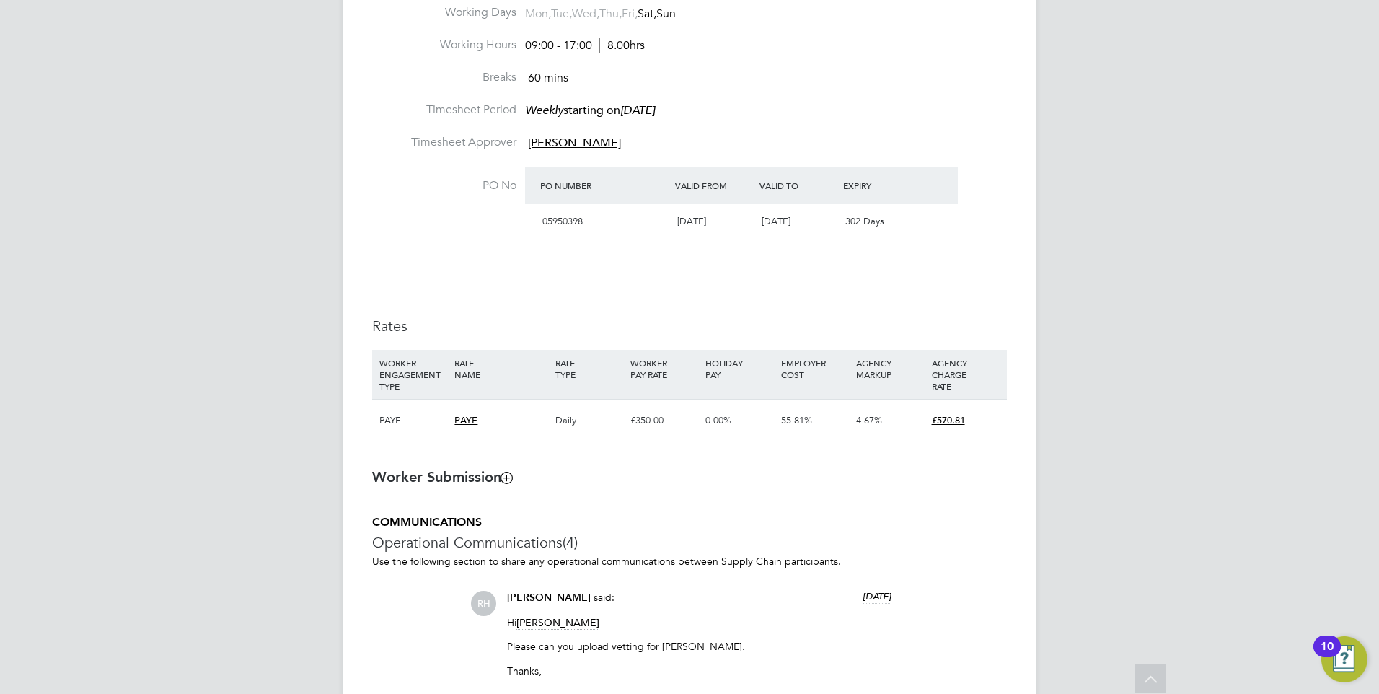
scroll to position [595, 0]
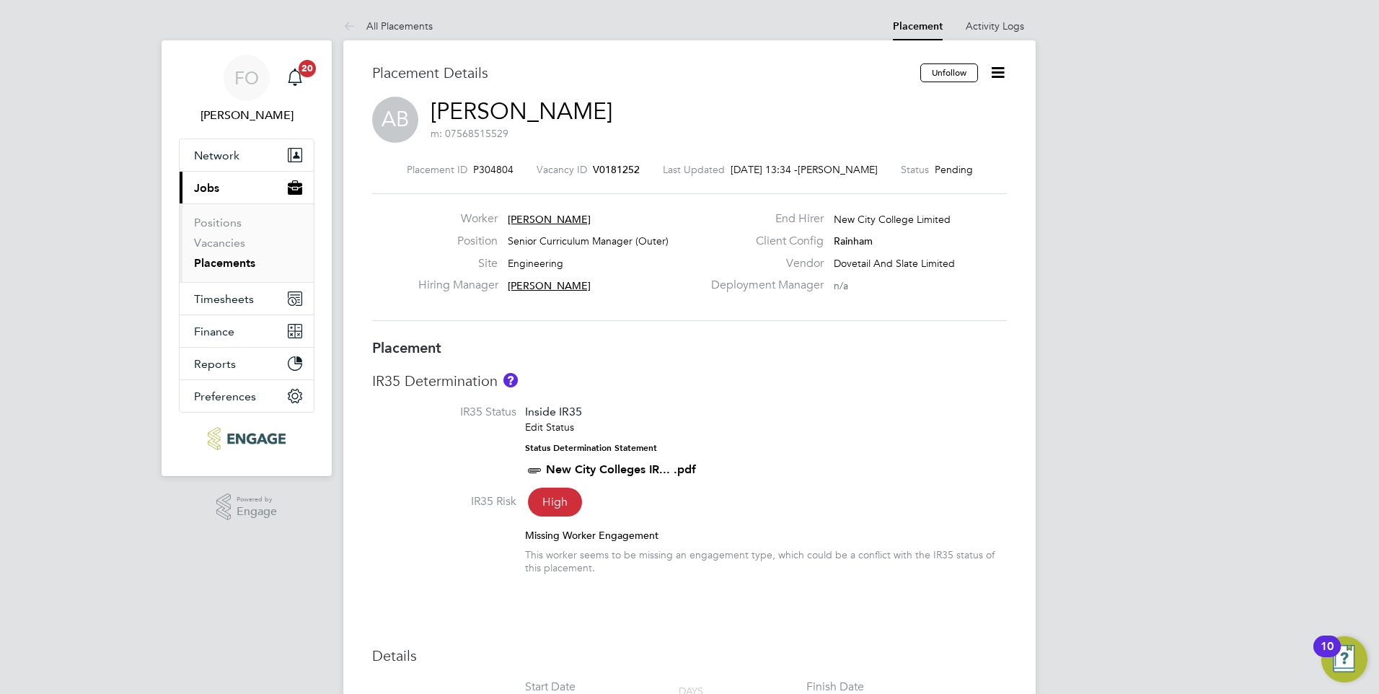
click at [606, 163] on div "Vacancy ID V0181252" at bounding box center [588, 169] width 103 height 13
click at [607, 169] on span "V0181252" at bounding box center [616, 169] width 47 height 13
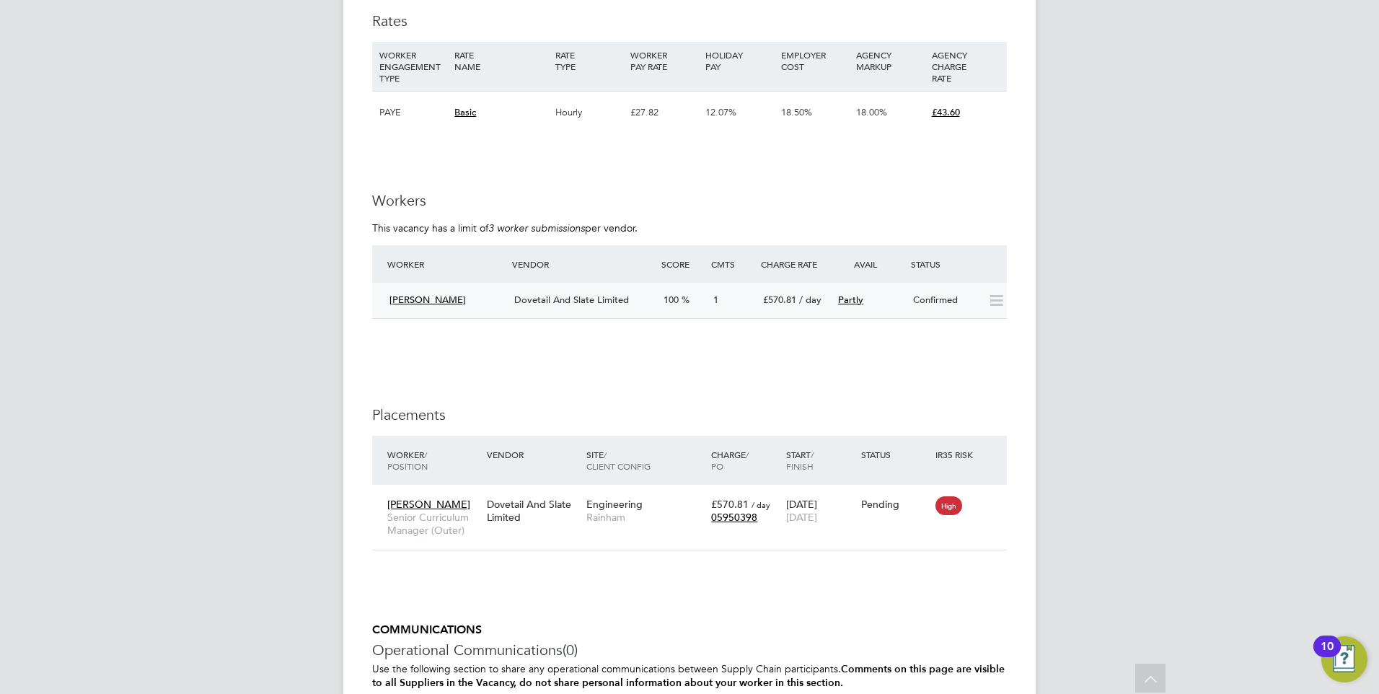
click at [898, 289] on div "Partly" at bounding box center [869, 301] width 75 height 24
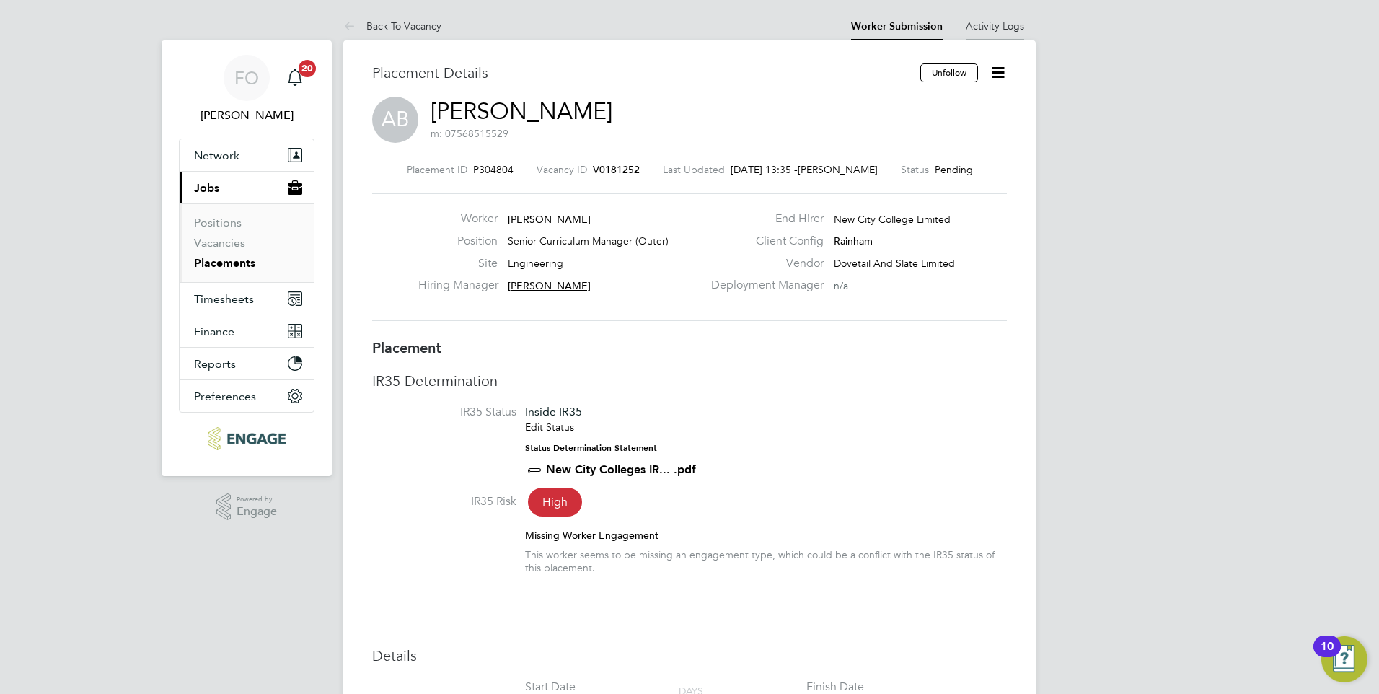
click at [998, 18] on li "Activity Logs" at bounding box center [995, 26] width 58 height 29
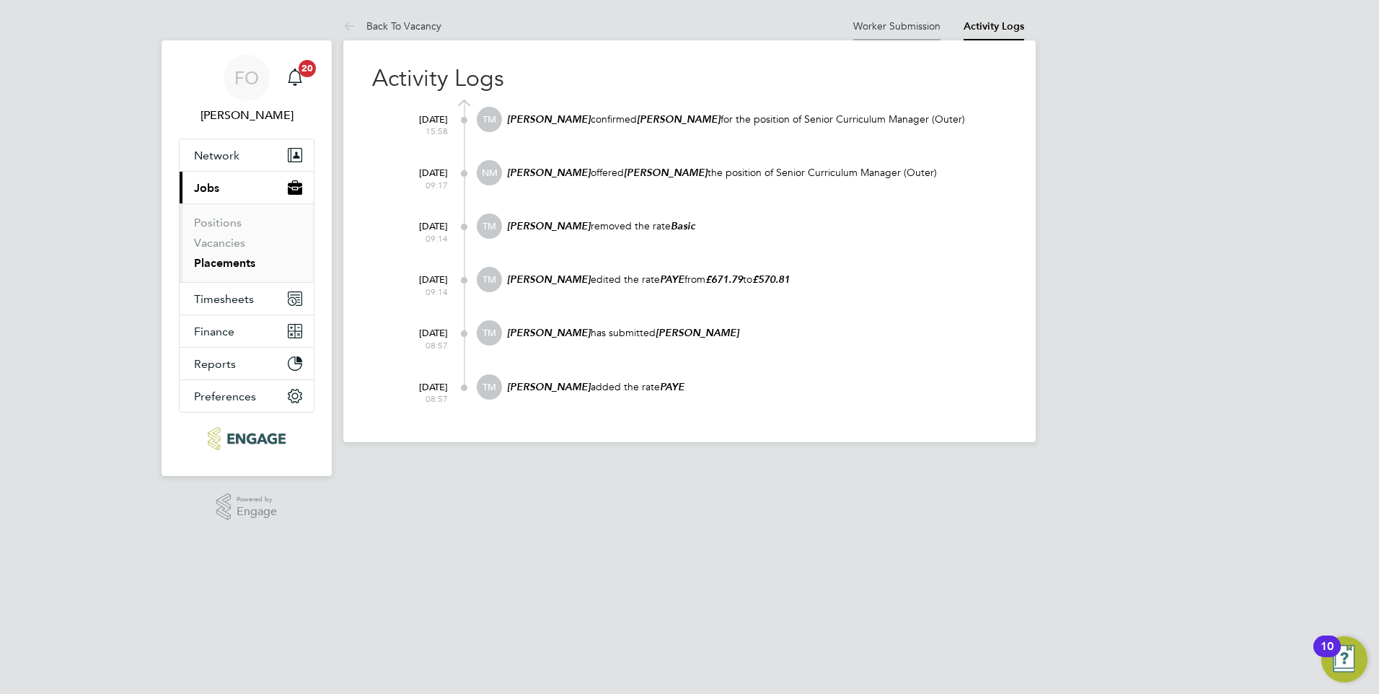
click at [919, 25] on link "Worker Submission" at bounding box center [896, 25] width 87 height 13
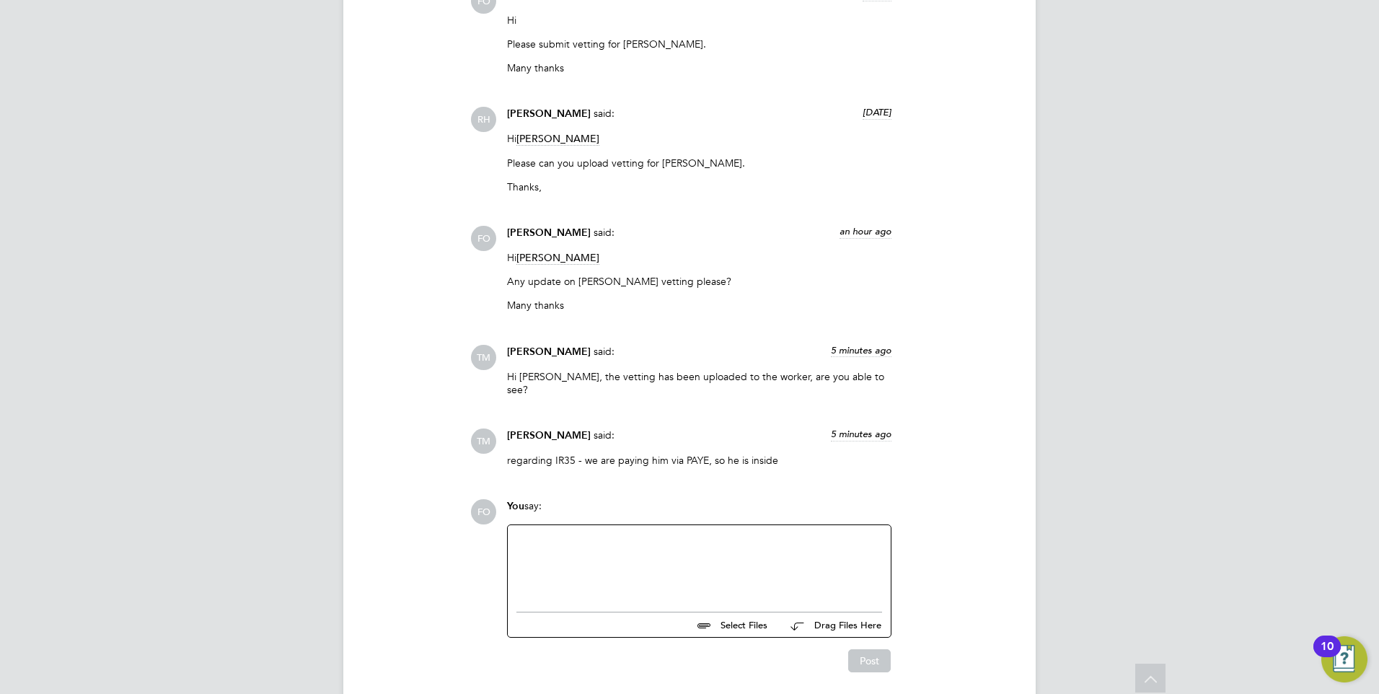
scroll to position [2308, 0]
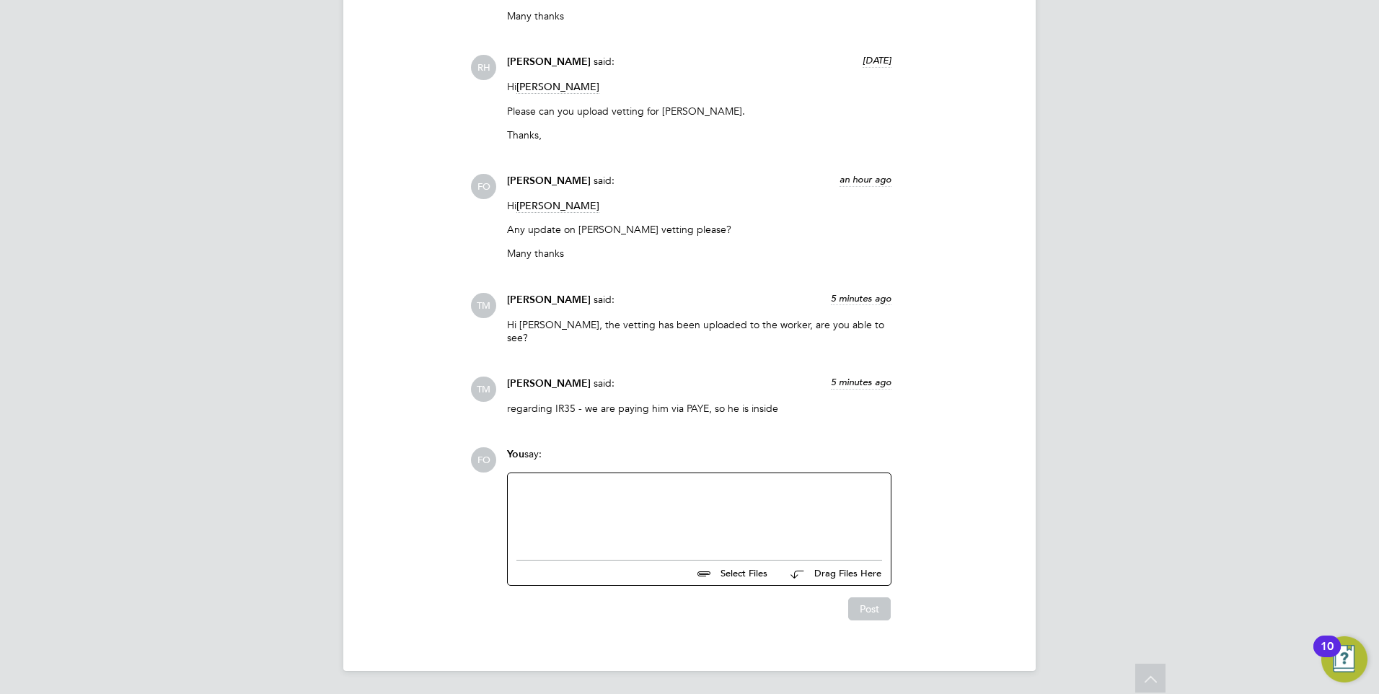
click at [641, 526] on div at bounding box center [699, 513] width 366 height 62
click at [605, 483] on div "No we can only see if placed in the comments." at bounding box center [699, 513] width 366 height 62
click at [784, 485] on div "No we can only see vetting if placed in the comments." at bounding box center [699, 513] width 366 height 62
click at [516, 486] on div "No we can only see vetting if placed in the comments, thank you." at bounding box center [699, 512] width 383 height 79
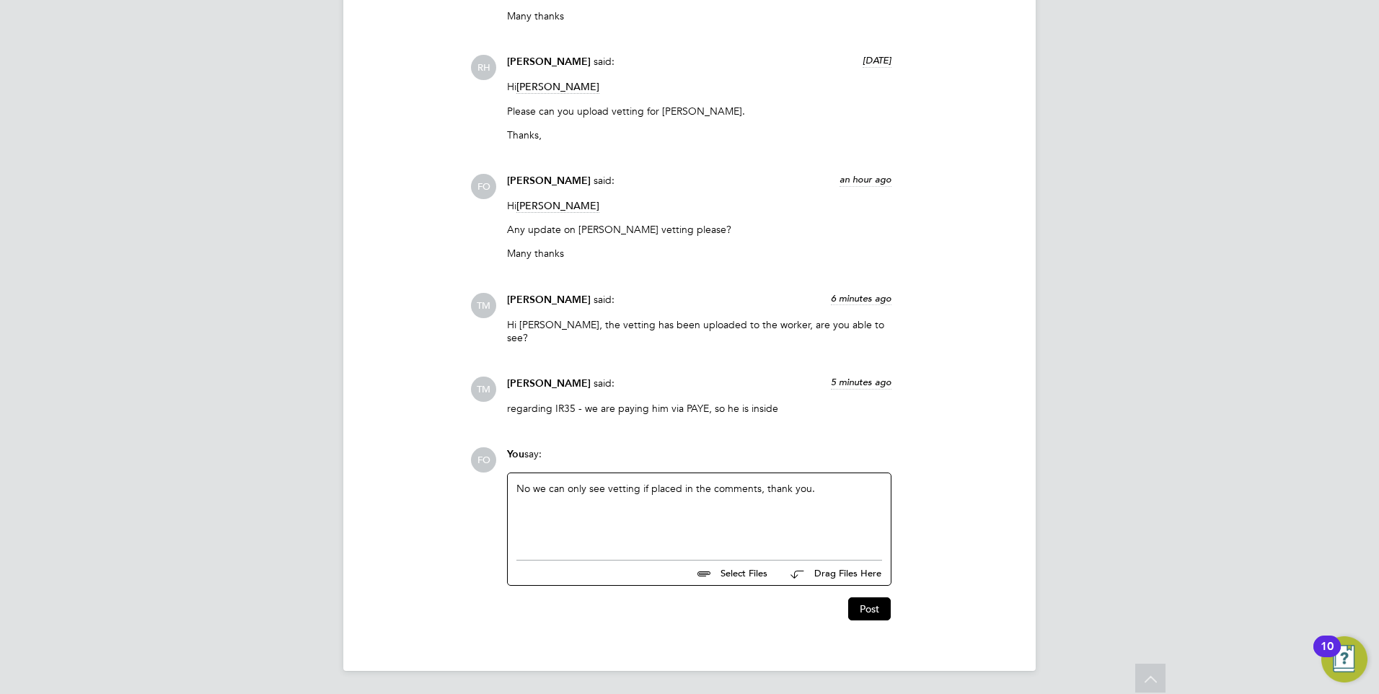
click at [517, 486] on div "No we can only see vetting if placed in the comments, thank you." at bounding box center [699, 513] width 366 height 62
drag, startPoint x: 841, startPoint y: 518, endPoint x: 869, endPoint y: 557, distance: 48.0
click at [841, 517] on div "No we can only see vetting if placed in the comments, thank you." at bounding box center [699, 515] width 366 height 13
click at [873, 610] on button "Post" at bounding box center [869, 608] width 43 height 23
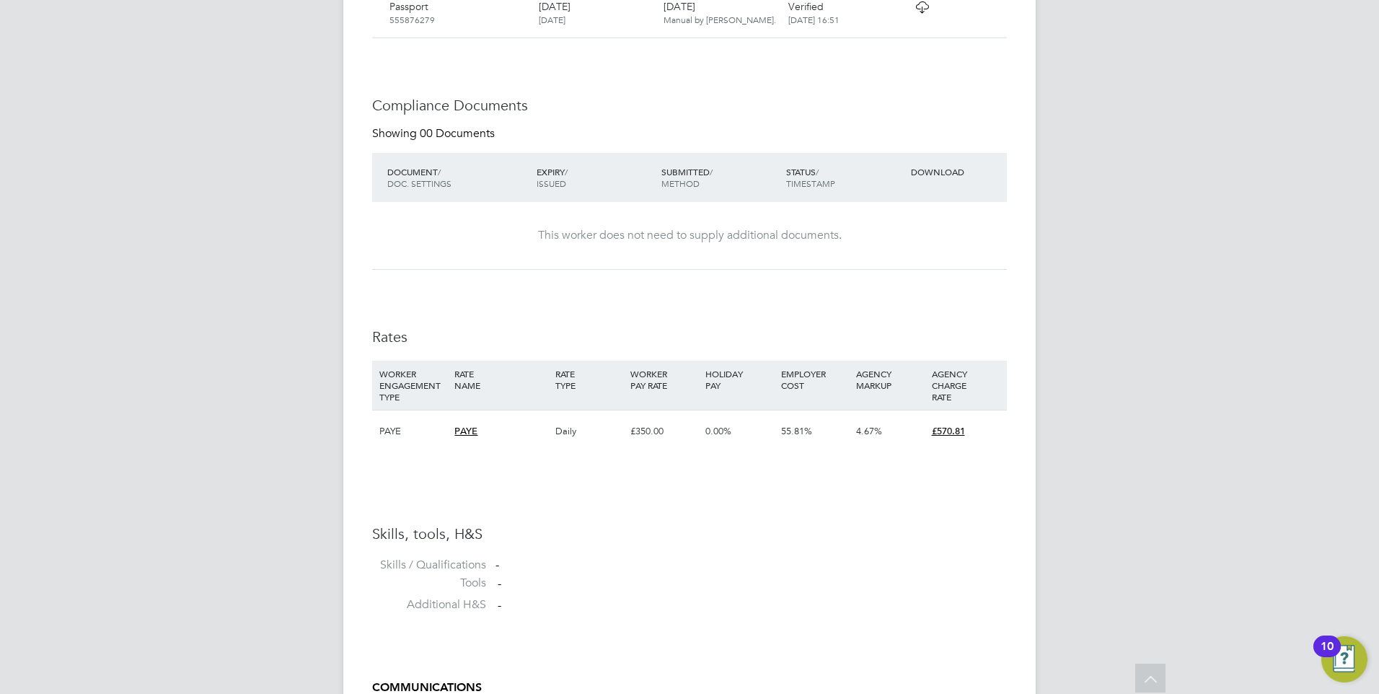
scroll to position [1321, 0]
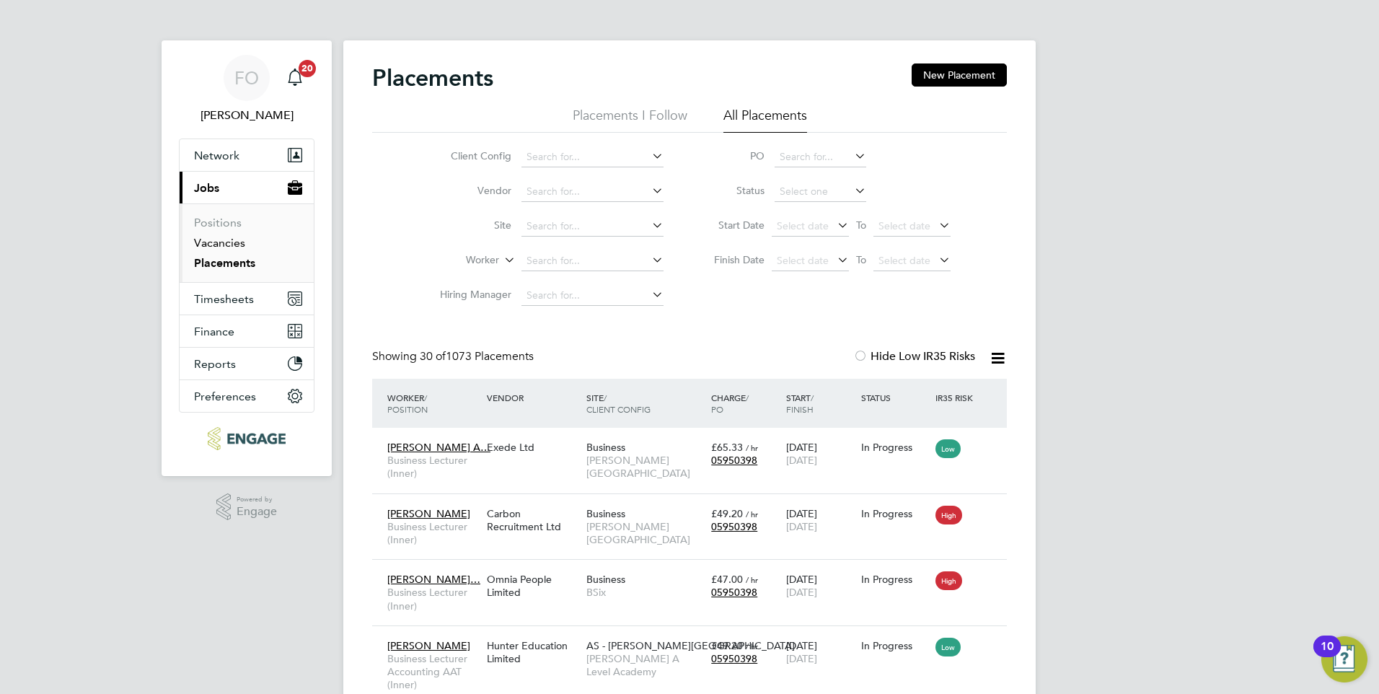
drag, startPoint x: 236, startPoint y: 238, endPoint x: 327, endPoint y: 224, distance: 92.6
click at [236, 238] on link "Vacancies" at bounding box center [219, 243] width 51 height 14
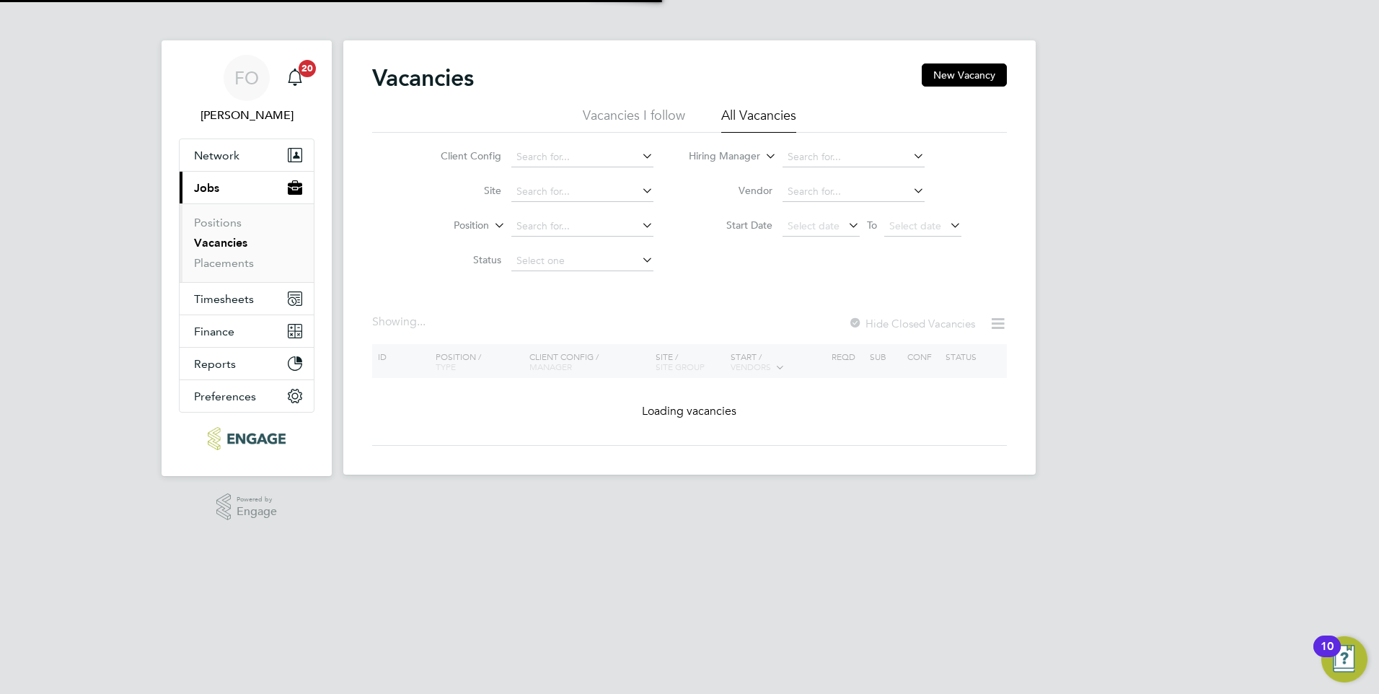
click at [234, 246] on link "Vacancies" at bounding box center [220, 243] width 53 height 14
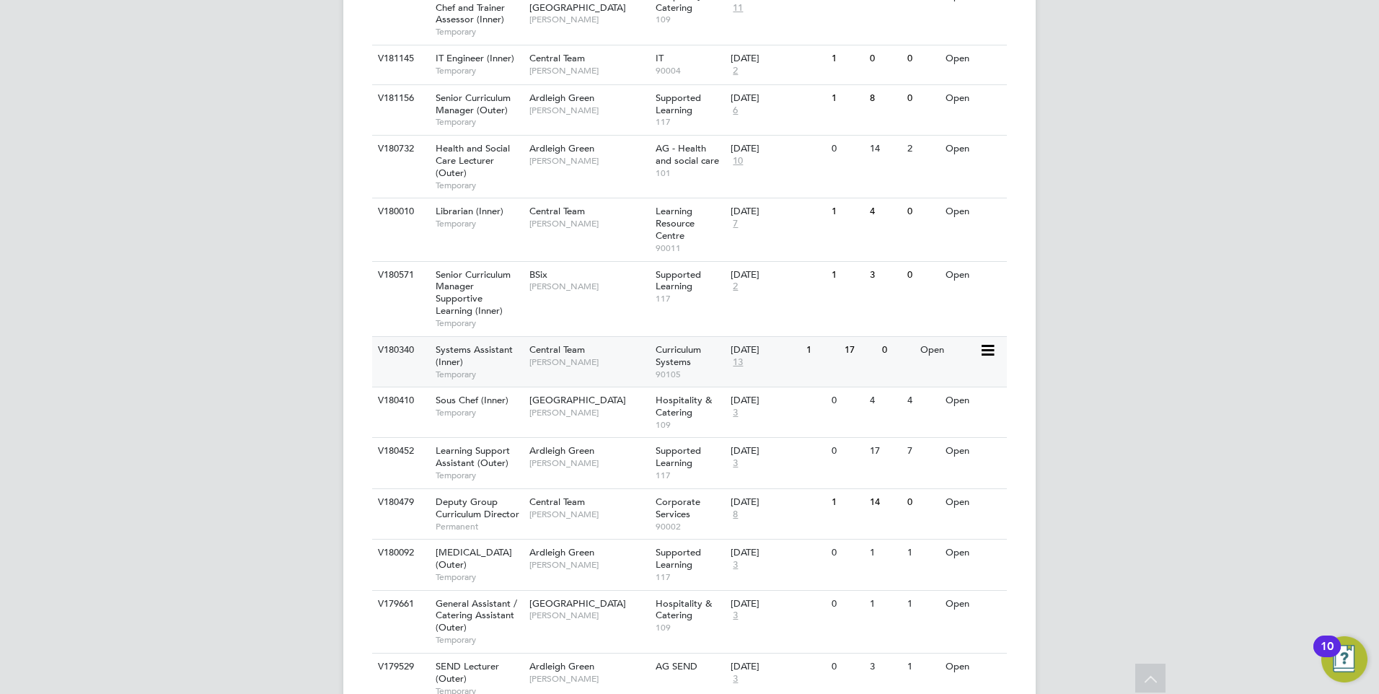
click at [603, 356] on span "Kirsty Hanmore" at bounding box center [588, 362] width 119 height 12
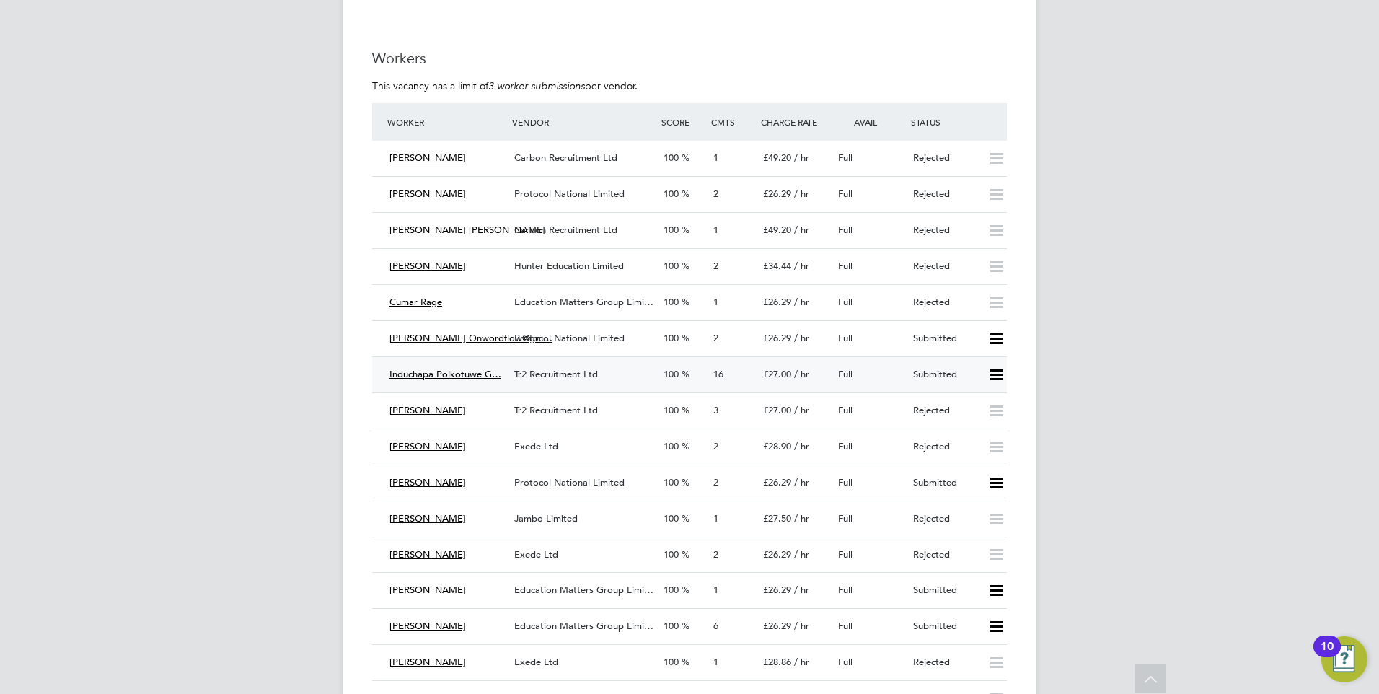
click at [610, 371] on div "Tr2 Recruitment Ltd" at bounding box center [583, 375] width 149 height 24
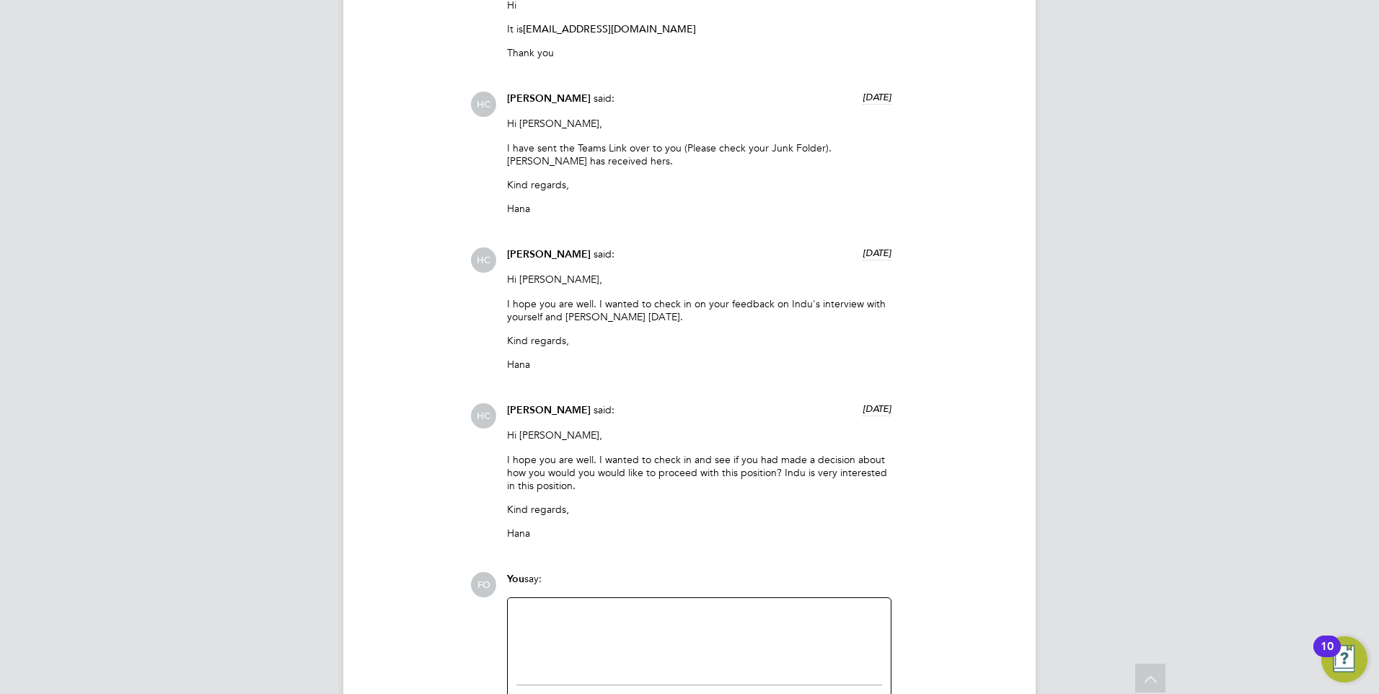
scroll to position [3196, 0]
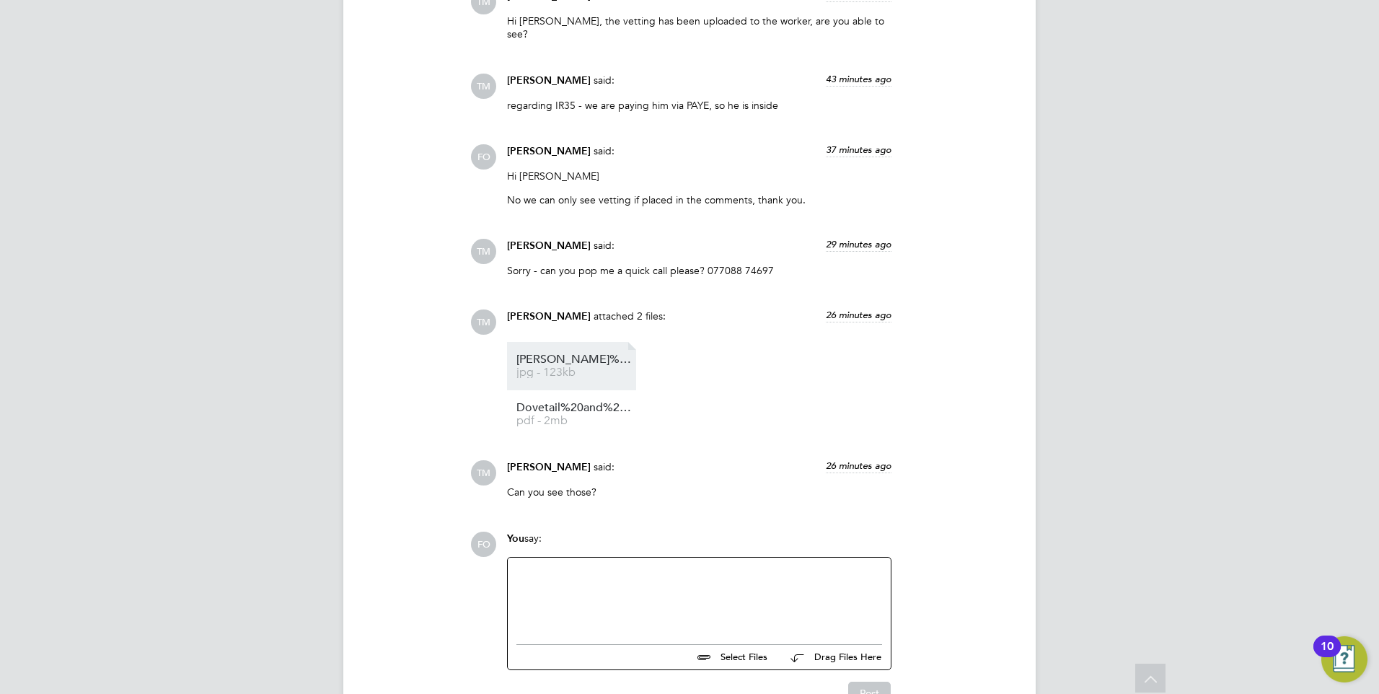
click at [571, 367] on span "jpg - 123kb" at bounding box center [573, 372] width 115 height 11
click at [584, 415] on span "pdf - 2mb" at bounding box center [573, 420] width 115 height 11
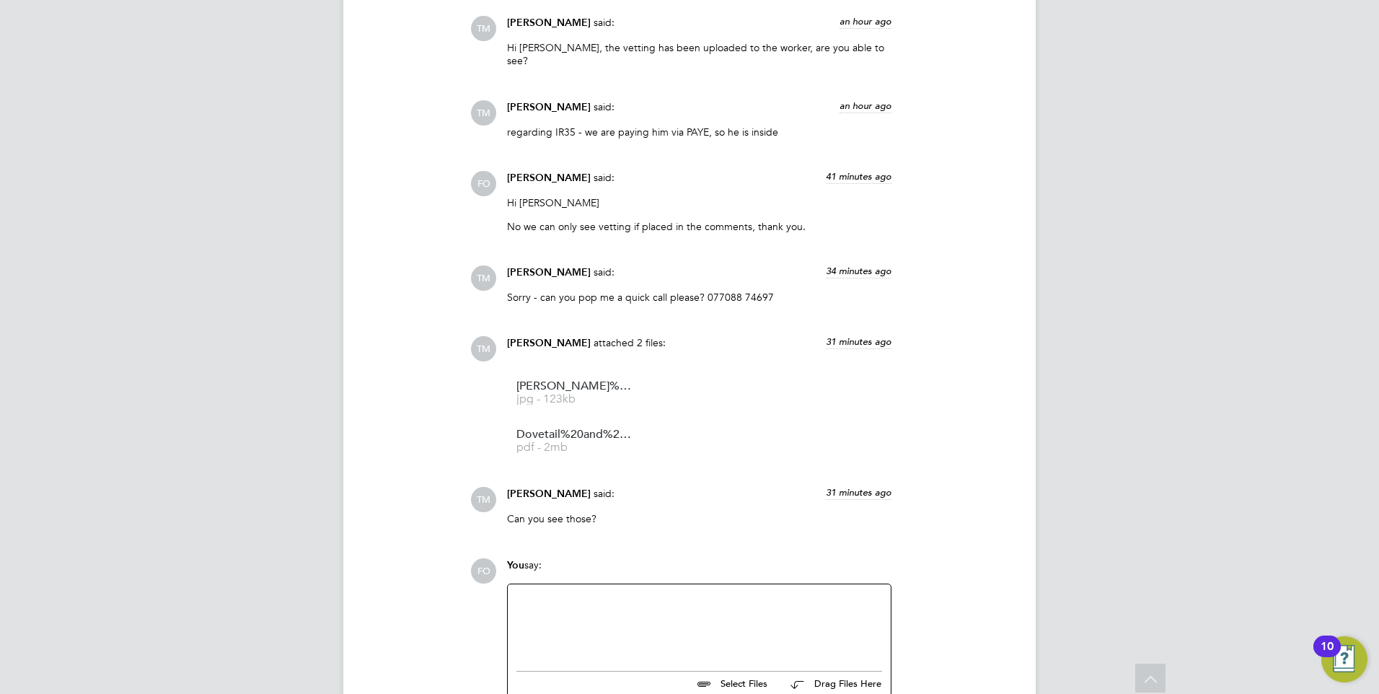
scroll to position [1632, 0]
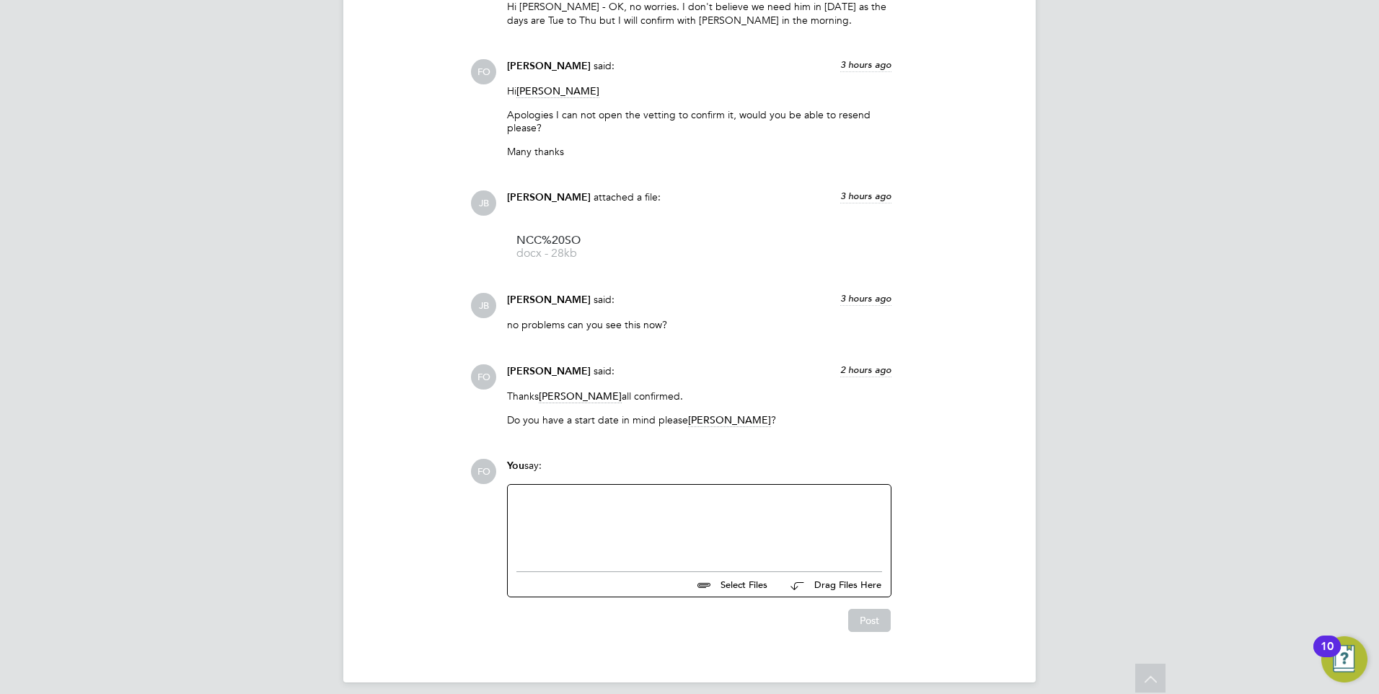
click at [639, 513] on div at bounding box center [699, 524] width 366 height 62
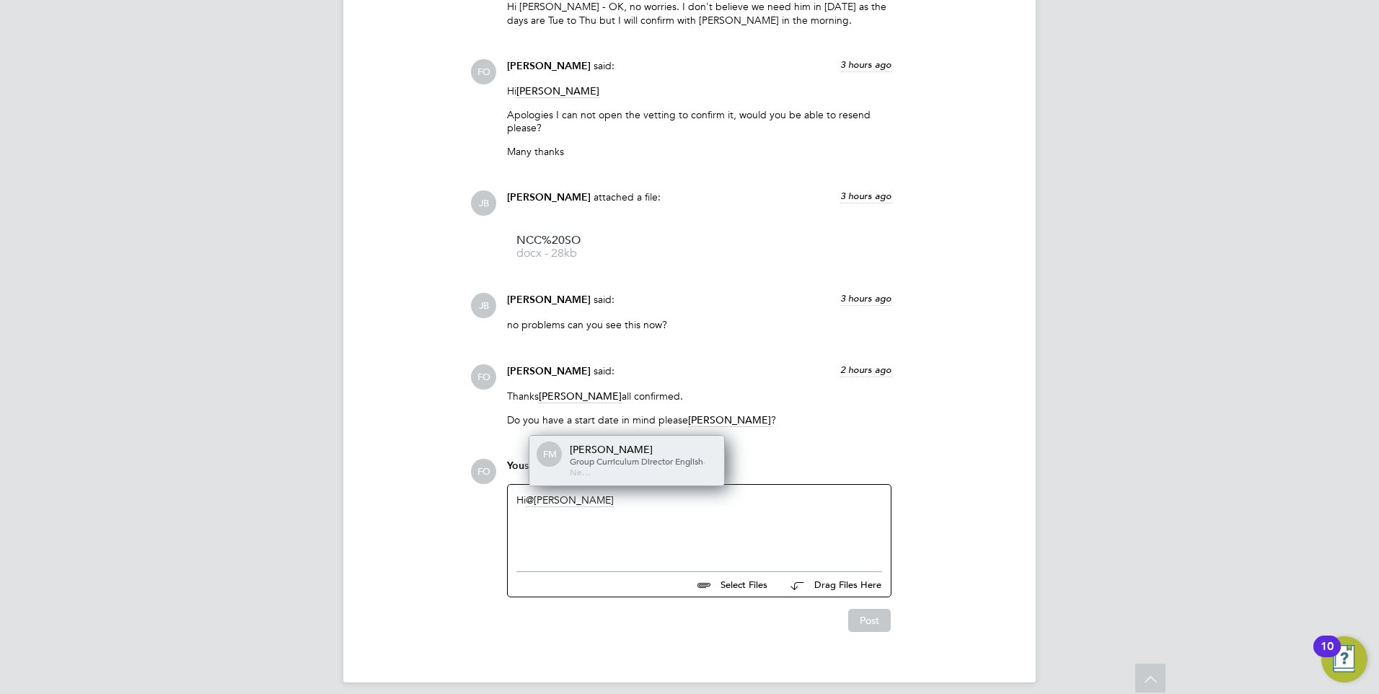
click at [624, 455] on span "Group Curriculum Director English" at bounding box center [636, 461] width 133 height 12
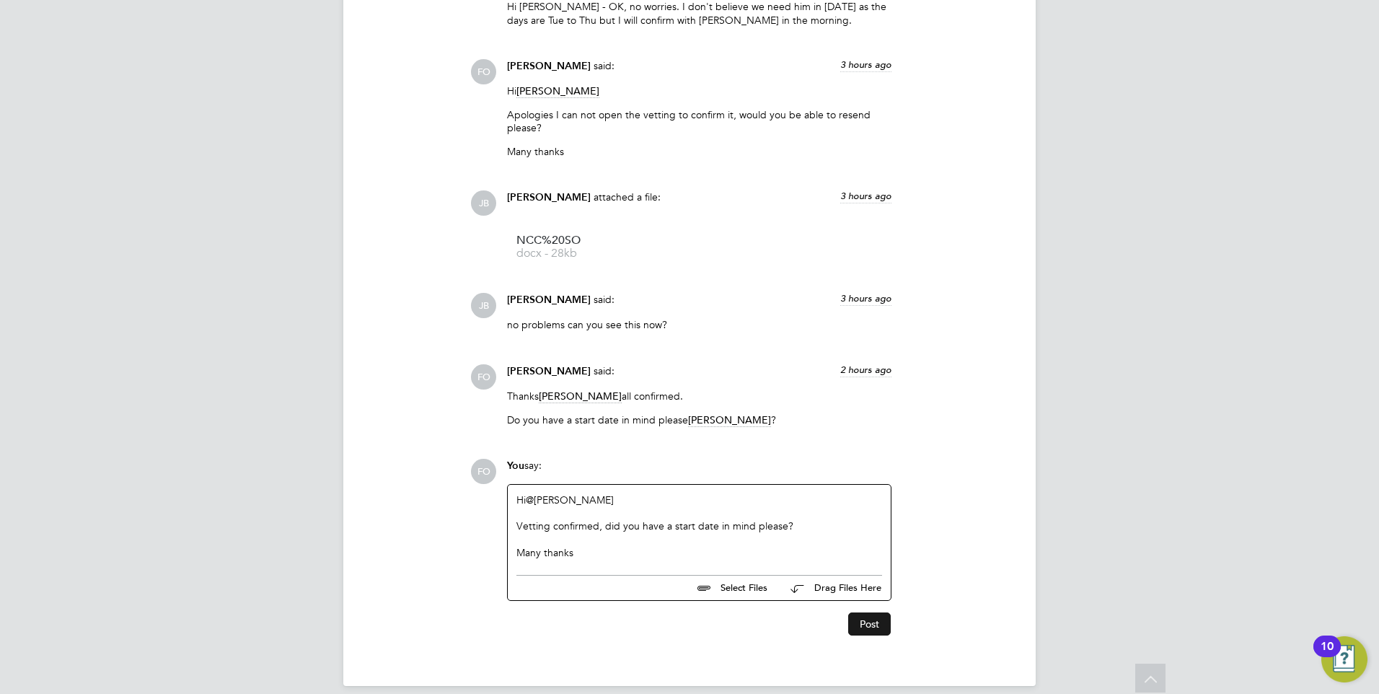
click at [858, 612] on button "Post" at bounding box center [869, 623] width 43 height 23
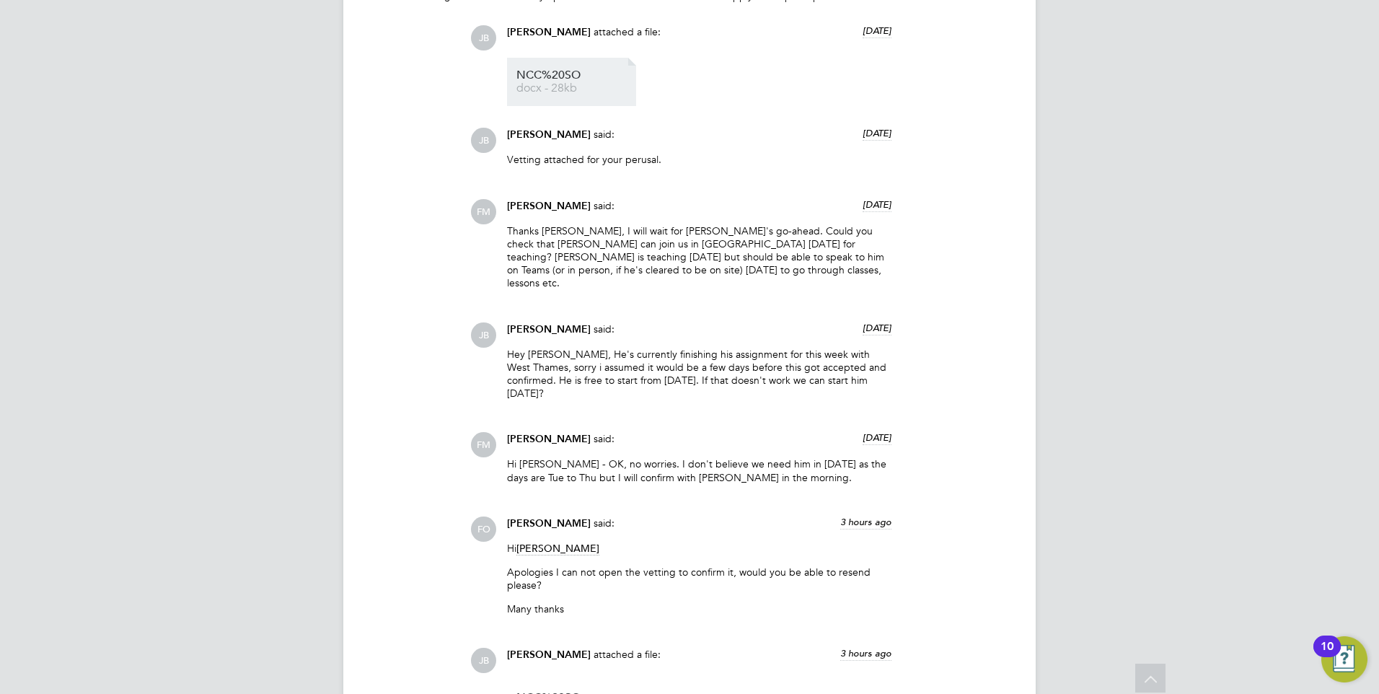
scroll to position [1904, 0]
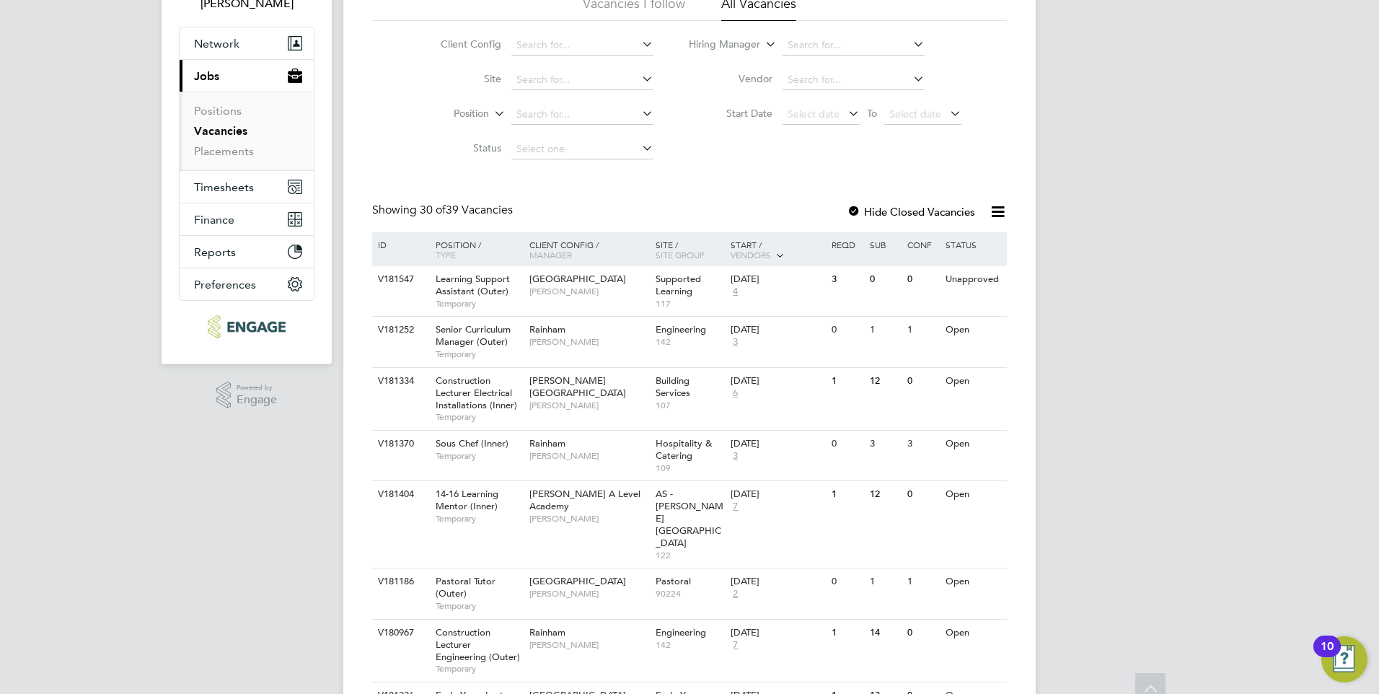
scroll to position [144, 0]
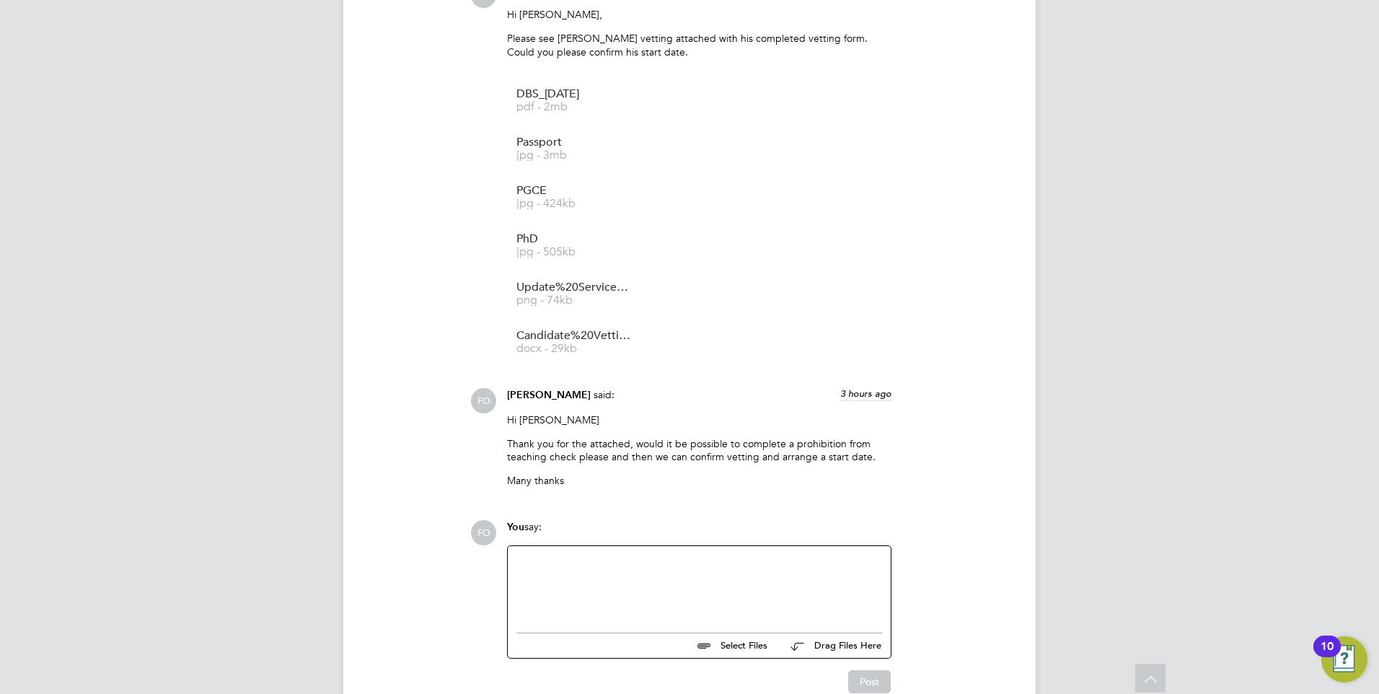
scroll to position [2069, 0]
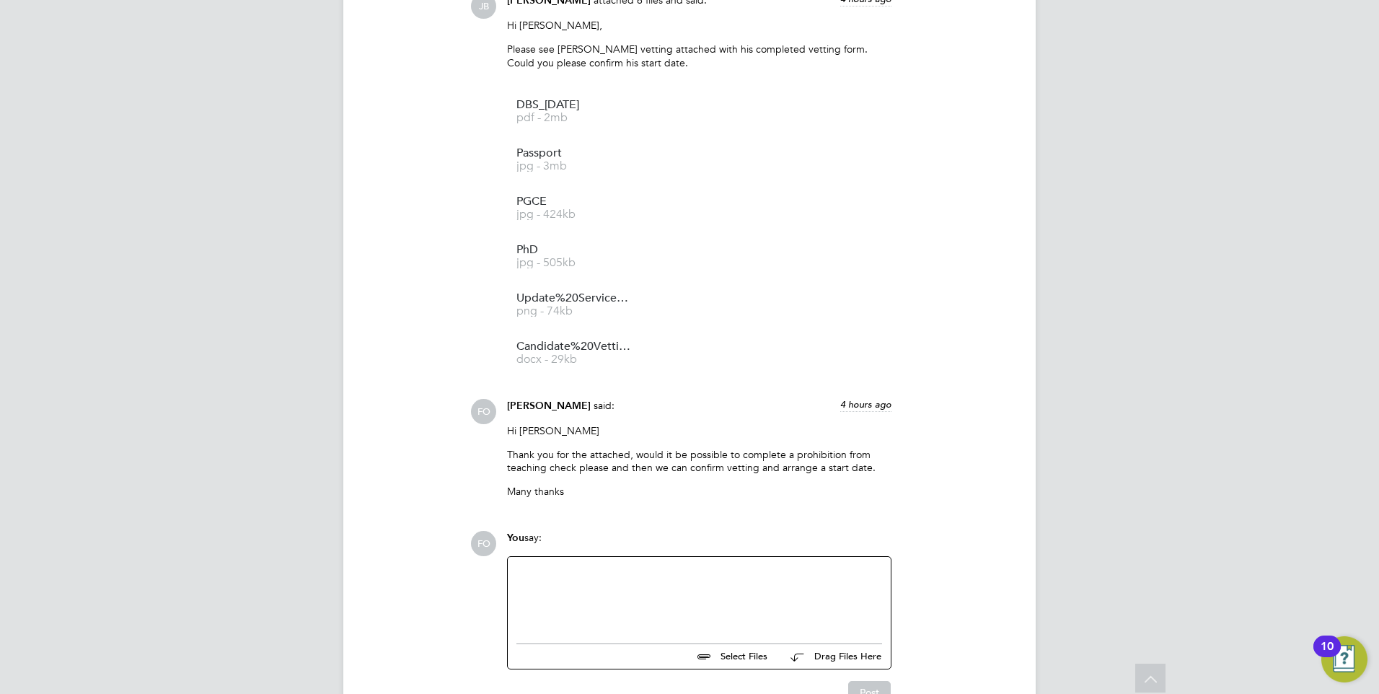
scroll to position [1925, 0]
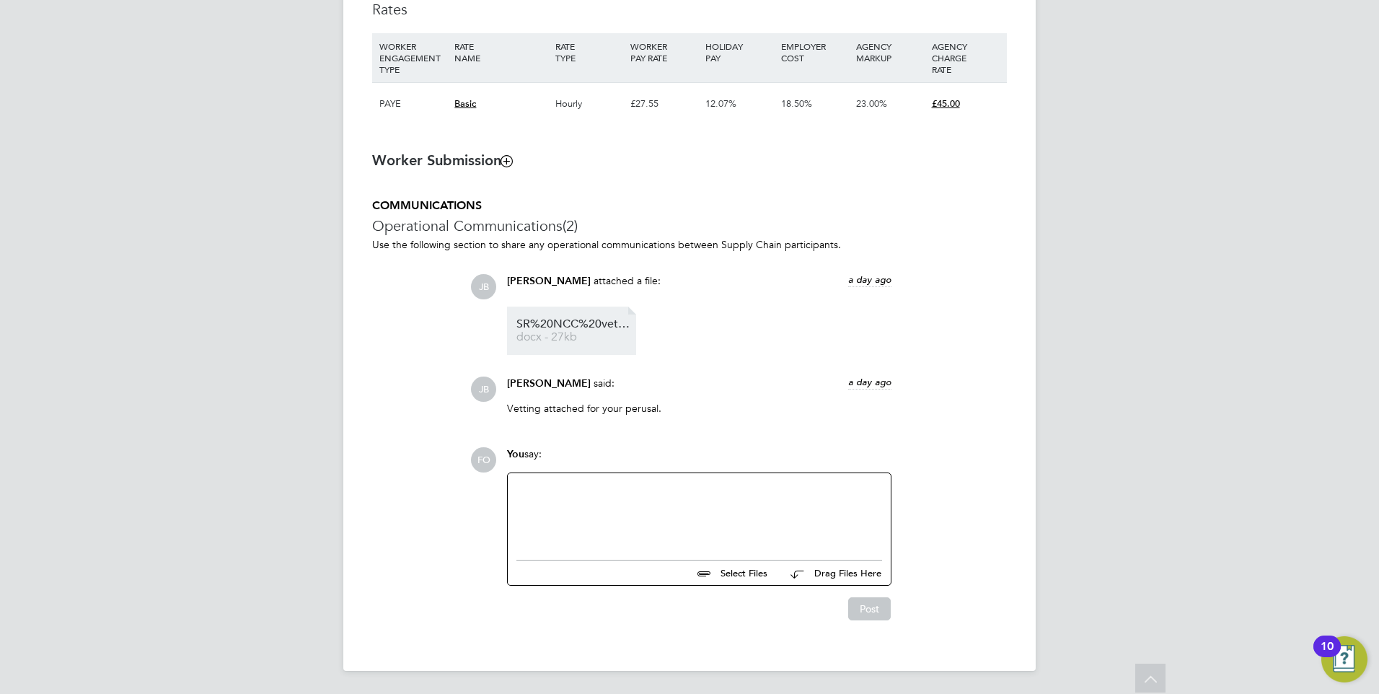
click at [576, 321] on span "SR%20NCC%20vetting%20form%20" at bounding box center [573, 324] width 115 height 11
